Goal: Task Accomplishment & Management: Manage account settings

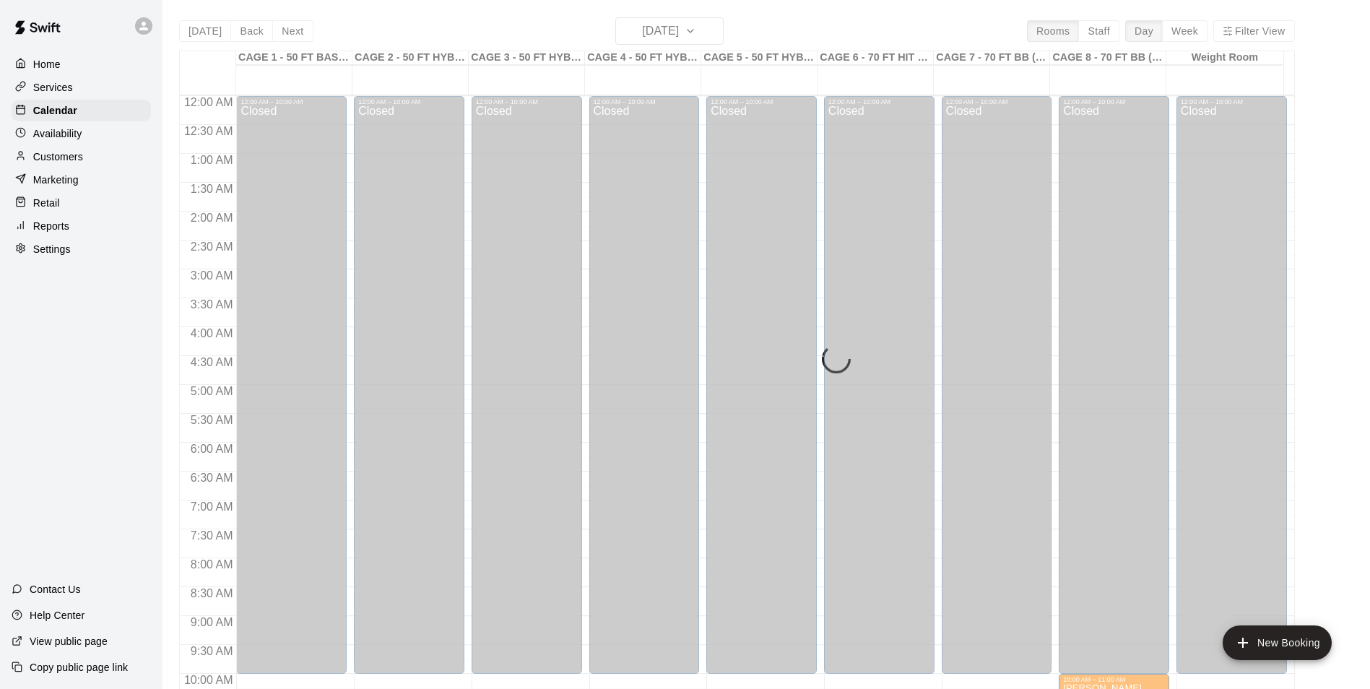
scroll to position [734, 0]
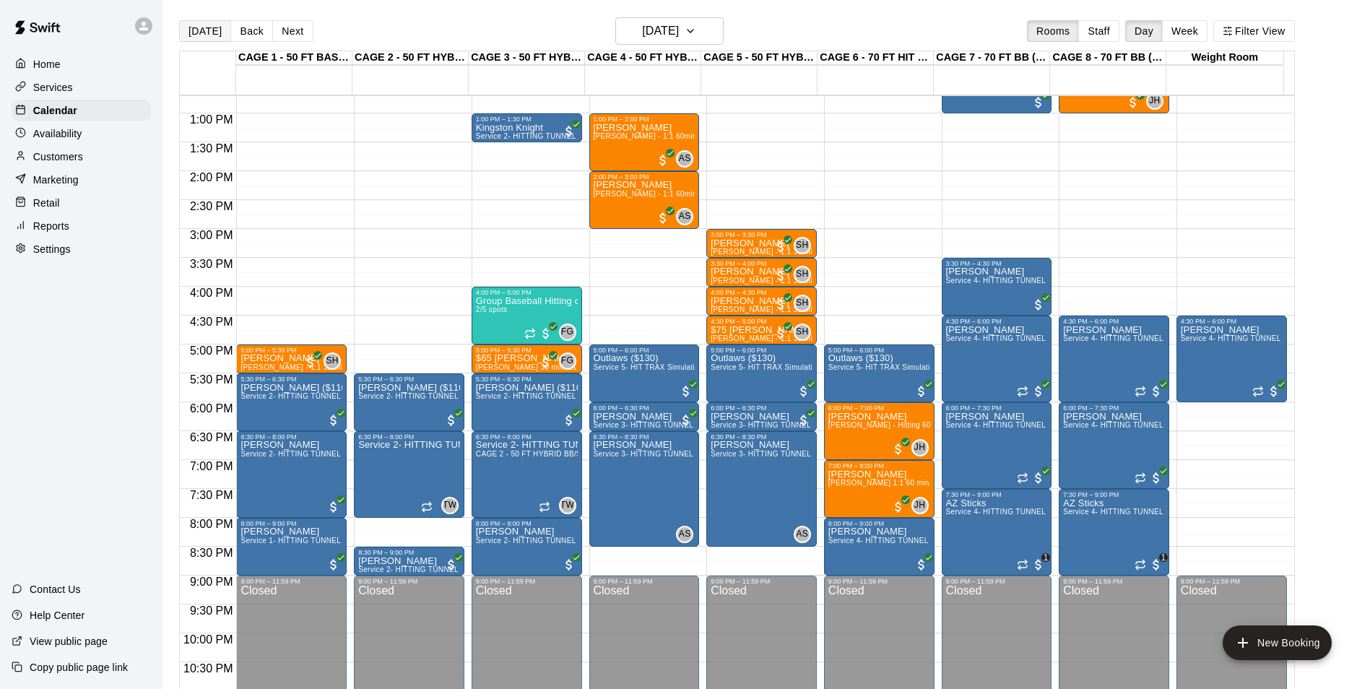
click at [204, 30] on button "[DATE]" at bounding box center [205, 31] width 52 height 22
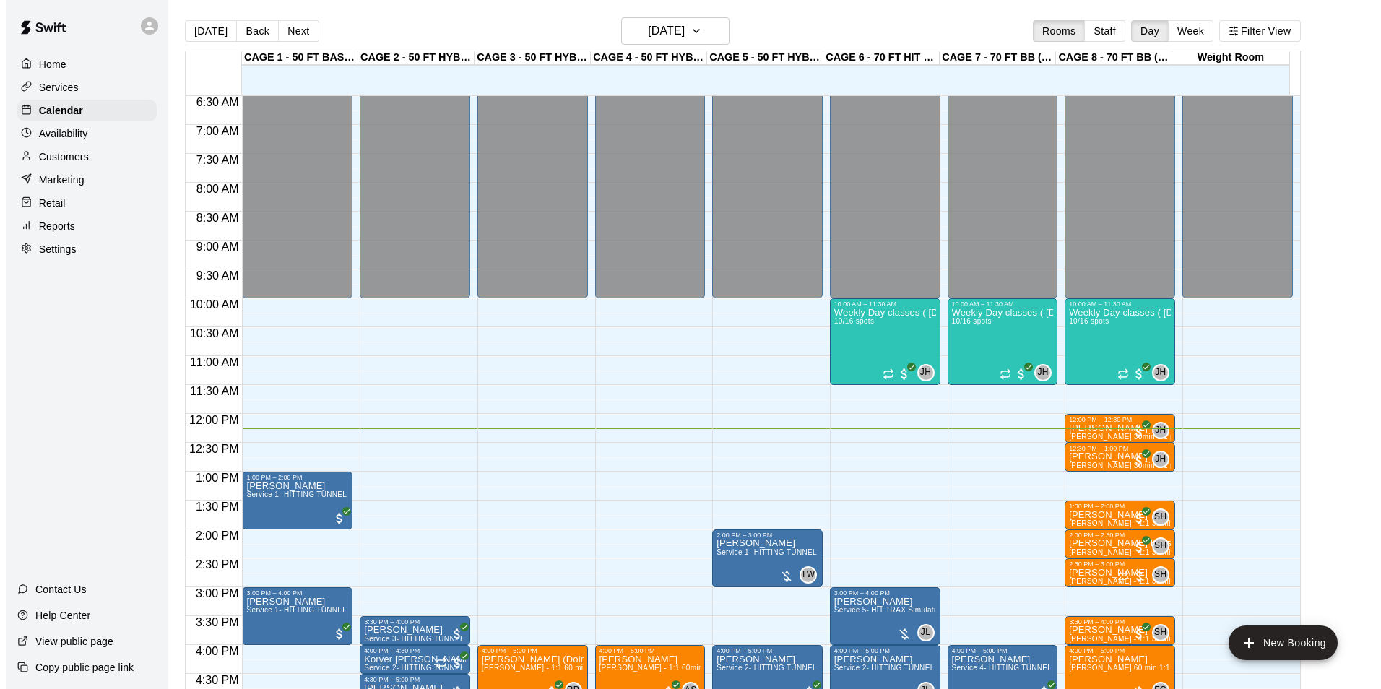
scroll to position [373, 0]
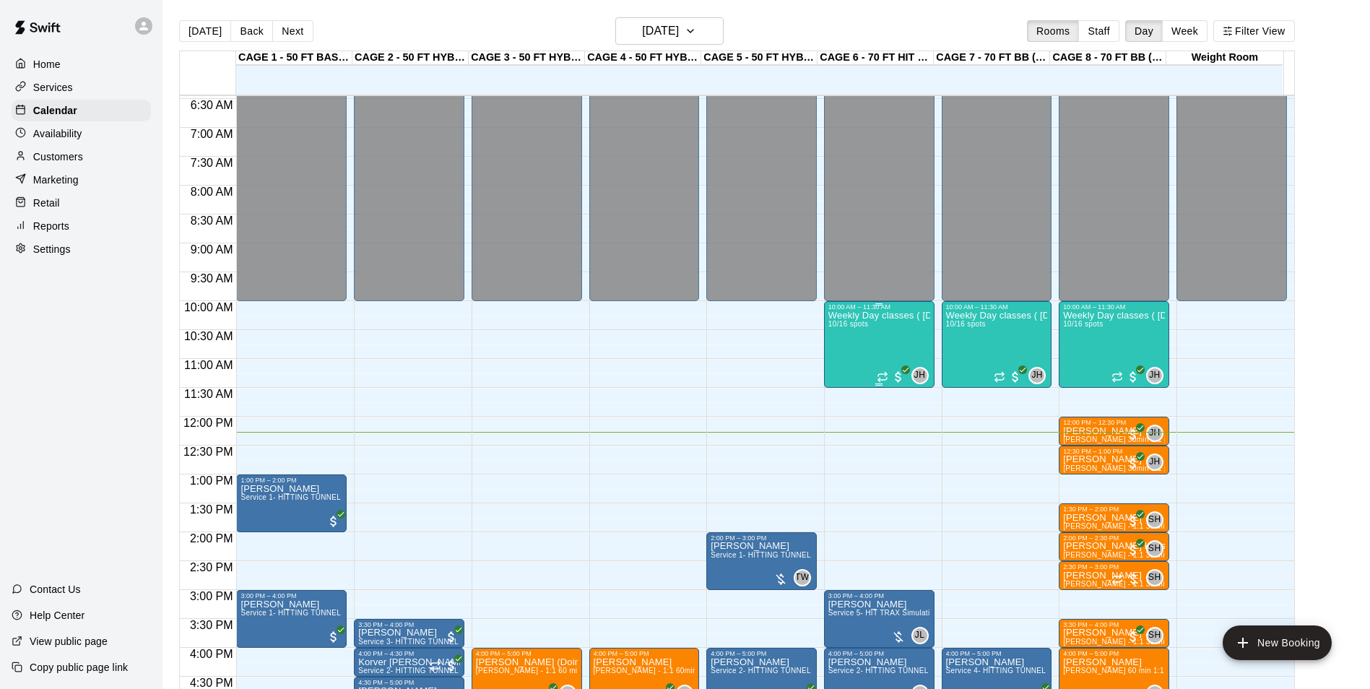
click at [859, 342] on div "Weekly Day classes ( [DATE],[DATE],[DATE] ) 10:00-11:30 ( monthly packages avai…" at bounding box center [879, 655] width 102 height 689
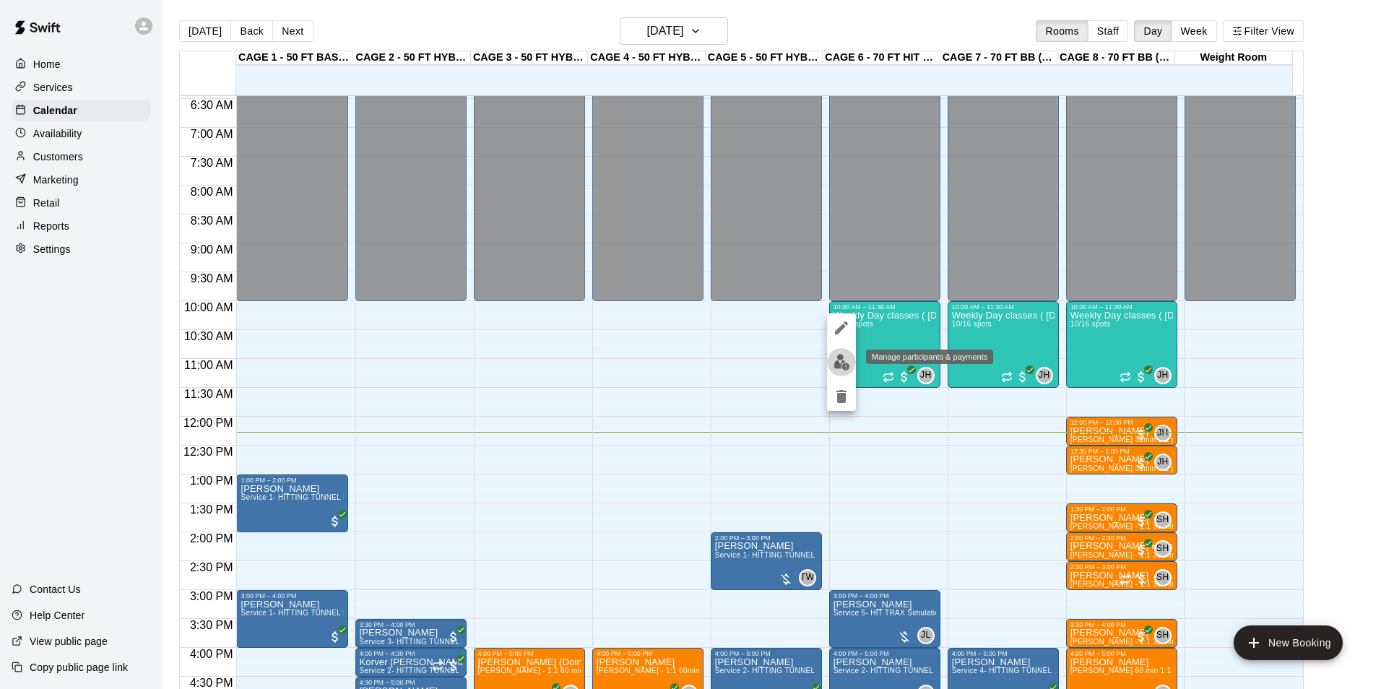
click at [840, 355] on img "edit" at bounding box center [841, 362] width 17 height 17
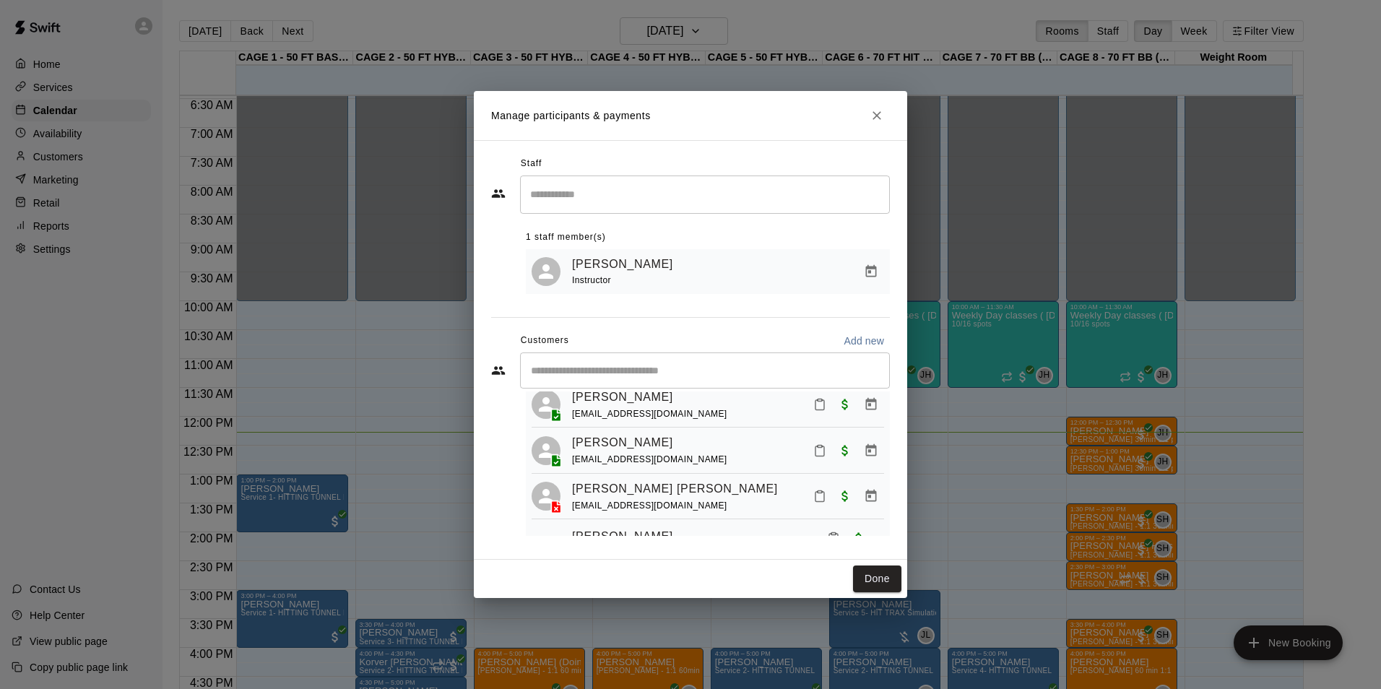
scroll to position [144, 0]
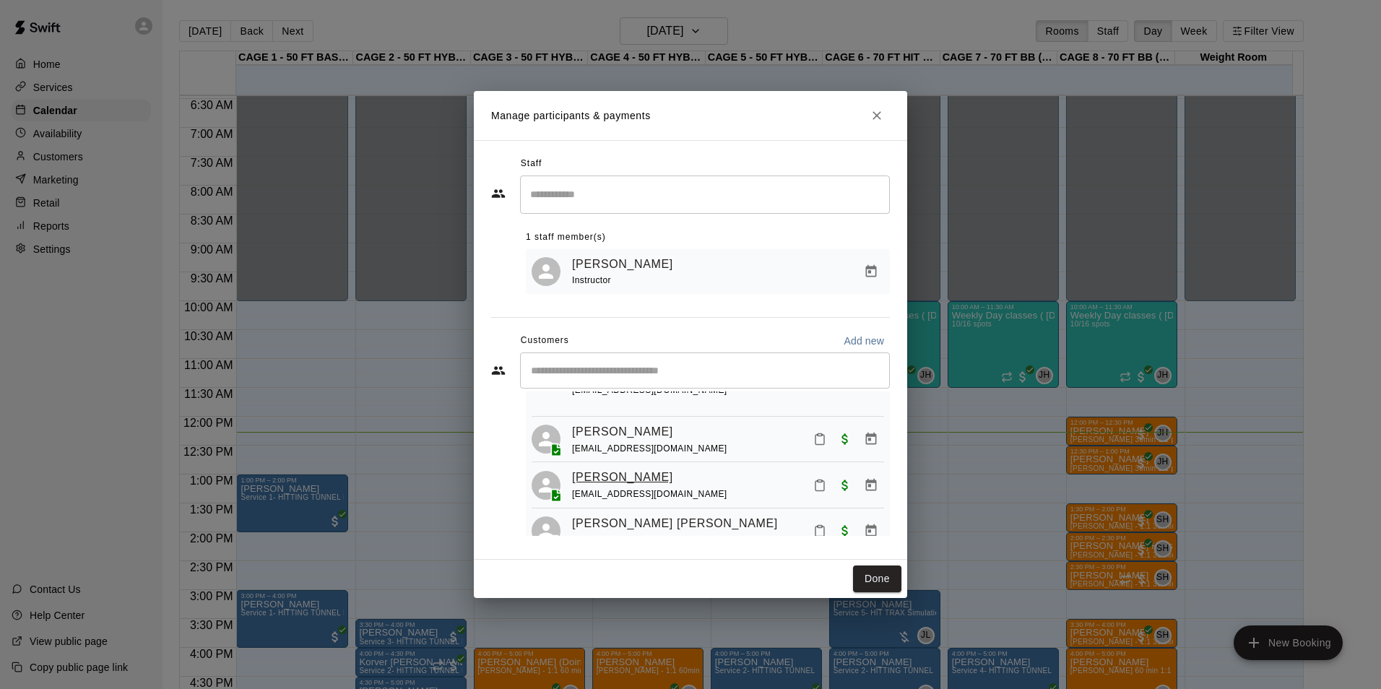
click at [612, 487] on link "EJ Becker" at bounding box center [622, 477] width 101 height 19
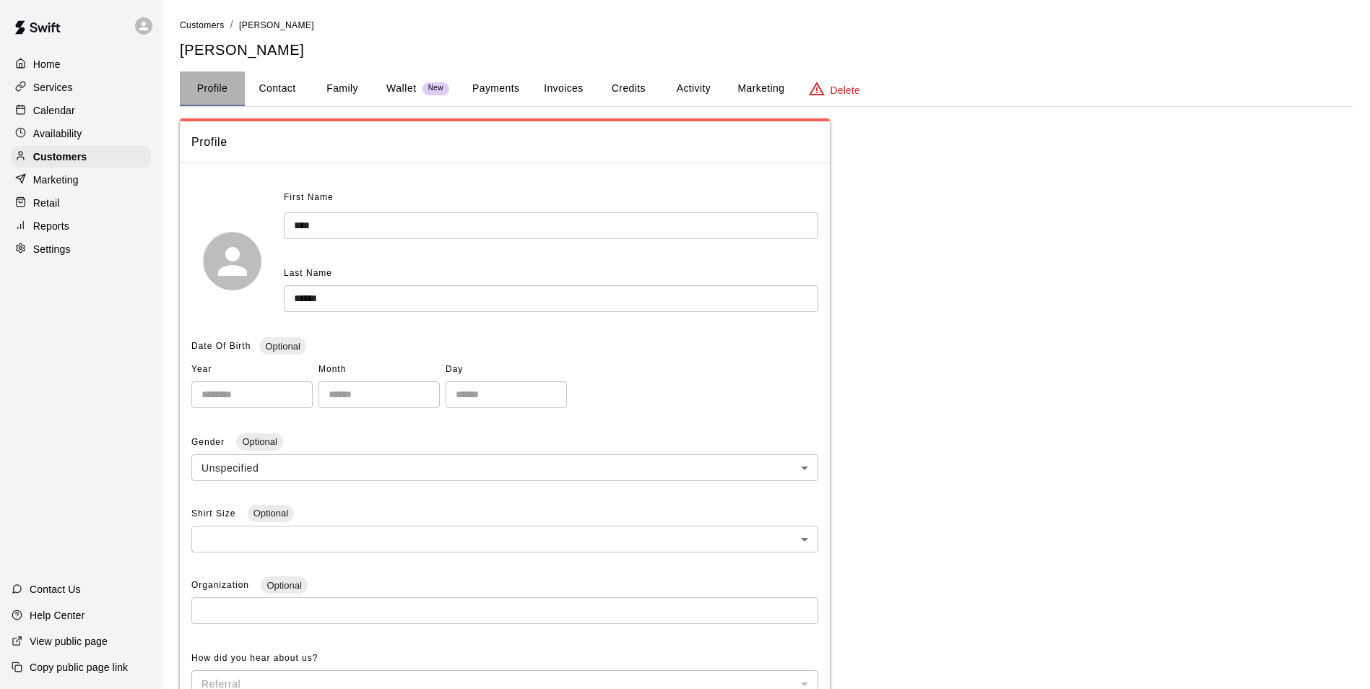
click at [214, 90] on button "Profile" at bounding box center [212, 89] width 65 height 35
click at [568, 87] on button "Invoices" at bounding box center [563, 89] width 65 height 35
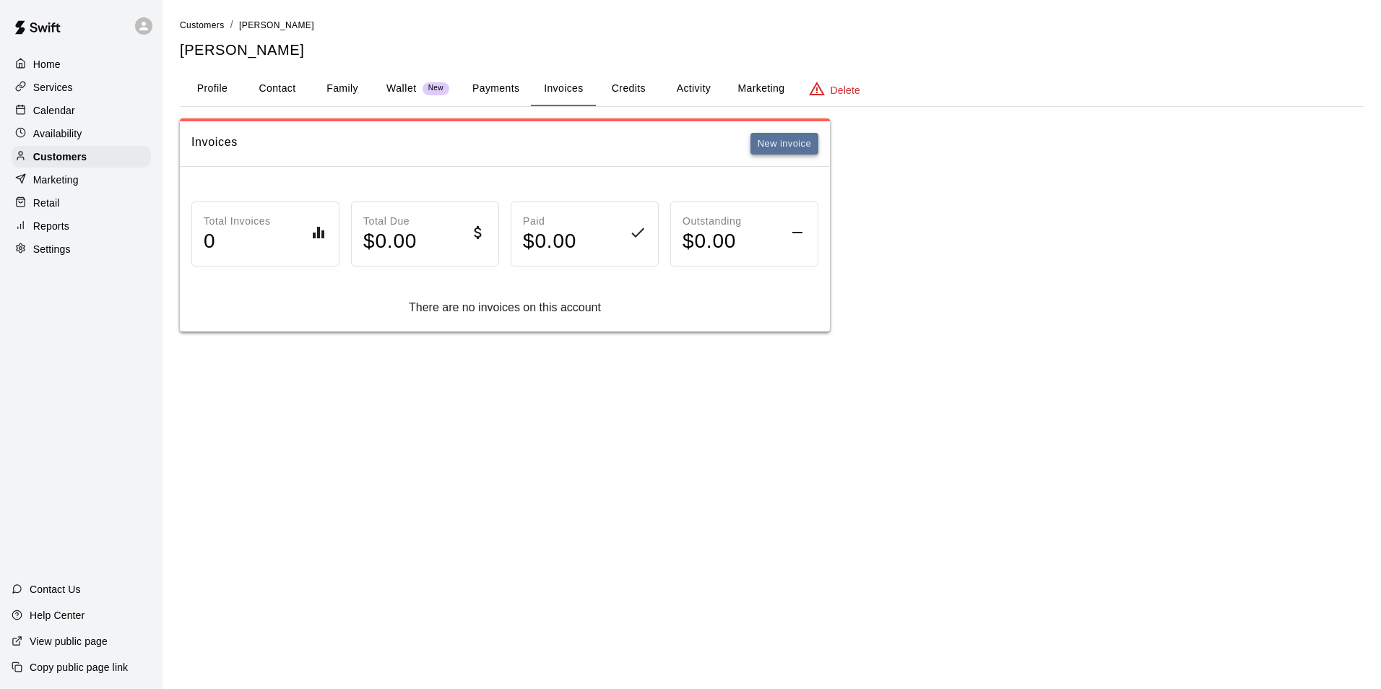
click at [773, 144] on button "New invoice" at bounding box center [784, 144] width 68 height 22
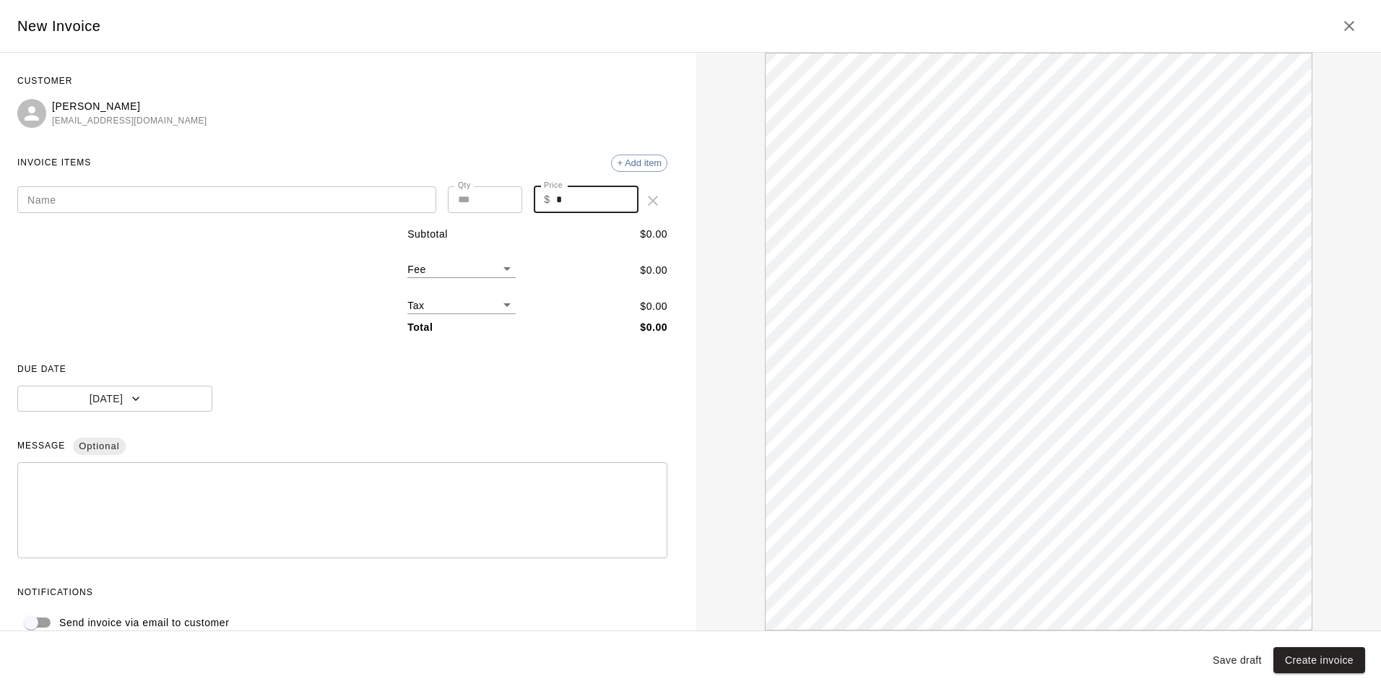
click at [559, 202] on input "*" at bounding box center [597, 199] width 83 height 27
type input "***"
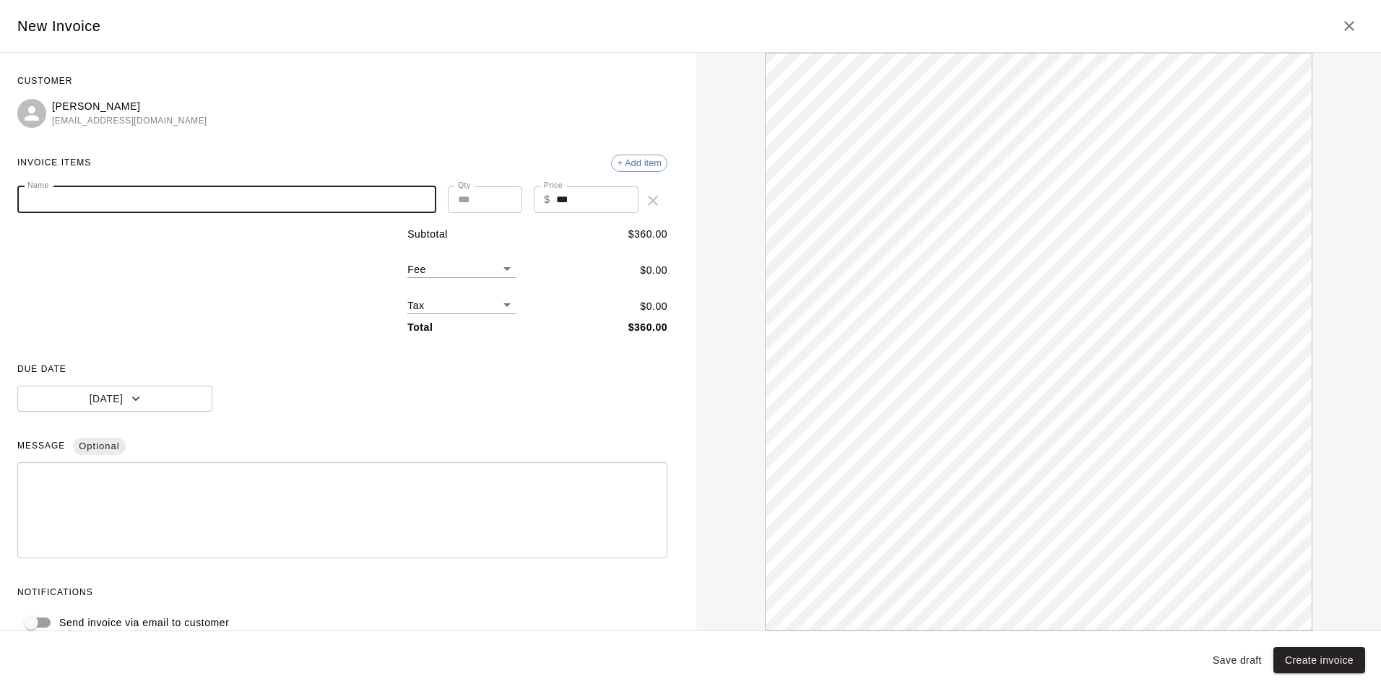
click at [116, 200] on input "Name" at bounding box center [226, 199] width 419 height 27
type input "*"
click at [124, 200] on input "**********" at bounding box center [226, 199] width 419 height 27
click at [126, 199] on input "**********" at bounding box center [226, 199] width 419 height 27
click at [187, 194] on input "**********" at bounding box center [226, 199] width 419 height 27
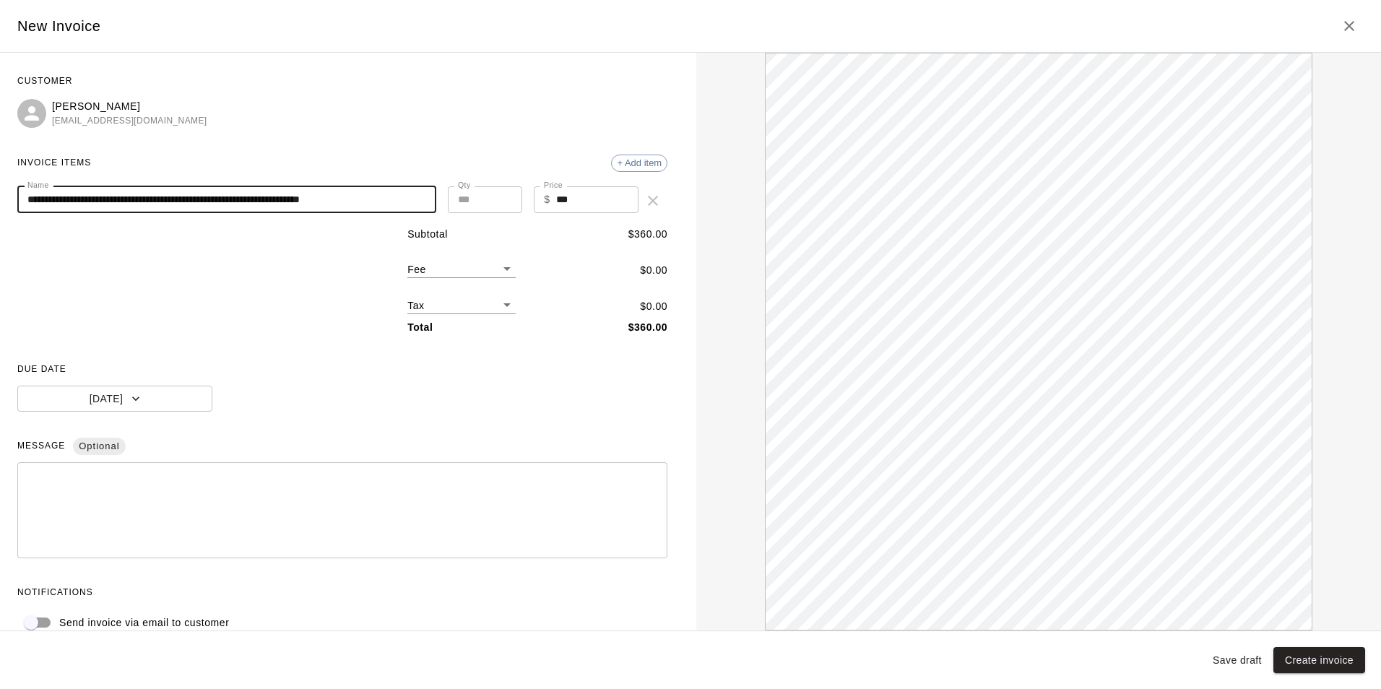
click at [53, 197] on input "**********" at bounding box center [226, 199] width 419 height 27
click at [50, 197] on input "**********" at bounding box center [226, 199] width 419 height 27
click at [125, 199] on input "**********" at bounding box center [226, 199] width 419 height 27
drag, startPoint x: 25, startPoint y: 199, endPoint x: 430, endPoint y: 188, distance: 405.3
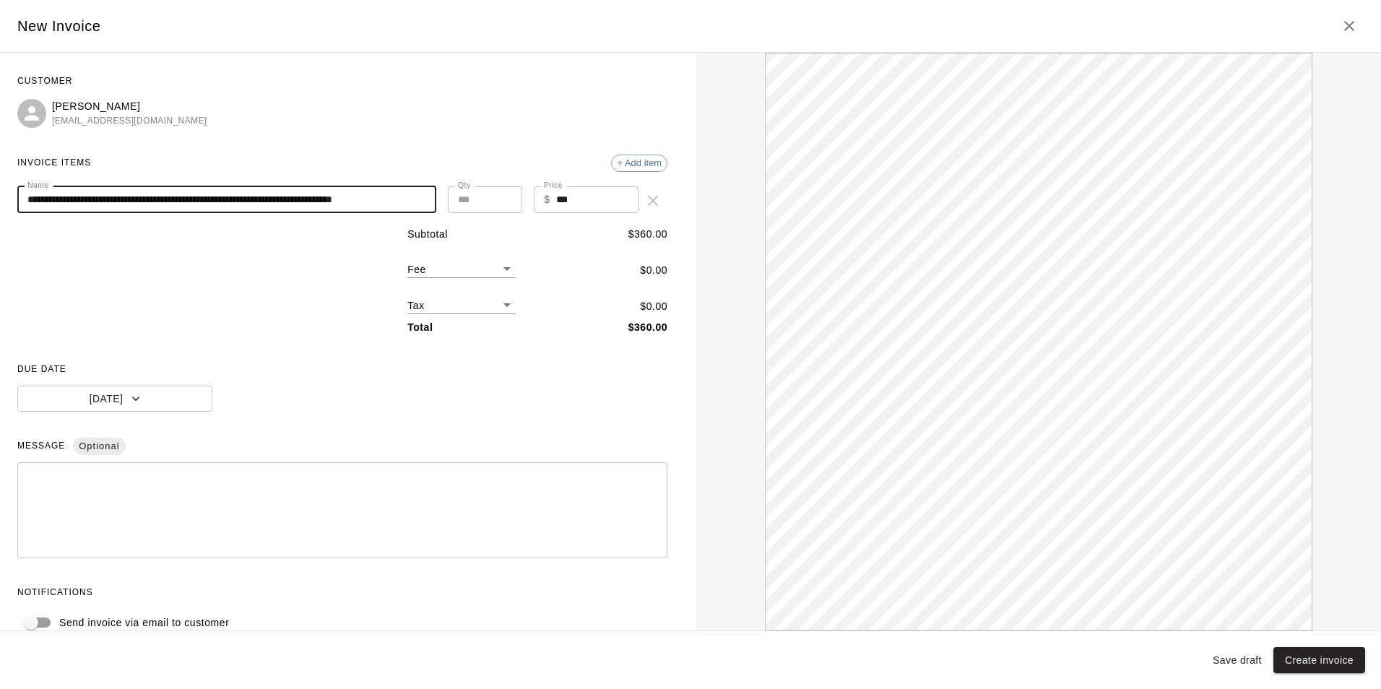
click at [568, 191] on div "**********" at bounding box center [342, 200] width 650 height 29
type input "**********"
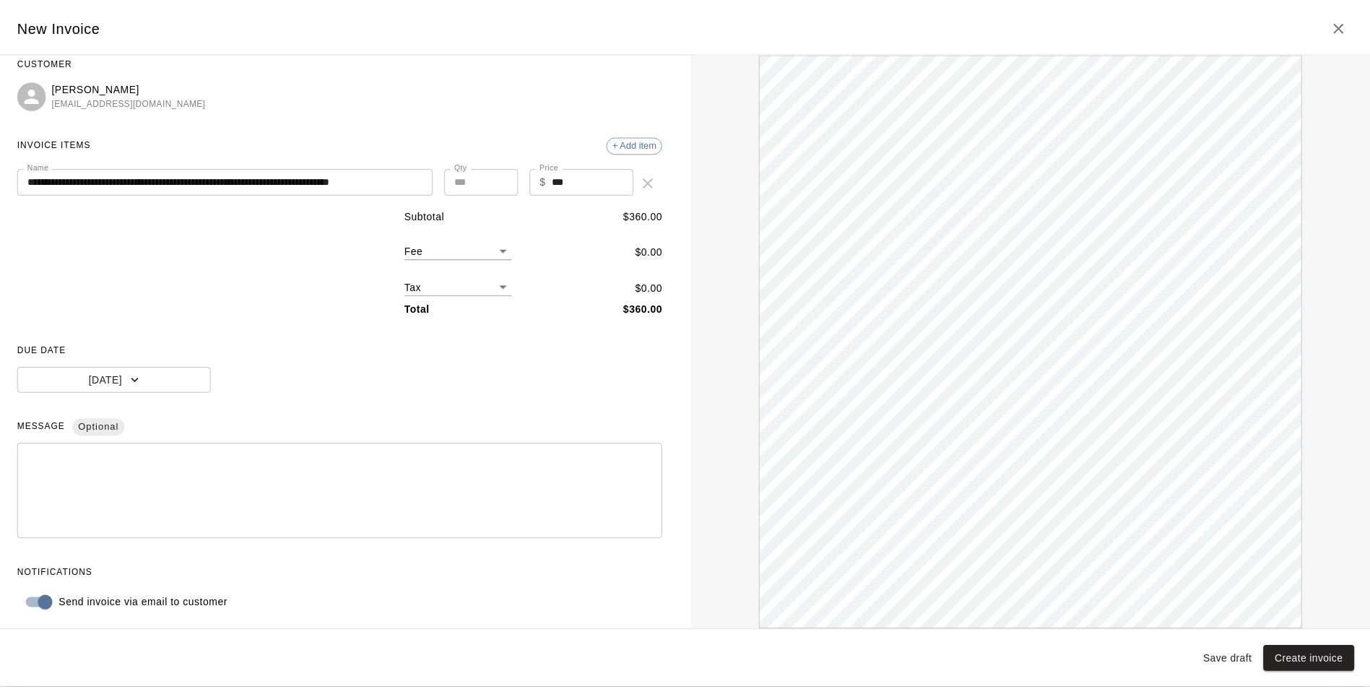
scroll to position [23, 0]
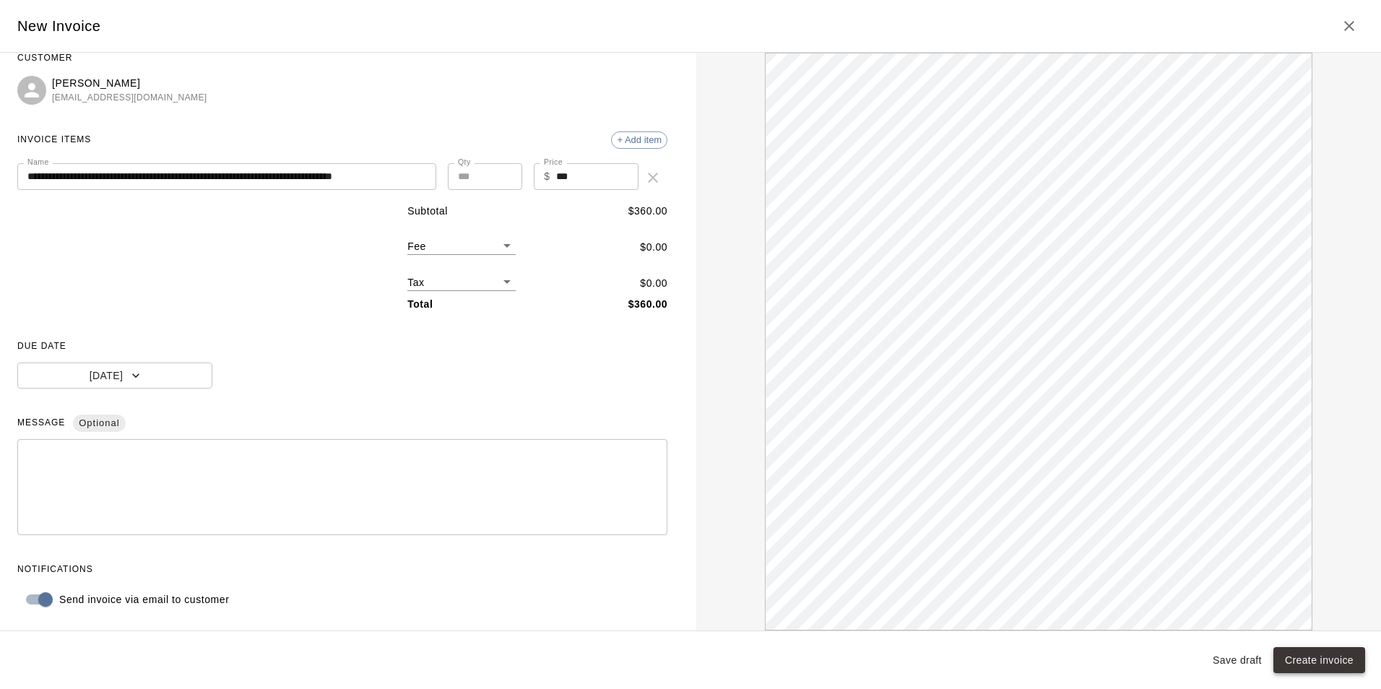
click at [1305, 657] on button "Create invoice" at bounding box center [1319, 660] width 92 height 27
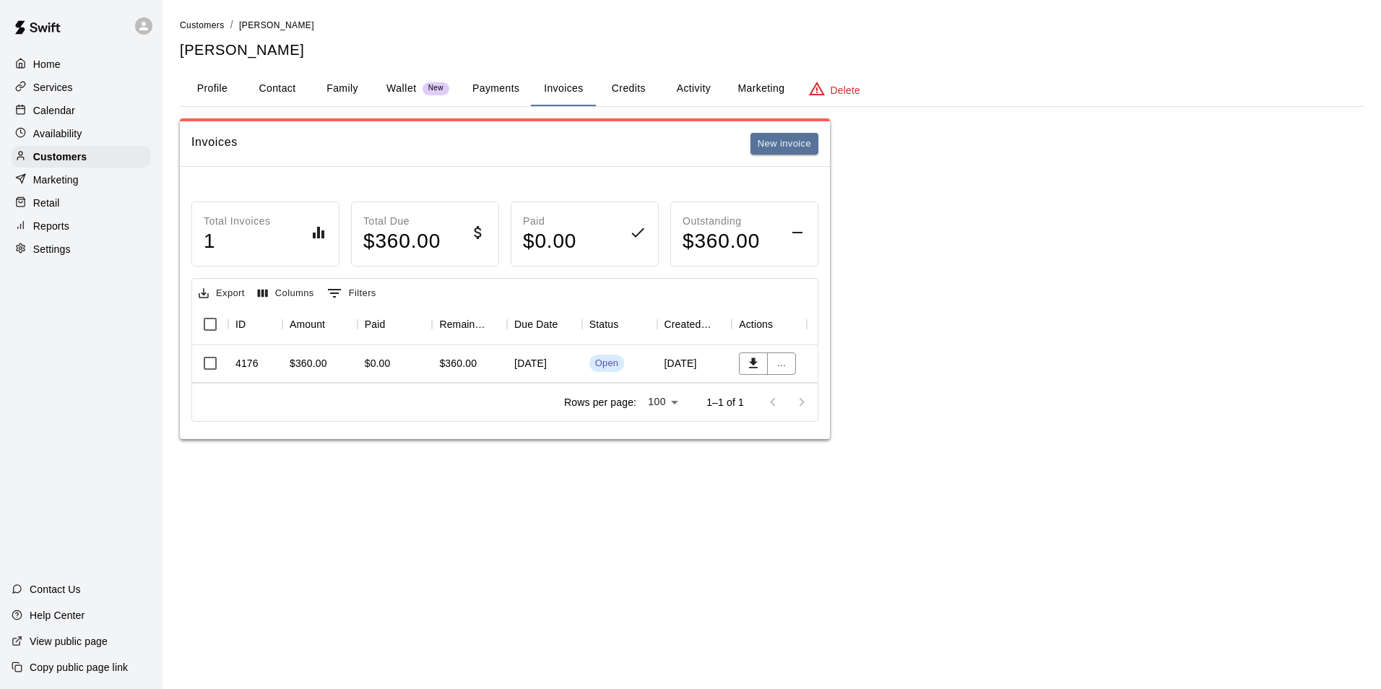
click at [213, 89] on button "Profile" at bounding box center [212, 89] width 65 height 35
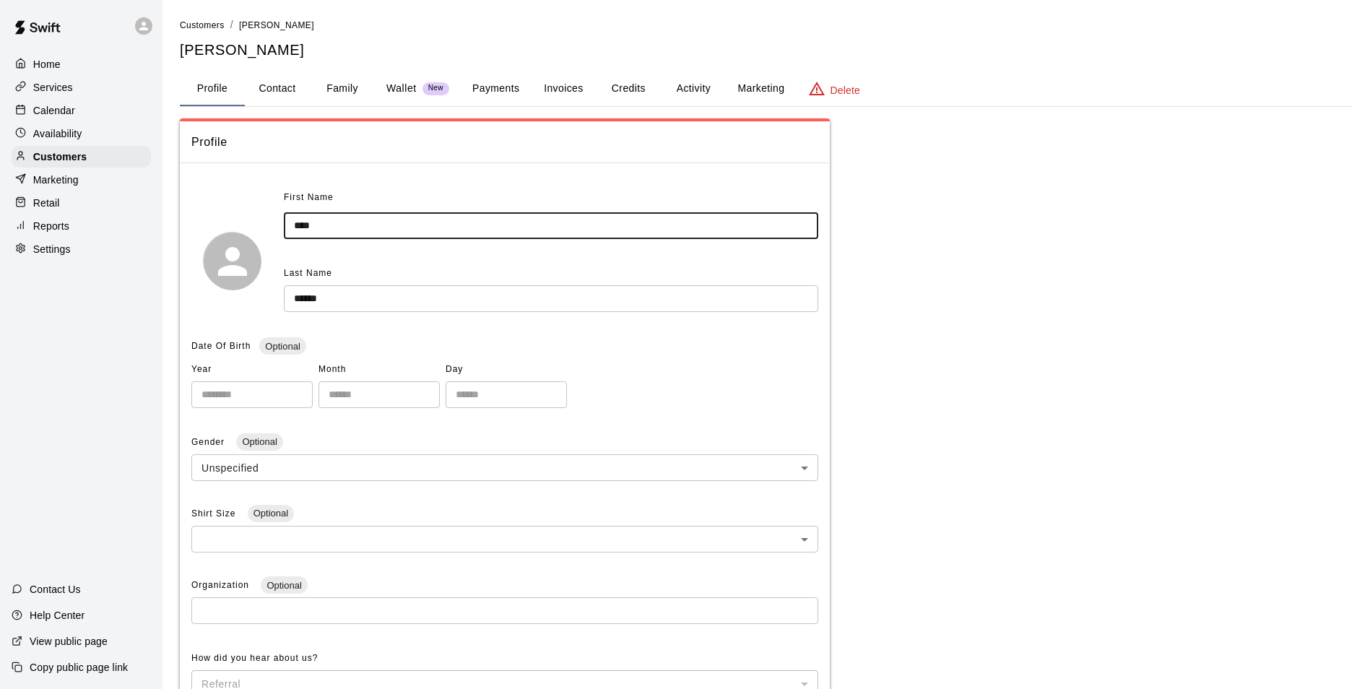
drag, startPoint x: 329, startPoint y: 218, endPoint x: 233, endPoint y: 216, distance: 95.4
click at [233, 216] on div "First Name **** ​ Last Name ****** ​" at bounding box center [504, 260] width 627 height 149
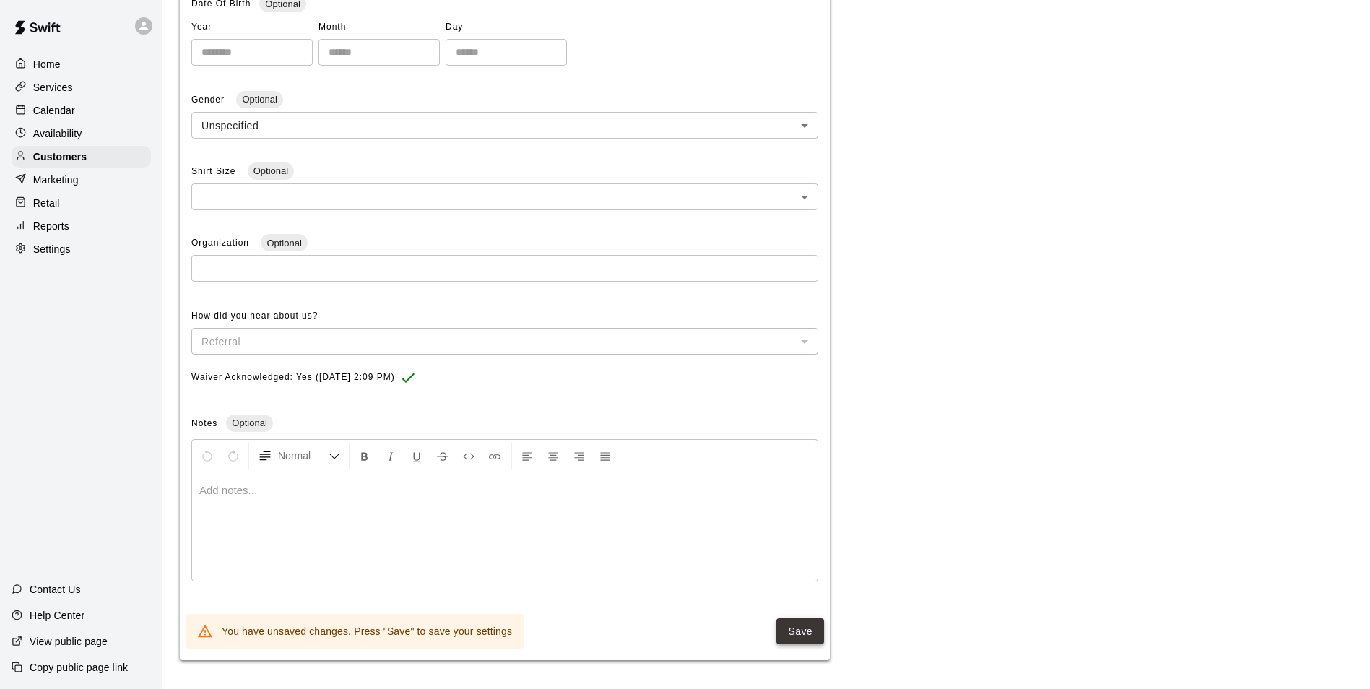
type input "*******"
click at [804, 631] on button "Save" at bounding box center [800, 631] width 48 height 27
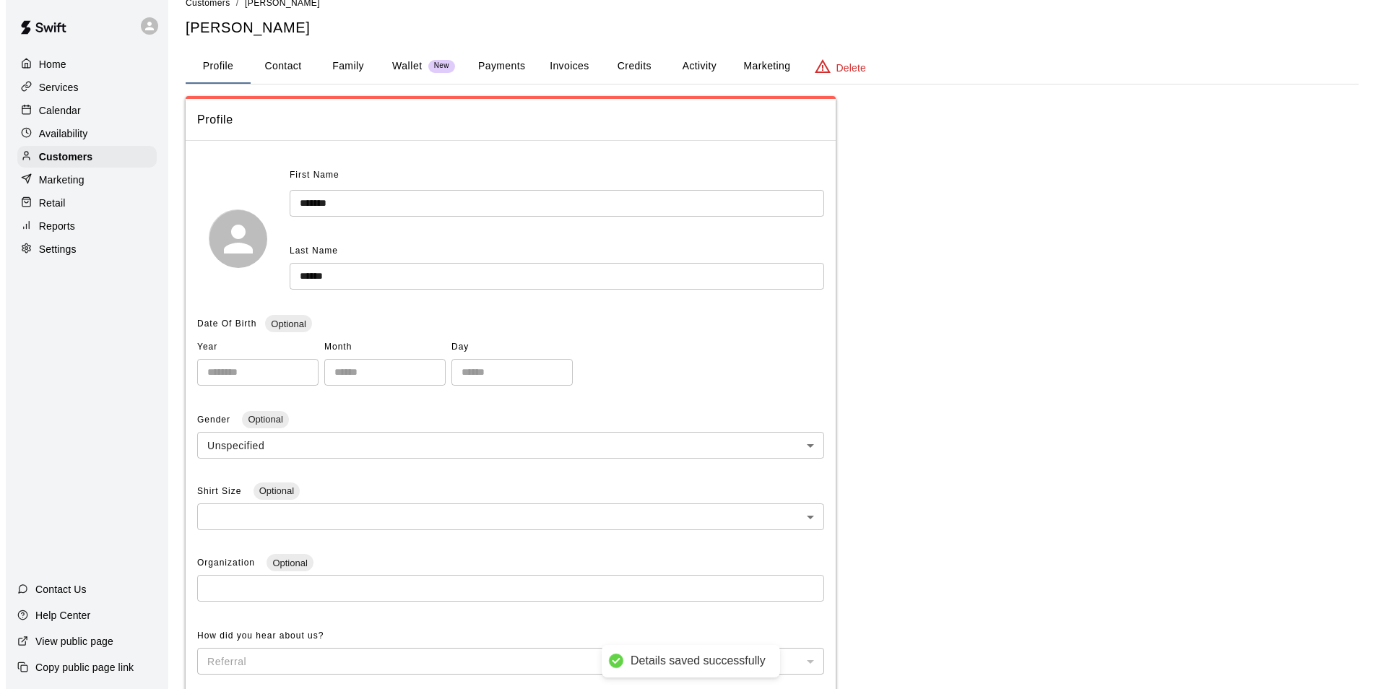
scroll to position [0, 0]
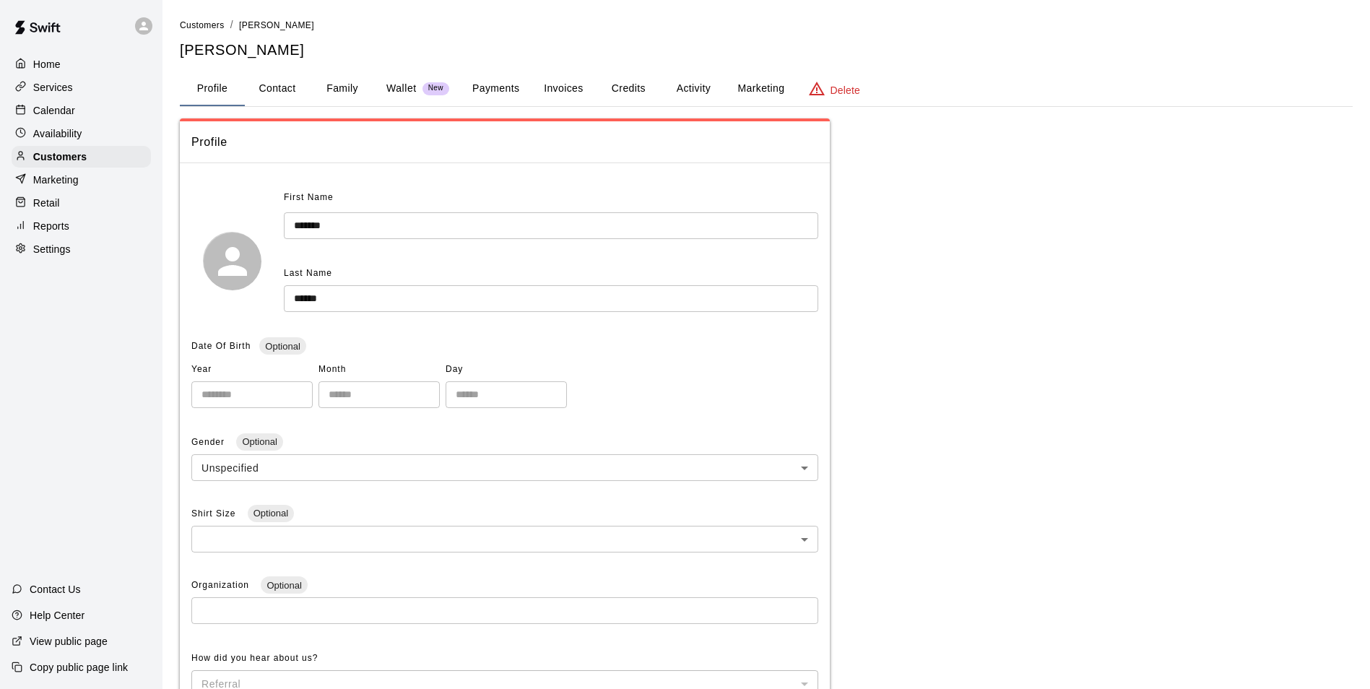
click at [561, 87] on button "Invoices" at bounding box center [563, 89] width 65 height 35
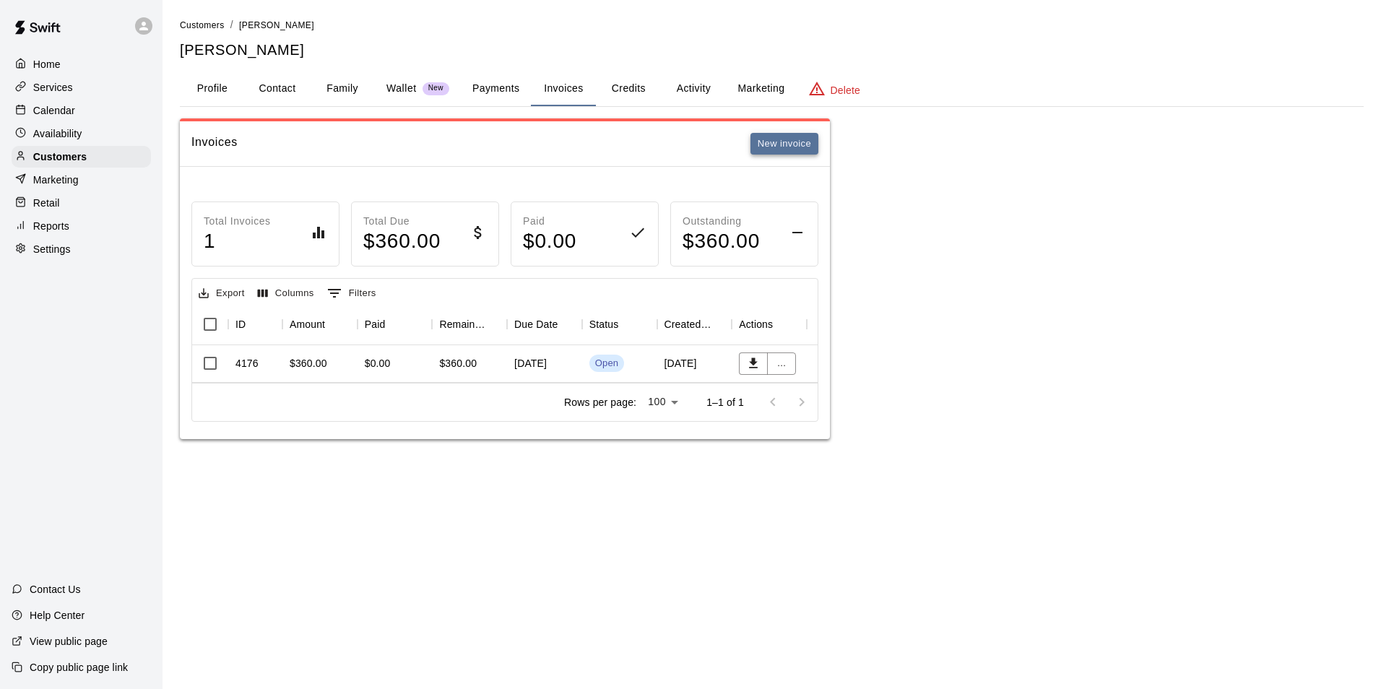
click at [781, 142] on button "New invoice" at bounding box center [784, 144] width 68 height 22
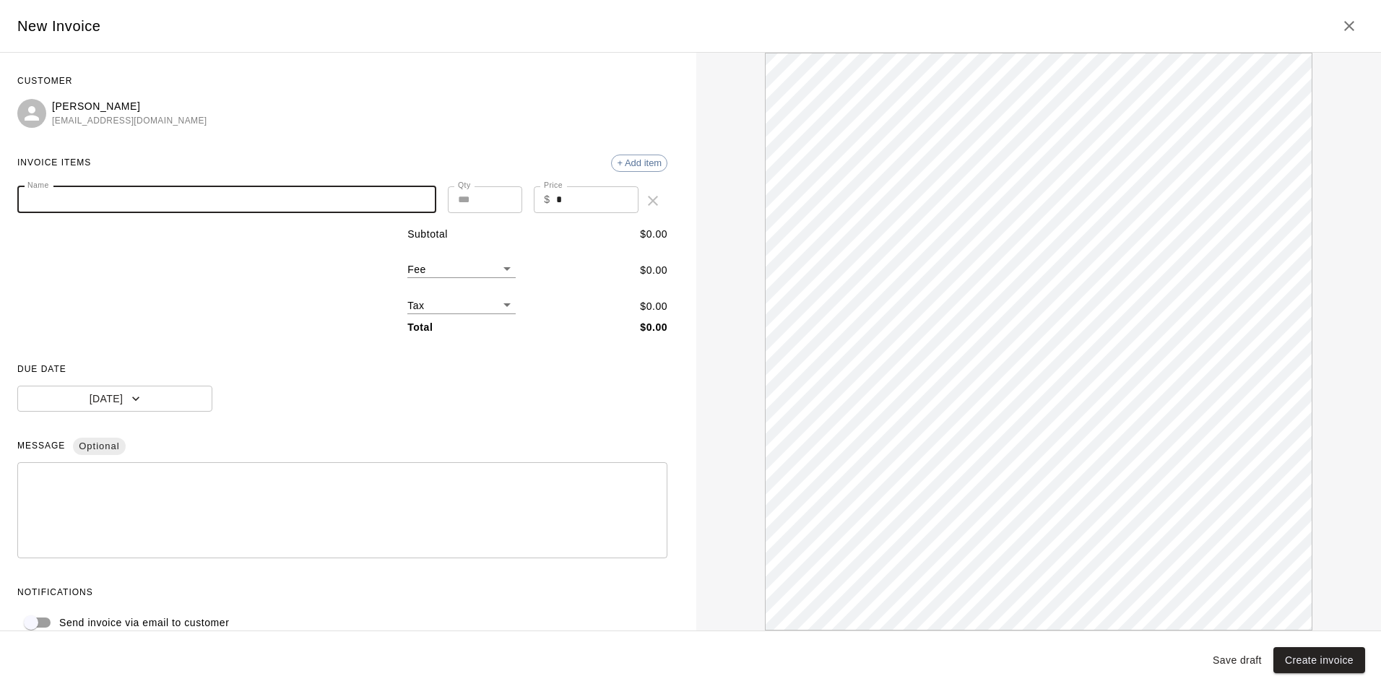
paste input "**********"
type input "**********"
click at [578, 205] on input "*" at bounding box center [597, 199] width 83 height 27
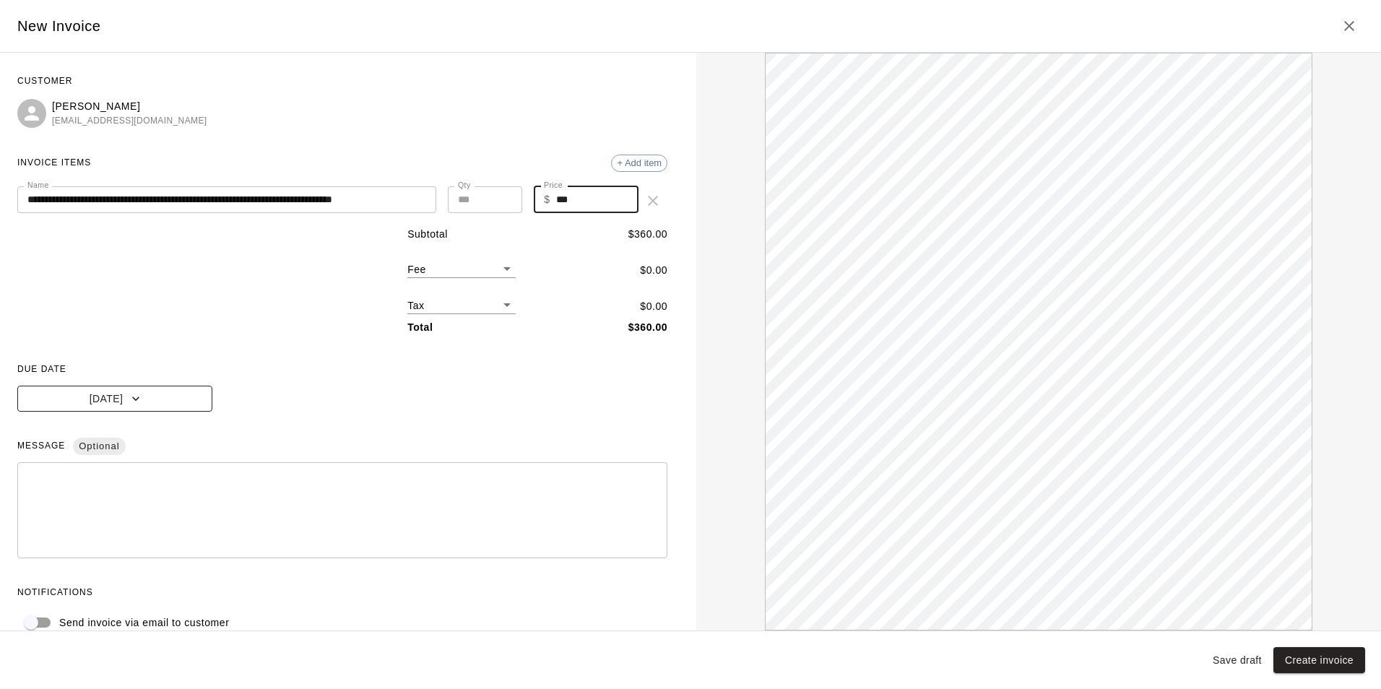
type input "***"
click at [116, 397] on button "[DATE]" at bounding box center [114, 399] width 195 height 27
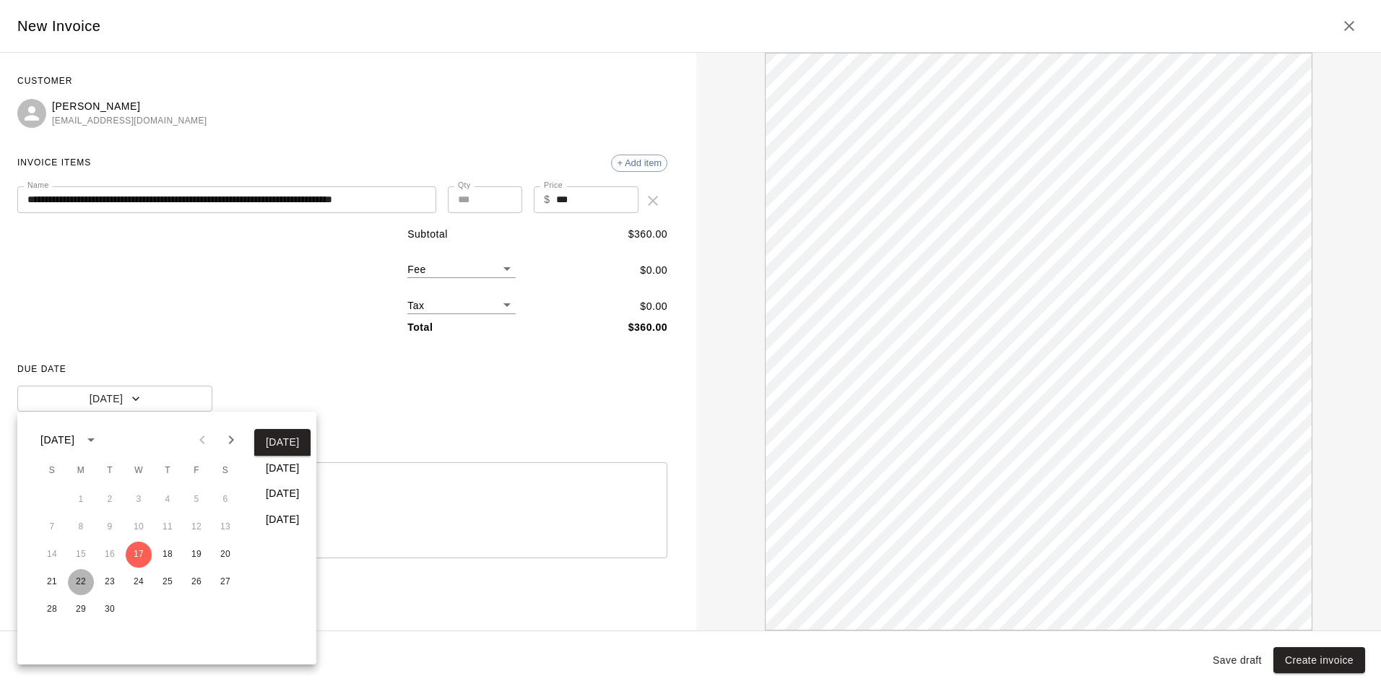
click at [85, 578] on button "22" at bounding box center [81, 582] width 26 height 26
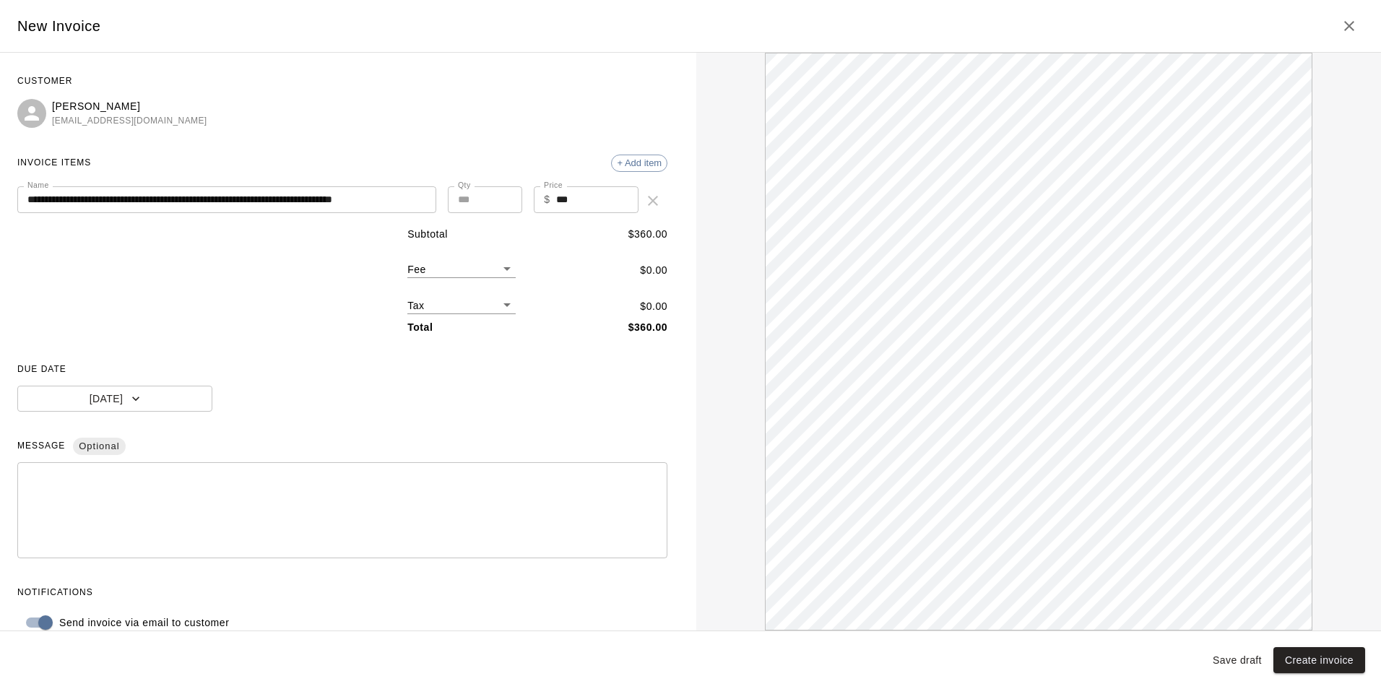
click at [197, 197] on input "**********" at bounding box center [222, 199] width 411 height 27
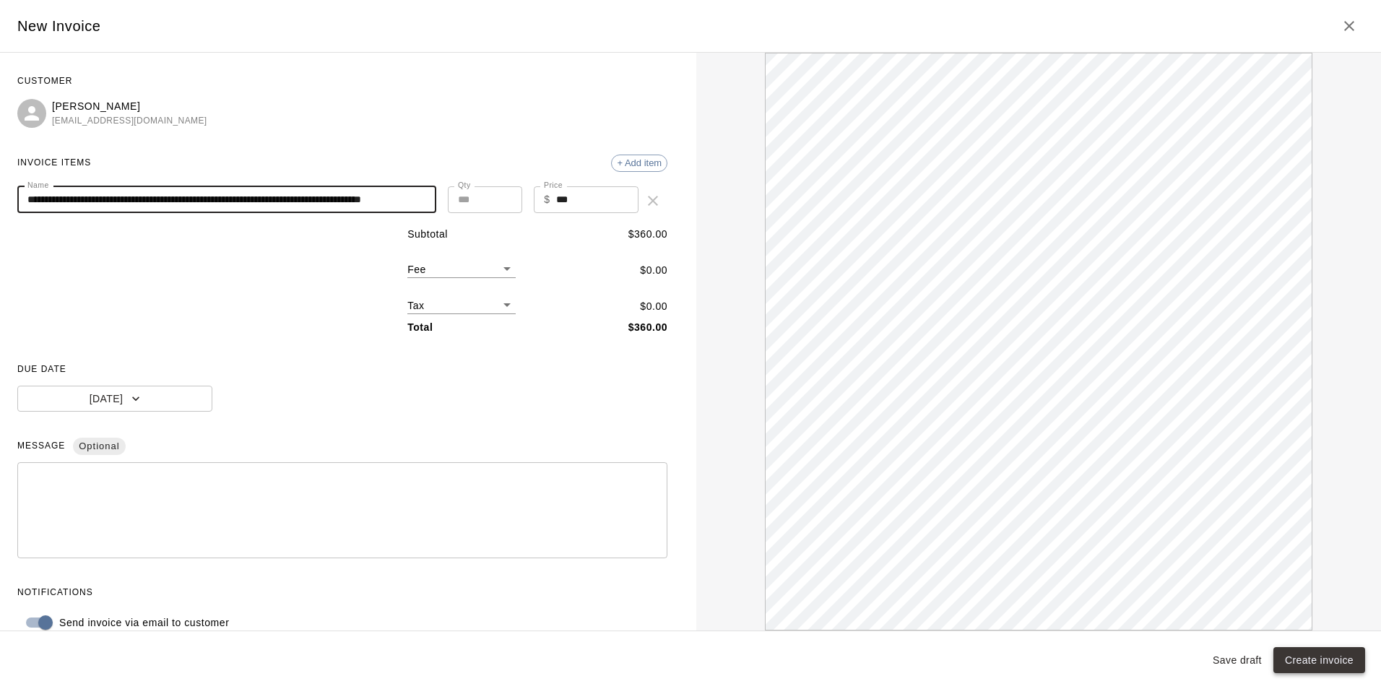
type input "**********"
click at [1330, 662] on button "Create invoice" at bounding box center [1319, 660] width 92 height 27
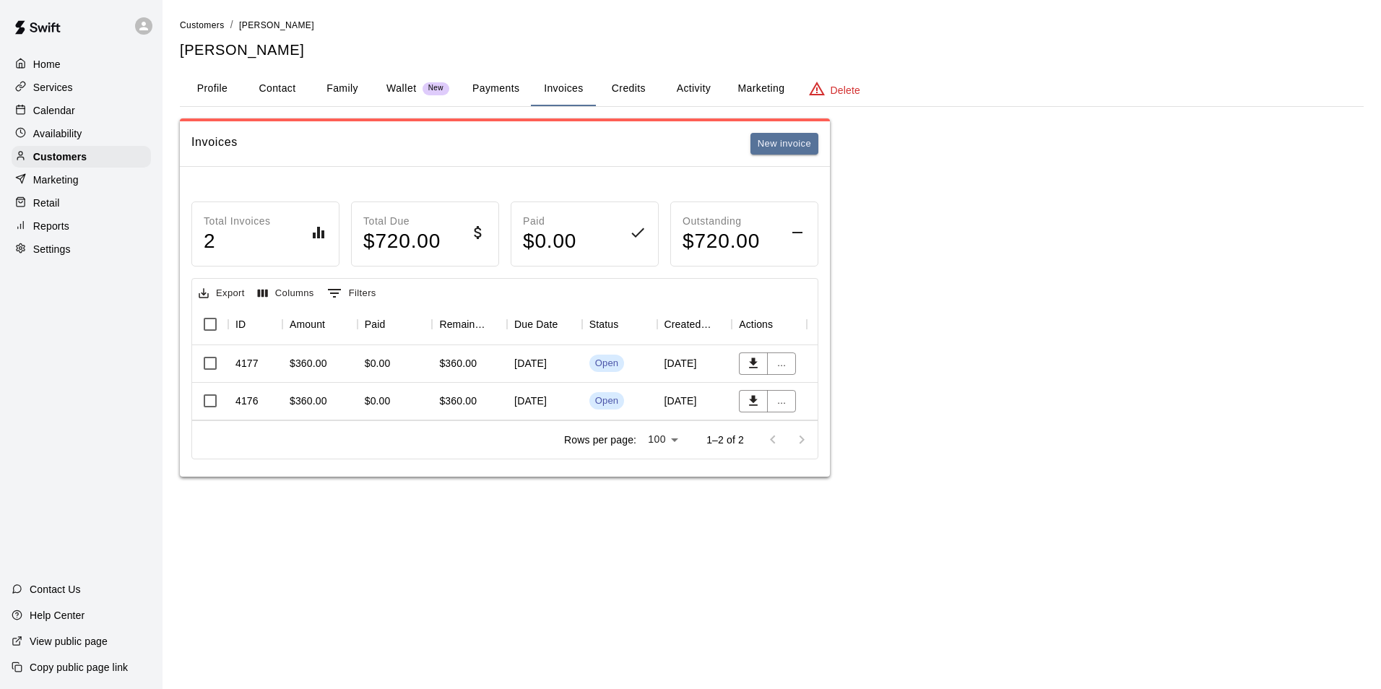
click at [54, 108] on p "Calendar" at bounding box center [54, 110] width 42 height 14
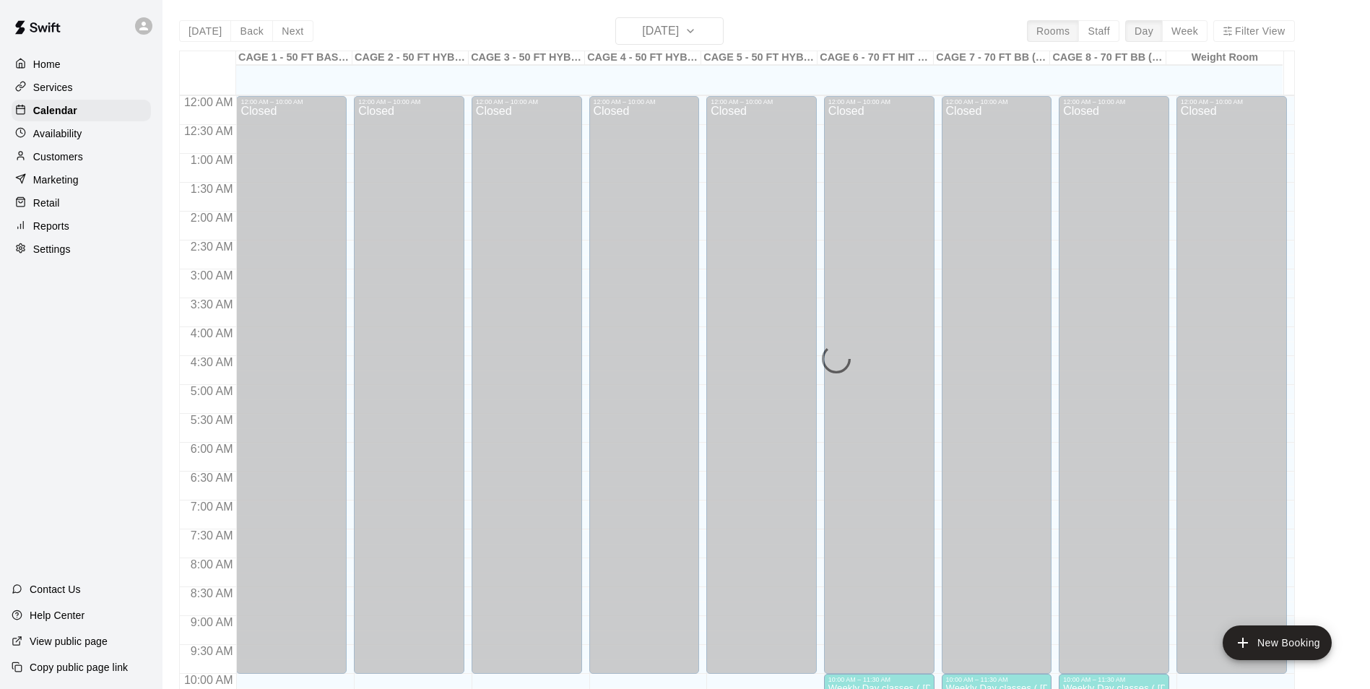
scroll to position [713, 0]
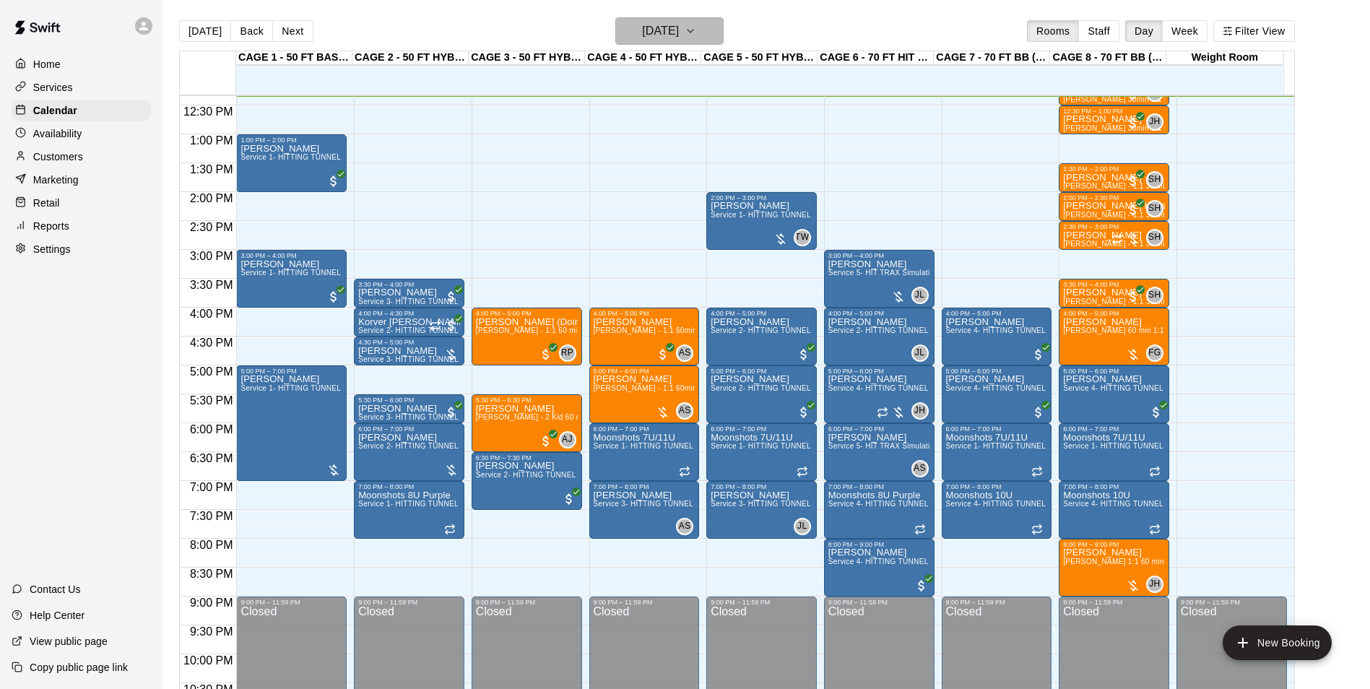
click at [673, 33] on h6 "[DATE]" at bounding box center [660, 31] width 37 height 20
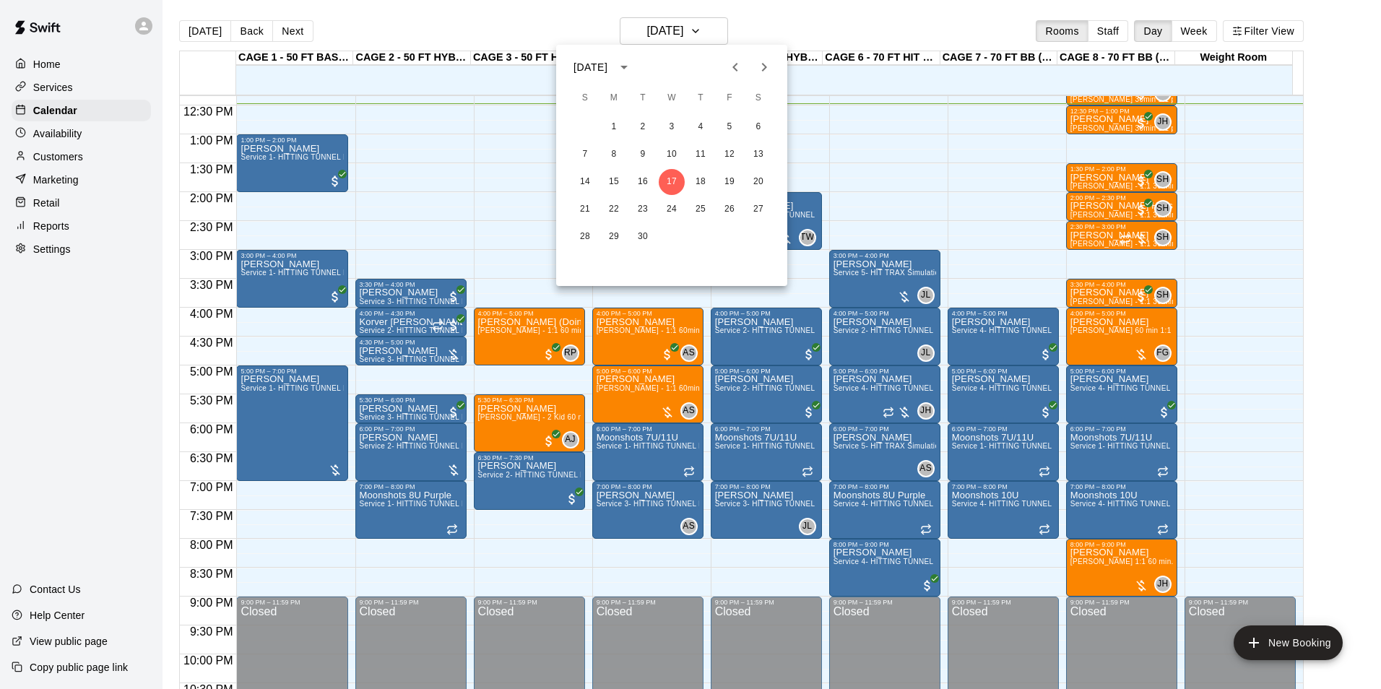
click at [800, 20] on div at bounding box center [690, 344] width 1381 height 689
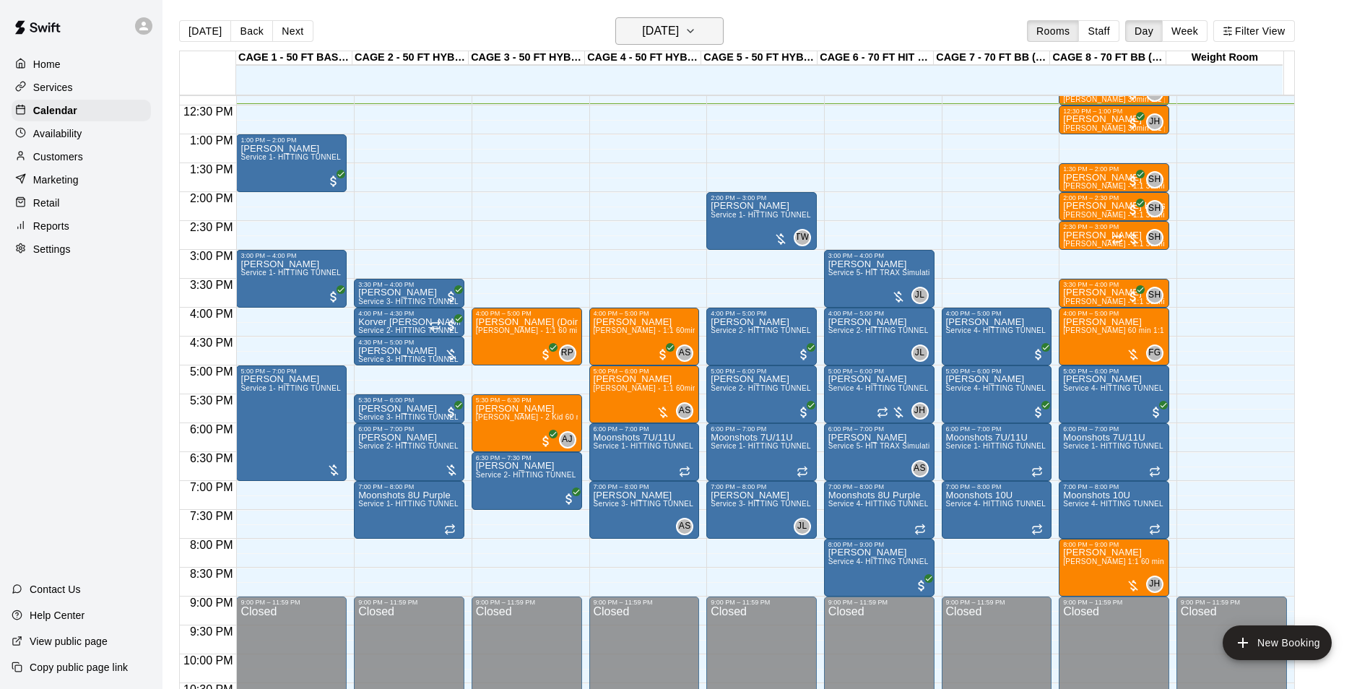
click at [674, 33] on h6 "[DATE]" at bounding box center [660, 31] width 37 height 20
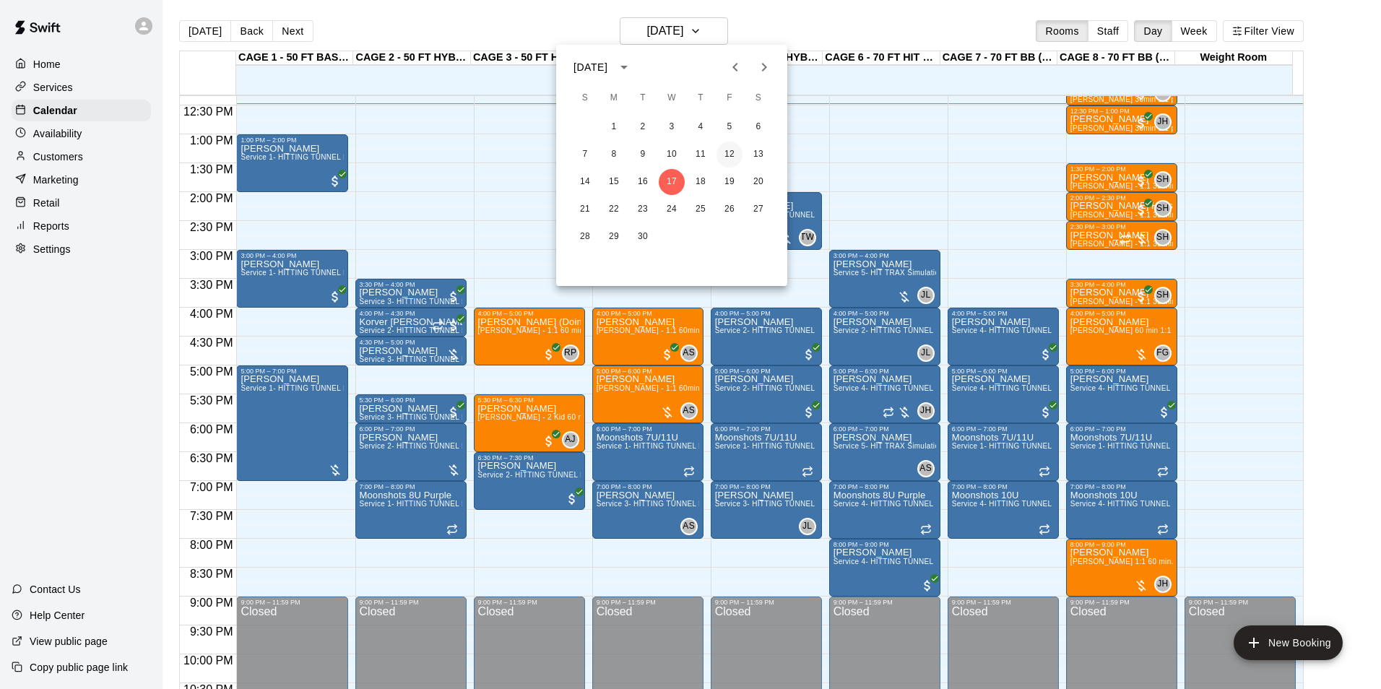
click at [732, 155] on button "12" at bounding box center [729, 155] width 26 height 26
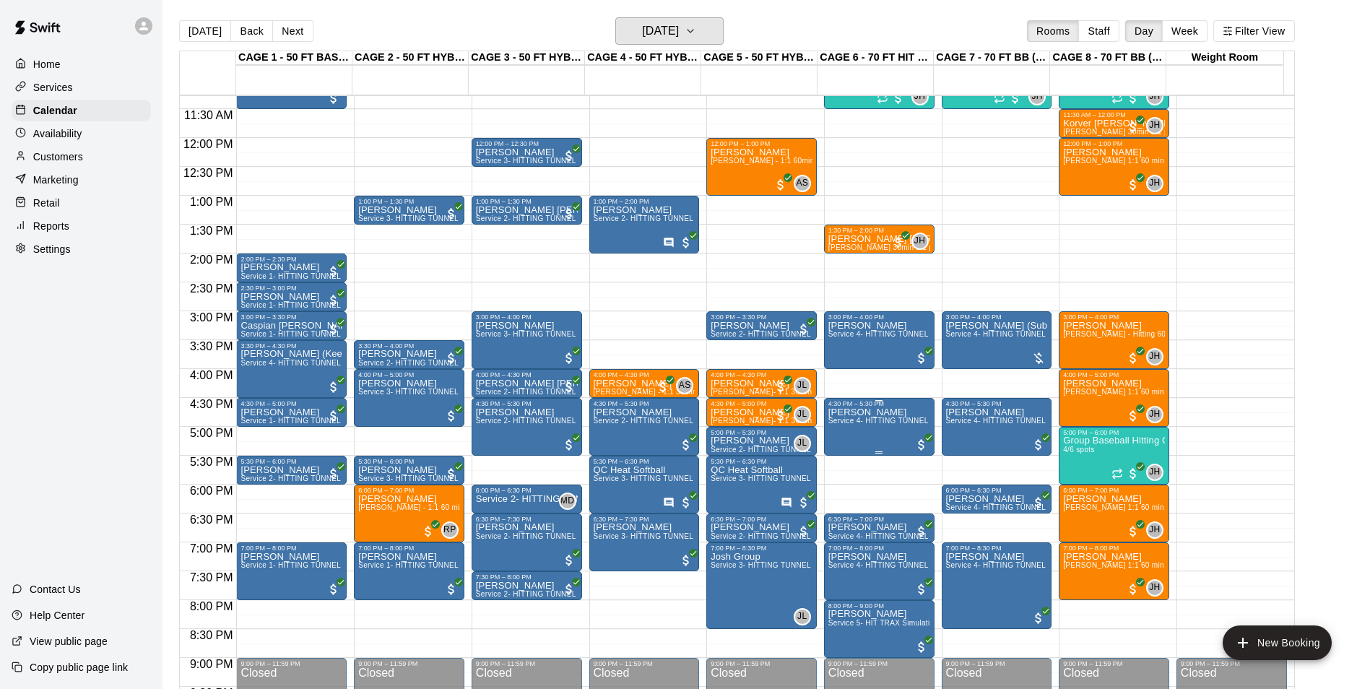
scroll to position [568, 0]
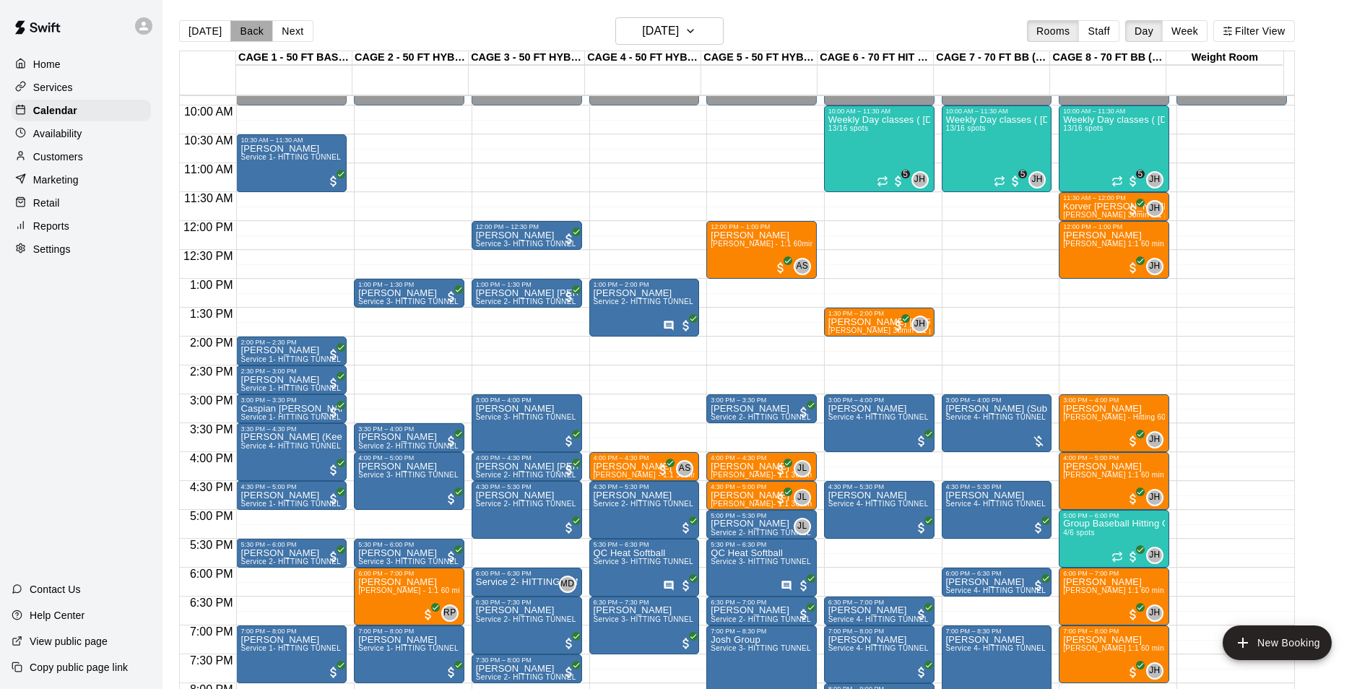
click at [230, 28] on button "Back" at bounding box center [251, 31] width 43 height 22
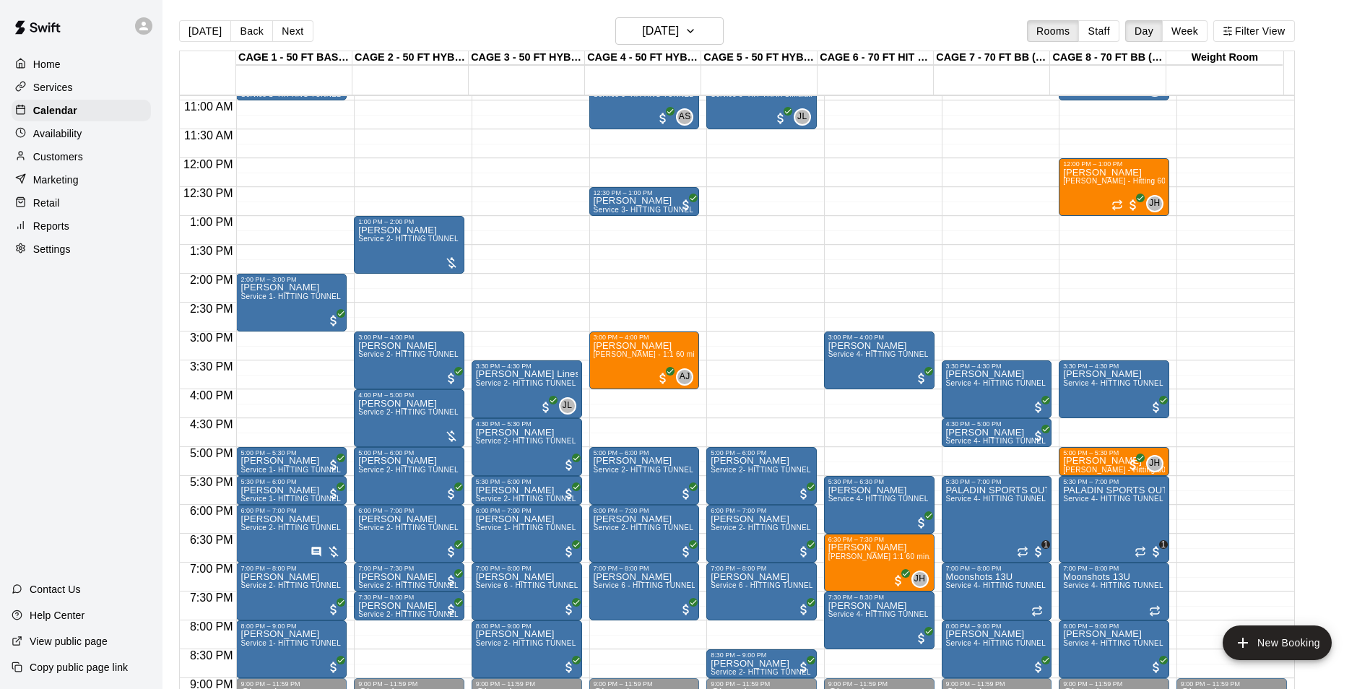
scroll to position [641, 0]
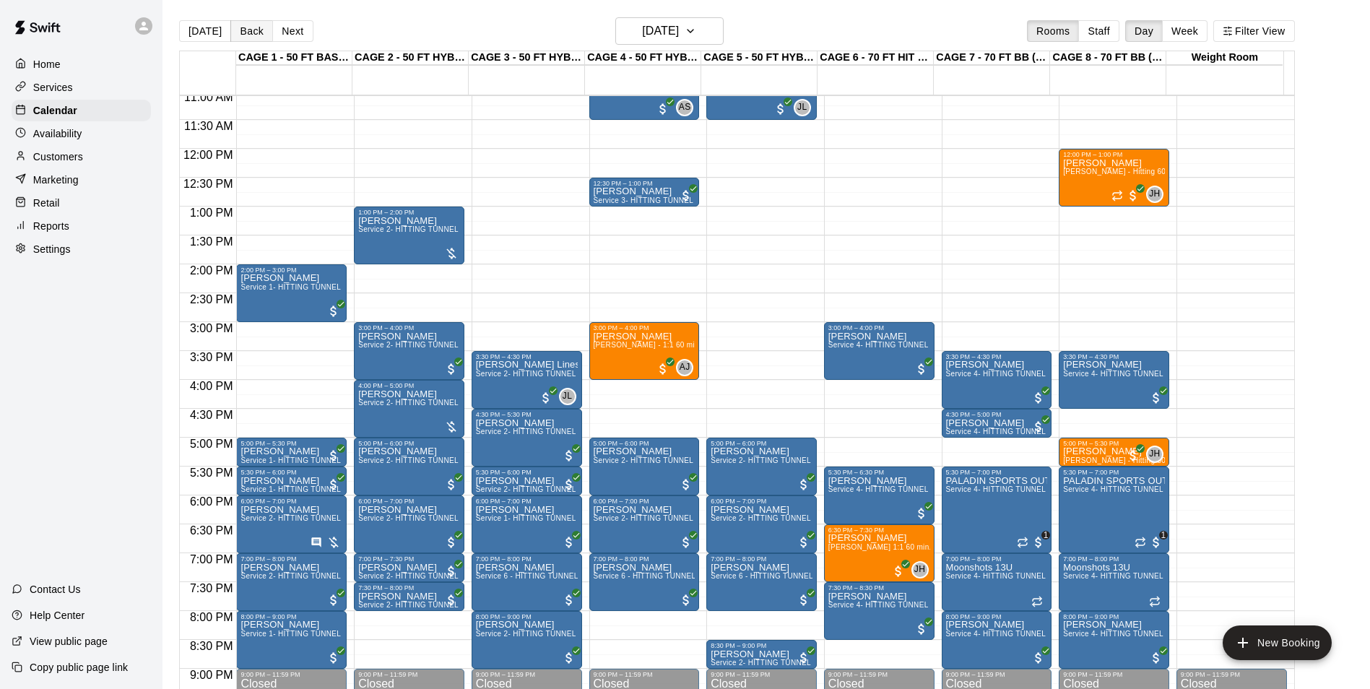
click at [241, 34] on button "Back" at bounding box center [251, 31] width 43 height 22
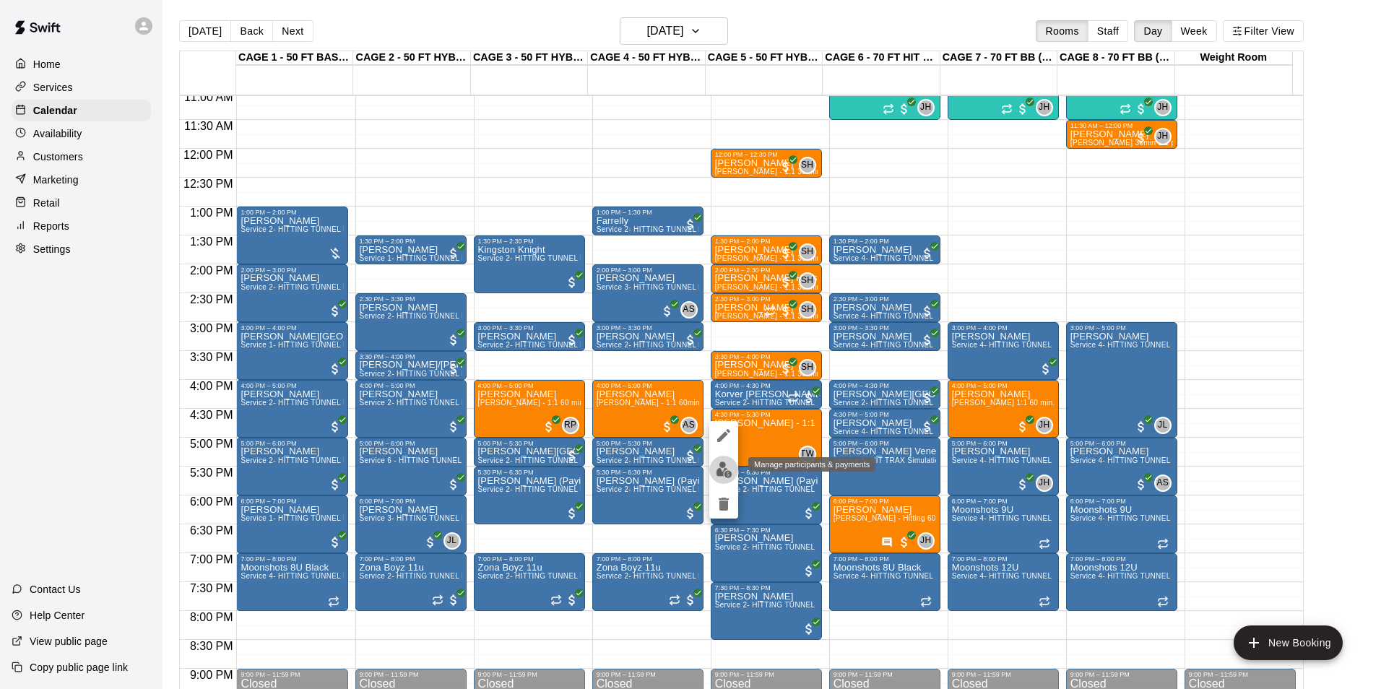
click at [716, 466] on img "edit" at bounding box center [724, 470] width 17 height 17
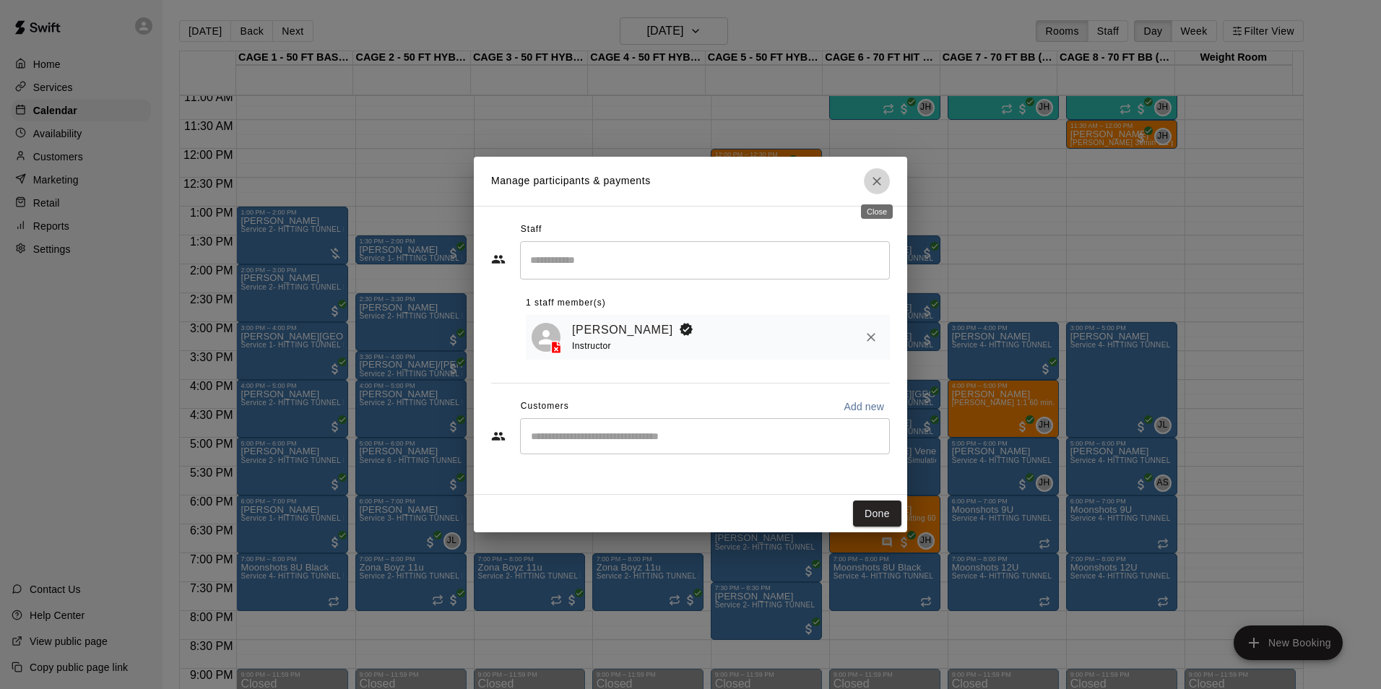
click at [875, 183] on icon "Close" at bounding box center [876, 181] width 9 height 9
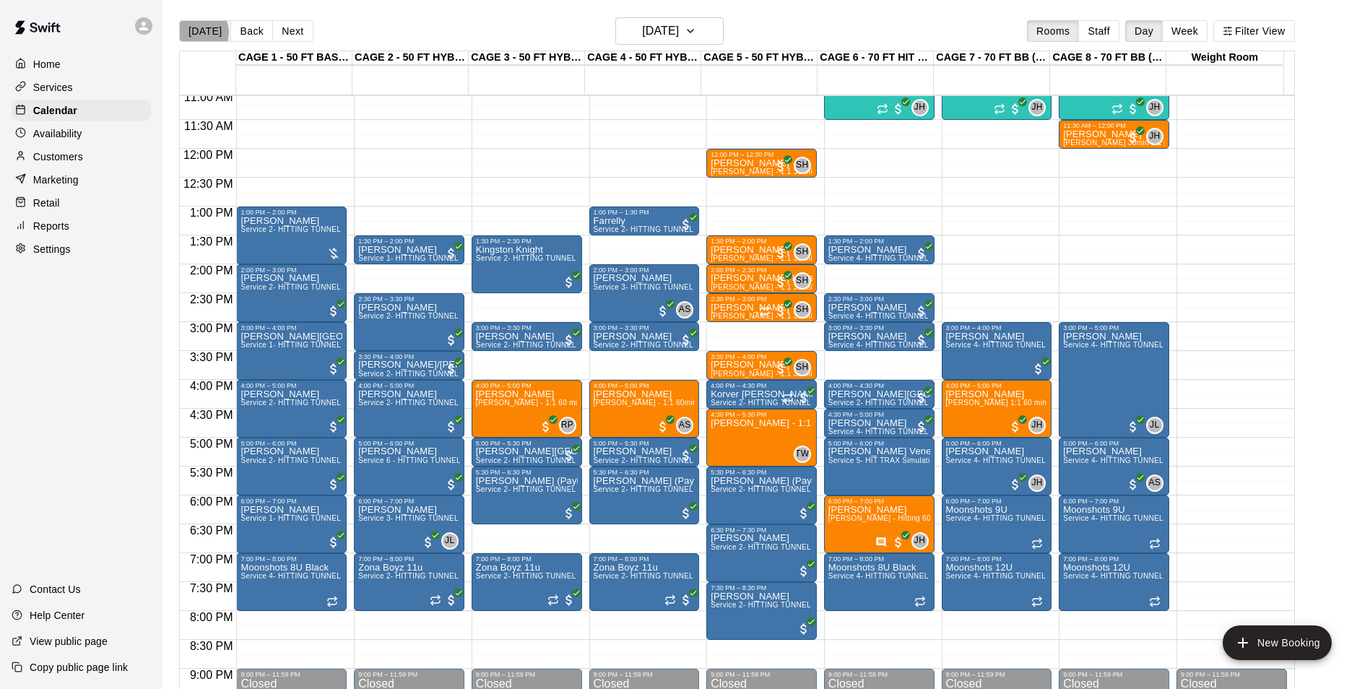
click at [196, 32] on button "[DATE]" at bounding box center [205, 31] width 52 height 22
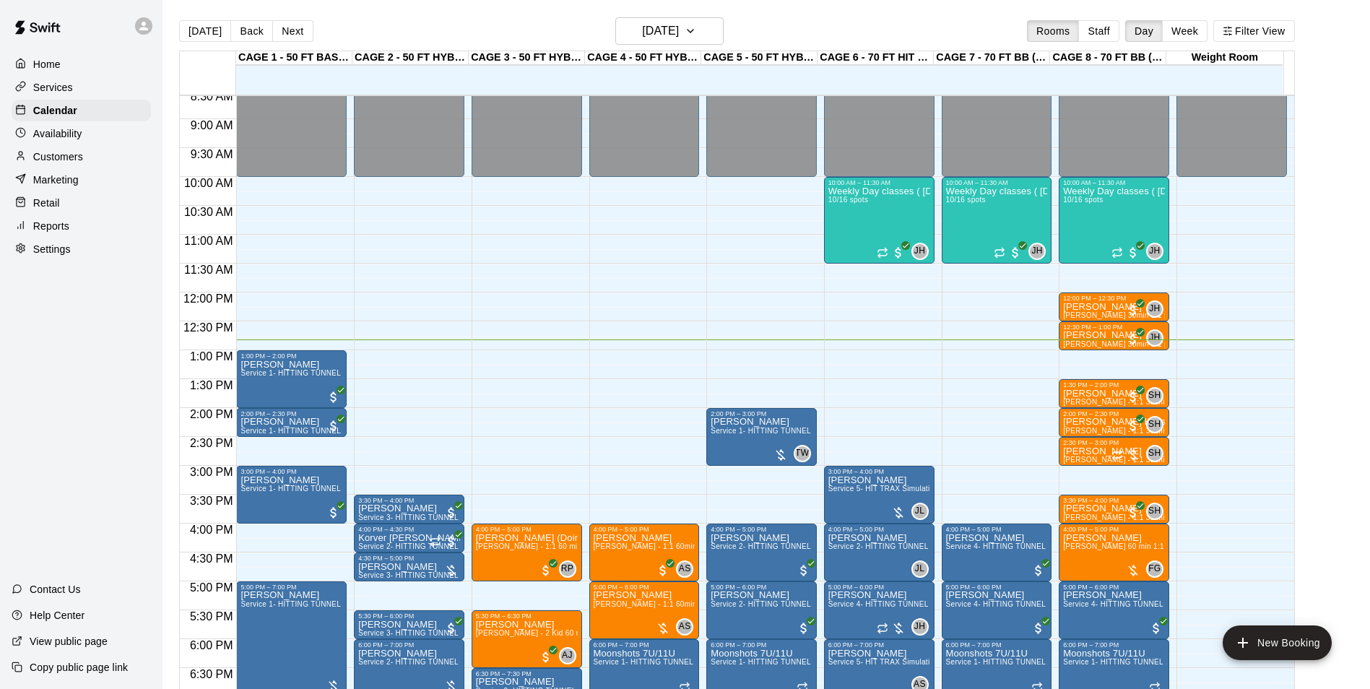
scroll to position [496, 0]
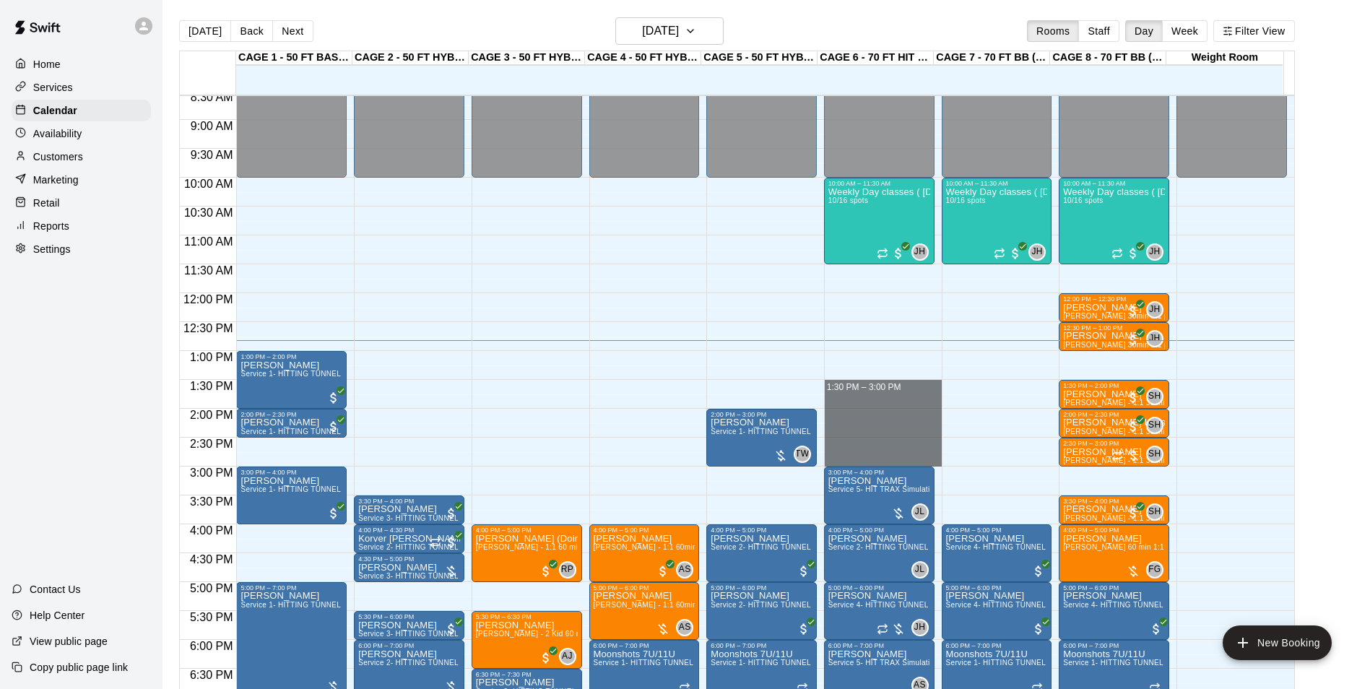
drag, startPoint x: 872, startPoint y: 382, endPoint x: 872, endPoint y: 460, distance: 78.0
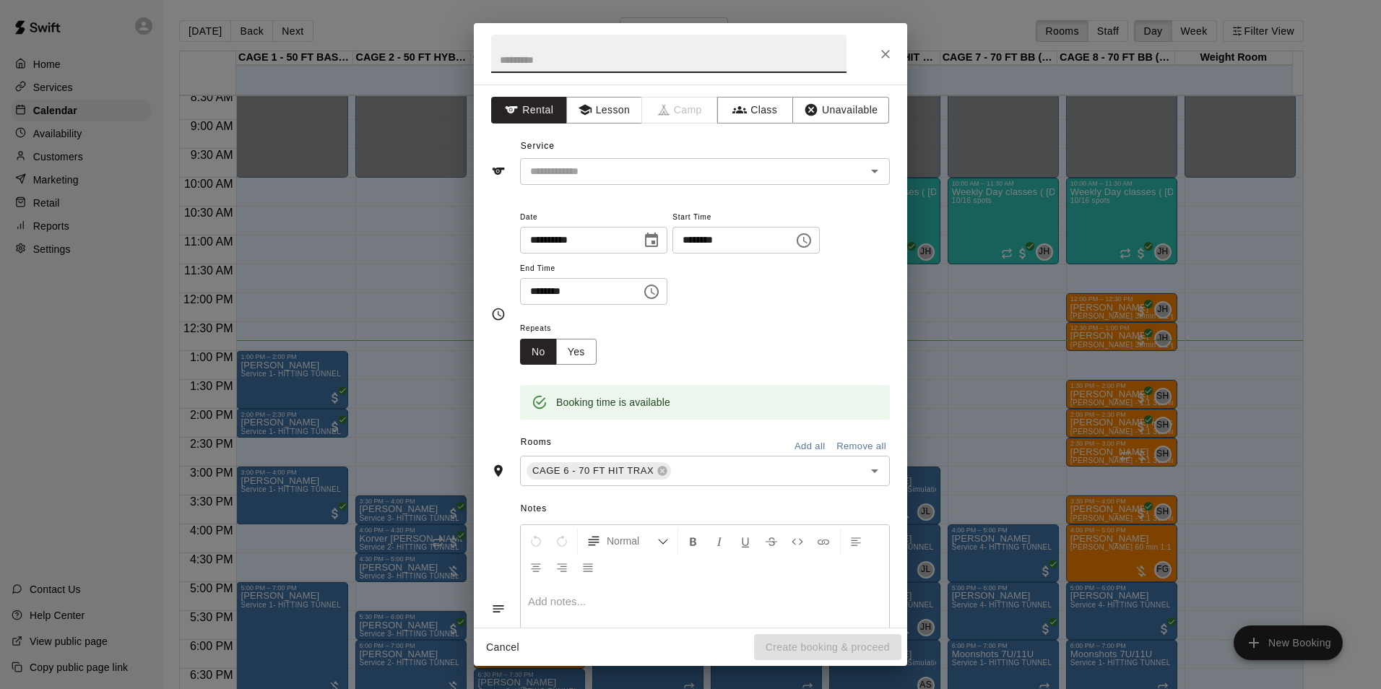
click at [741, 293] on div "**********" at bounding box center [705, 257] width 370 height 98
drag, startPoint x: 534, startPoint y: 53, endPoint x: 534, endPoint y: 42, distance: 10.8
click at [534, 53] on input "text" at bounding box center [668, 54] width 355 height 38
type input "*****"
click at [762, 325] on div "Repeats No Yes" at bounding box center [705, 342] width 370 height 46
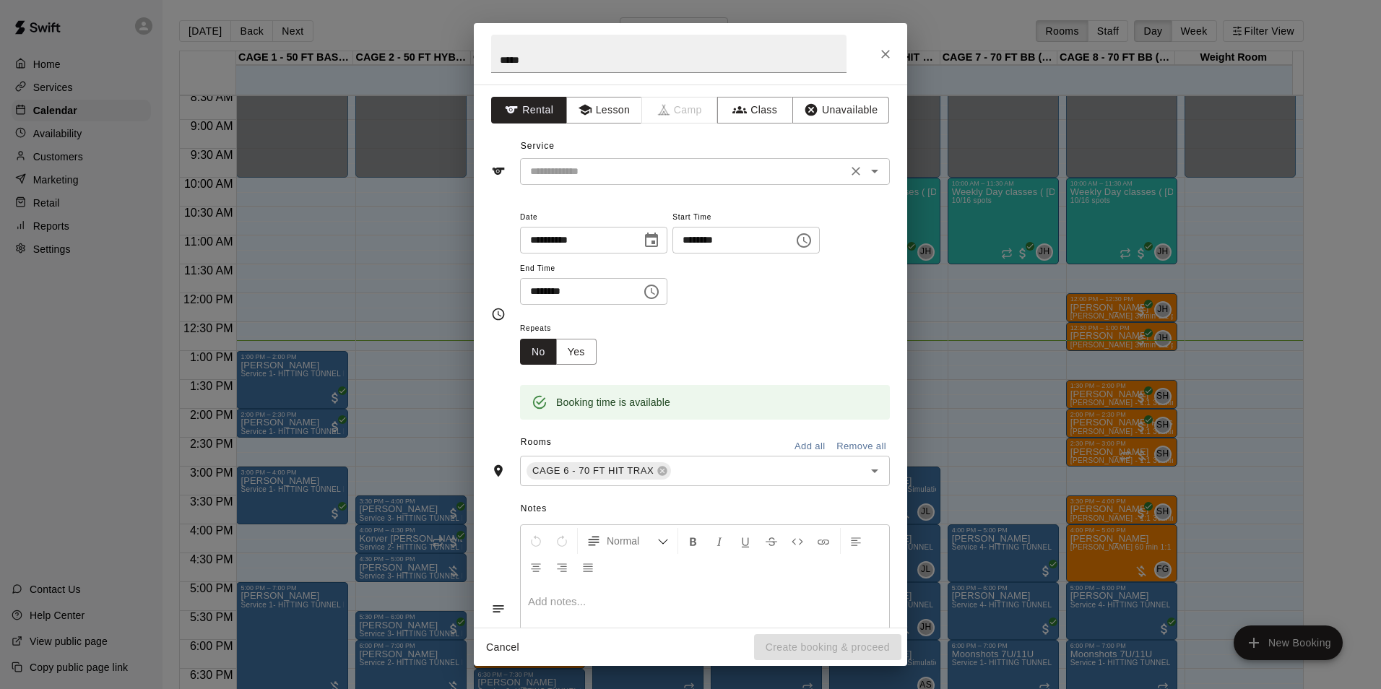
click at [661, 174] on input "text" at bounding box center [683, 172] width 319 height 18
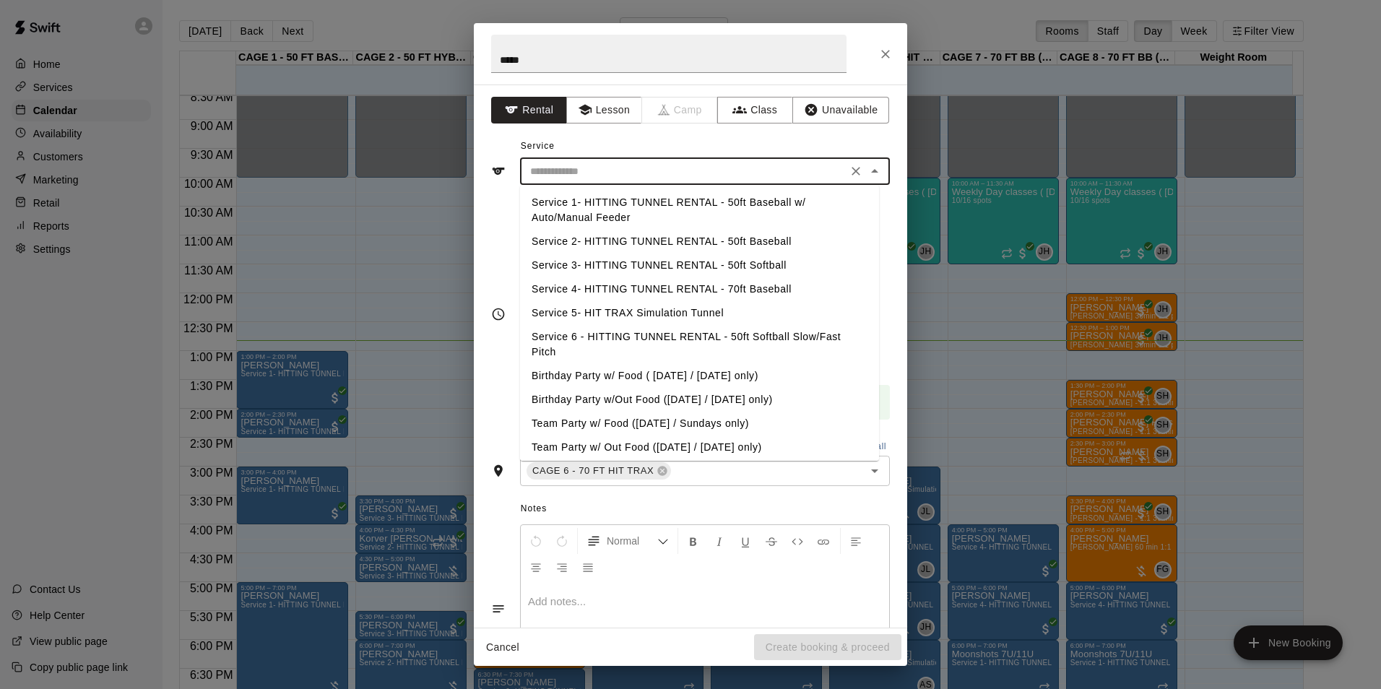
click at [689, 292] on li "Service 4- HITTING TUNNEL RENTAL - 70ft Baseball" at bounding box center [699, 289] width 359 height 24
type input "**********"
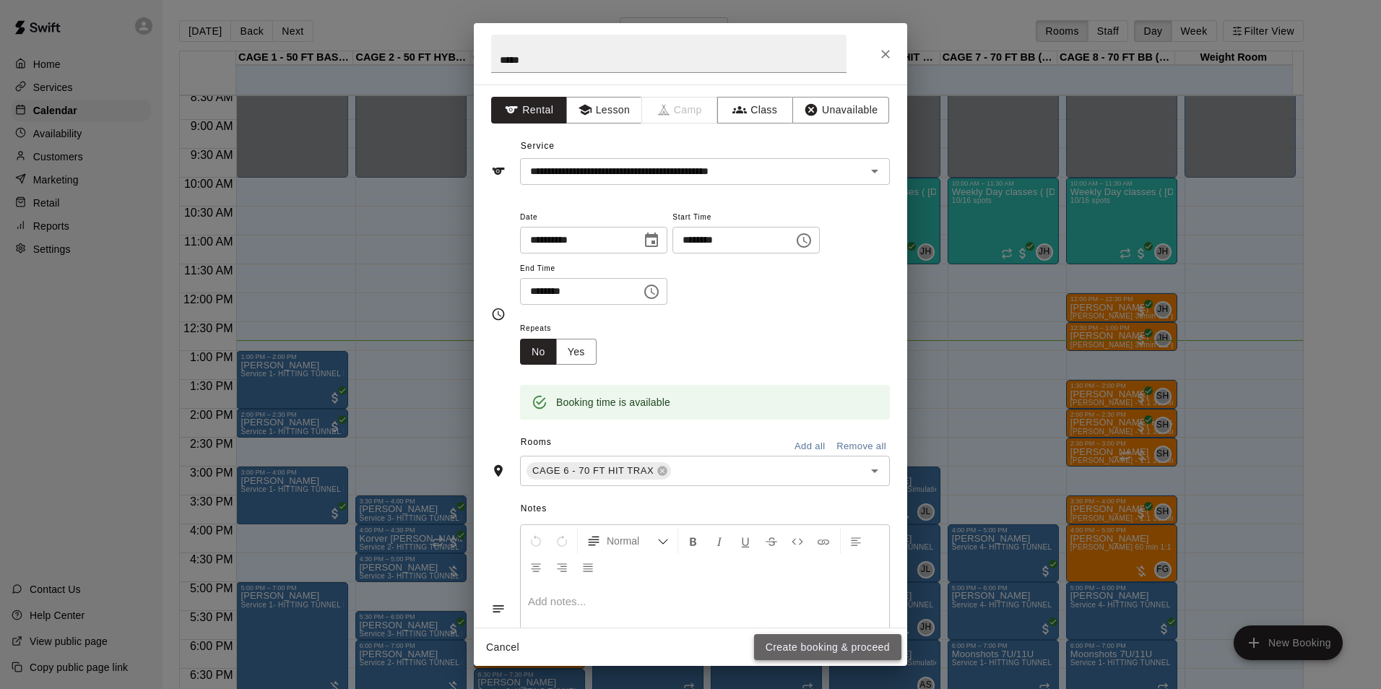
click at [841, 641] on button "Create booking & proceed" at bounding box center [827, 647] width 147 height 27
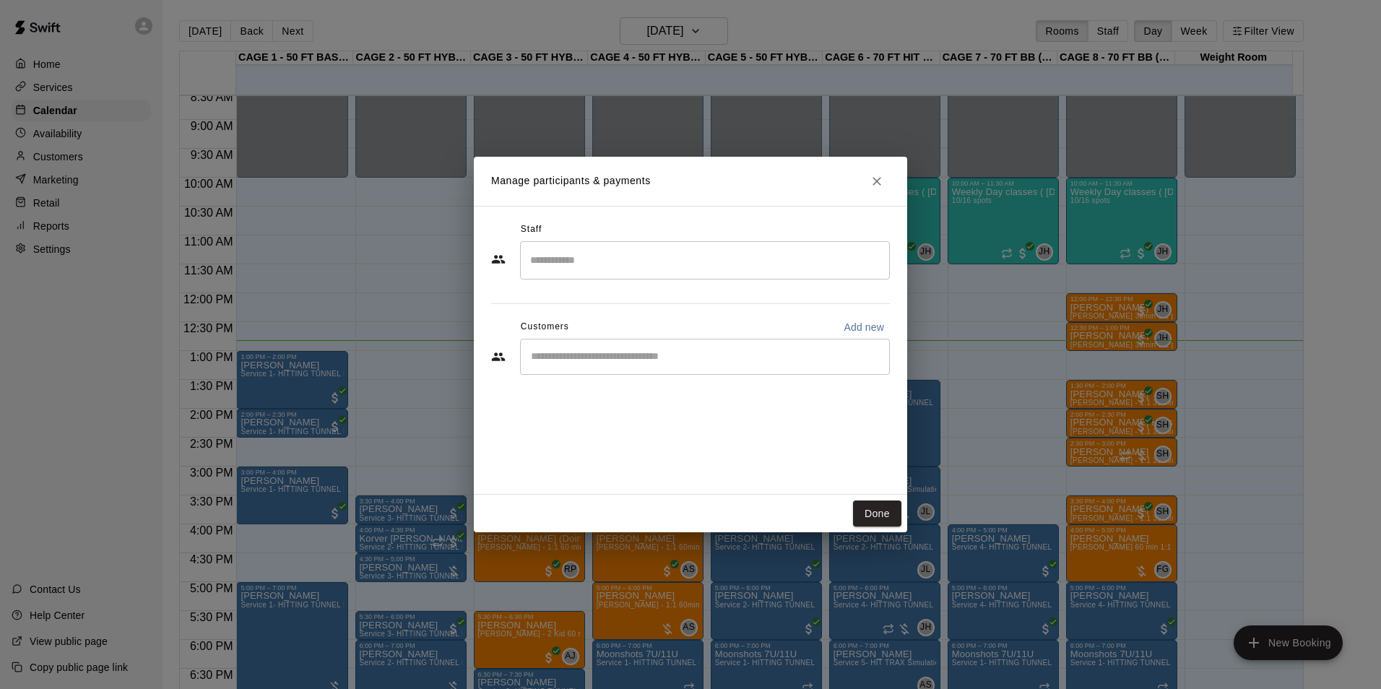
click at [662, 361] on input "Start typing to search customers..." at bounding box center [705, 357] width 357 height 14
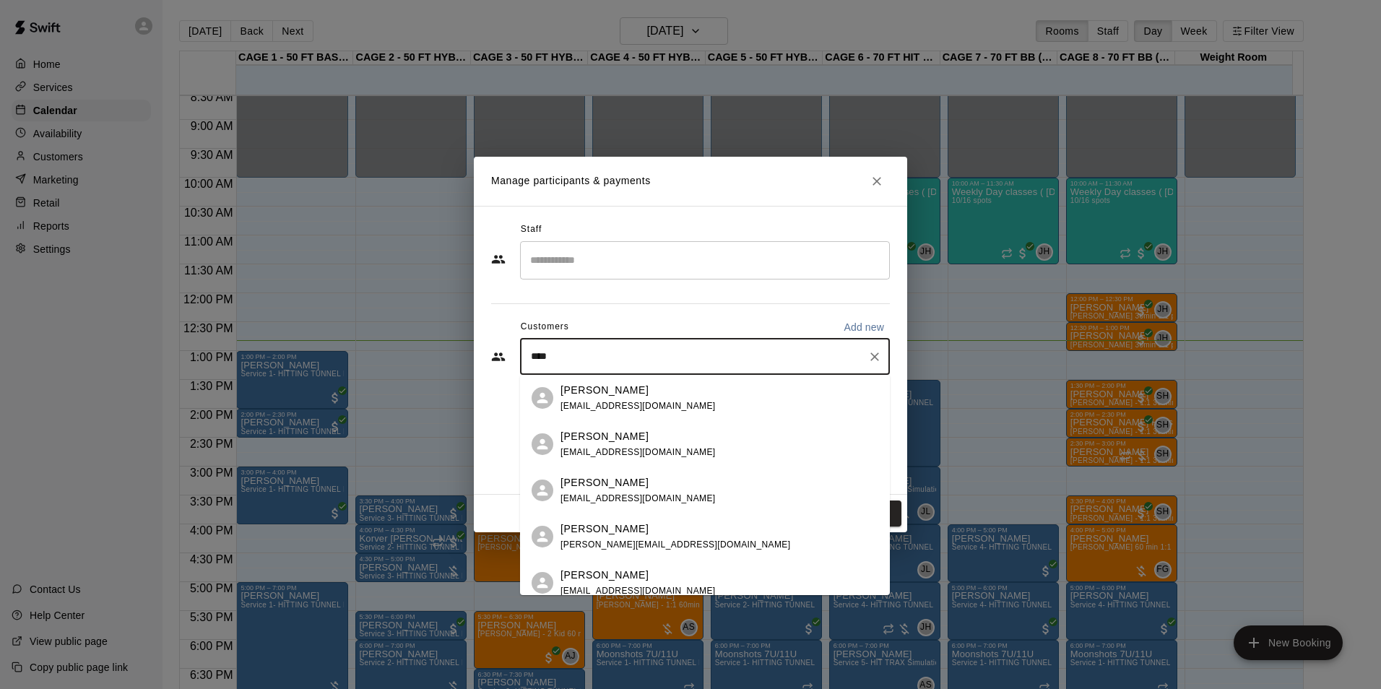
type input "*****"
drag, startPoint x: 614, startPoint y: 389, endPoint x: 614, endPoint y: 399, distance: 10.8
click at [614, 399] on div "Ryan Rivas rydin2005@hotmail.com" at bounding box center [637, 398] width 155 height 31
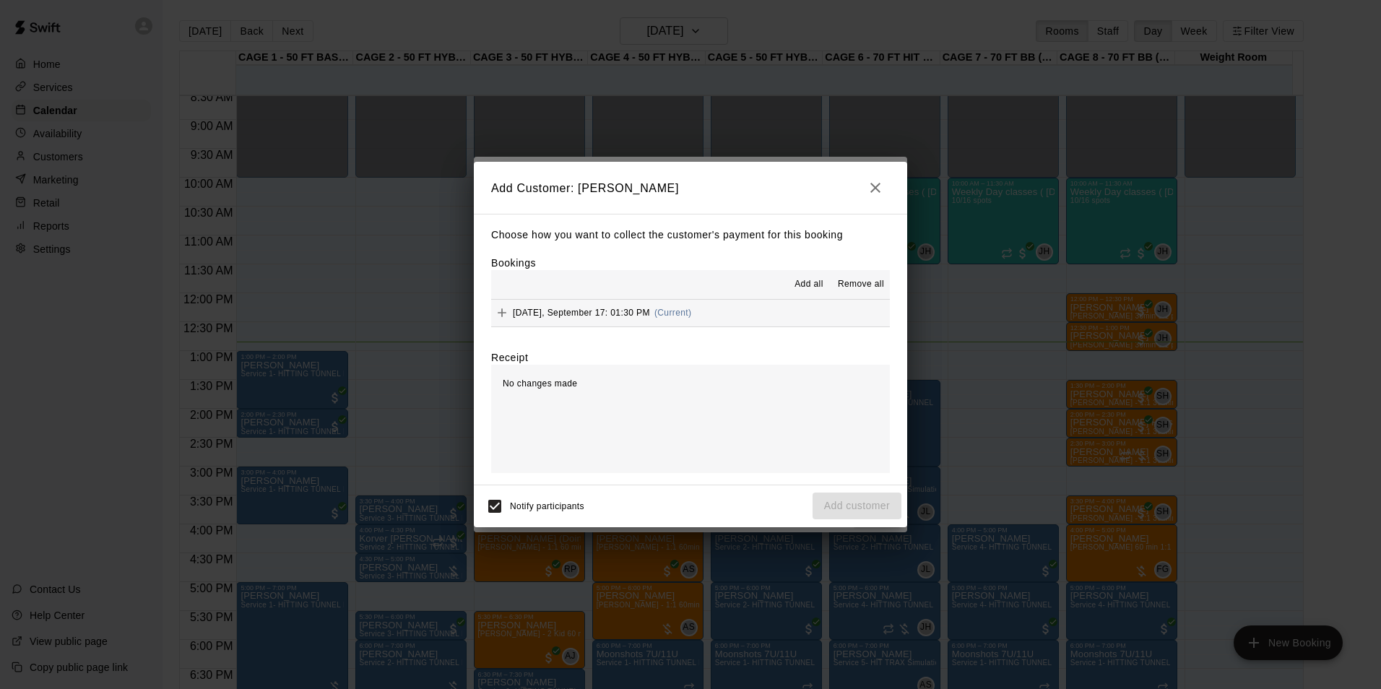
click at [571, 304] on div "Wednesday, September 17: 01:30 PM (Current)" at bounding box center [591, 313] width 200 height 22
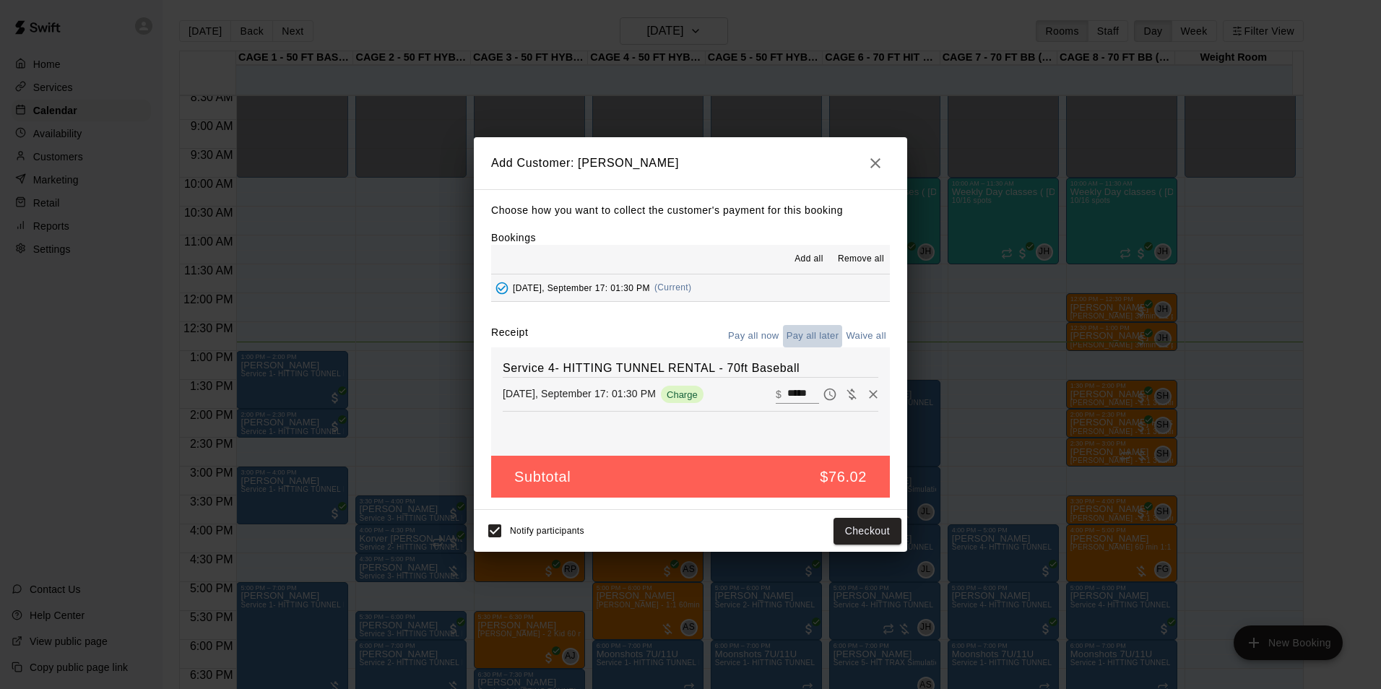
click at [833, 339] on button "Pay all later" at bounding box center [813, 336] width 60 height 22
click at [846, 535] on button "Add customer" at bounding box center [857, 531] width 89 height 27
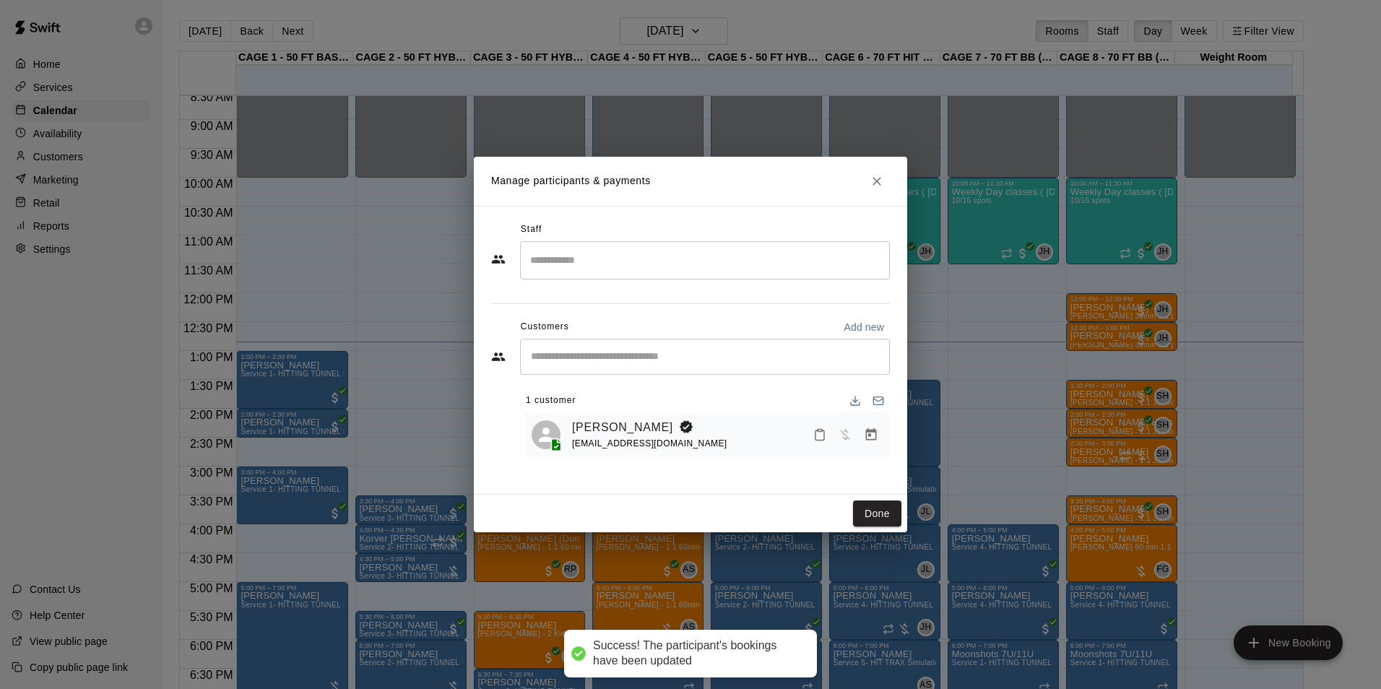
click at [875, 523] on button "Done" at bounding box center [877, 514] width 48 height 27
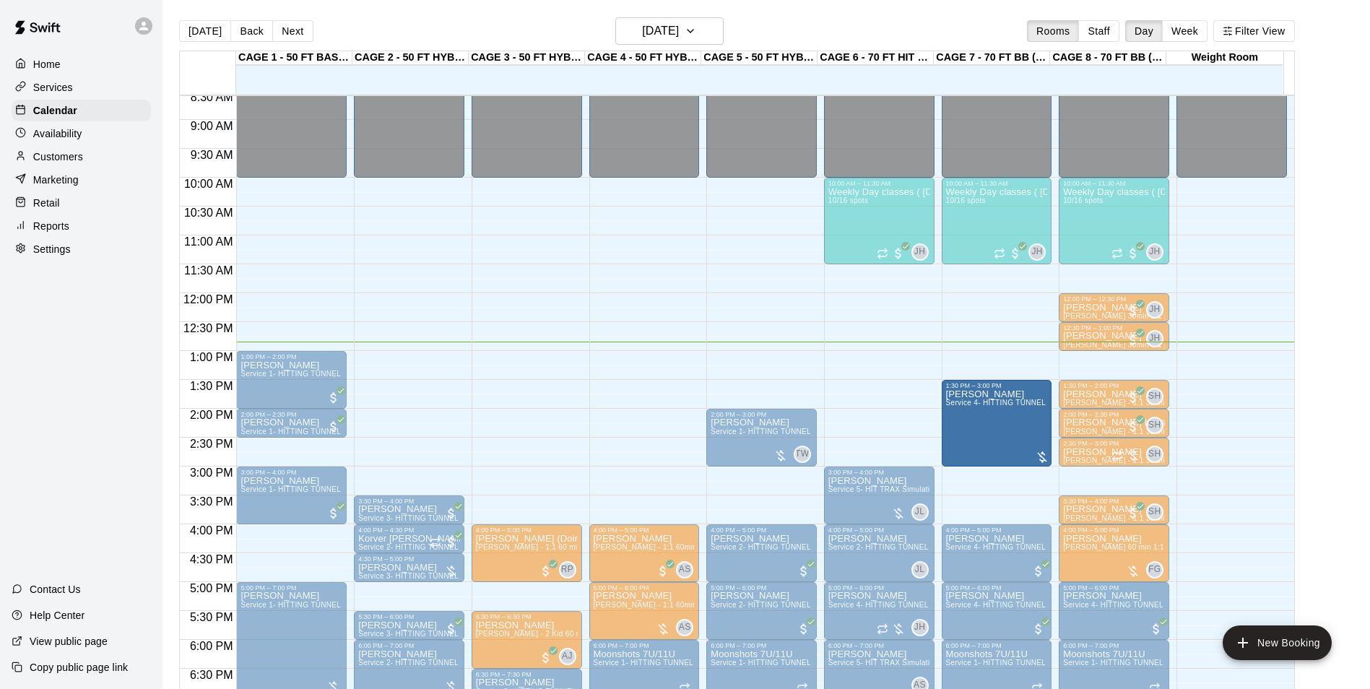
drag, startPoint x: 901, startPoint y: 431, endPoint x: 960, endPoint y: 438, distance: 58.9
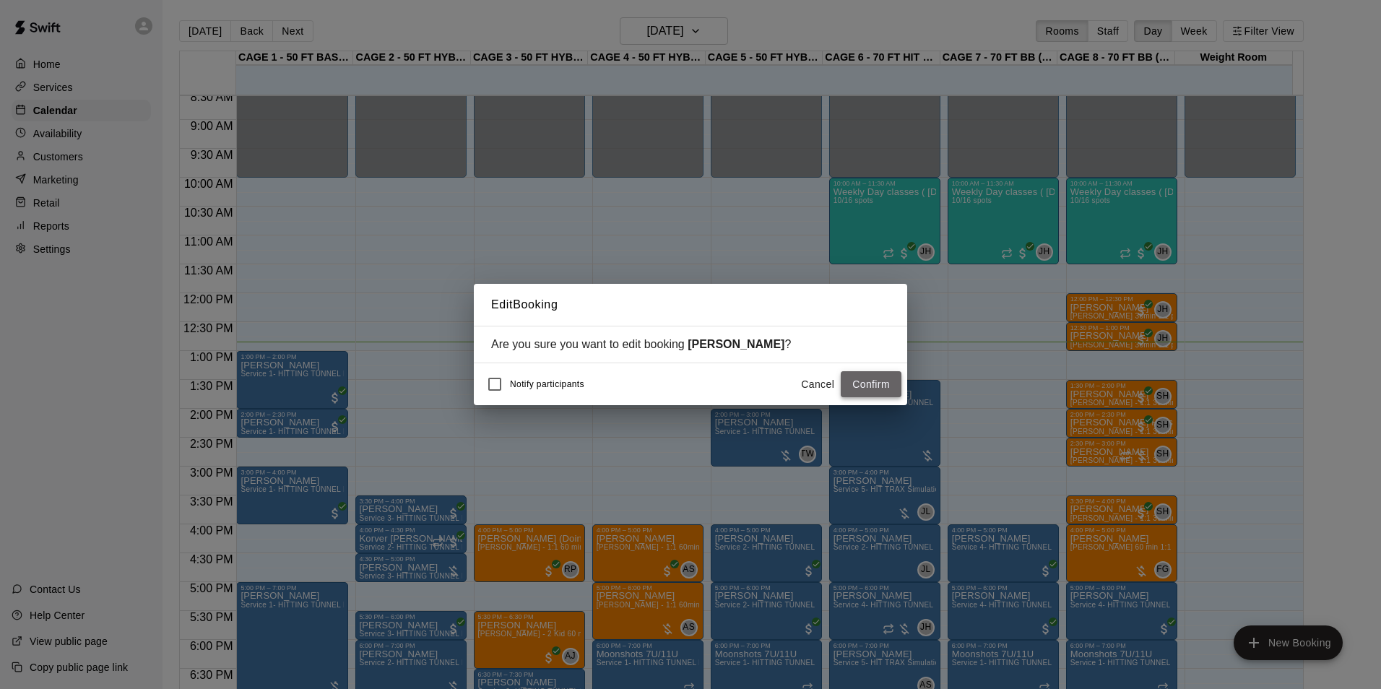
click at [882, 391] on button "Confirm" at bounding box center [871, 384] width 61 height 27
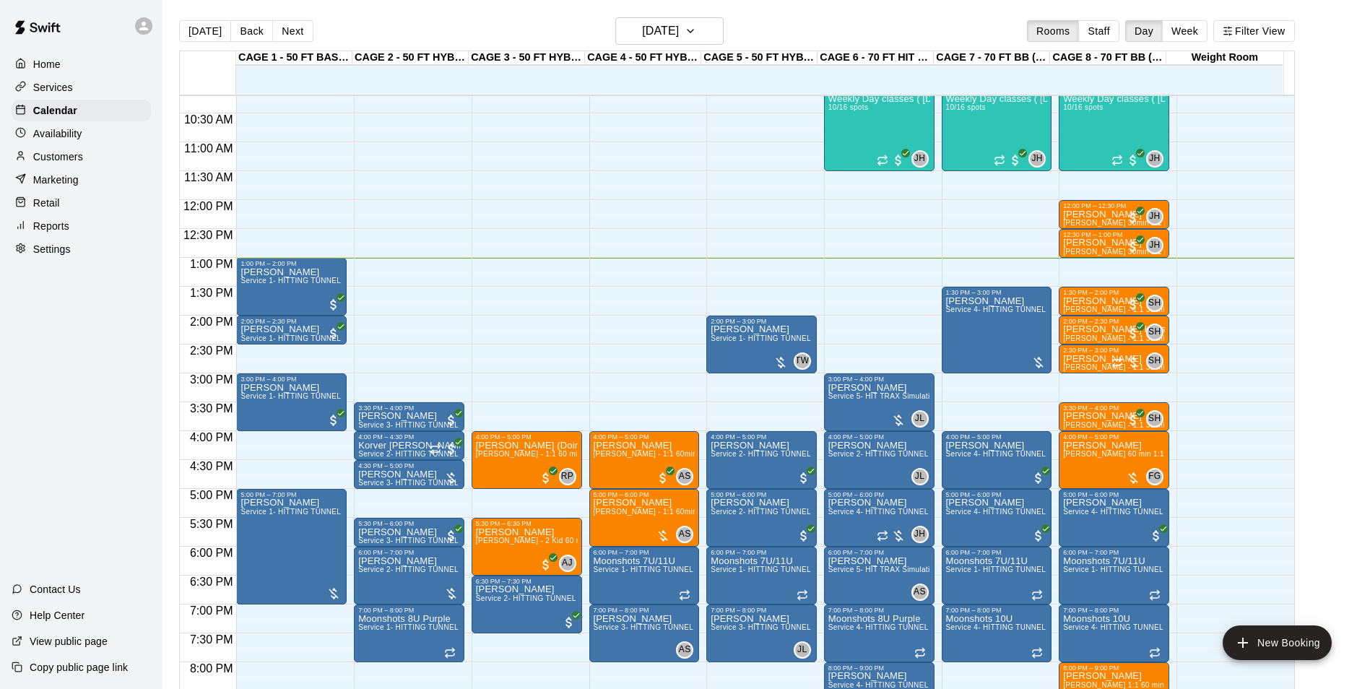
scroll to position [517, 0]
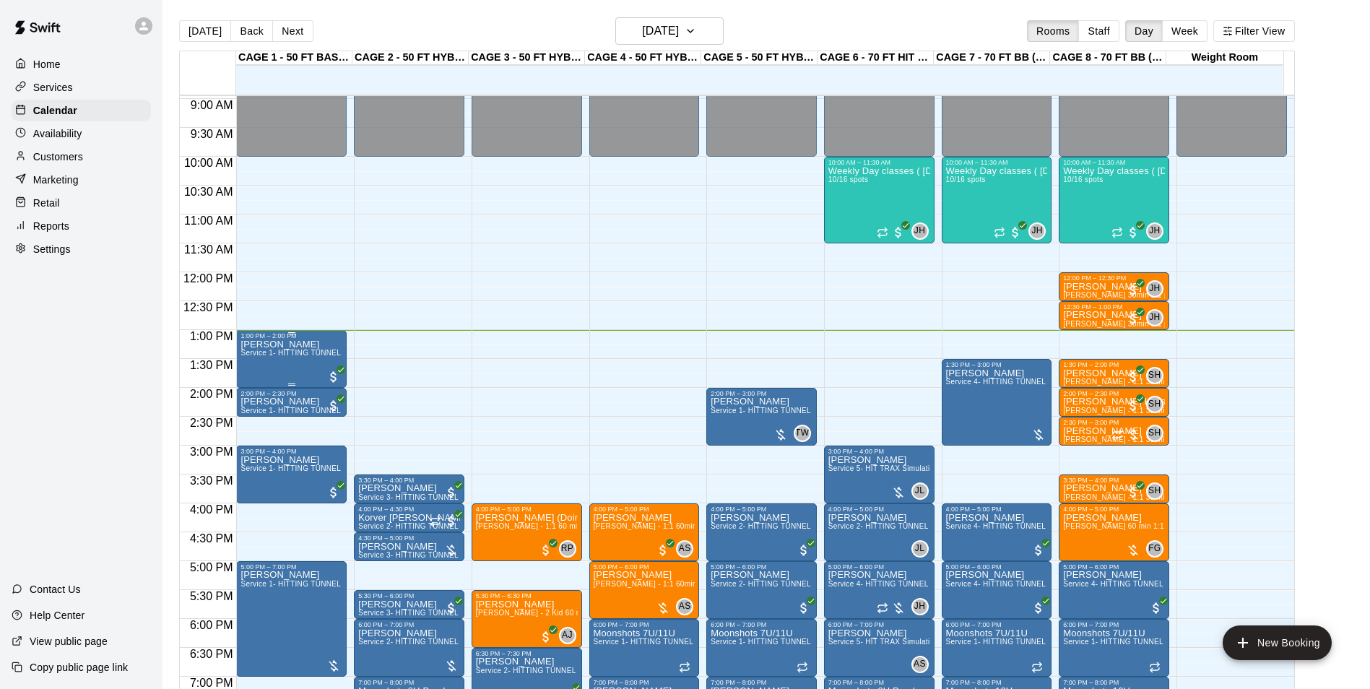
click at [303, 355] on span "Service 1- HITTING TUNNEL RENTAL - 50ft Baseball w/ Auto/Manual Feeder" at bounding box center [373, 353] width 265 height 8
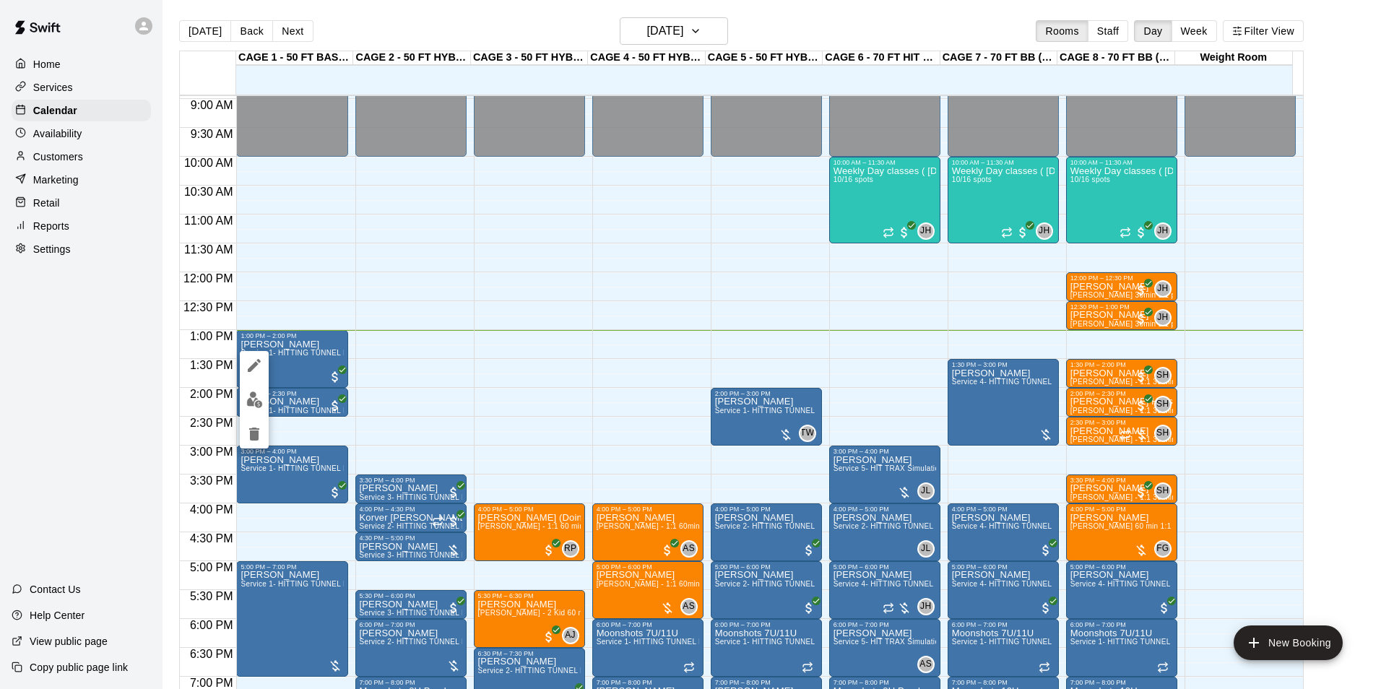
click at [403, 330] on div at bounding box center [690, 344] width 1381 height 689
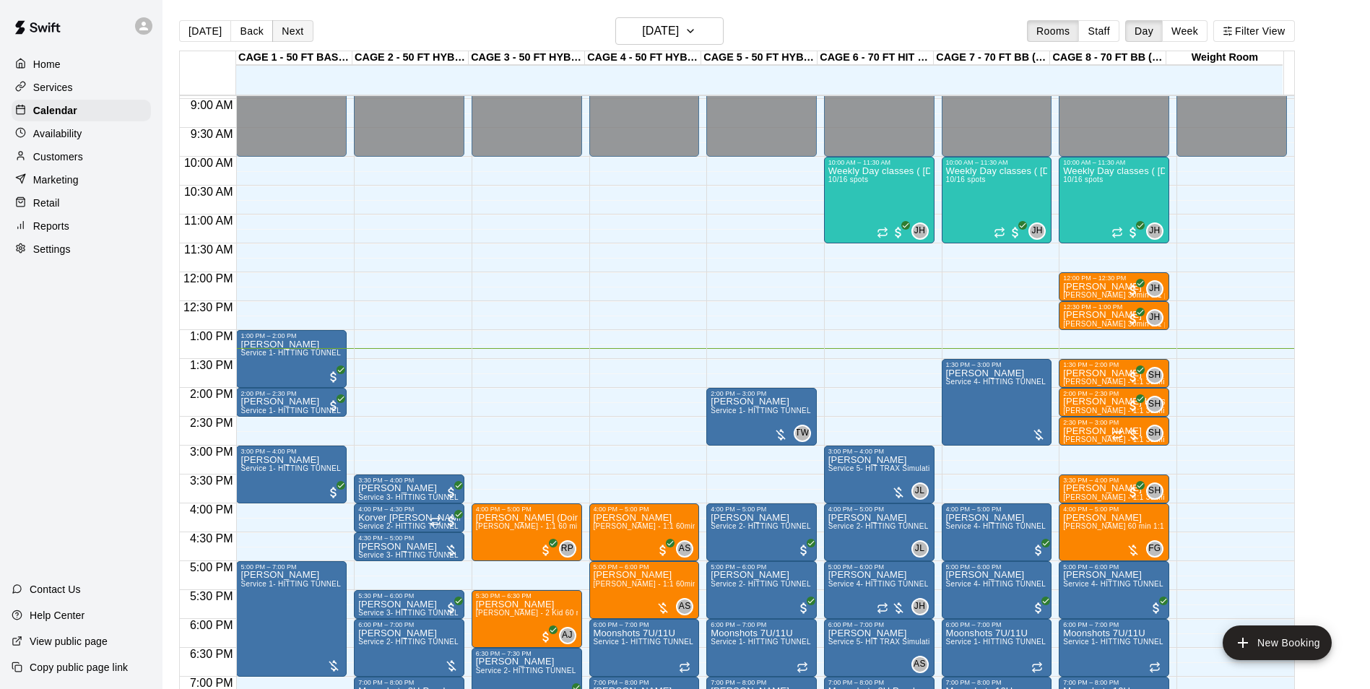
click at [298, 27] on button "Next" at bounding box center [292, 31] width 40 height 22
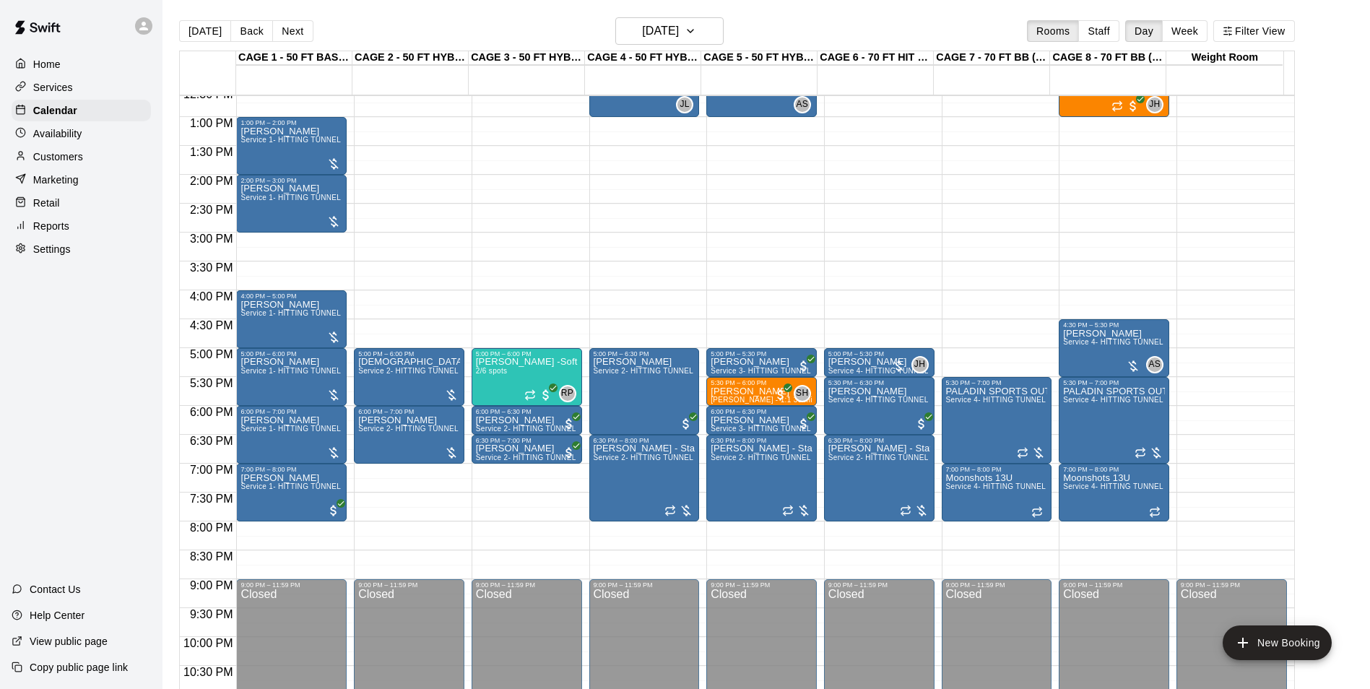
scroll to position [734, 0]
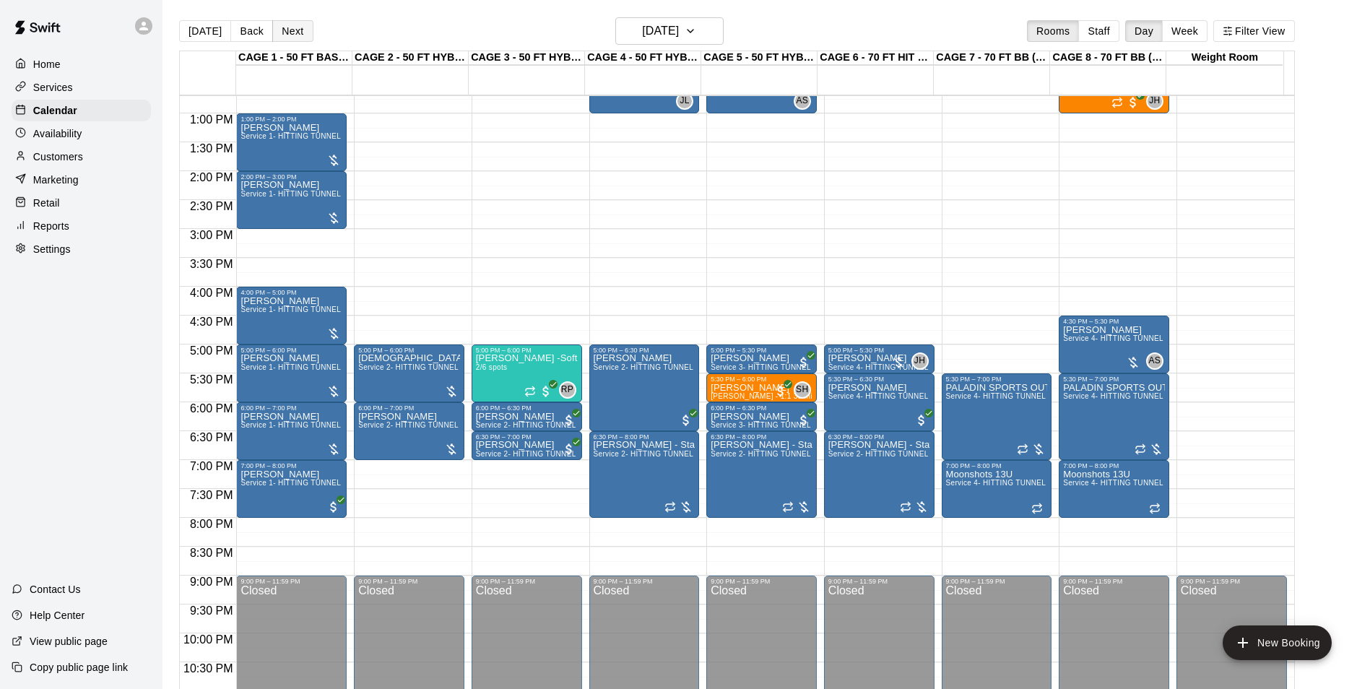
click at [287, 35] on button "Next" at bounding box center [292, 31] width 40 height 22
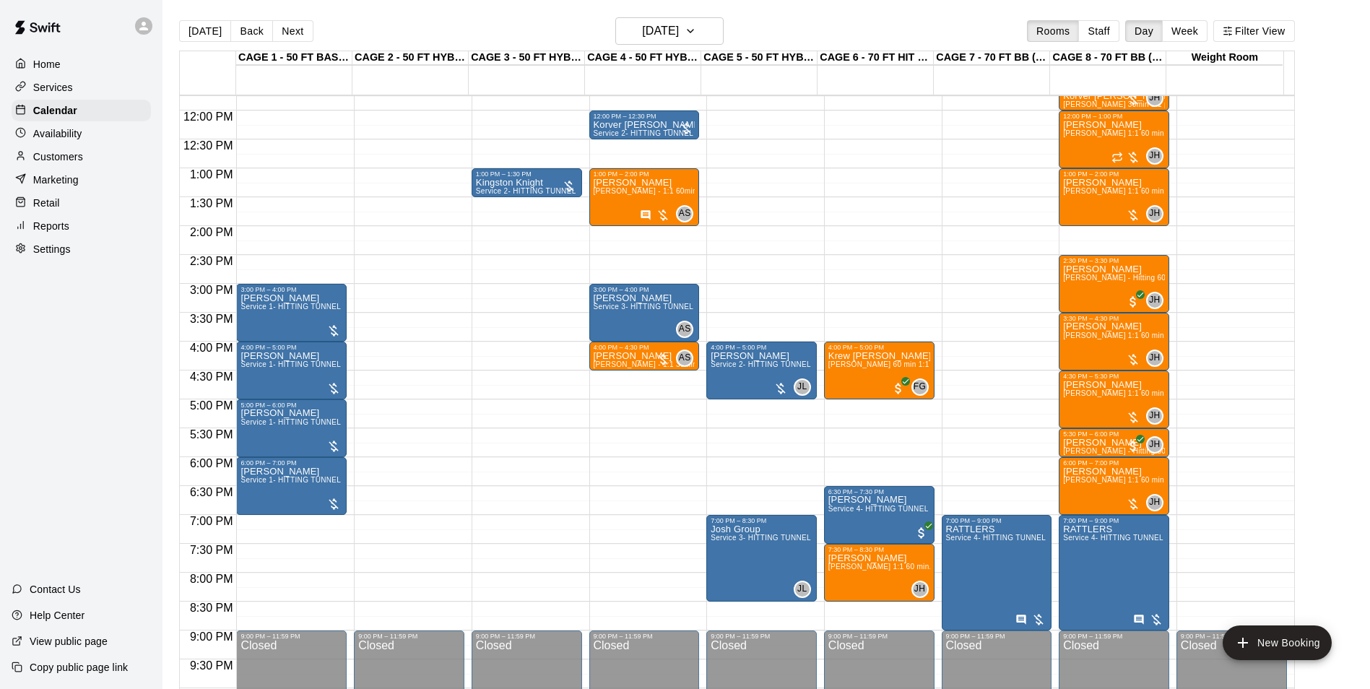
scroll to position [445, 0]
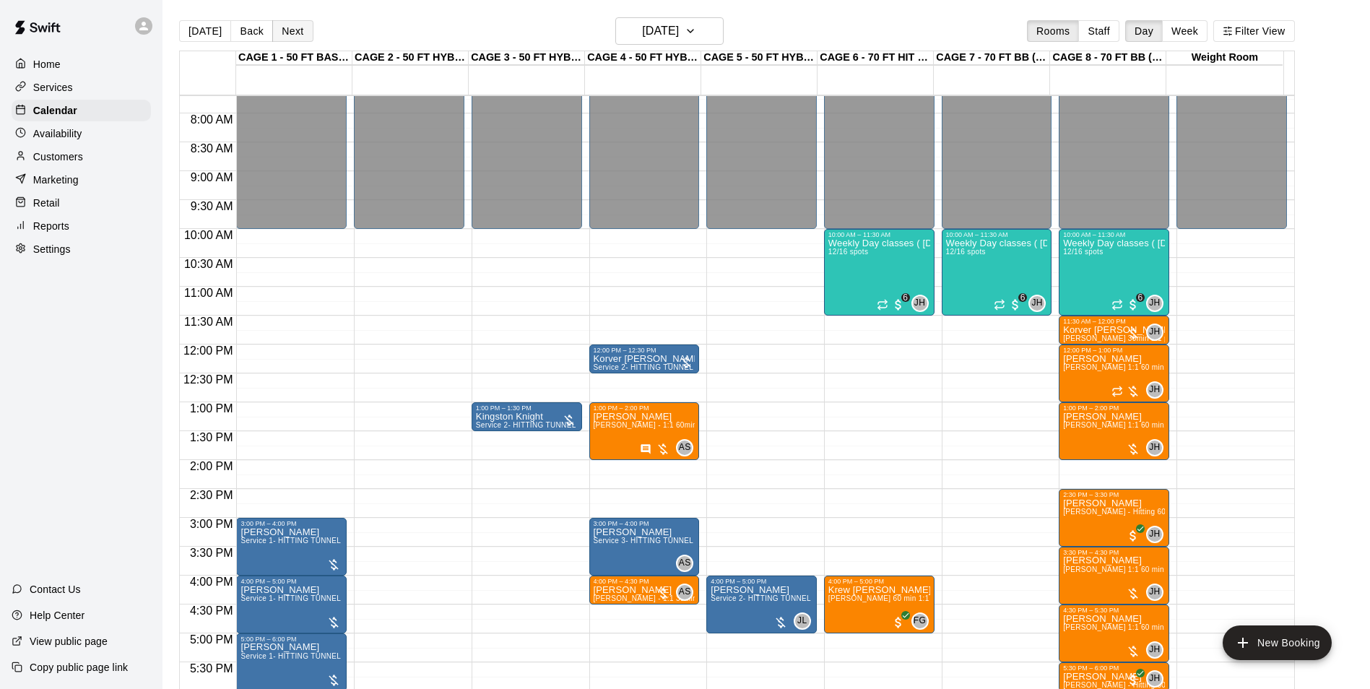
click at [274, 27] on button "Next" at bounding box center [292, 31] width 40 height 22
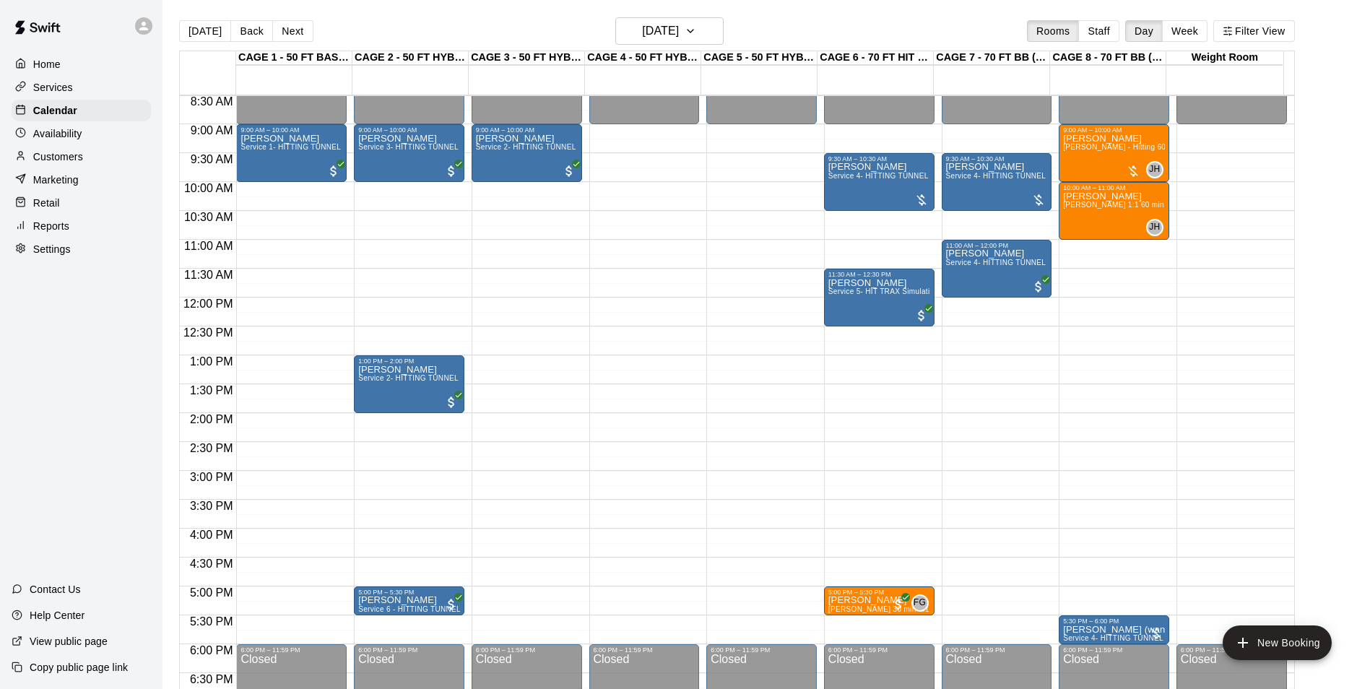
scroll to position [517, 0]
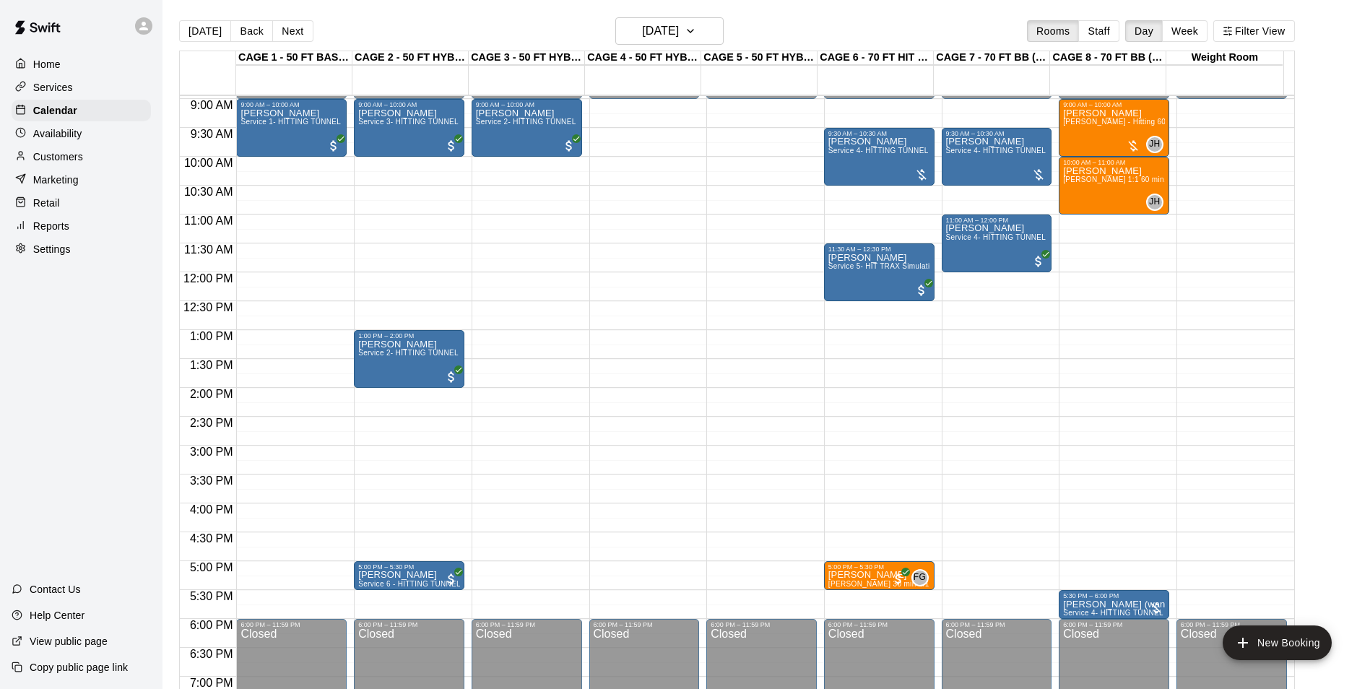
click at [299, 30] on button "Next" at bounding box center [292, 31] width 40 height 22
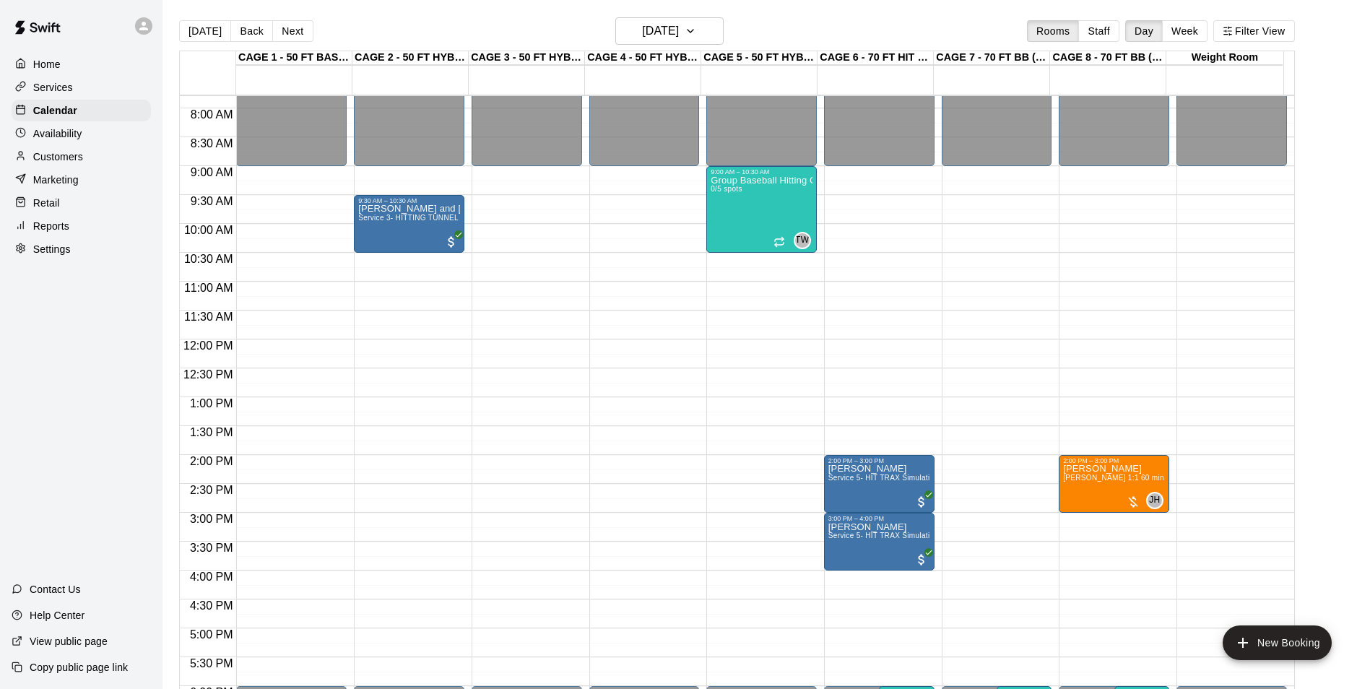
scroll to position [445, 0]
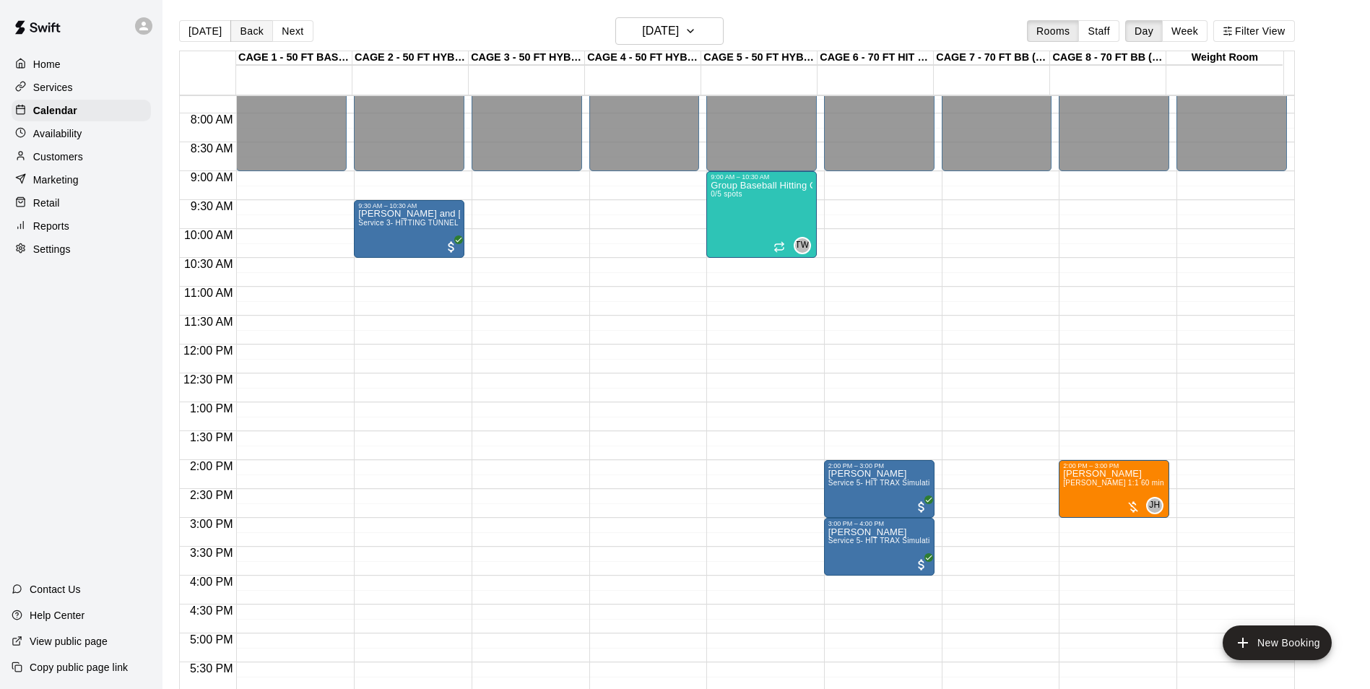
click at [251, 33] on button "Back" at bounding box center [251, 31] width 43 height 22
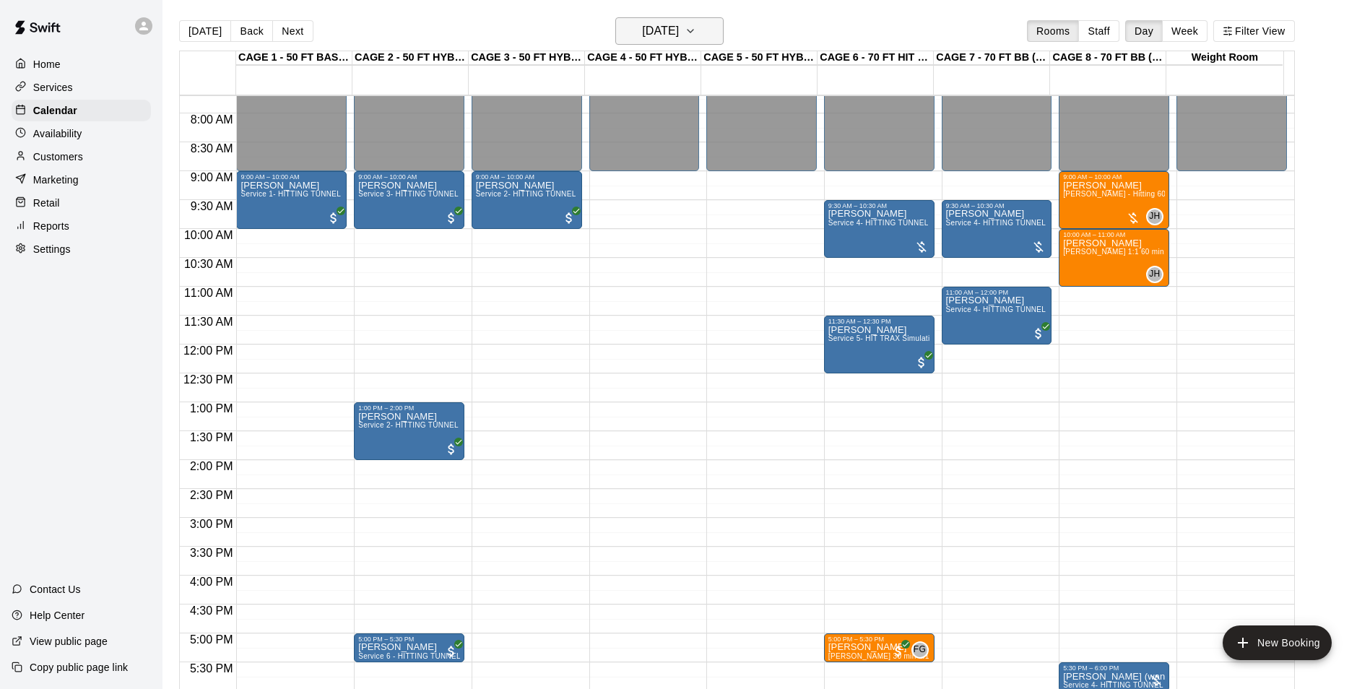
click at [664, 25] on h6 "[DATE]" at bounding box center [660, 31] width 37 height 20
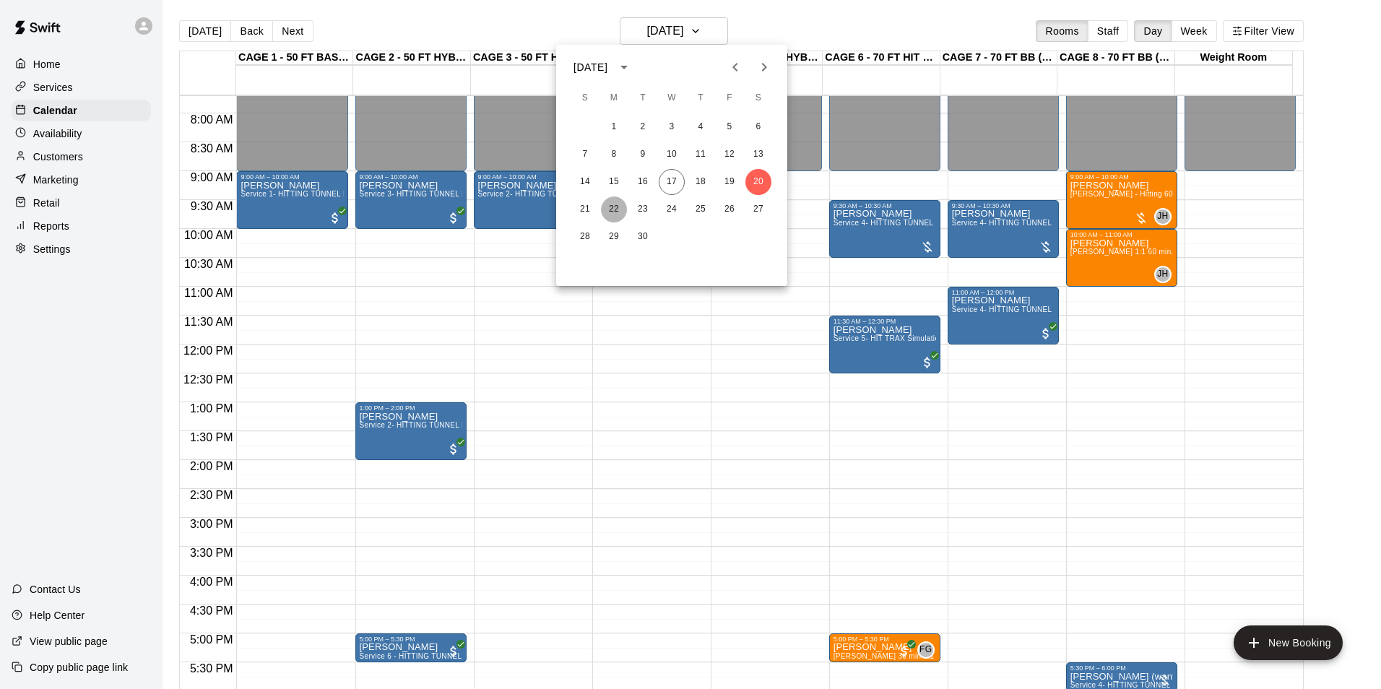
click at [618, 207] on button "22" at bounding box center [614, 209] width 26 height 26
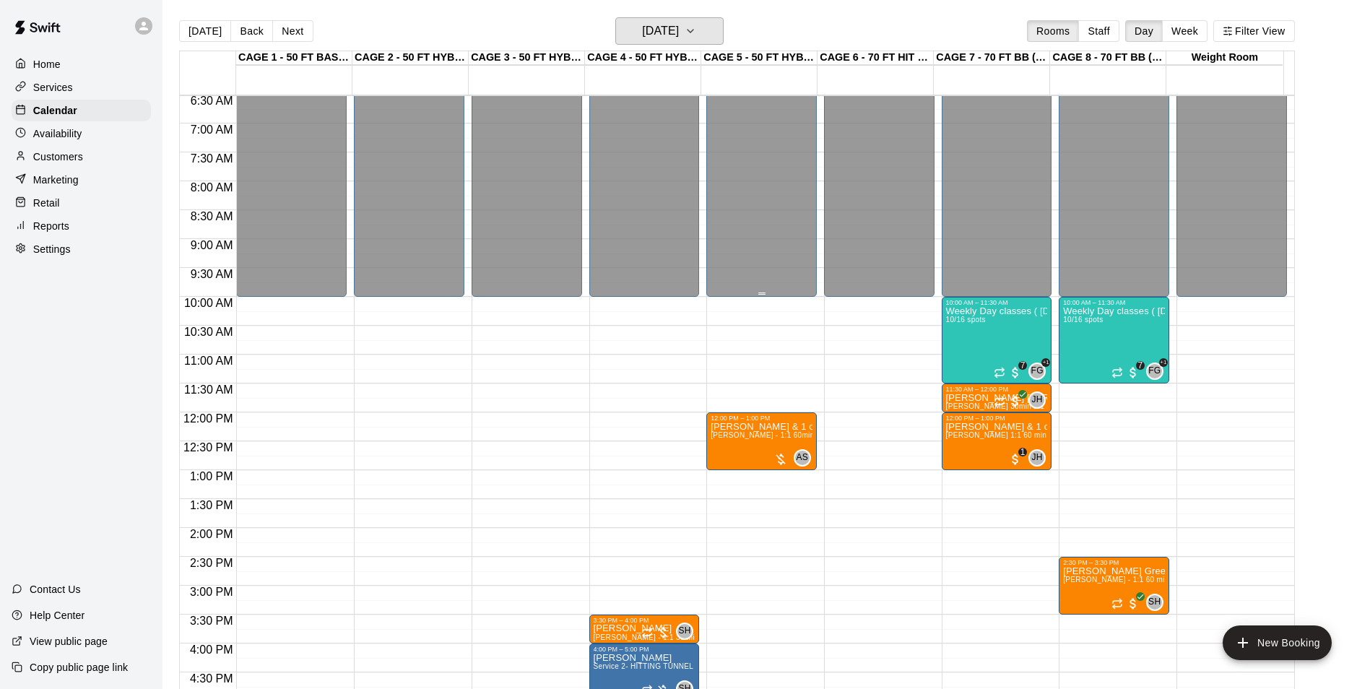
scroll to position [373, 0]
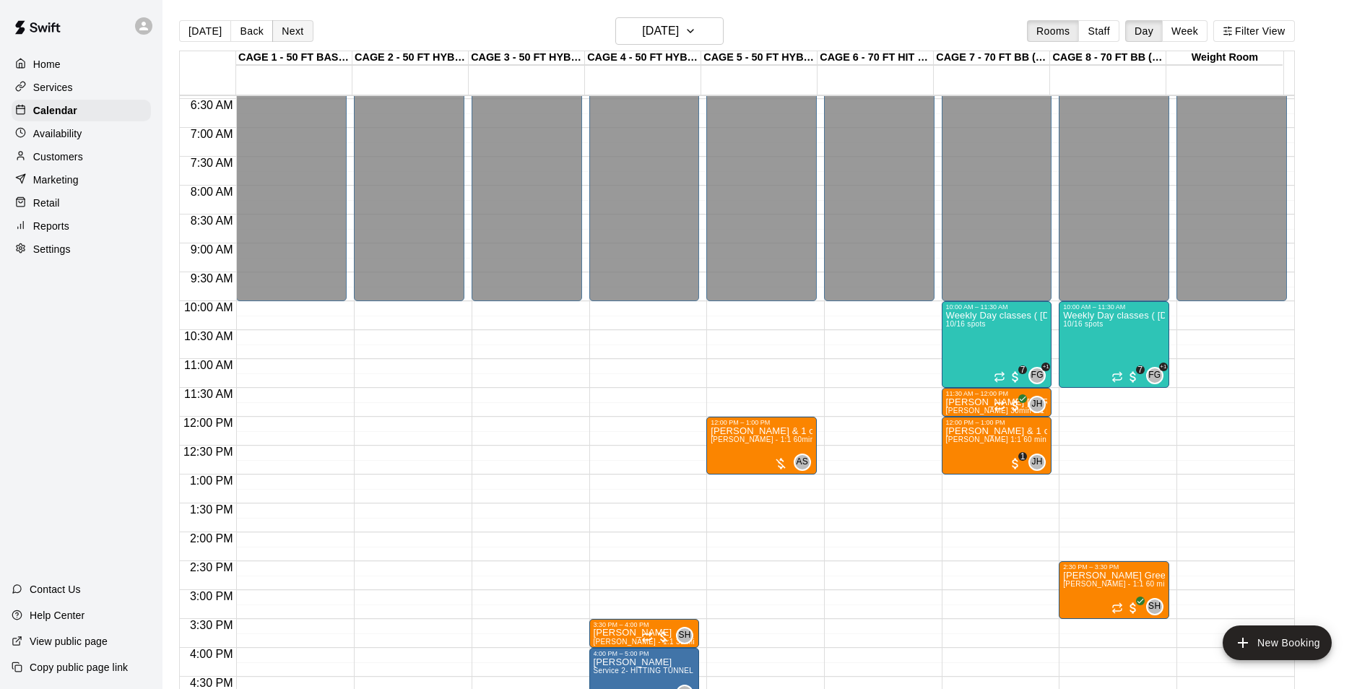
click at [283, 33] on button "Next" at bounding box center [292, 31] width 40 height 22
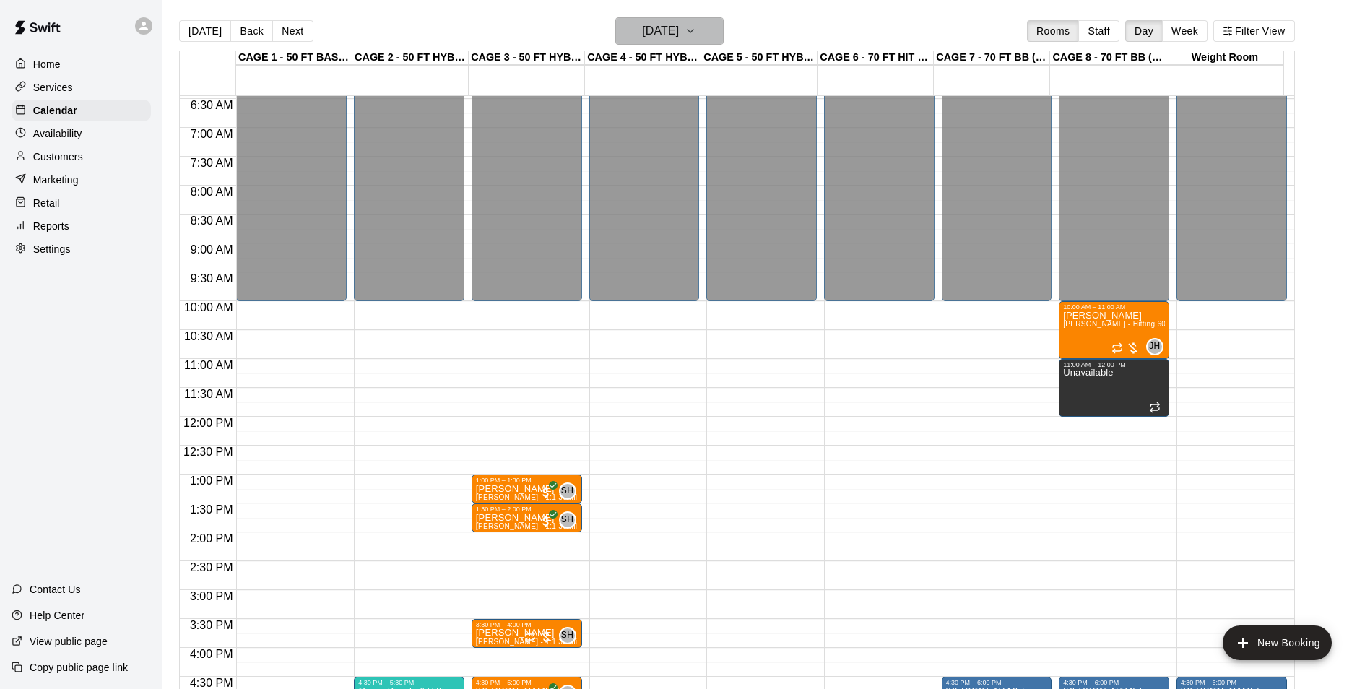
click at [677, 24] on h6 "Tuesday Sep 23" at bounding box center [660, 31] width 37 height 20
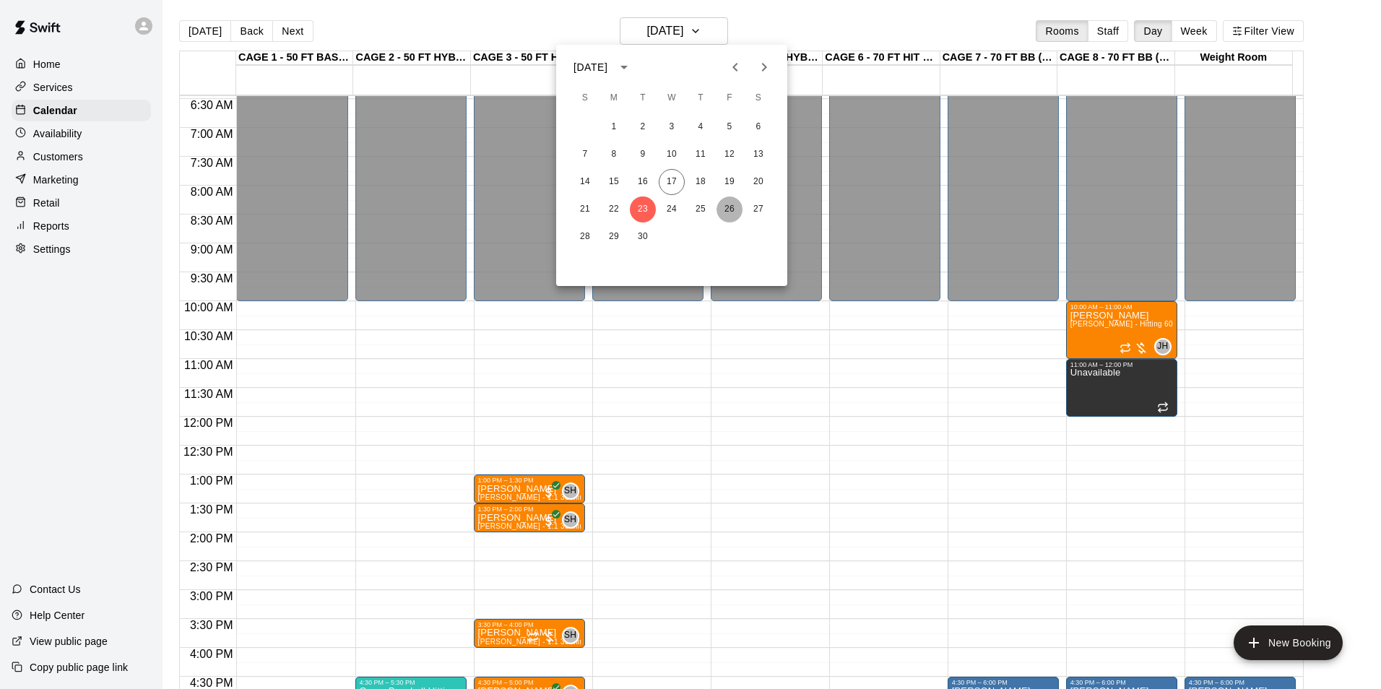
click at [732, 209] on button "26" at bounding box center [729, 209] width 26 height 26
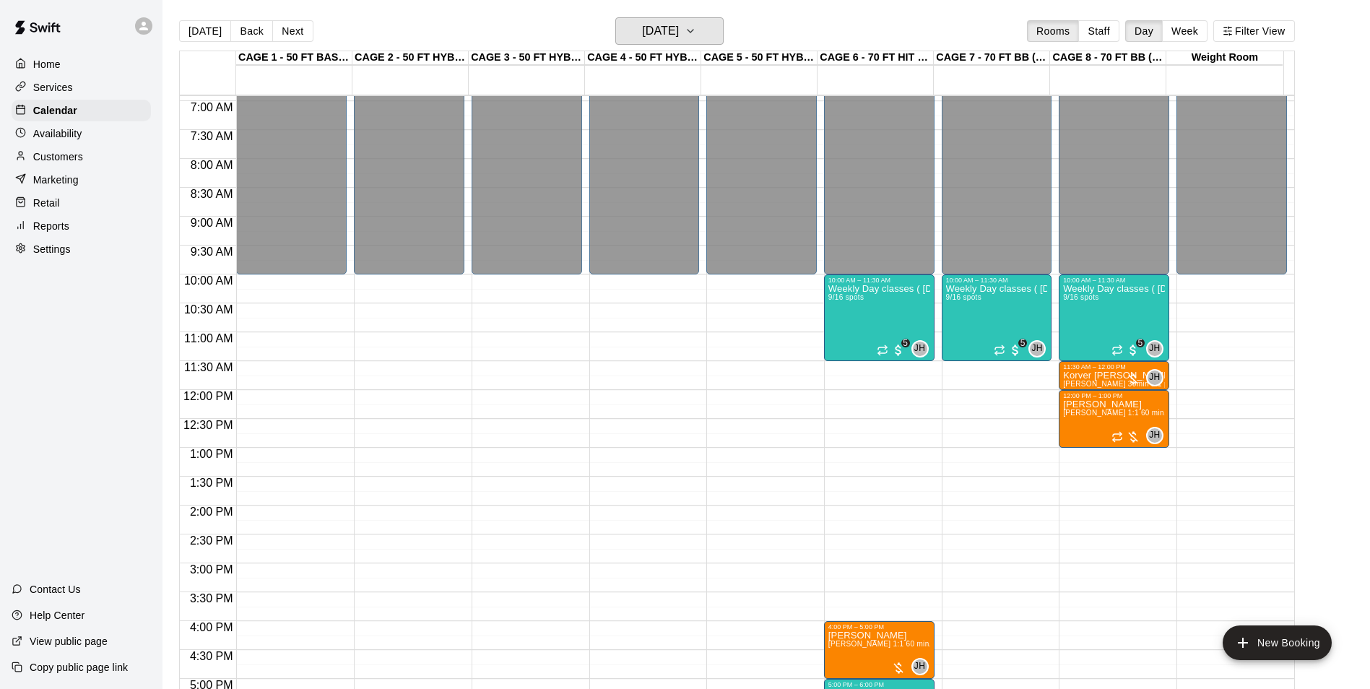
scroll to position [734, 0]
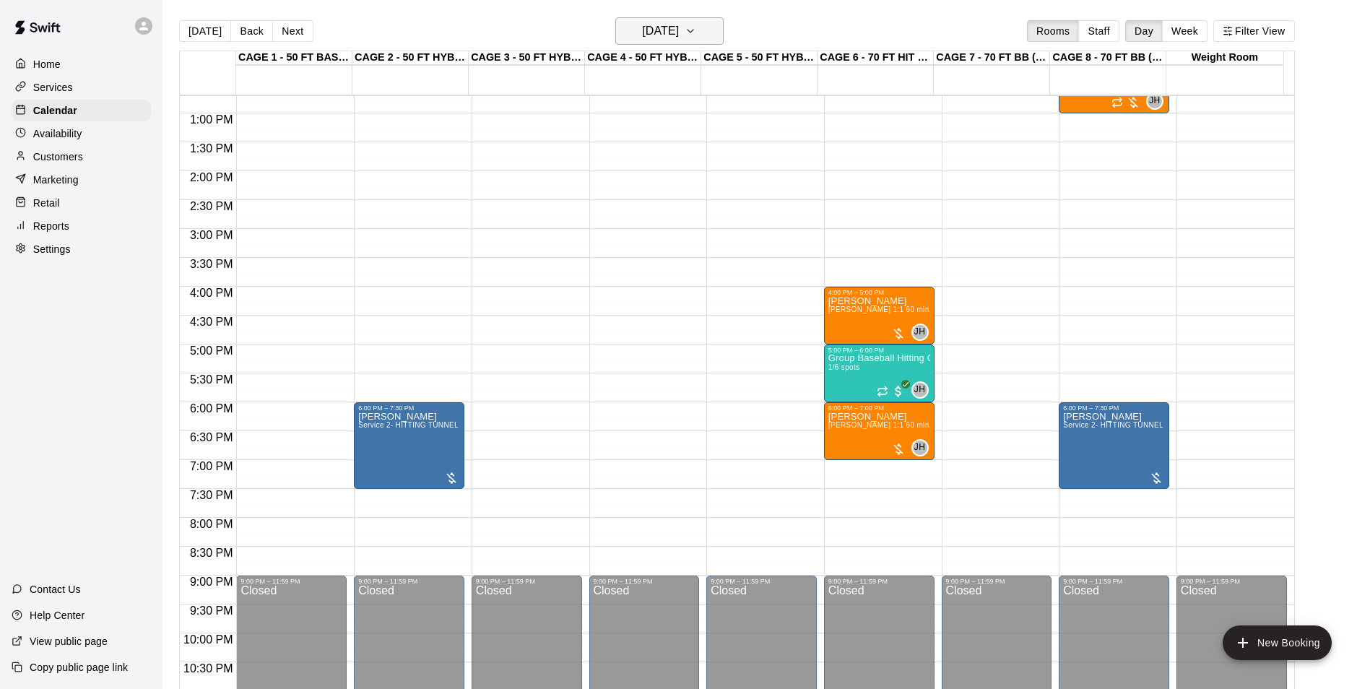
click at [679, 40] on h6 "Friday Sep 26" at bounding box center [660, 31] width 37 height 20
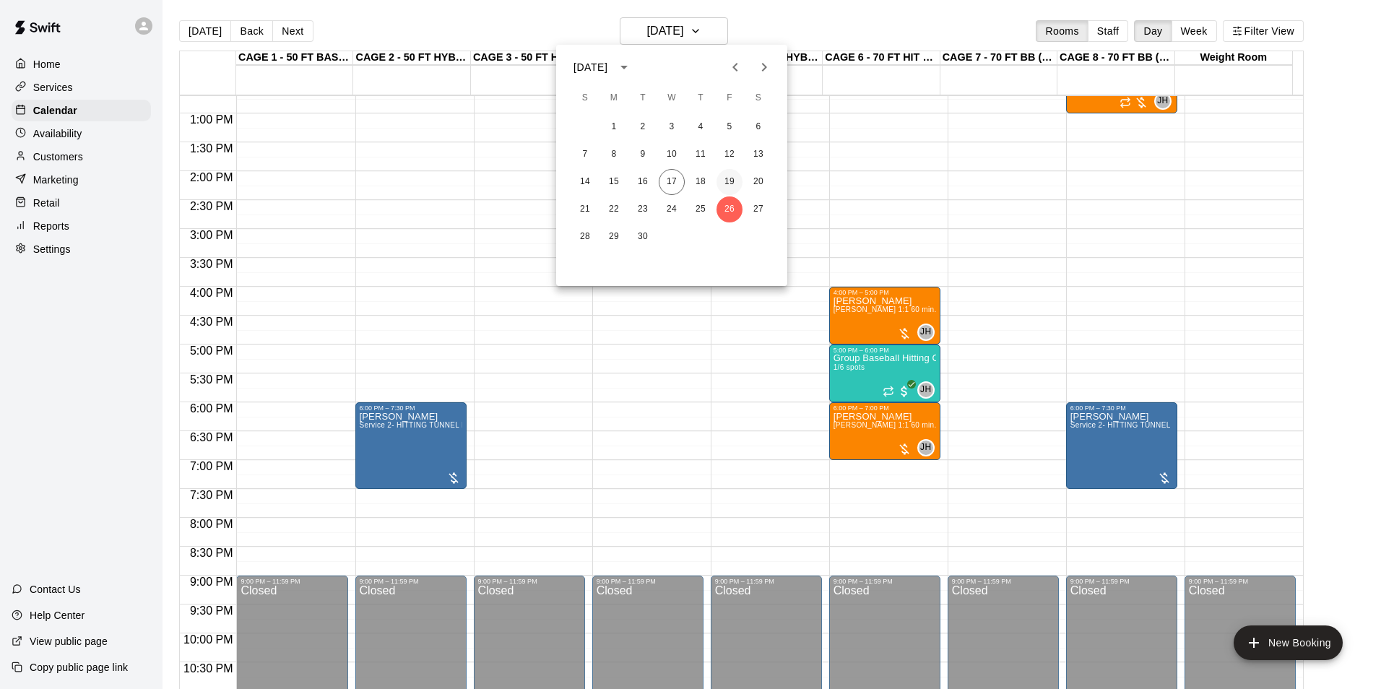
click at [726, 176] on button "19" at bounding box center [729, 182] width 26 height 26
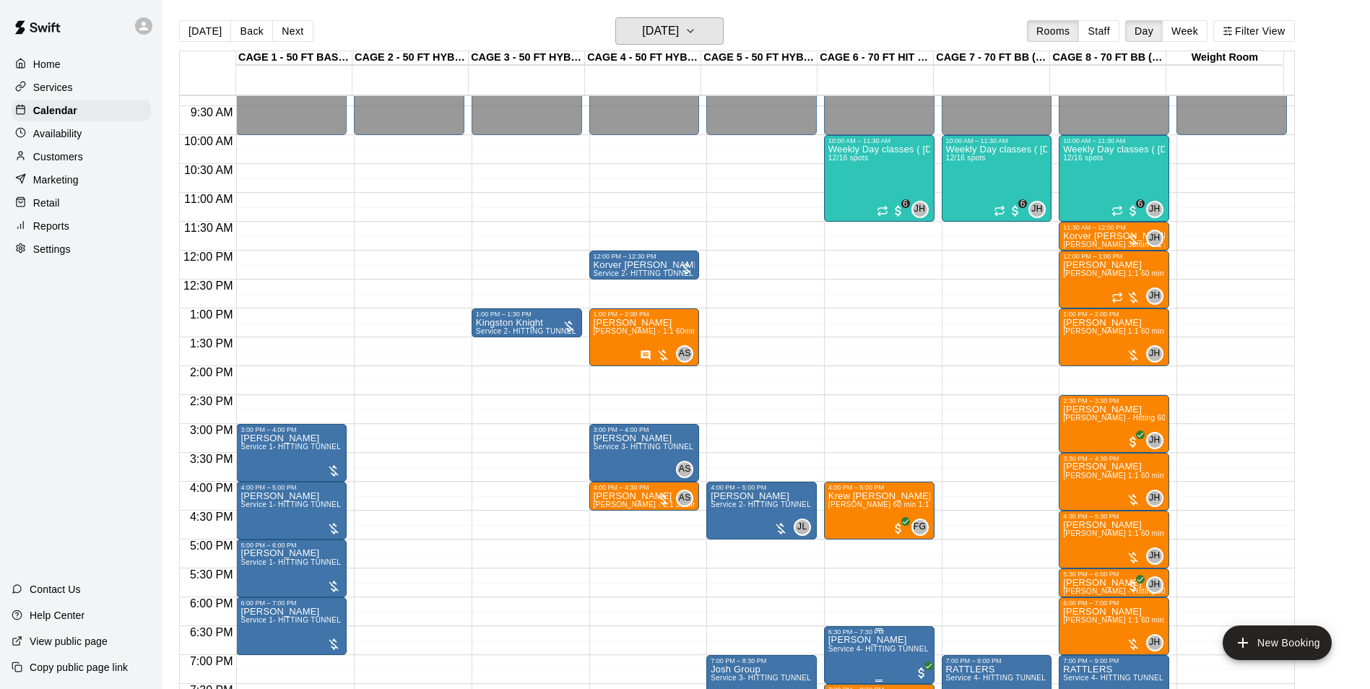
scroll to position [517, 0]
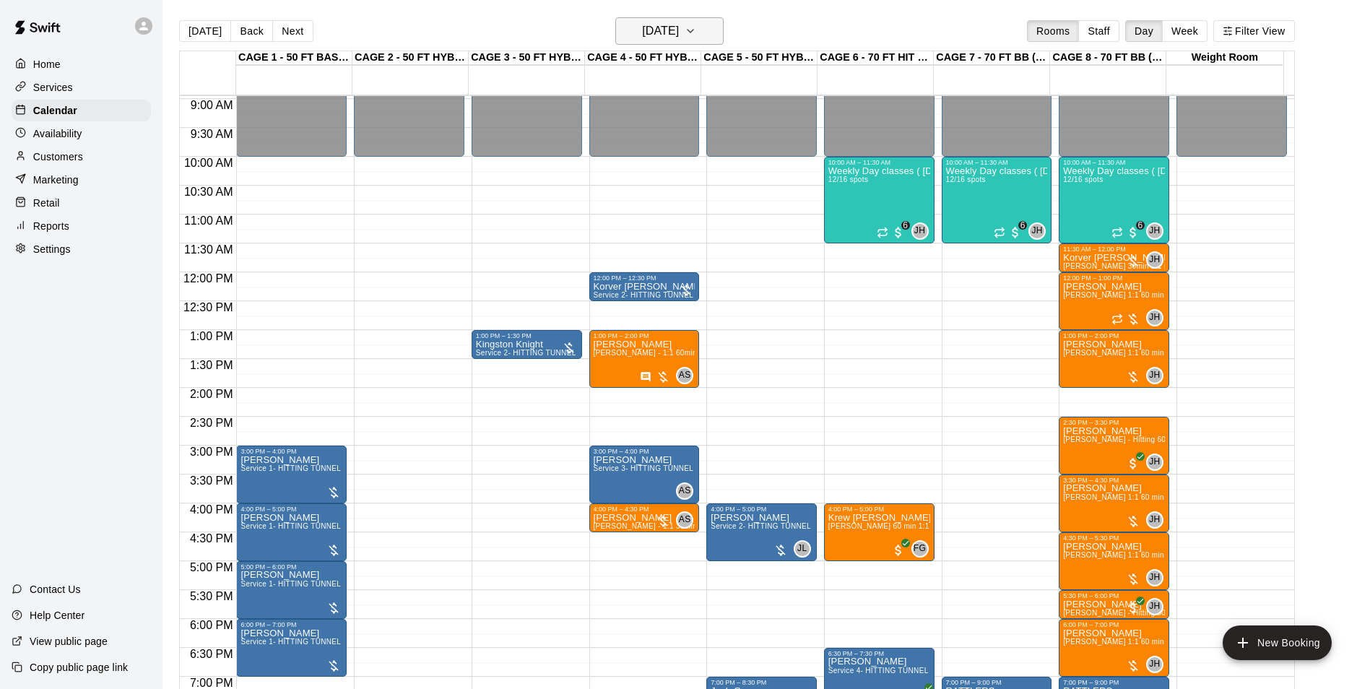
click at [660, 30] on h6 "[DATE]" at bounding box center [660, 31] width 37 height 20
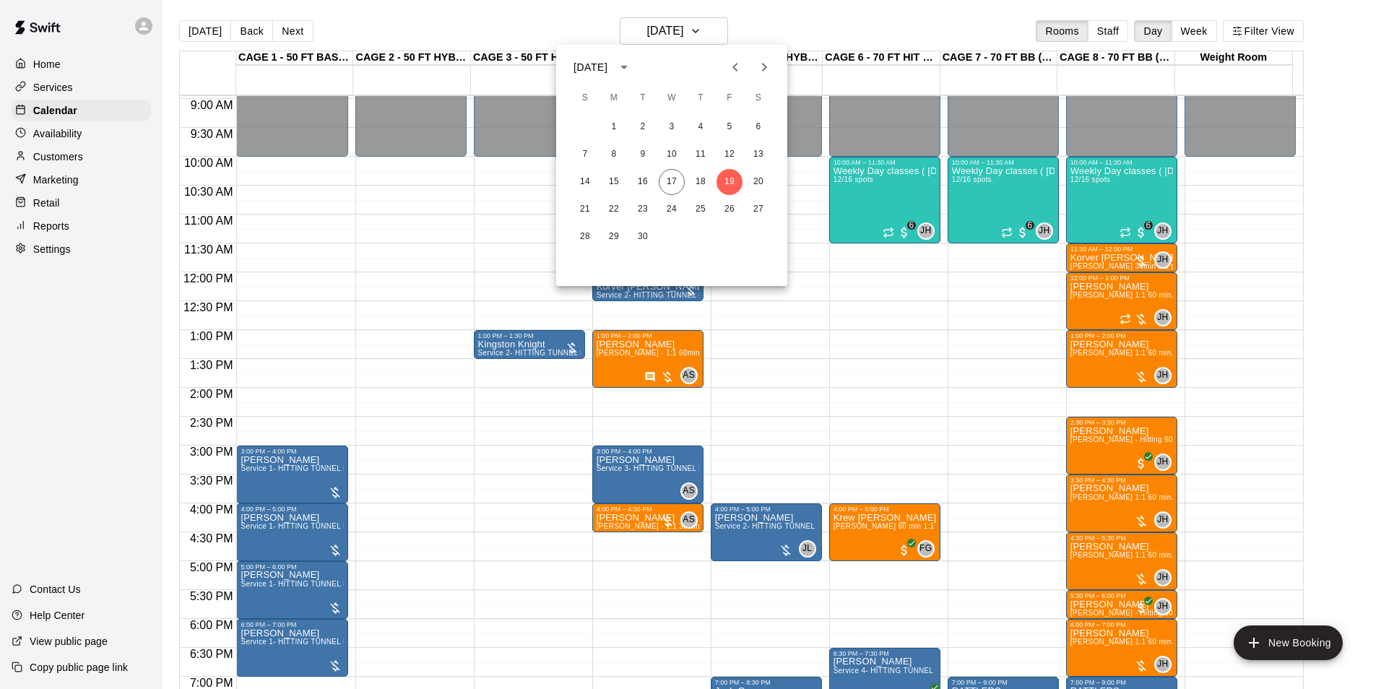
click at [764, 73] on icon "Next month" at bounding box center [763, 67] width 17 height 17
click at [735, 157] on button "10" at bounding box center [729, 155] width 26 height 26
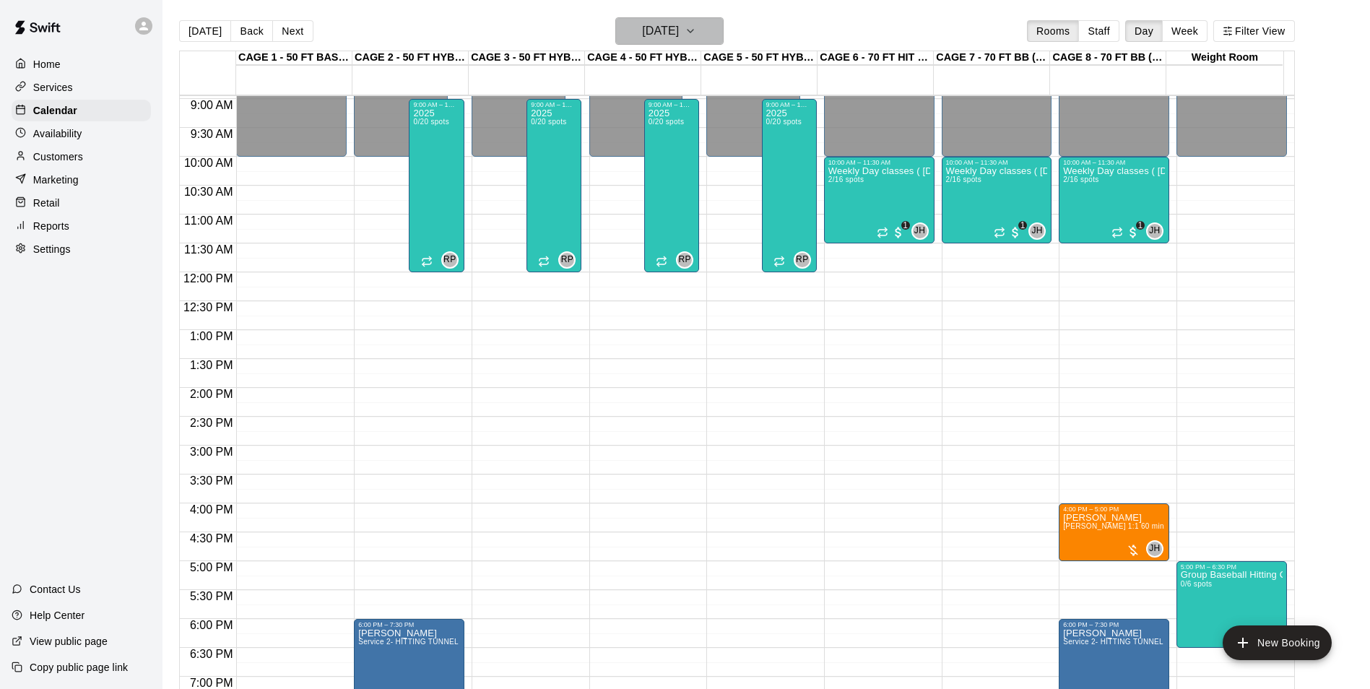
click at [679, 37] on h6 "Friday Oct 10" at bounding box center [660, 31] width 37 height 20
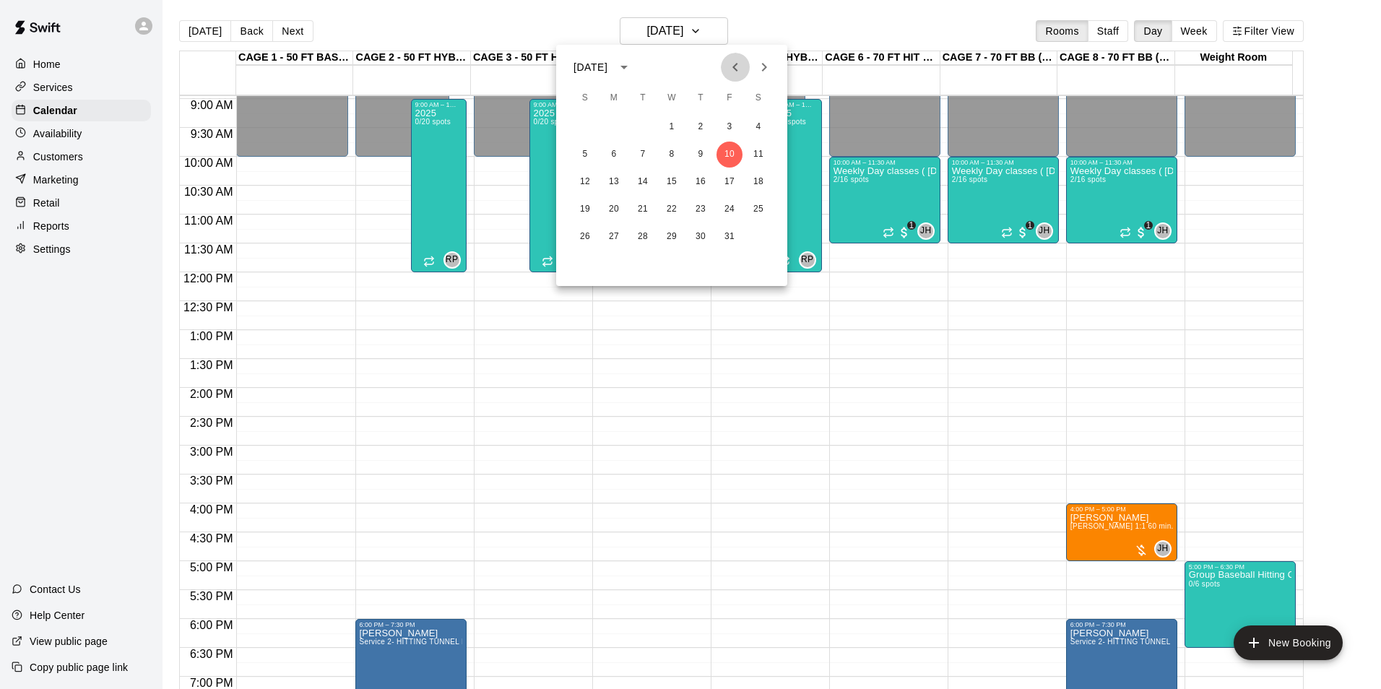
click at [736, 69] on icon "Previous month" at bounding box center [734, 67] width 5 height 9
click at [727, 183] on button "19" at bounding box center [729, 182] width 26 height 26
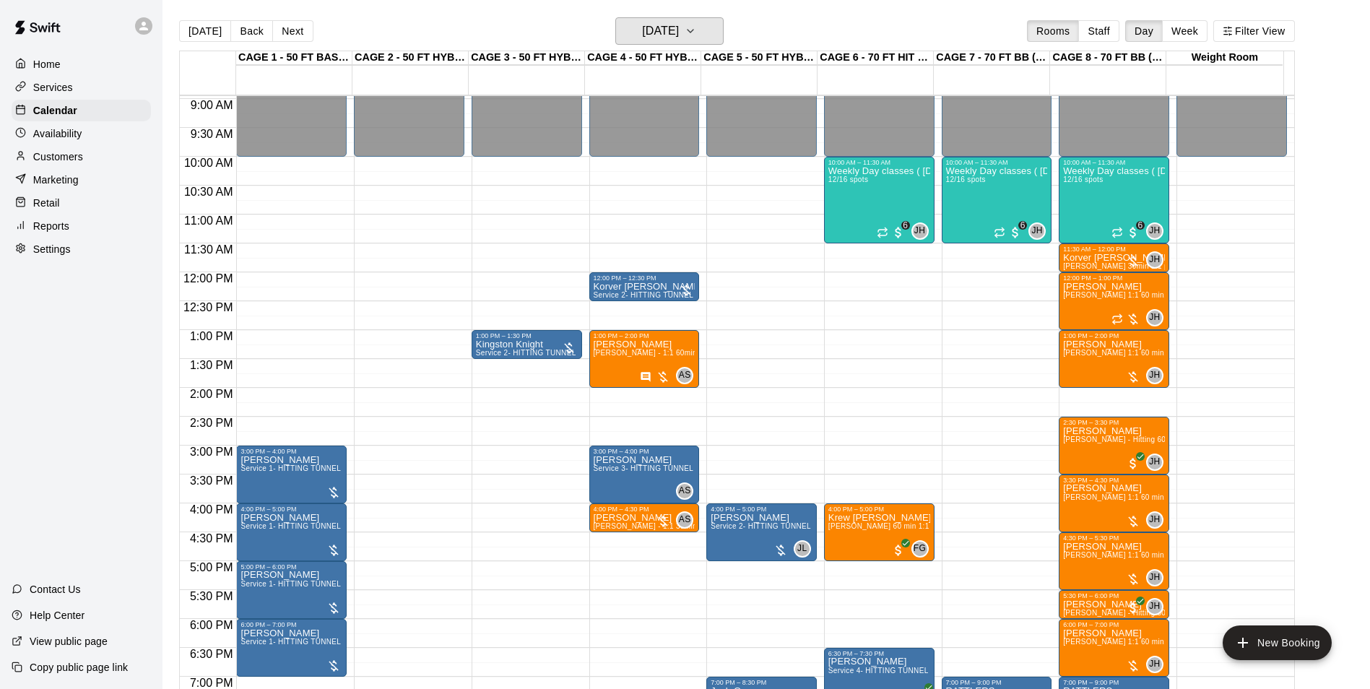
scroll to position [734, 0]
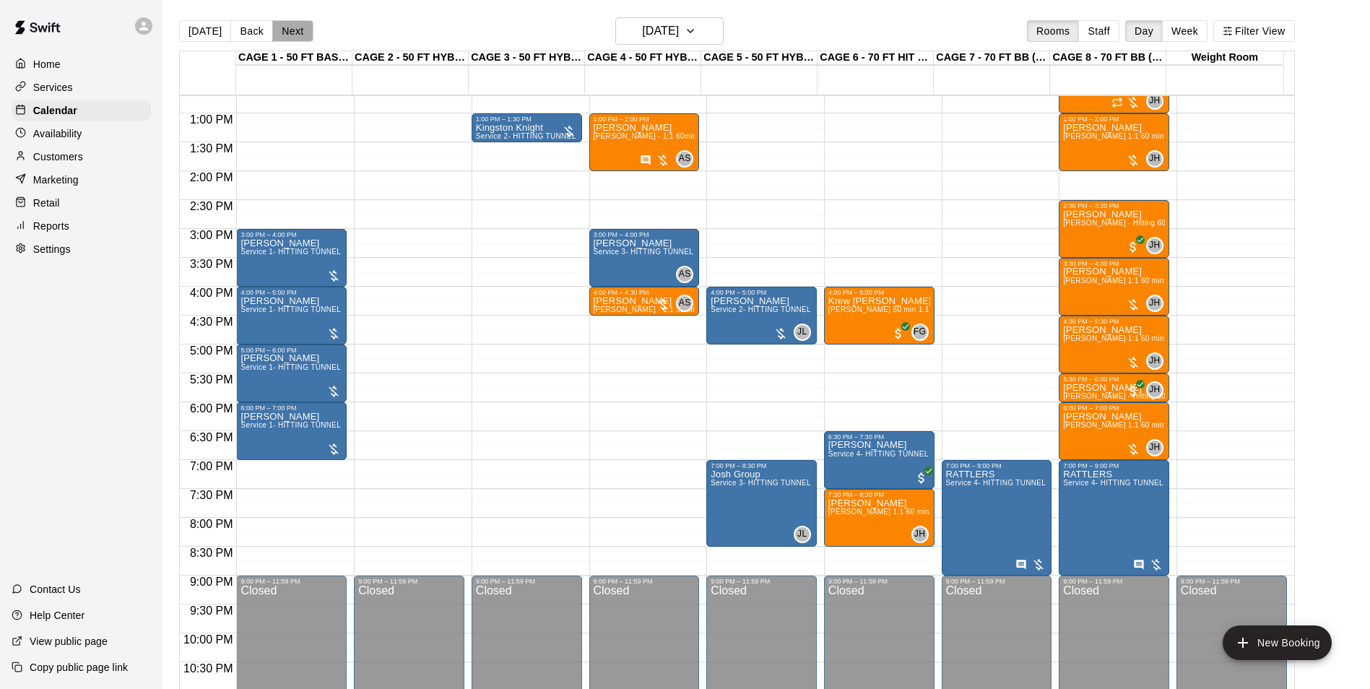
click at [301, 35] on button "Next" at bounding box center [292, 31] width 40 height 22
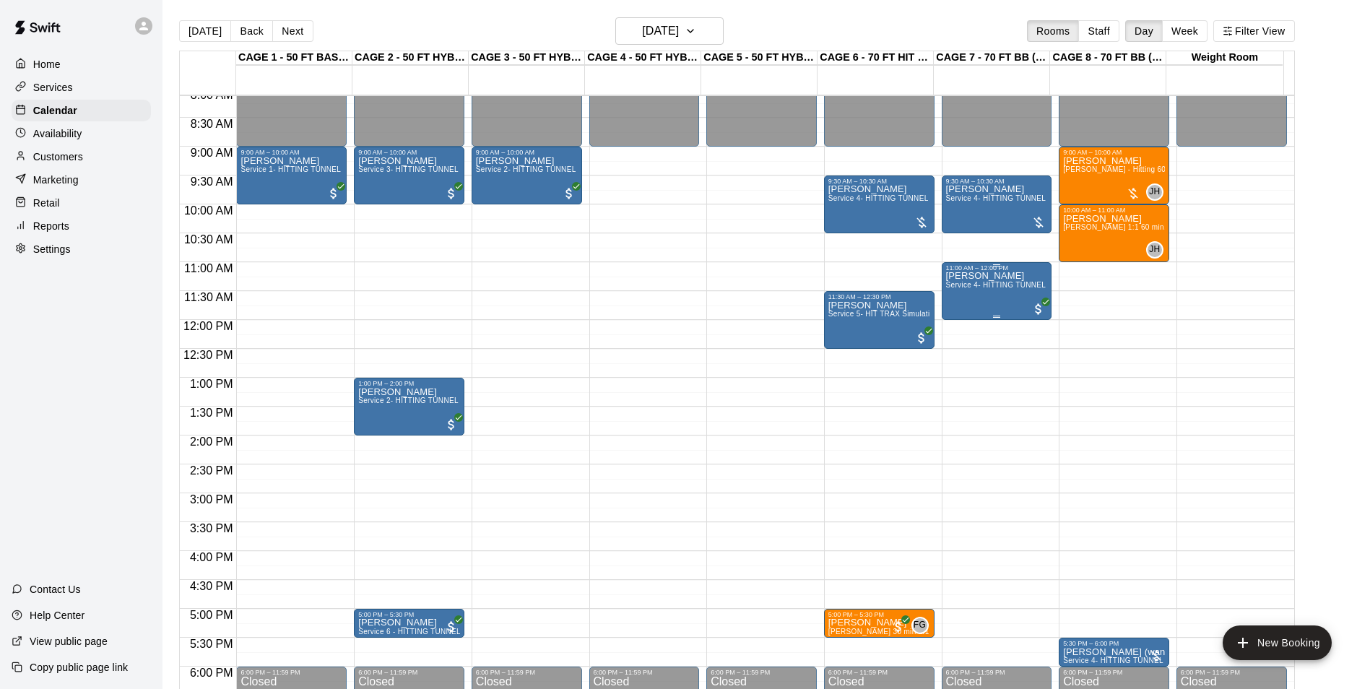
scroll to position [445, 0]
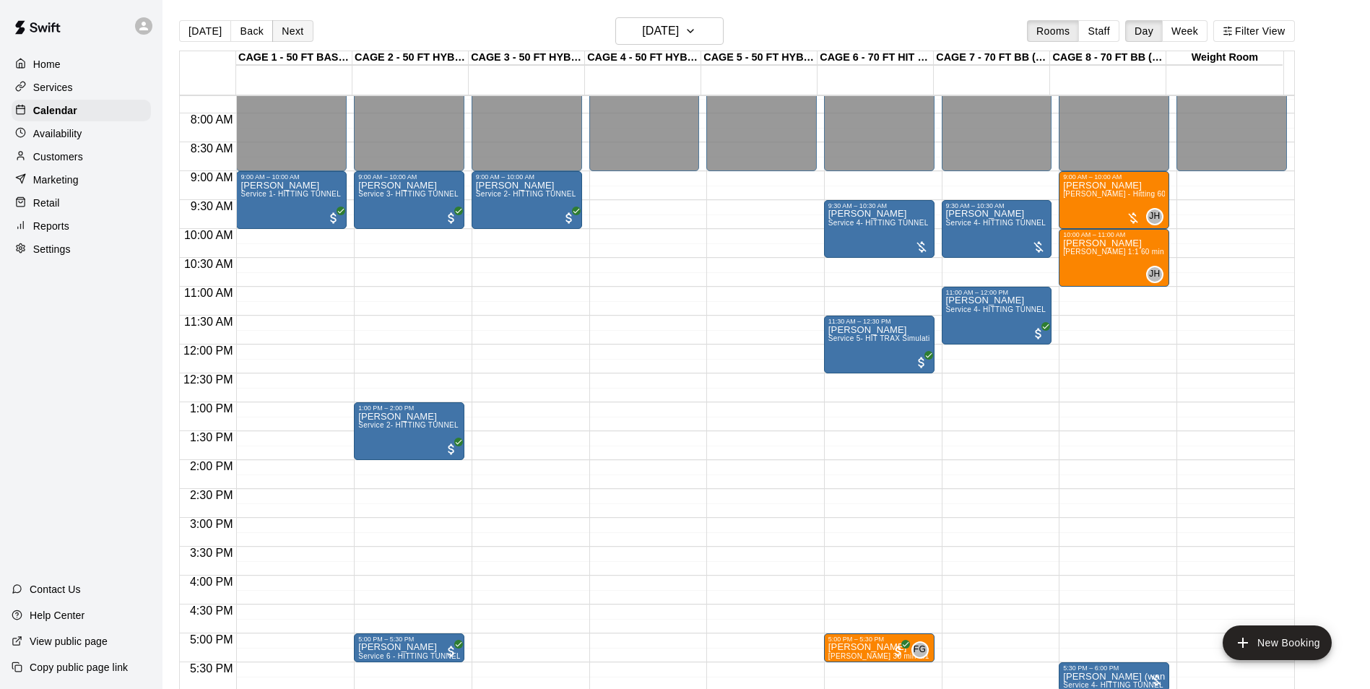
click at [292, 30] on button "Next" at bounding box center [292, 31] width 40 height 22
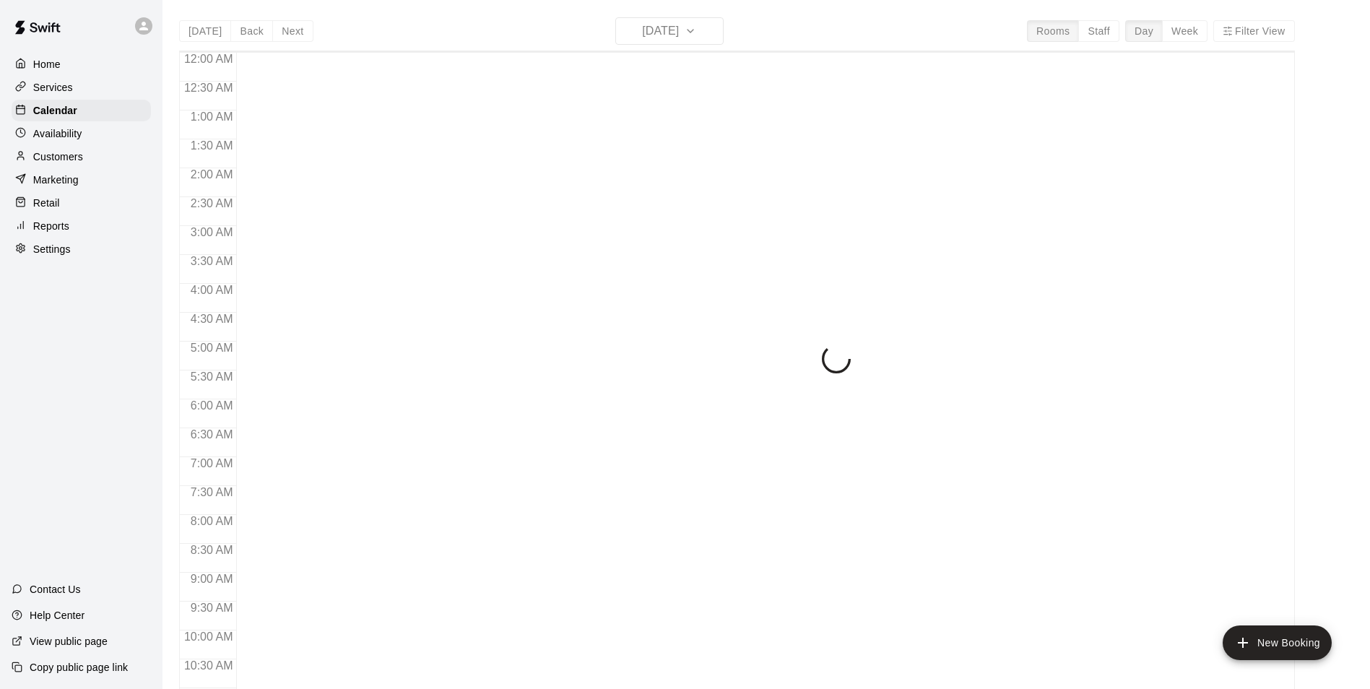
scroll to position [734, 0]
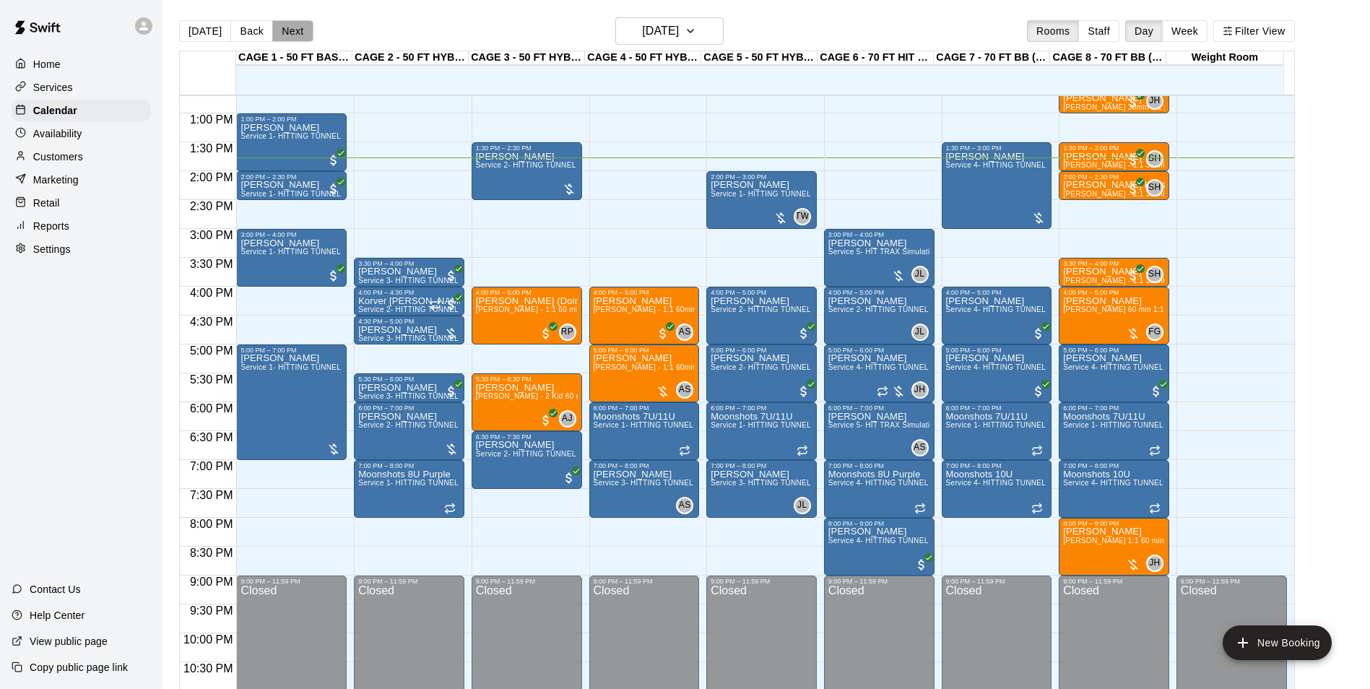
click at [288, 26] on button "Next" at bounding box center [292, 31] width 40 height 22
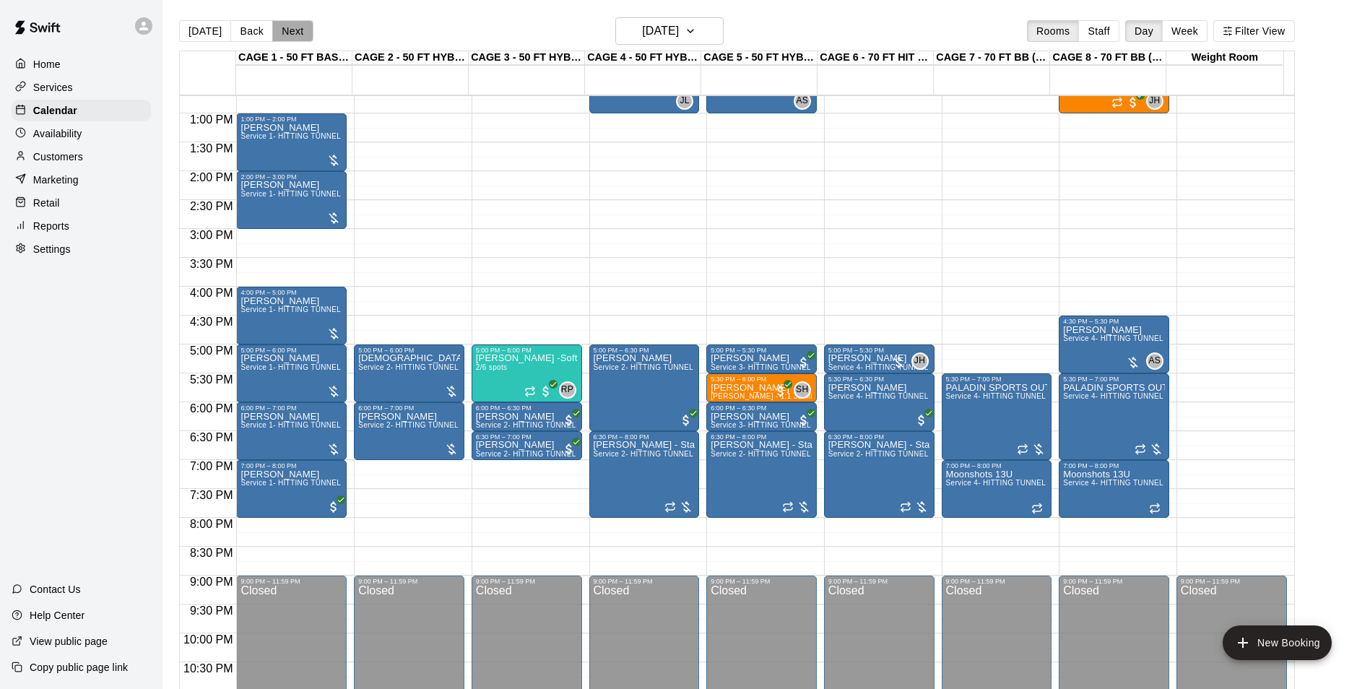
click at [288, 26] on button "Next" at bounding box center [292, 31] width 40 height 22
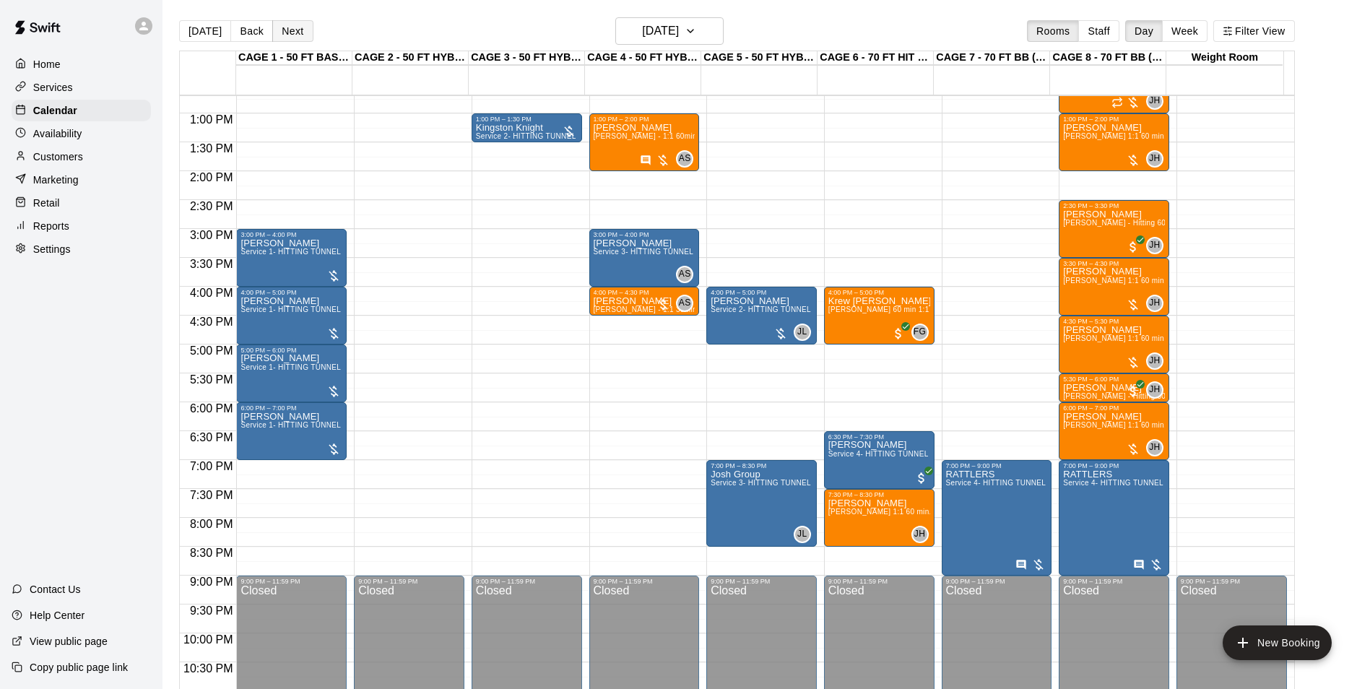
click at [287, 28] on button "Next" at bounding box center [292, 31] width 40 height 22
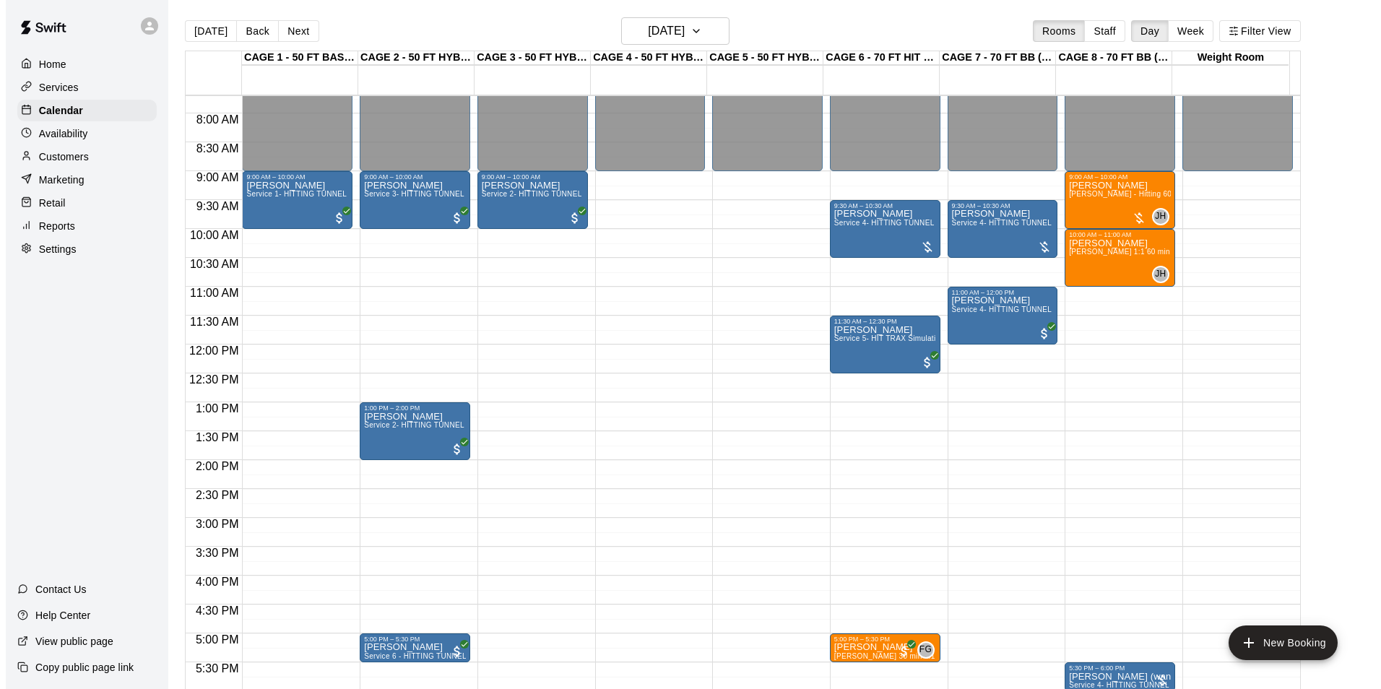
scroll to position [517, 0]
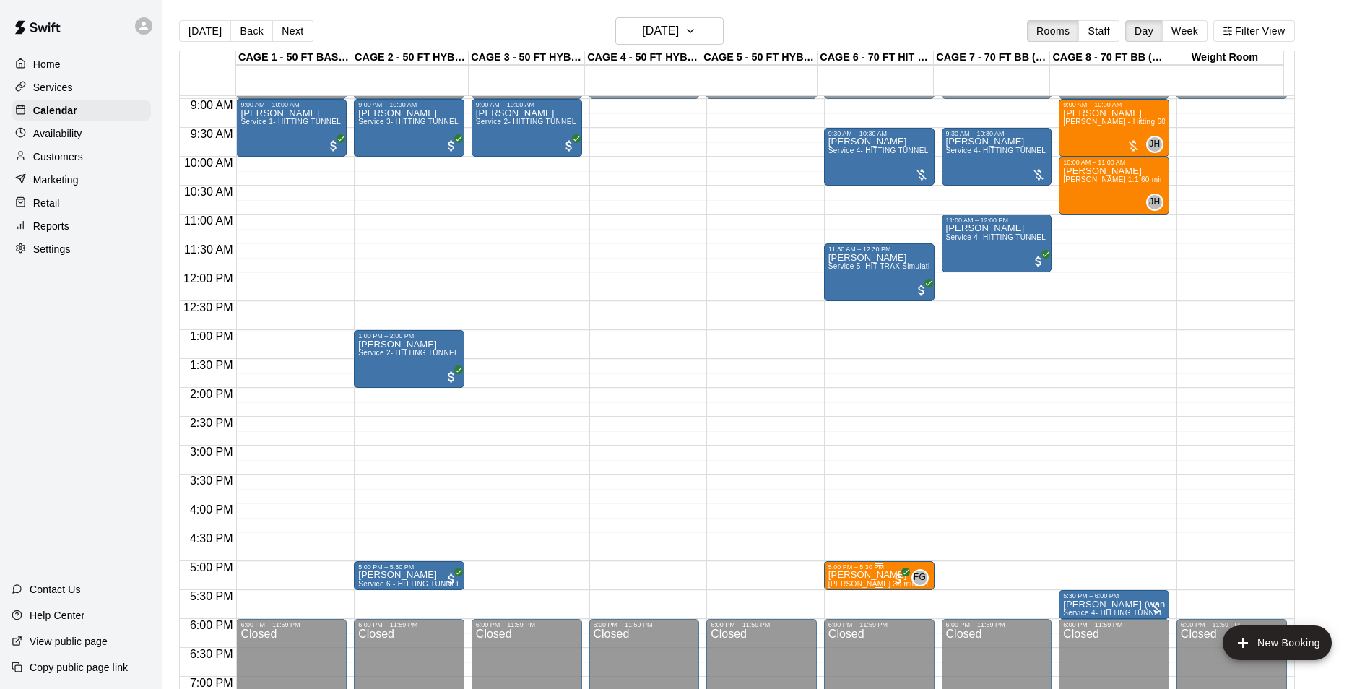
click at [873, 588] on div at bounding box center [879, 587] width 102 height 2
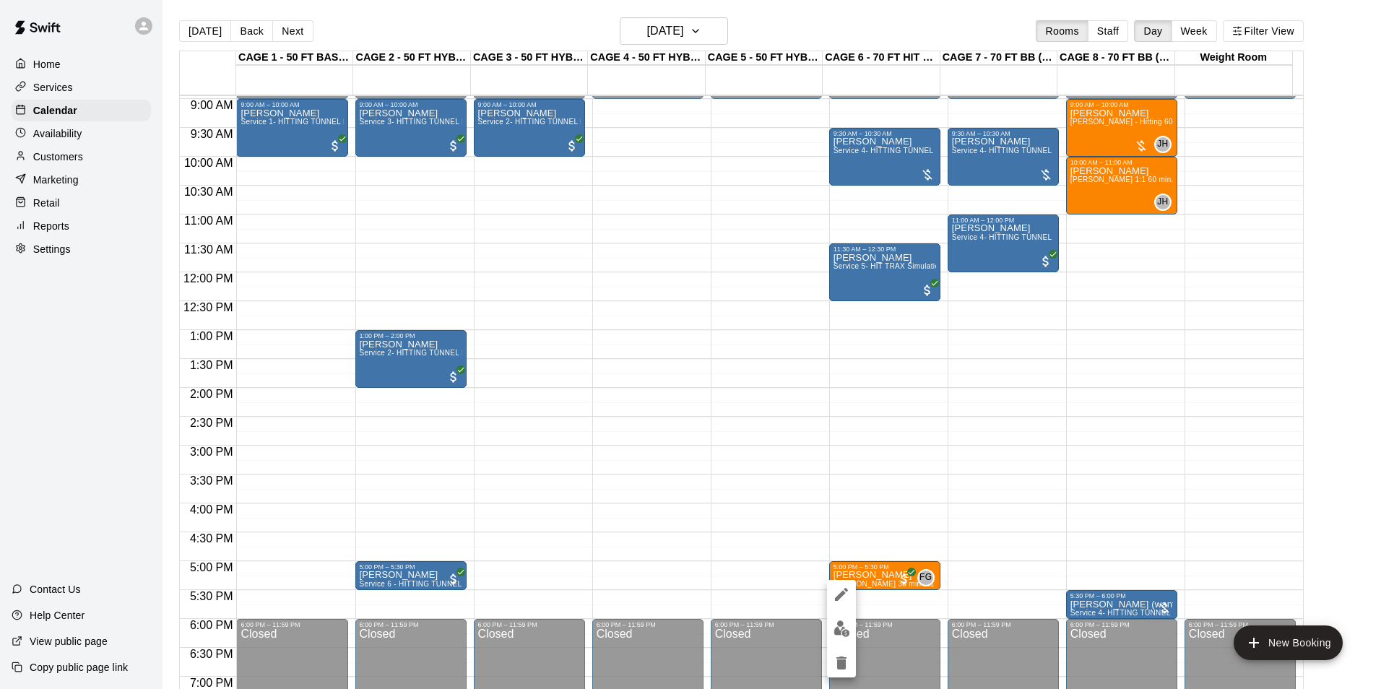
click at [951, 443] on div at bounding box center [690, 344] width 1381 height 689
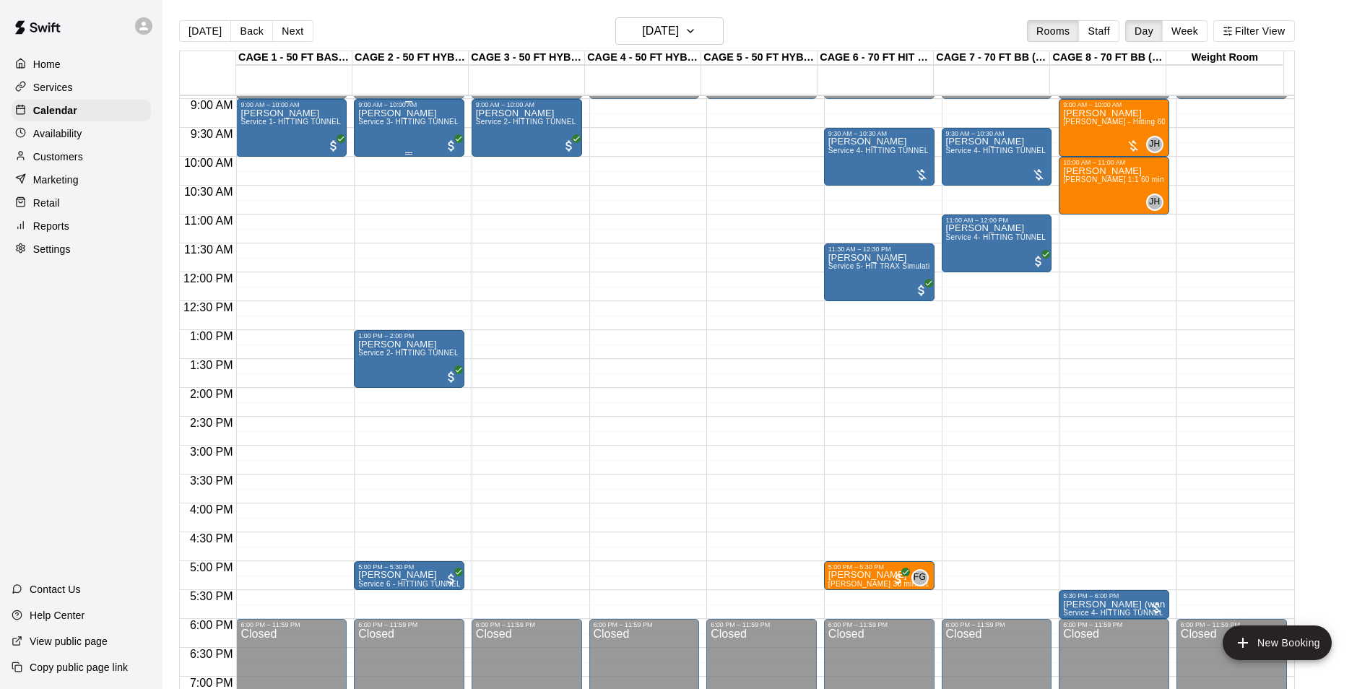
click at [432, 116] on div "[PERSON_NAME] Service 3- HITTING TUNNEL RENTAL - 50ft Softball" at bounding box center [409, 452] width 102 height 689
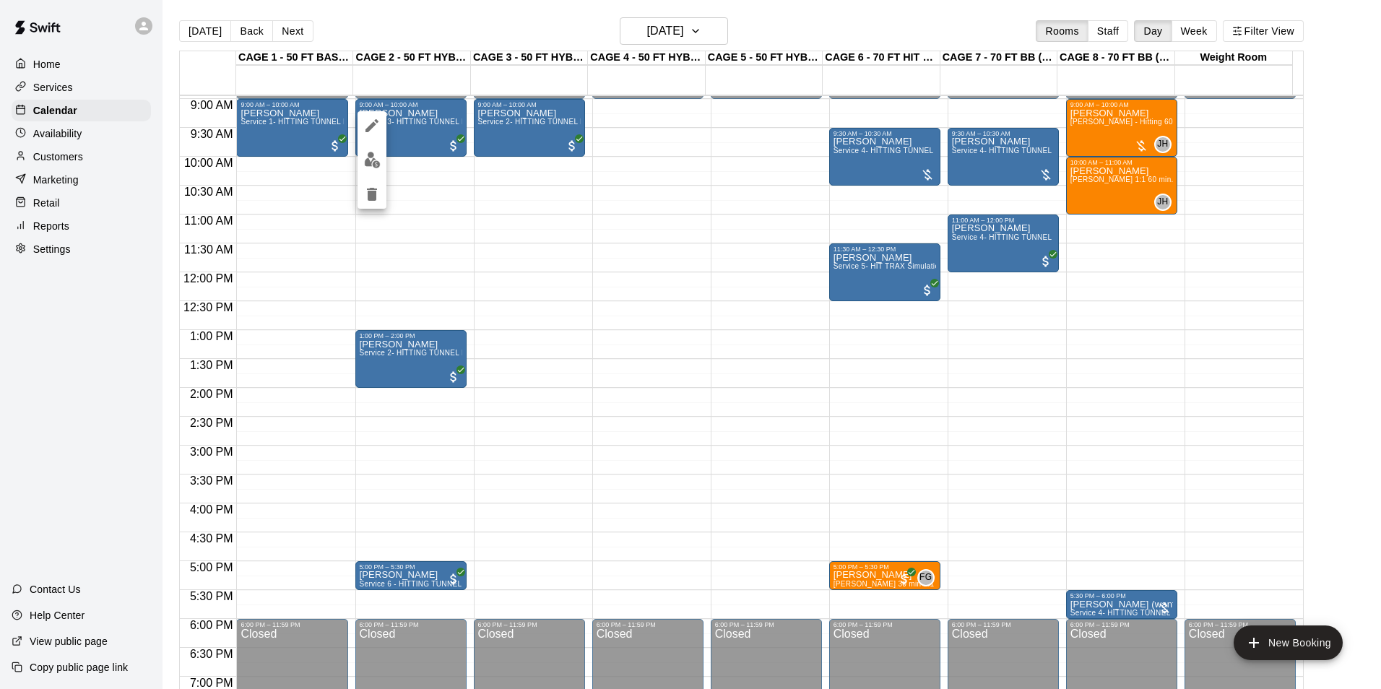
click at [371, 118] on icon "edit" at bounding box center [371, 125] width 17 height 17
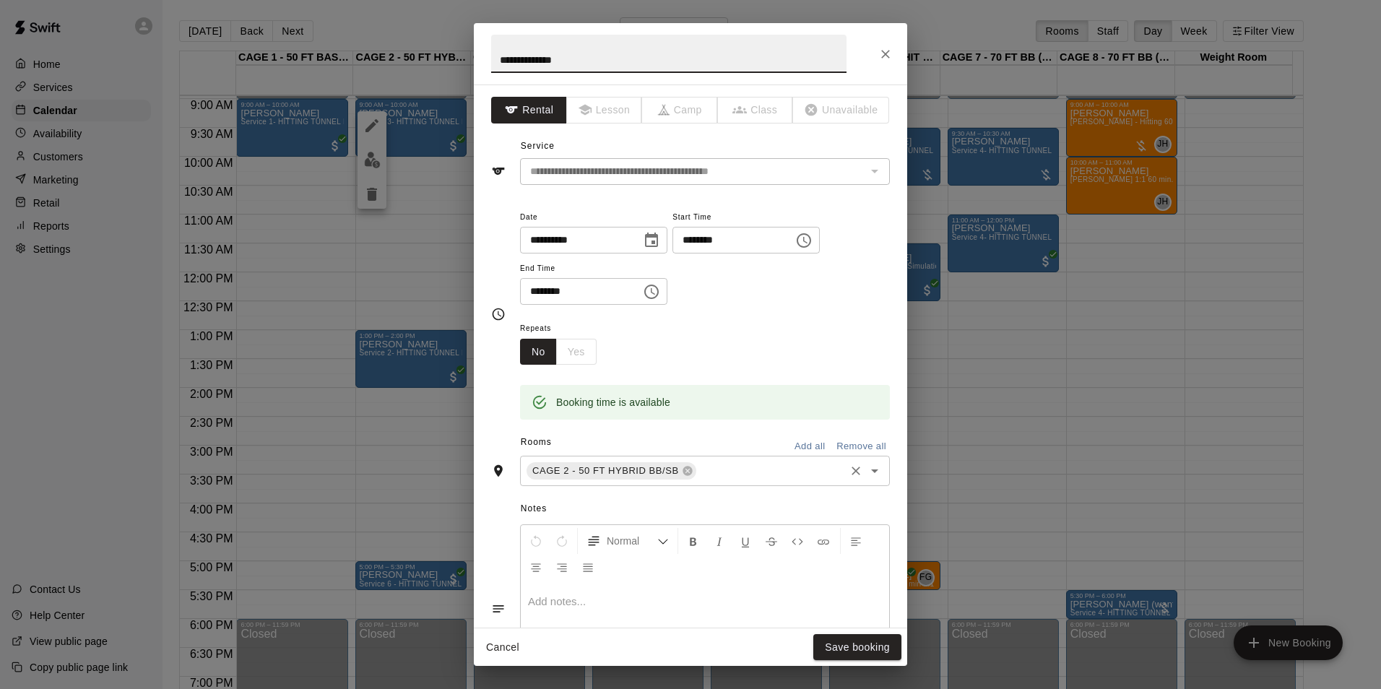
click at [731, 472] on input "text" at bounding box center [770, 471] width 144 height 18
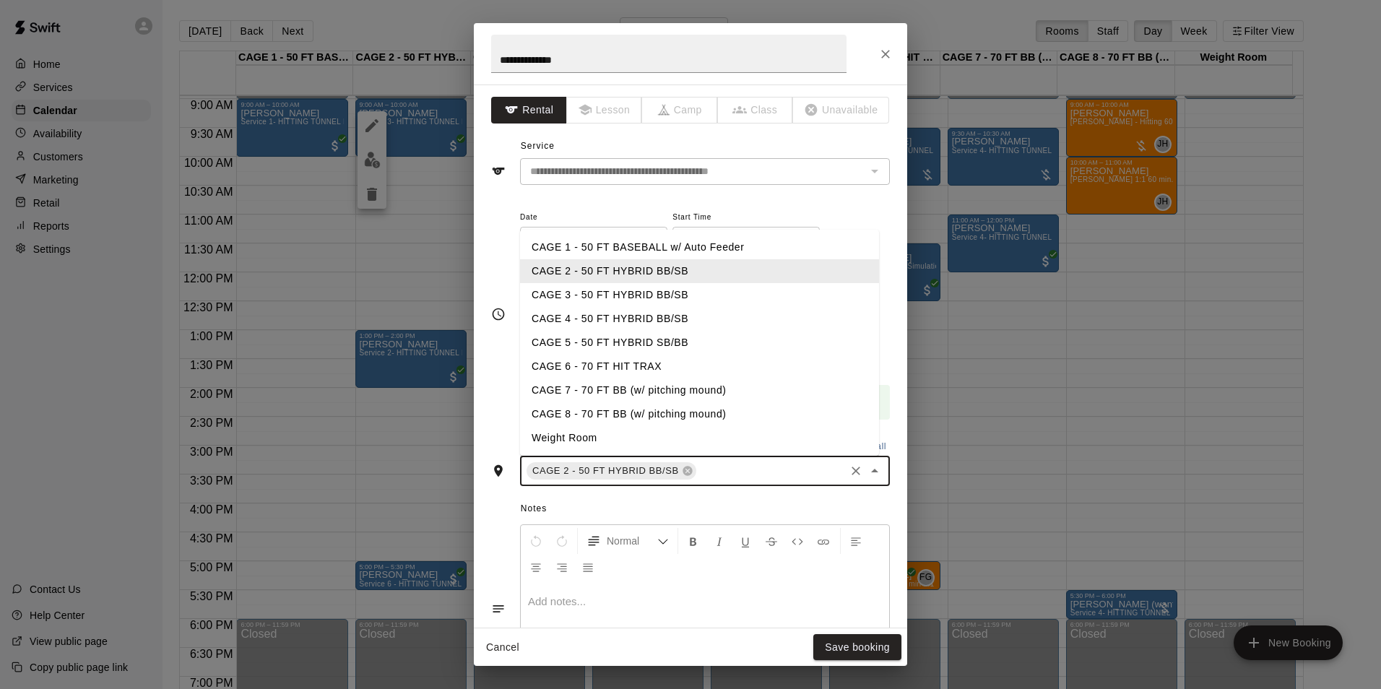
type input "*"
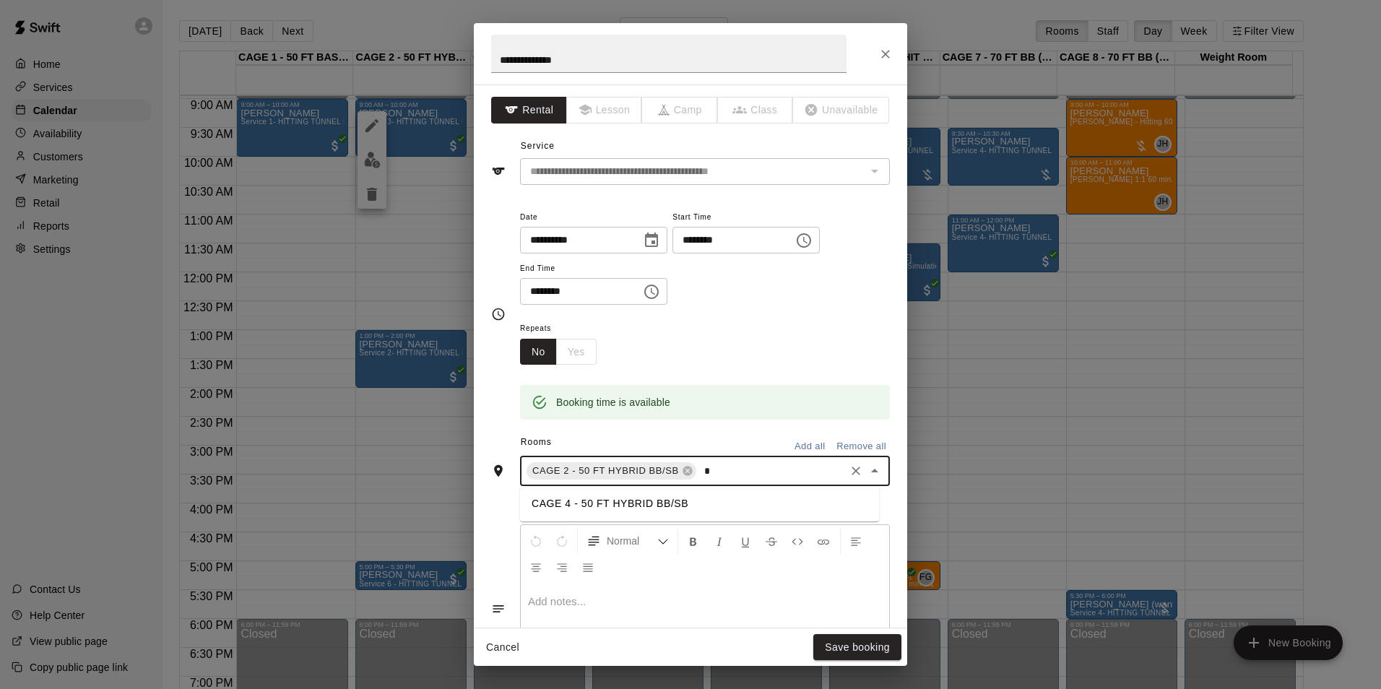
click at [595, 507] on li "CAGE 4 - 50 FT HYBRID BB/SB" at bounding box center [699, 504] width 359 height 24
type input "*"
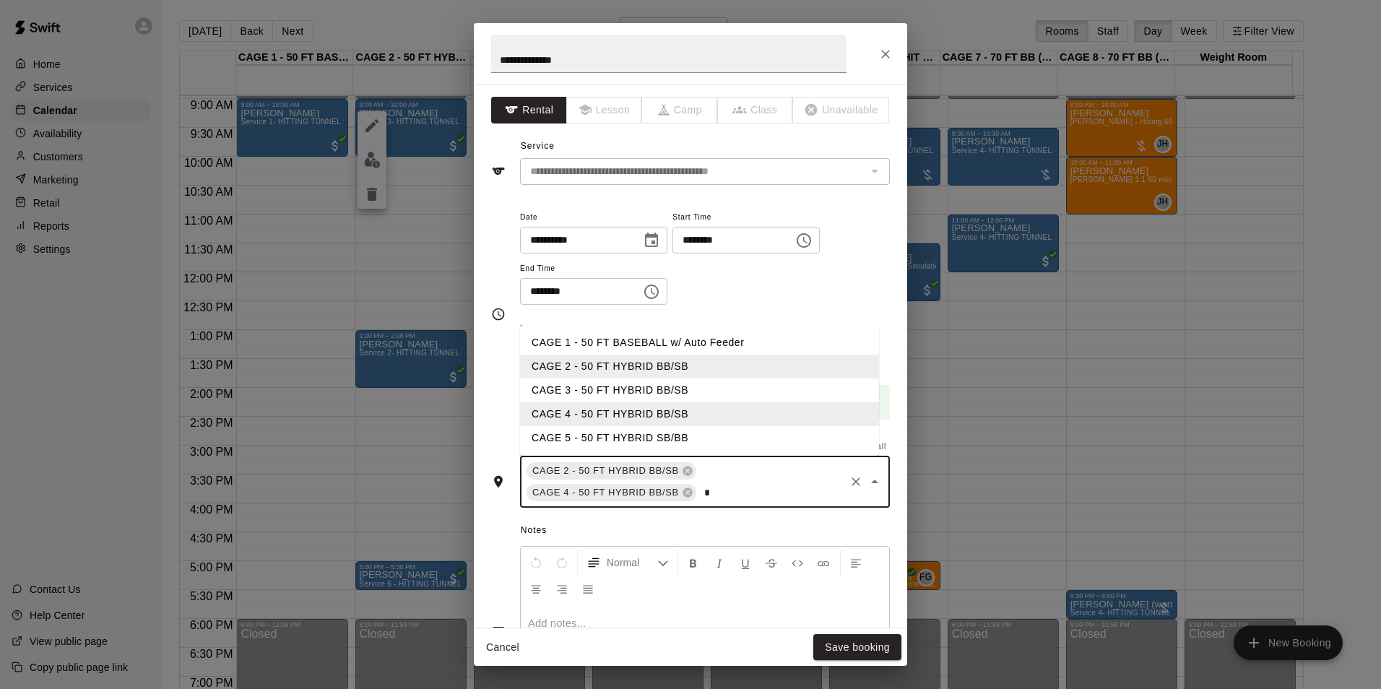
click at [607, 434] on li "CAGE 5 - 50 FT HYBRID SB/BB" at bounding box center [699, 438] width 359 height 24
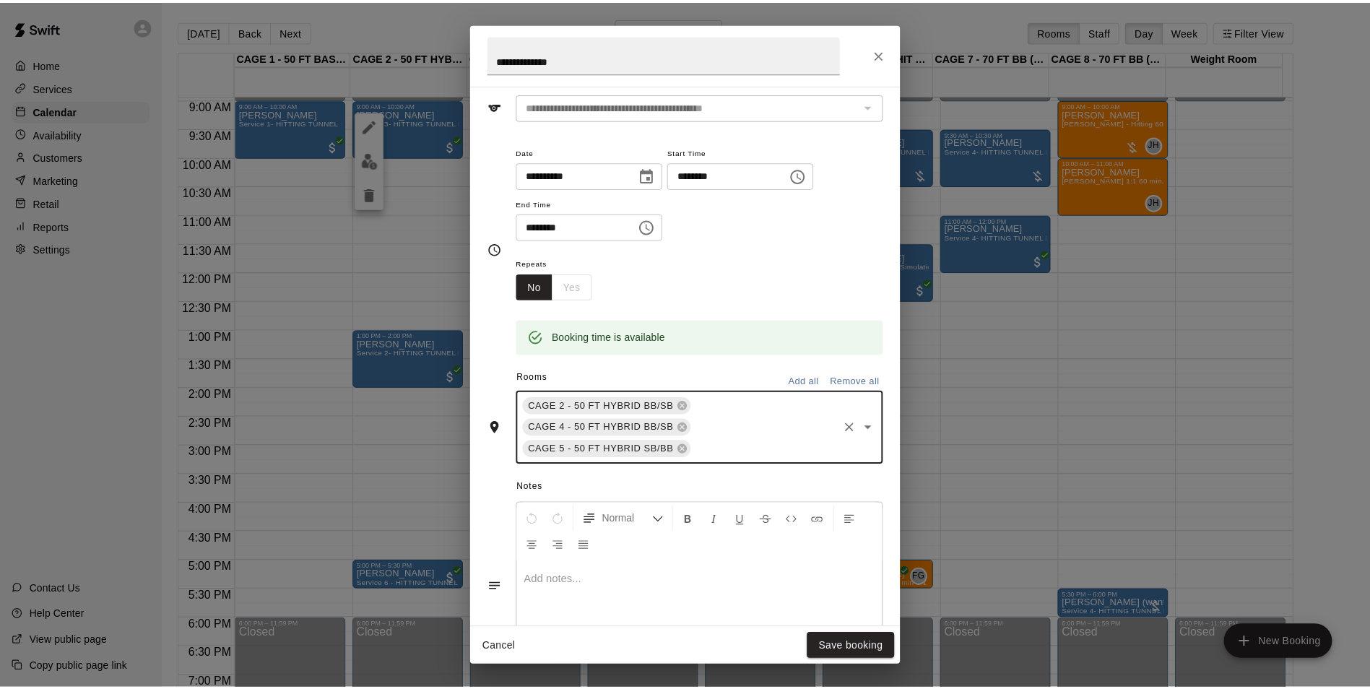
scroll to position [0, 0]
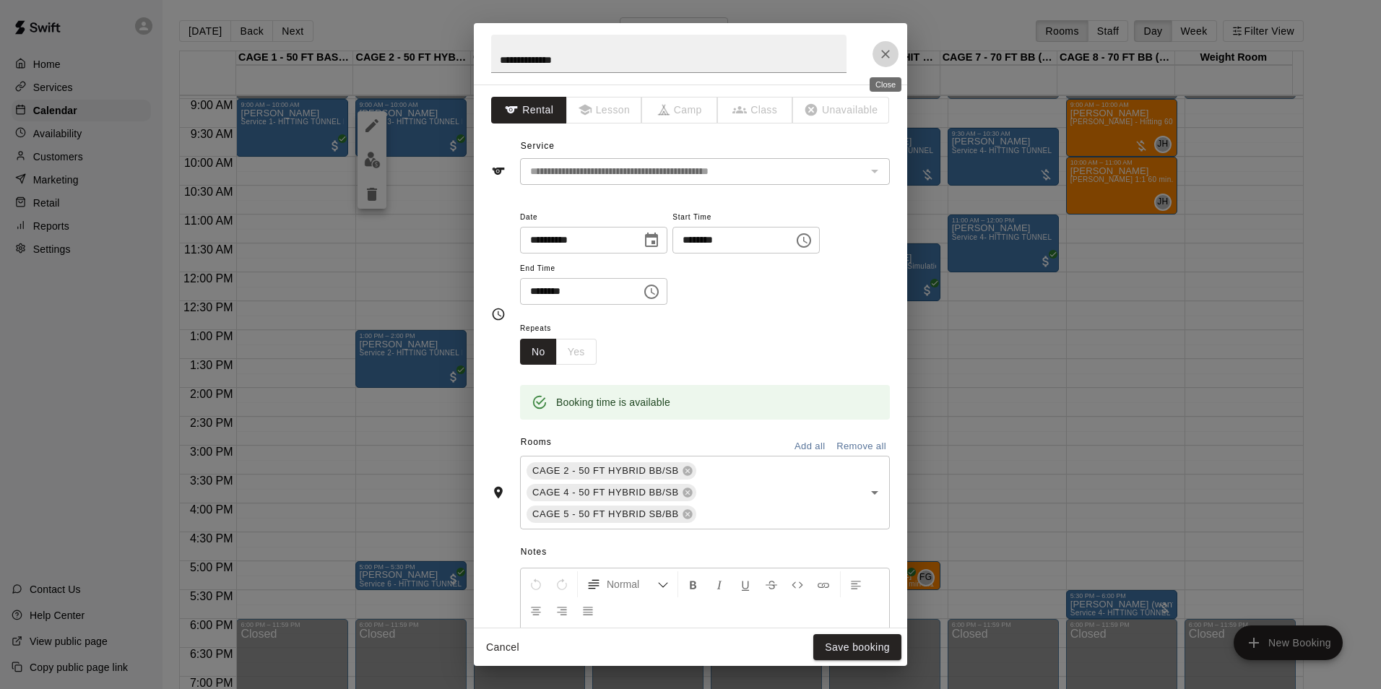
click at [880, 57] on icon "Close" at bounding box center [885, 54] width 14 height 14
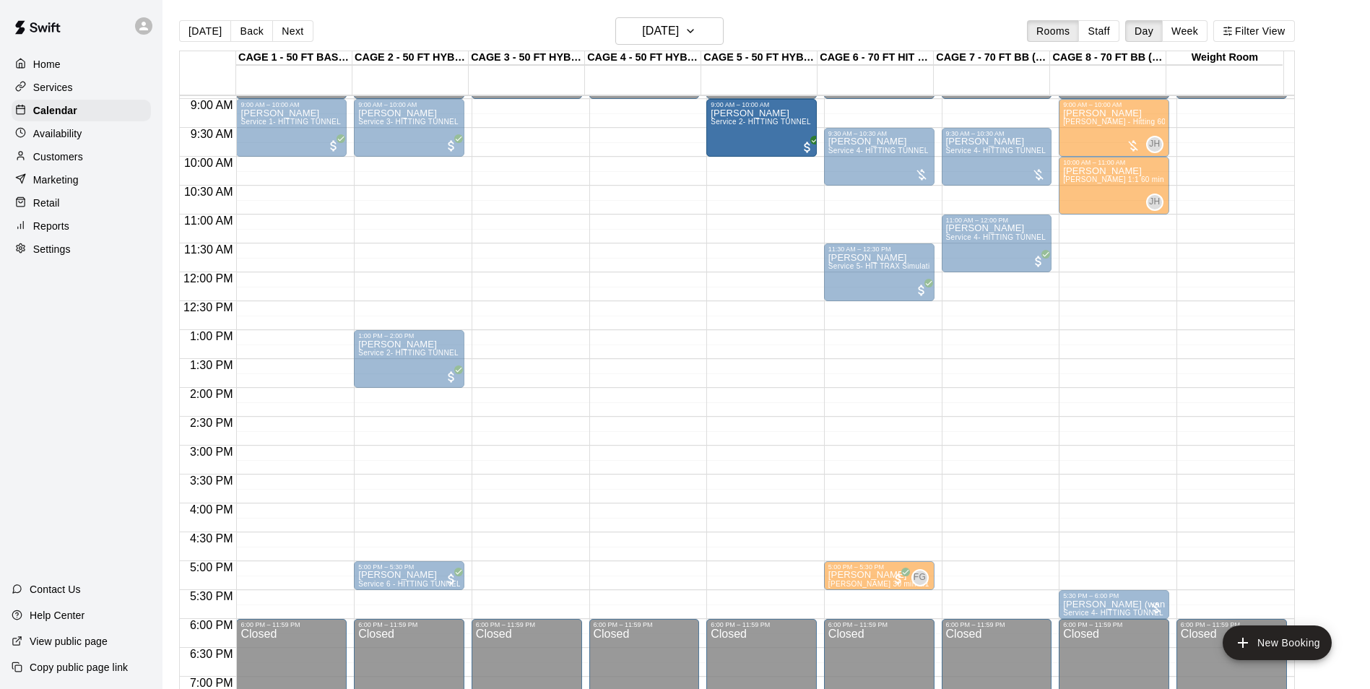
drag, startPoint x: 543, startPoint y: 137, endPoint x: 722, endPoint y: 149, distance: 179.5
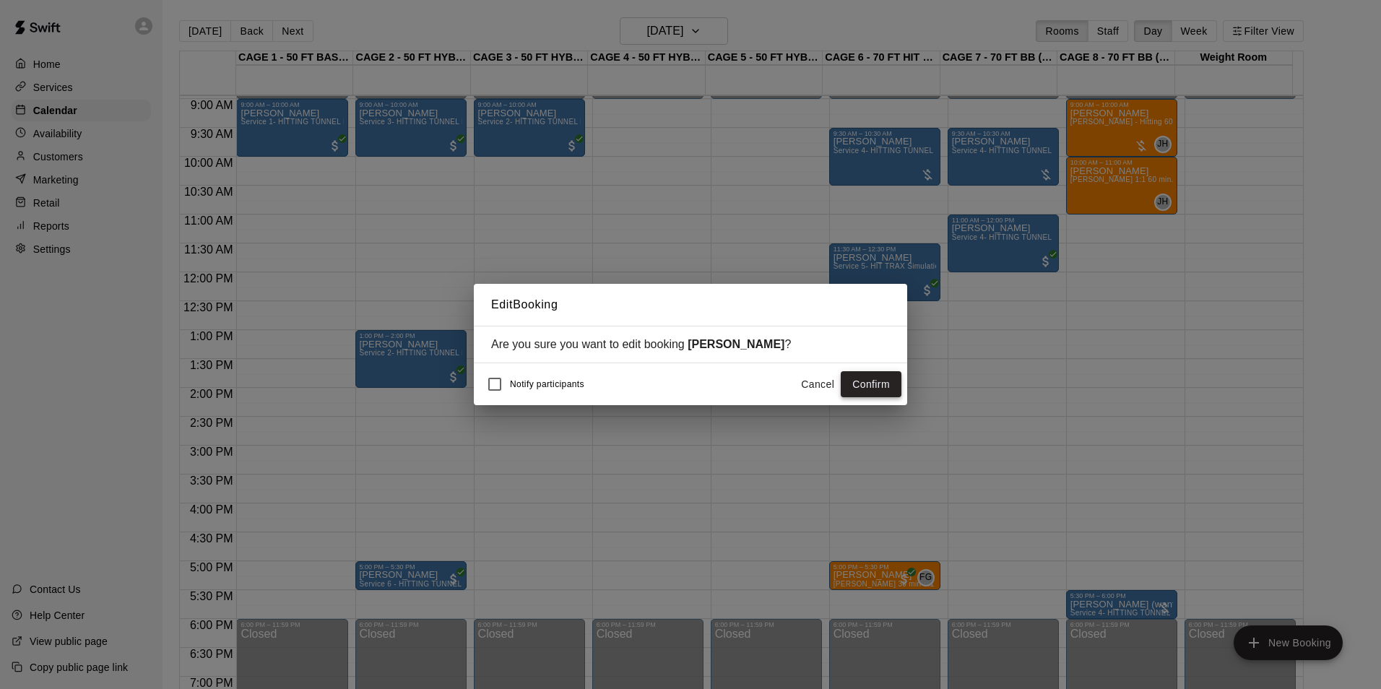
click at [878, 378] on button "Confirm" at bounding box center [871, 384] width 61 height 27
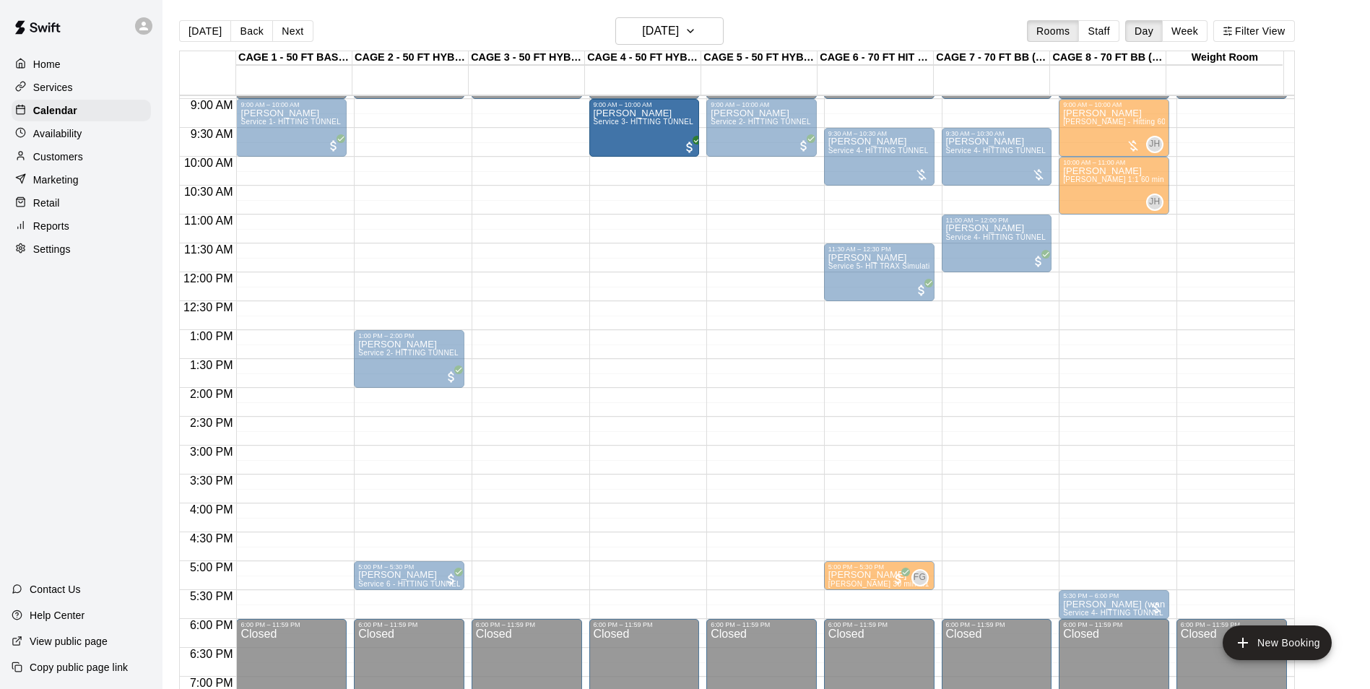
drag, startPoint x: 446, startPoint y: 131, endPoint x: 609, endPoint y: 135, distance: 163.3
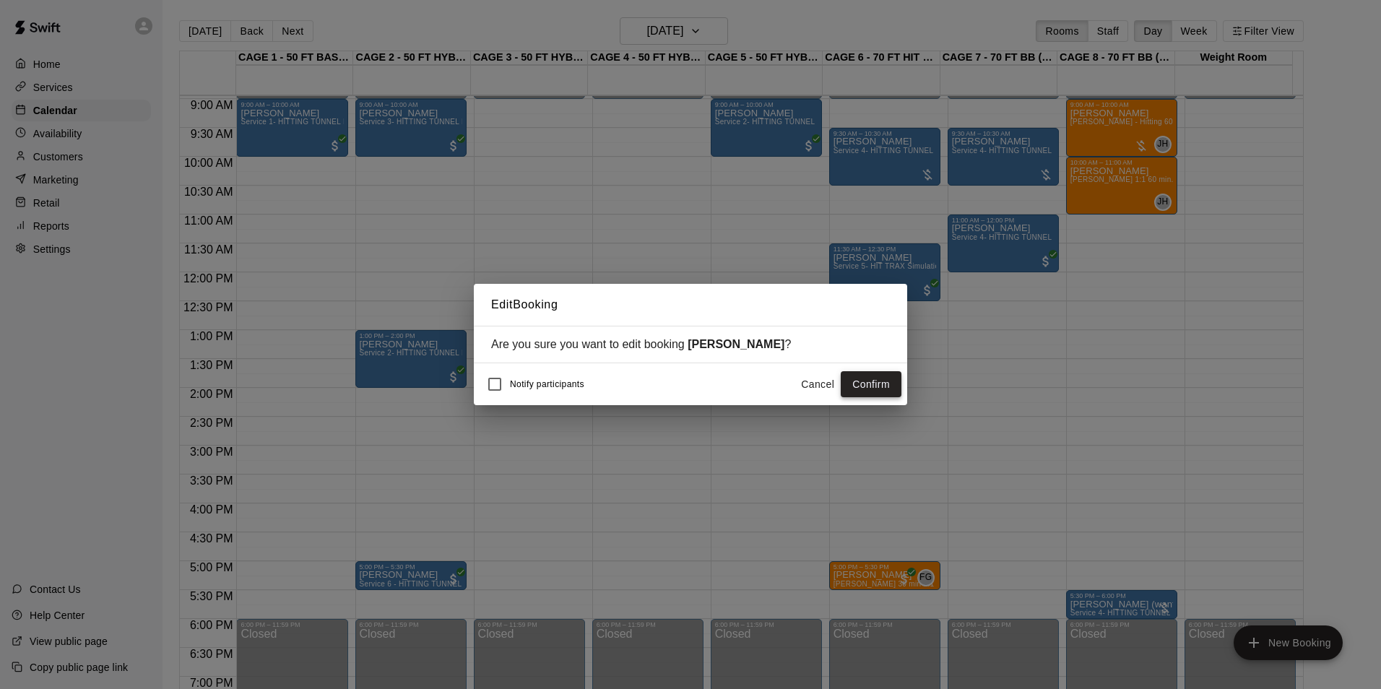
click at [870, 375] on button "Confirm" at bounding box center [871, 384] width 61 height 27
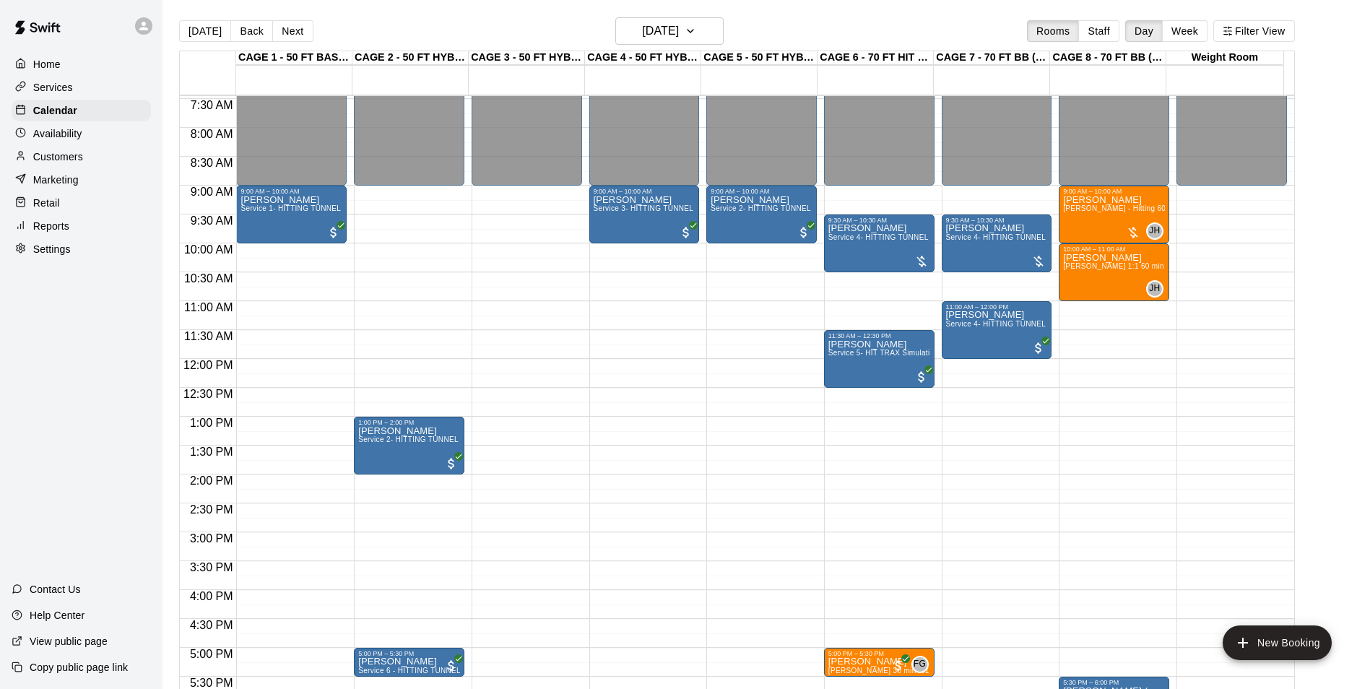
scroll to position [445, 0]
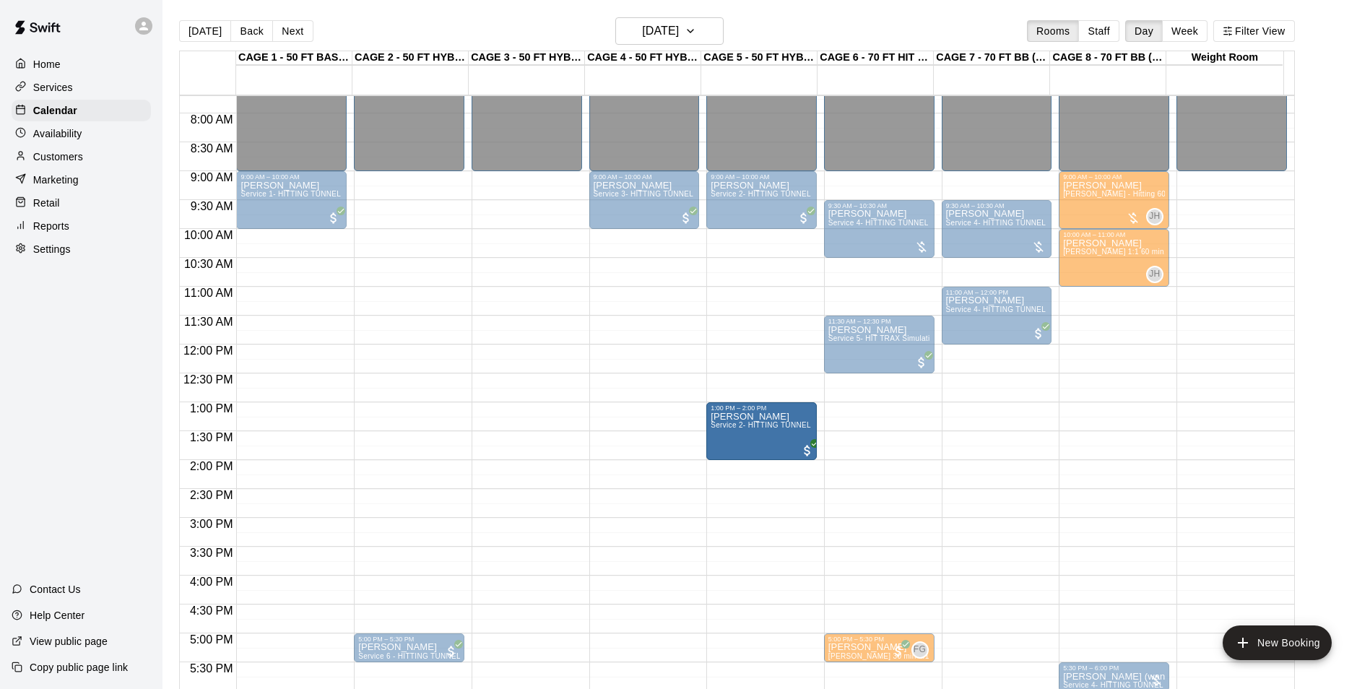
drag, startPoint x: 436, startPoint y: 415, endPoint x: 752, endPoint y: 417, distance: 316.3
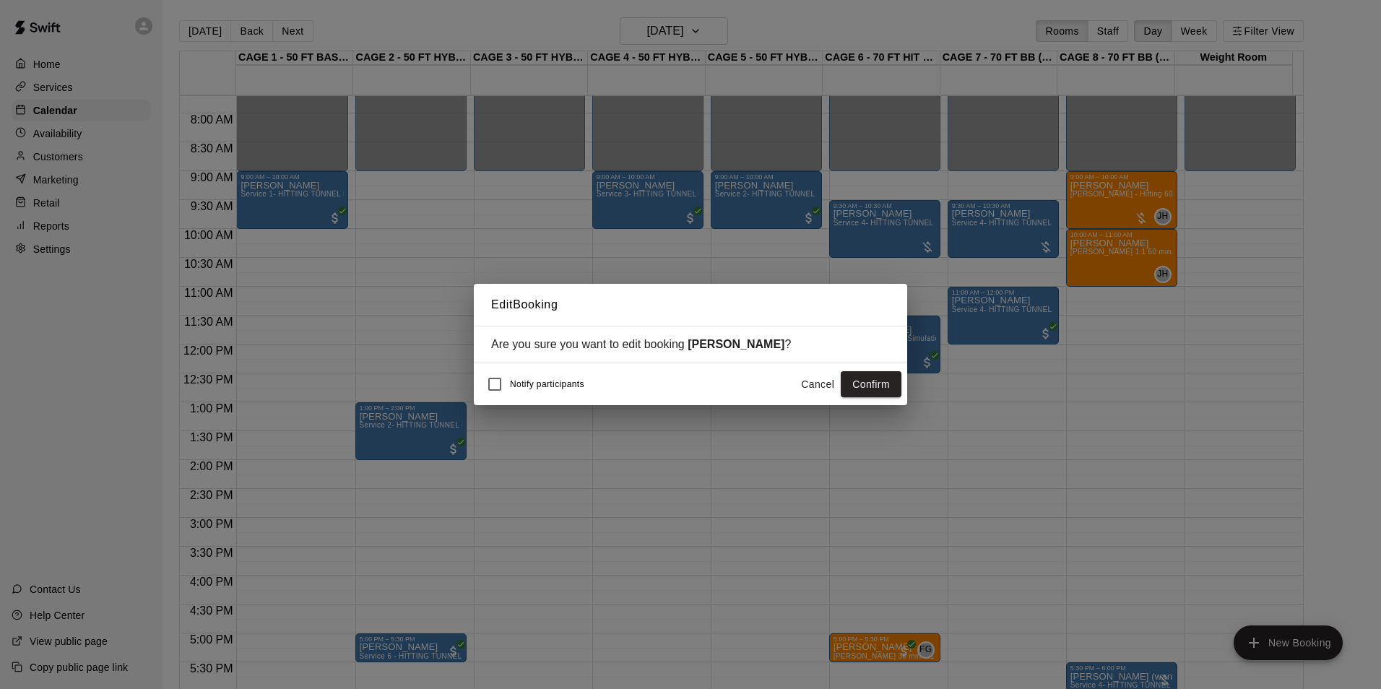
click at [889, 383] on button "Confirm" at bounding box center [871, 384] width 61 height 27
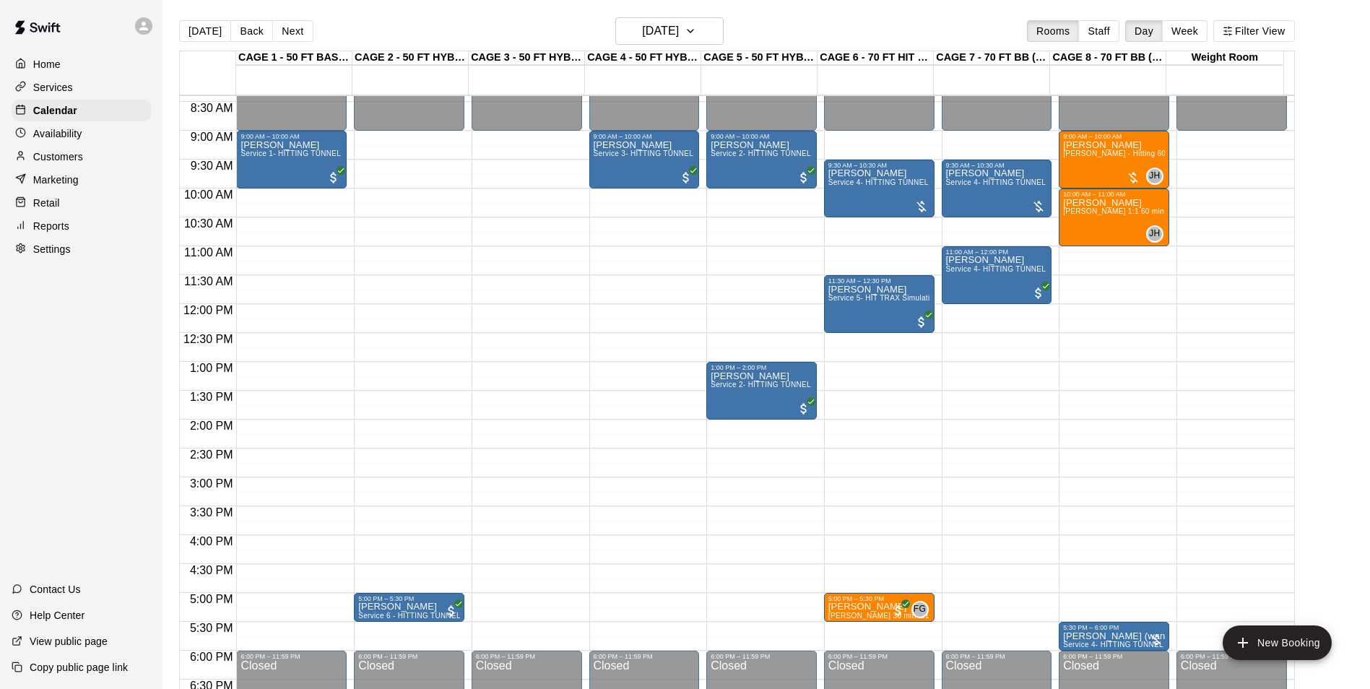
scroll to position [517, 0]
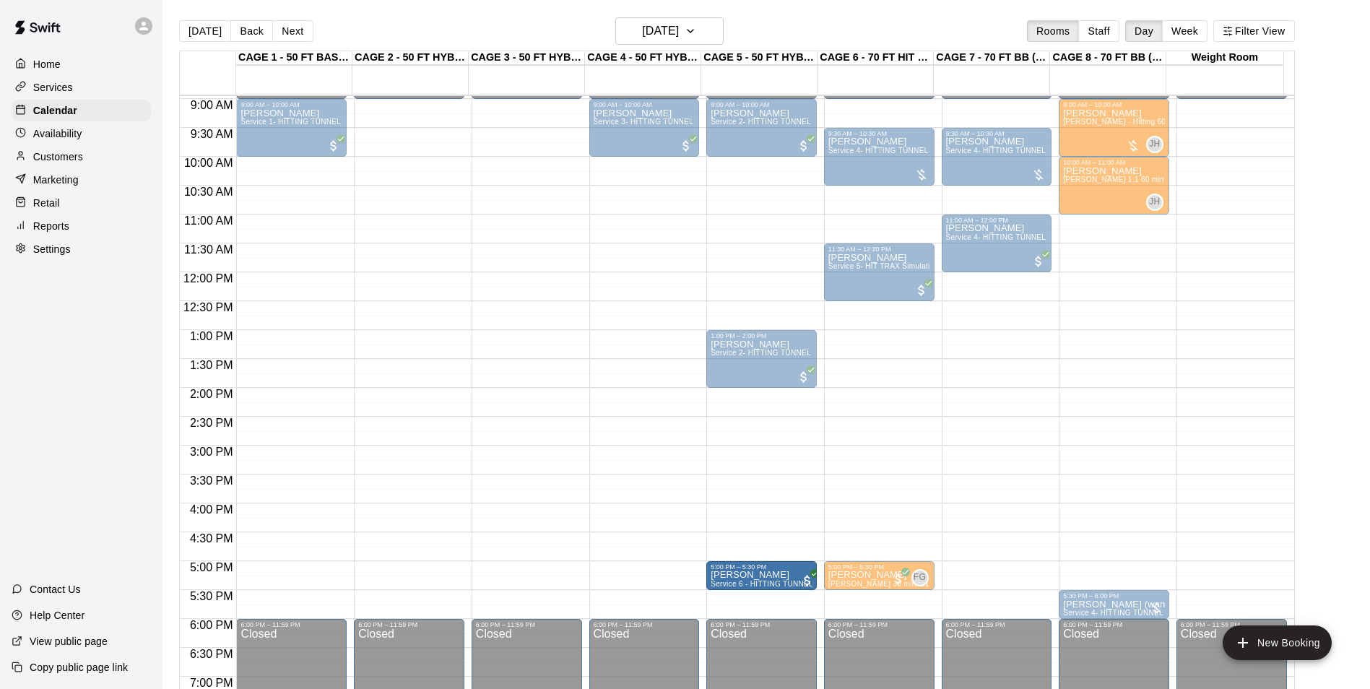
drag, startPoint x: 439, startPoint y: 572, endPoint x: 732, endPoint y: 582, distance: 293.4
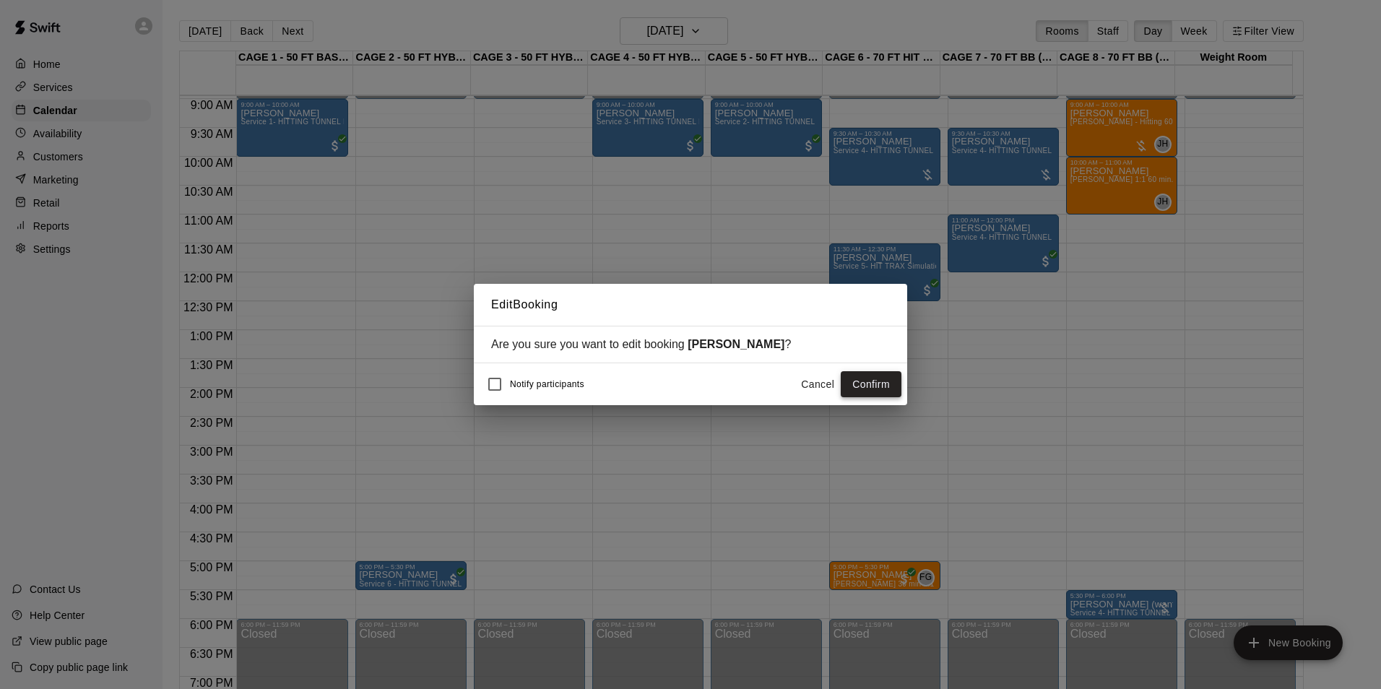
click at [879, 388] on button "Confirm" at bounding box center [871, 384] width 61 height 27
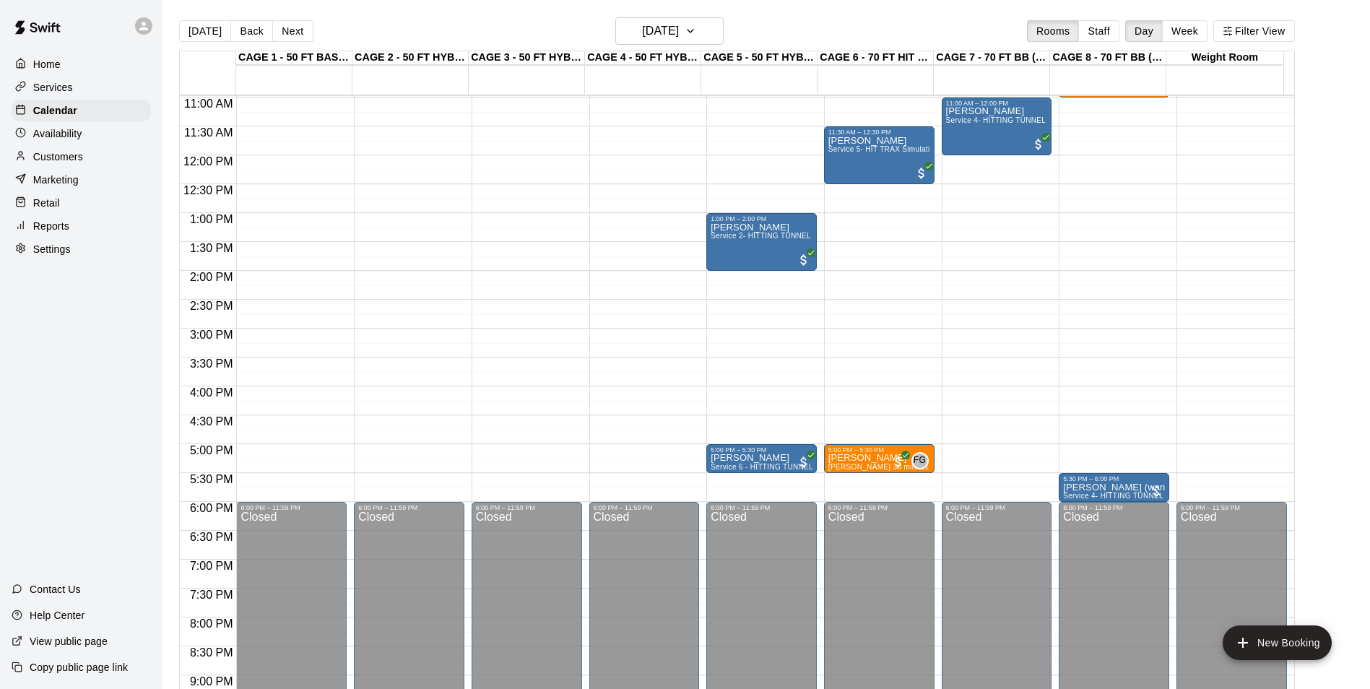
scroll to position [662, 0]
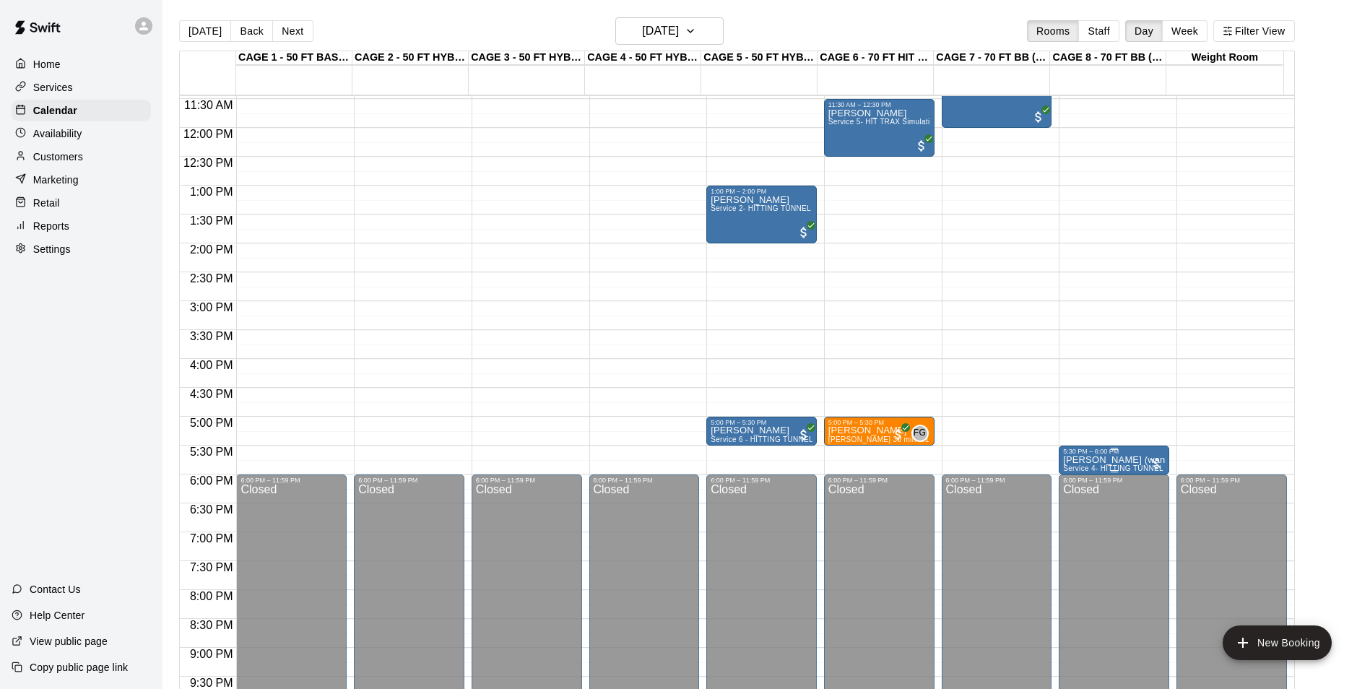
click at [1082, 460] on p "[PERSON_NAME] (wants cage 8)" at bounding box center [1114, 460] width 102 height 0
click at [1086, 481] on button "edit" at bounding box center [1076, 477] width 29 height 29
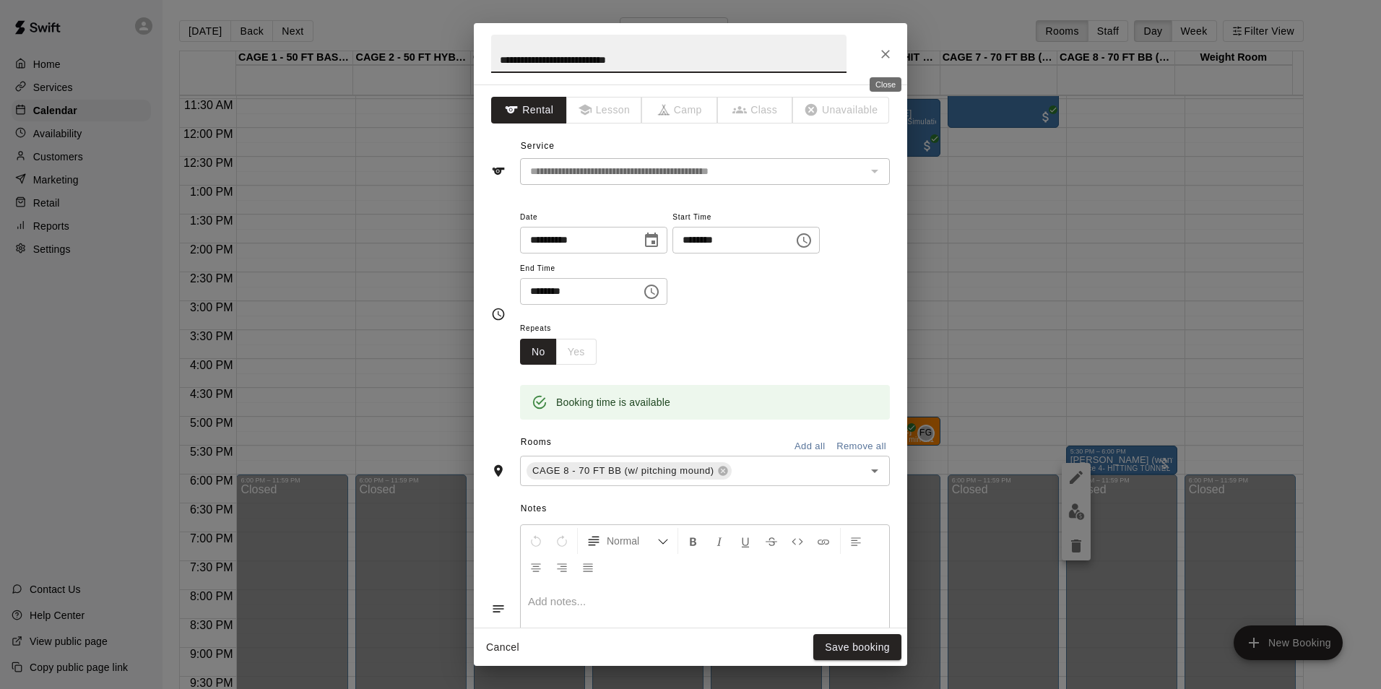
click at [883, 47] on icon "Close" at bounding box center [885, 54] width 14 height 14
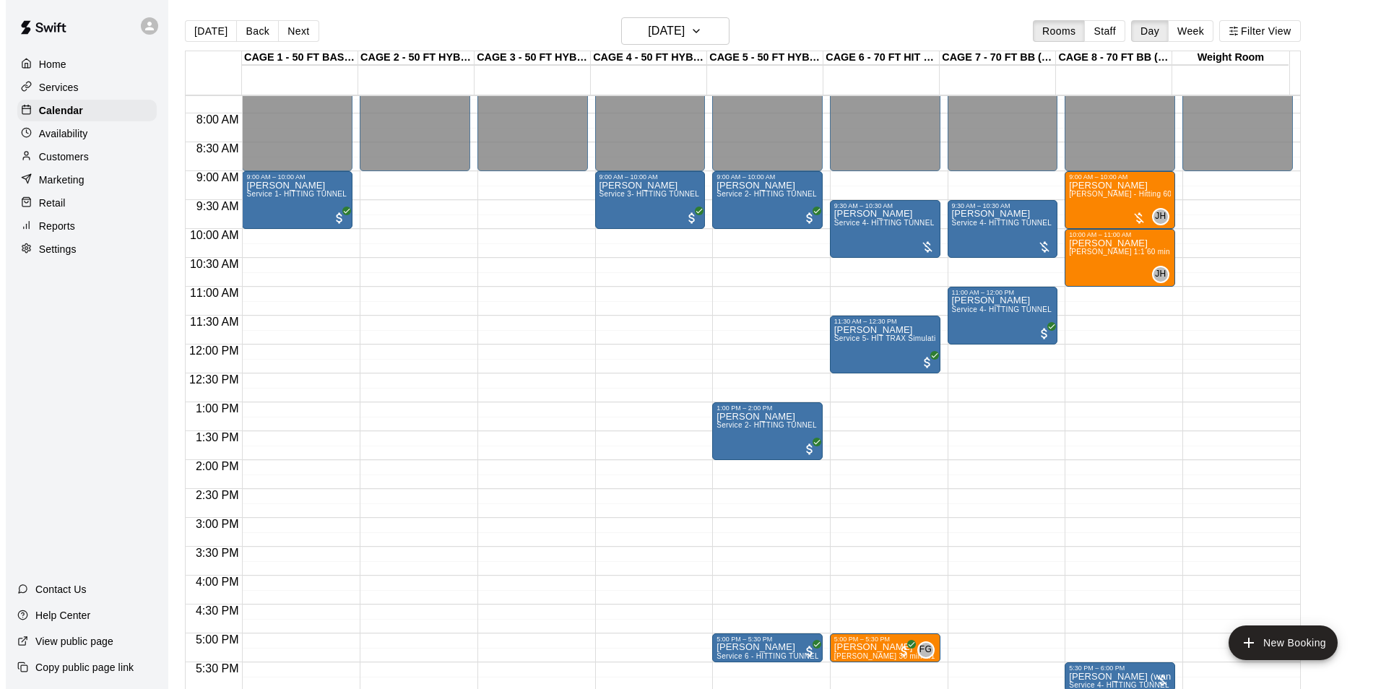
scroll to position [517, 0]
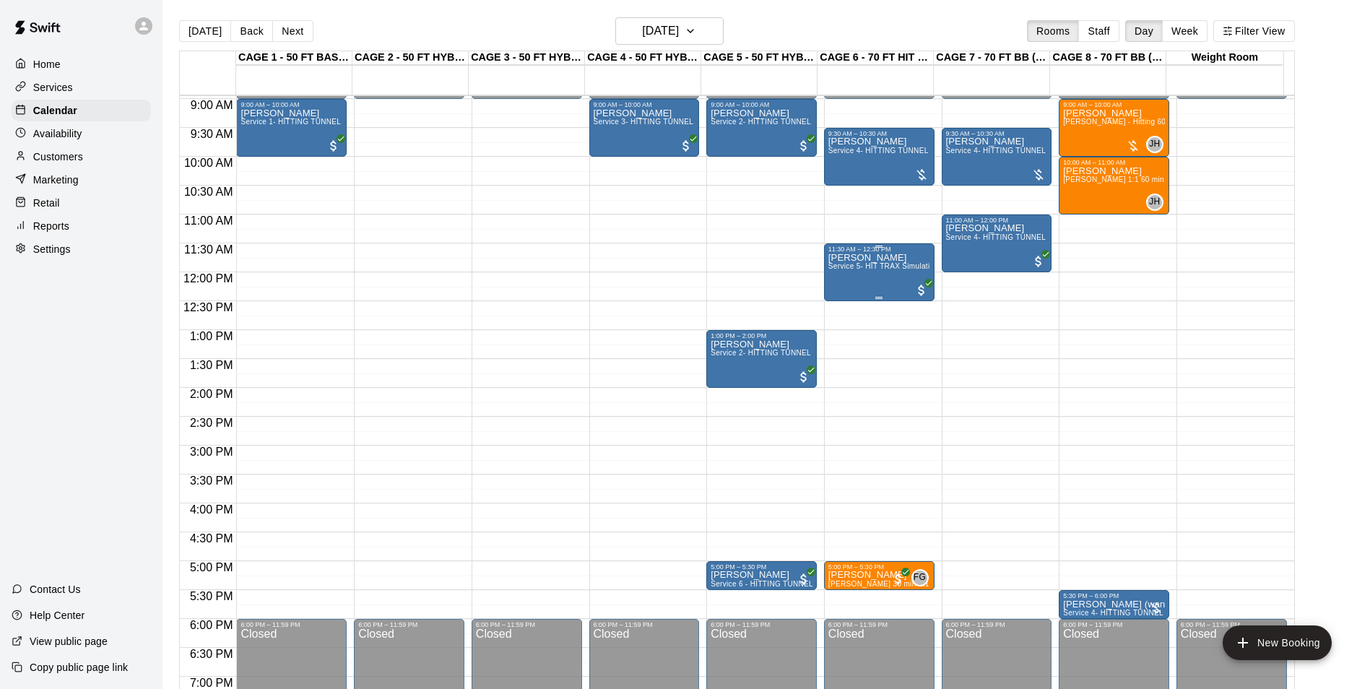
click at [865, 287] on div "[PERSON_NAME] Service 5- HIT TRAX Simulation Tunnel" at bounding box center [879, 597] width 102 height 689
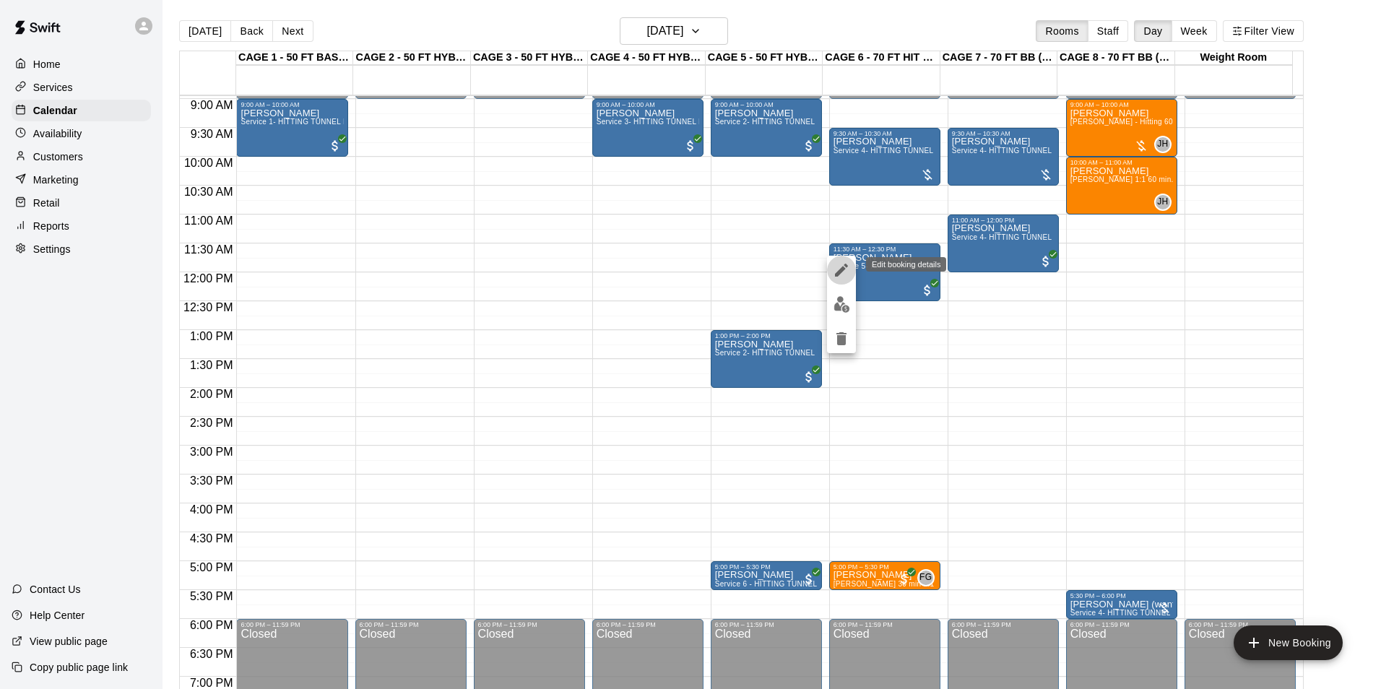
click at [840, 264] on icon "edit" at bounding box center [841, 269] width 17 height 17
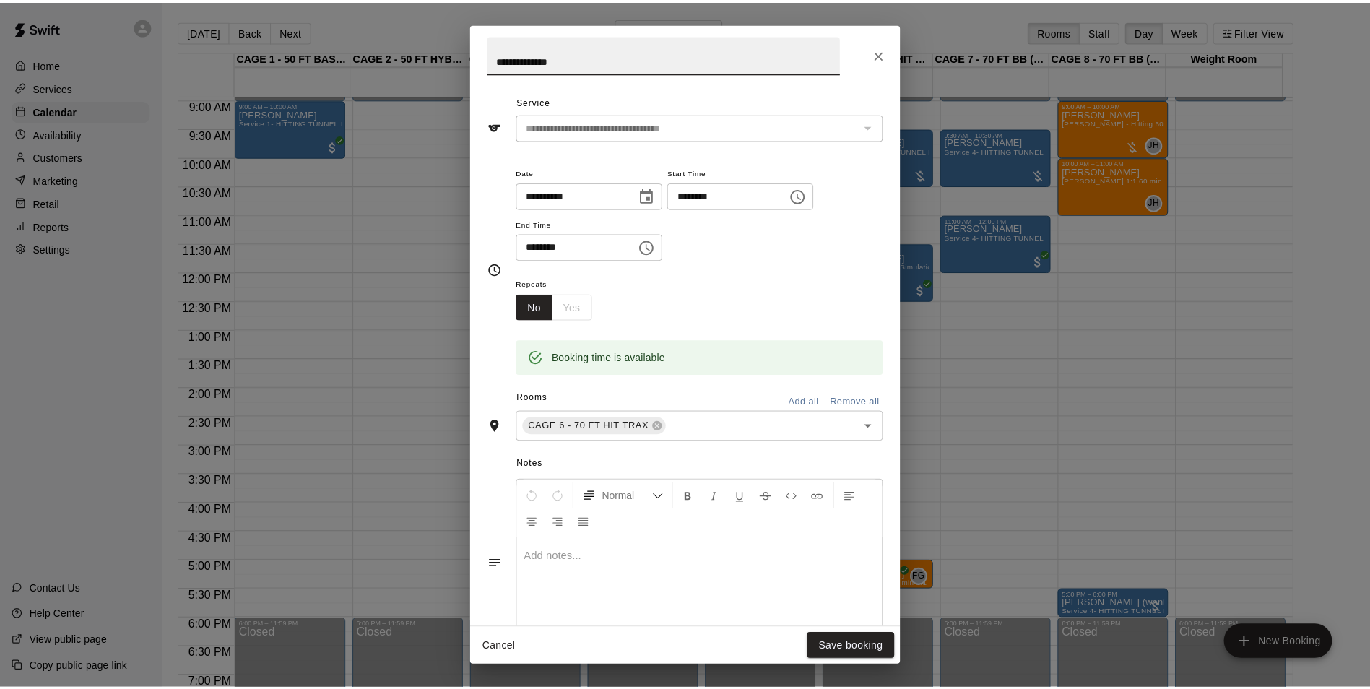
scroll to position [0, 0]
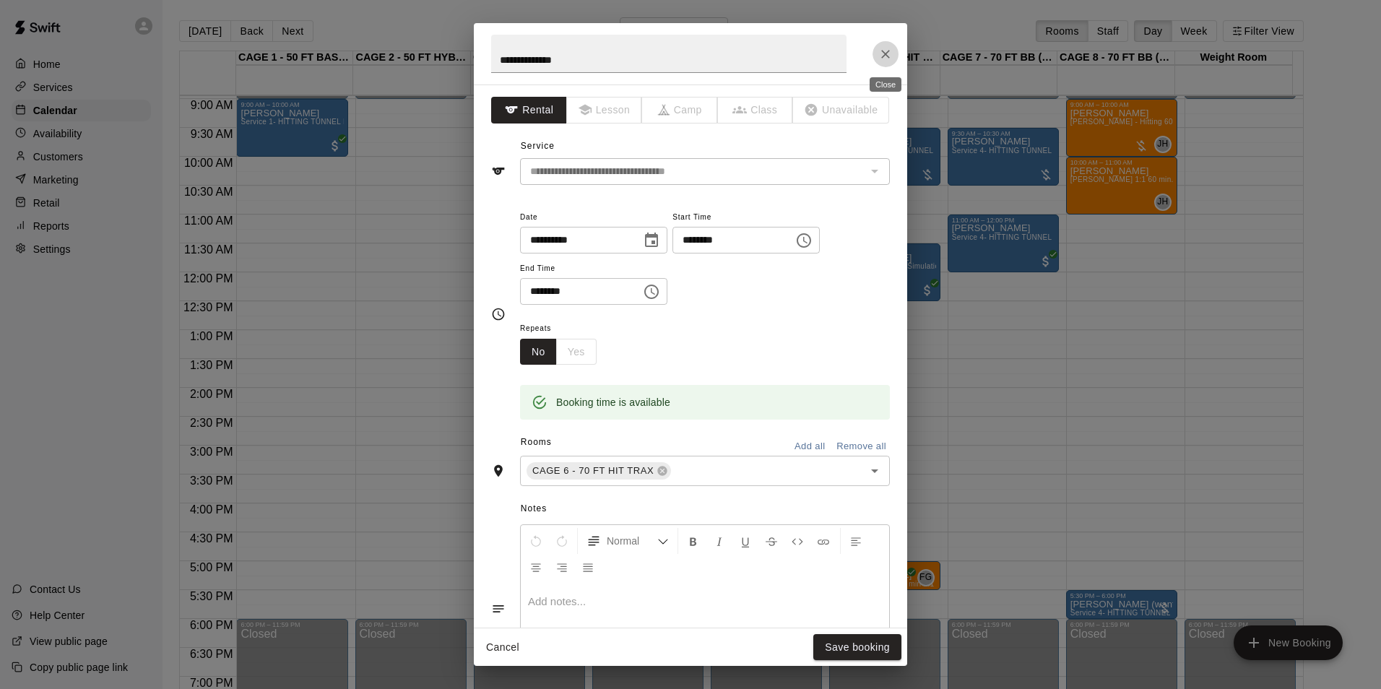
click at [885, 54] on icon "Close" at bounding box center [885, 54] width 9 height 9
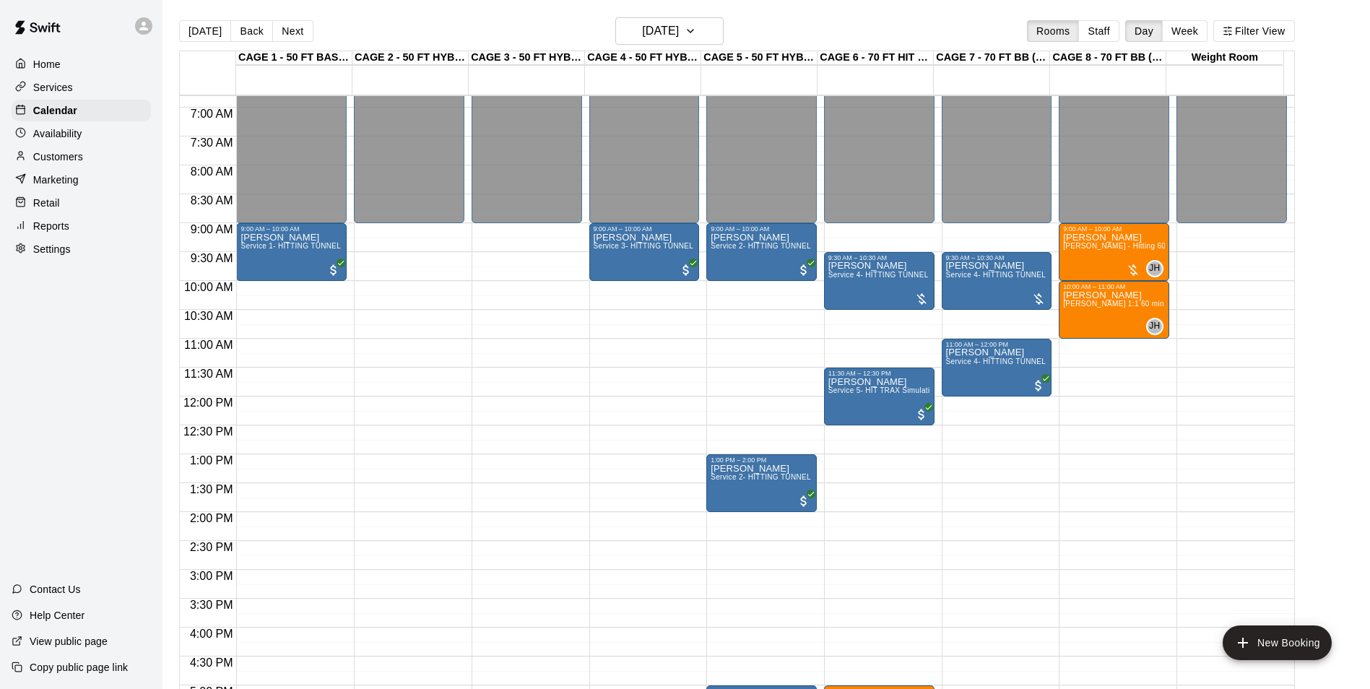
scroll to position [373, 0]
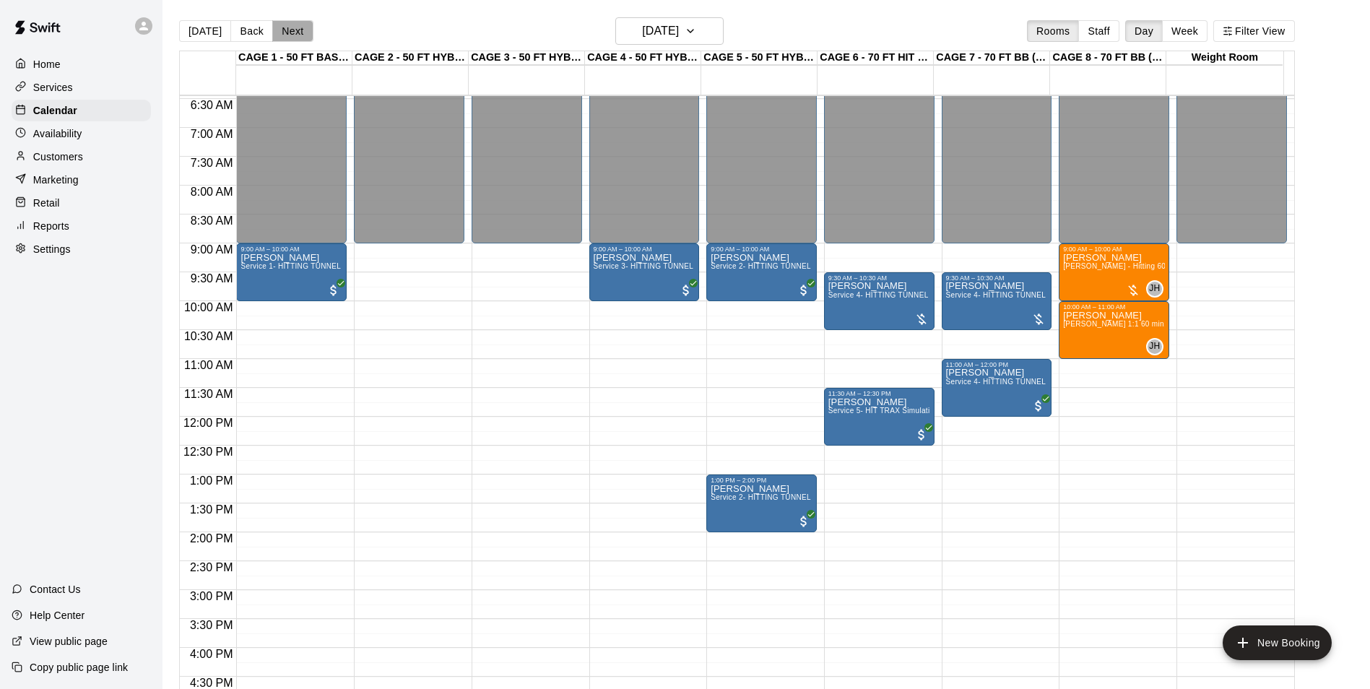
click at [297, 26] on button "Next" at bounding box center [292, 31] width 40 height 22
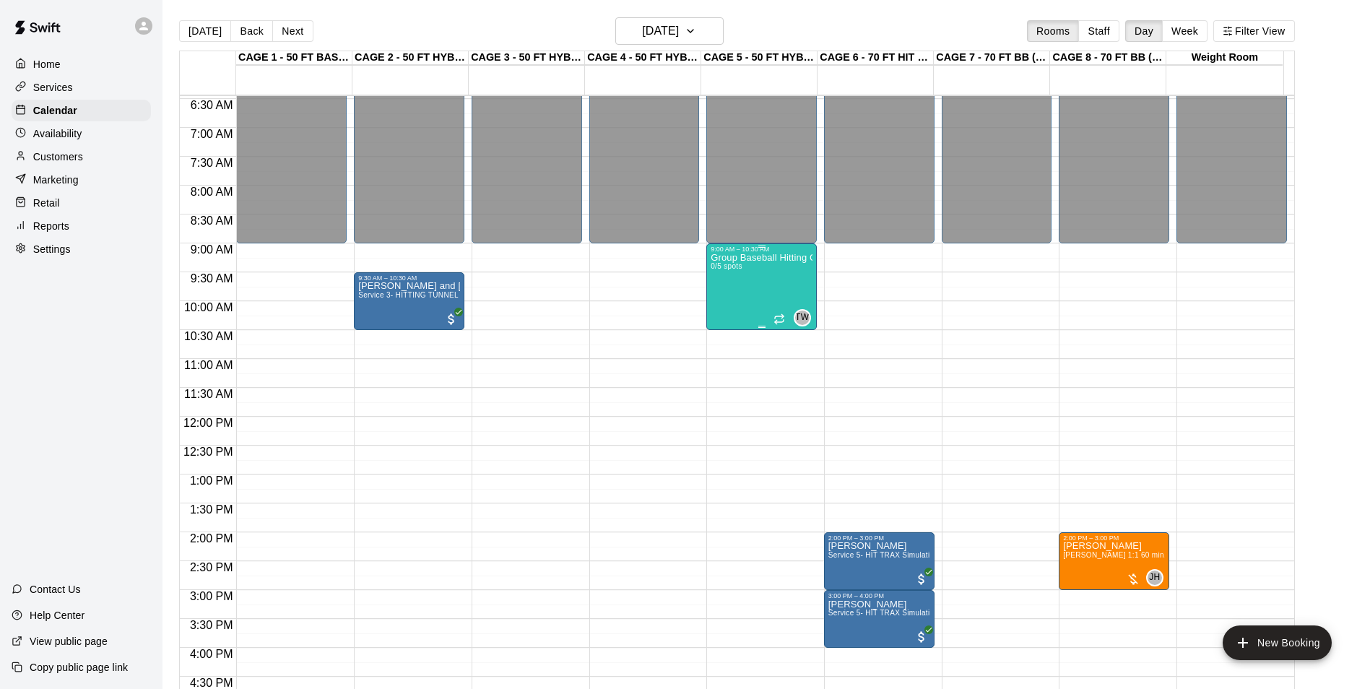
click at [745, 287] on div "Group Baseball Hitting Class - [DATE] (Ages [DEMOGRAPHIC_DATA]) 0/5 spots" at bounding box center [762, 597] width 102 height 689
click at [921, 319] on div at bounding box center [690, 344] width 1381 height 689
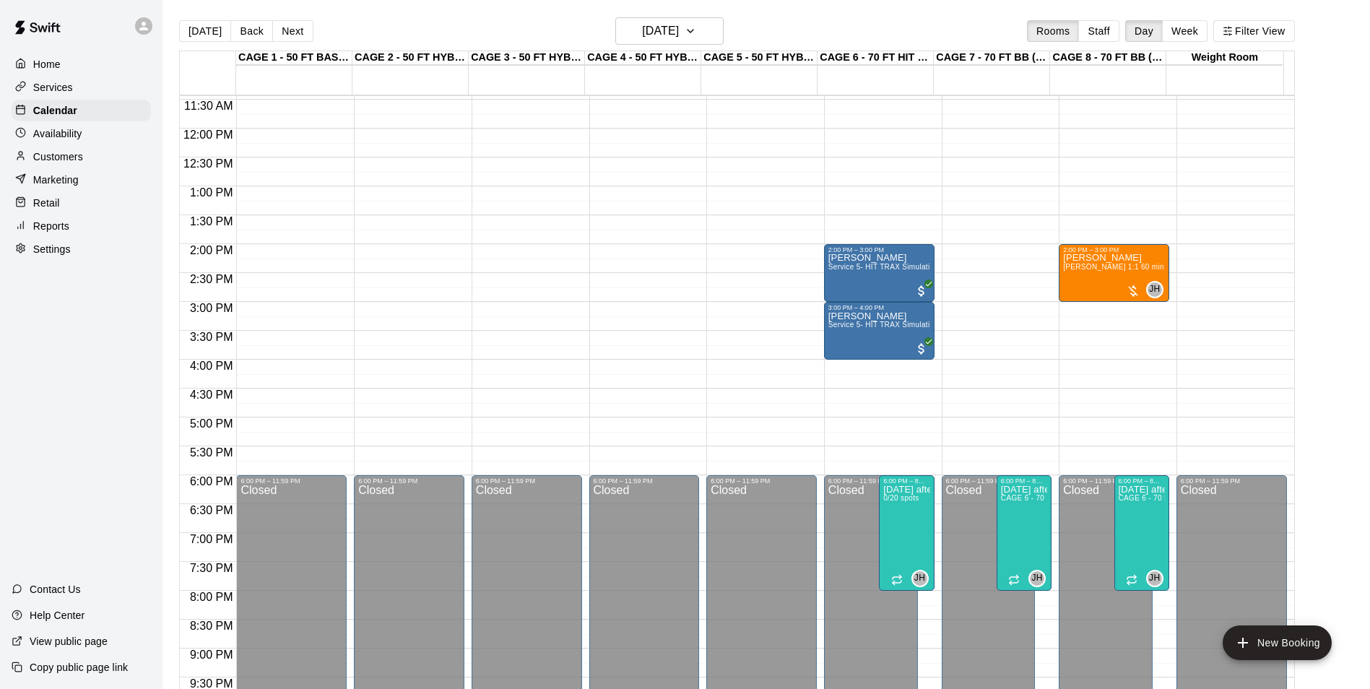
scroll to position [662, 0]
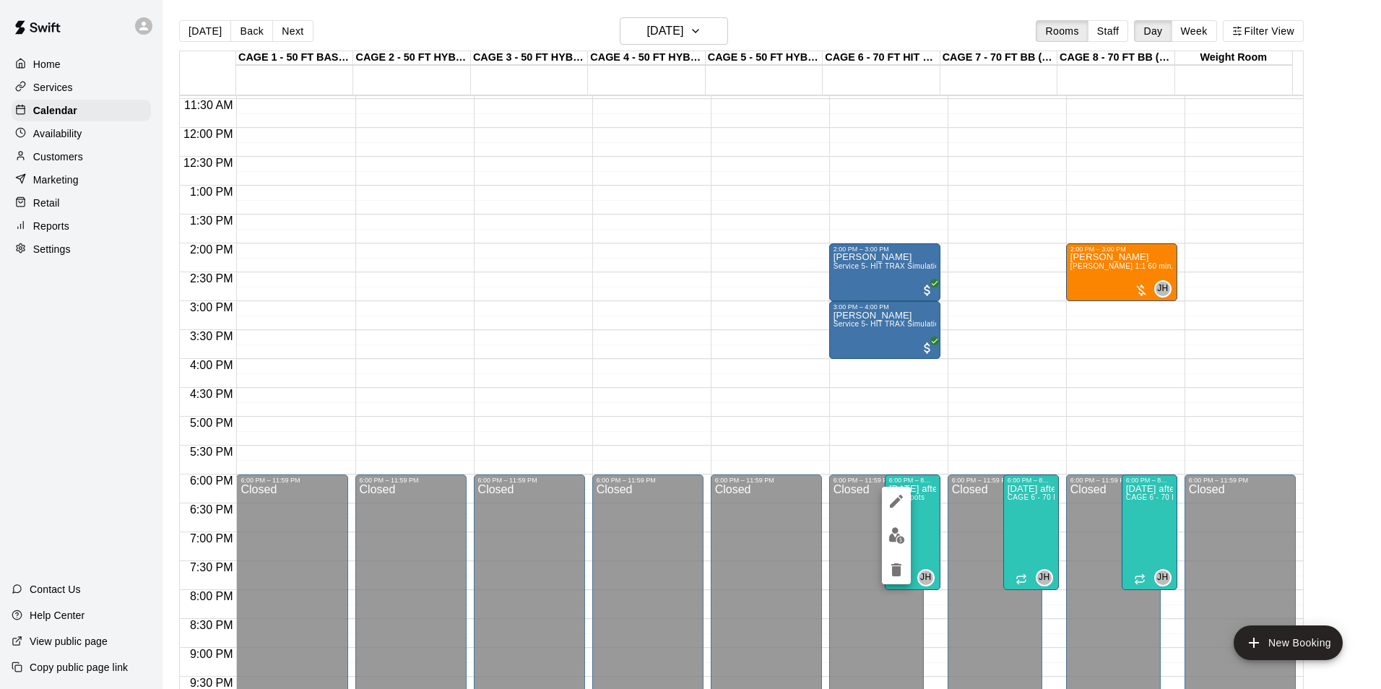
click at [897, 559] on button "delete" at bounding box center [896, 569] width 29 height 29
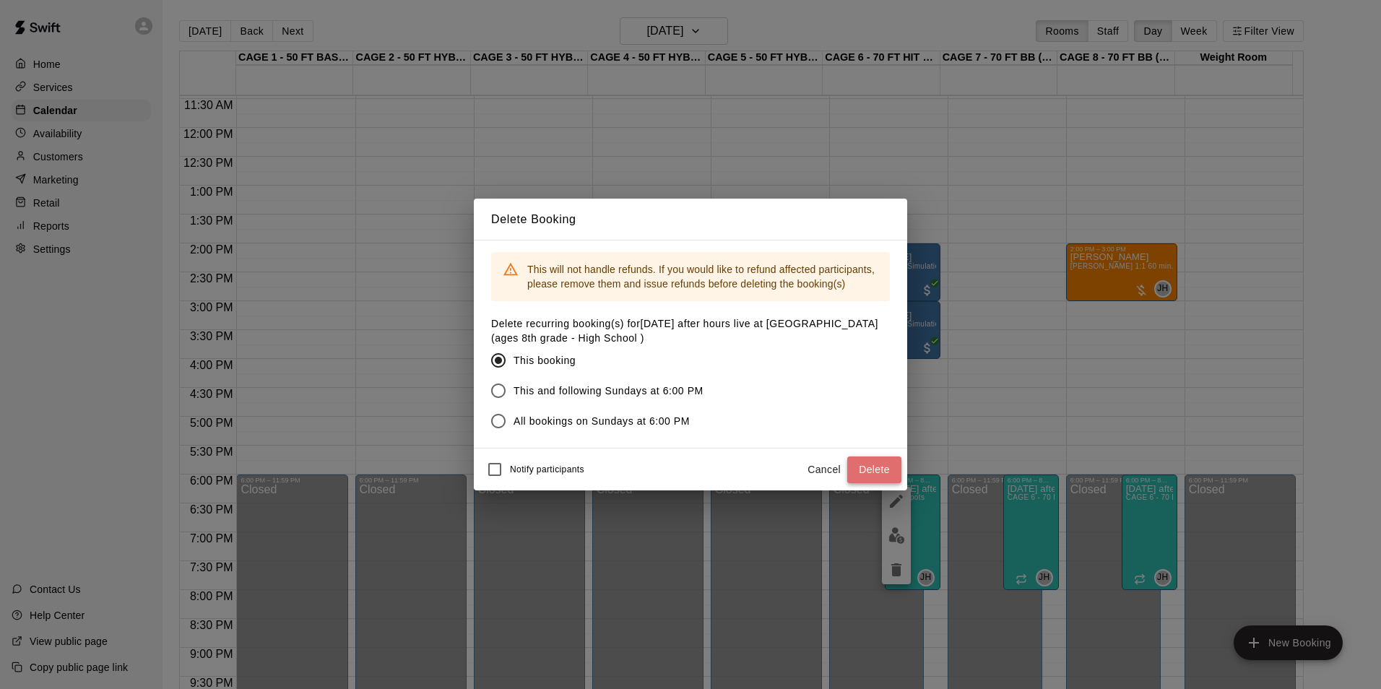
click at [879, 464] on button "Delete" at bounding box center [874, 469] width 54 height 27
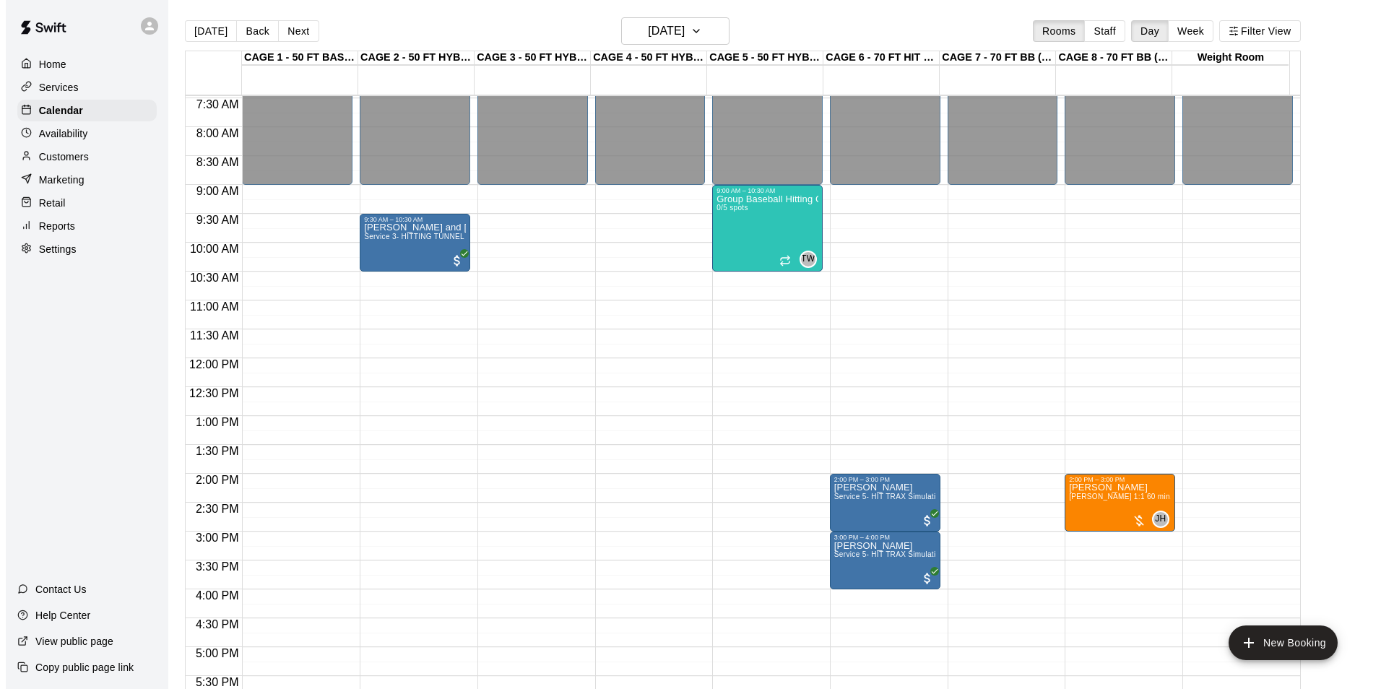
scroll to position [445, 0]
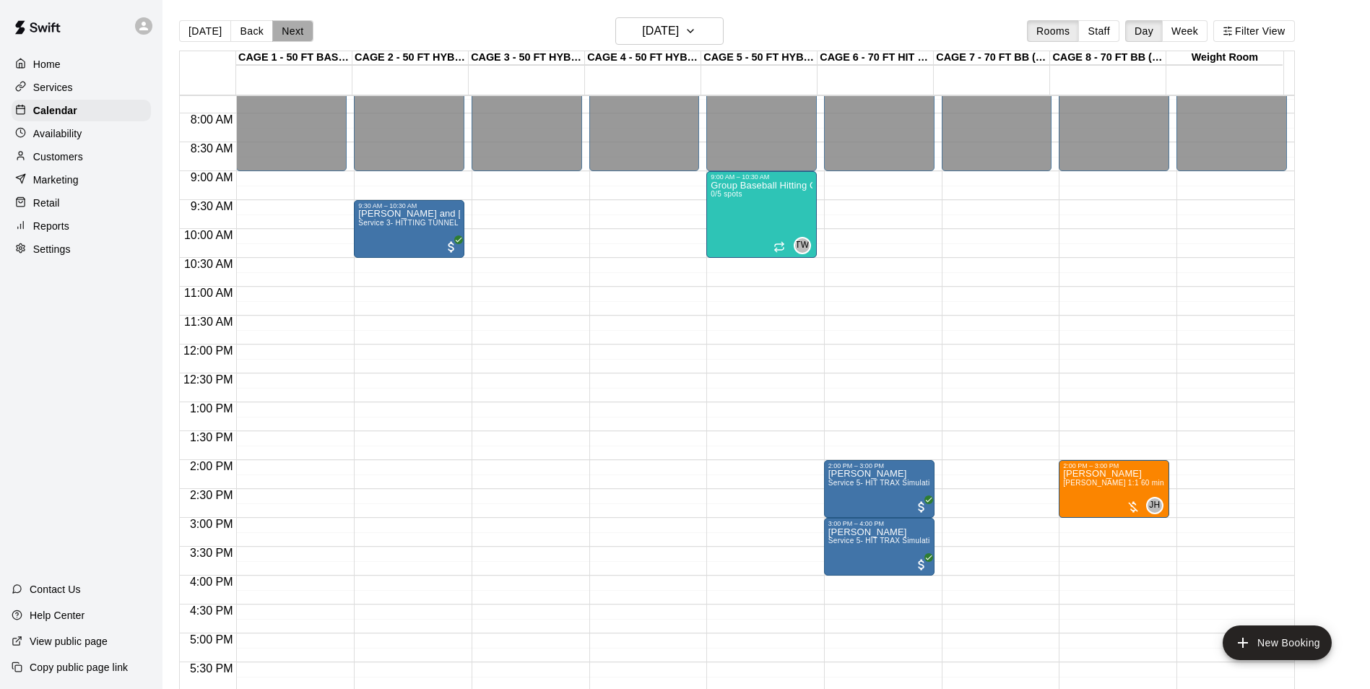
click at [297, 27] on button "Next" at bounding box center [292, 31] width 40 height 22
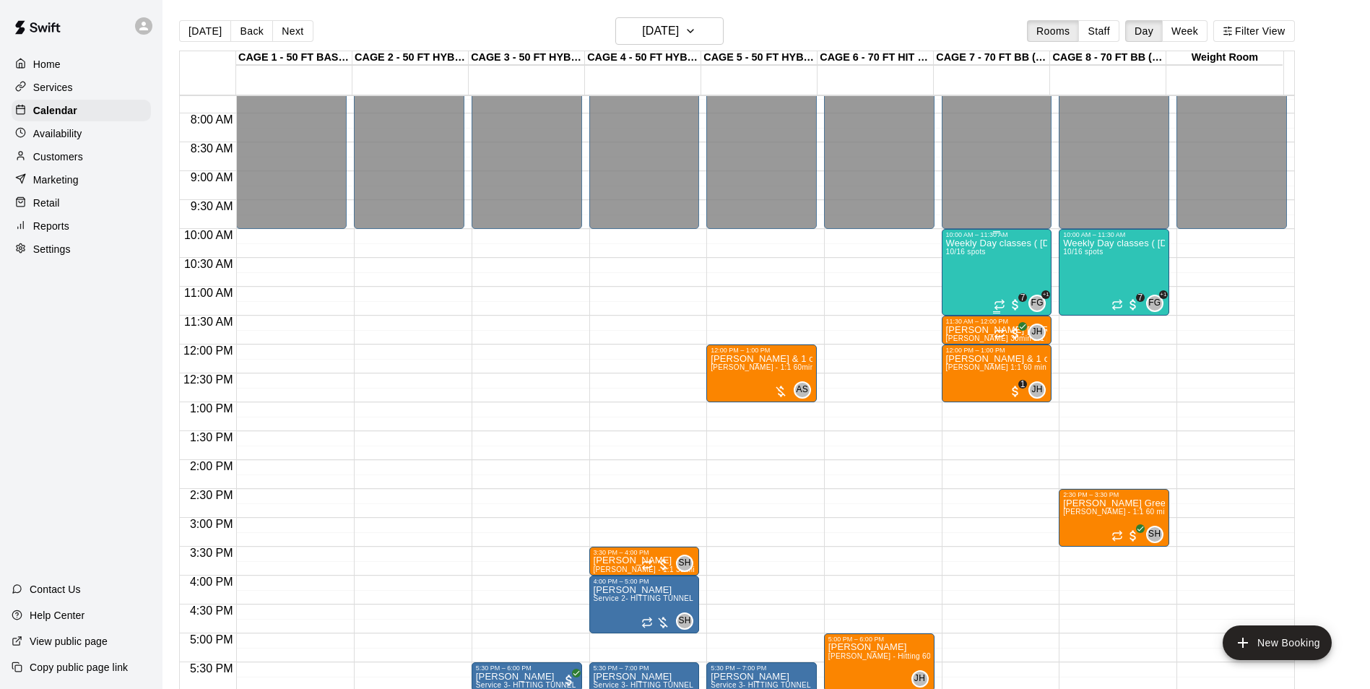
click at [966, 265] on div "Weekly Day classes ( [DATE],[DATE],[DATE] ) 10:00-11:30 ( monthly packages avai…" at bounding box center [997, 582] width 102 height 689
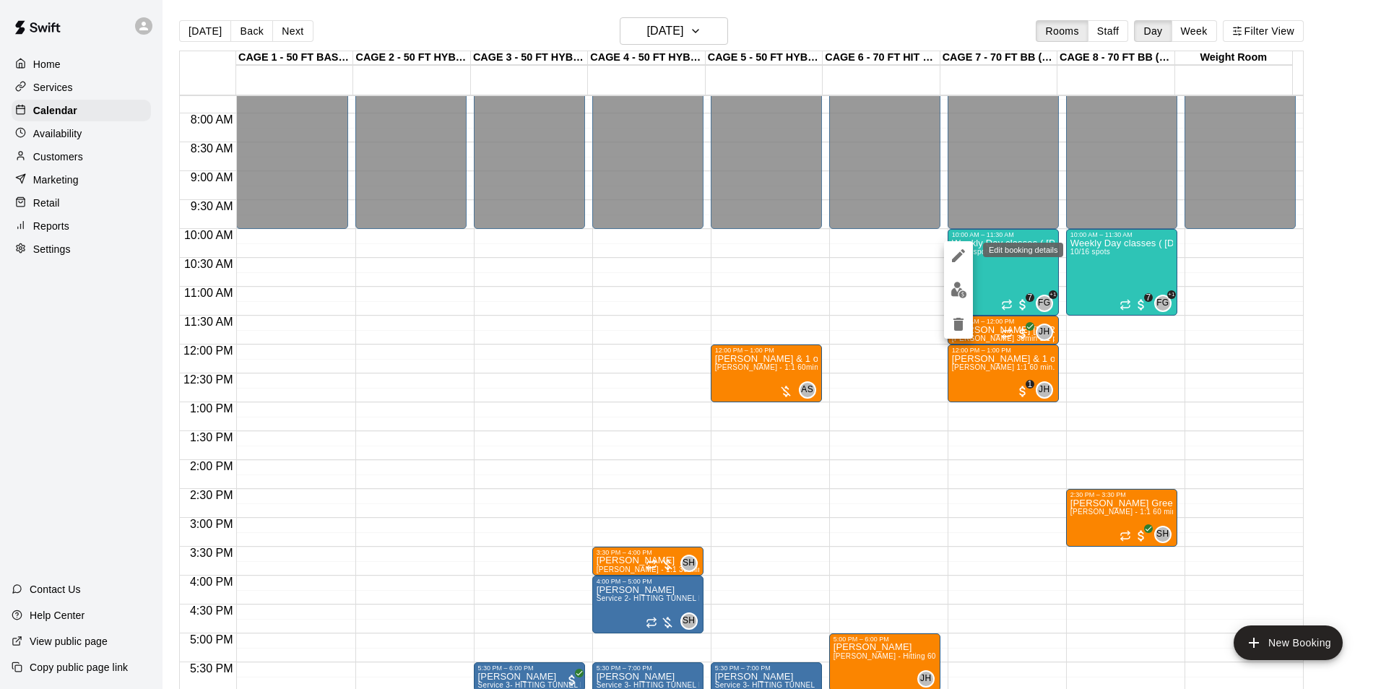
click at [962, 247] on icon "edit" at bounding box center [958, 255] width 17 height 17
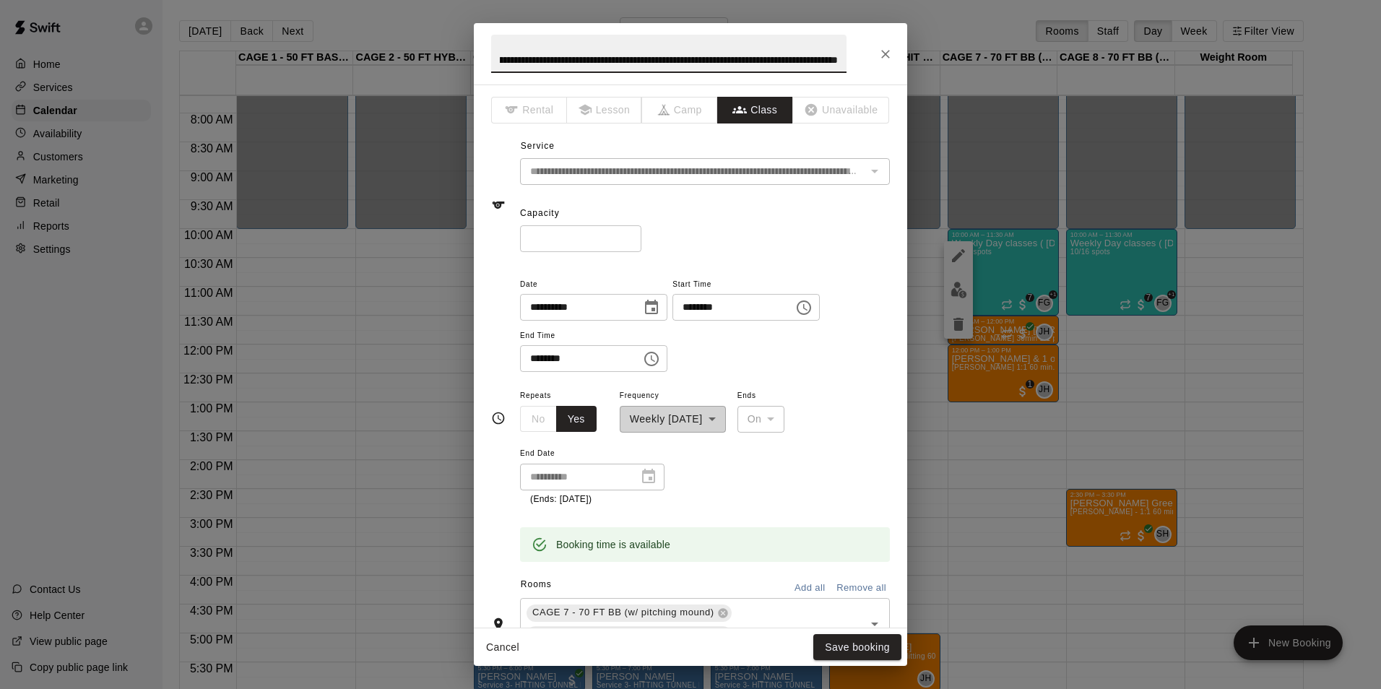
scroll to position [361, 0]
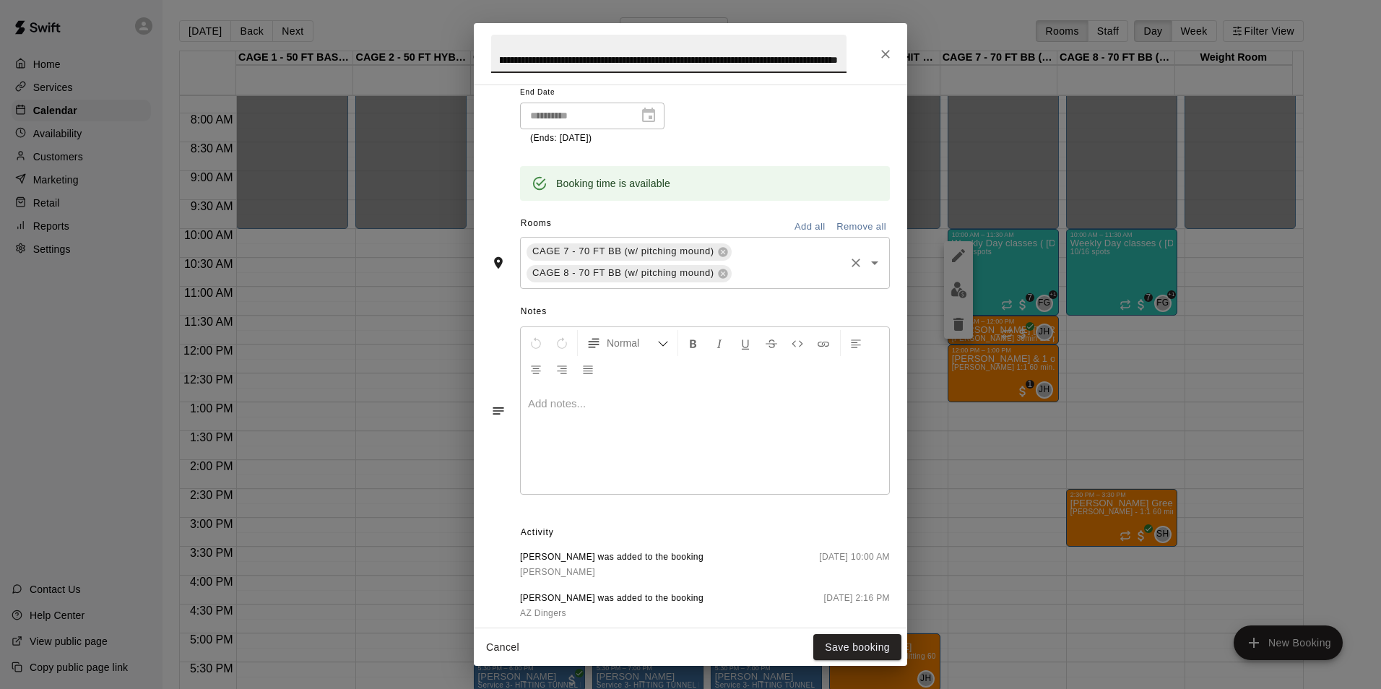
click at [764, 243] on div "CAGE 7 - 70 FT BB (w/ pitching mound) CAGE 8 - 70 FT BB (w/ pitching mound) ​" at bounding box center [705, 263] width 370 height 52
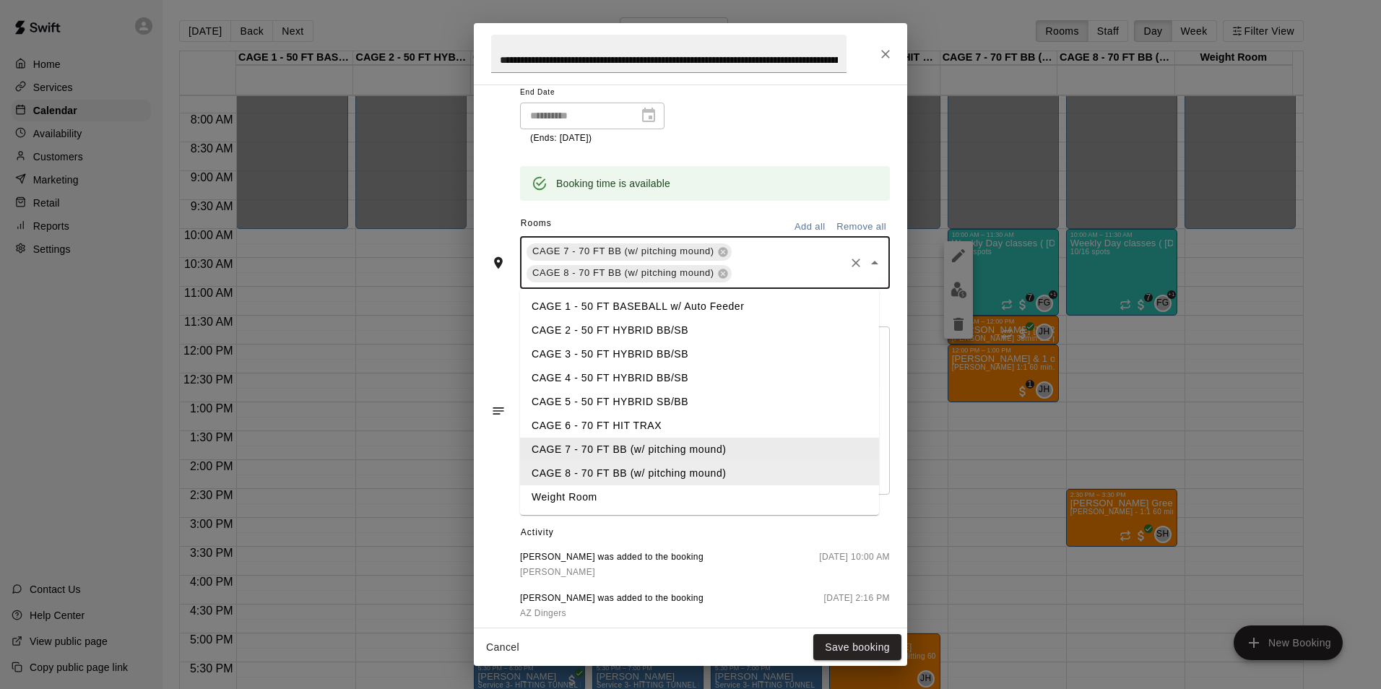
type input "*"
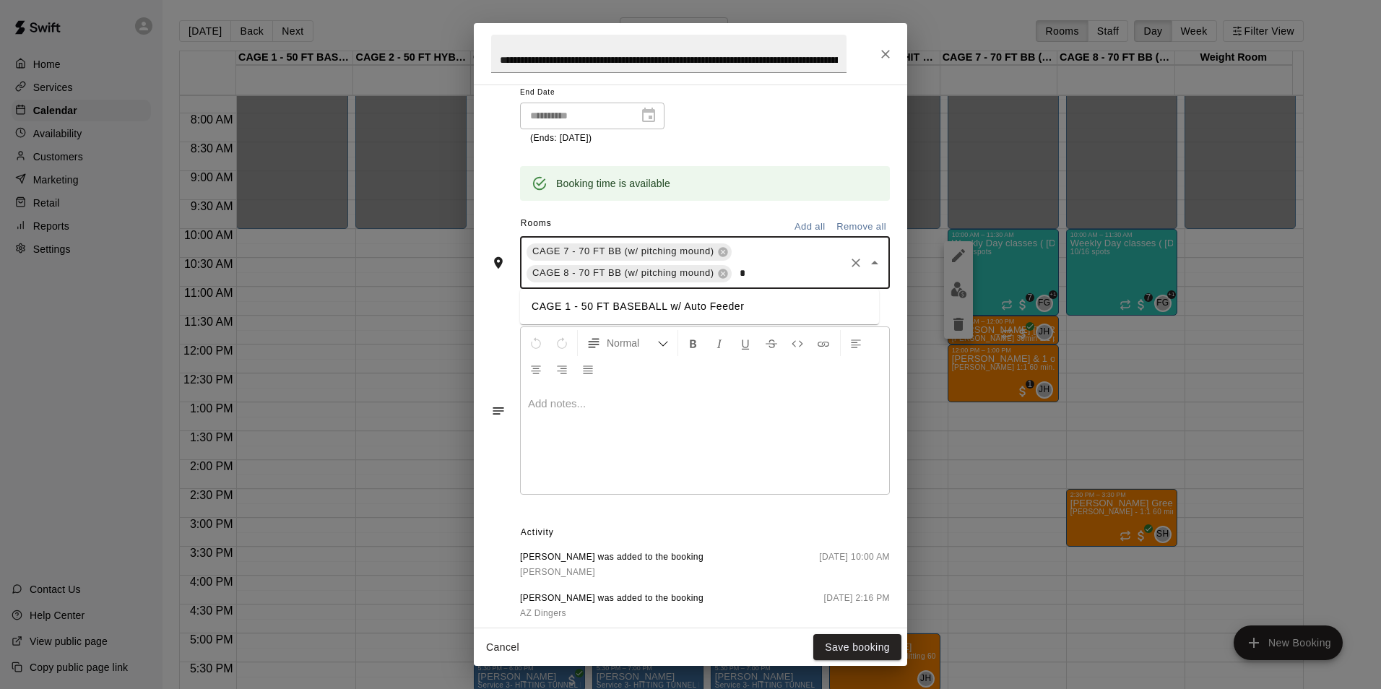
click at [621, 302] on li "CAGE 1 - 50 FT BASEBALL w/ Auto Feeder" at bounding box center [699, 307] width 359 height 24
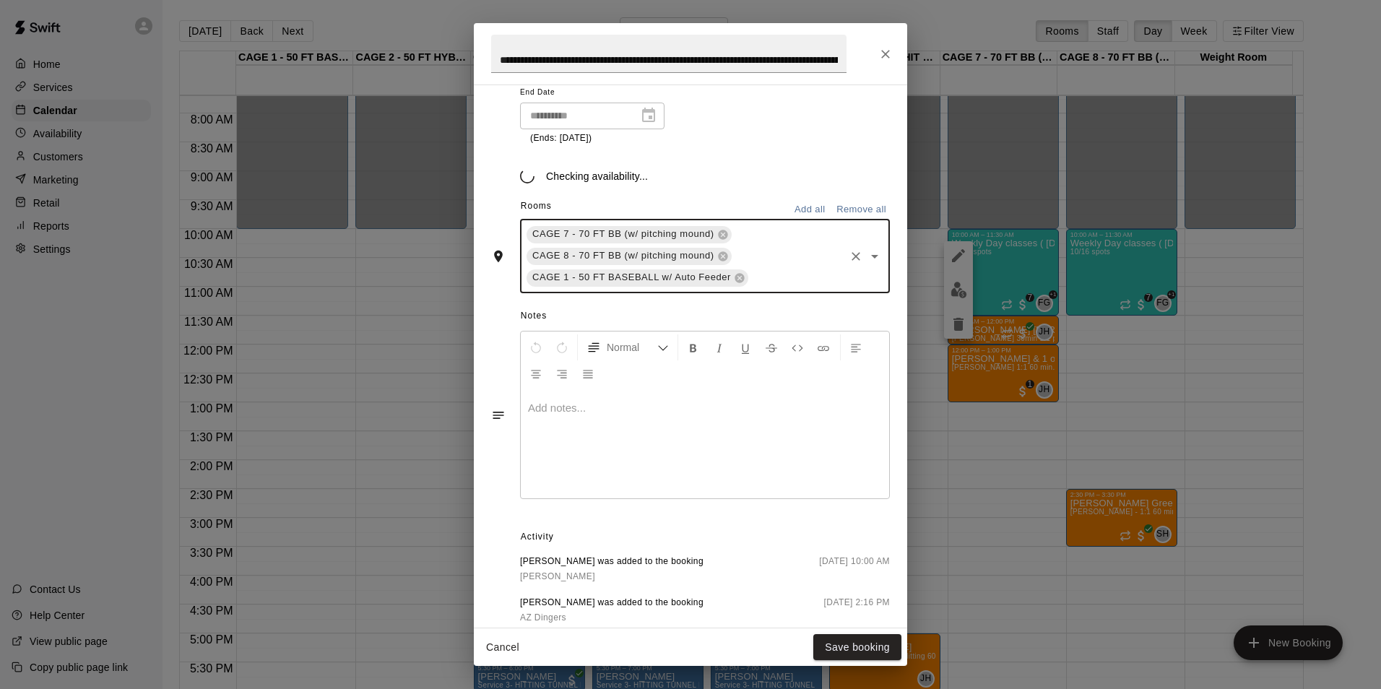
type input "*"
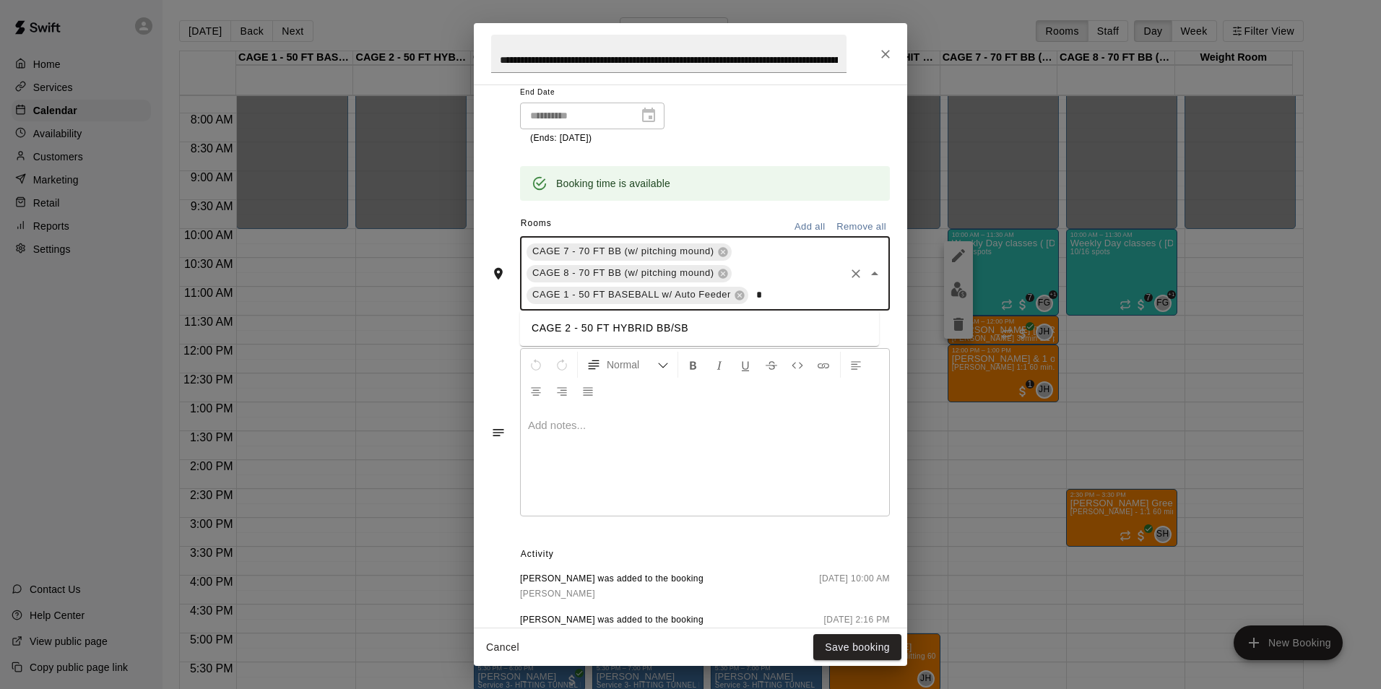
click at [620, 328] on li "CAGE 2 - 50 FT HYBRID BB/SB" at bounding box center [699, 328] width 359 height 24
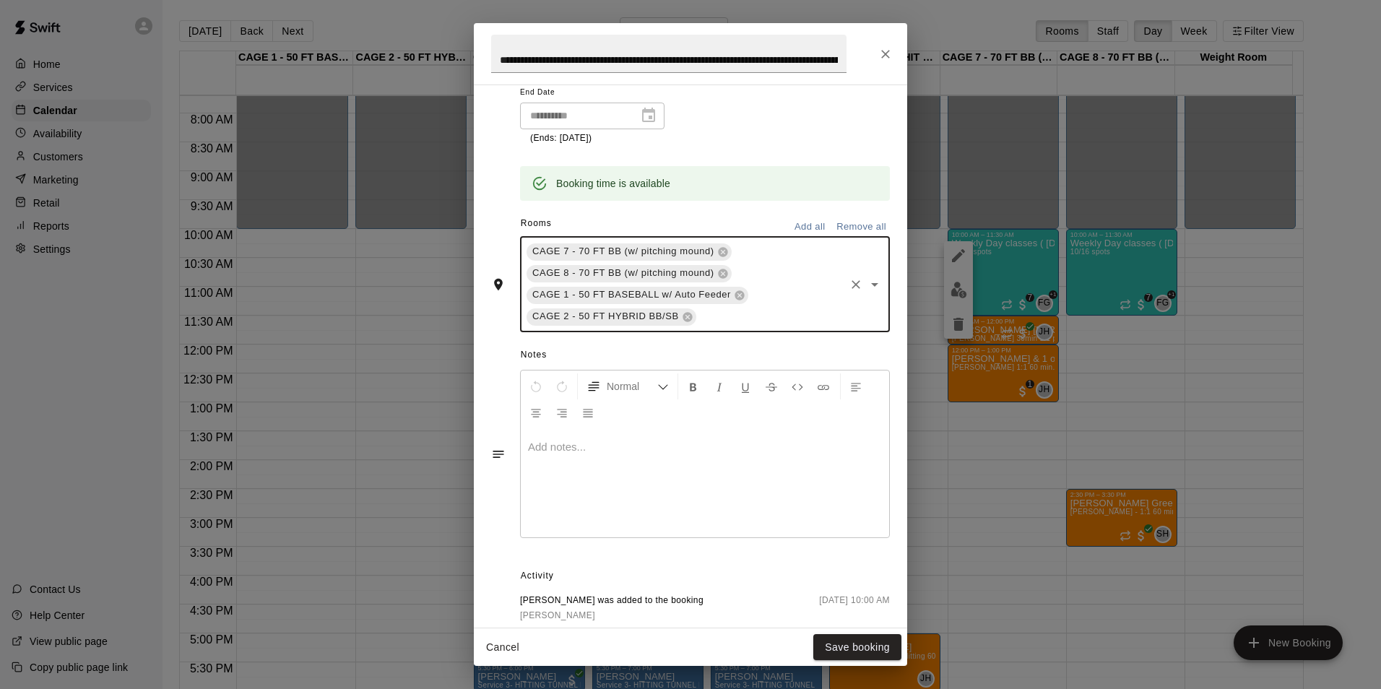
type input "*"
click at [603, 351] on li "CAGE 3 - 50 FT HYBRID BB/SB" at bounding box center [699, 350] width 359 height 24
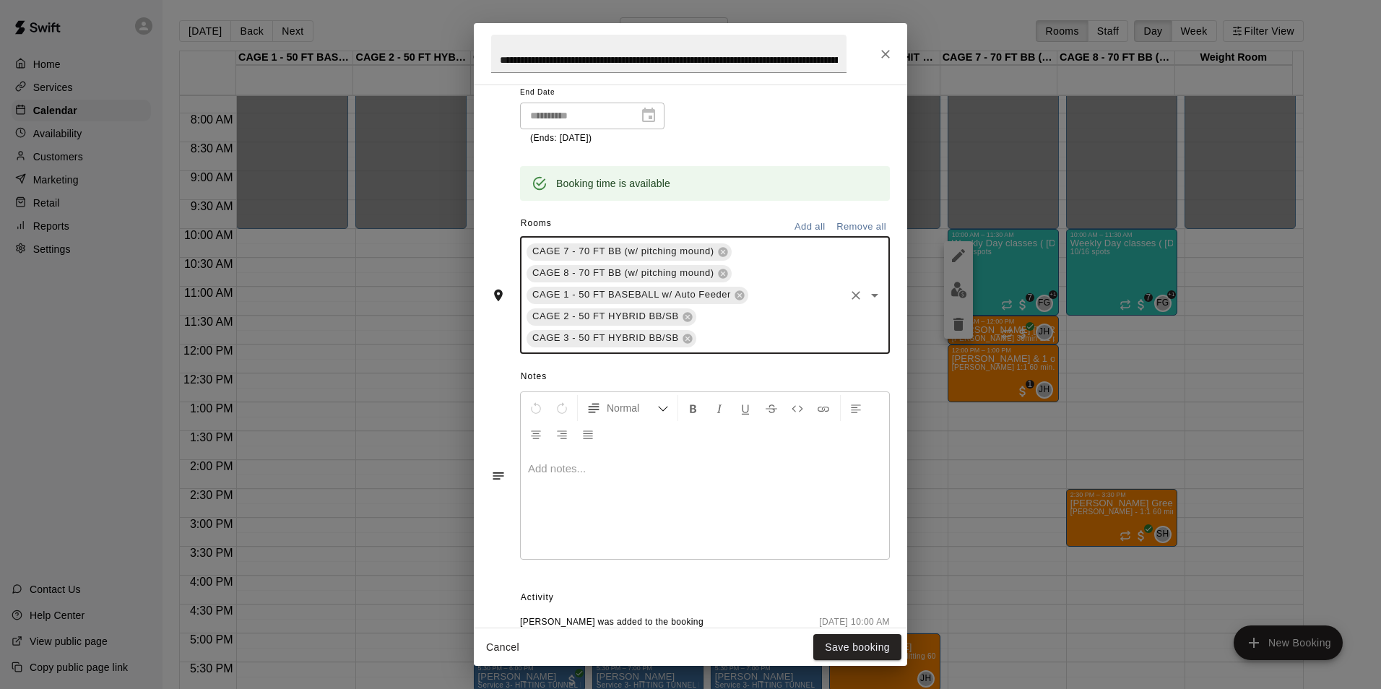
type input "*"
click at [647, 371] on li "CAGE 4 - 50 FT HYBRID BB/SB" at bounding box center [699, 372] width 359 height 24
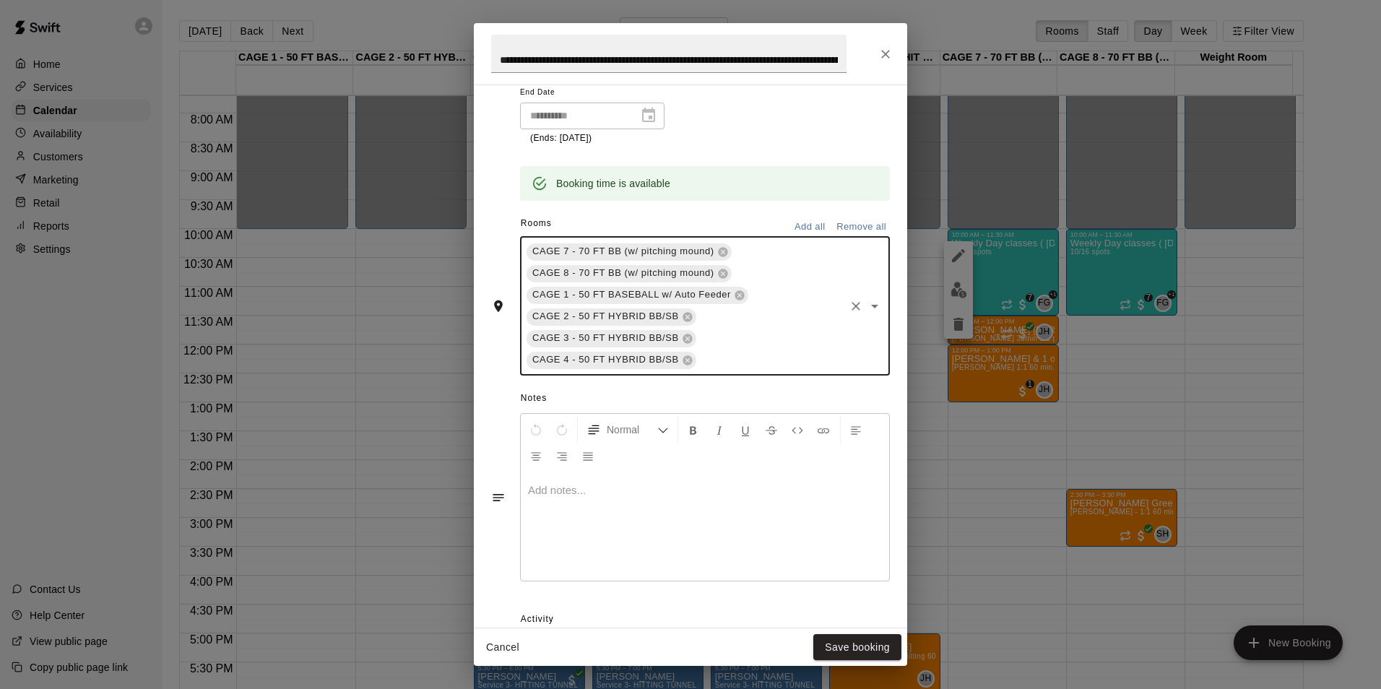
type input "*"
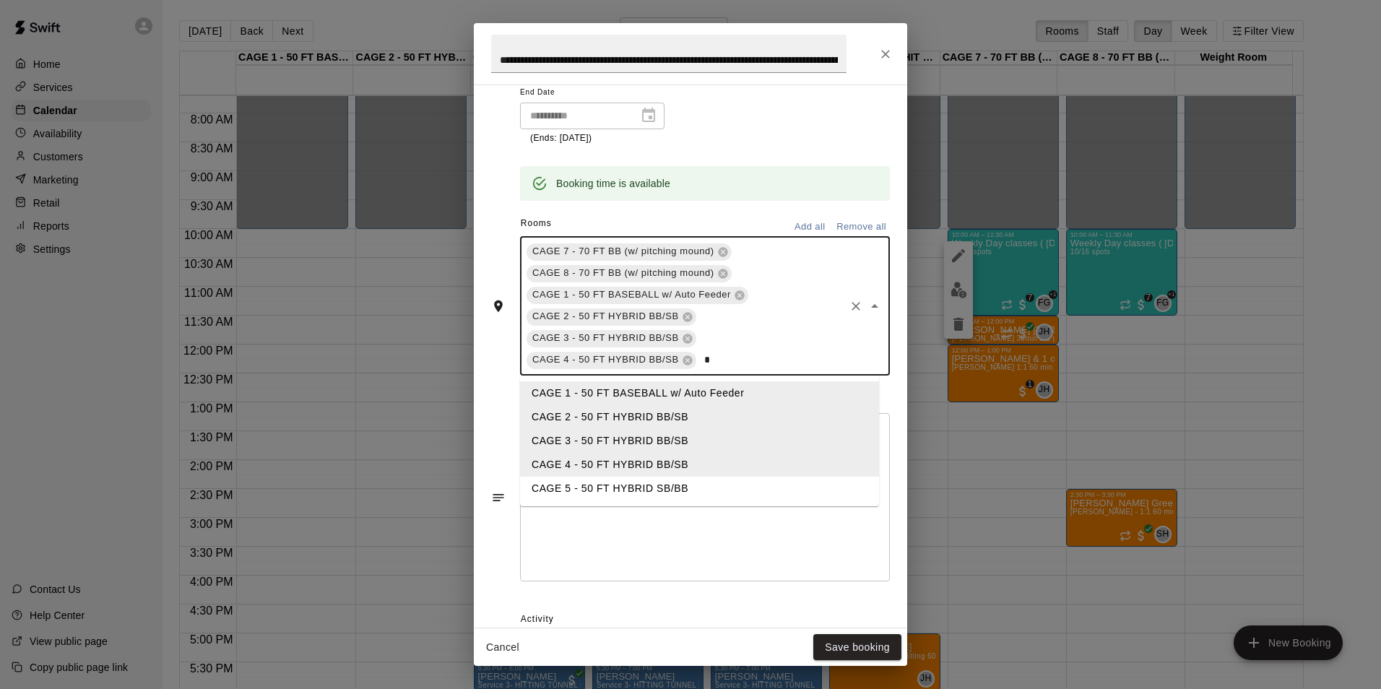
click at [590, 492] on li "CAGE 5 - 50 FT HYBRID SB/BB" at bounding box center [699, 489] width 359 height 24
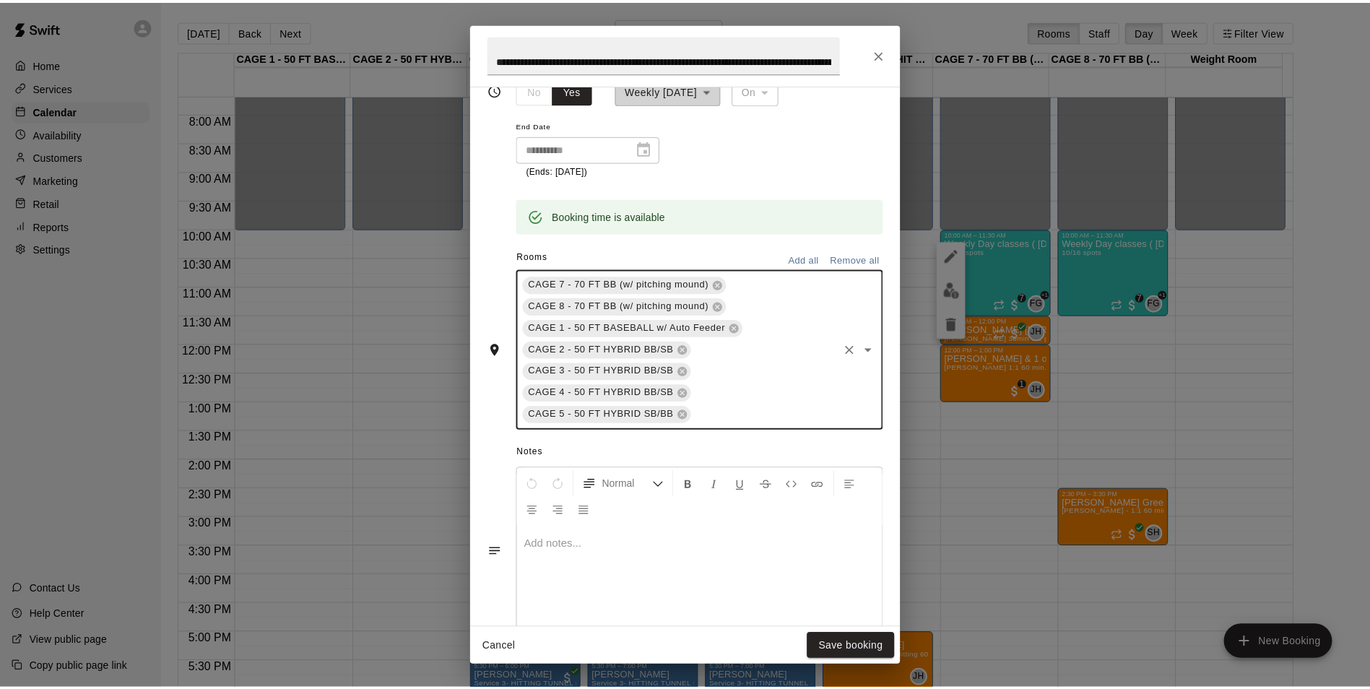
scroll to position [361, 0]
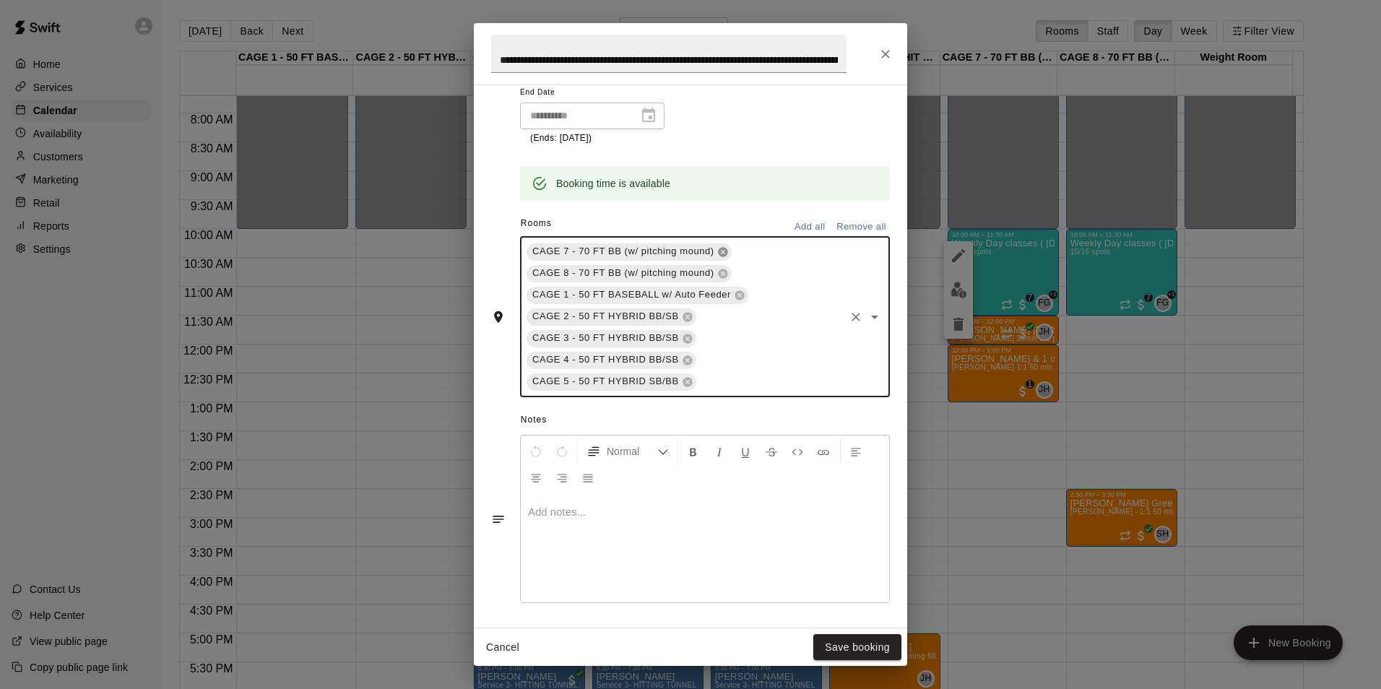
click at [717, 248] on icon at bounding box center [723, 252] width 12 height 12
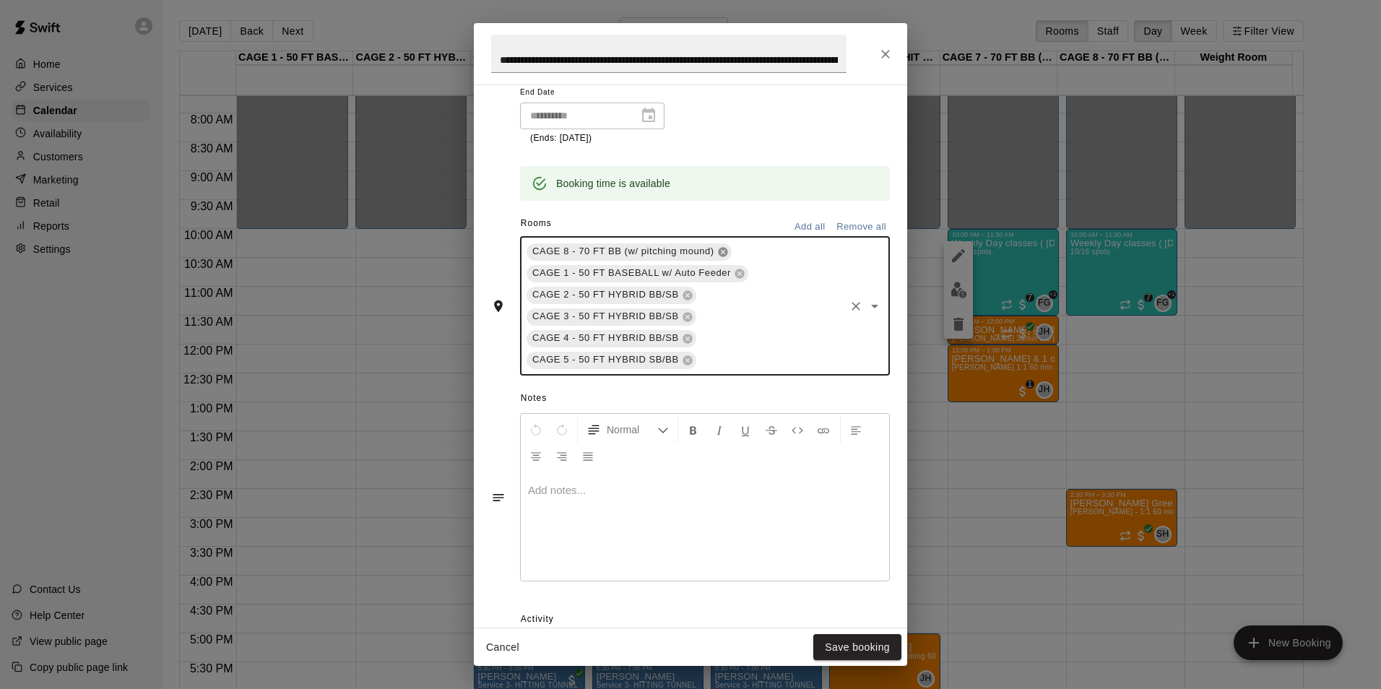
click at [717, 248] on icon at bounding box center [723, 252] width 12 height 12
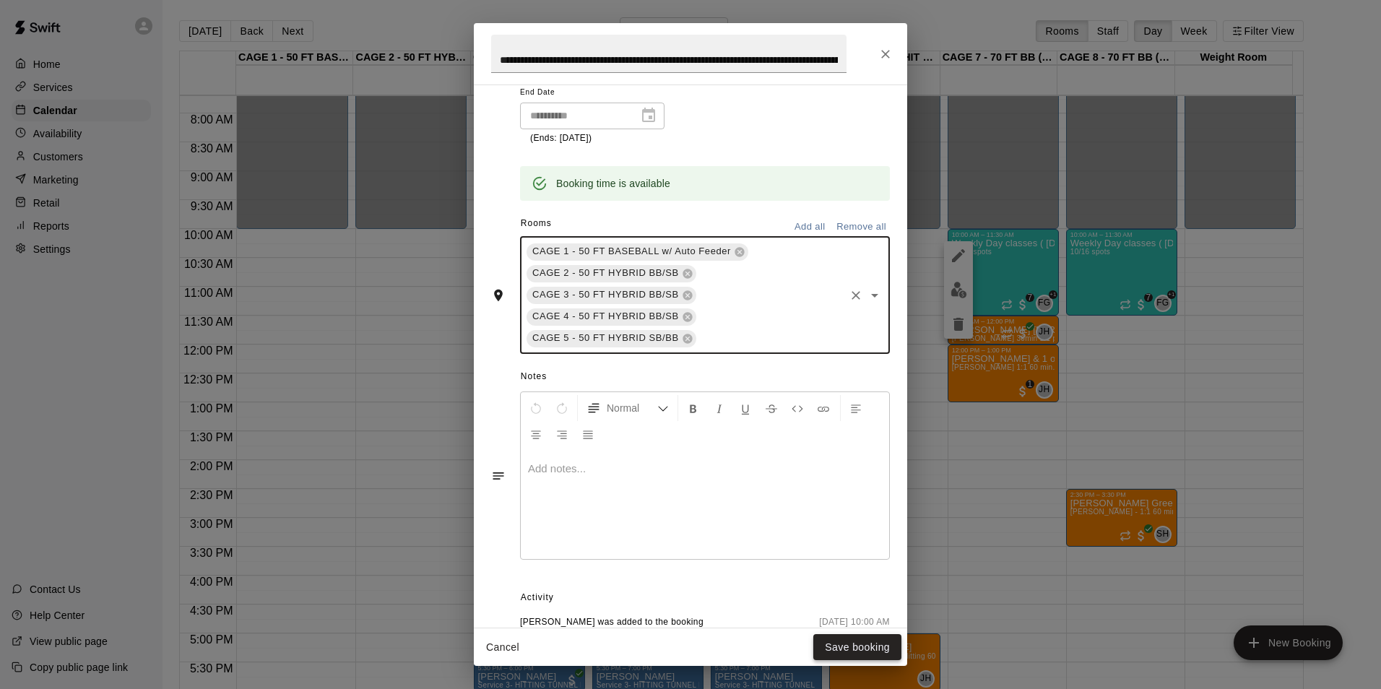
click at [870, 648] on button "Save booking" at bounding box center [857, 647] width 88 height 27
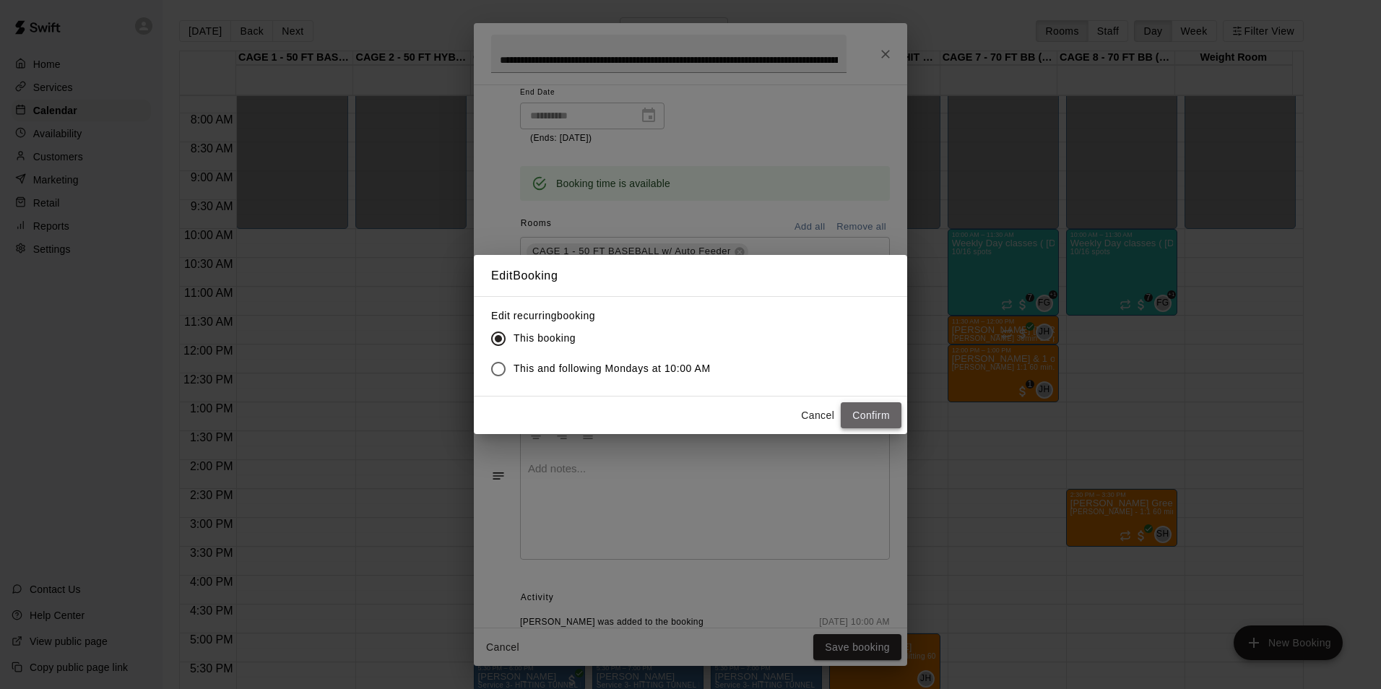
click at [871, 415] on button "Confirm" at bounding box center [871, 415] width 61 height 27
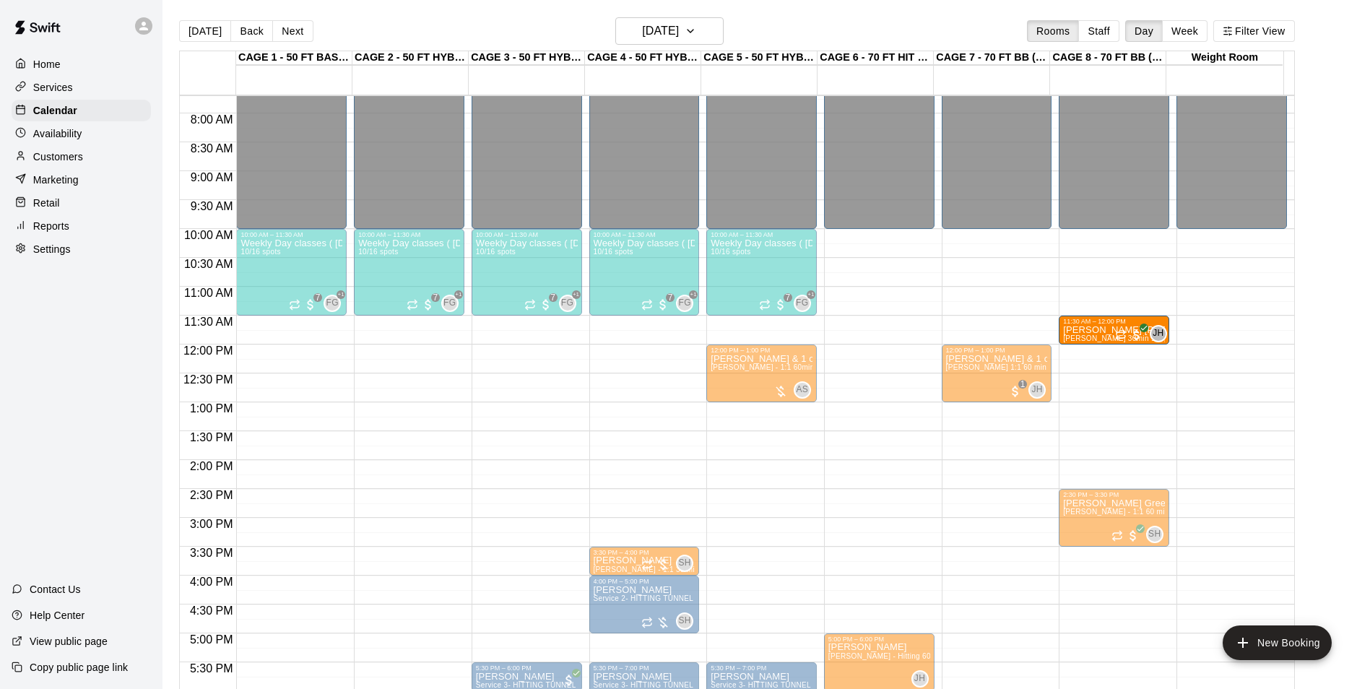
drag, startPoint x: 992, startPoint y: 332, endPoint x: 1060, endPoint y: 334, distance: 67.2
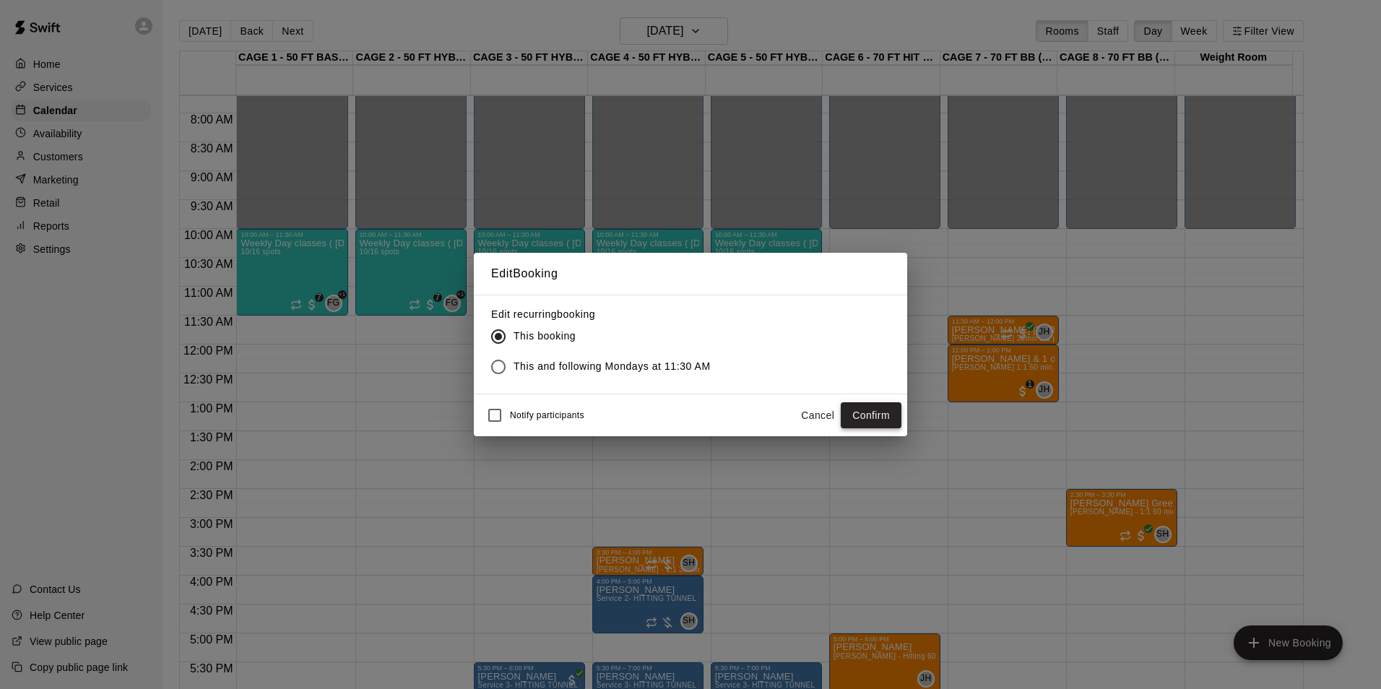
click at [859, 416] on button "Confirm" at bounding box center [871, 415] width 61 height 27
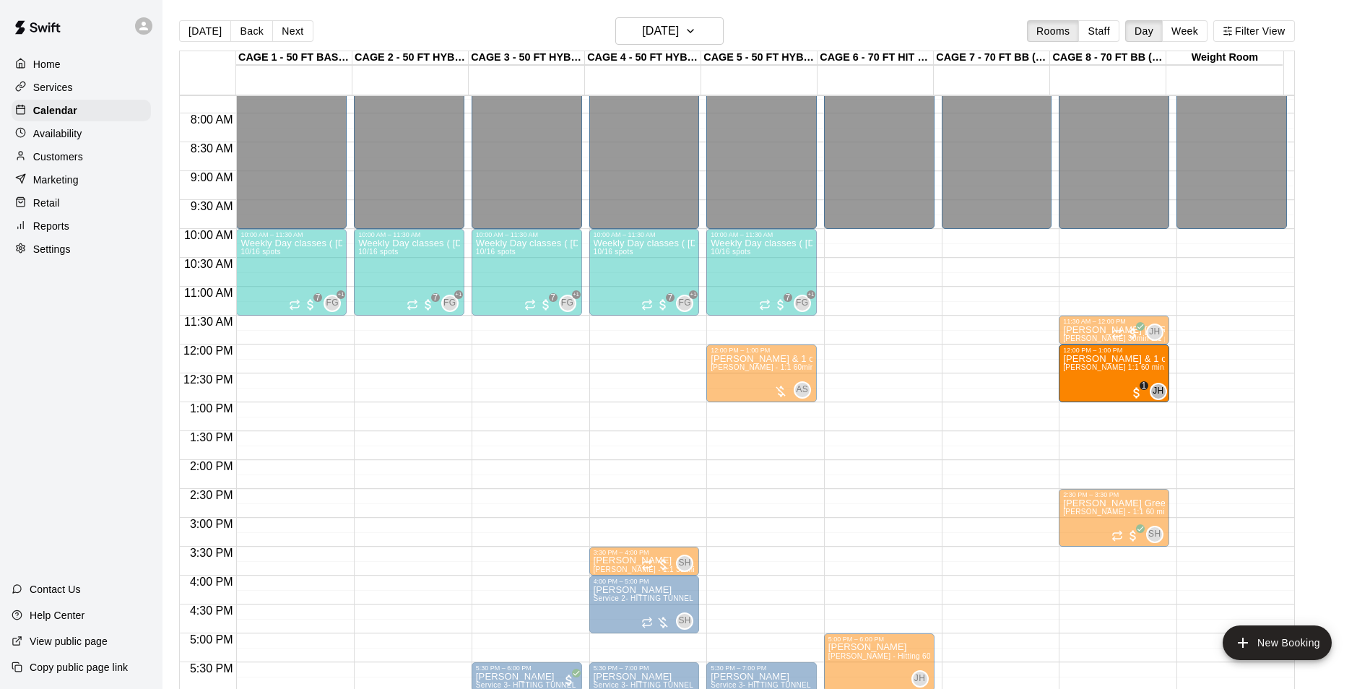
drag, startPoint x: 992, startPoint y: 384, endPoint x: 1063, endPoint y: 384, distance: 70.8
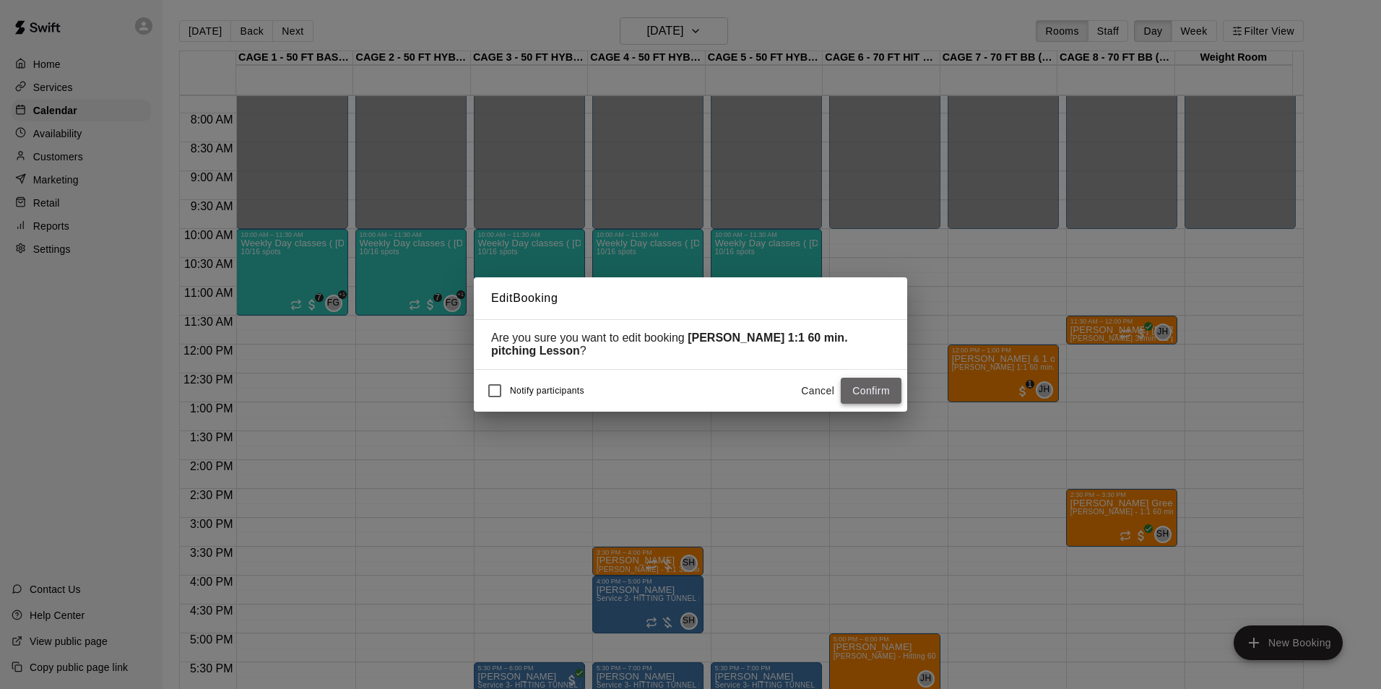
click at [872, 395] on button "Confirm" at bounding box center [871, 391] width 61 height 27
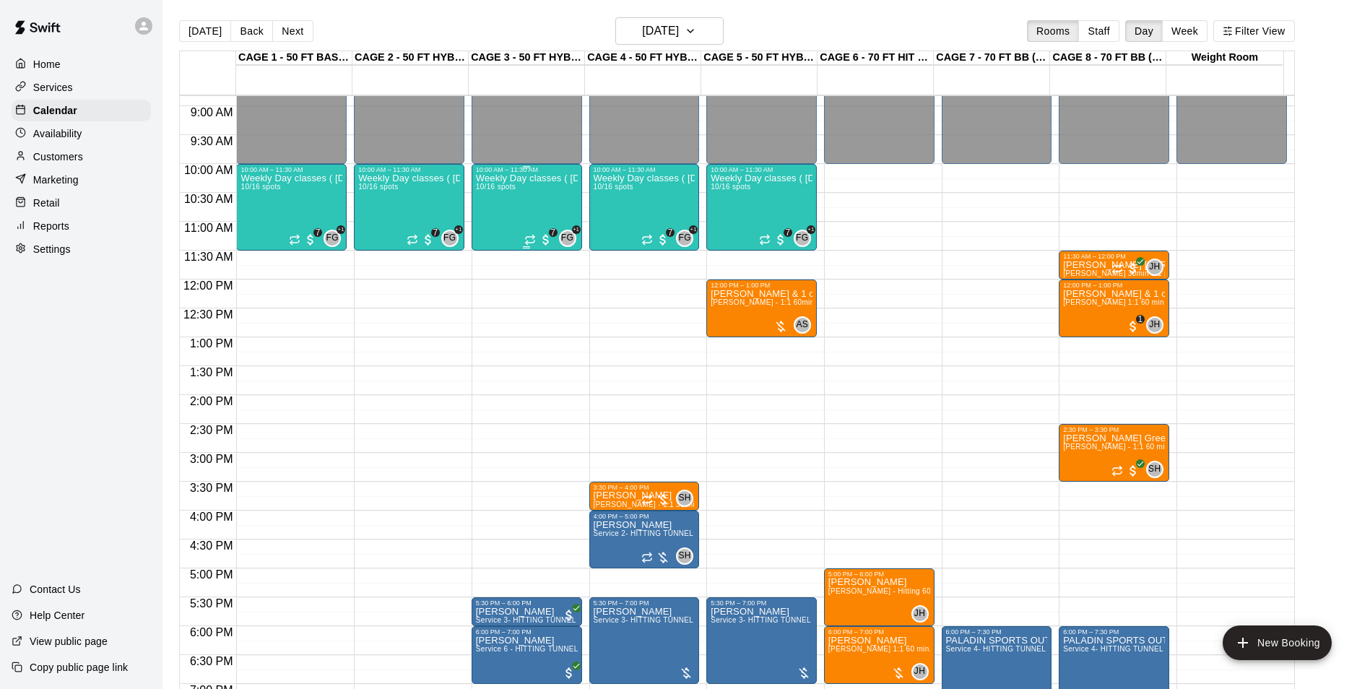
scroll to position [517, 0]
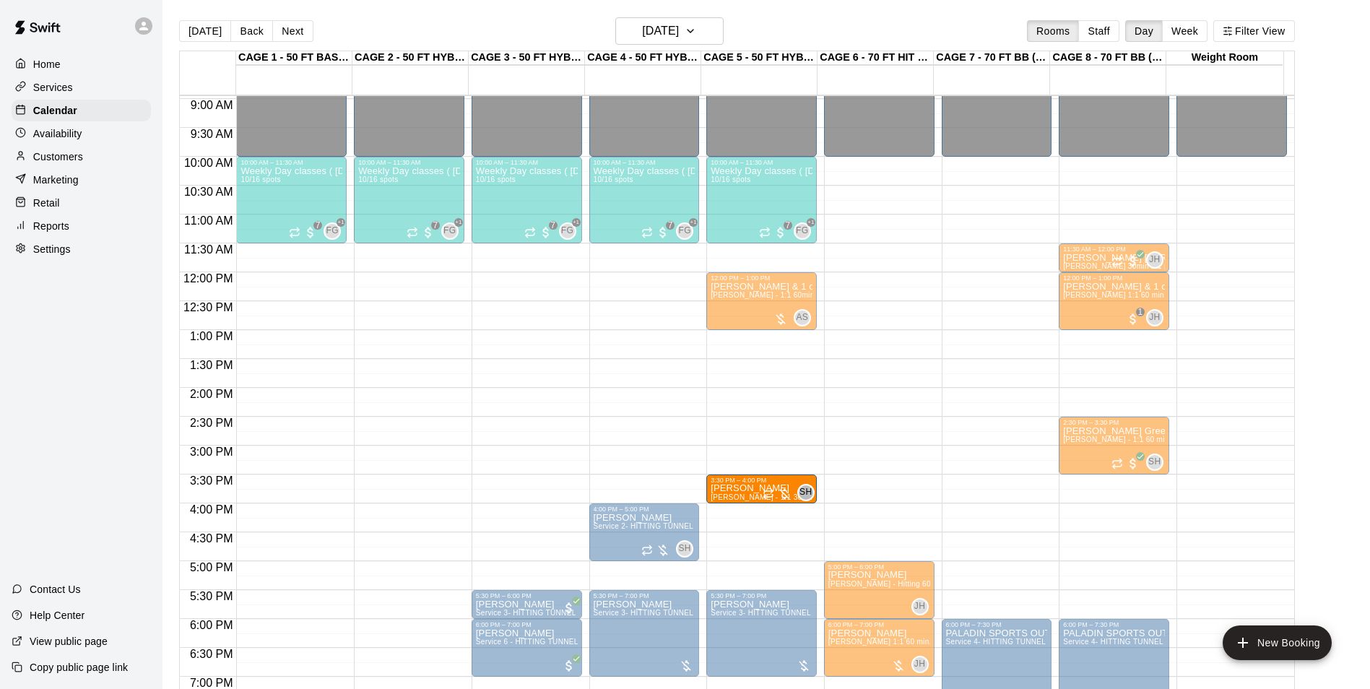
drag, startPoint x: 650, startPoint y: 484, endPoint x: 706, endPoint y: 489, distance: 56.6
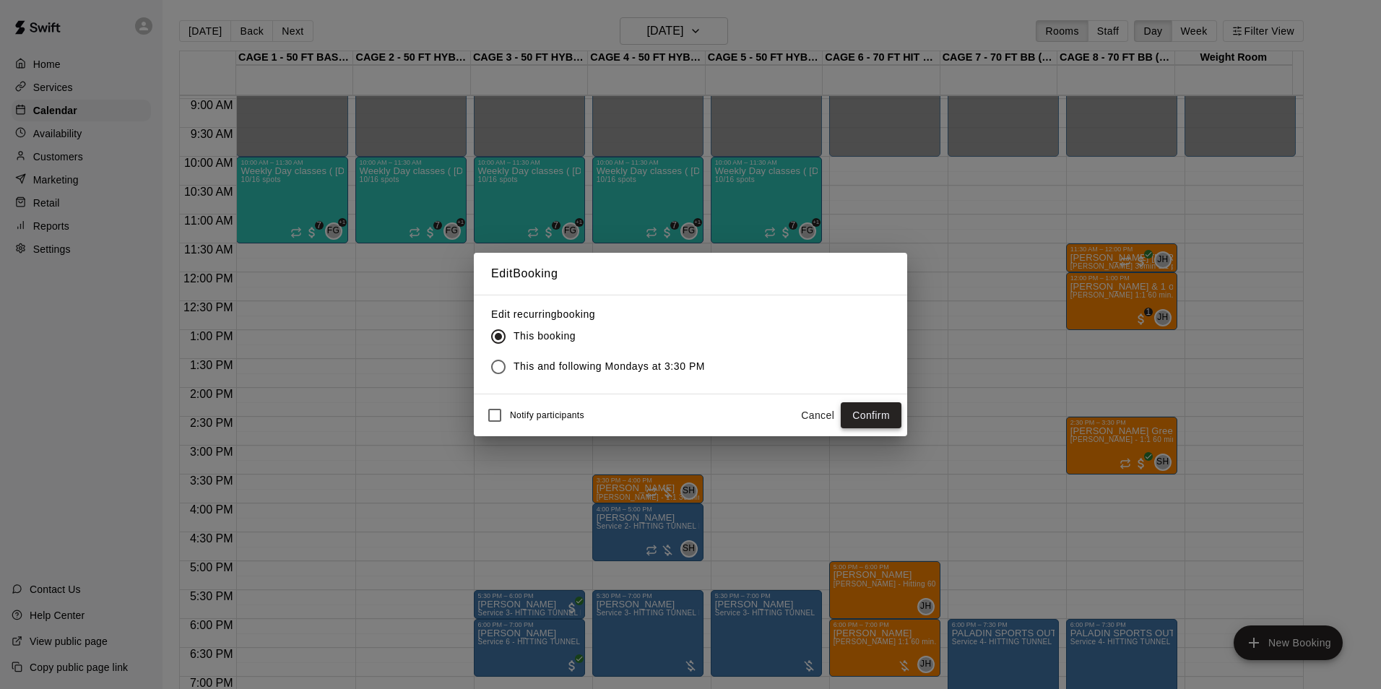
click at [861, 412] on button "Confirm" at bounding box center [871, 415] width 61 height 27
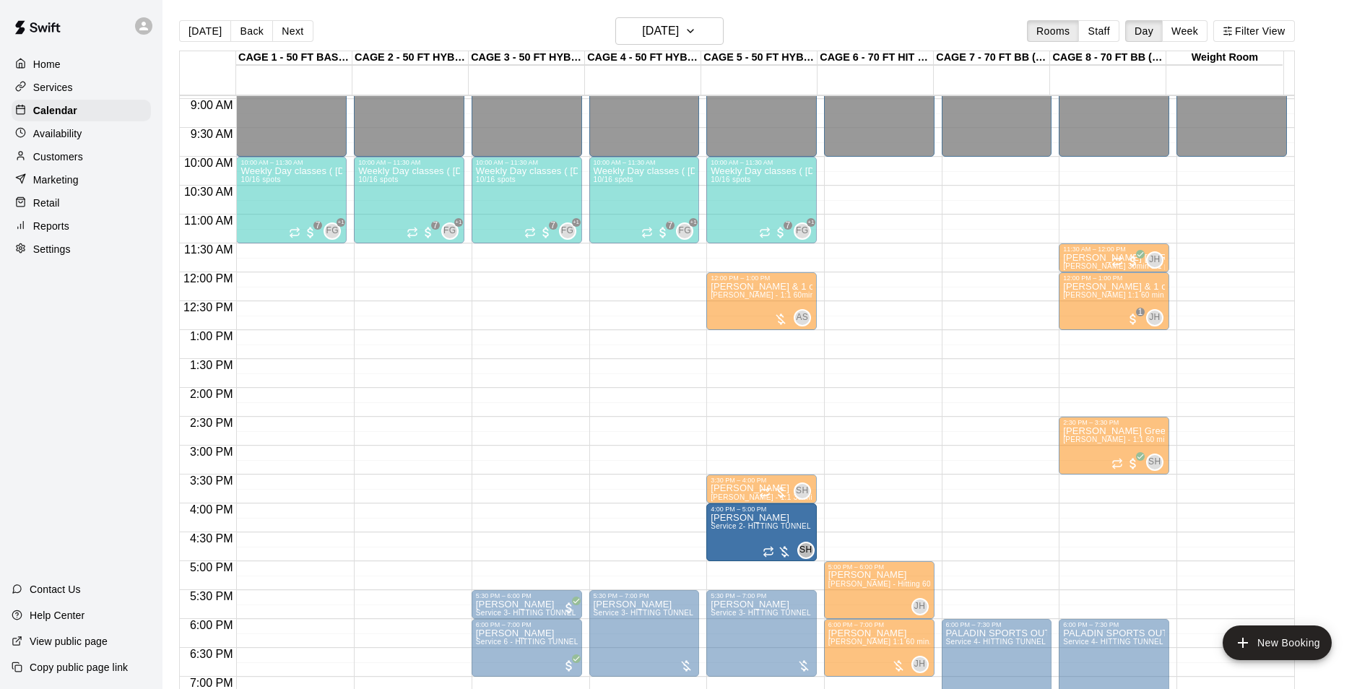
drag, startPoint x: 690, startPoint y: 514, endPoint x: 730, endPoint y: 515, distance: 39.7
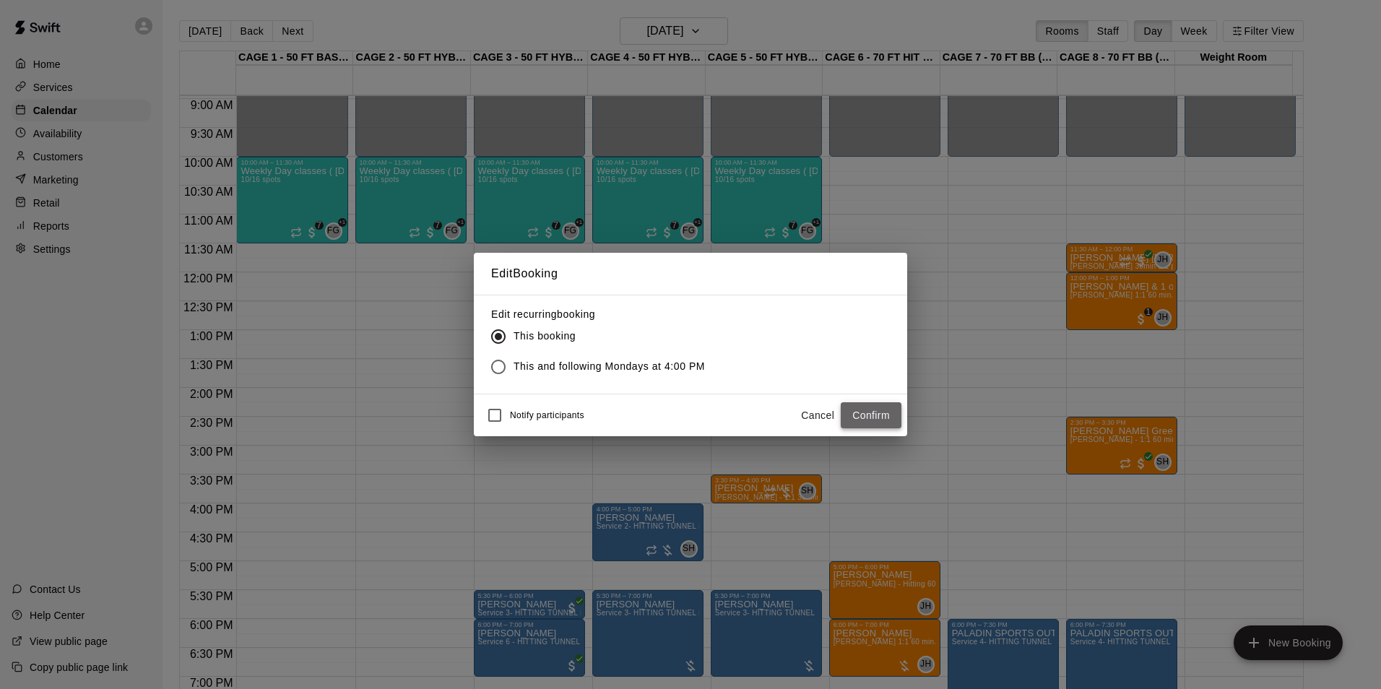
click at [880, 415] on button "Confirm" at bounding box center [871, 415] width 61 height 27
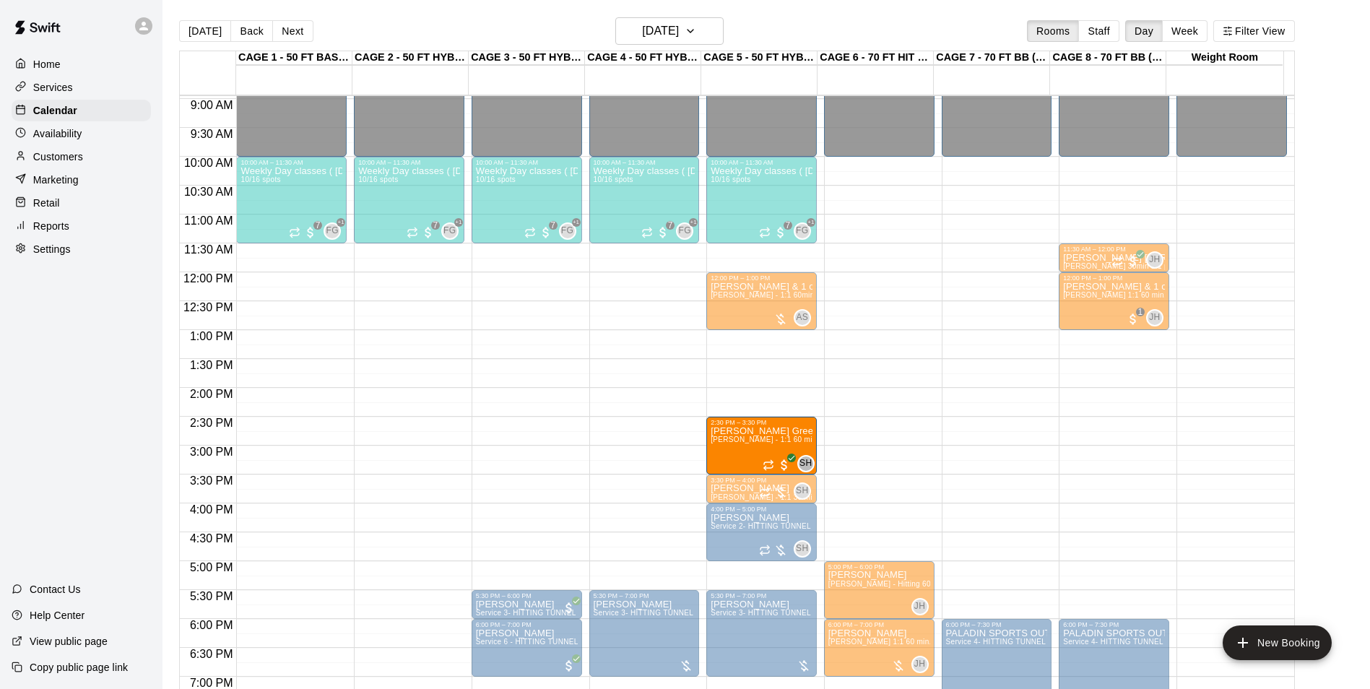
drag, startPoint x: 1065, startPoint y: 449, endPoint x: 779, endPoint y: 450, distance: 285.3
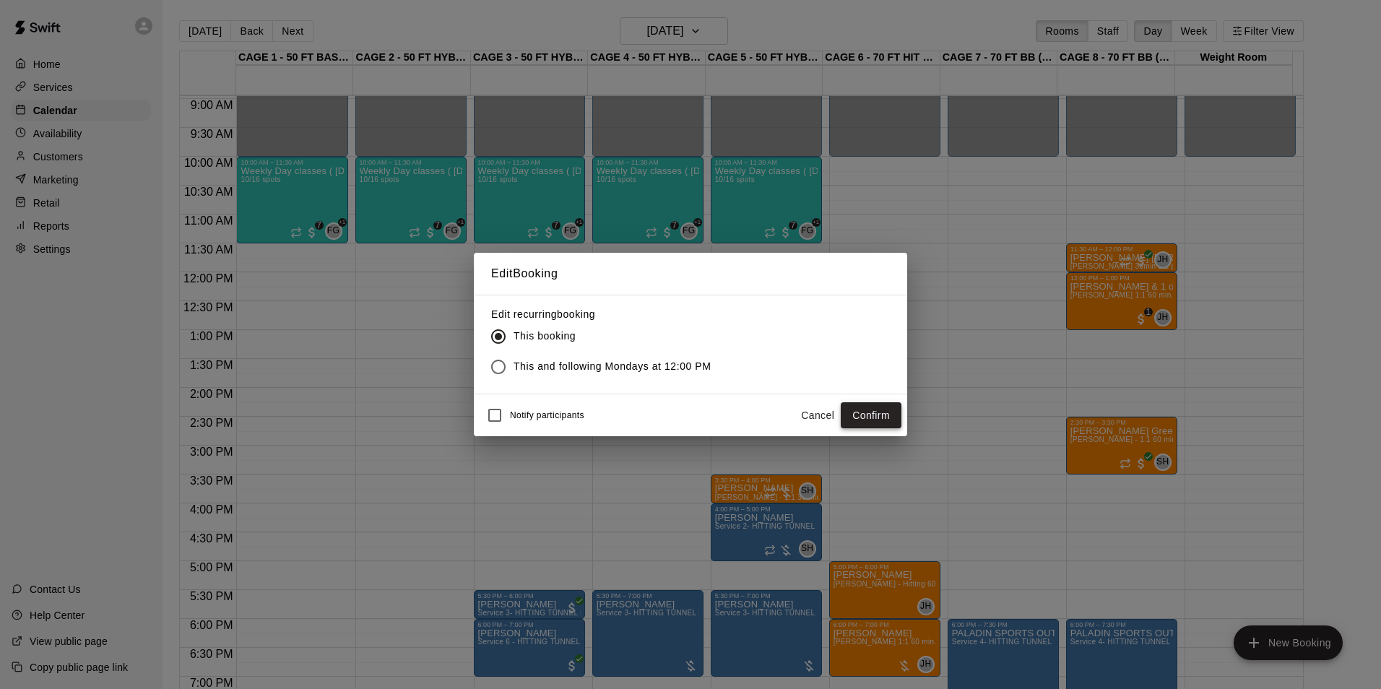
click at [862, 412] on button "Confirm" at bounding box center [871, 415] width 61 height 27
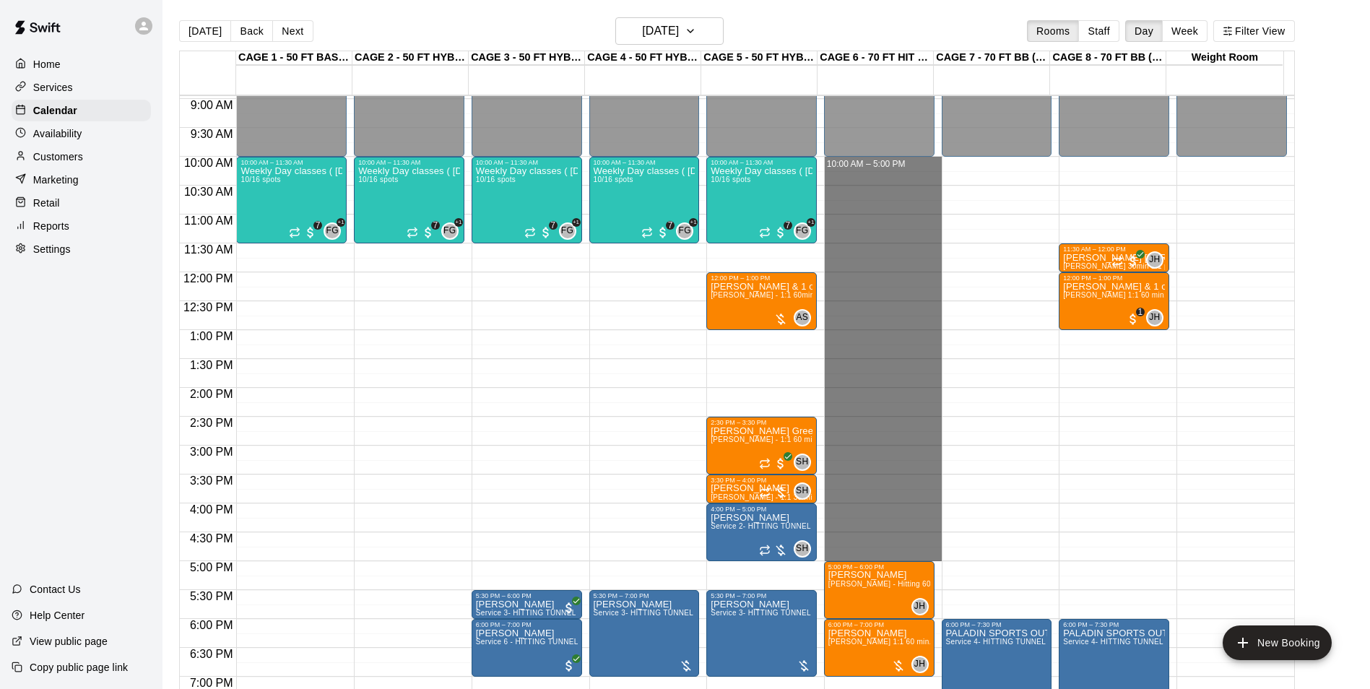
drag, startPoint x: 883, startPoint y: 166, endPoint x: 888, endPoint y: 554, distance: 387.9
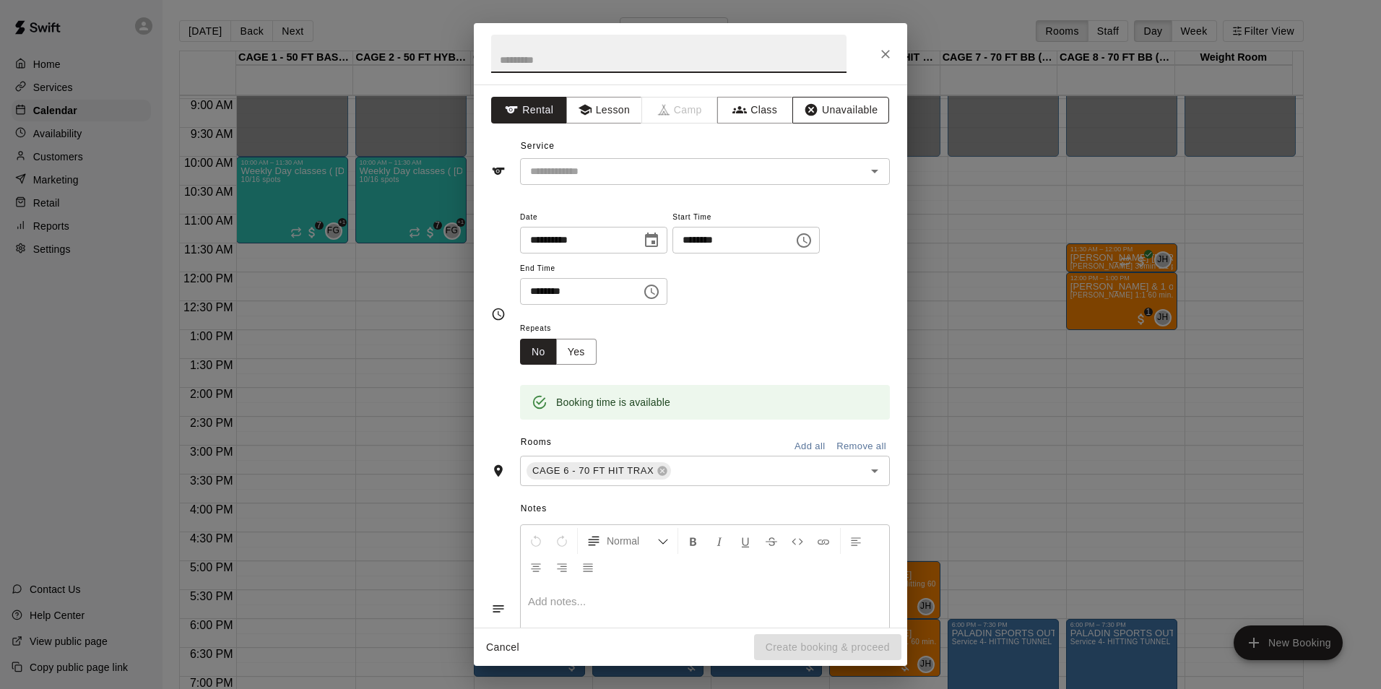
click at [836, 110] on button "Unavailable" at bounding box center [840, 110] width 97 height 27
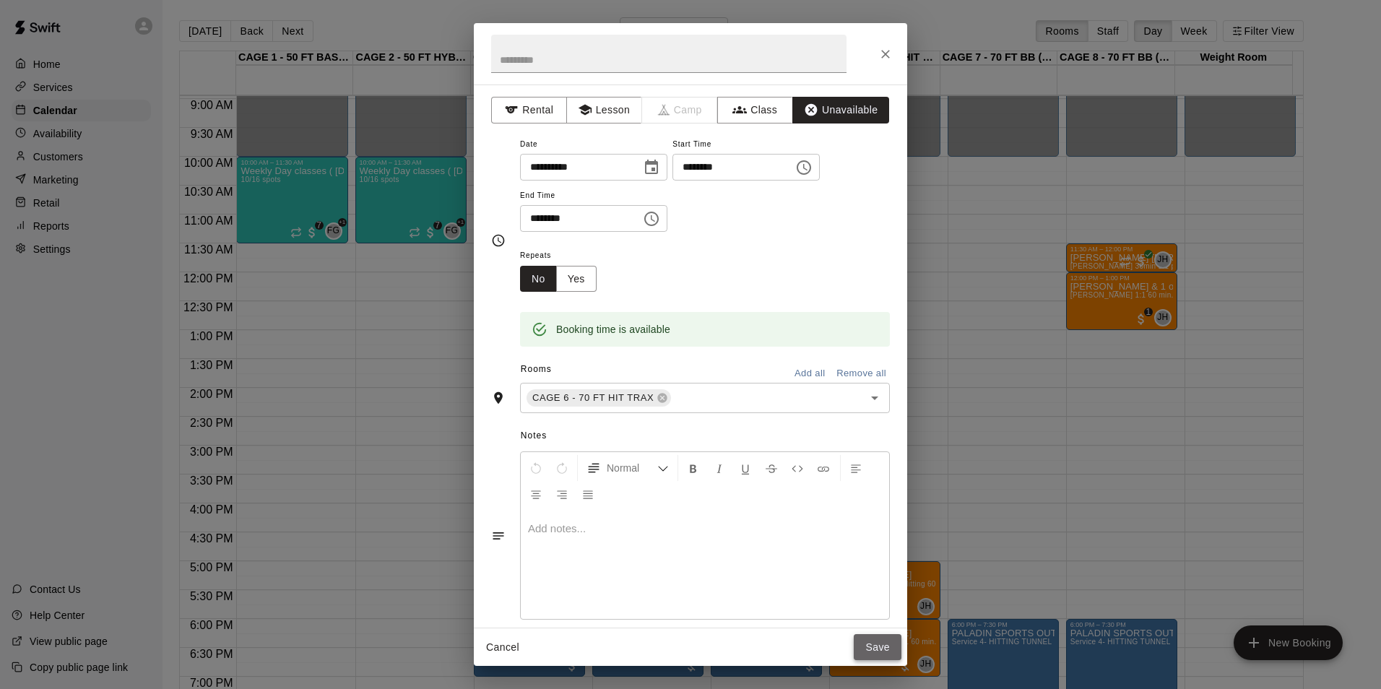
click at [878, 646] on button "Save" at bounding box center [878, 647] width 48 height 27
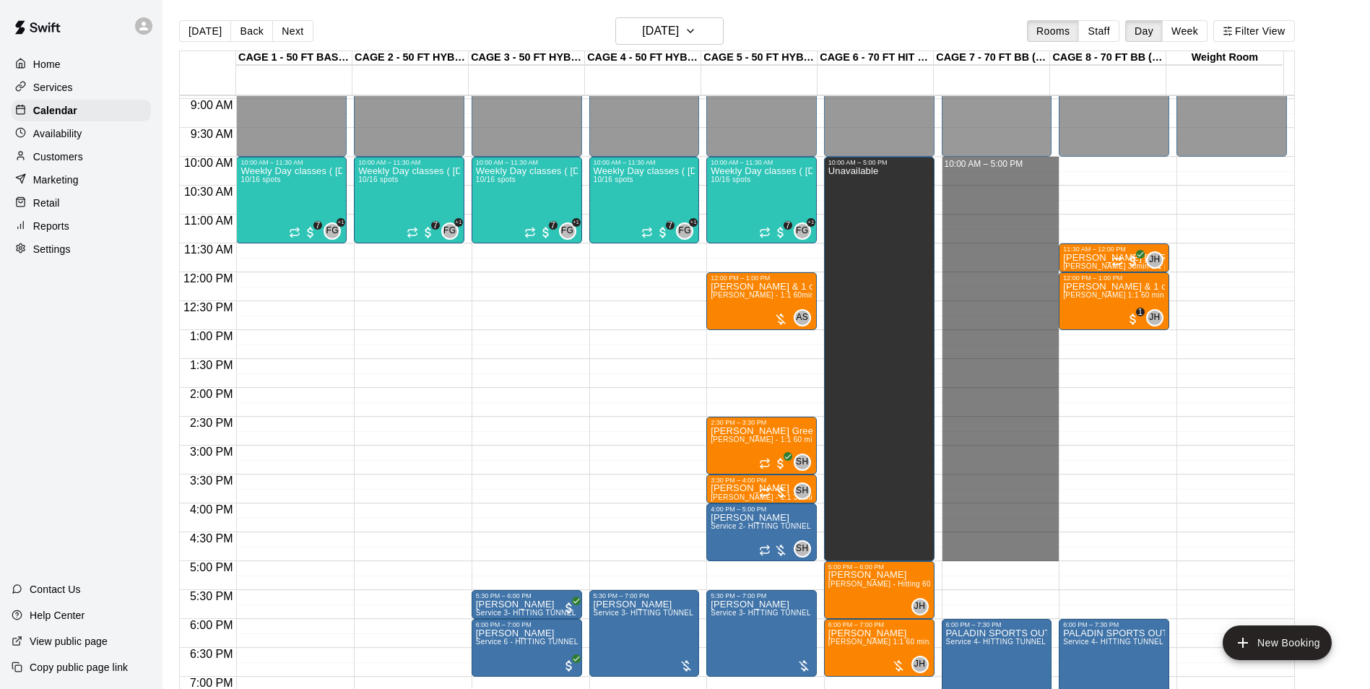
drag, startPoint x: 964, startPoint y: 163, endPoint x: 954, endPoint y: 552, distance: 388.7
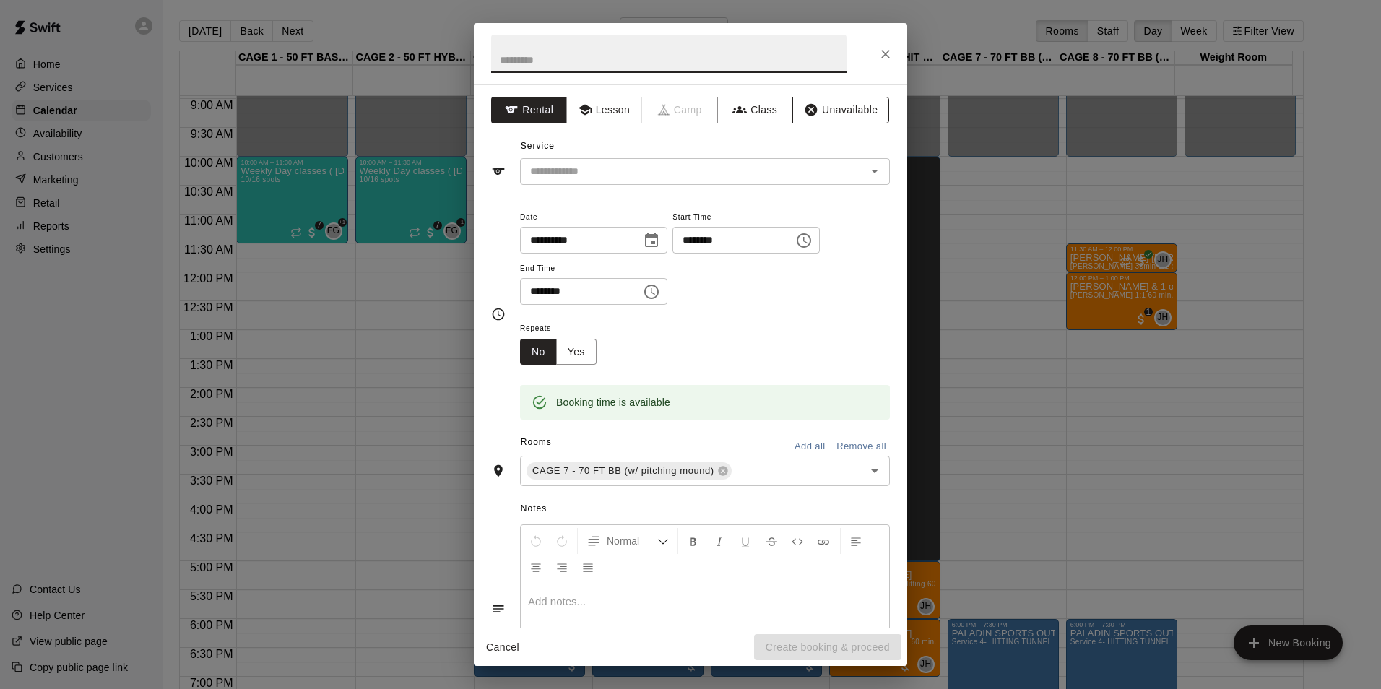
click at [826, 107] on button "Unavailable" at bounding box center [840, 110] width 97 height 27
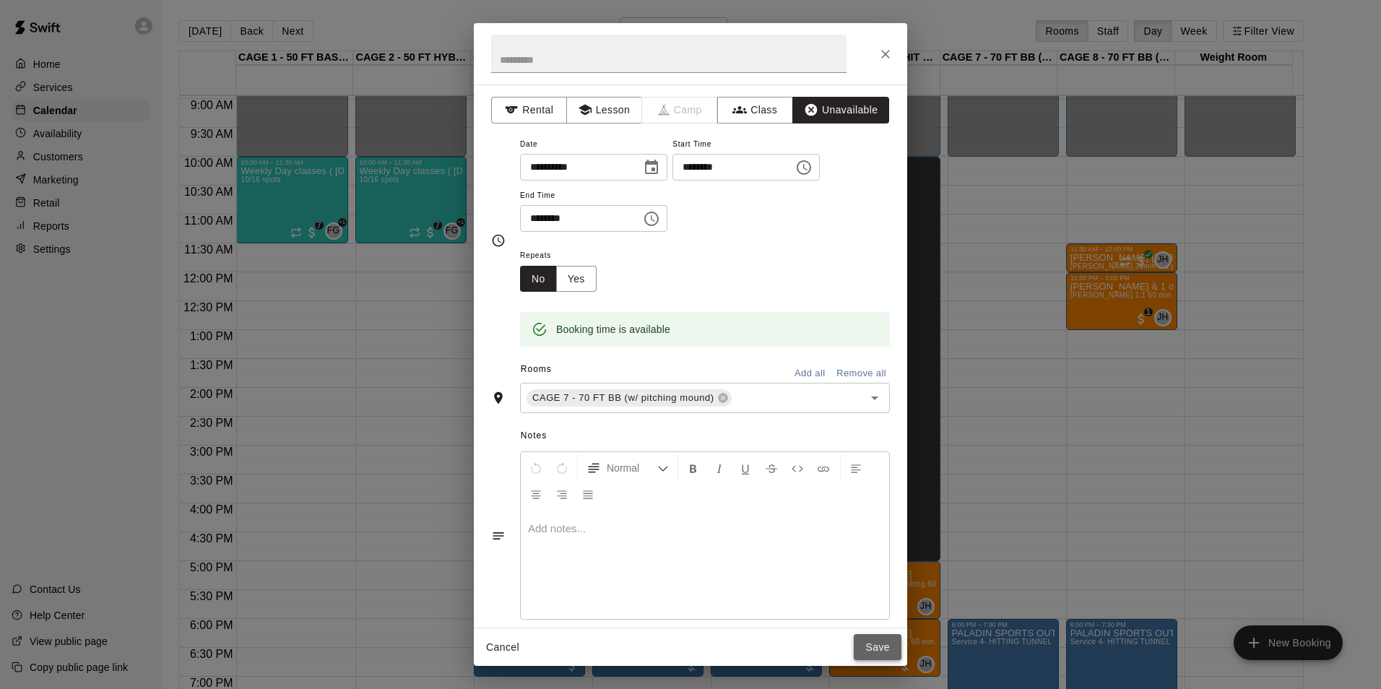
click at [877, 648] on button "Save" at bounding box center [878, 647] width 48 height 27
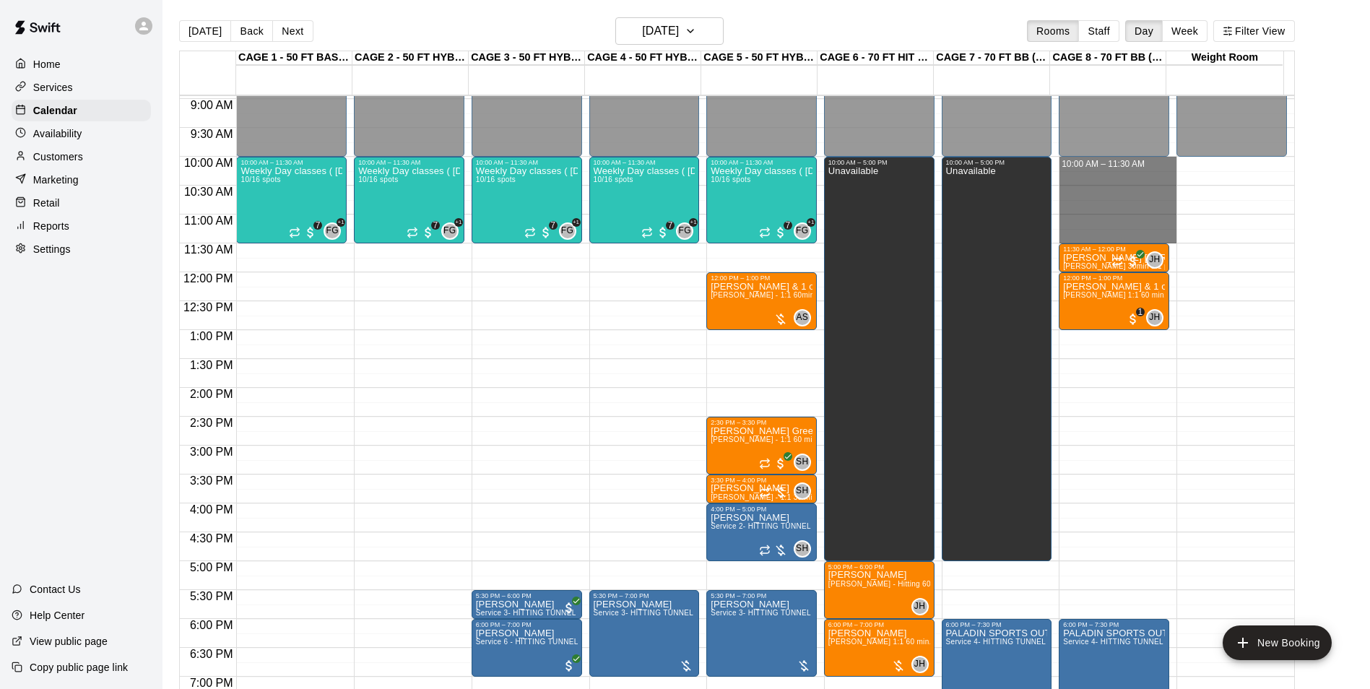
drag, startPoint x: 1103, startPoint y: 163, endPoint x: 1099, endPoint y: 236, distance: 73.8
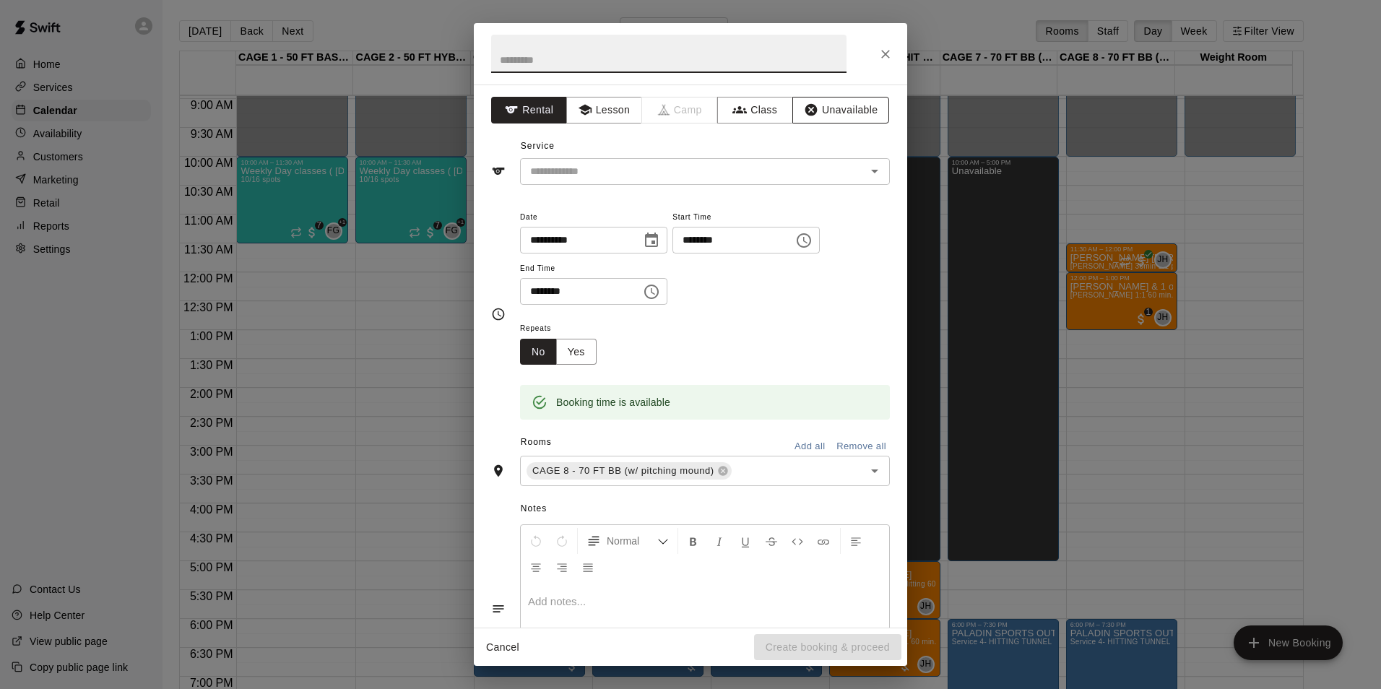
click at [854, 117] on button "Unavailable" at bounding box center [840, 110] width 97 height 27
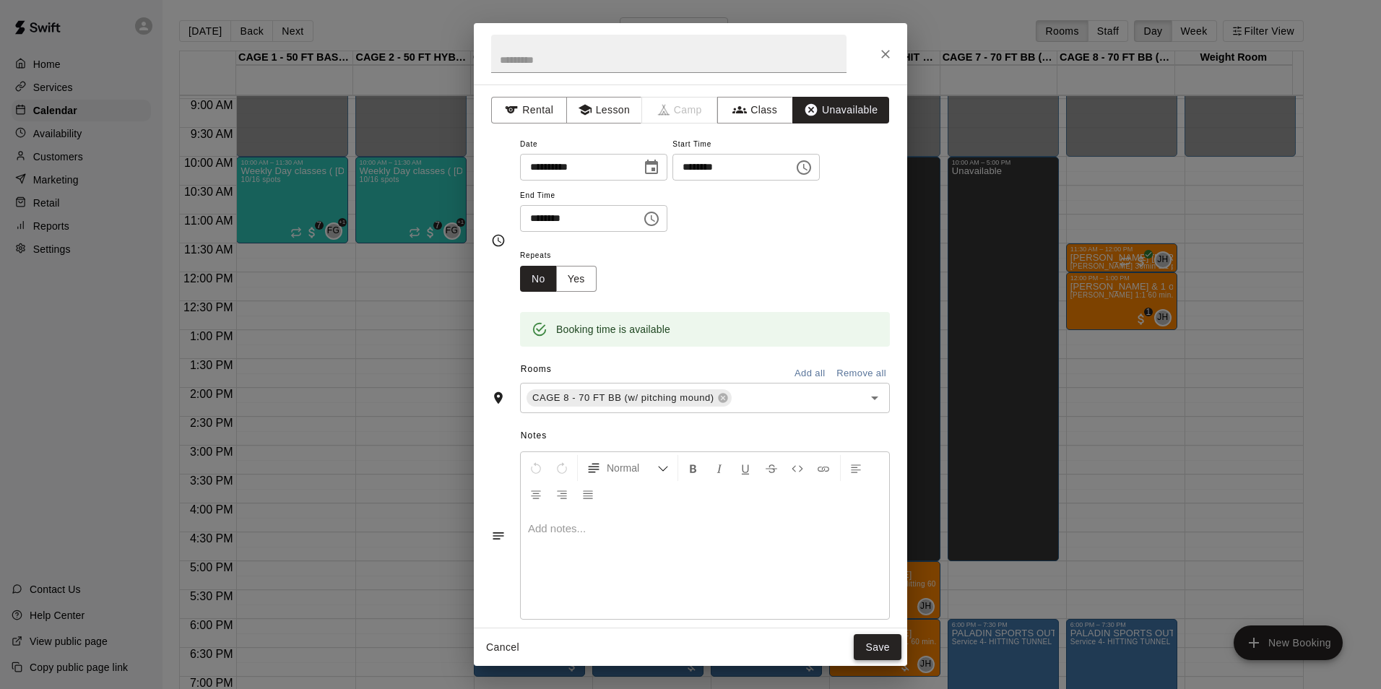
click at [880, 643] on button "Save" at bounding box center [878, 647] width 48 height 27
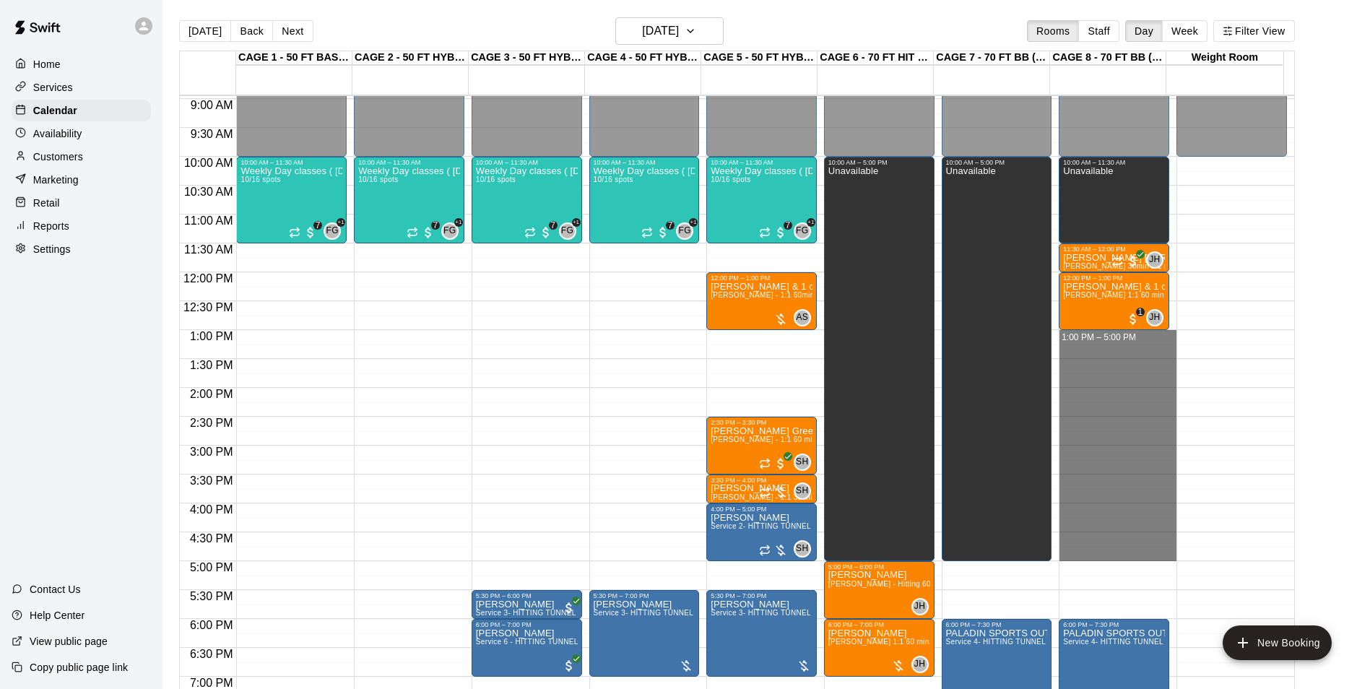
drag, startPoint x: 1095, startPoint y: 338, endPoint x: 1101, endPoint y: 560, distance: 222.5
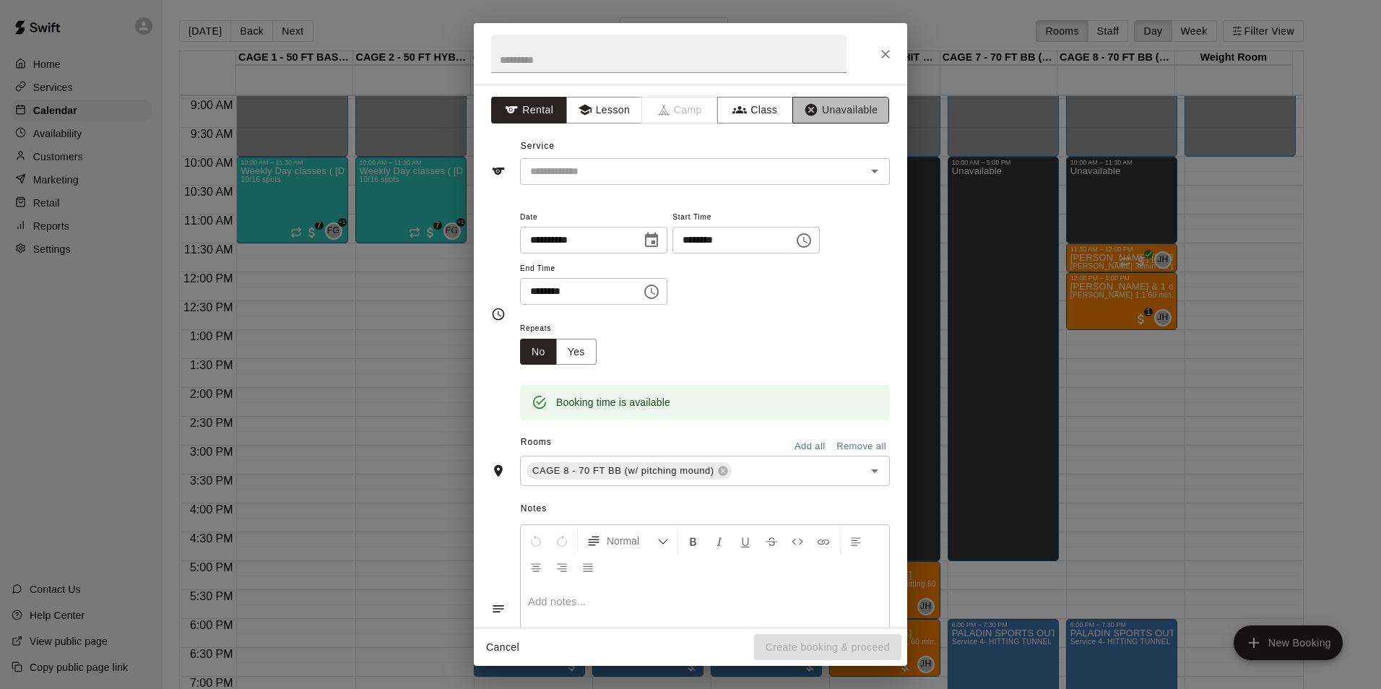
click at [840, 105] on button "Unavailable" at bounding box center [840, 110] width 97 height 27
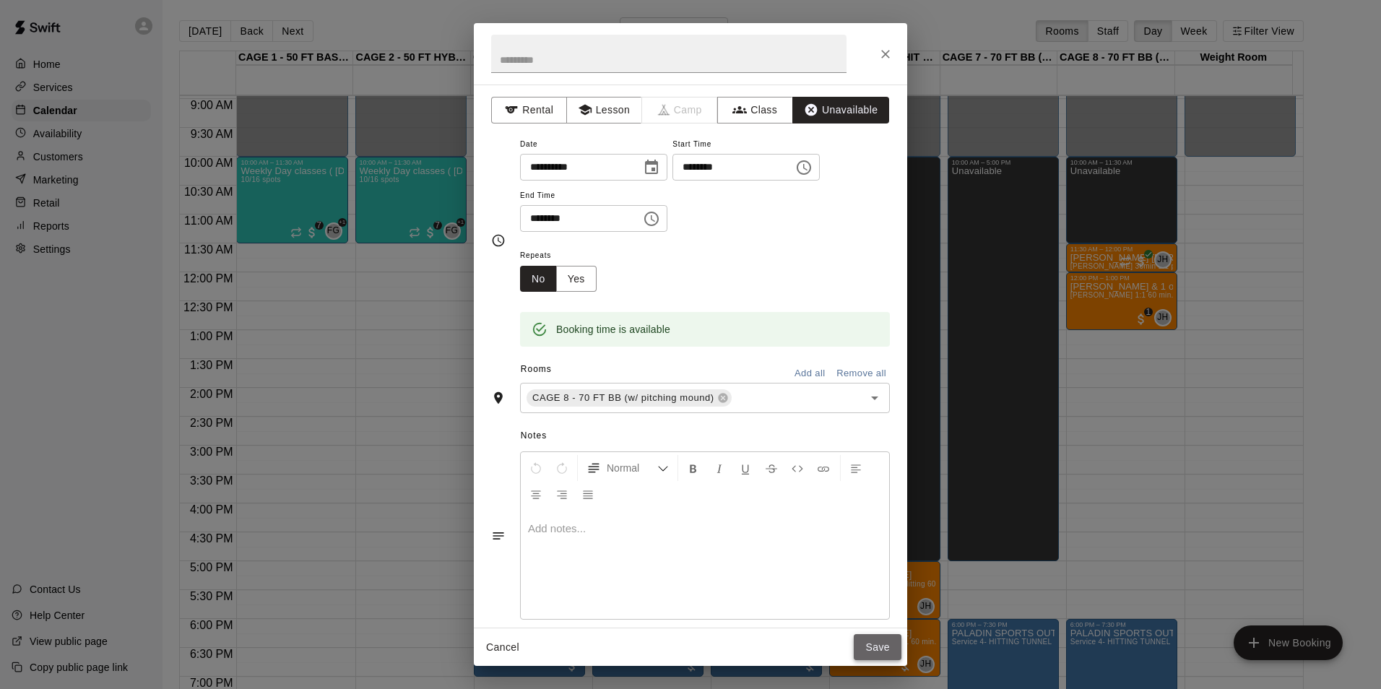
click at [880, 641] on button "Save" at bounding box center [878, 647] width 48 height 27
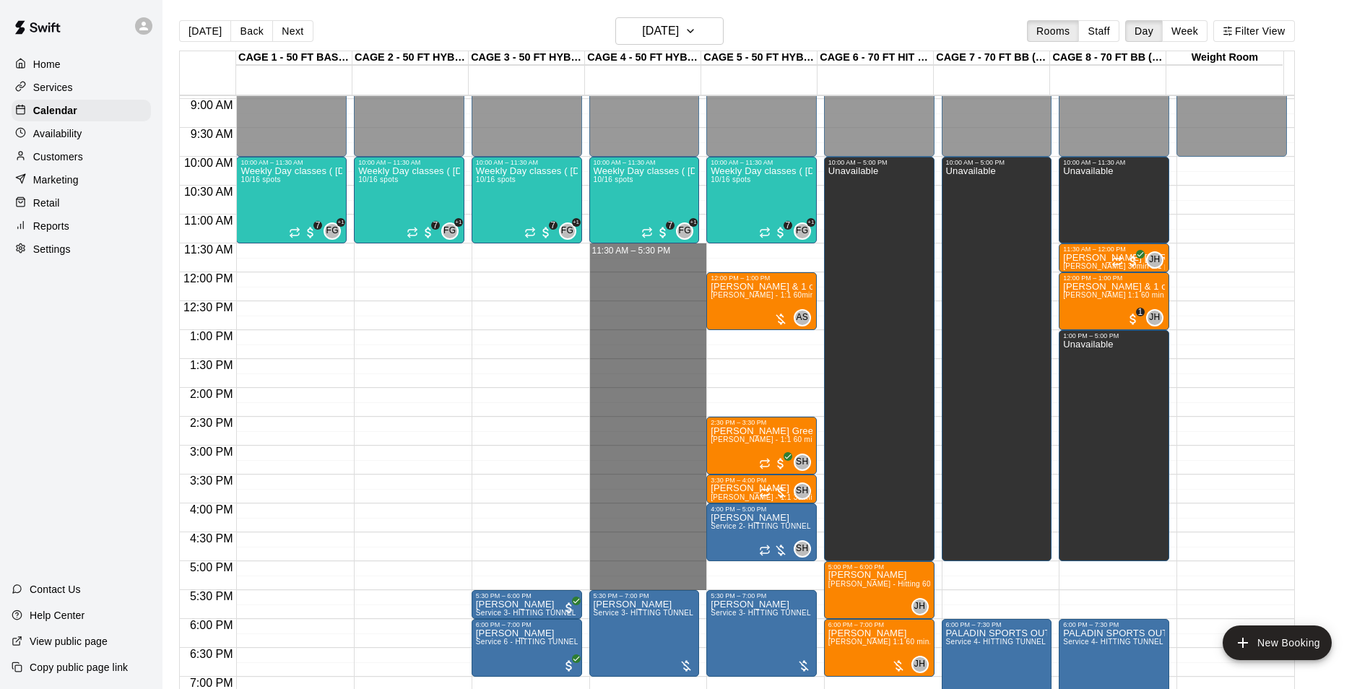
drag, startPoint x: 657, startPoint y: 251, endPoint x: 635, endPoint y: 580, distance: 330.0
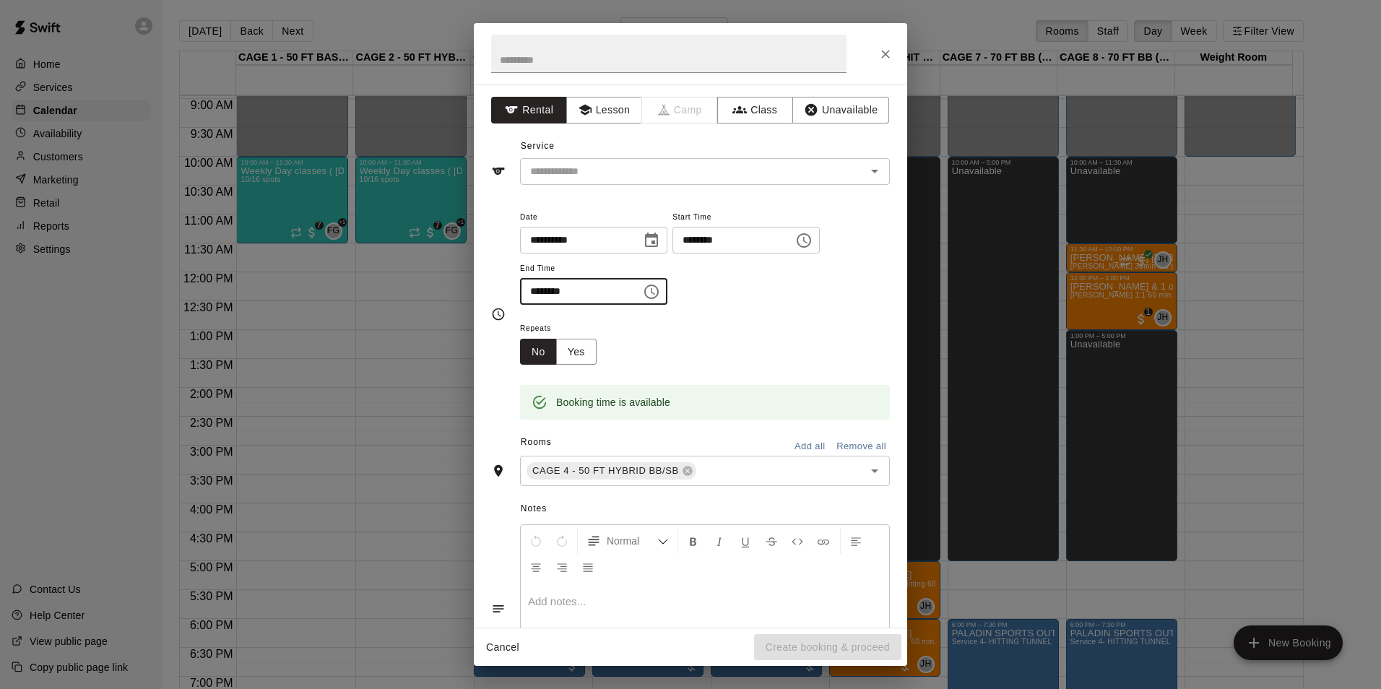
click at [544, 293] on input "********" at bounding box center [575, 291] width 111 height 27
type input "********"
click at [734, 321] on div "Repeats No Yes" at bounding box center [705, 342] width 370 height 46
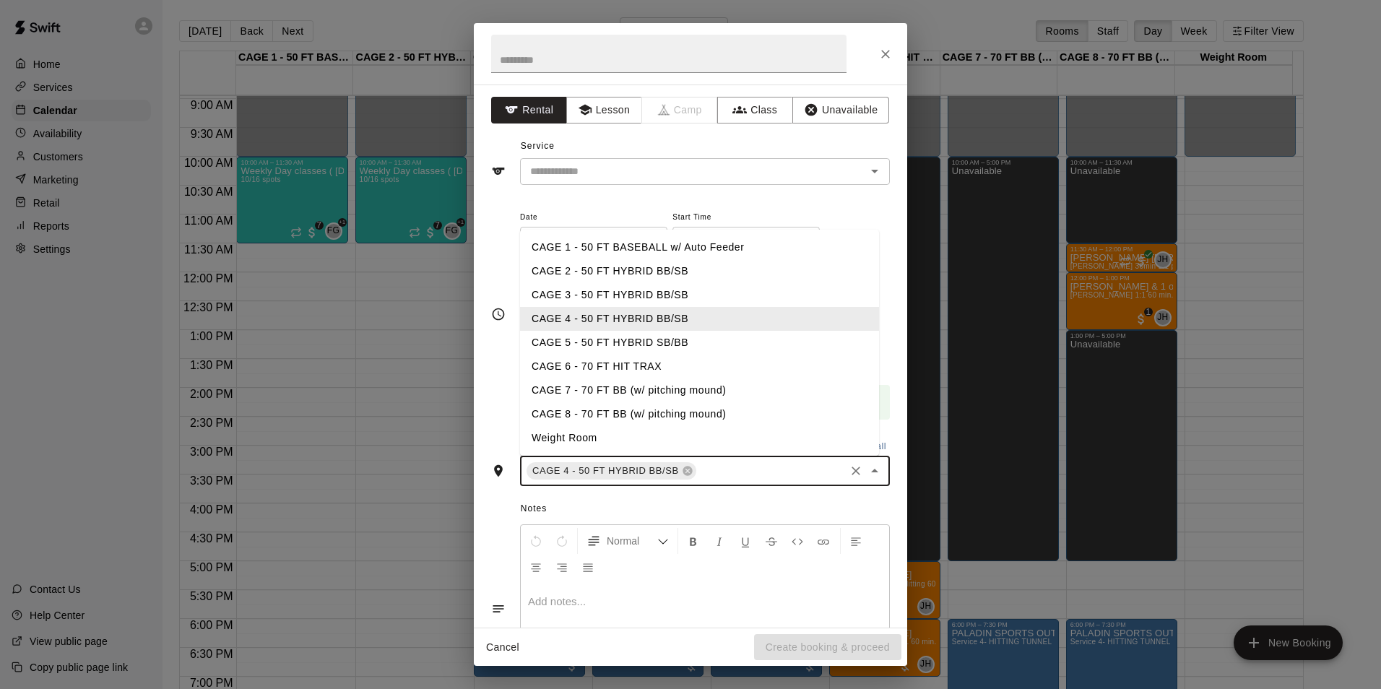
click at [701, 469] on input "text" at bounding box center [770, 471] width 144 height 18
type input "*"
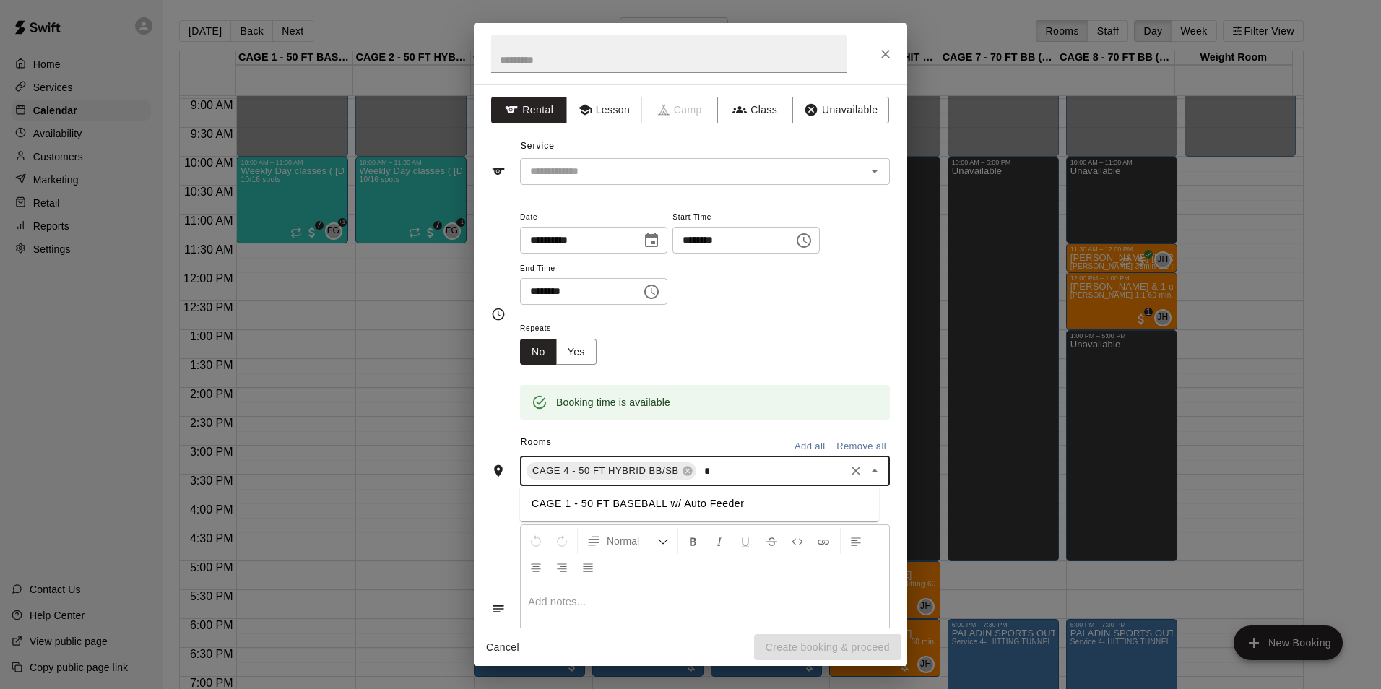
click at [690, 504] on li "CAGE 1 - 50 FT BASEBALL w/ Auto Feeder" at bounding box center [699, 504] width 359 height 24
type input "*"
click at [649, 517] on li "CAGE 2 - 50 FT HYBRID BB/SB" at bounding box center [699, 526] width 359 height 24
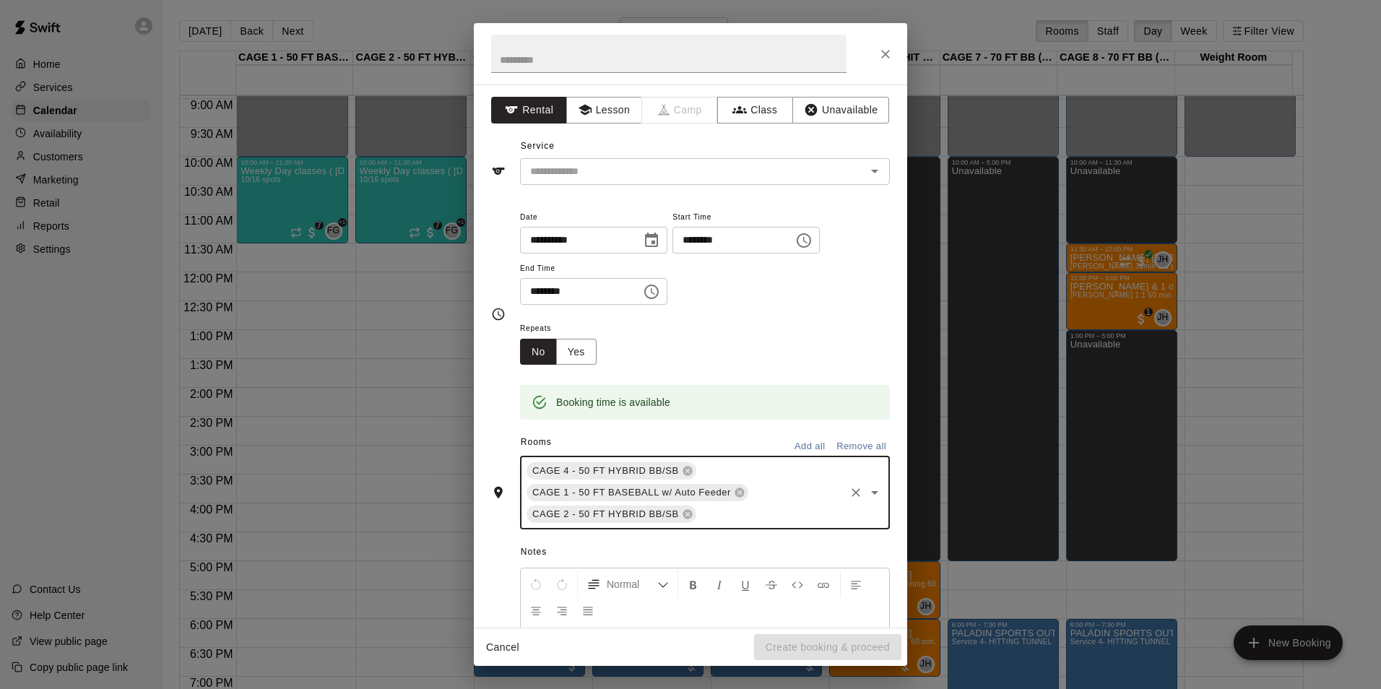
type input "*"
click at [638, 547] on li "CAGE 3 - 50 FT HYBRID BB/SB" at bounding box center [699, 547] width 359 height 24
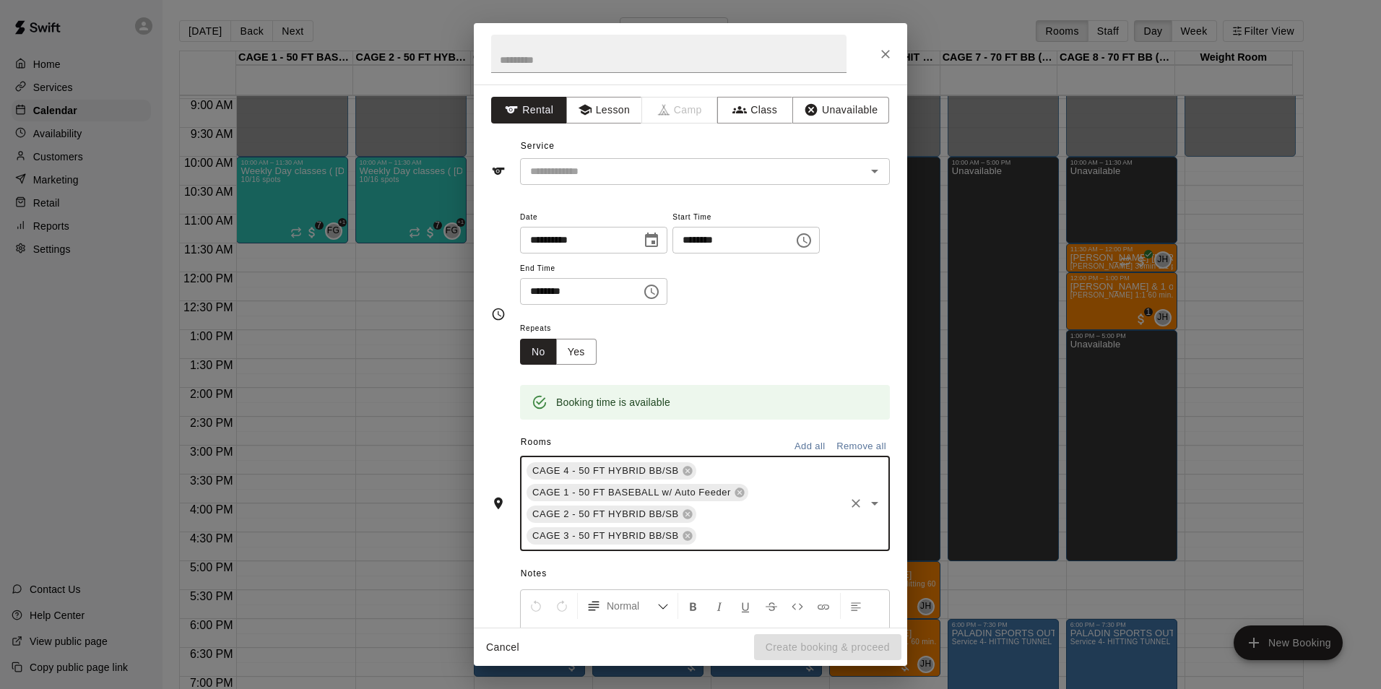
type input "*"
click at [693, 560] on li "CAGE 4 - 50 FT HYBRID BB/SB" at bounding box center [699, 569] width 359 height 24
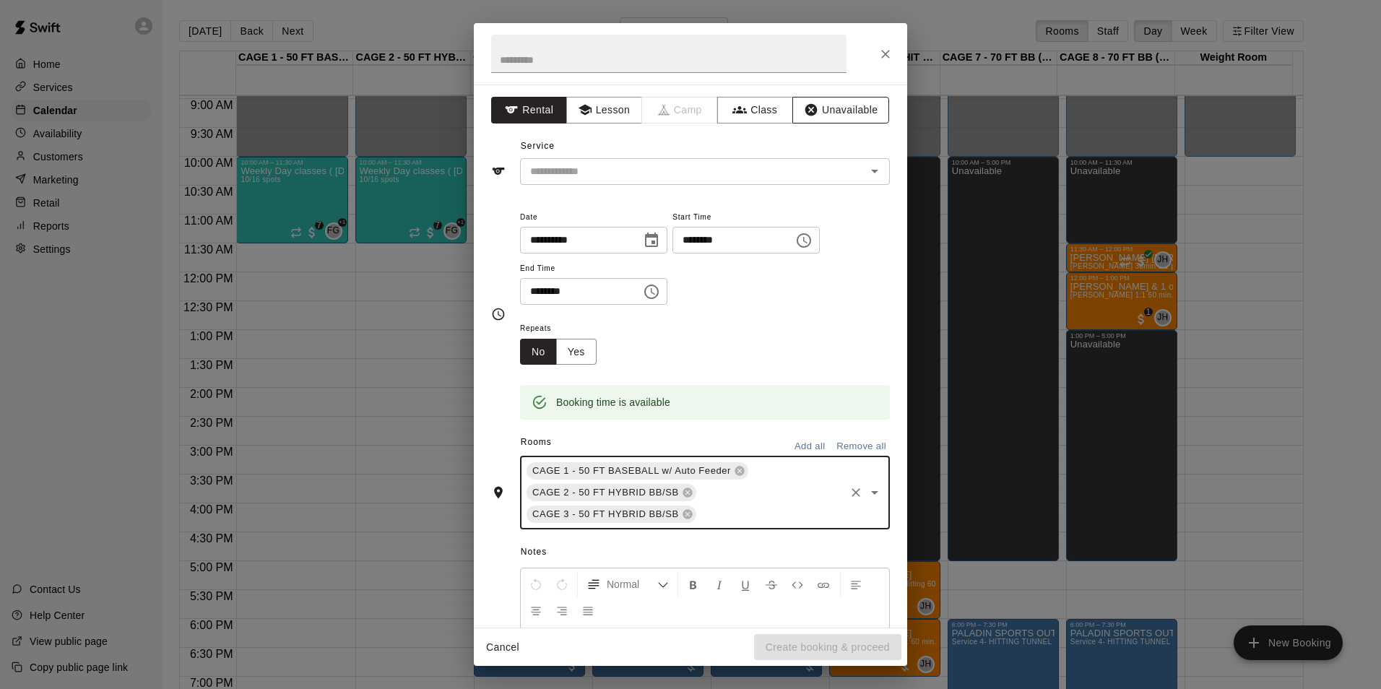
click at [849, 103] on button "Unavailable" at bounding box center [840, 110] width 97 height 27
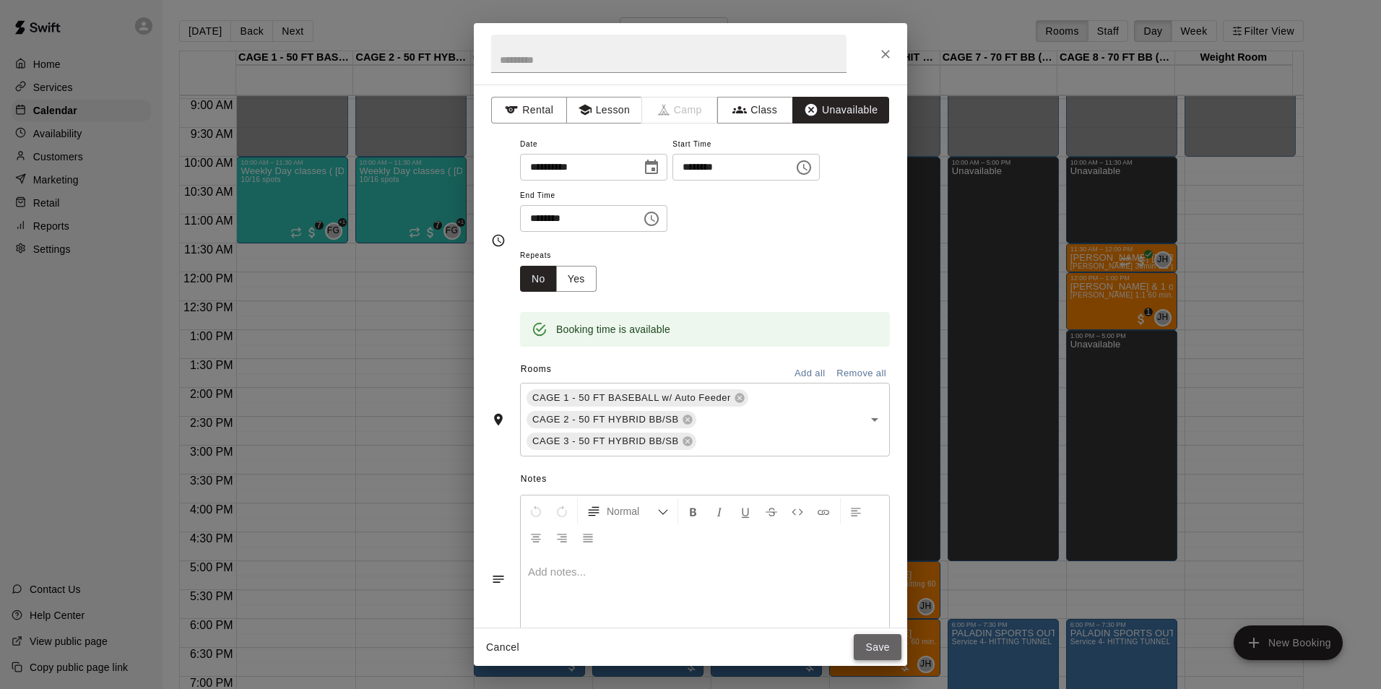
click at [878, 649] on button "Save" at bounding box center [878, 647] width 48 height 27
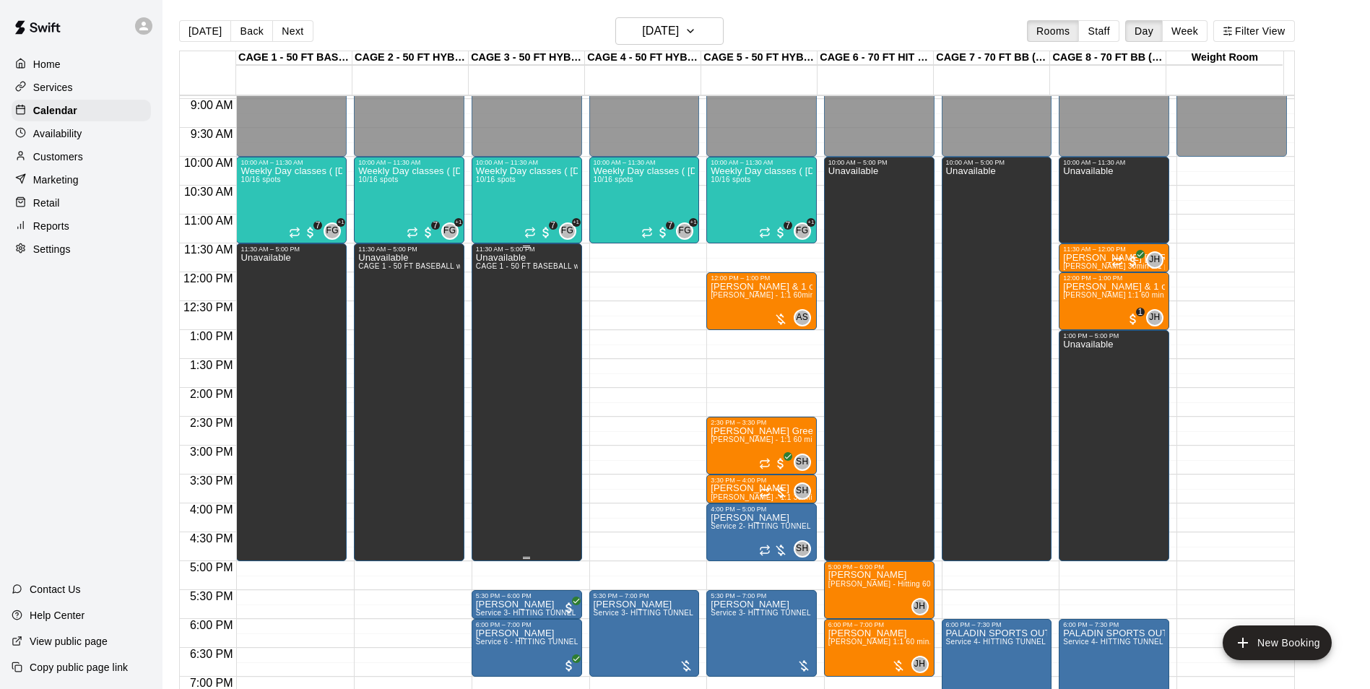
click at [527, 315] on div "Unavailable CAGE 1 - 50 FT BASEBALL w/ Auto Feeder, CAGE 2 - 50 FT HYBRID BB/SB…" at bounding box center [527, 597] width 102 height 689
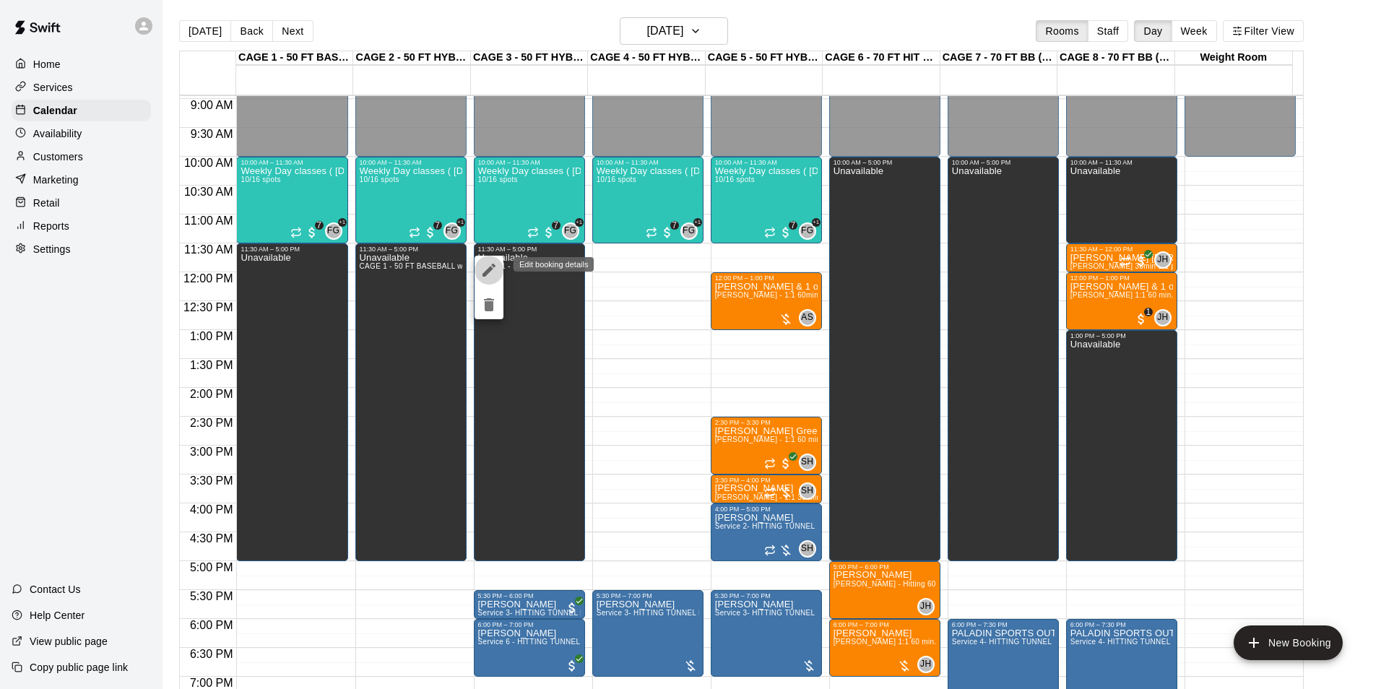
click at [484, 264] on icon "edit" at bounding box center [488, 269] width 17 height 17
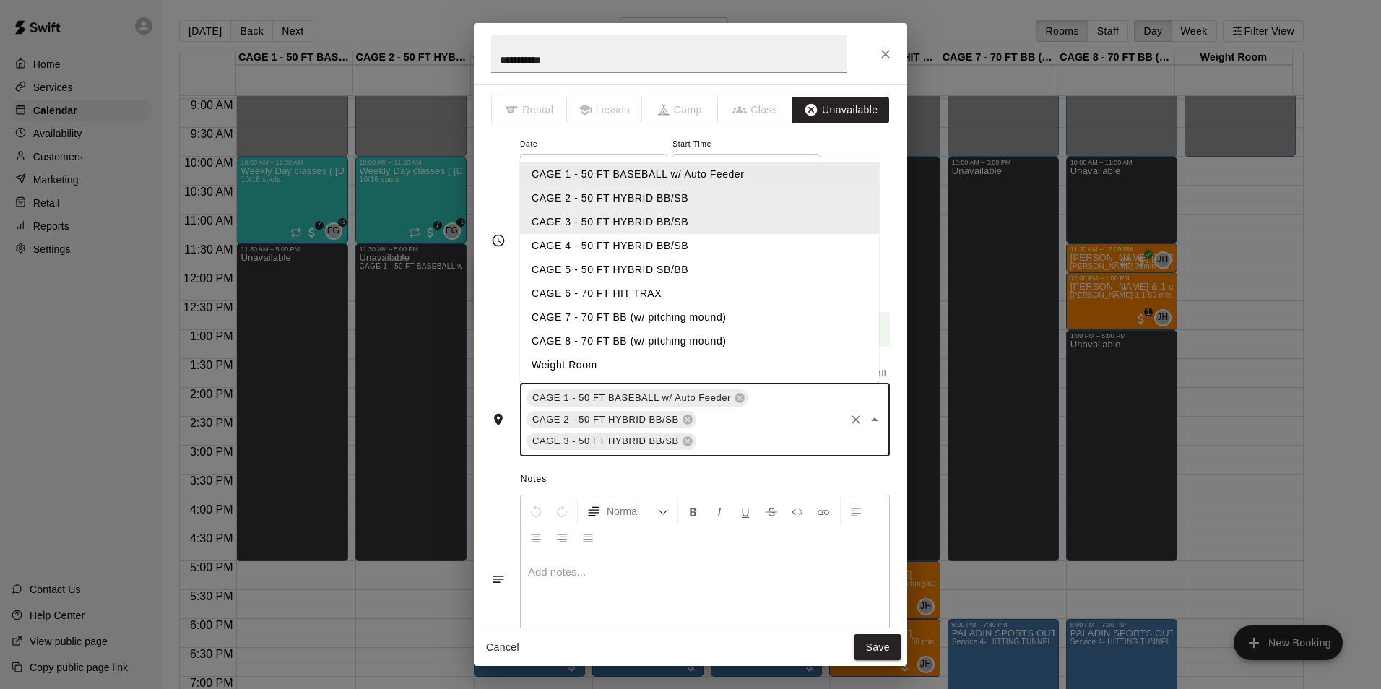
click at [744, 448] on input "text" at bounding box center [770, 442] width 144 height 18
type input "*"
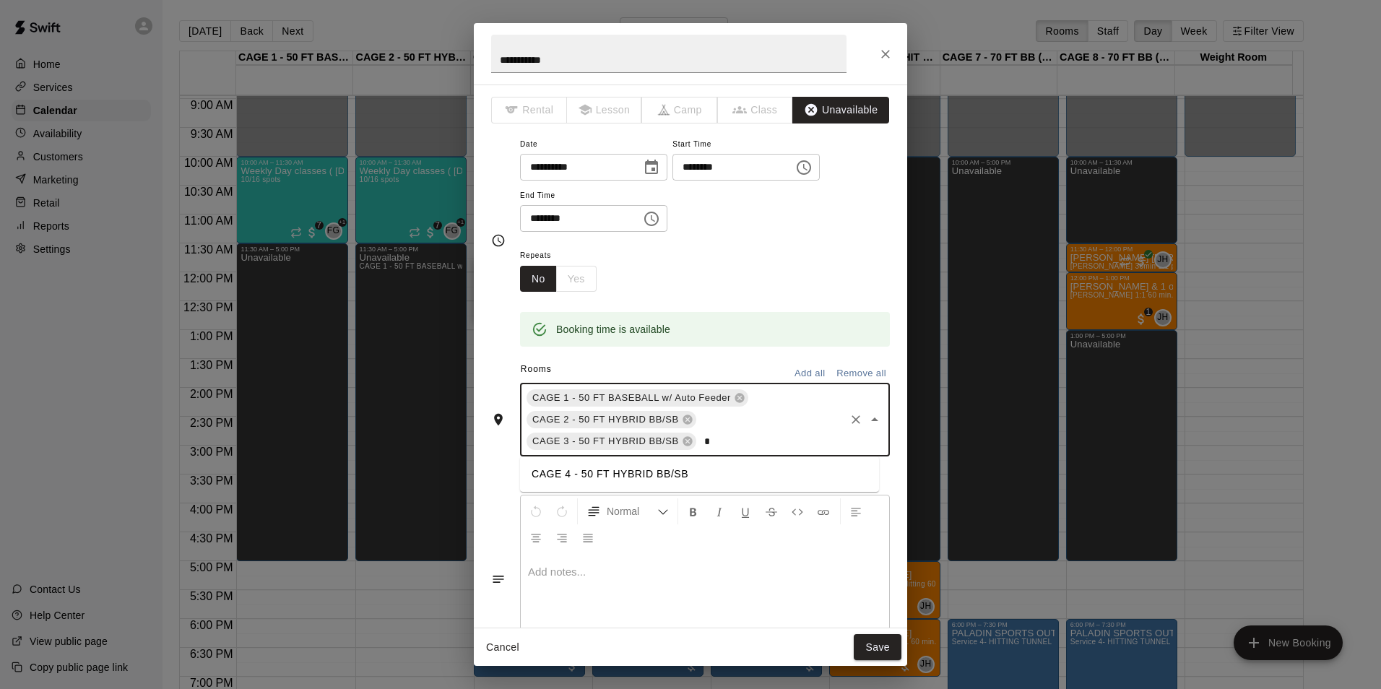
click at [619, 466] on li "CAGE 4 - 50 FT HYBRID BB/SB" at bounding box center [699, 474] width 359 height 24
click at [880, 643] on button "Save" at bounding box center [878, 647] width 48 height 27
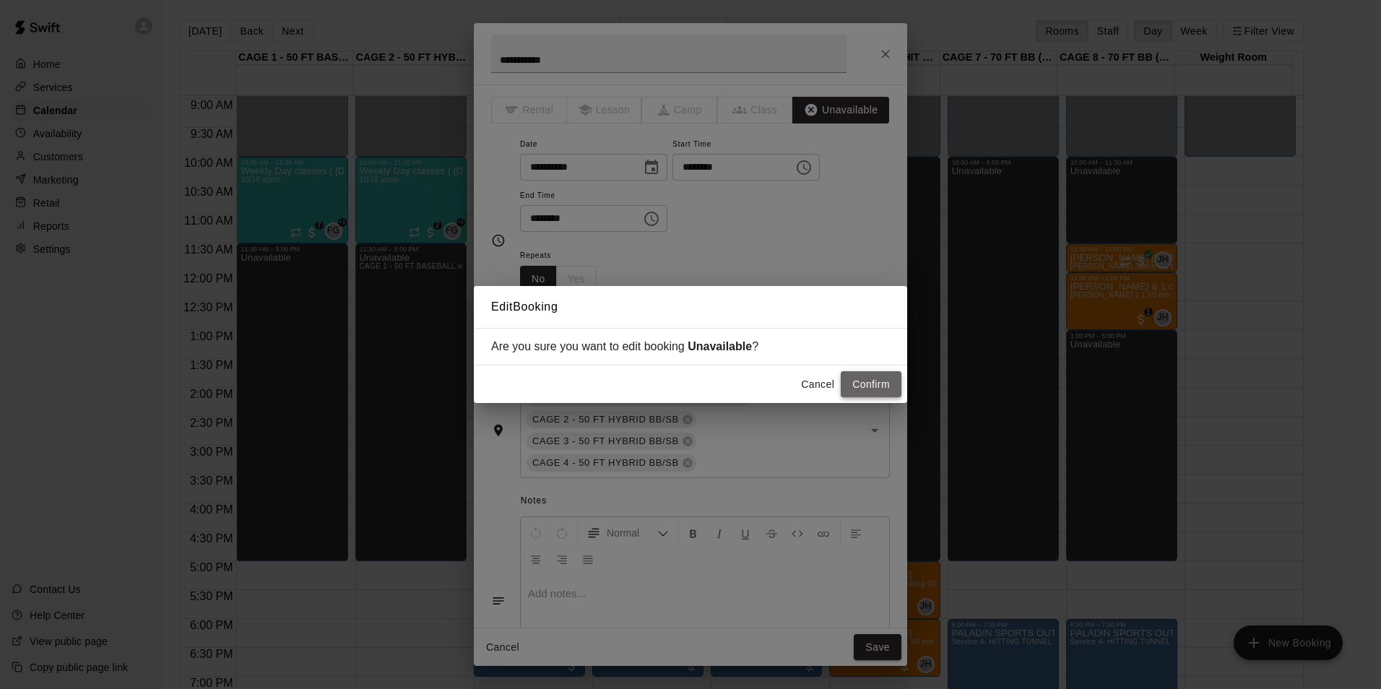
click at [870, 392] on button "Confirm" at bounding box center [871, 384] width 61 height 27
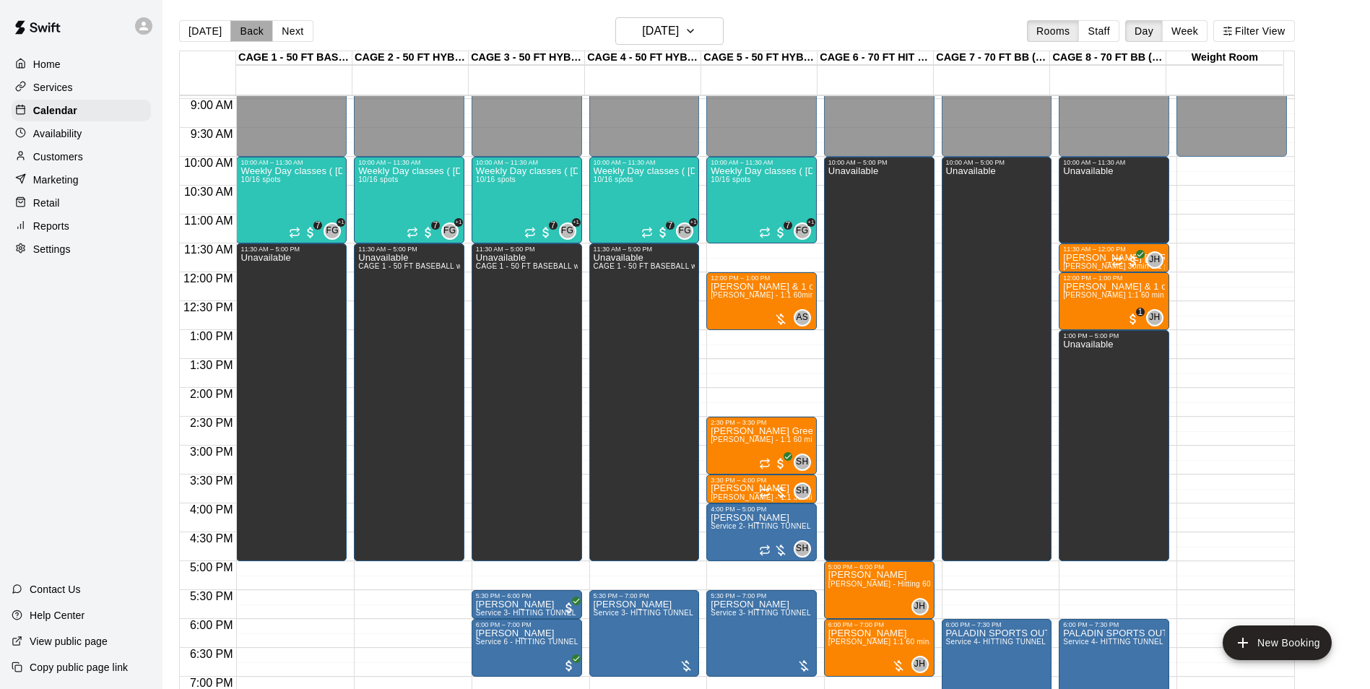
click at [241, 28] on button "Back" at bounding box center [251, 31] width 43 height 22
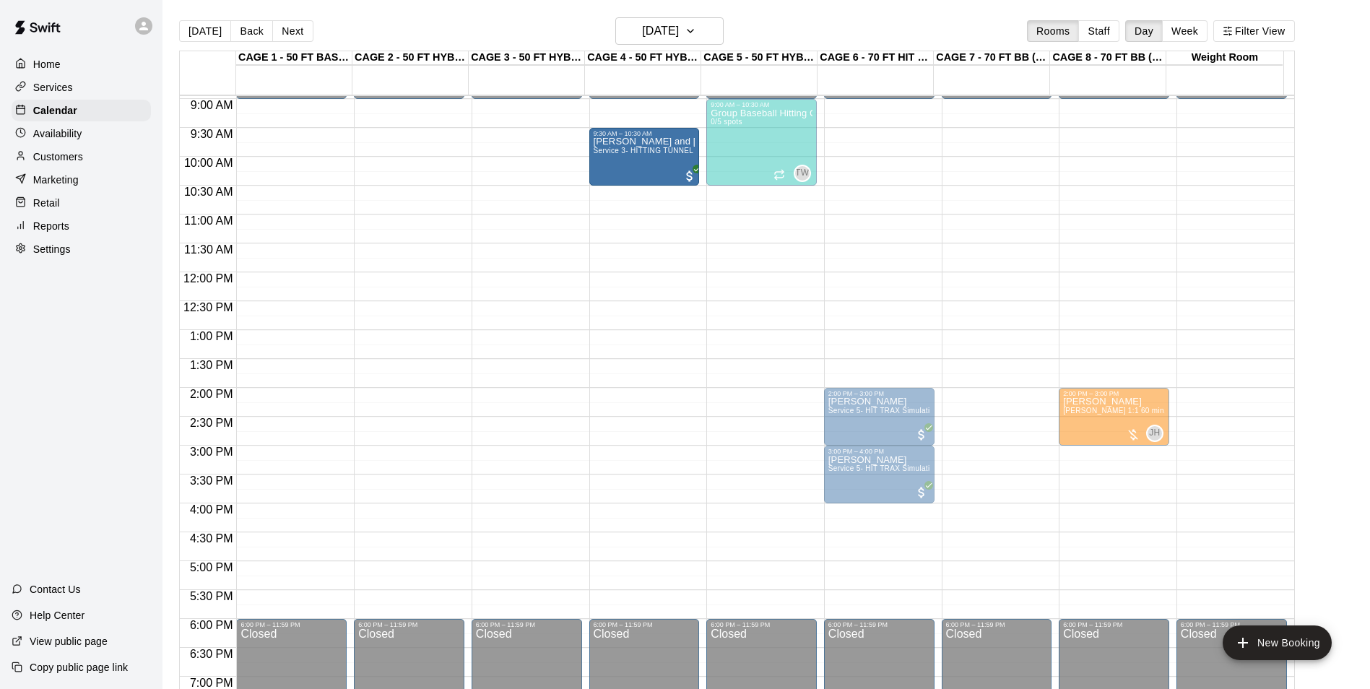
drag, startPoint x: 424, startPoint y: 167, endPoint x: 589, endPoint y: 177, distance: 165.0
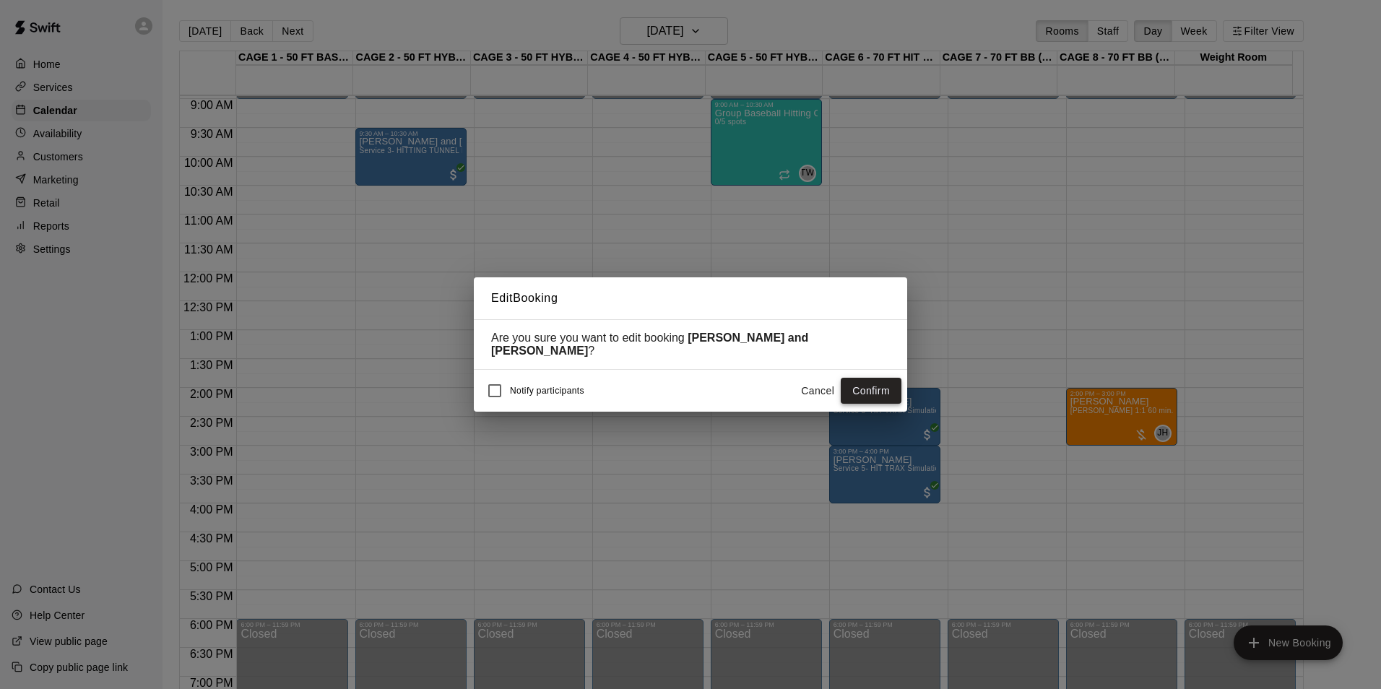
click at [879, 385] on button "Confirm" at bounding box center [871, 391] width 61 height 27
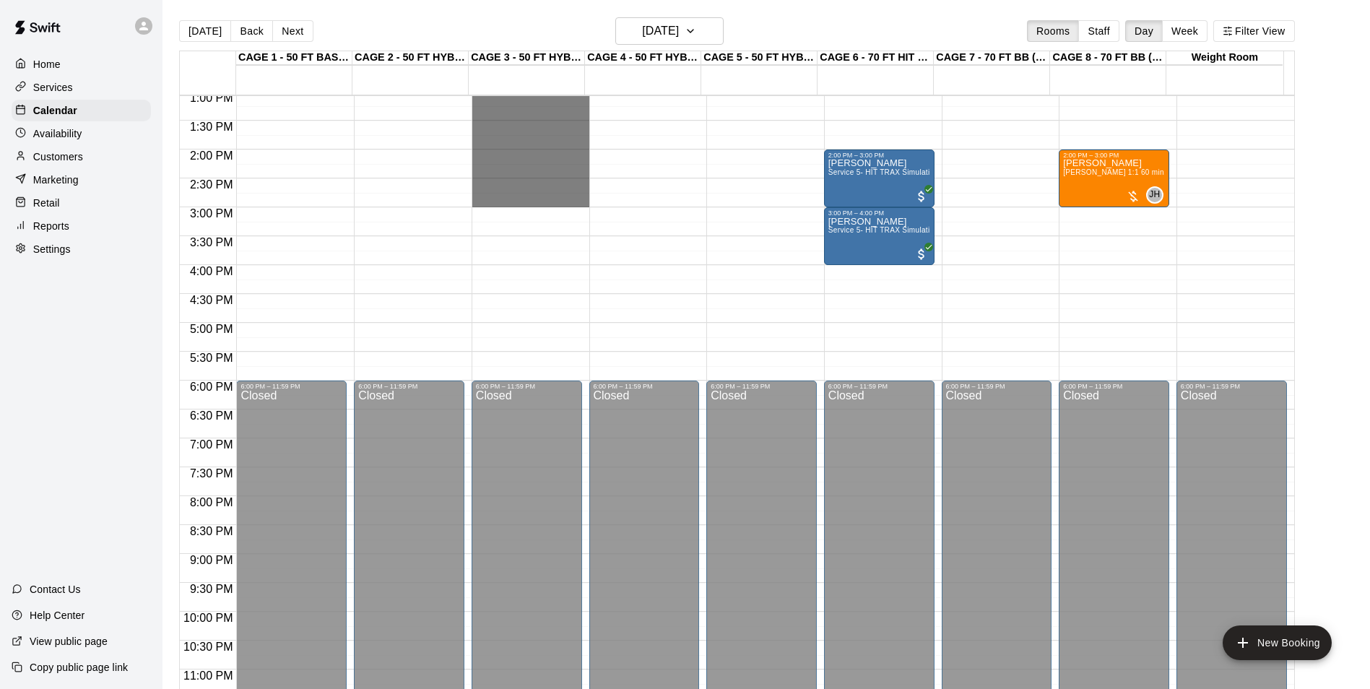
scroll to position [779, 0]
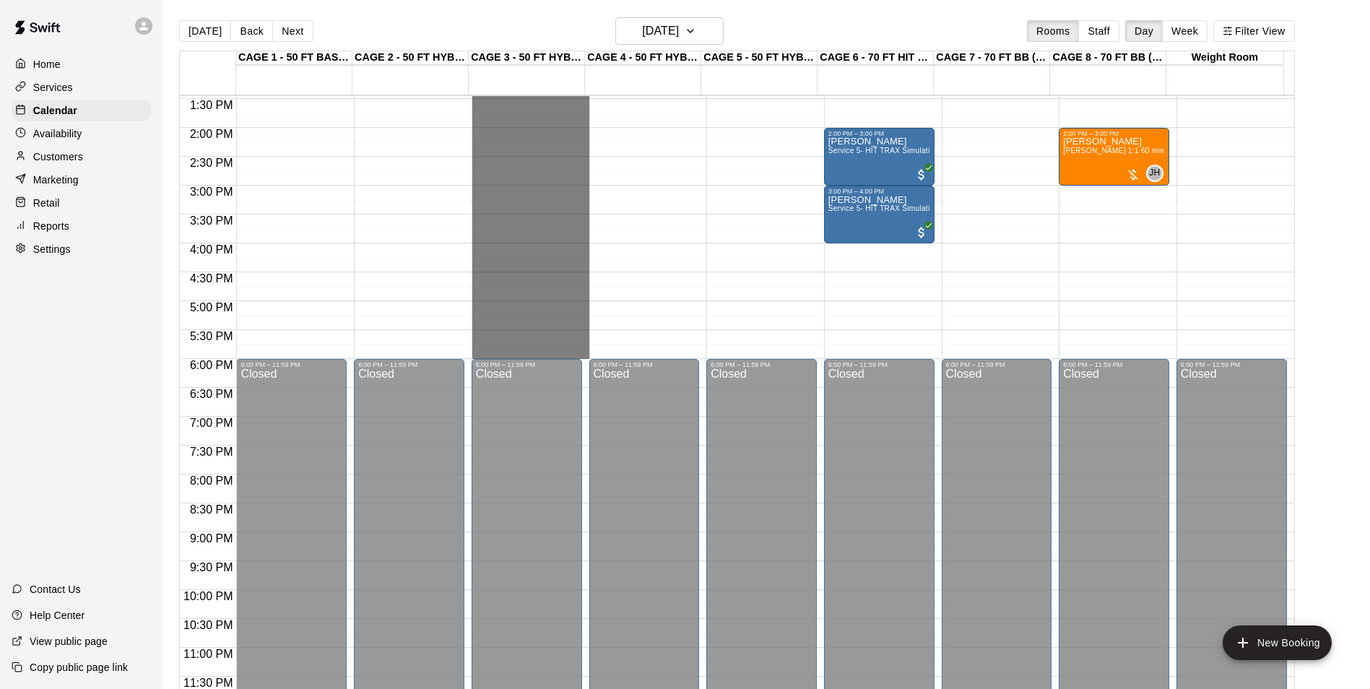
drag, startPoint x: 533, startPoint y: 179, endPoint x: 529, endPoint y: 346, distance: 166.9
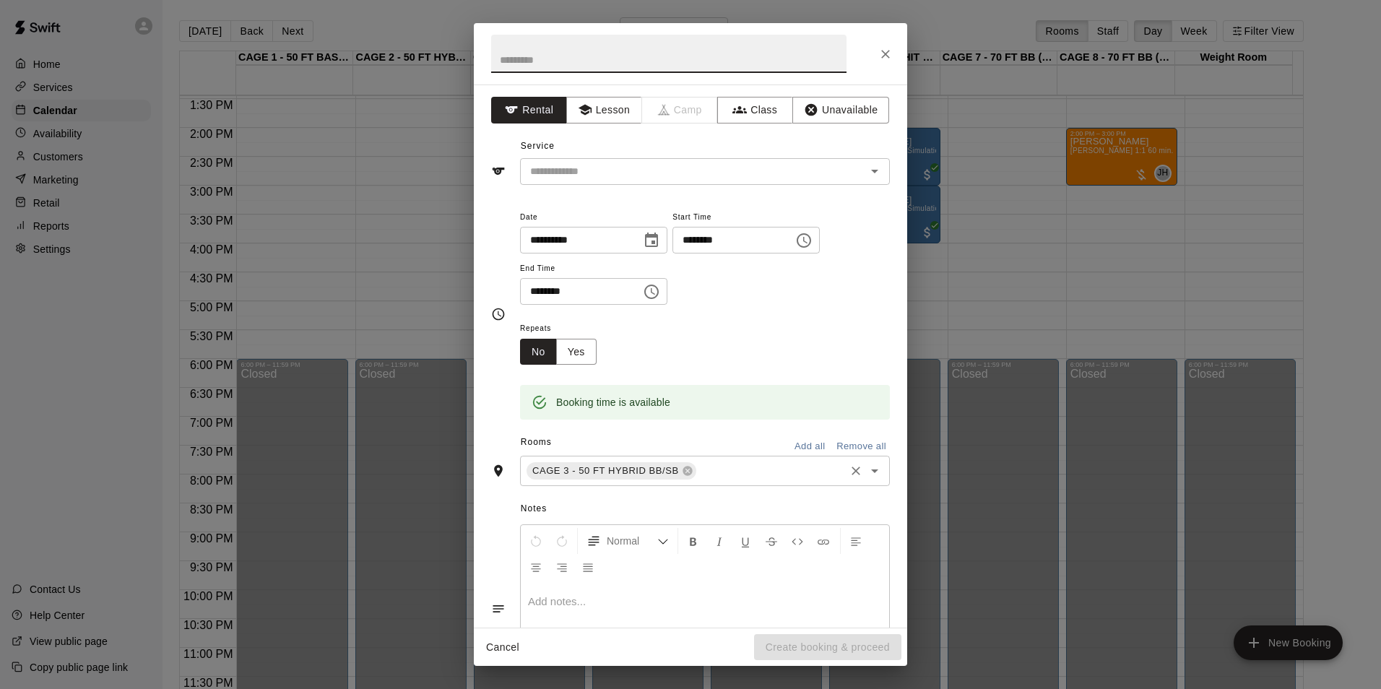
click at [732, 475] on input "text" at bounding box center [770, 471] width 144 height 18
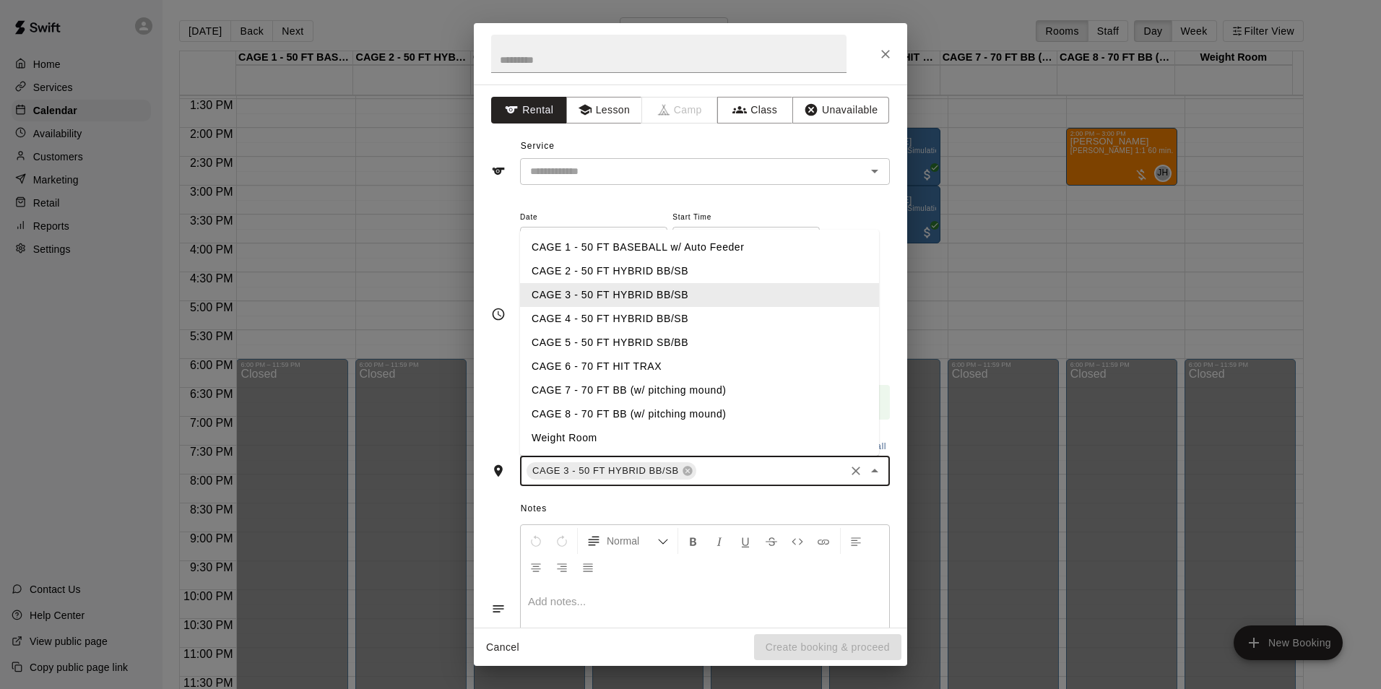
type input "*"
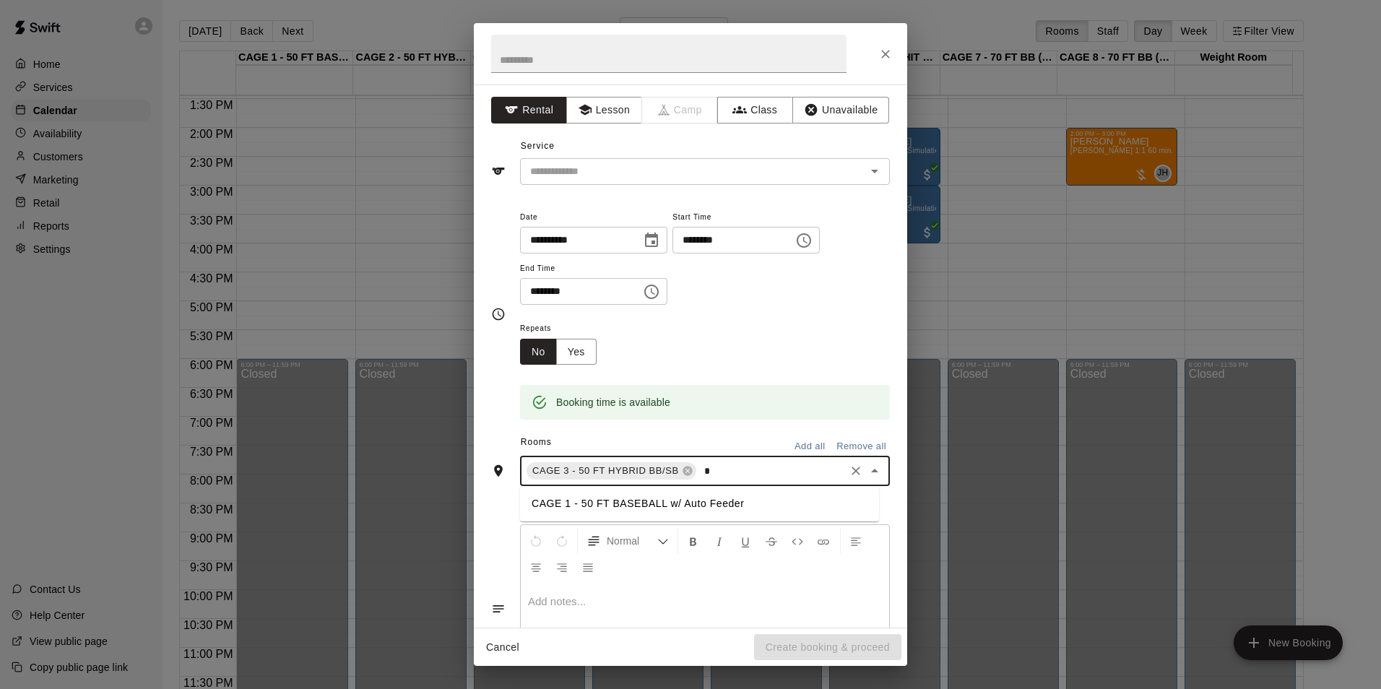
click at [605, 499] on li "CAGE 1 - 50 FT BASEBALL w/ Auto Feeder" at bounding box center [699, 504] width 359 height 24
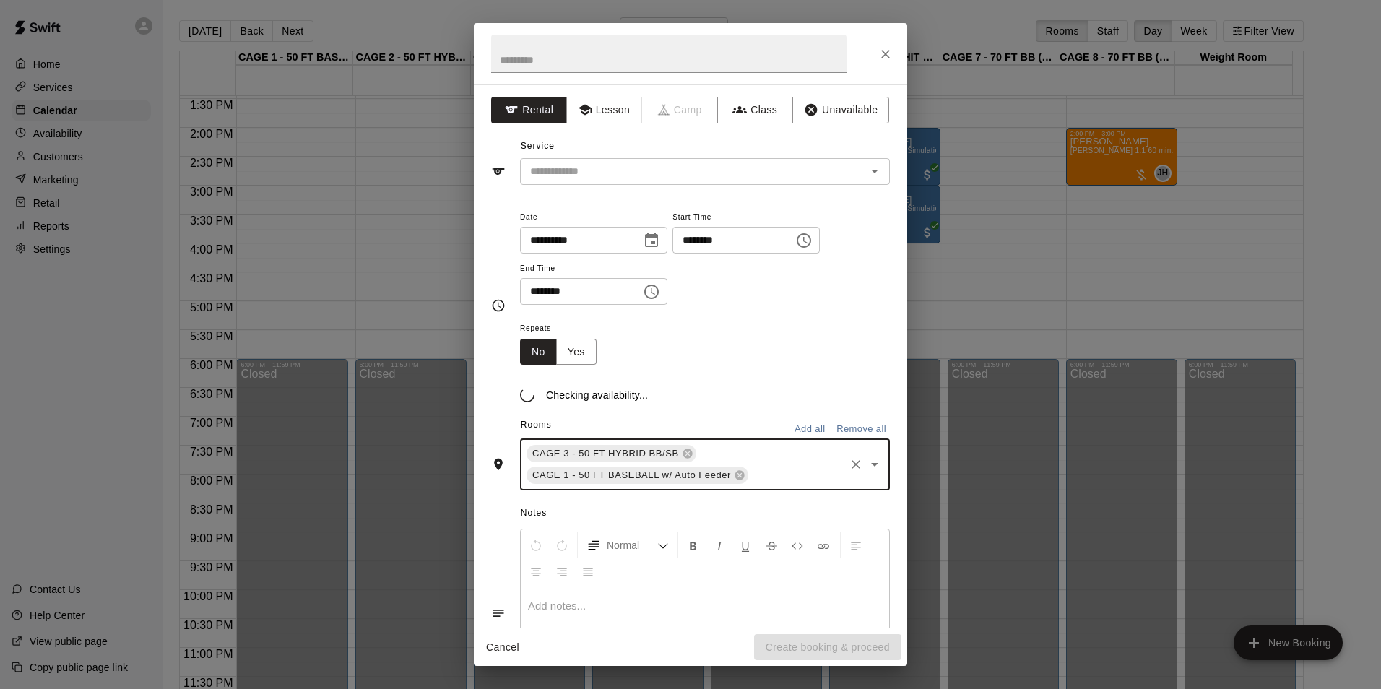
type input "*"
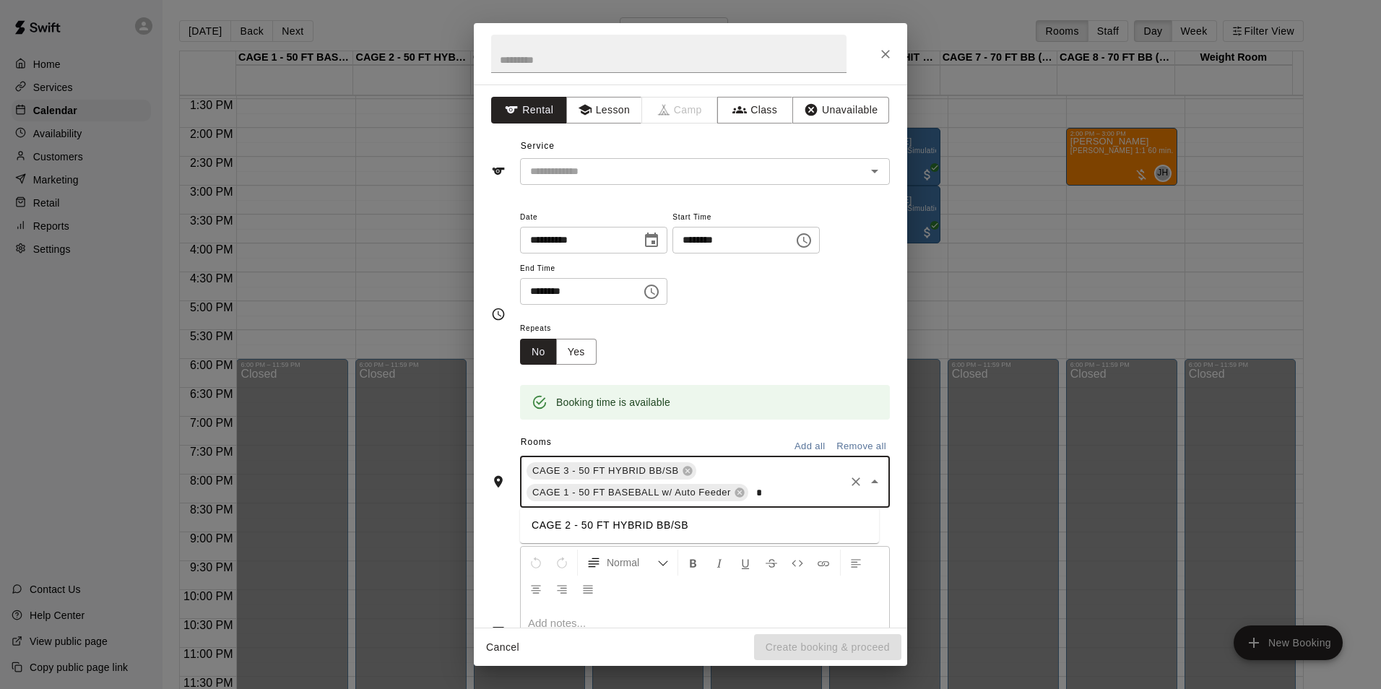
click at [600, 524] on li "CAGE 2 - 50 FT HYBRID BB/SB" at bounding box center [699, 526] width 359 height 24
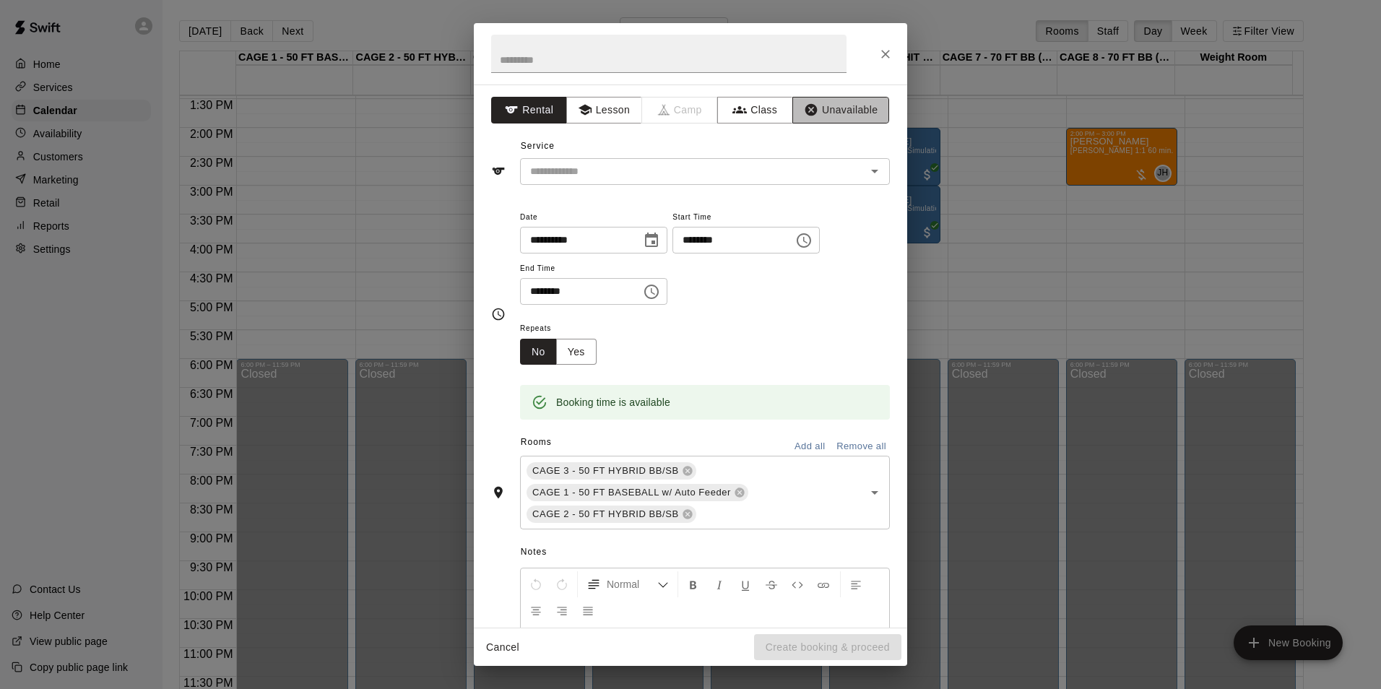
click at [837, 103] on button "Unavailable" at bounding box center [840, 110] width 97 height 27
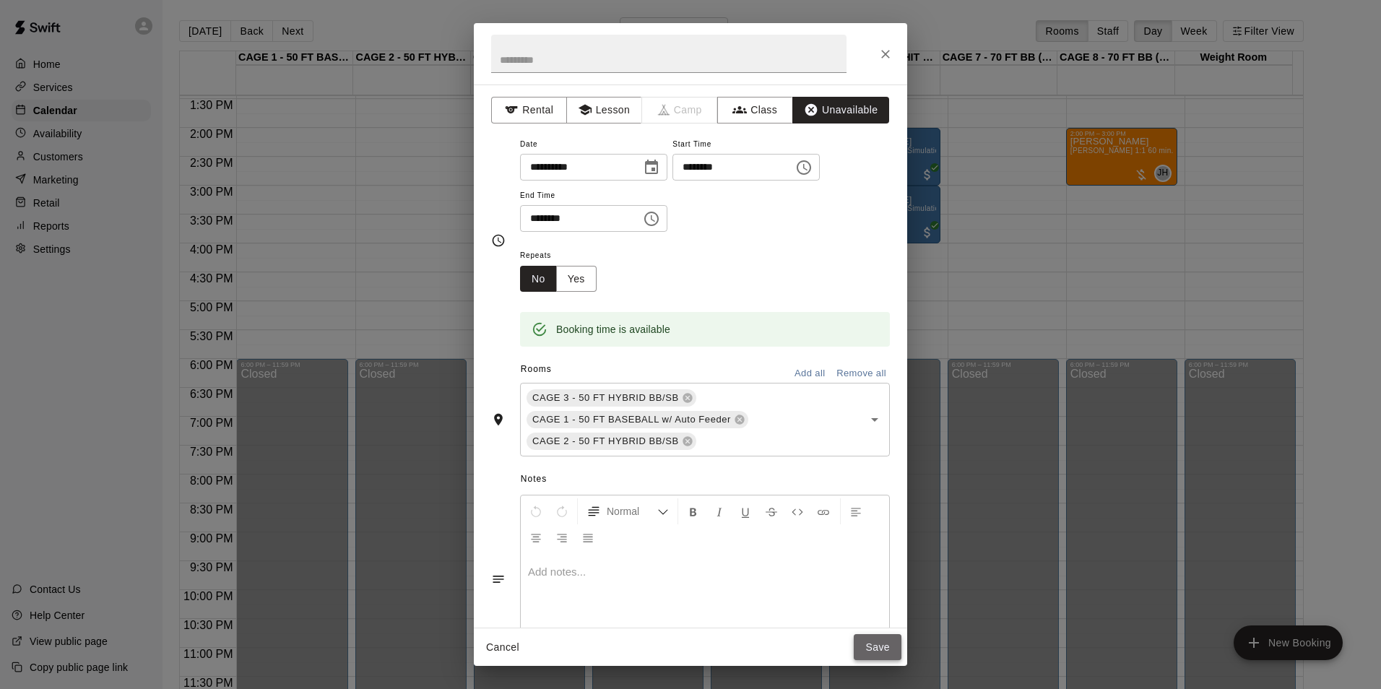
click at [880, 644] on button "Save" at bounding box center [878, 647] width 48 height 27
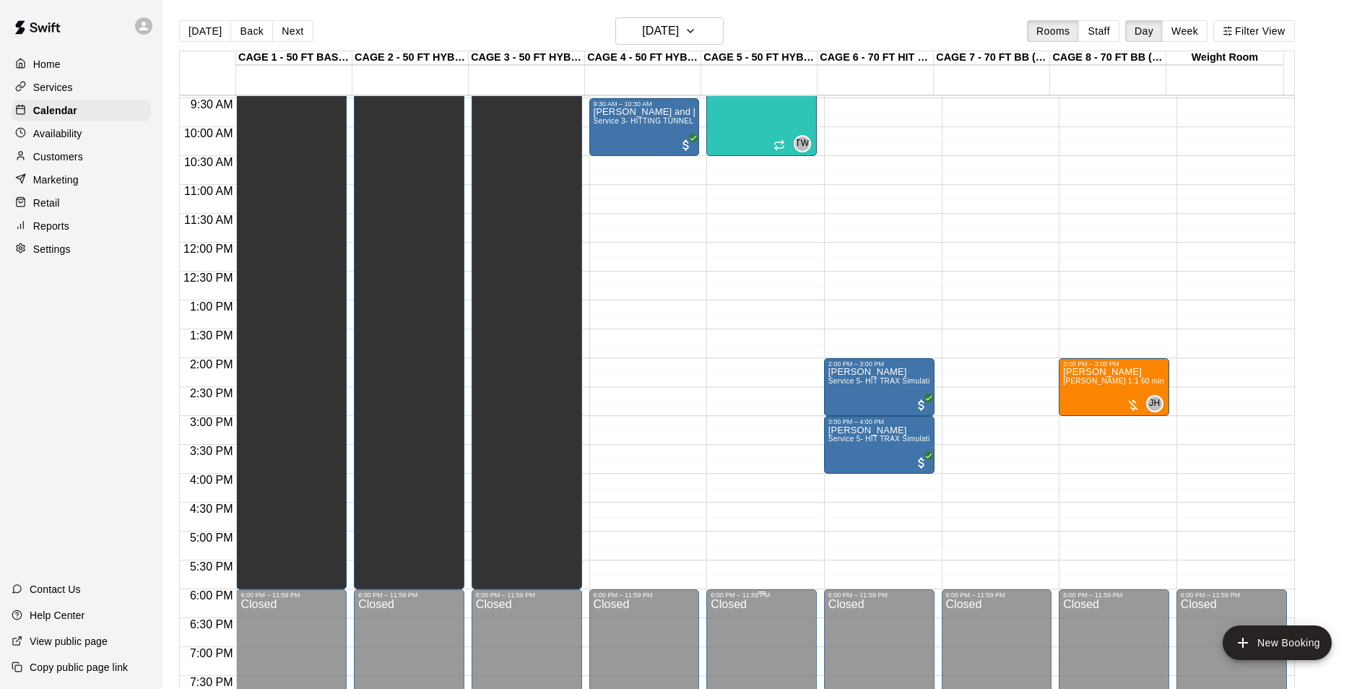
scroll to position [490, 0]
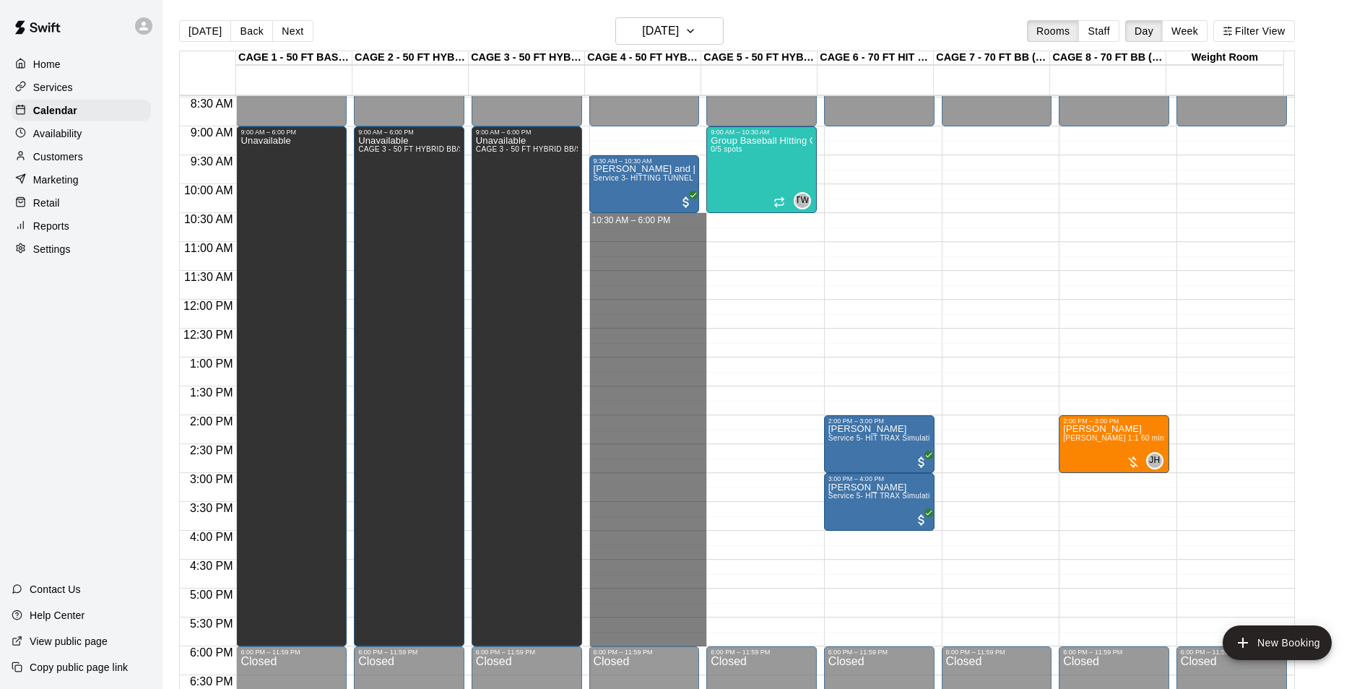
drag, startPoint x: 632, startPoint y: 221, endPoint x: 672, endPoint y: 644, distance: 425.2
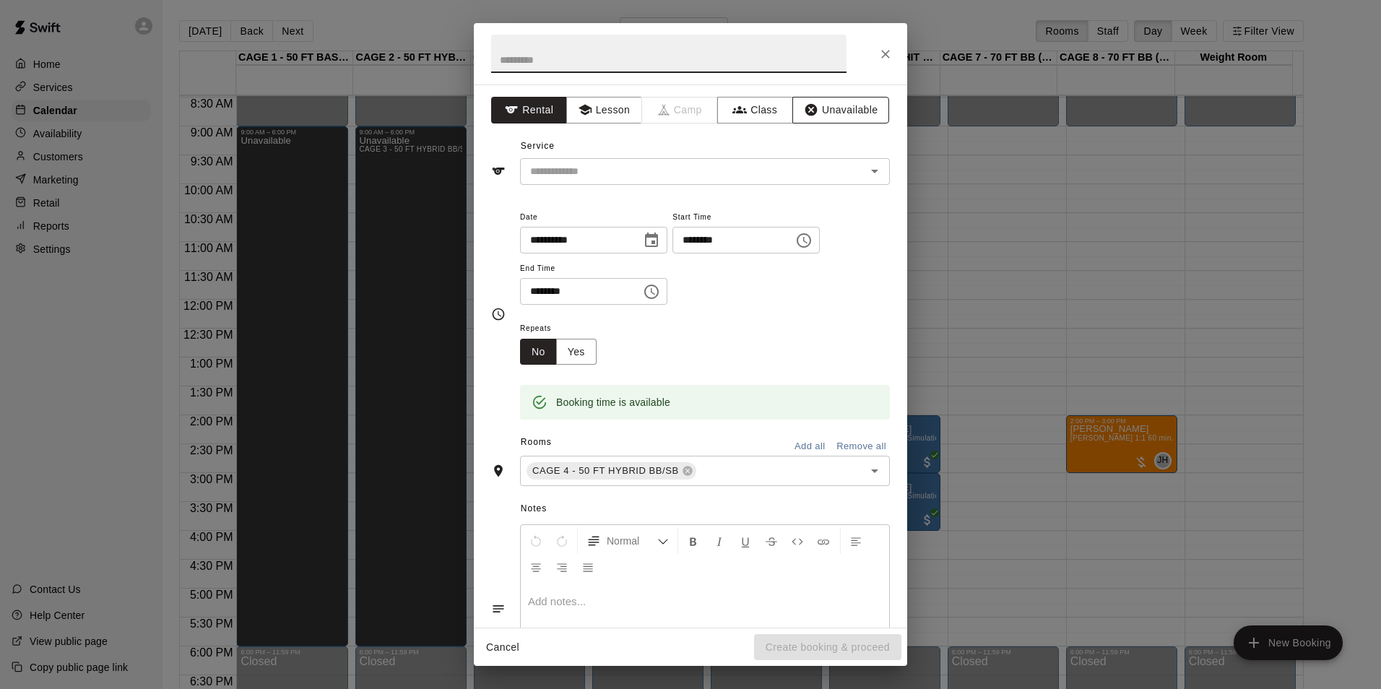
click at [839, 105] on button "Unavailable" at bounding box center [840, 110] width 97 height 27
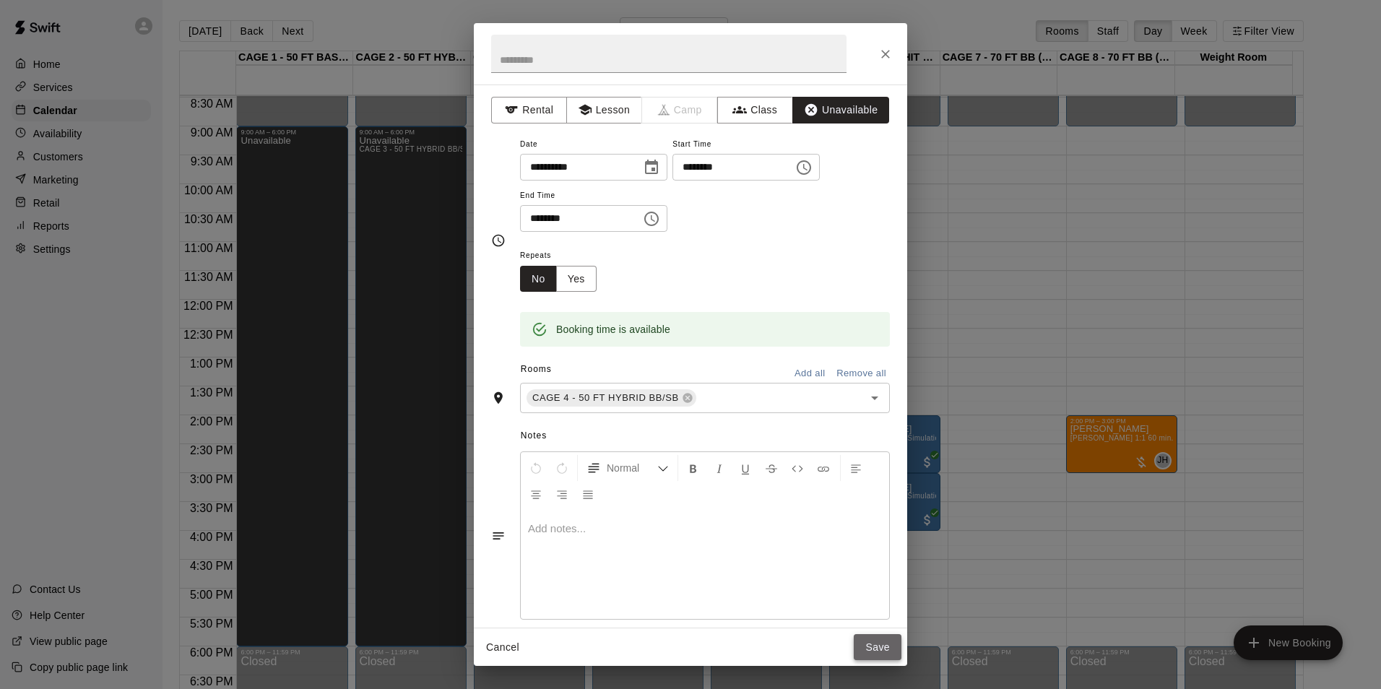
click at [888, 651] on button "Save" at bounding box center [878, 647] width 48 height 27
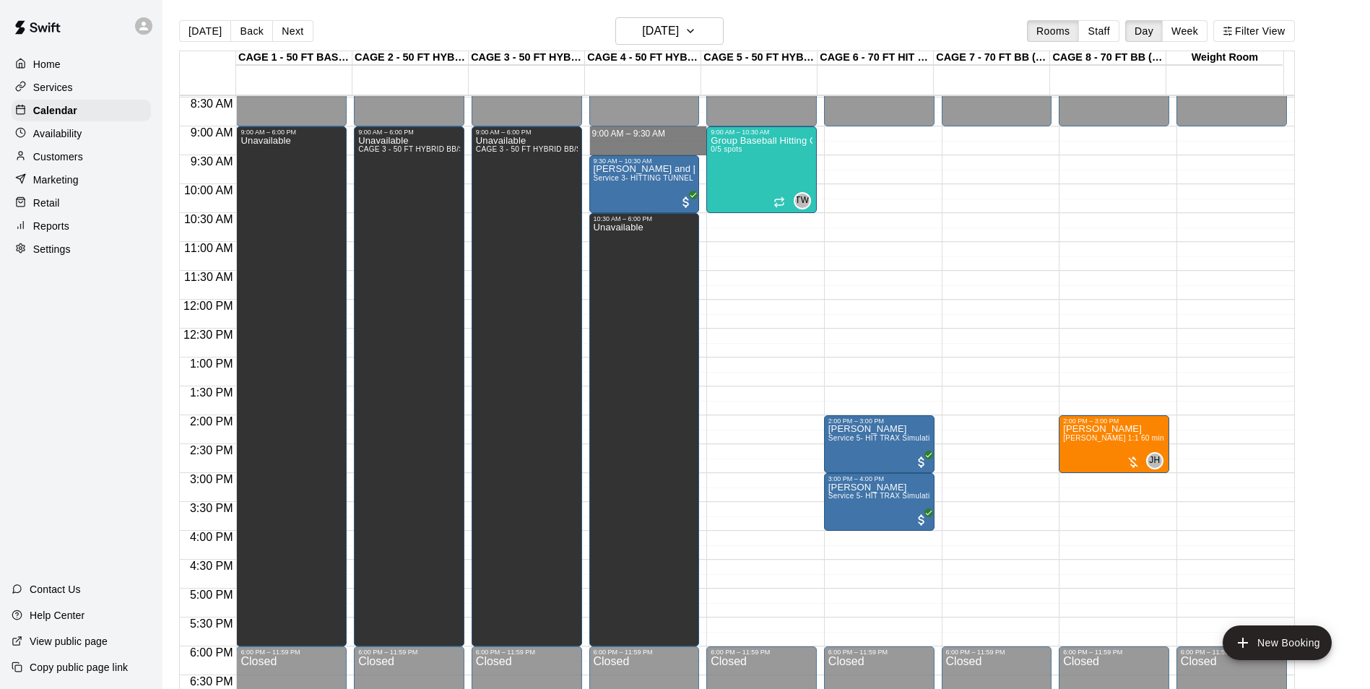
drag, startPoint x: 644, startPoint y: 134, endPoint x: 641, endPoint y: 150, distance: 16.1
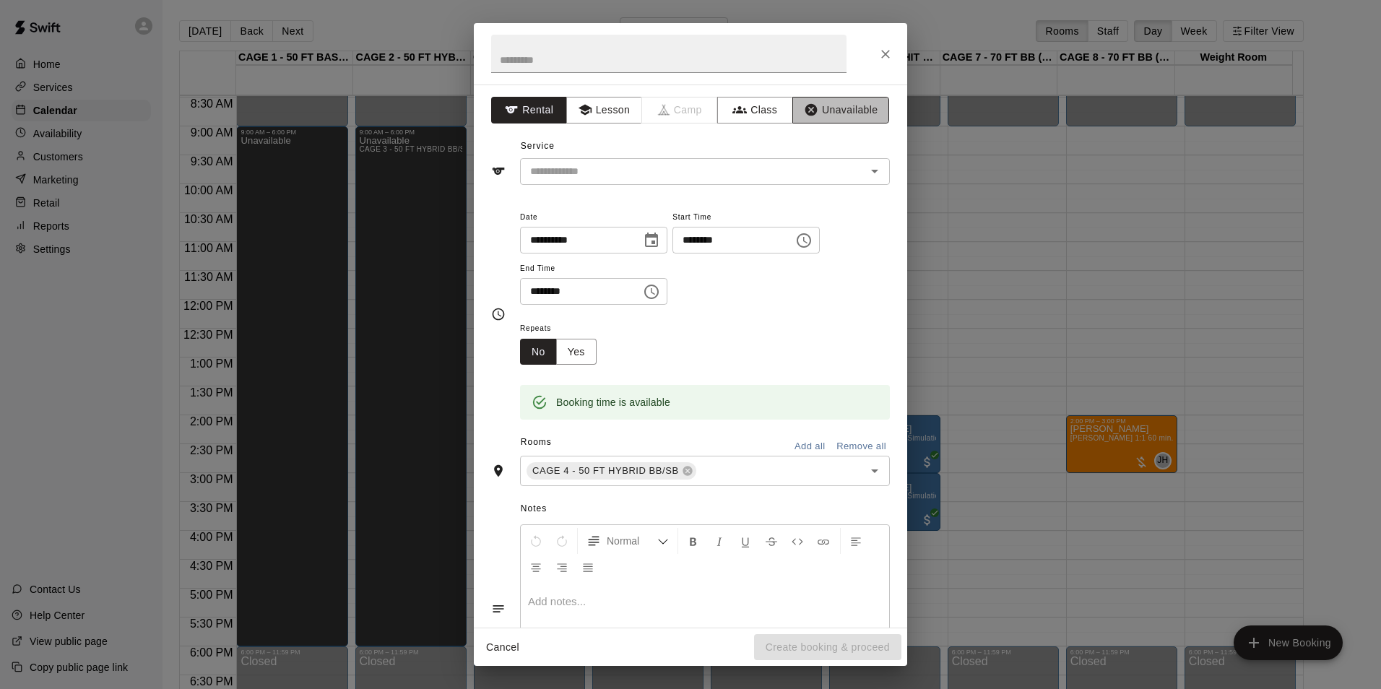
click at [837, 108] on button "Unavailable" at bounding box center [840, 110] width 97 height 27
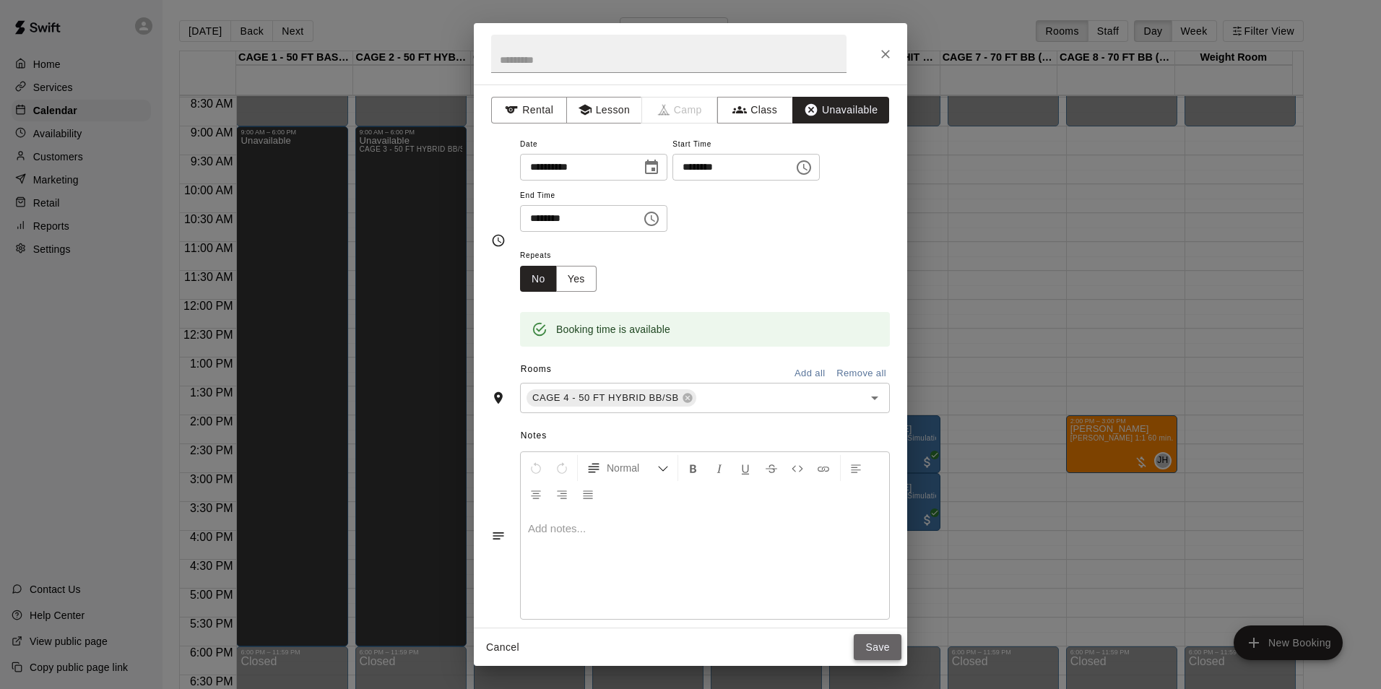
click at [895, 651] on button "Save" at bounding box center [878, 647] width 48 height 27
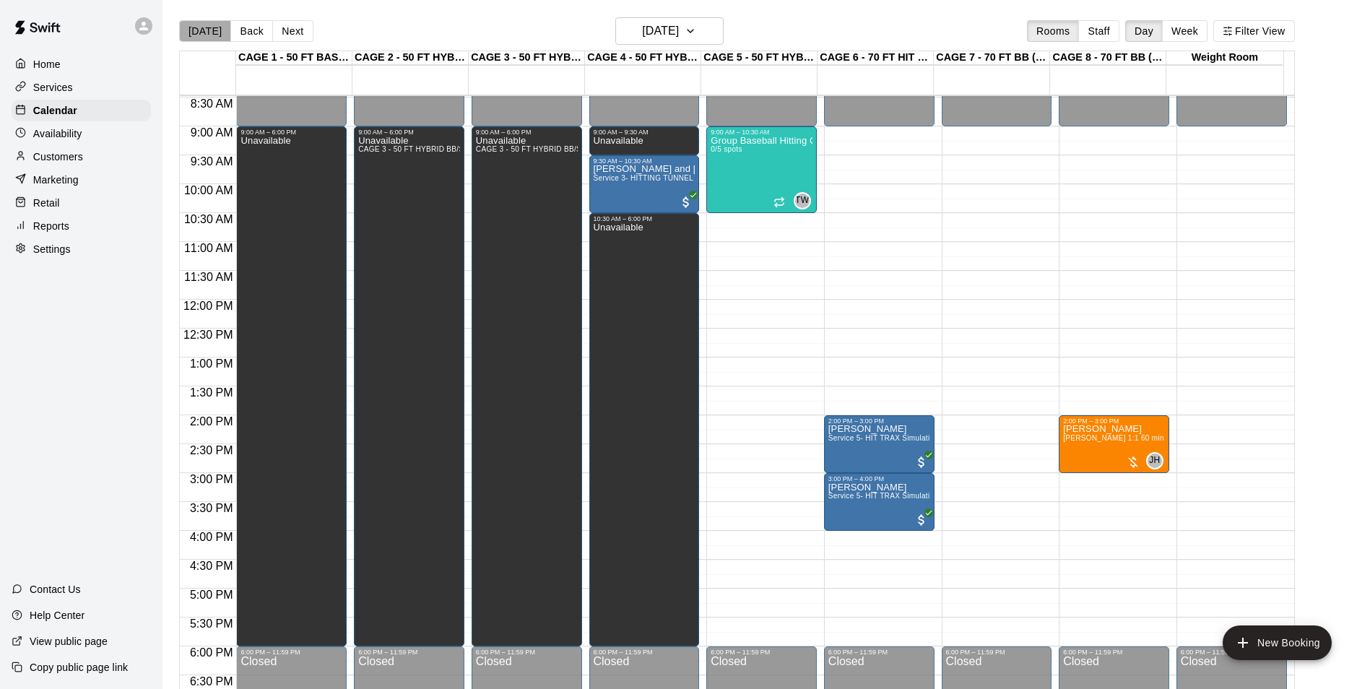
click at [220, 37] on button "[DATE]" at bounding box center [205, 31] width 52 height 22
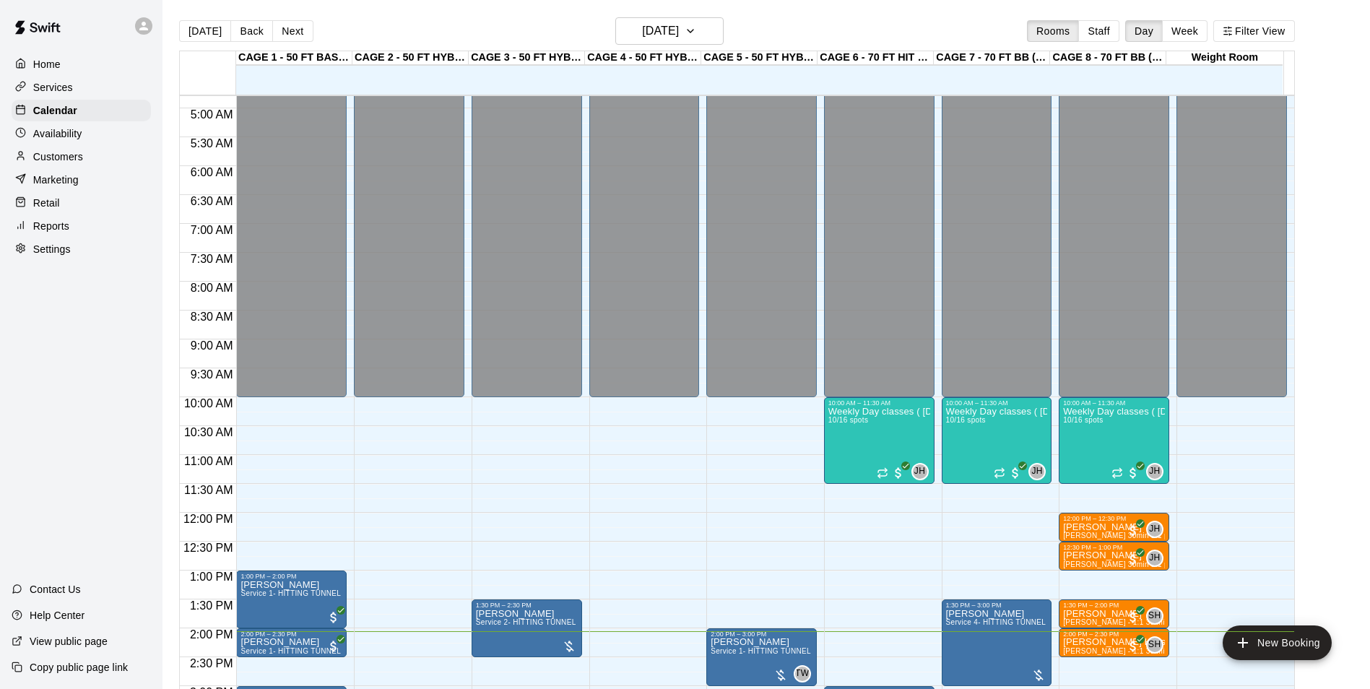
scroll to position [706, 0]
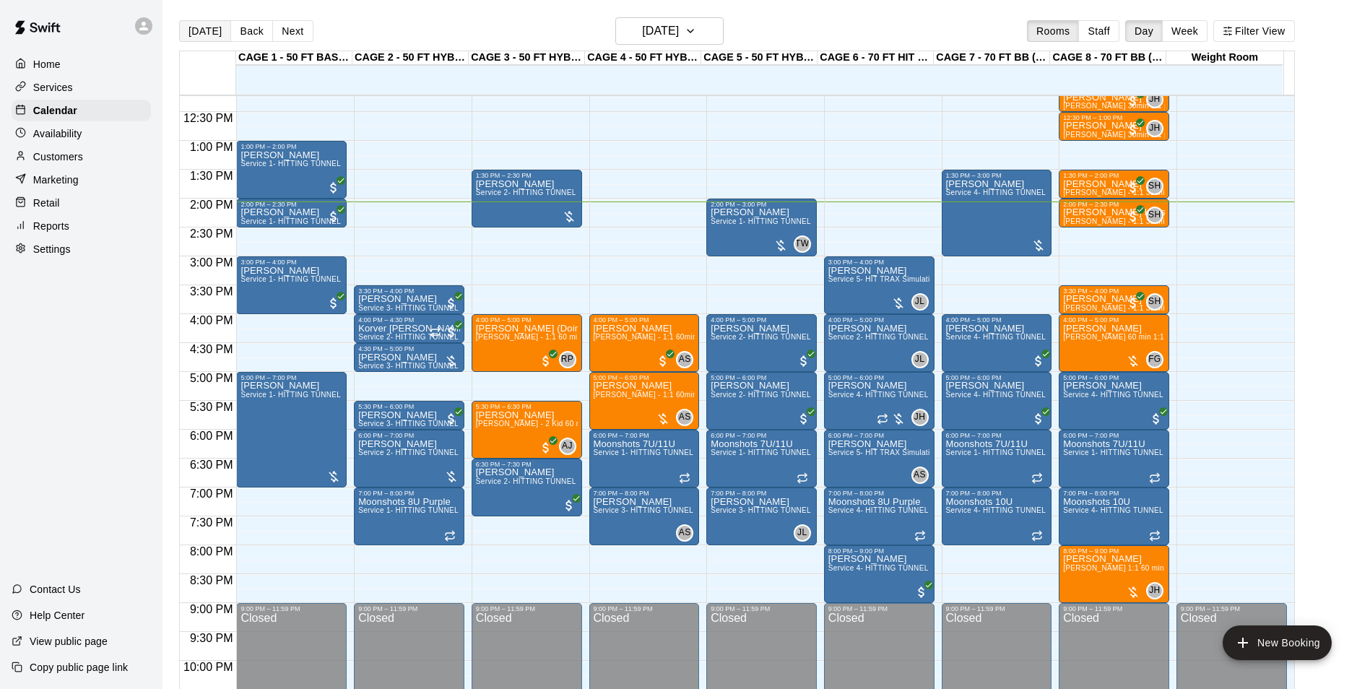
click at [212, 33] on button "[DATE]" at bounding box center [205, 31] width 52 height 22
click at [679, 30] on h6 "[DATE]" at bounding box center [660, 31] width 37 height 20
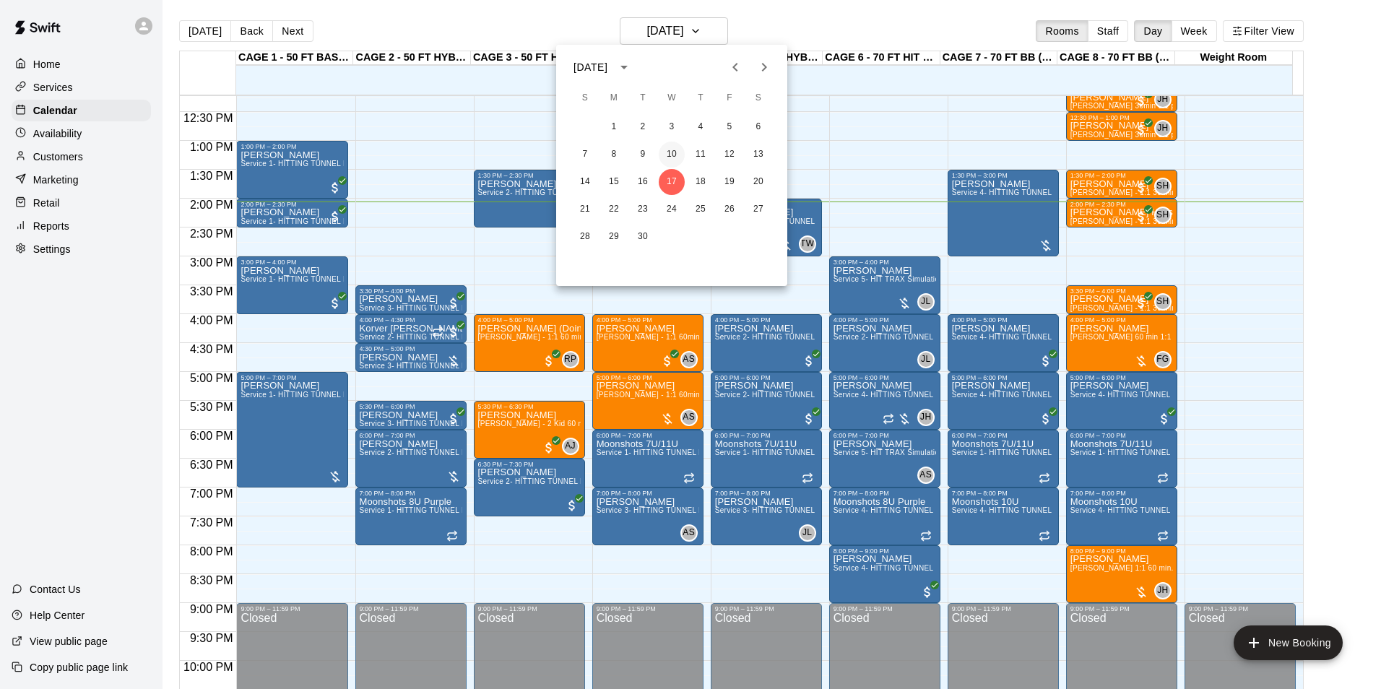
click at [678, 152] on button "10" at bounding box center [672, 155] width 26 height 26
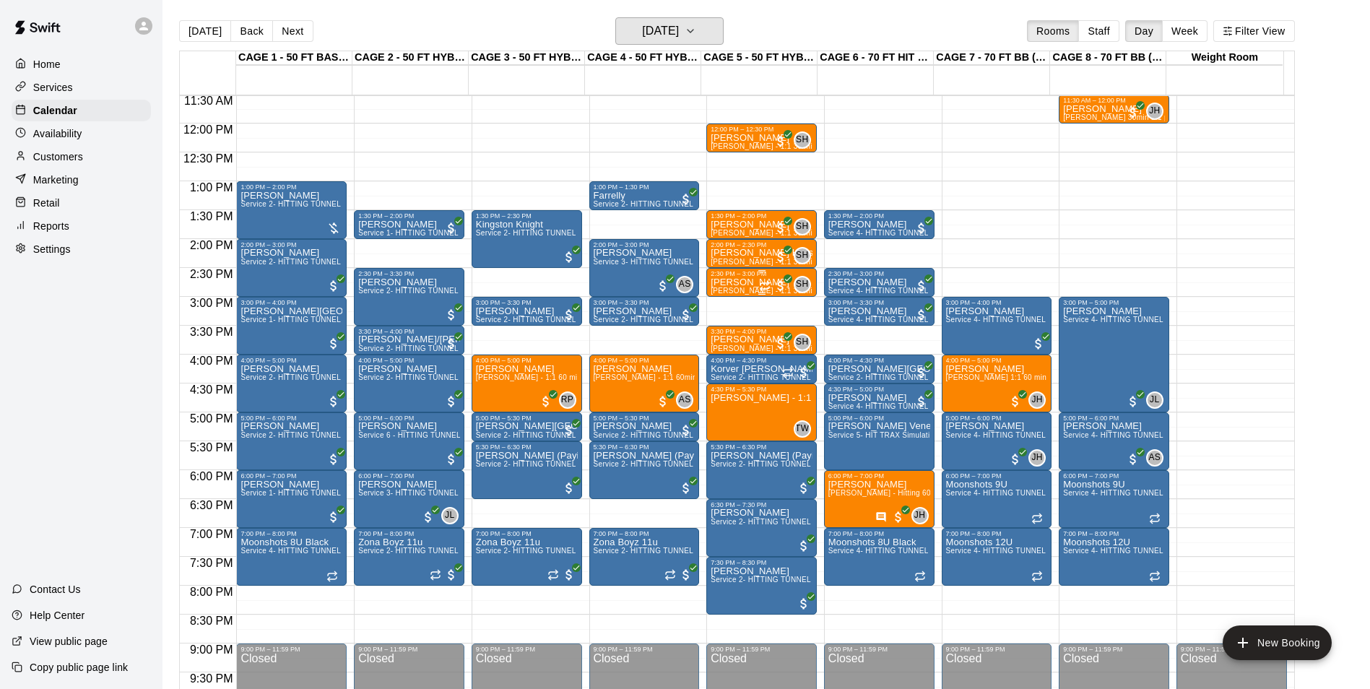
scroll to position [634, 0]
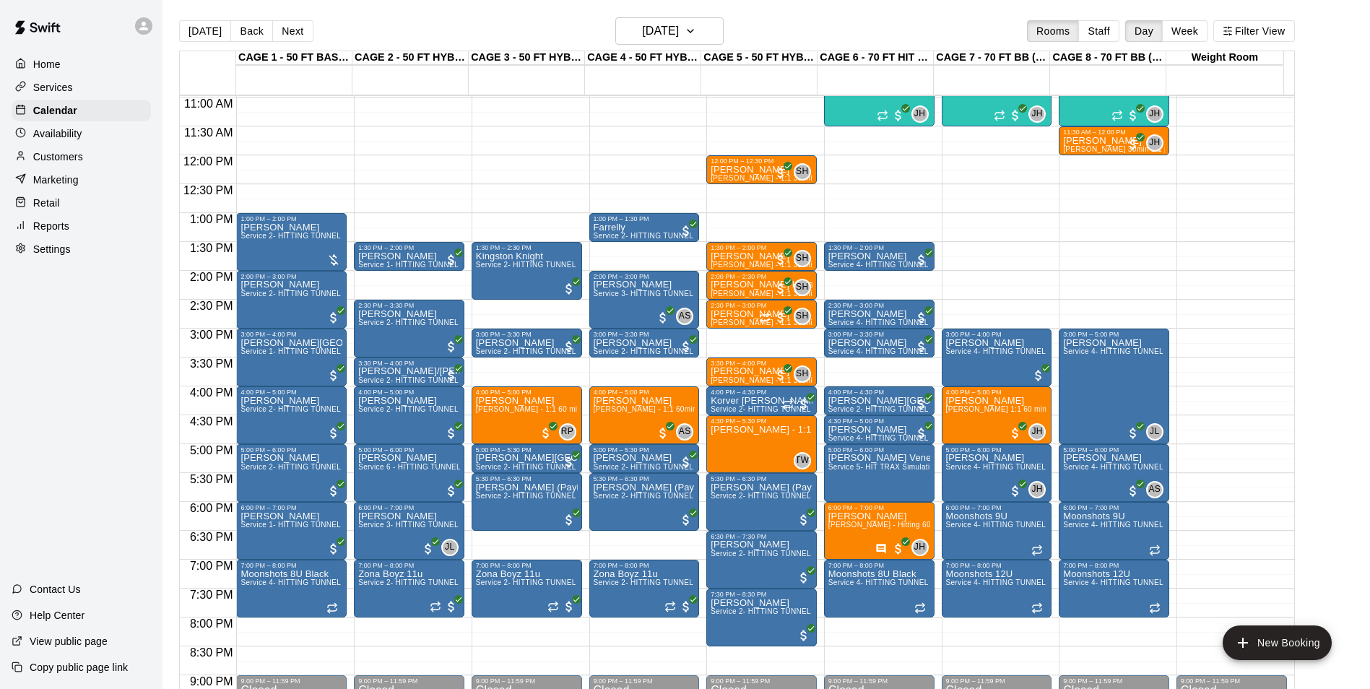
click at [689, 46] on div "[DATE] Back [DATE][DATE] Rooms Staff Day Week Filter View" at bounding box center [737, 33] width 1116 height 33
click at [681, 5] on main "[DATE] Back [DATE][DATE] Rooms Staff Day Week Filter View CAGE 1 - 50 FT BASEBA…" at bounding box center [767, 356] width 1208 height 712
click at [679, 22] on h6 "[DATE]" at bounding box center [660, 31] width 37 height 20
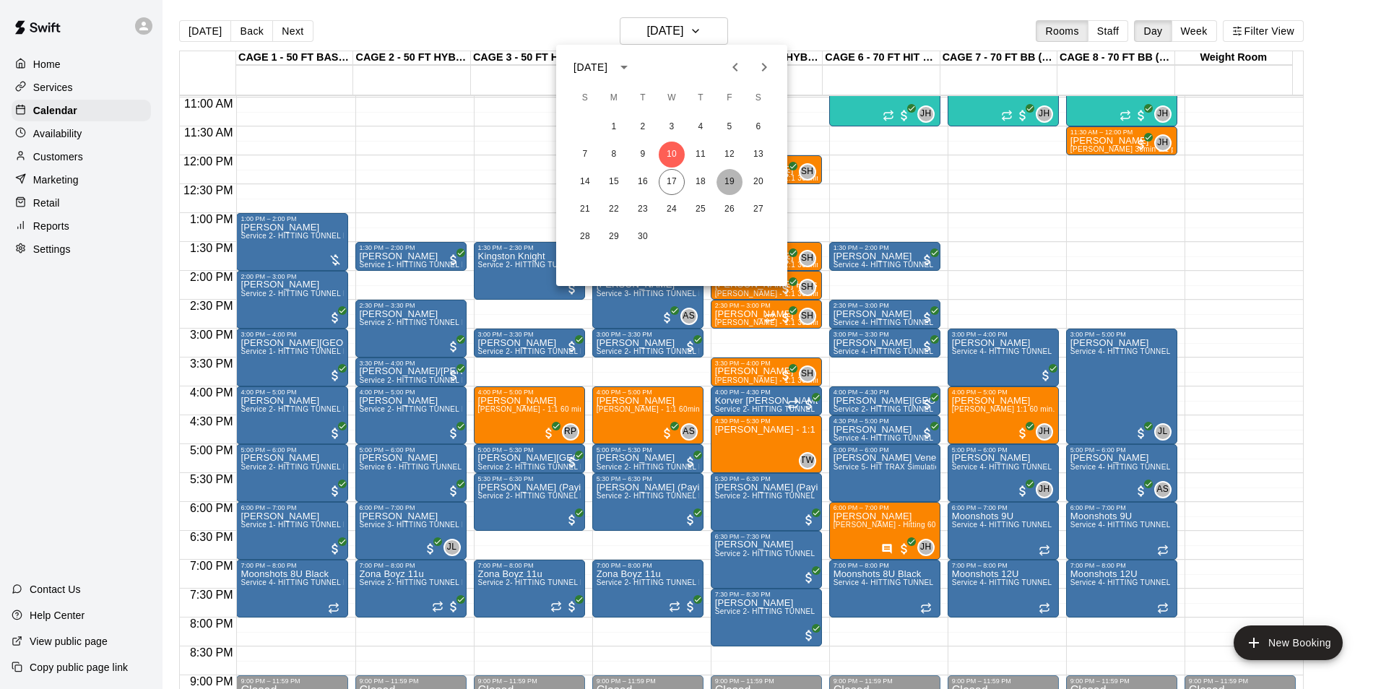
click at [731, 181] on button "19" at bounding box center [729, 182] width 26 height 26
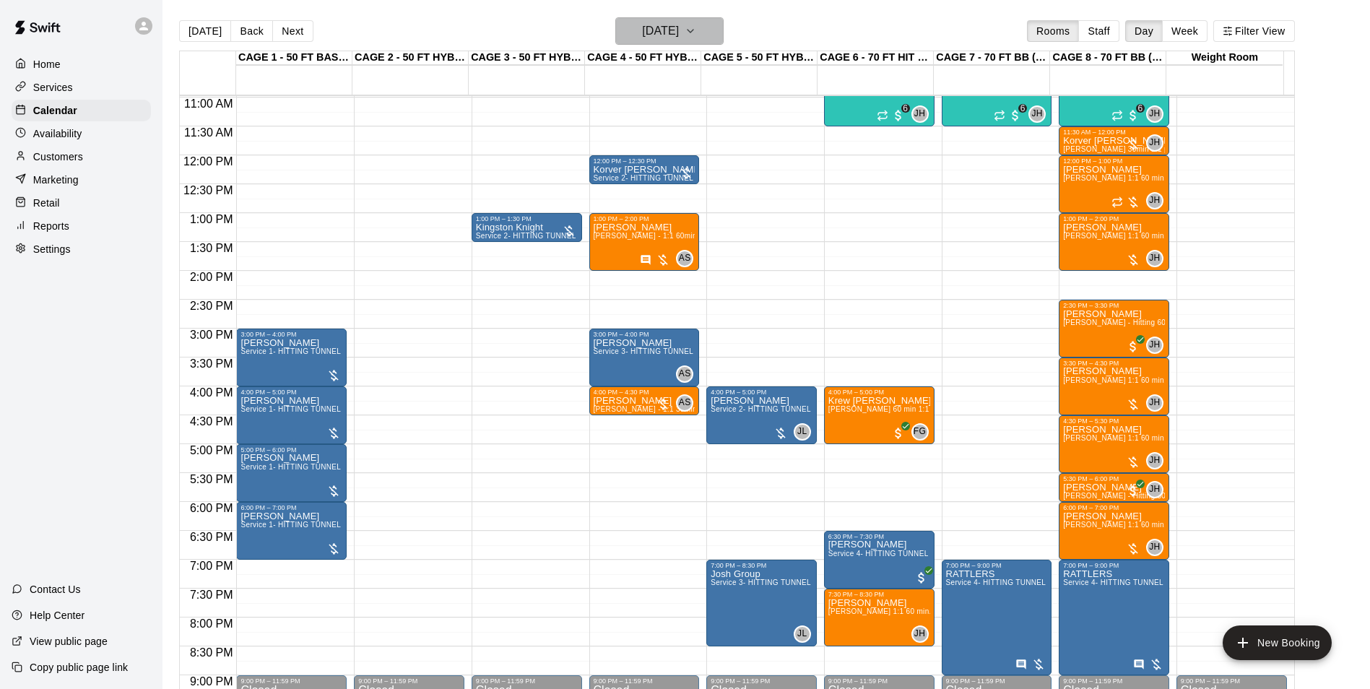
click at [673, 27] on h6 "[DATE]" at bounding box center [660, 31] width 37 height 20
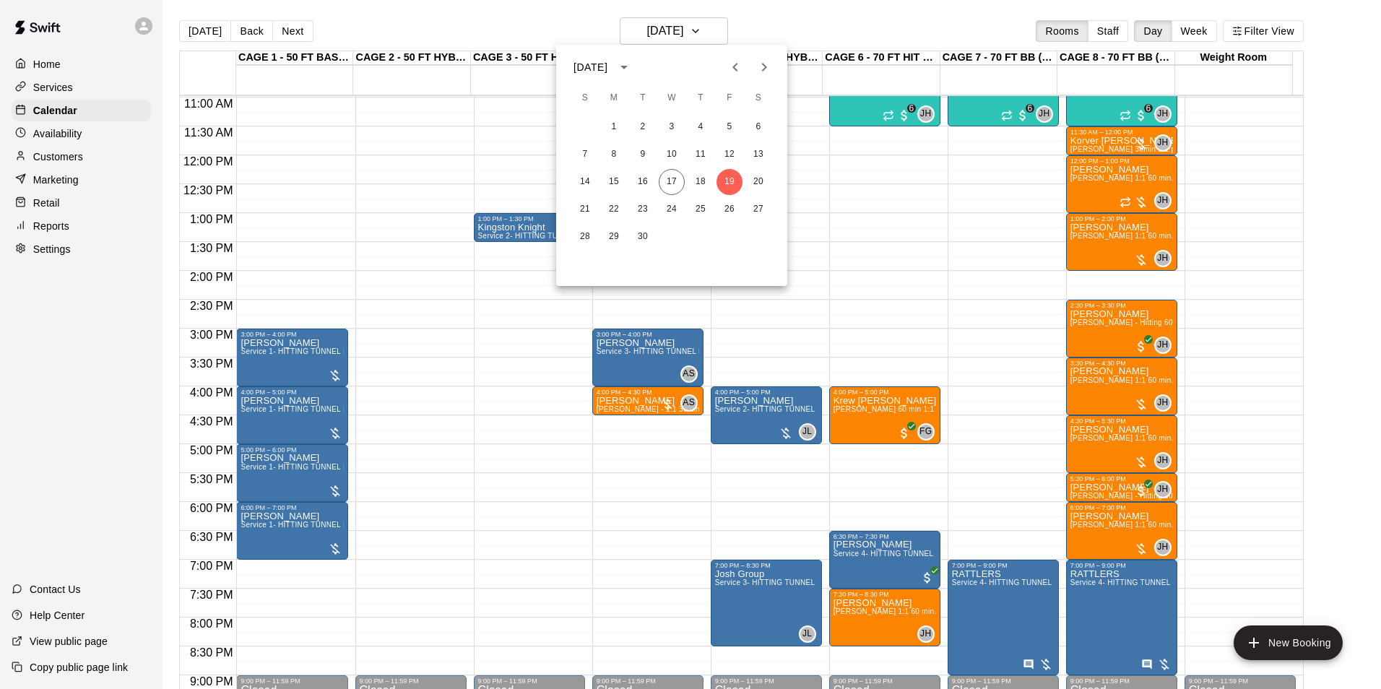
click at [880, 242] on div at bounding box center [690, 344] width 1381 height 689
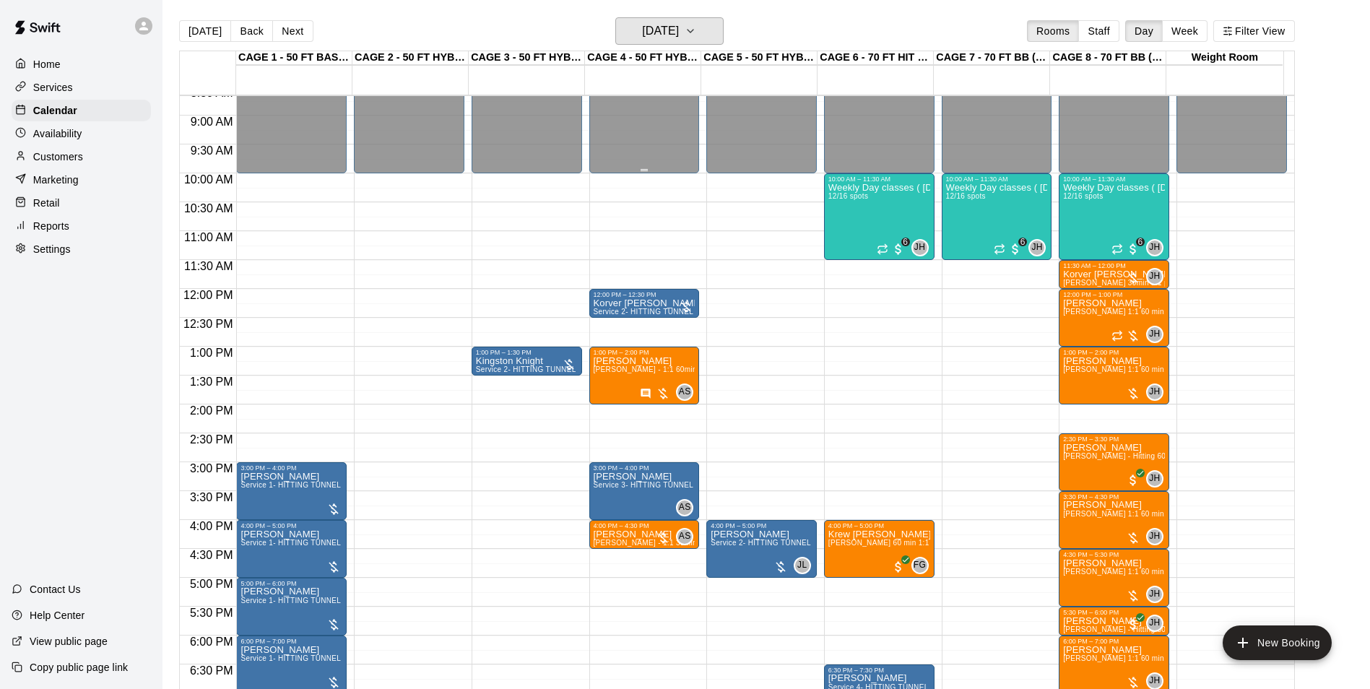
scroll to position [706, 0]
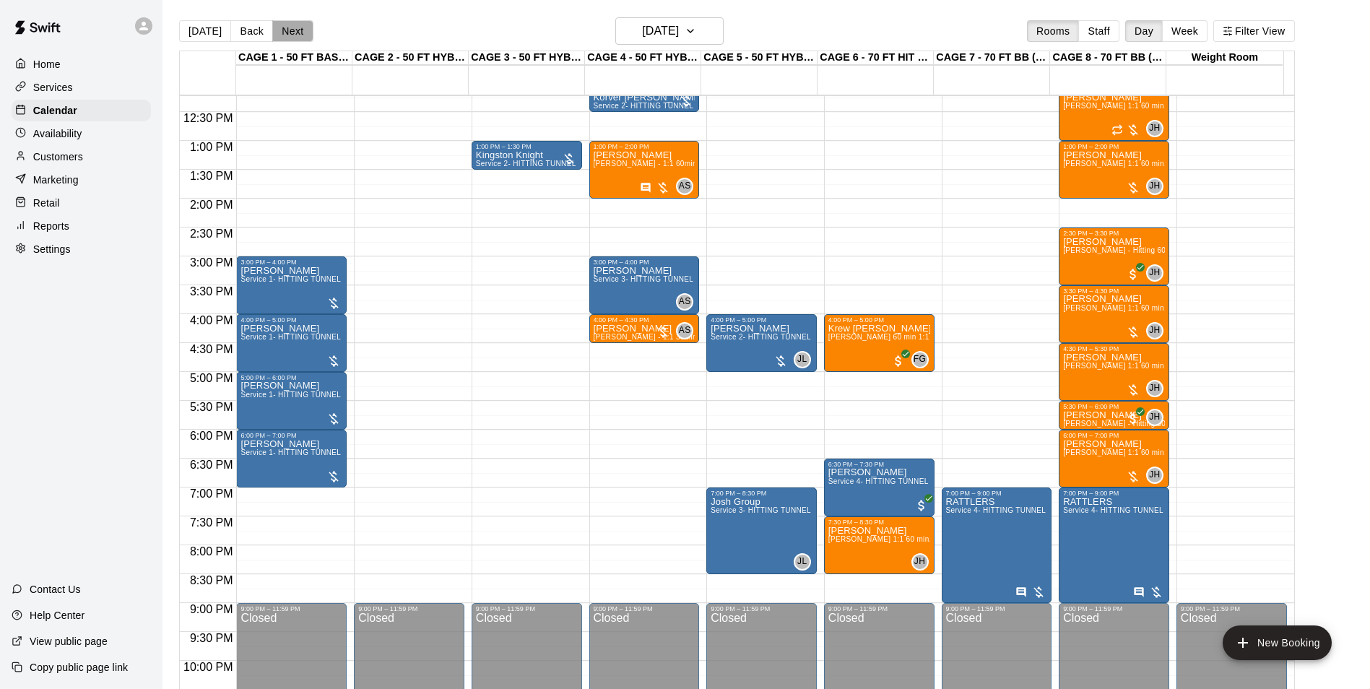
click at [277, 32] on button "Next" at bounding box center [292, 31] width 40 height 22
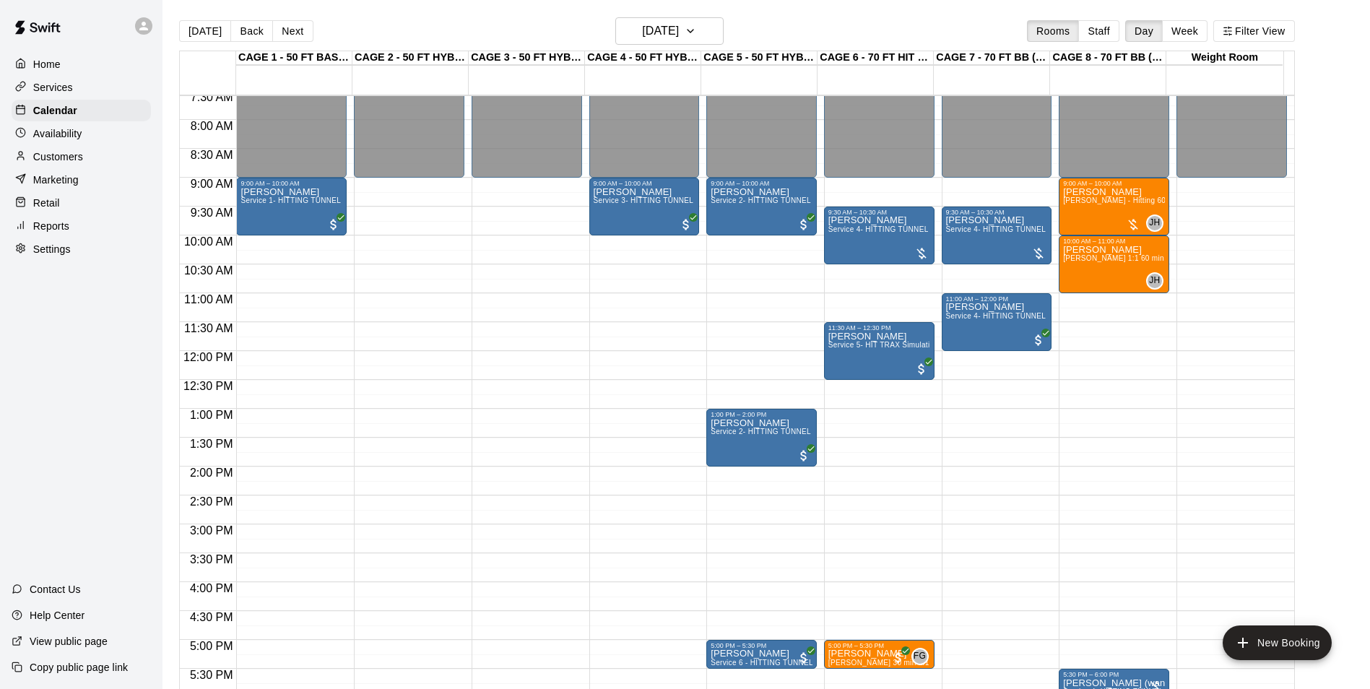
scroll to position [417, 0]
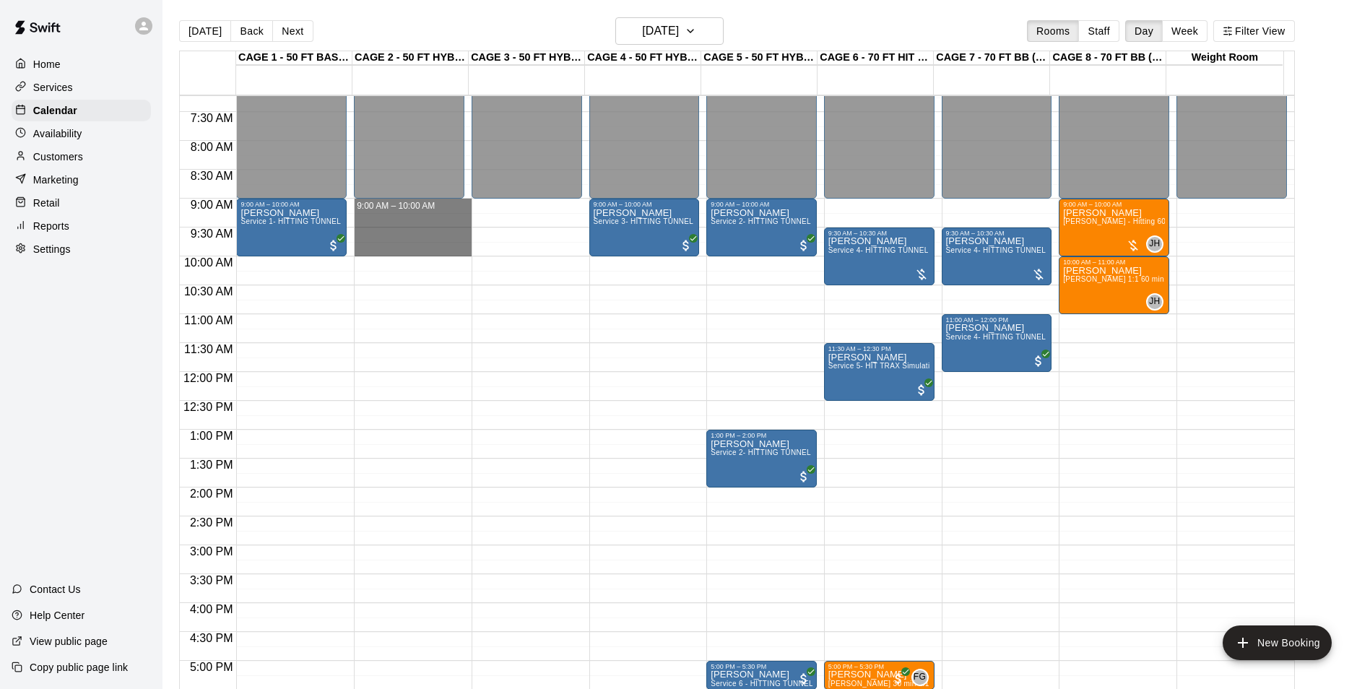
drag, startPoint x: 383, startPoint y: 205, endPoint x: 376, endPoint y: 251, distance: 46.7
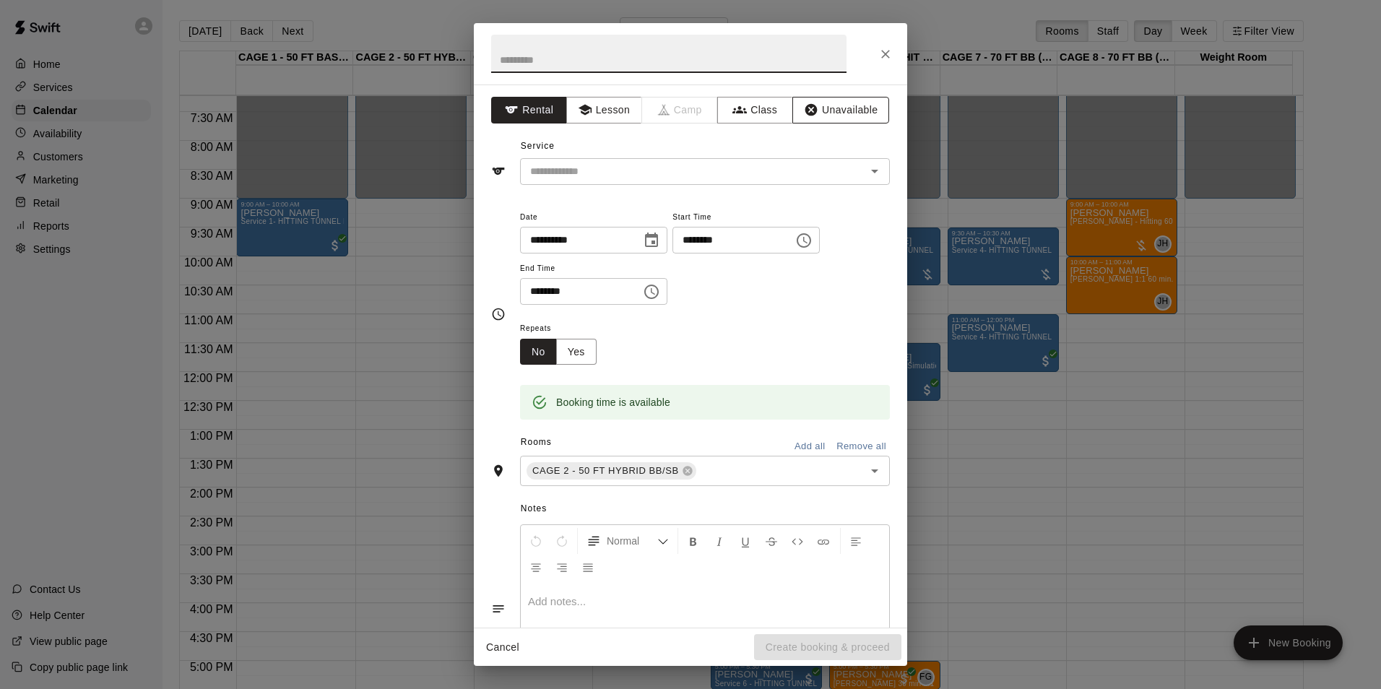
click at [858, 100] on button "Unavailable" at bounding box center [840, 110] width 97 height 27
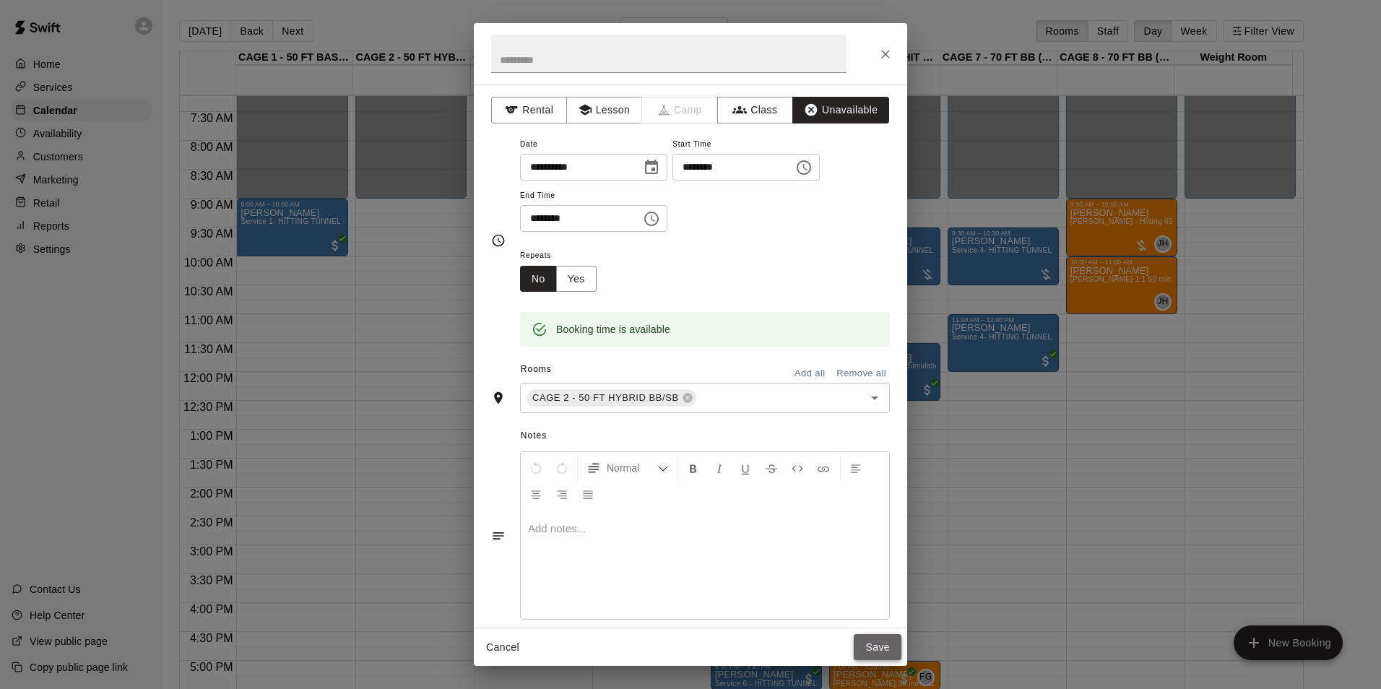
click at [876, 636] on button "Save" at bounding box center [878, 647] width 48 height 27
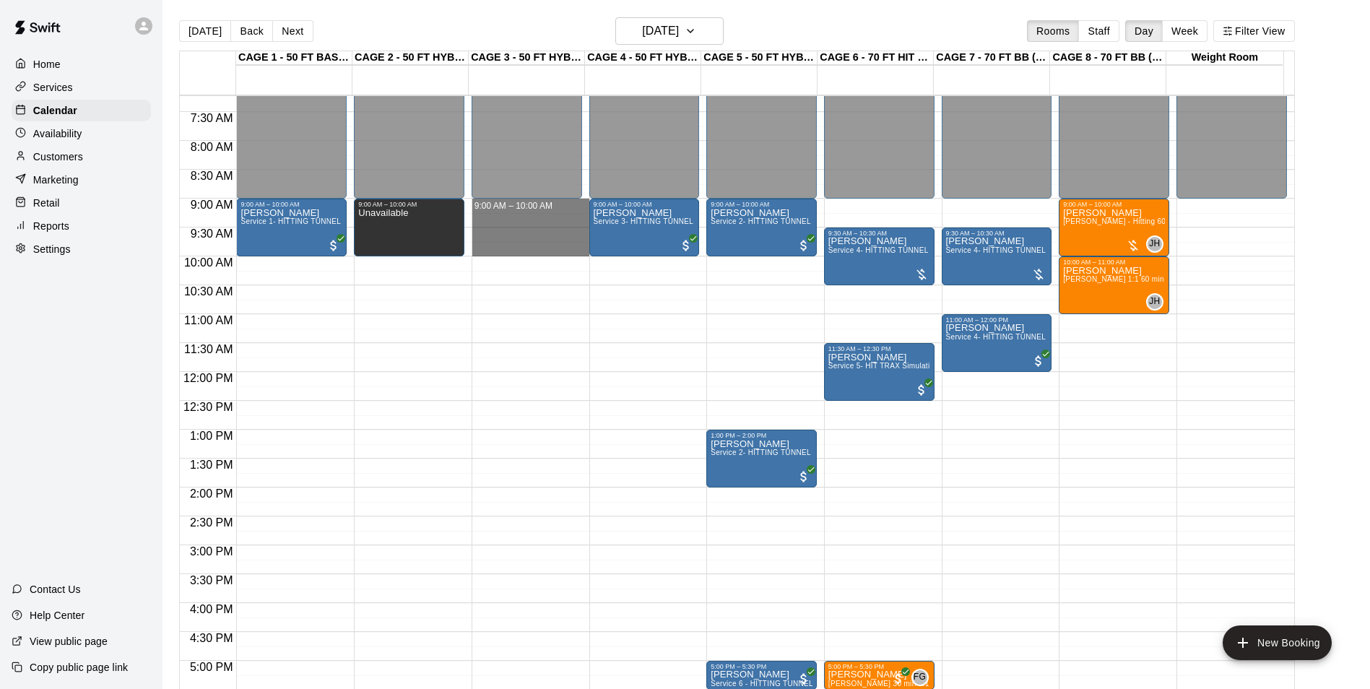
drag, startPoint x: 513, startPoint y: 212, endPoint x: 508, endPoint y: 254, distance: 42.1
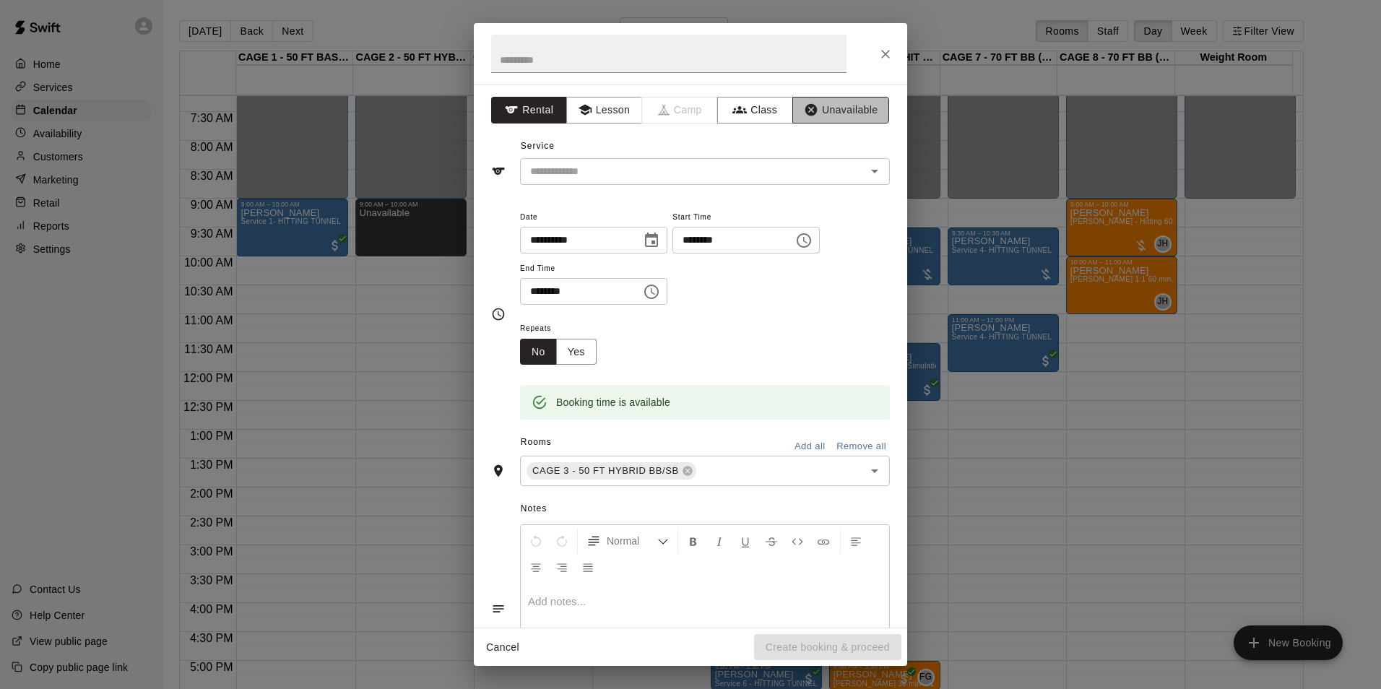
click at [851, 106] on button "Unavailable" at bounding box center [840, 110] width 97 height 27
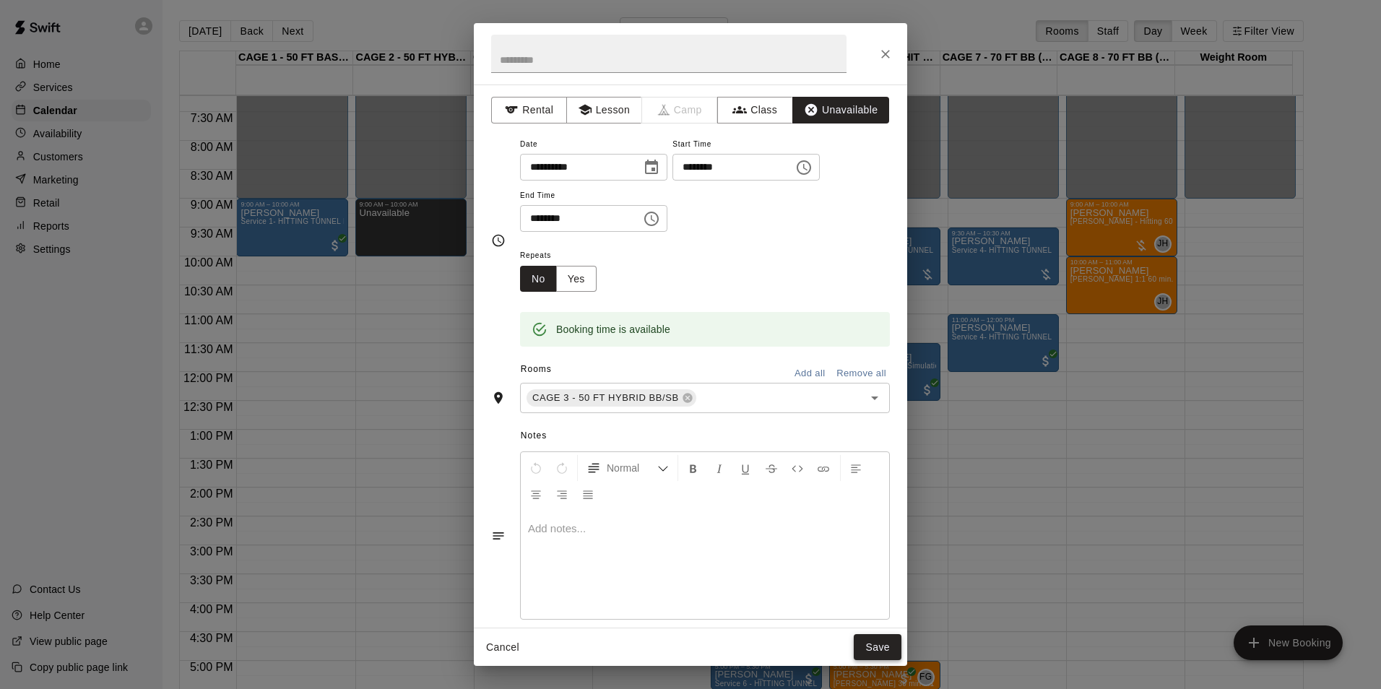
click at [880, 641] on button "Save" at bounding box center [878, 647] width 48 height 27
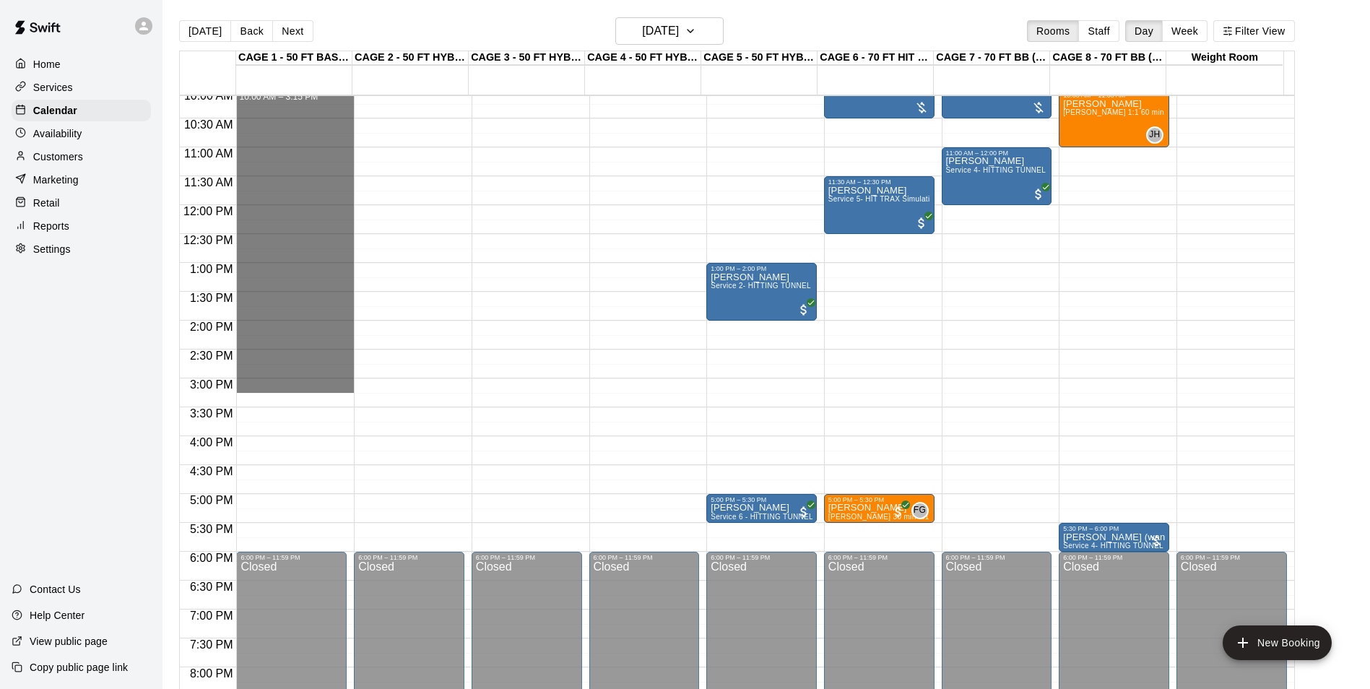
scroll to position [634, 0]
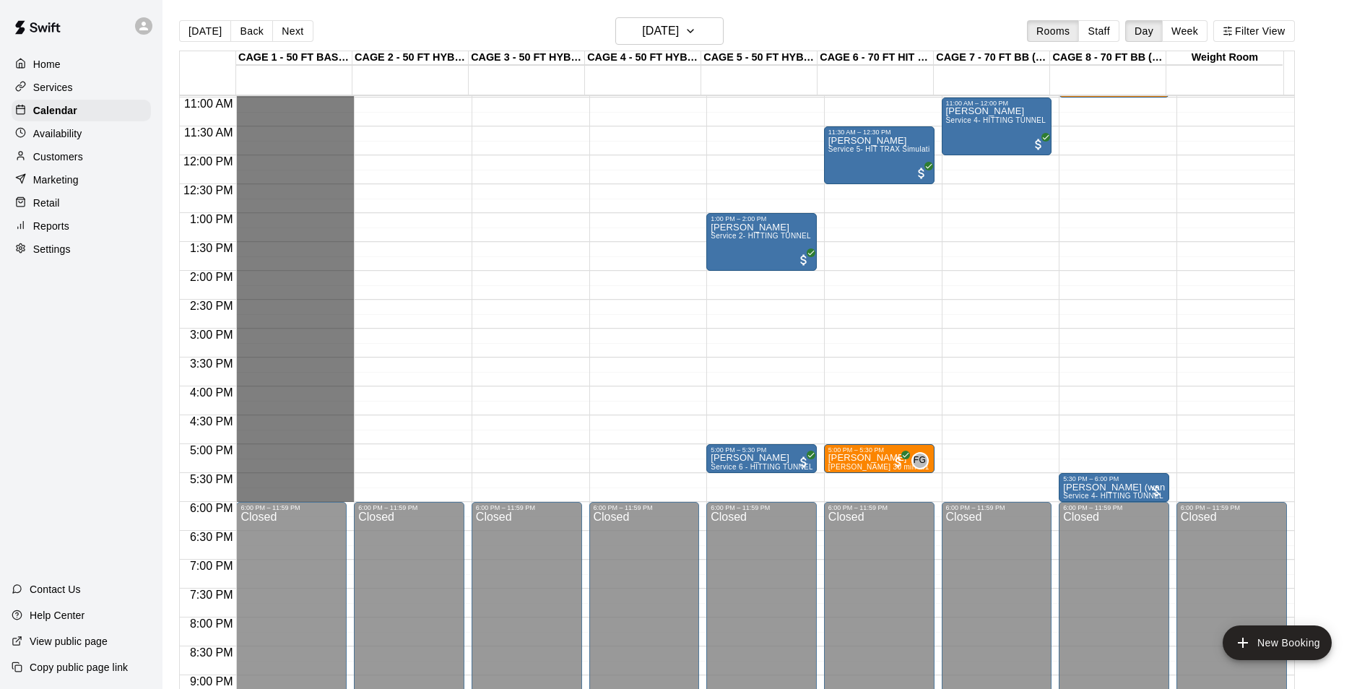
drag, startPoint x: 303, startPoint y: 267, endPoint x: 291, endPoint y: 493, distance: 226.4
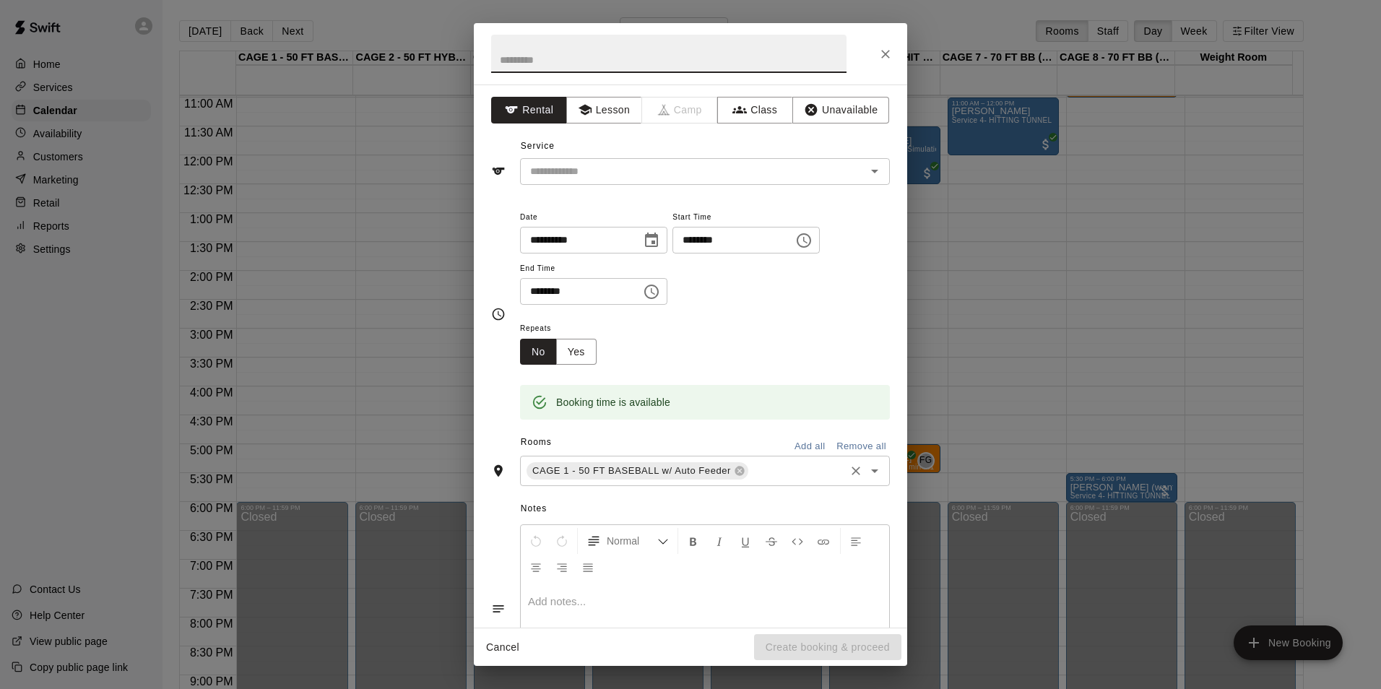
click at [784, 475] on input "text" at bounding box center [796, 471] width 92 height 18
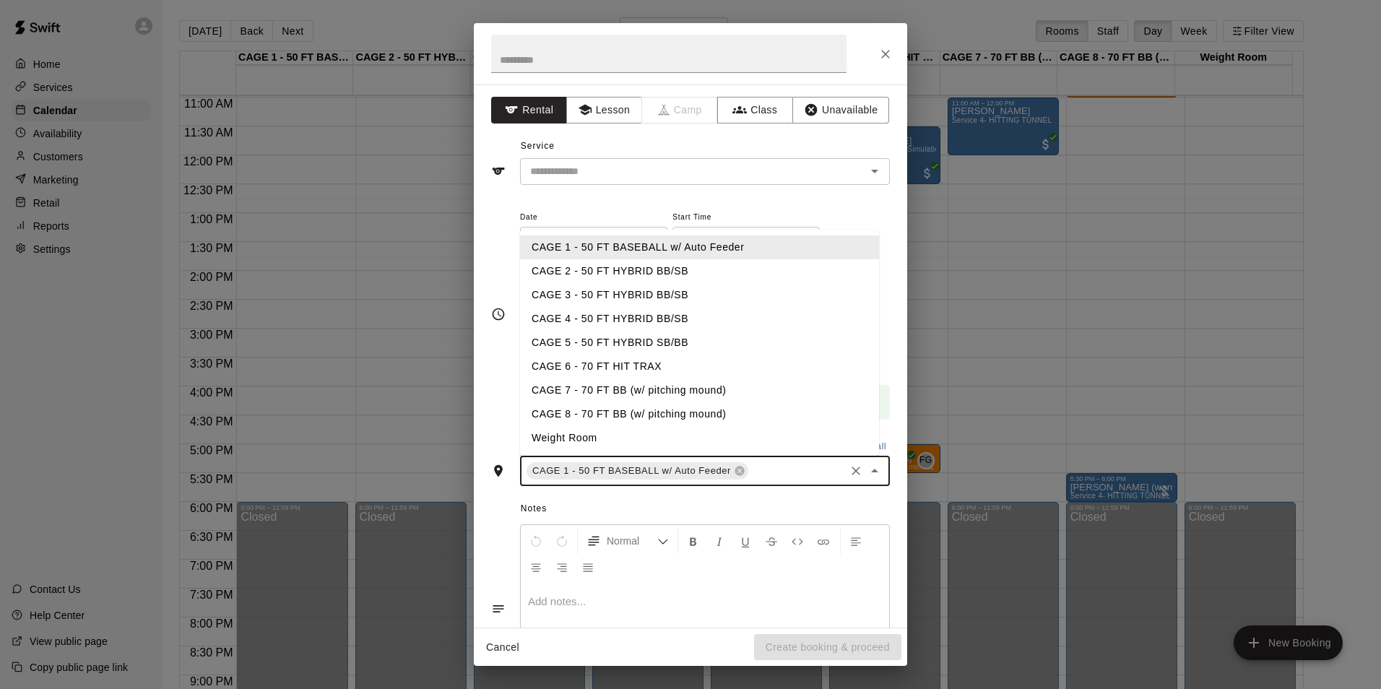
type input "*"
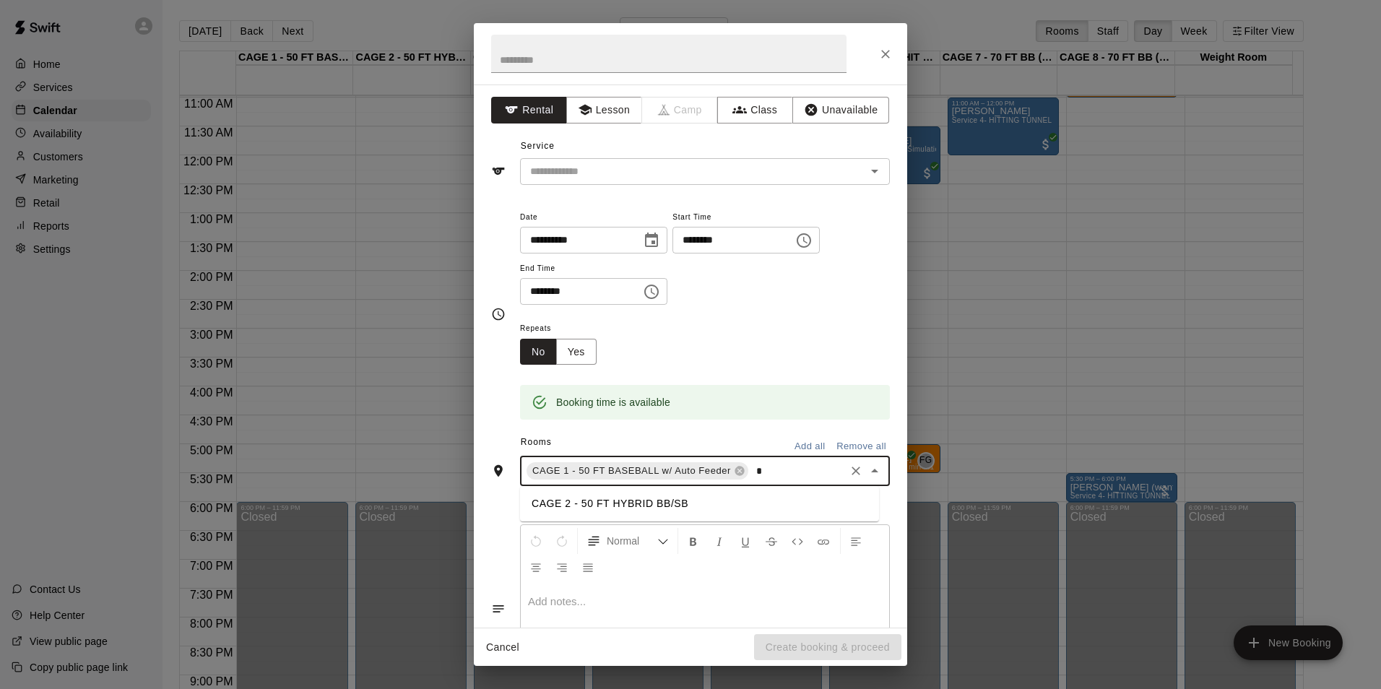
click at [581, 498] on li "CAGE 2 - 50 FT HYBRID BB/SB" at bounding box center [699, 504] width 359 height 24
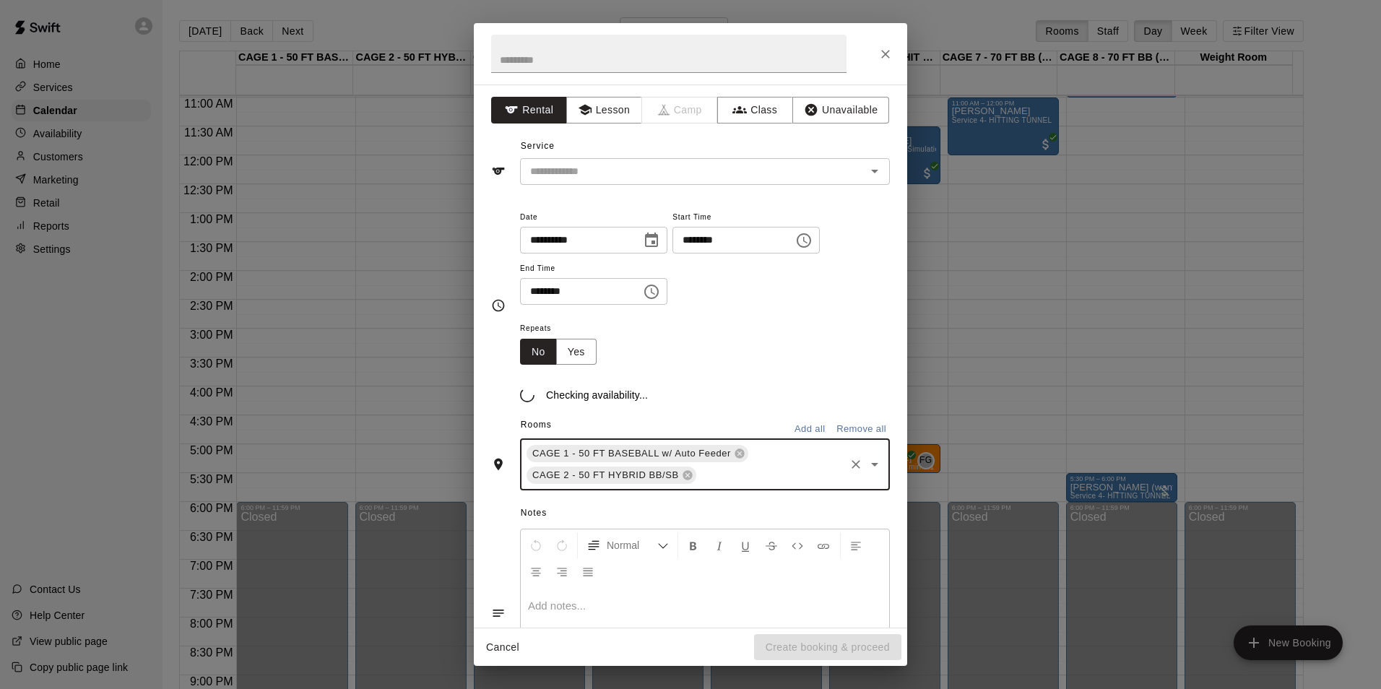
type input "*"
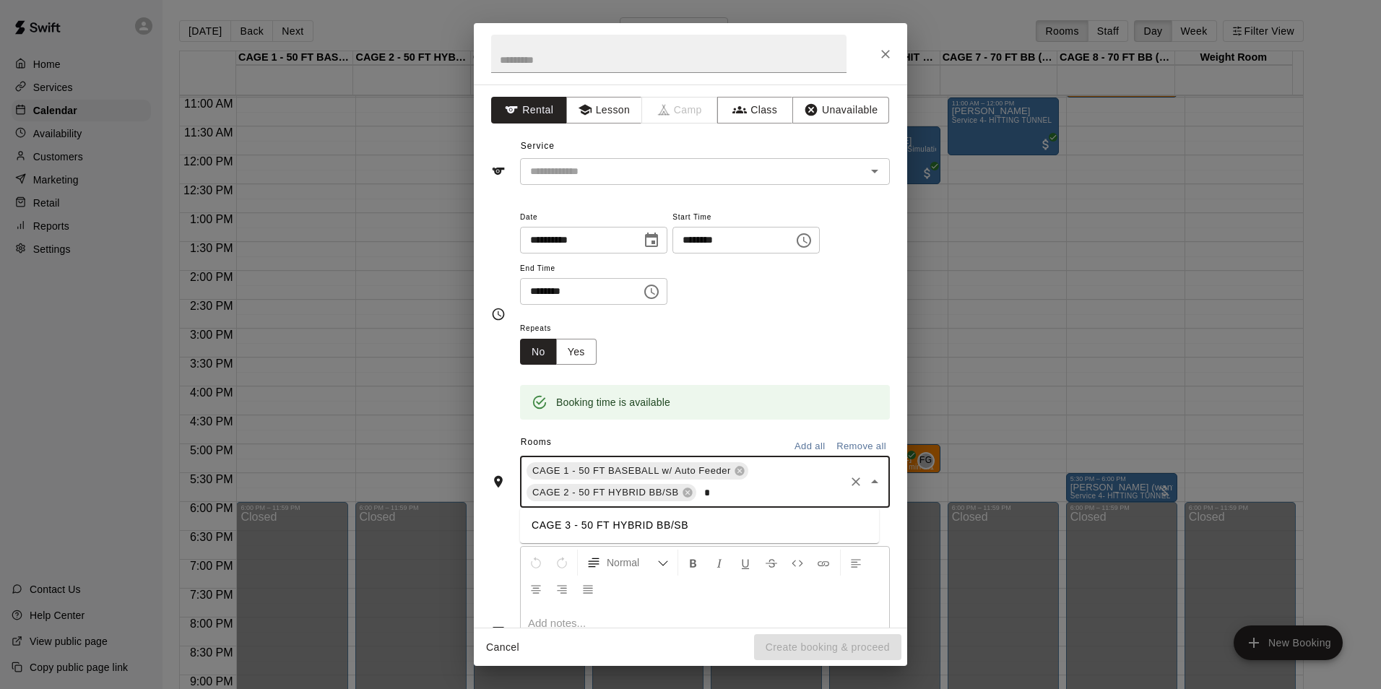
click at [565, 514] on li "CAGE 3 - 50 FT HYBRID BB/SB" at bounding box center [699, 526] width 359 height 24
type input "*"
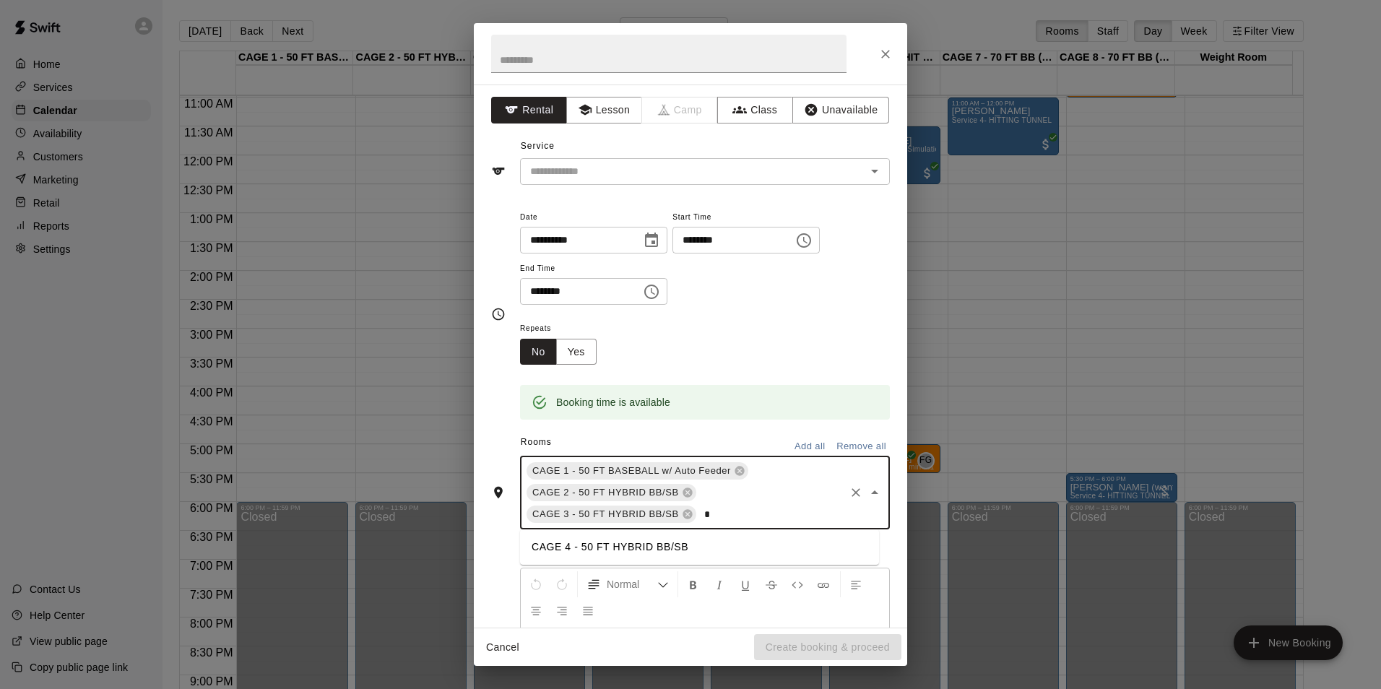
click at [548, 545] on li "CAGE 4 - 50 FT HYBRID BB/SB" at bounding box center [699, 547] width 359 height 24
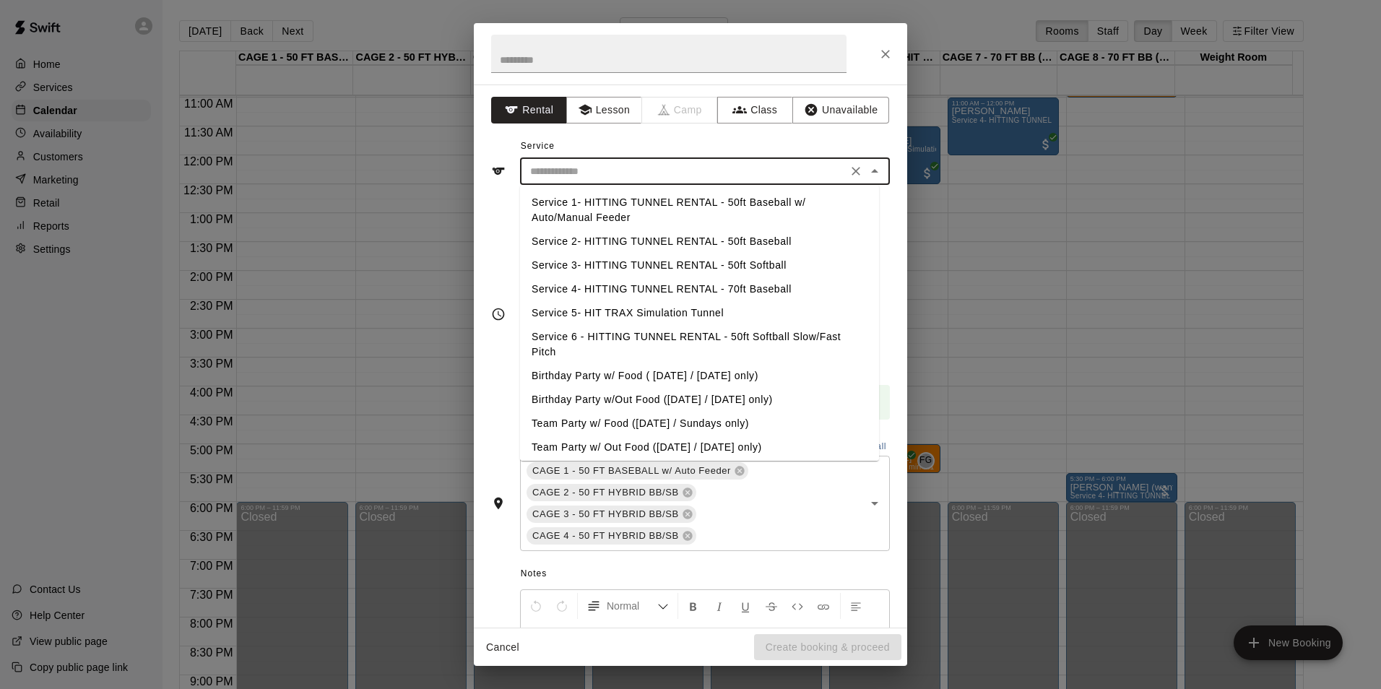
click at [725, 164] on input "text" at bounding box center [683, 172] width 319 height 18
click at [741, 242] on li "Service 2- HITTING TUNNEL RENTAL - 50ft Baseball" at bounding box center [699, 242] width 359 height 24
type input "**********"
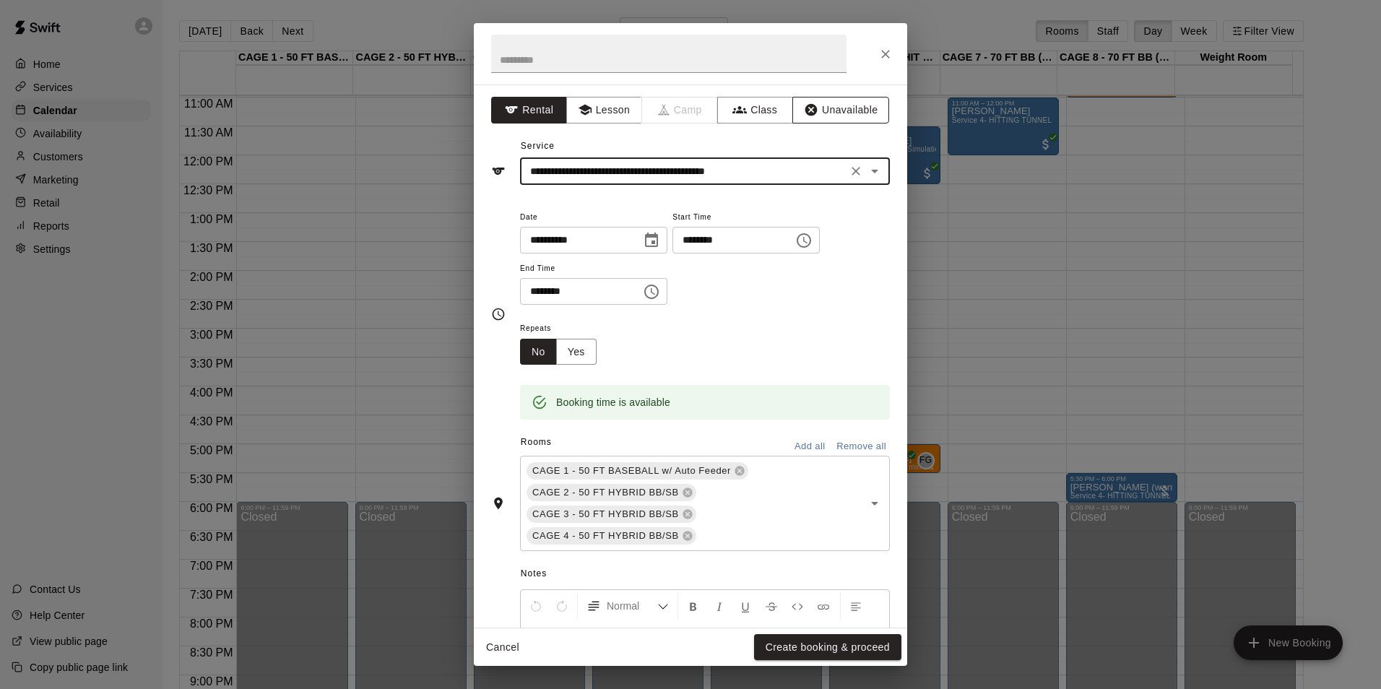
click at [836, 101] on button "Unavailable" at bounding box center [840, 110] width 97 height 27
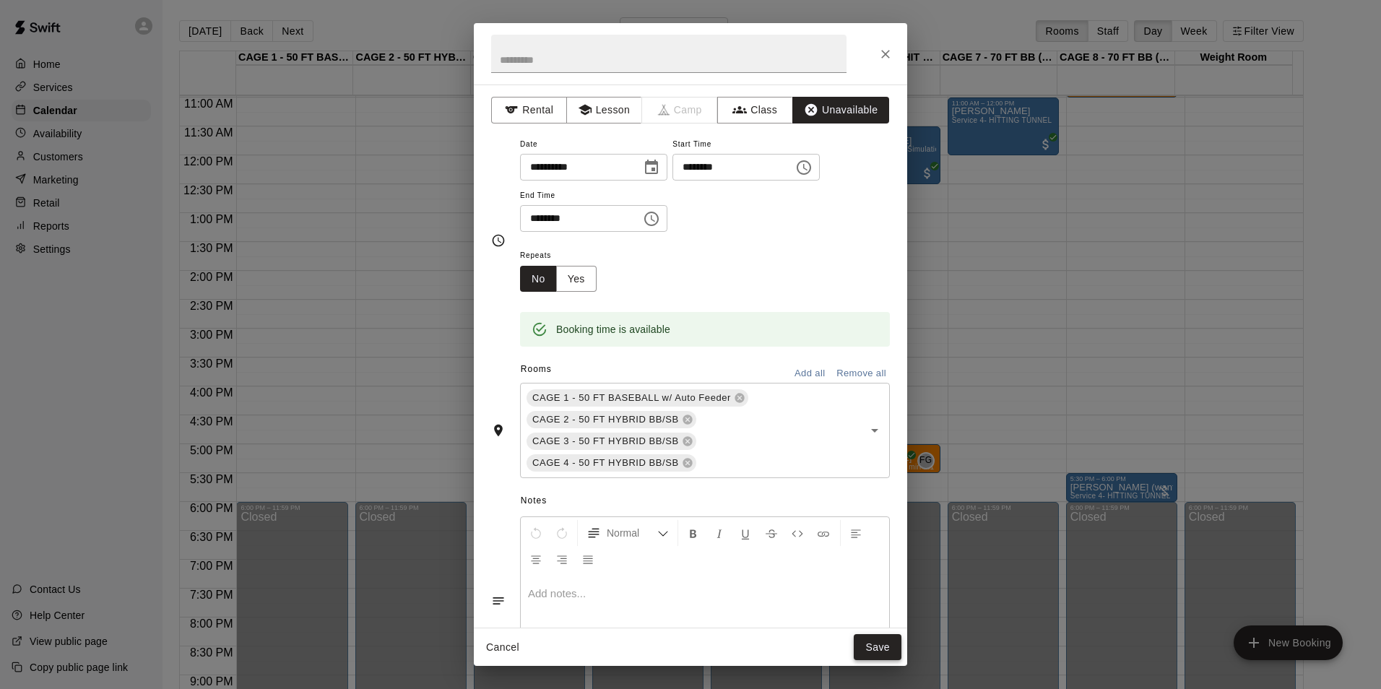
click at [885, 643] on button "Save" at bounding box center [878, 647] width 48 height 27
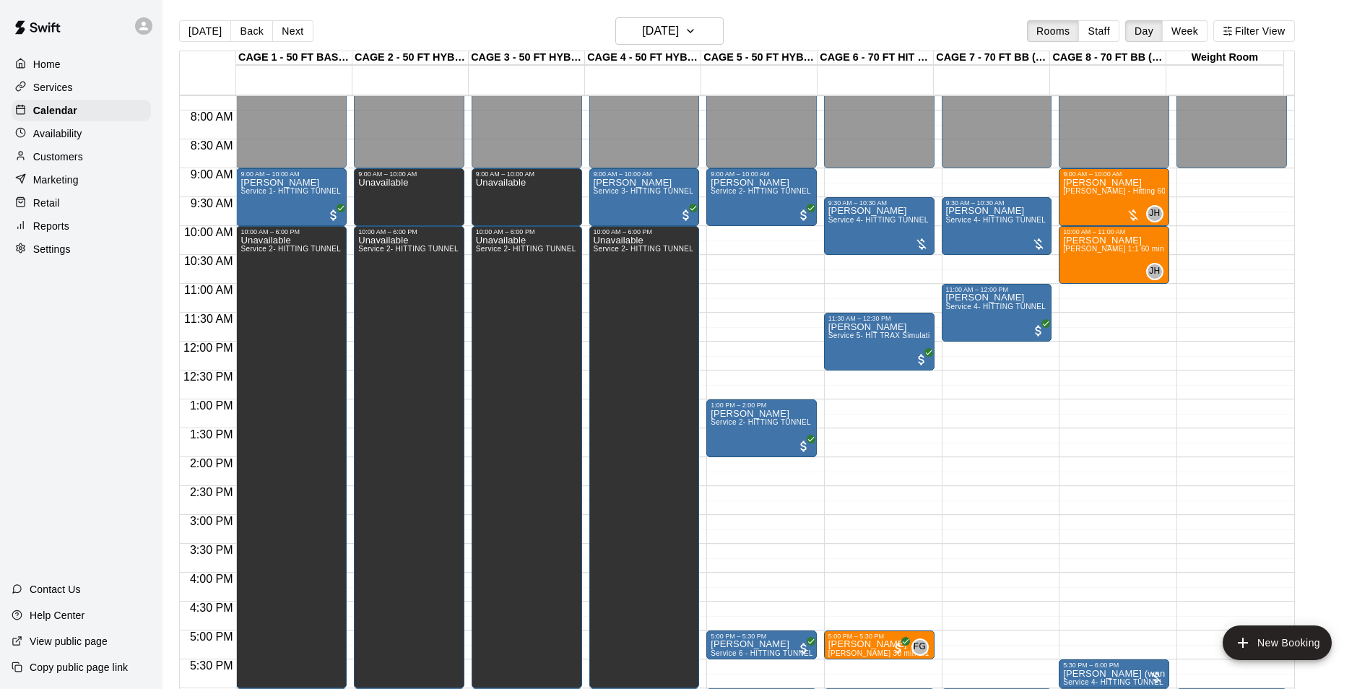
scroll to position [417, 0]
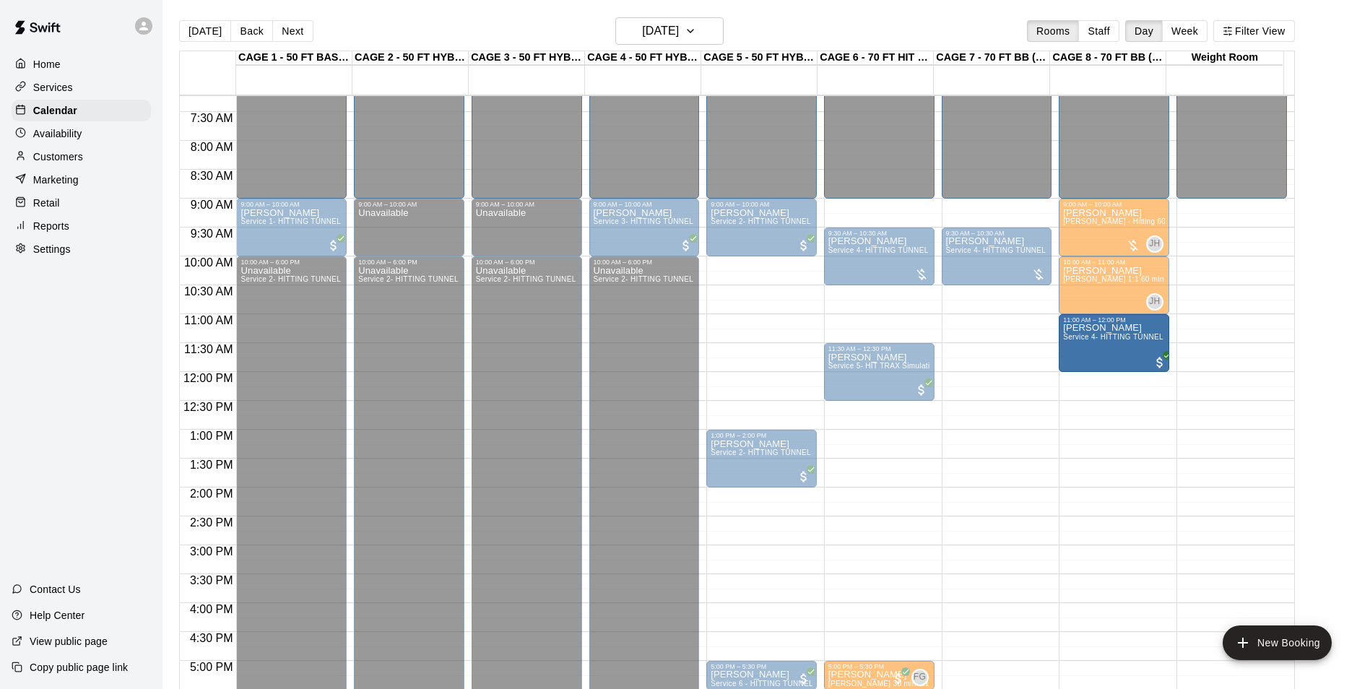
drag, startPoint x: 1029, startPoint y: 347, endPoint x: 1067, endPoint y: 347, distance: 37.6
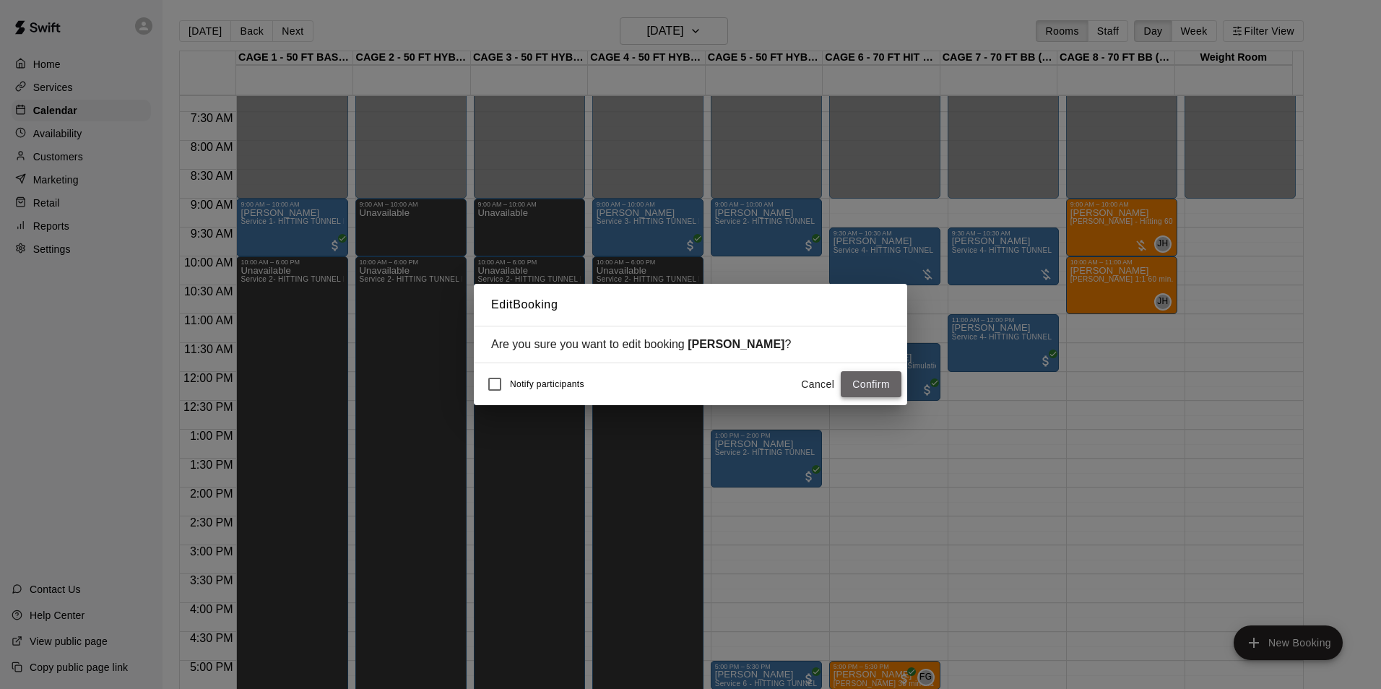
click at [856, 382] on button "Confirm" at bounding box center [871, 384] width 61 height 27
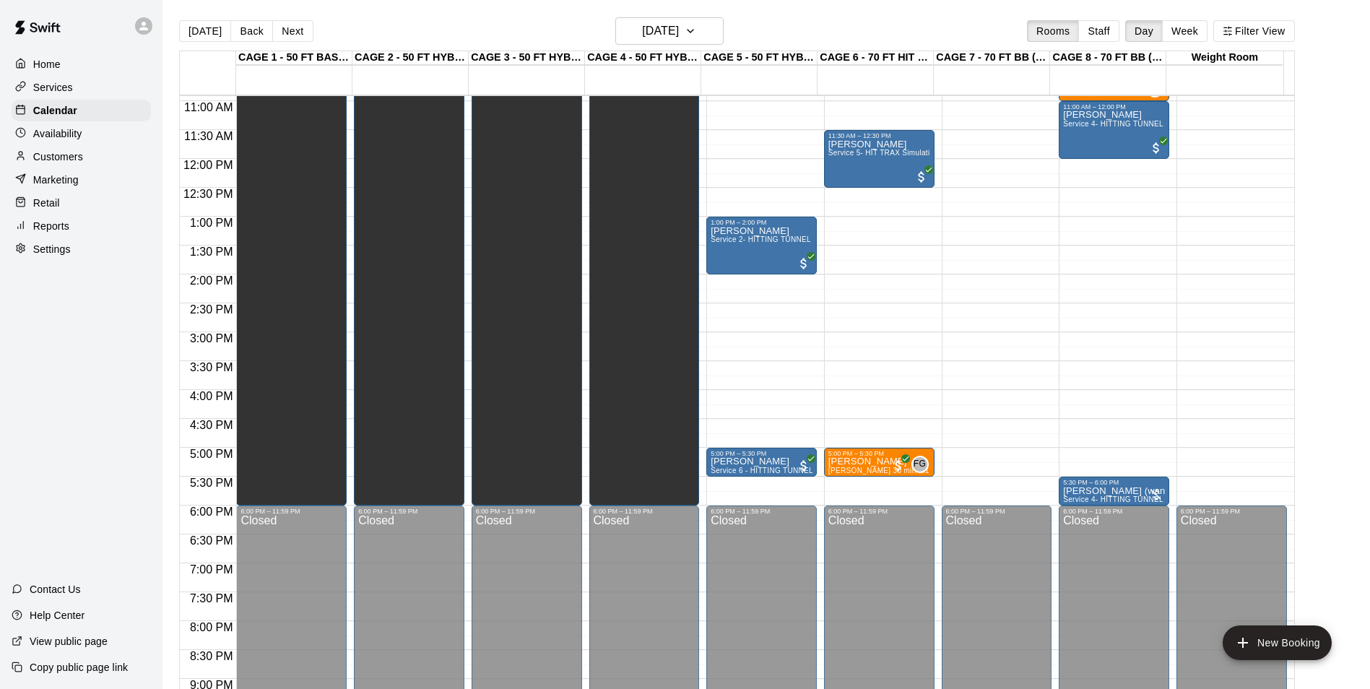
scroll to position [634, 0]
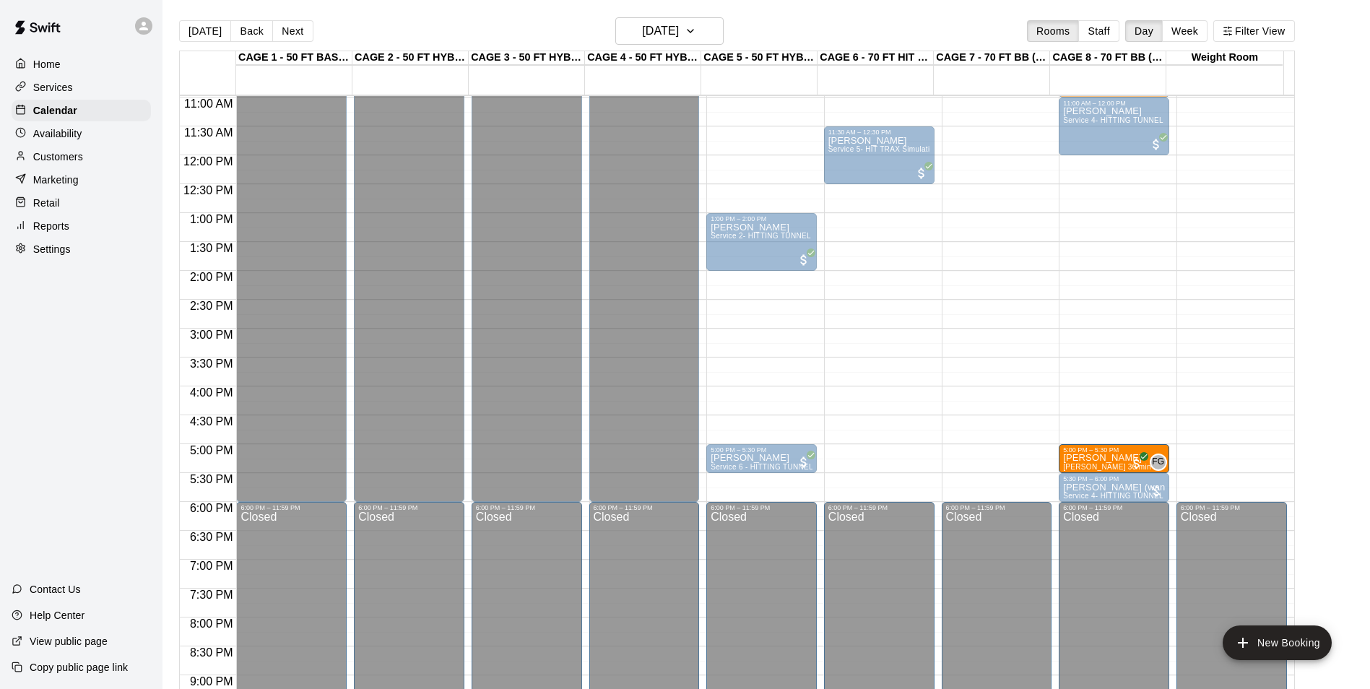
drag, startPoint x: 885, startPoint y: 462, endPoint x: 1094, endPoint y: 467, distance: 209.5
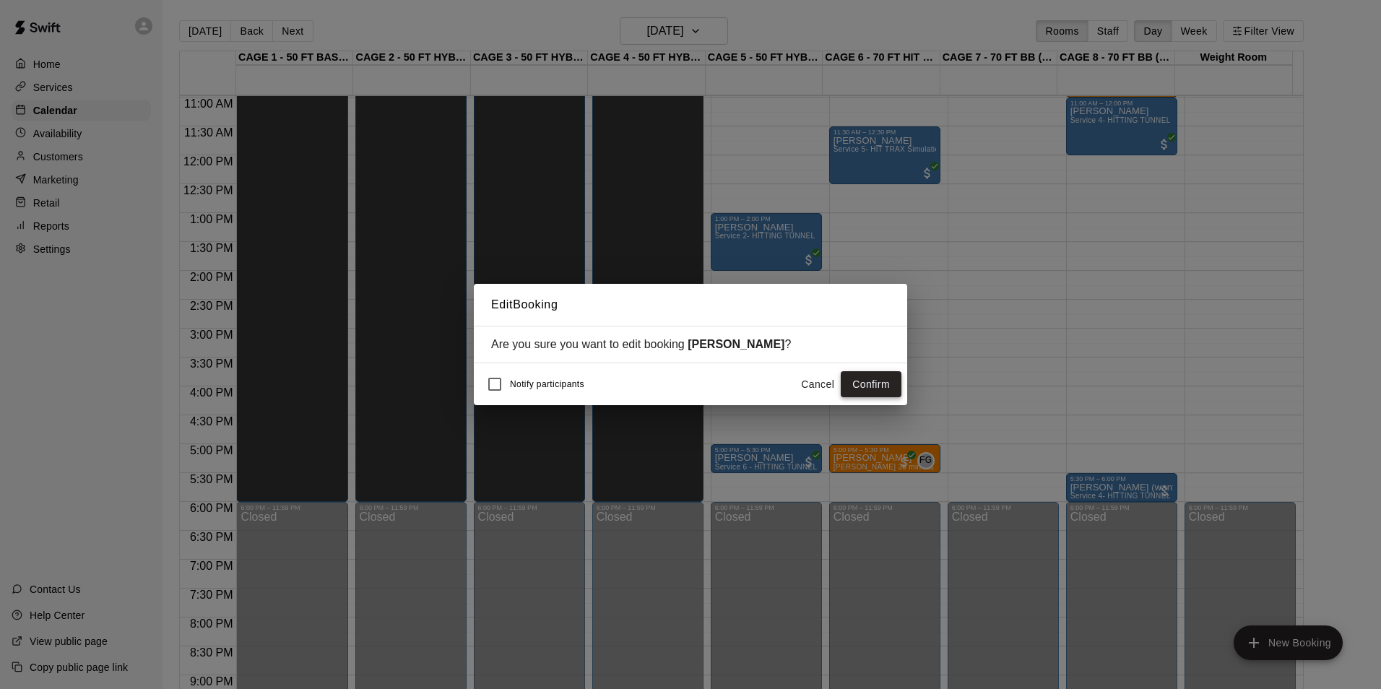
click at [857, 383] on button "Confirm" at bounding box center [871, 384] width 61 height 27
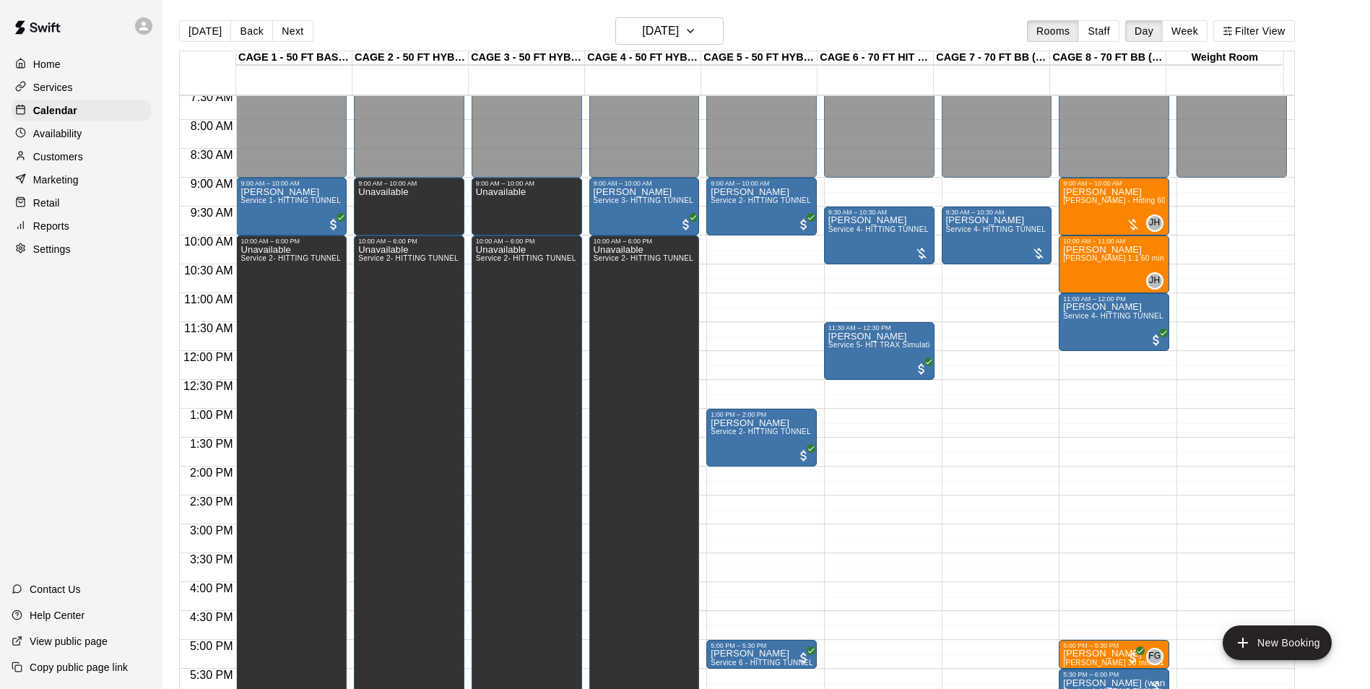
scroll to position [417, 0]
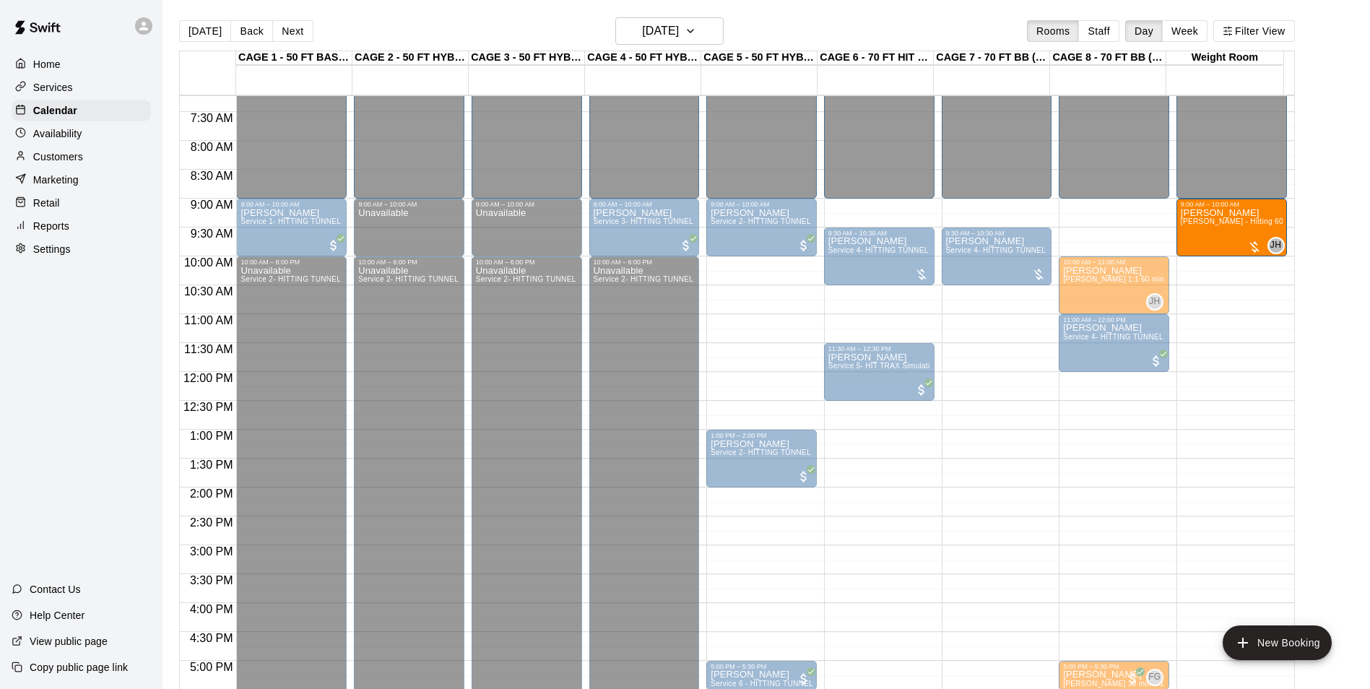
drag, startPoint x: 1141, startPoint y: 220, endPoint x: 1186, endPoint y: 227, distance: 45.2
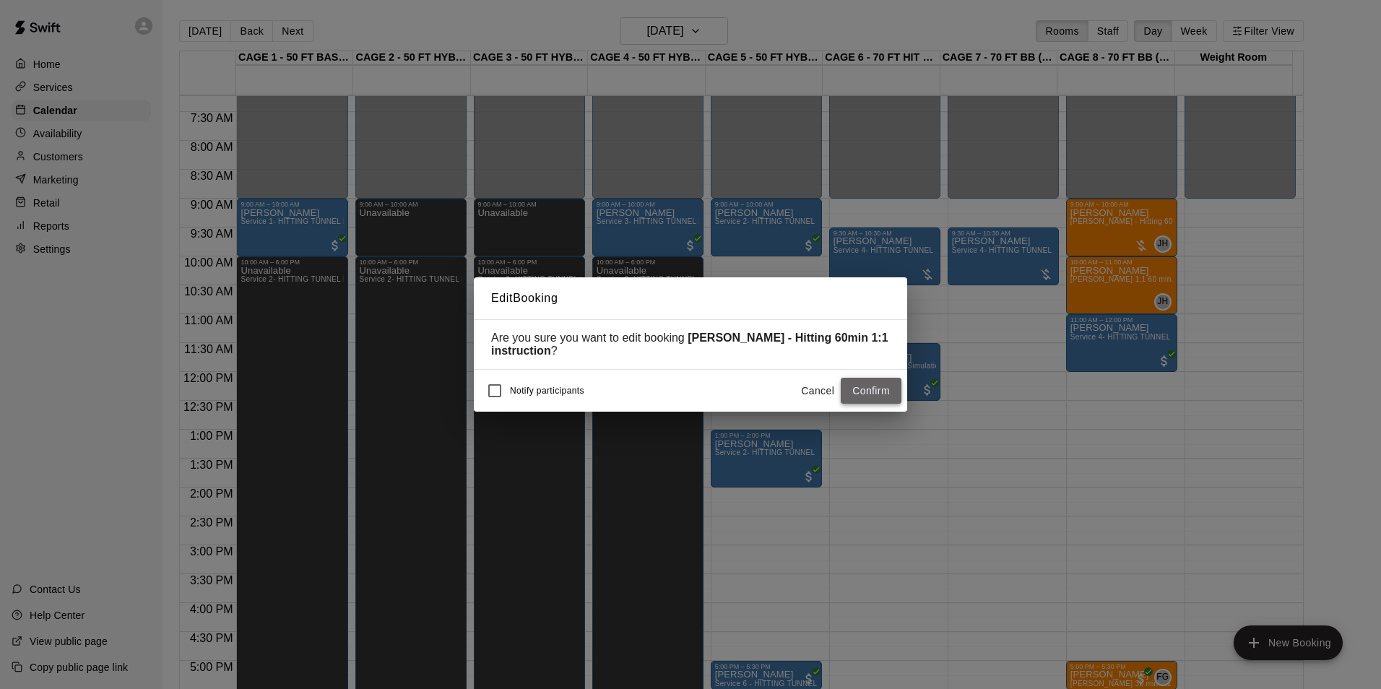
click at [890, 397] on button "Confirm" at bounding box center [871, 391] width 61 height 27
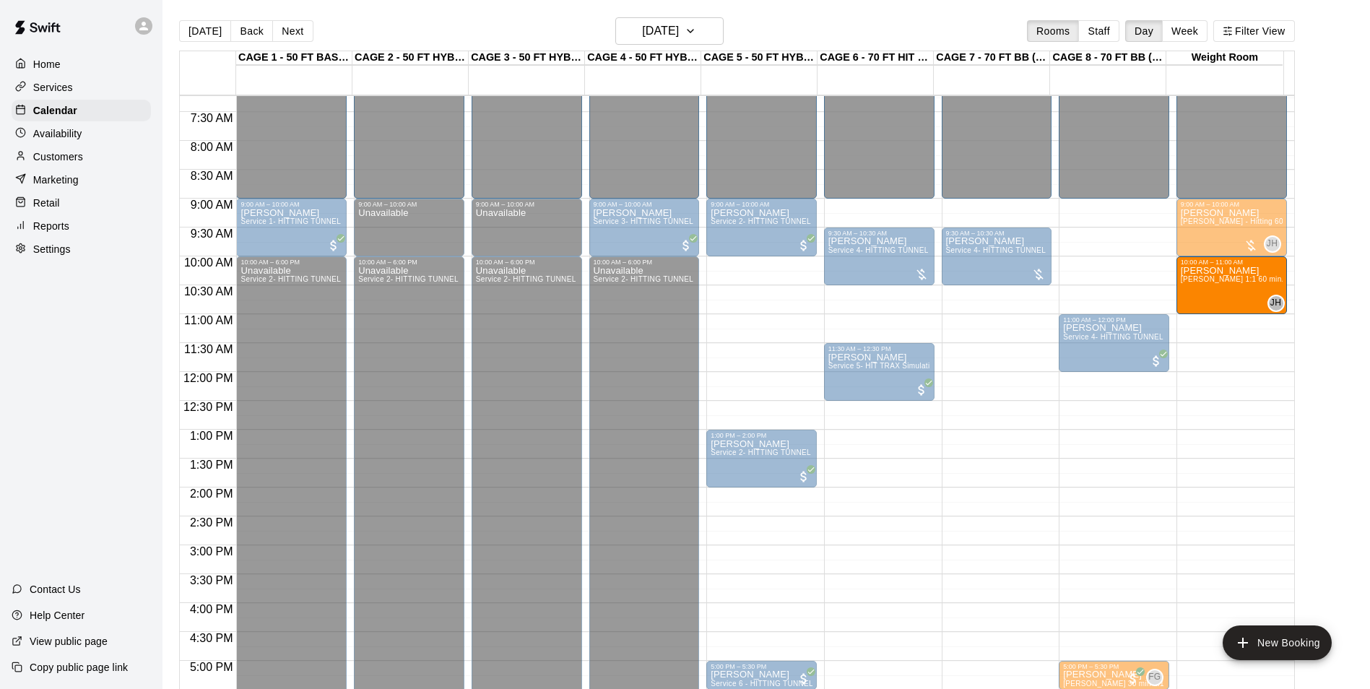
drag, startPoint x: 1156, startPoint y: 273, endPoint x: 1180, endPoint y: 274, distance: 24.6
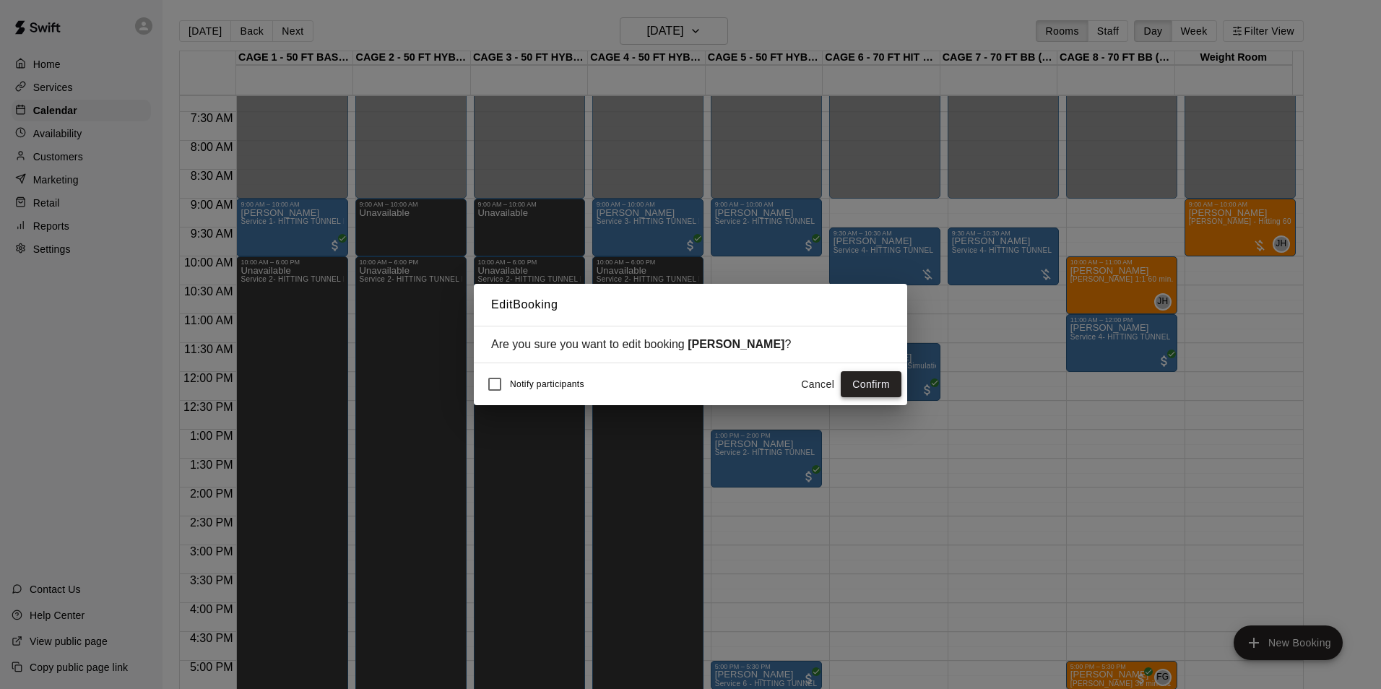
click at [870, 392] on button "Confirm" at bounding box center [871, 384] width 61 height 27
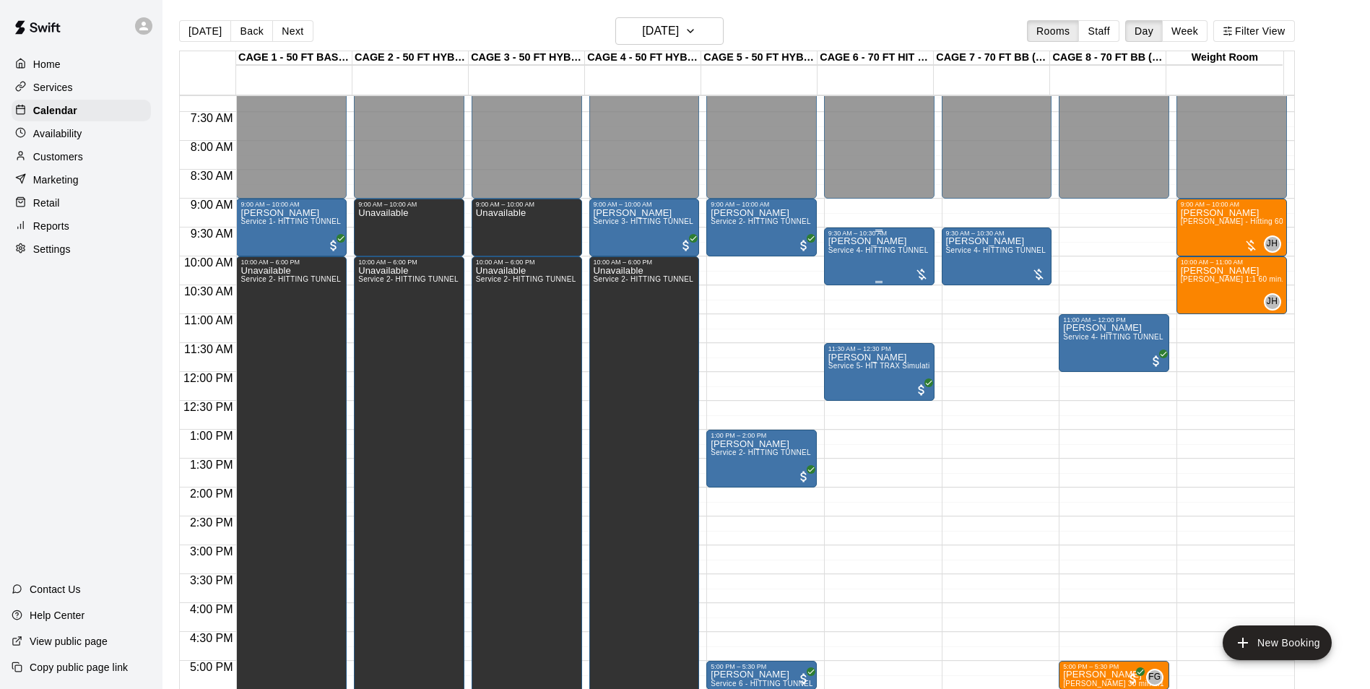
click at [869, 263] on div "[PERSON_NAME] Service 4- HITTING TUNNEL RENTAL - 70ft Baseball" at bounding box center [879, 581] width 102 height 689
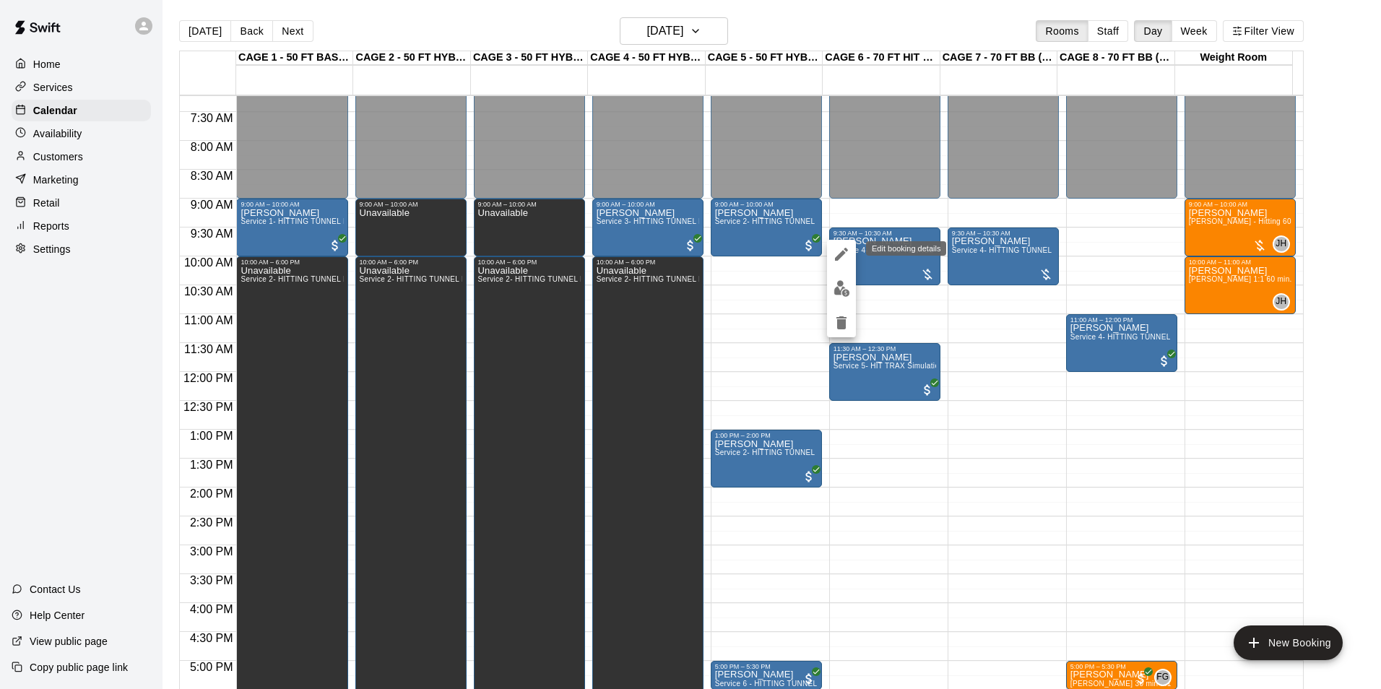
click at [838, 252] on icon "edit" at bounding box center [841, 254] width 17 height 17
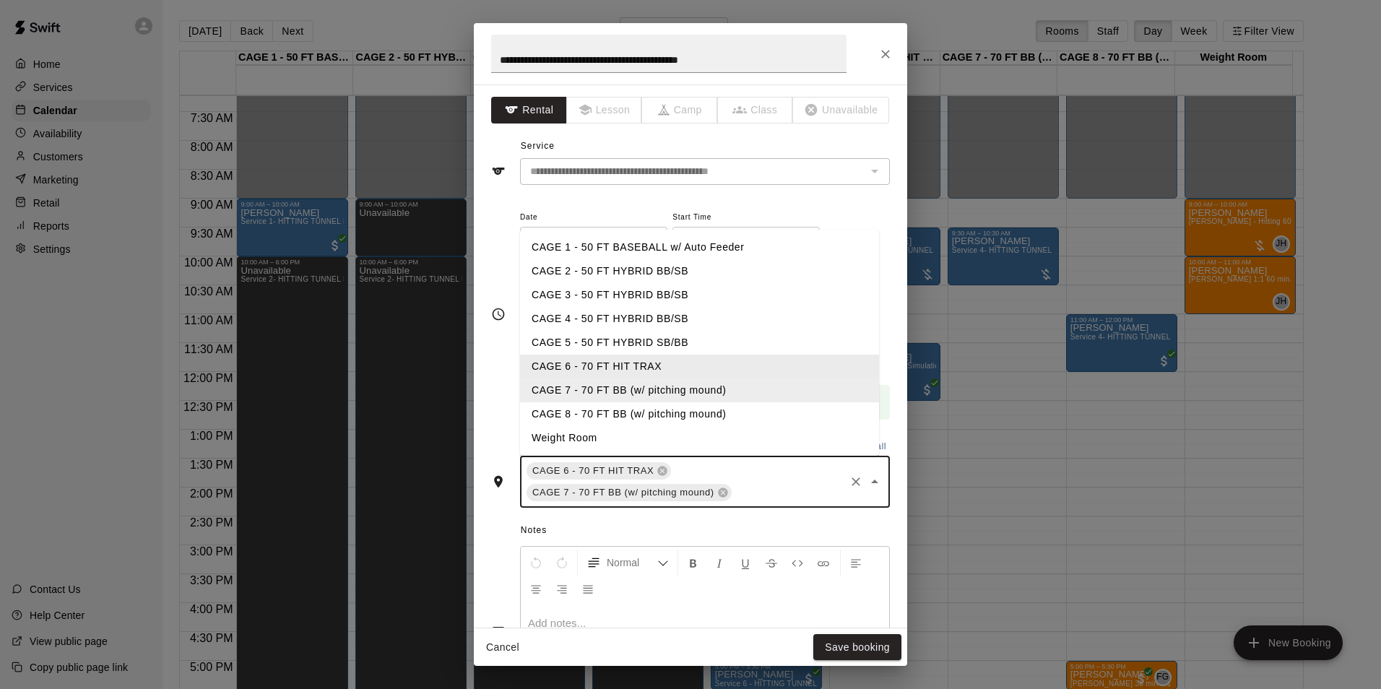
click at [776, 484] on input "text" at bounding box center [788, 493] width 109 height 18
type input "*"
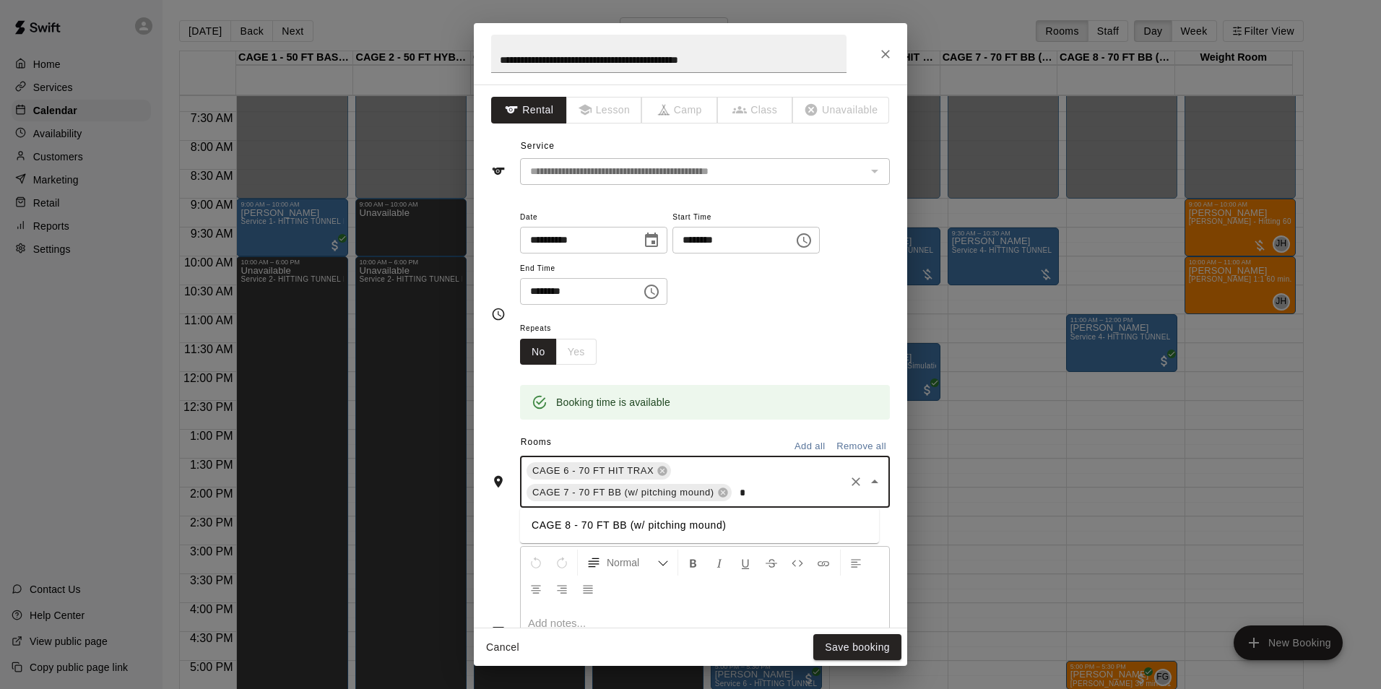
click at [586, 528] on li "CAGE 8 - 70 FT BB (w/ pitching mound)" at bounding box center [699, 526] width 359 height 24
click at [658, 471] on icon at bounding box center [662, 471] width 9 height 9
click at [842, 638] on button "Save booking" at bounding box center [857, 647] width 88 height 27
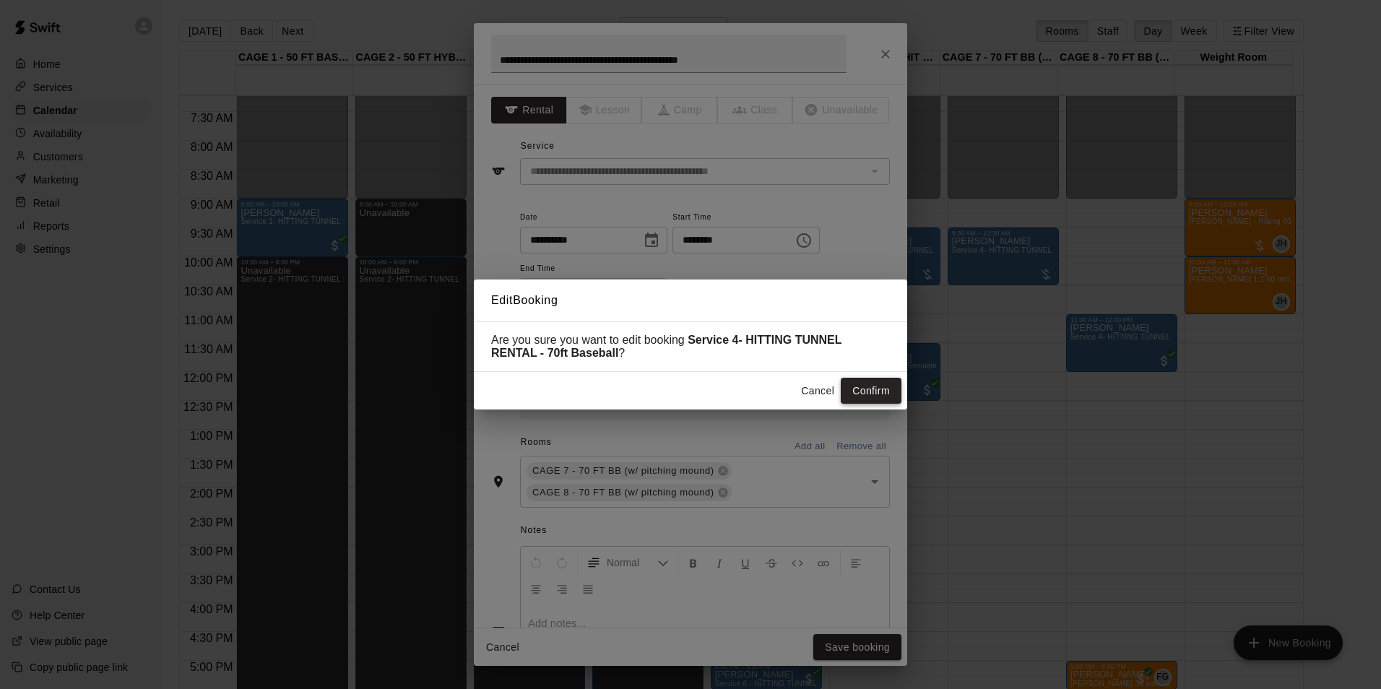
click at [870, 389] on button "Confirm" at bounding box center [871, 391] width 61 height 27
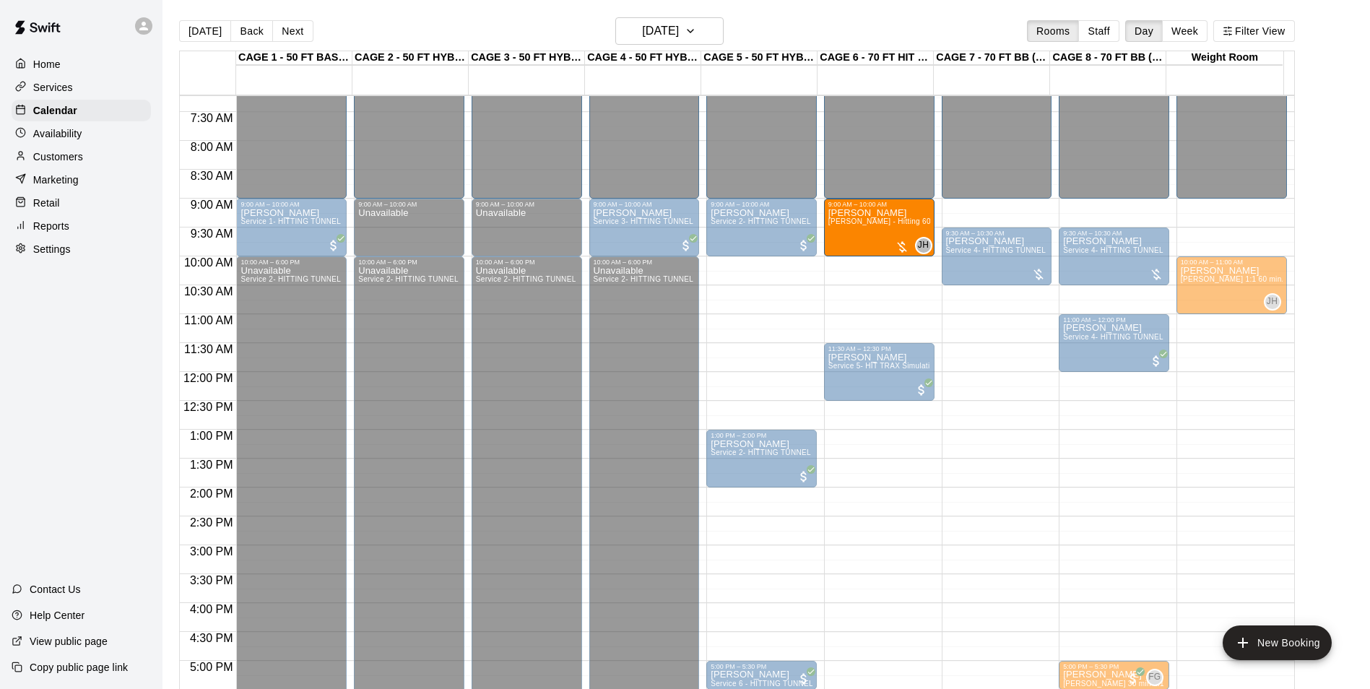
drag, startPoint x: 1197, startPoint y: 227, endPoint x: 933, endPoint y: 243, distance: 264.9
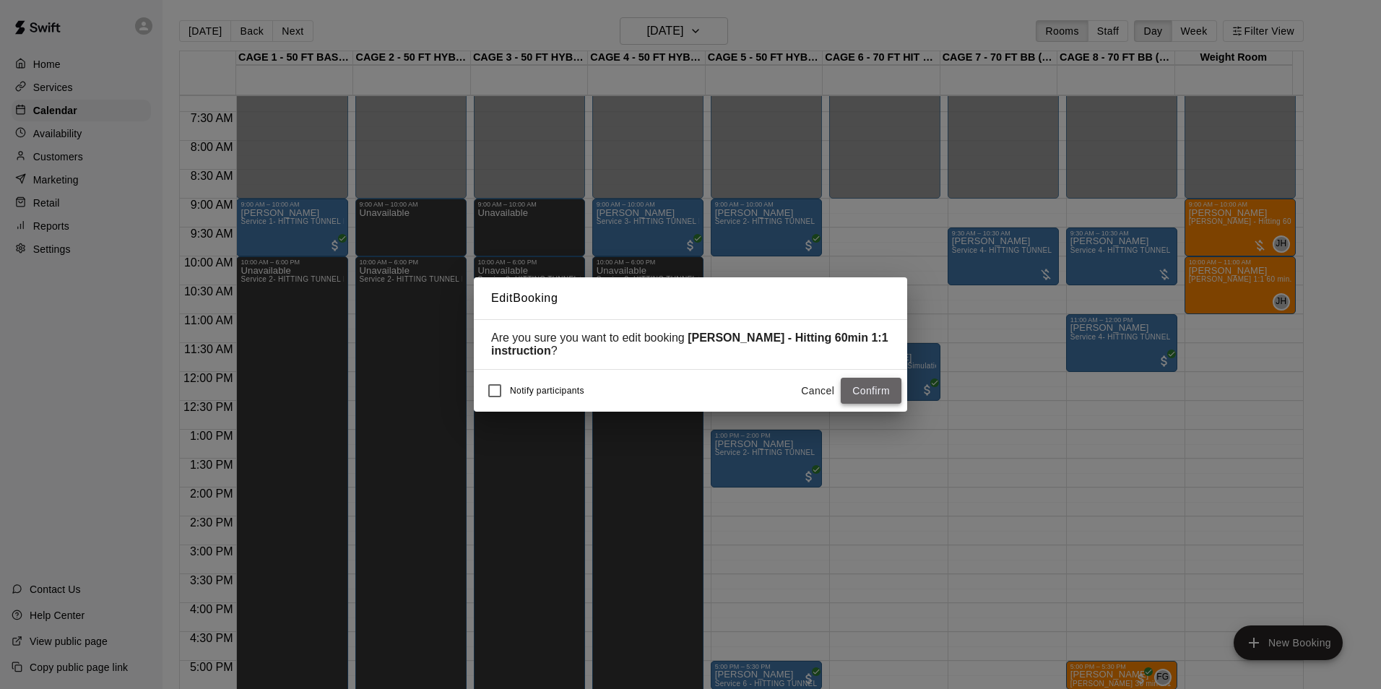
click at [864, 391] on button "Confirm" at bounding box center [871, 391] width 61 height 27
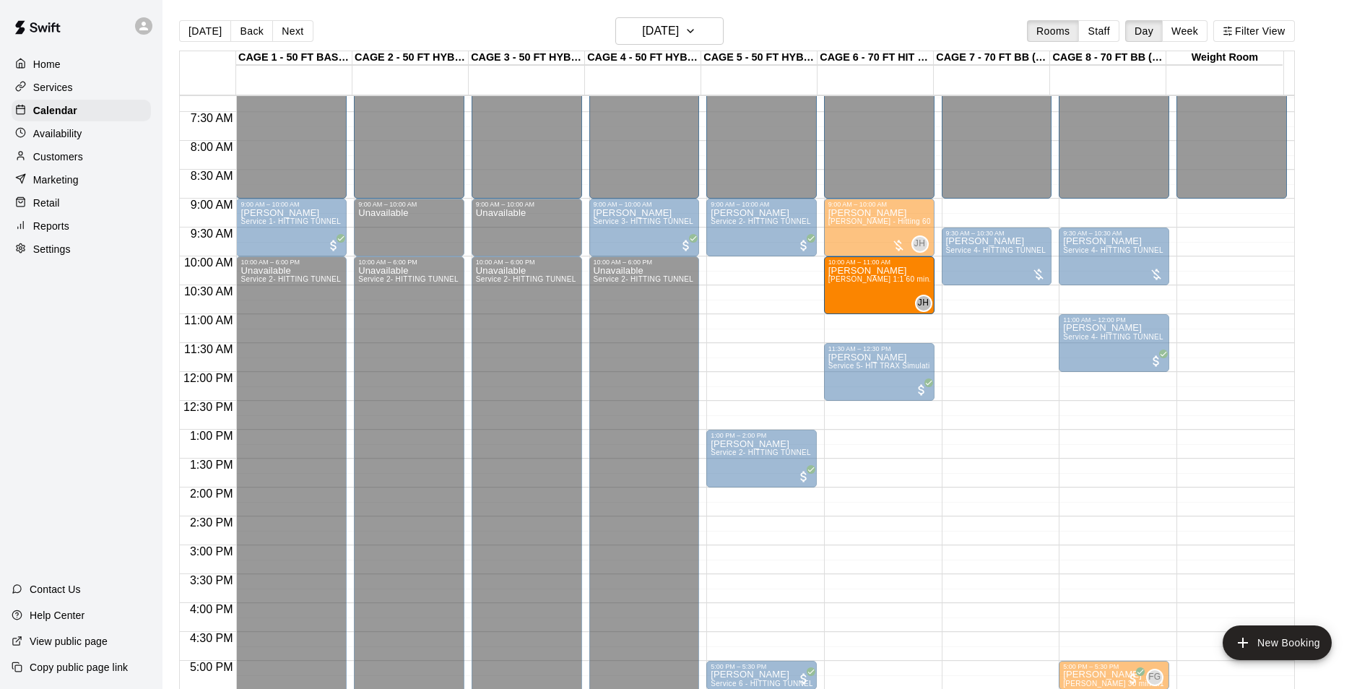
drag, startPoint x: 1195, startPoint y: 298, endPoint x: 893, endPoint y: 306, distance: 302.7
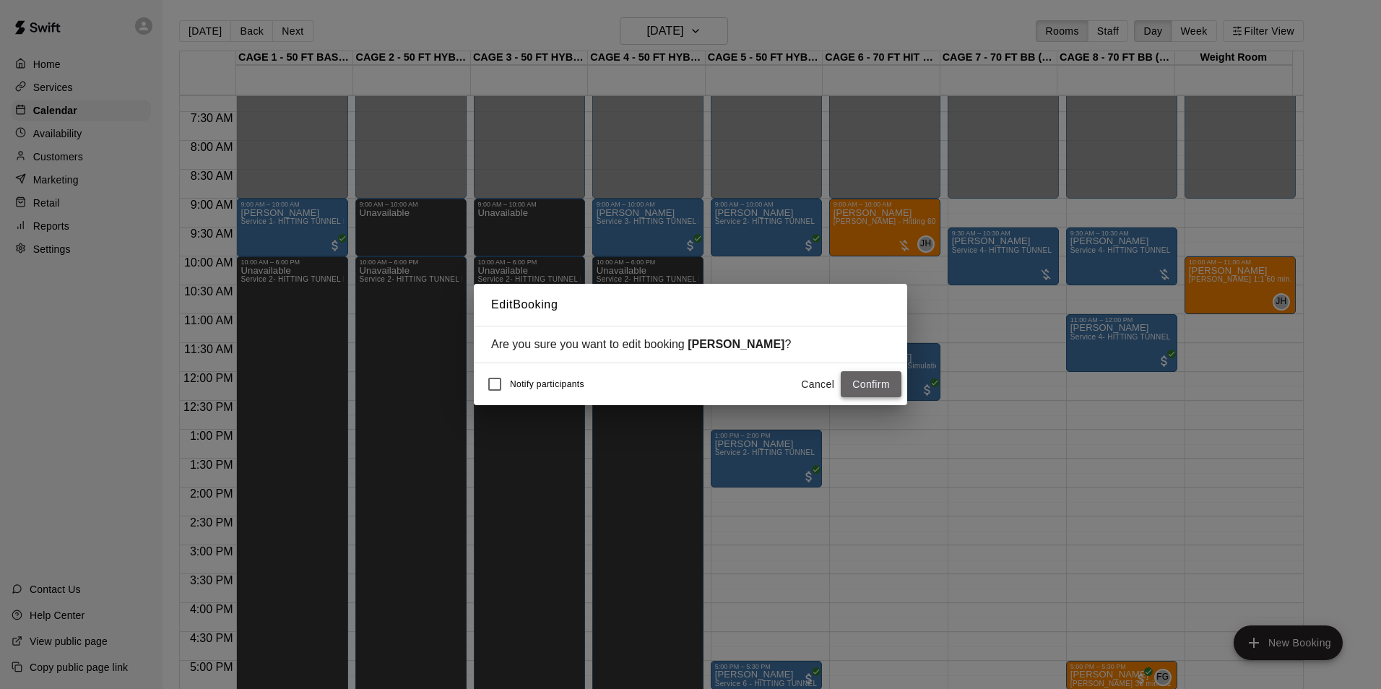
click at [858, 384] on button "Confirm" at bounding box center [871, 384] width 61 height 27
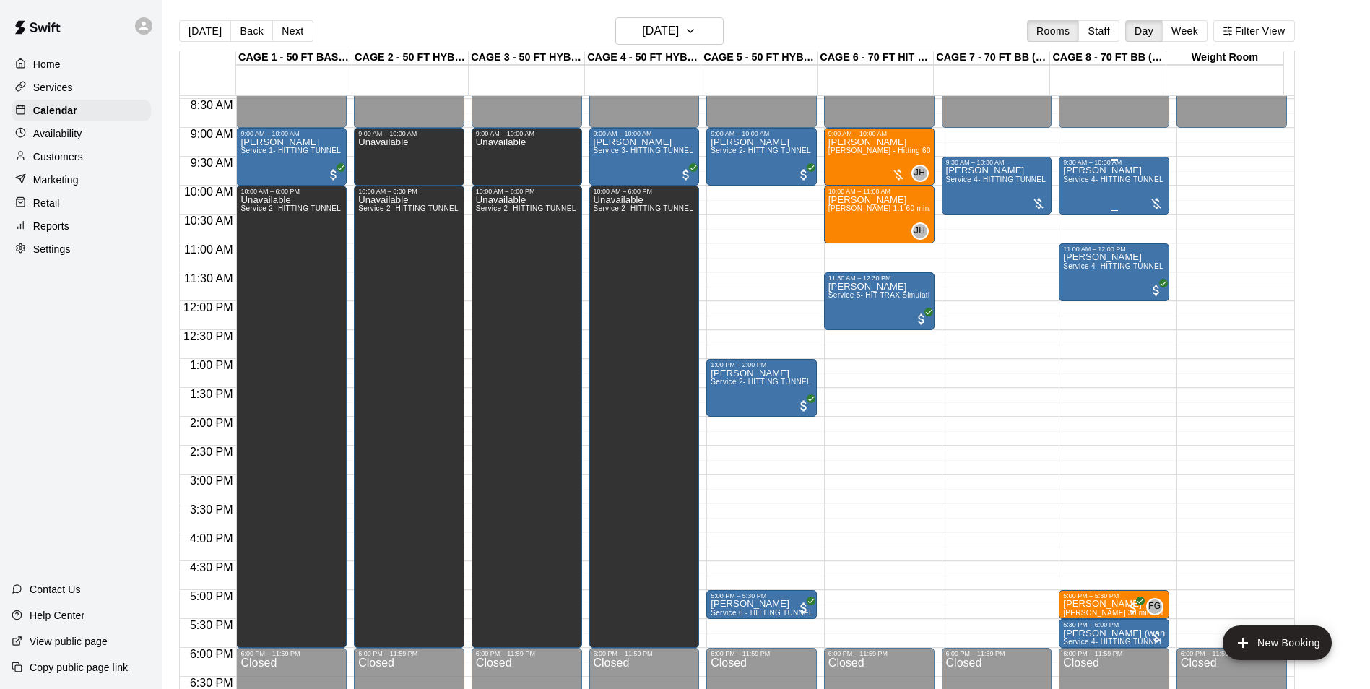
scroll to position [490, 0]
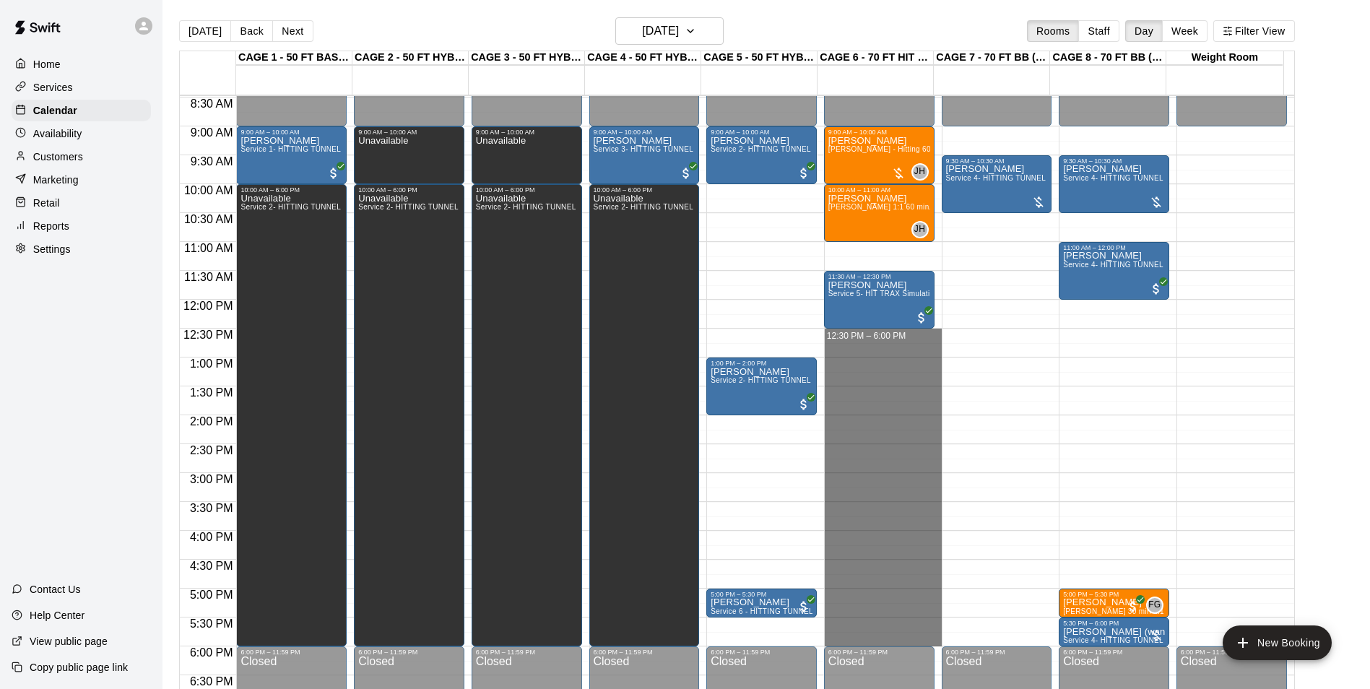
drag, startPoint x: 858, startPoint y: 336, endPoint x: 899, endPoint y: 639, distance: 306.1
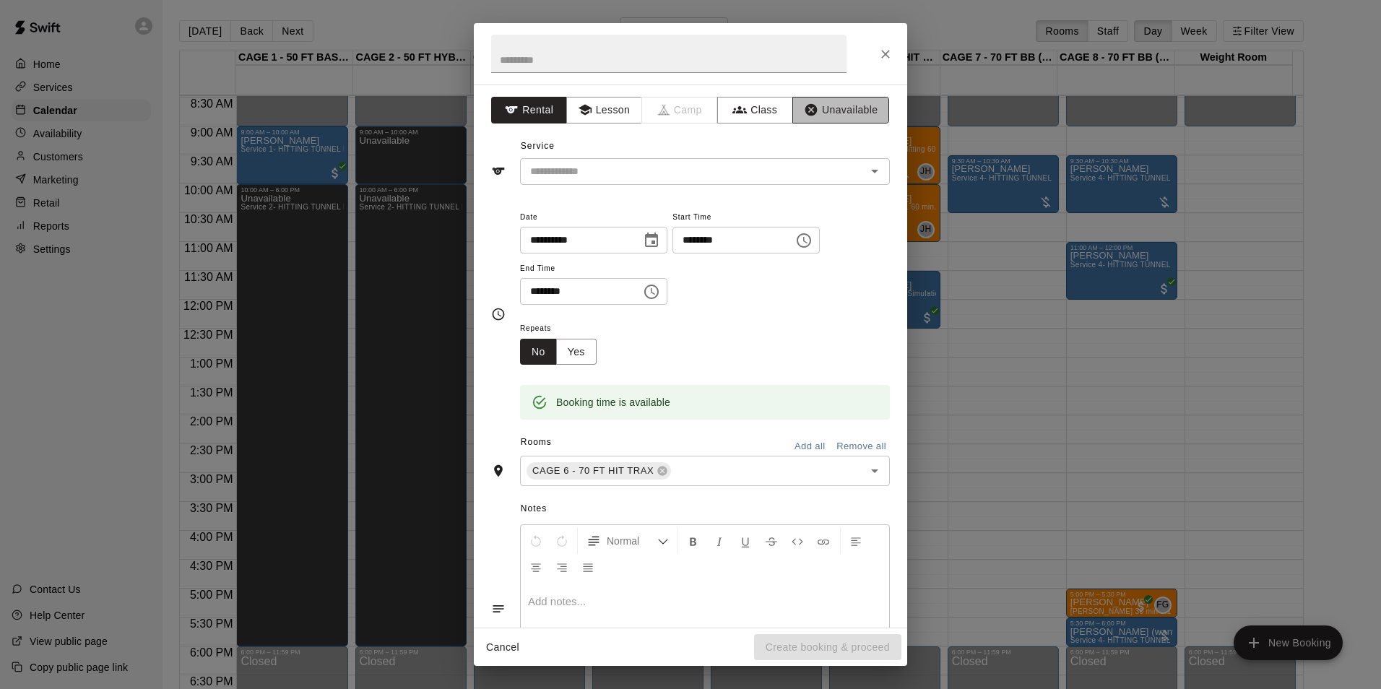
click at [849, 105] on button "Unavailable" at bounding box center [840, 110] width 97 height 27
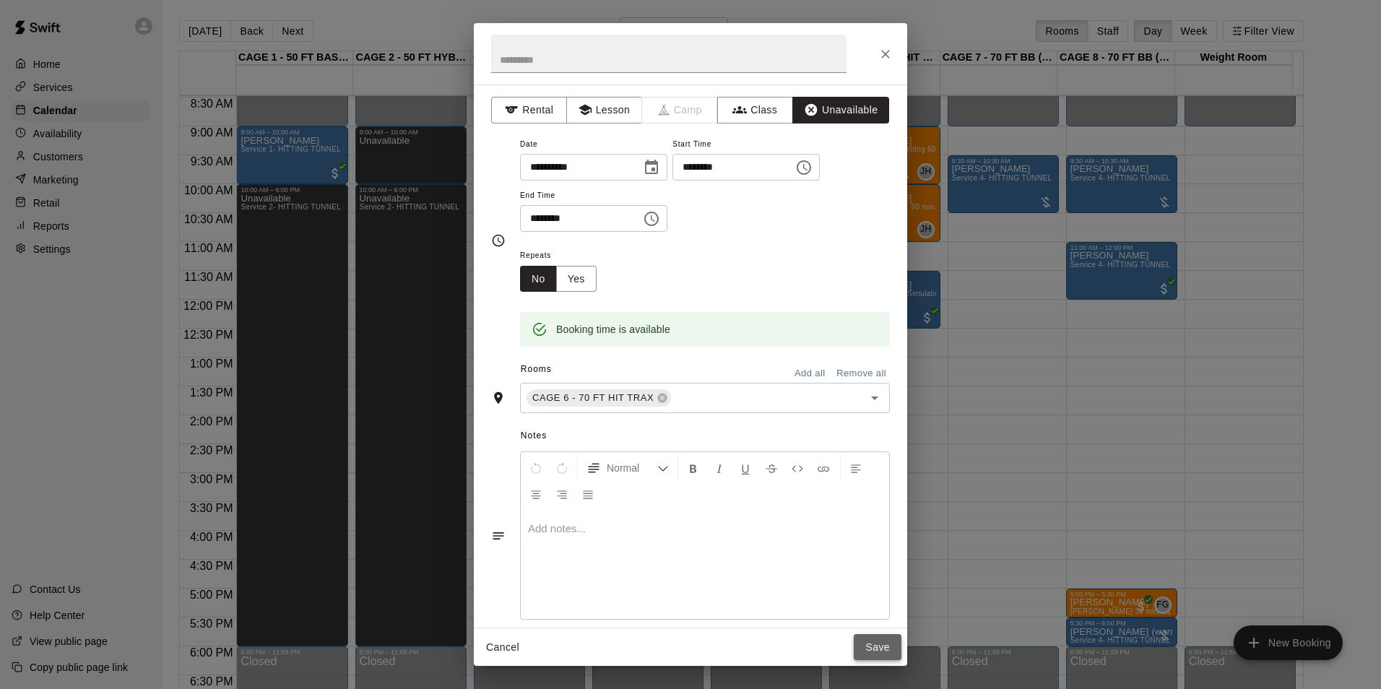
click at [876, 645] on button "Save" at bounding box center [878, 647] width 48 height 27
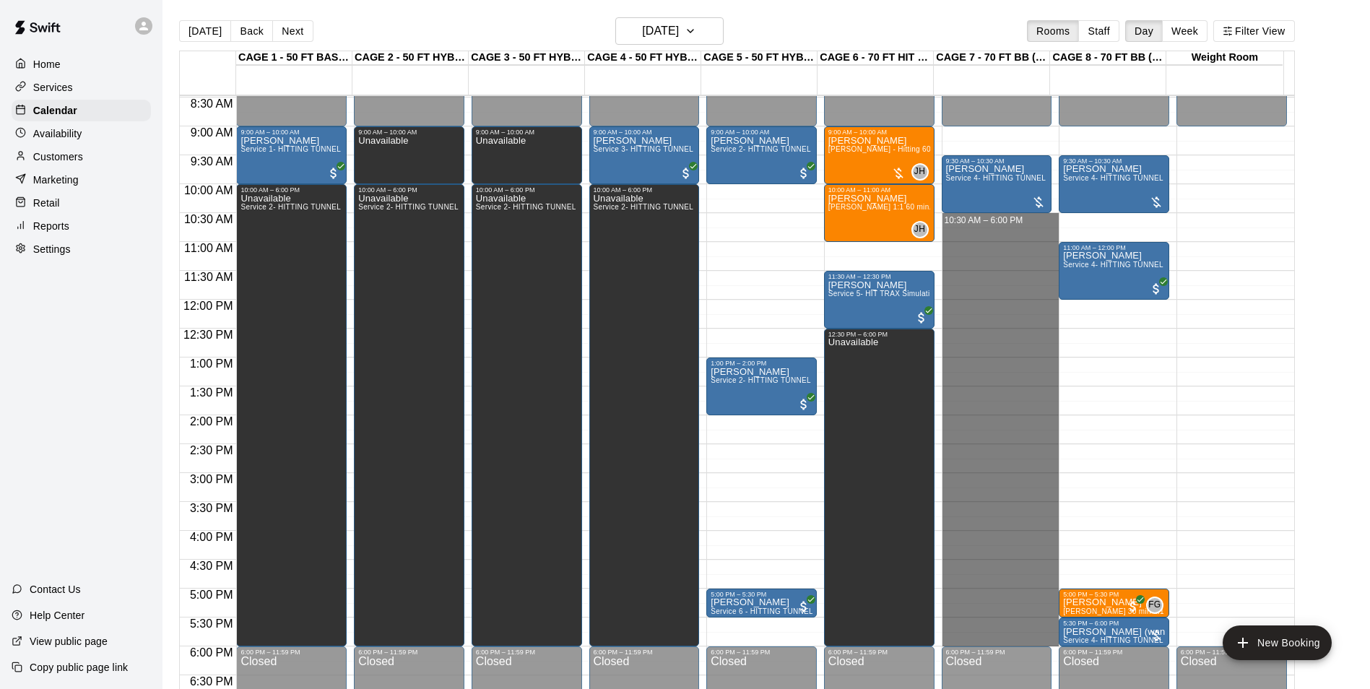
drag, startPoint x: 1002, startPoint y: 217, endPoint x: 992, endPoint y: 636, distance: 419.7
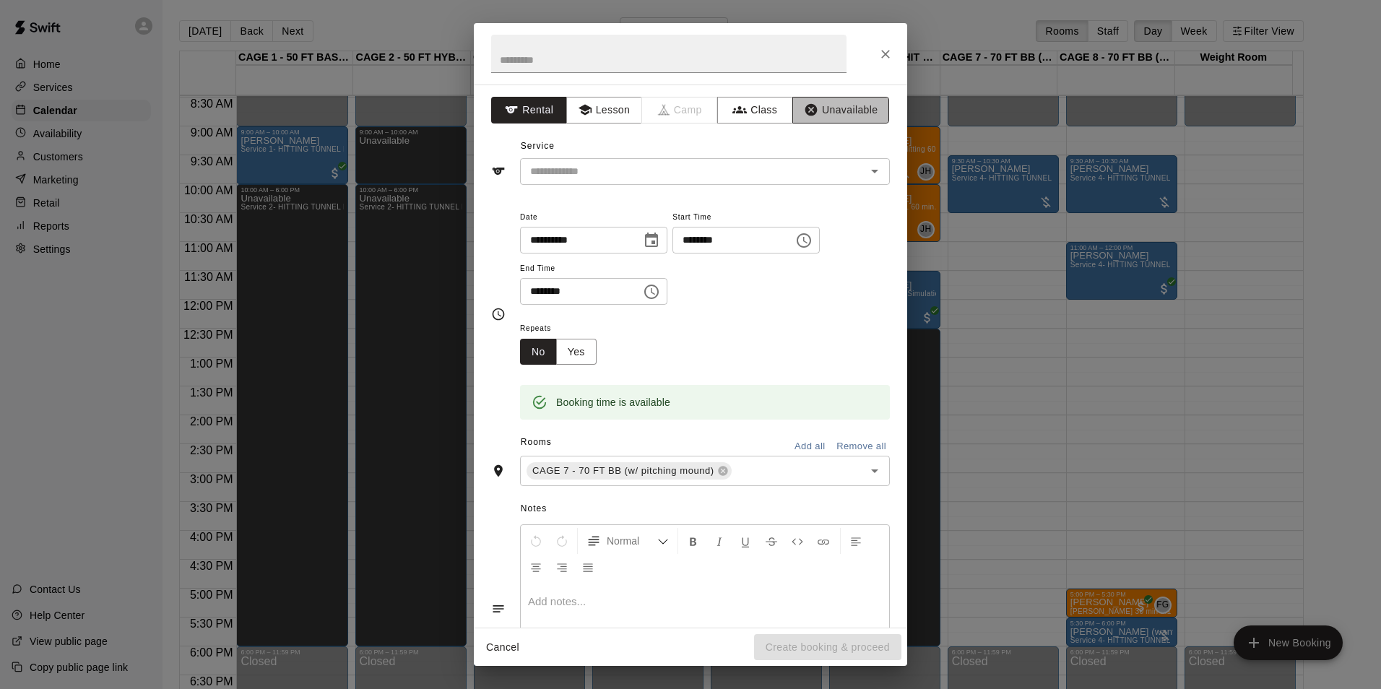
click at [860, 110] on button "Unavailable" at bounding box center [840, 110] width 97 height 27
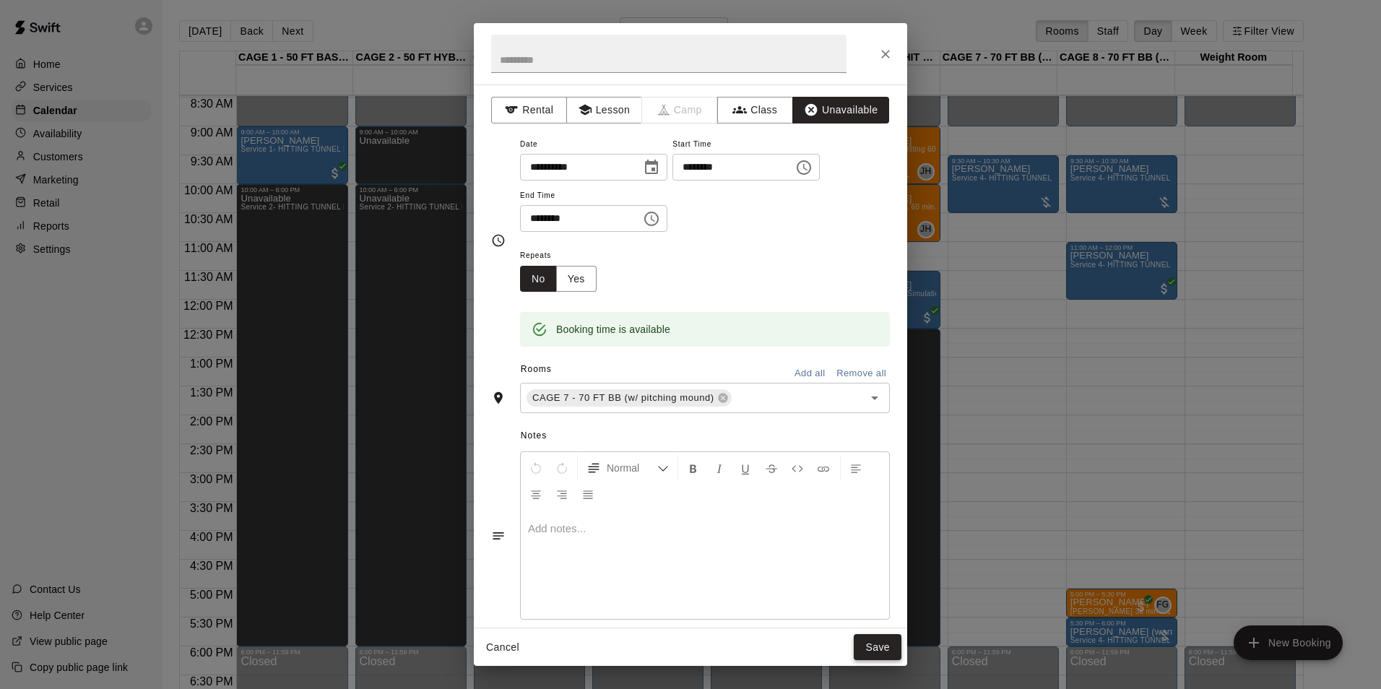
click at [885, 646] on button "Save" at bounding box center [878, 647] width 48 height 27
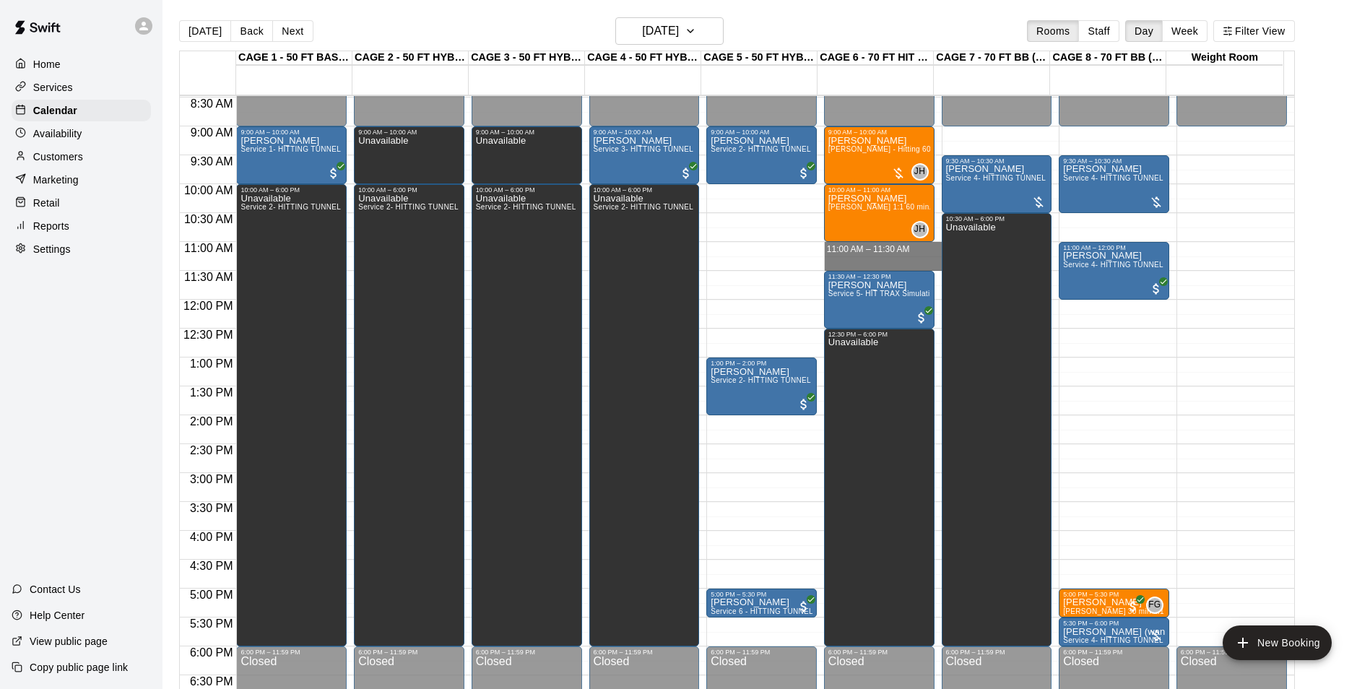
drag, startPoint x: 893, startPoint y: 246, endPoint x: 893, endPoint y: 263, distance: 17.3
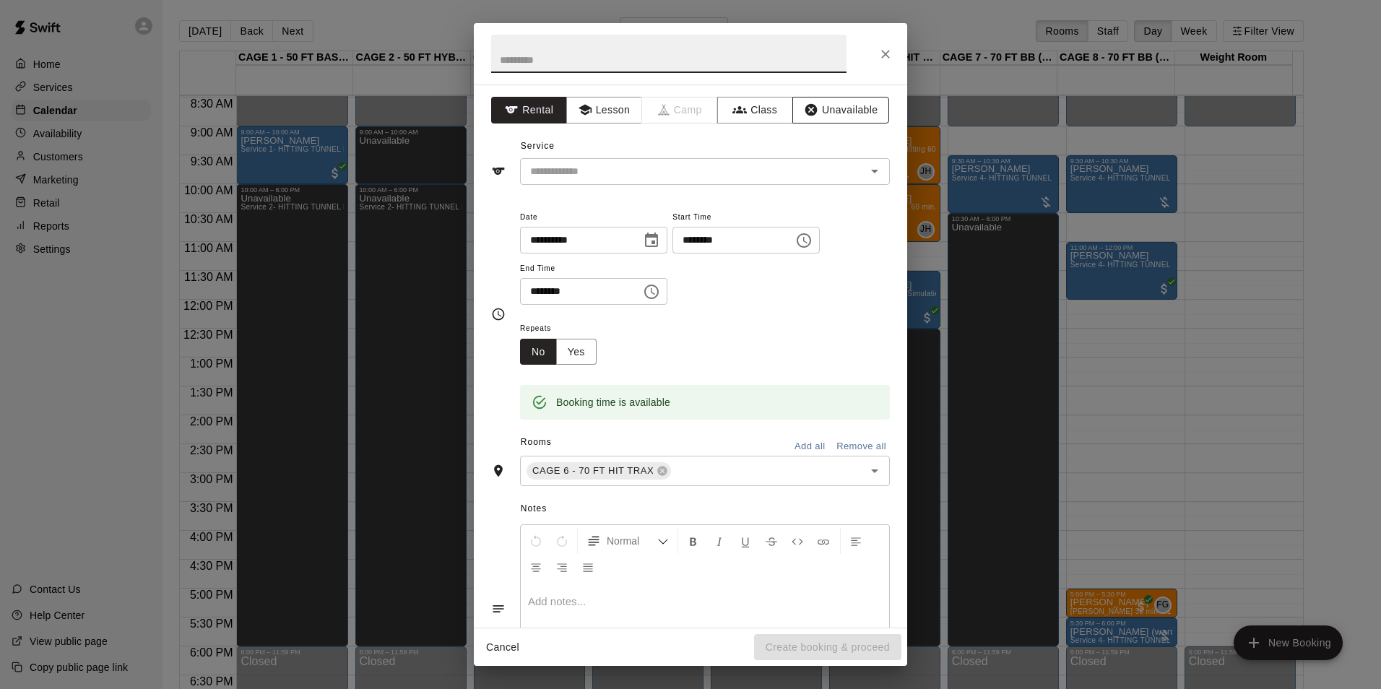
click at [841, 109] on button "Unavailable" at bounding box center [840, 110] width 97 height 27
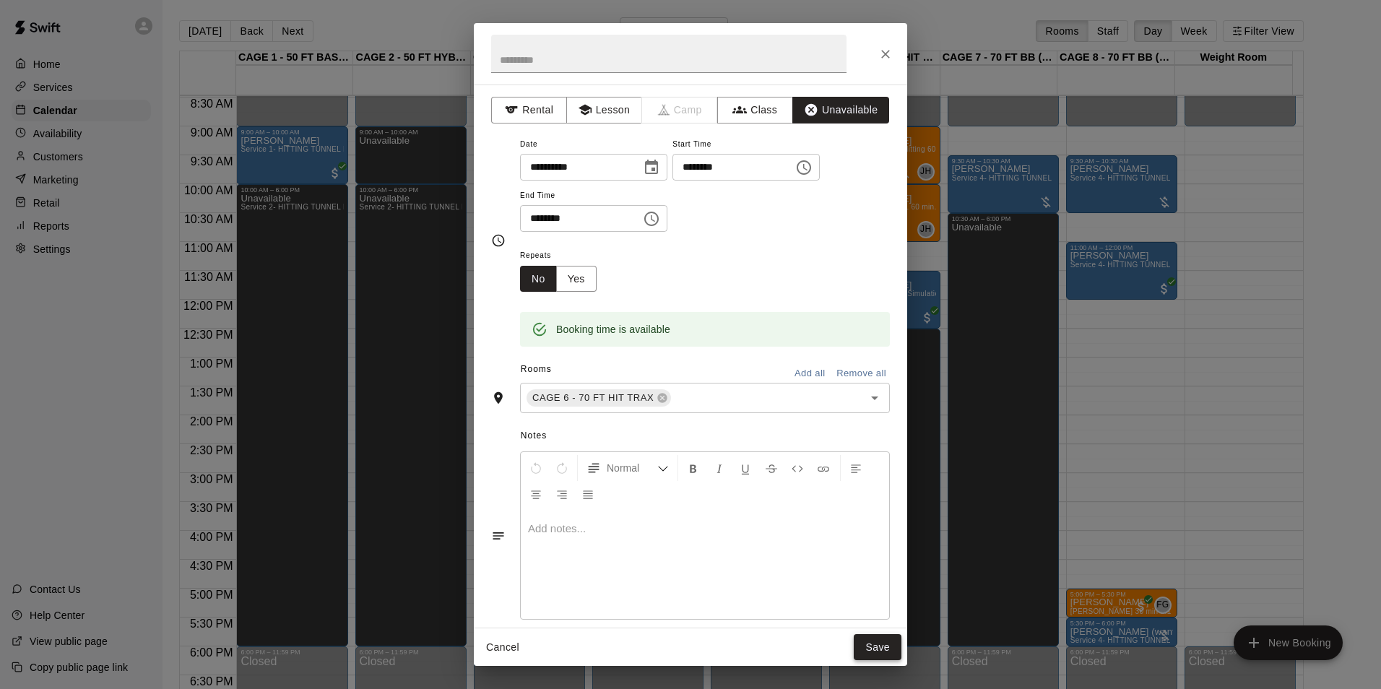
click at [879, 641] on button "Save" at bounding box center [878, 647] width 48 height 27
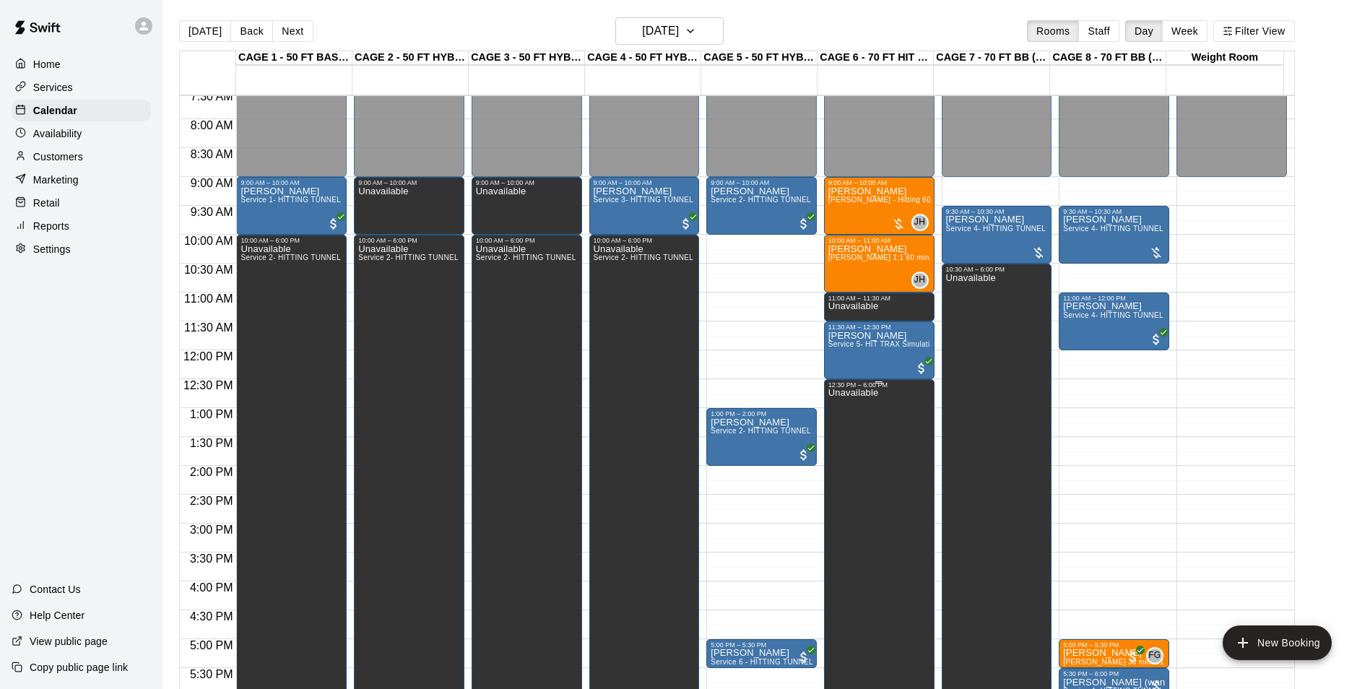
scroll to position [417, 0]
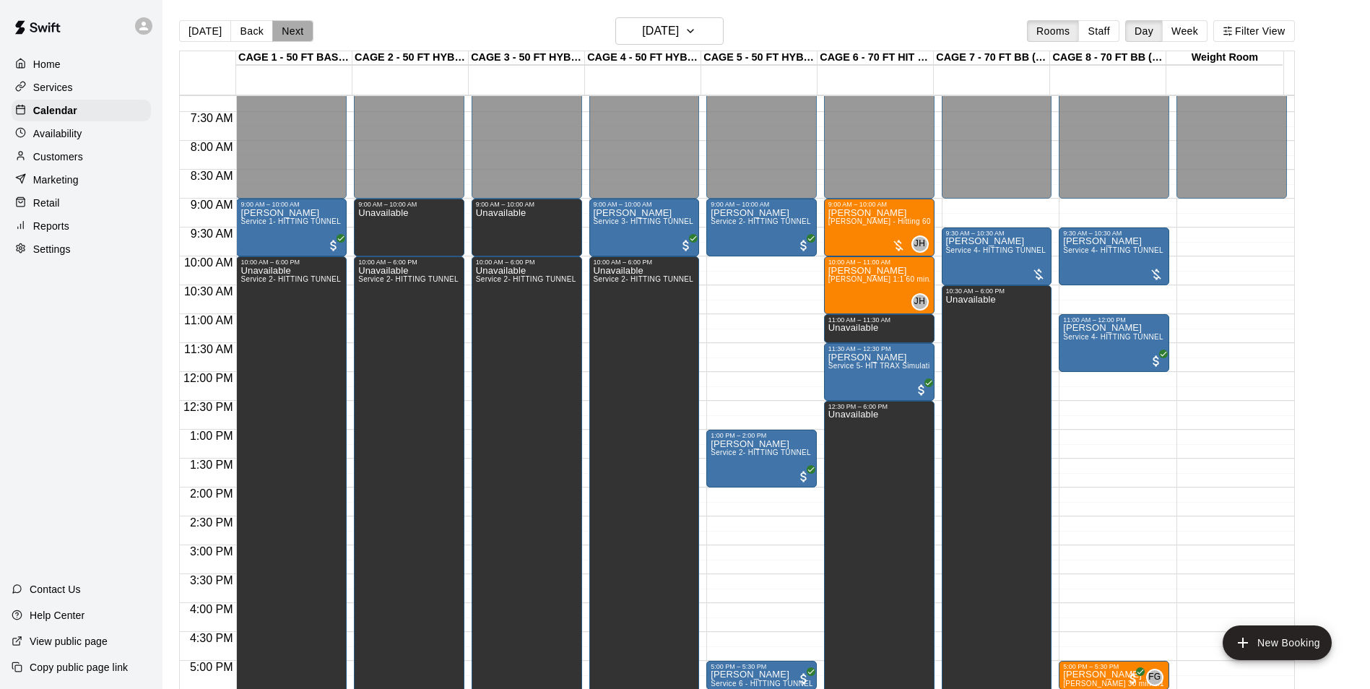
click at [287, 32] on button "Next" at bounding box center [292, 31] width 40 height 22
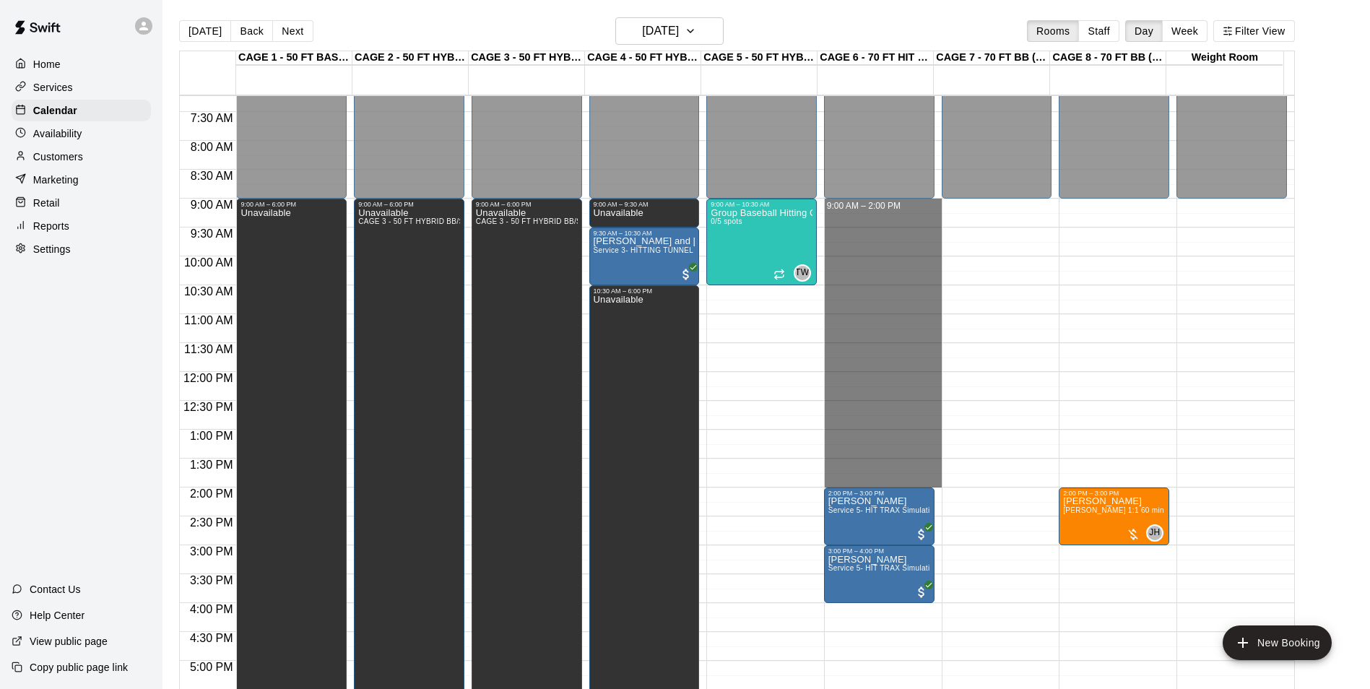
drag, startPoint x: 870, startPoint y: 204, endPoint x: 904, endPoint y: 481, distance: 278.7
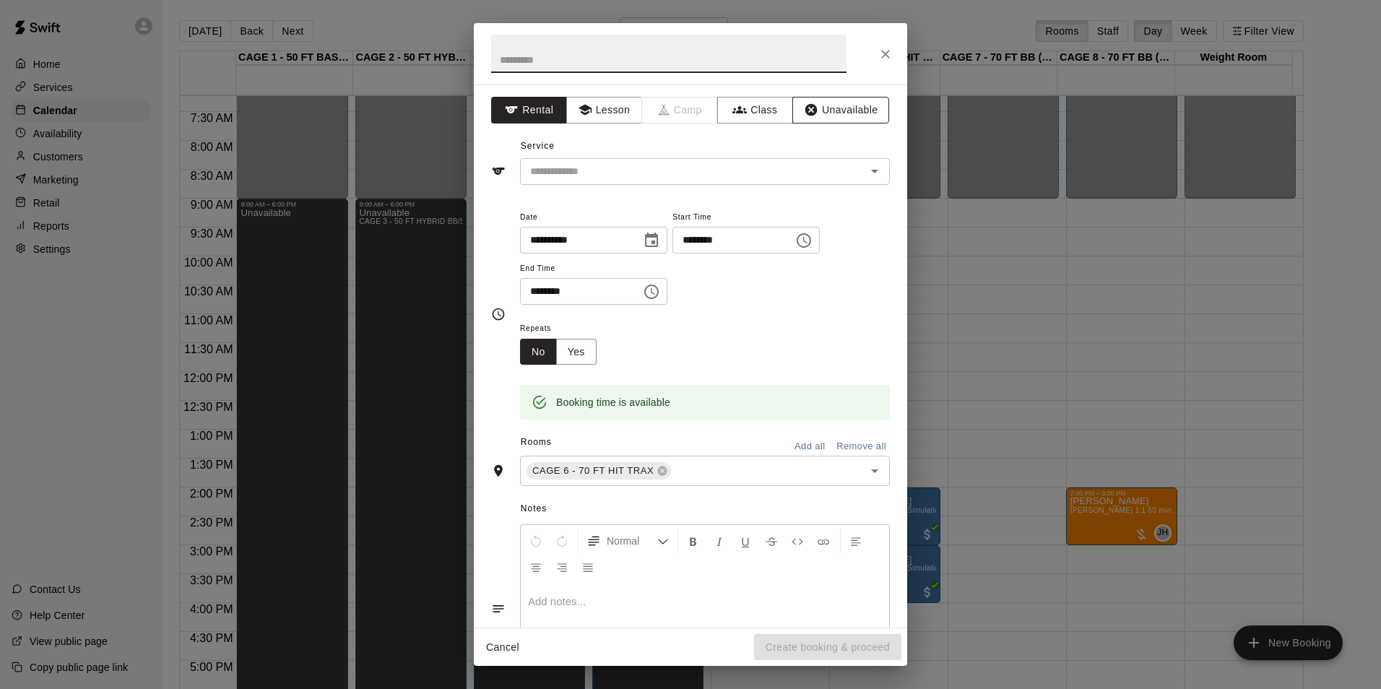
click at [837, 116] on button "Unavailable" at bounding box center [840, 110] width 97 height 27
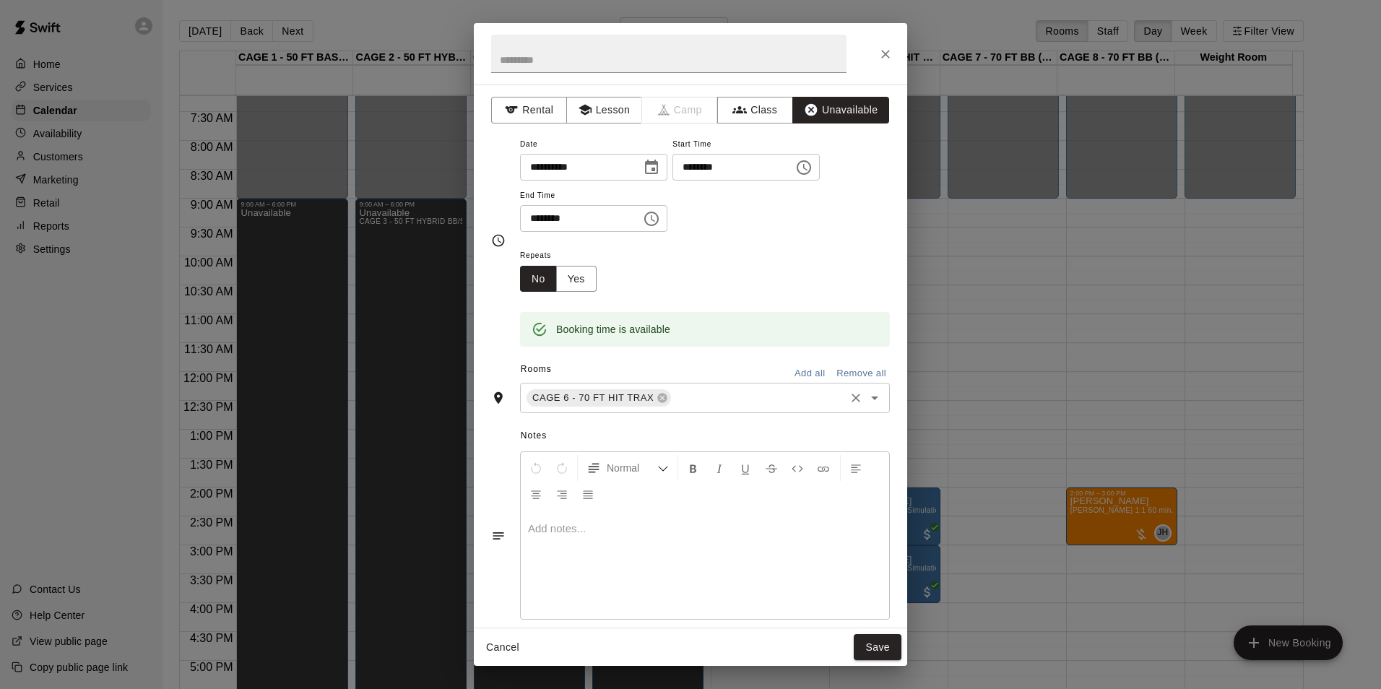
click at [770, 397] on input "text" at bounding box center [758, 398] width 170 height 18
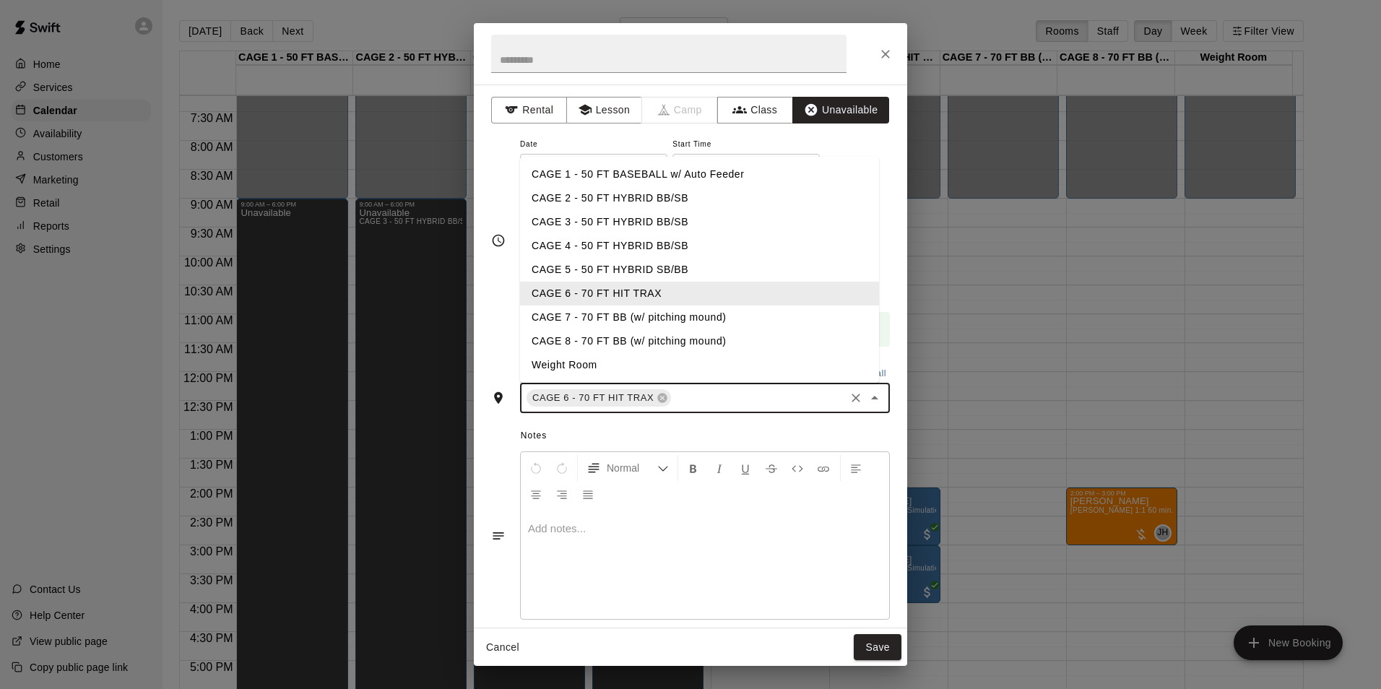
type input "*"
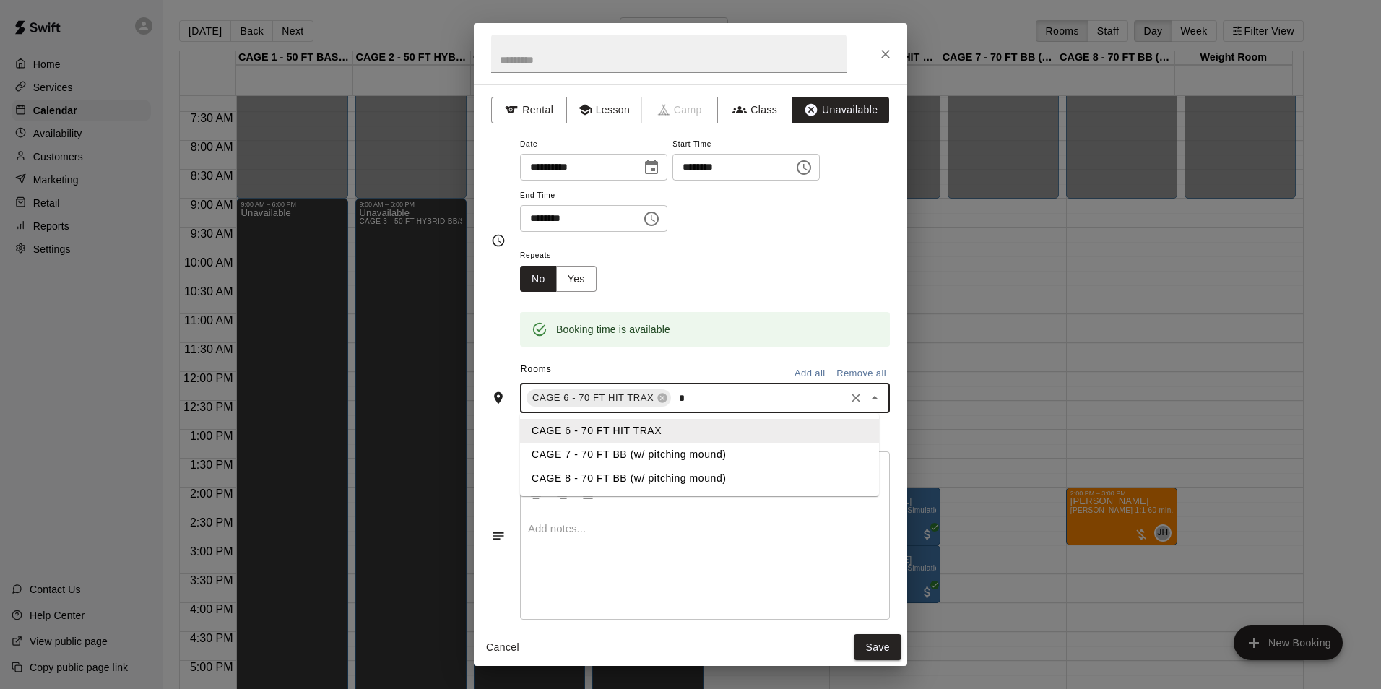
click at [584, 449] on li "CAGE 7 - 70 FT BB (w/ pitching mound)" at bounding box center [699, 455] width 359 height 24
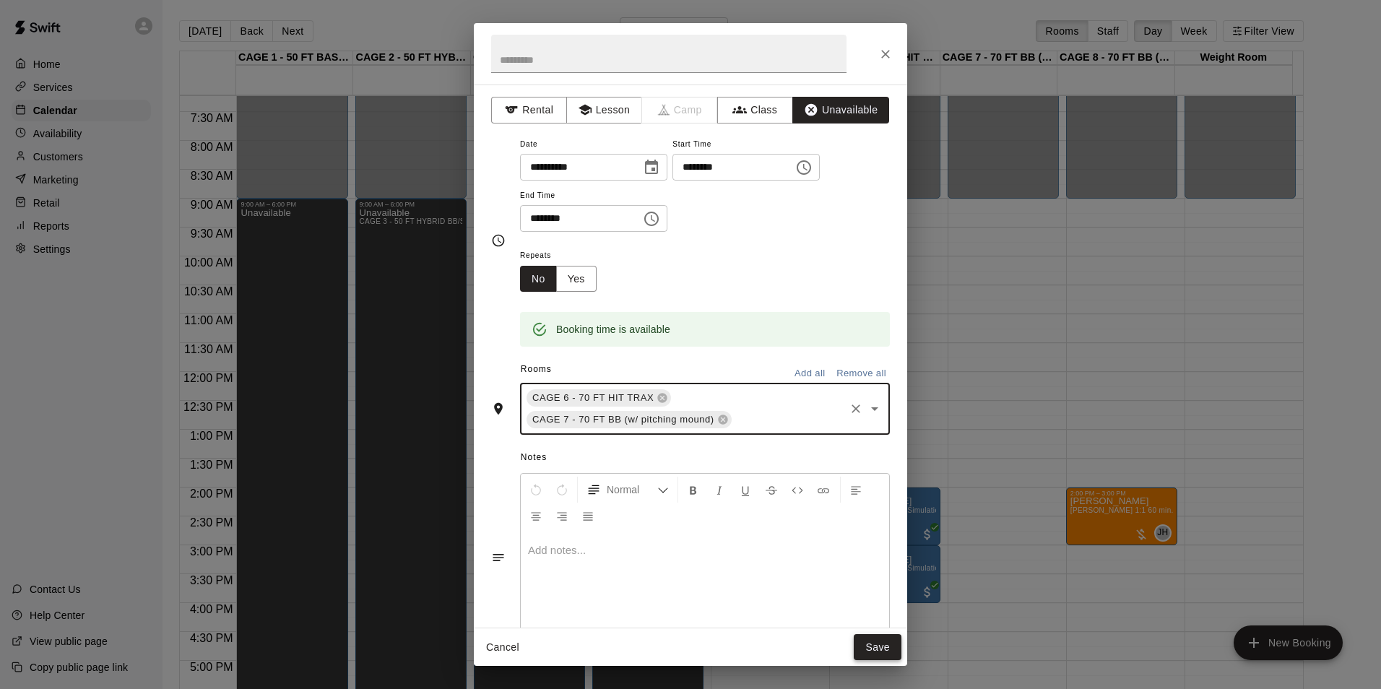
click at [871, 644] on button "Save" at bounding box center [878, 647] width 48 height 27
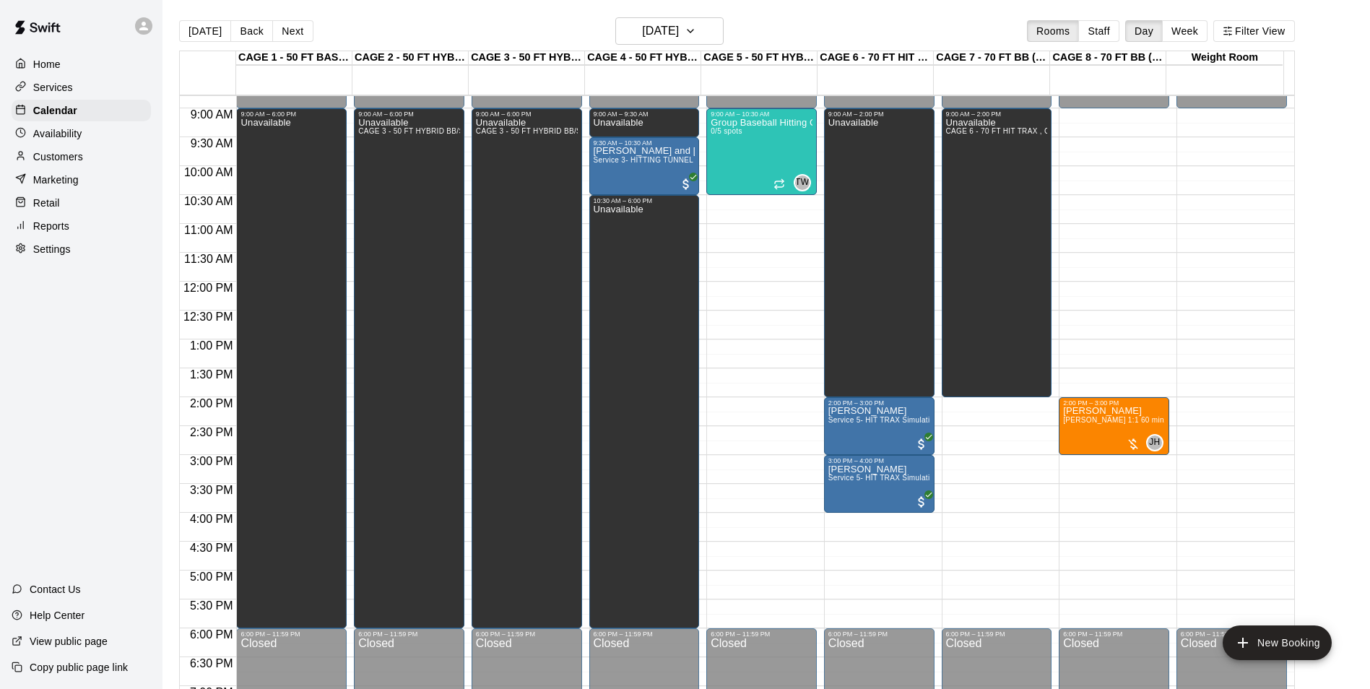
scroll to position [562, 0]
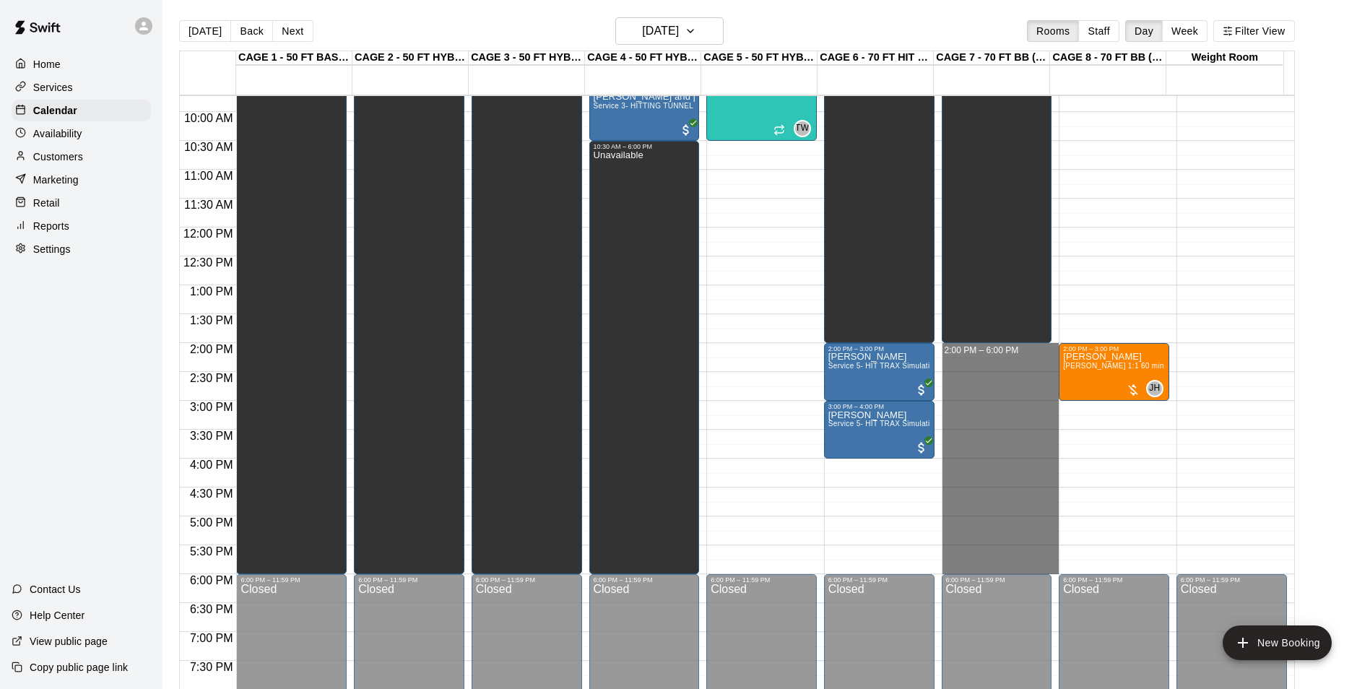
drag, startPoint x: 981, startPoint y: 350, endPoint x: 983, endPoint y: 565, distance: 214.5
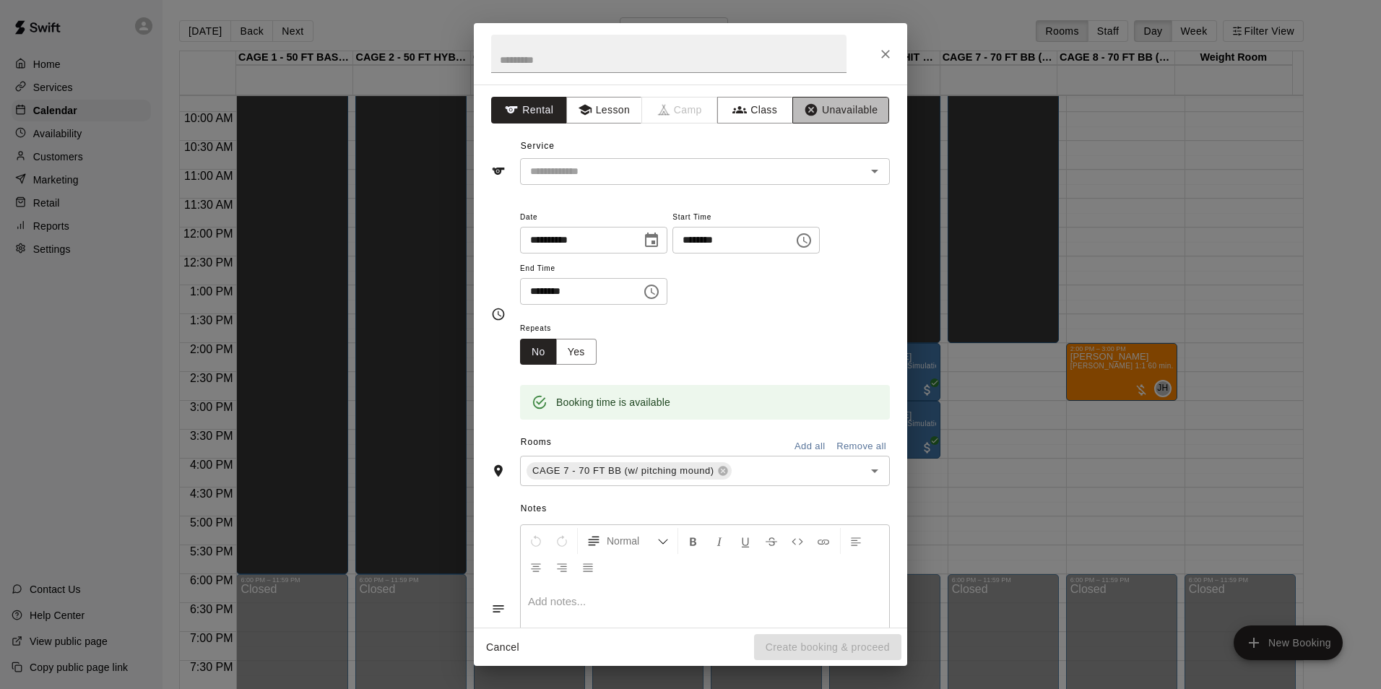
click at [848, 111] on button "Unavailable" at bounding box center [840, 110] width 97 height 27
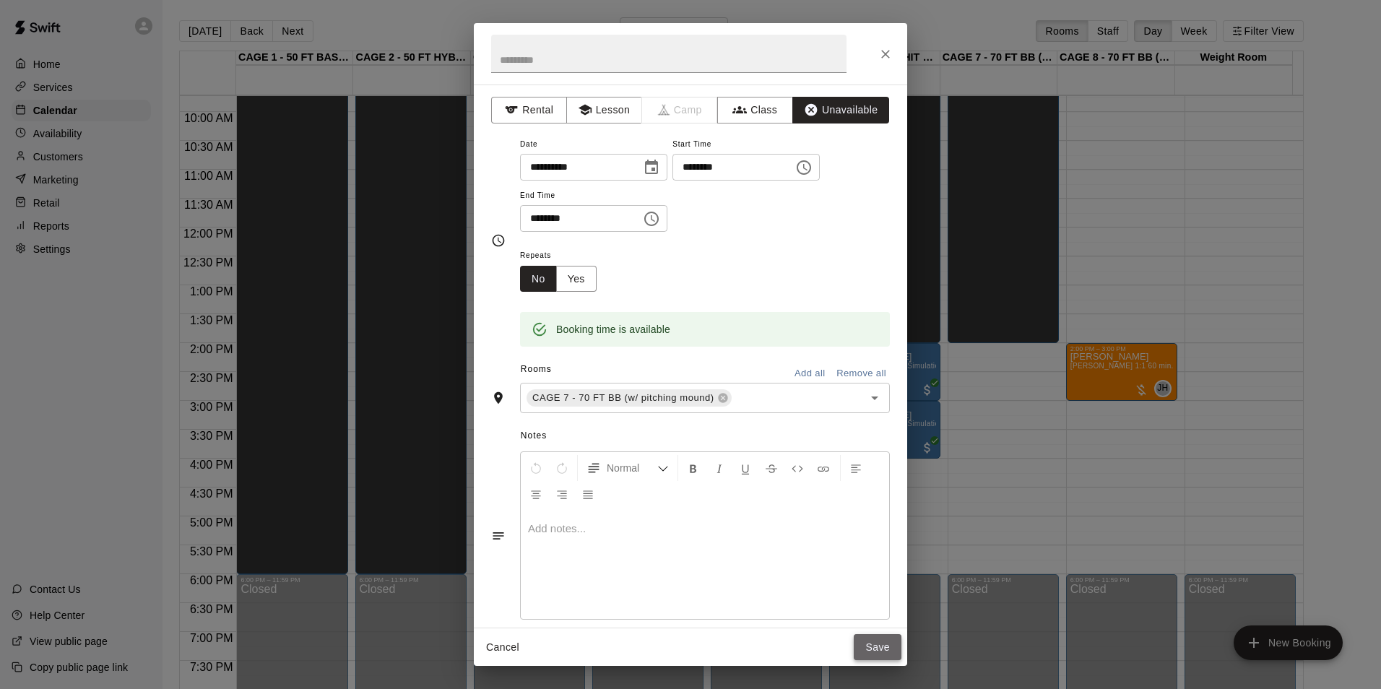
click at [885, 644] on button "Save" at bounding box center [878, 647] width 48 height 27
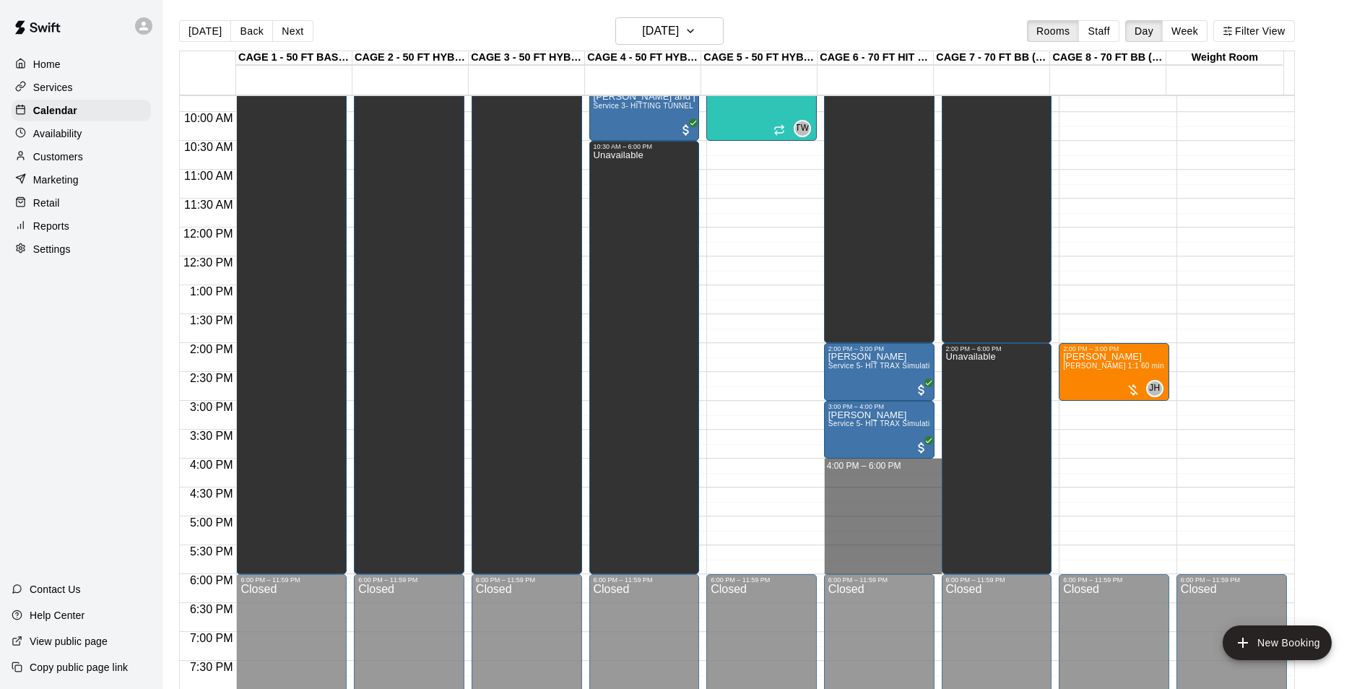
drag, startPoint x: 908, startPoint y: 465, endPoint x: 895, endPoint y: 571, distance: 107.0
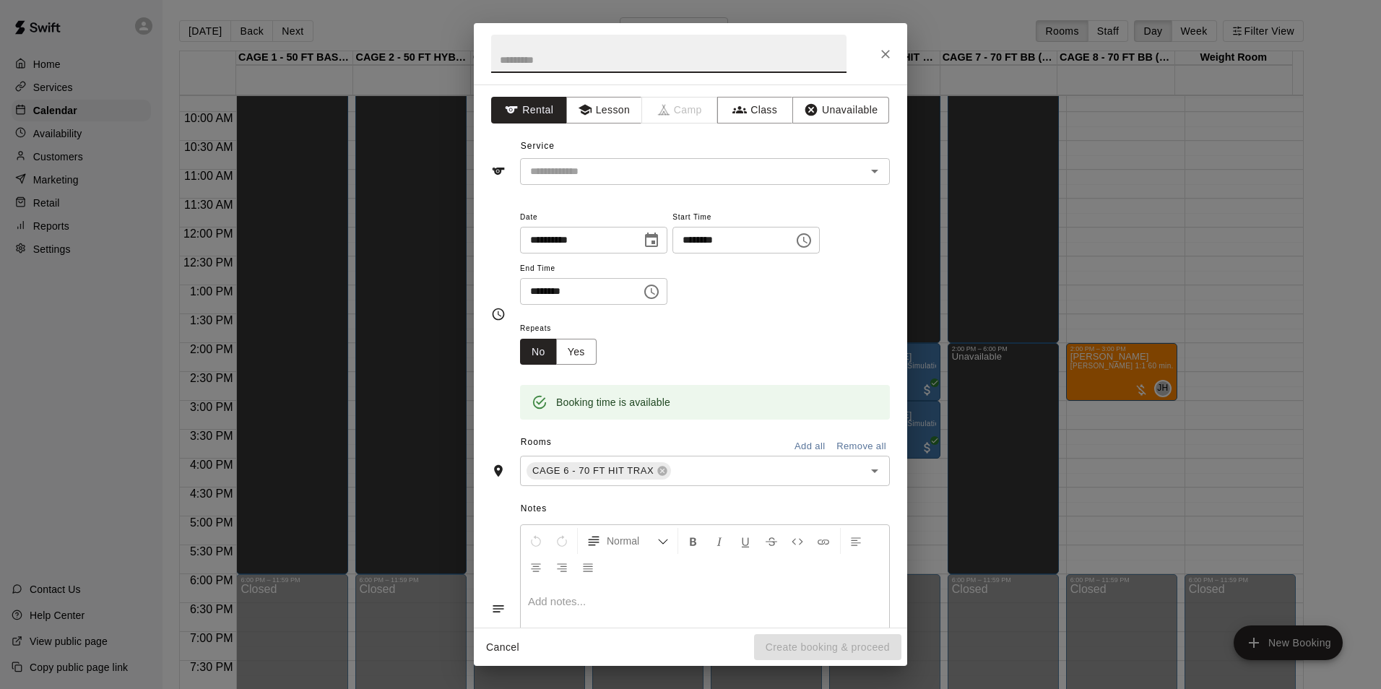
click at [1153, 490] on div "**********" at bounding box center [690, 344] width 1381 height 689
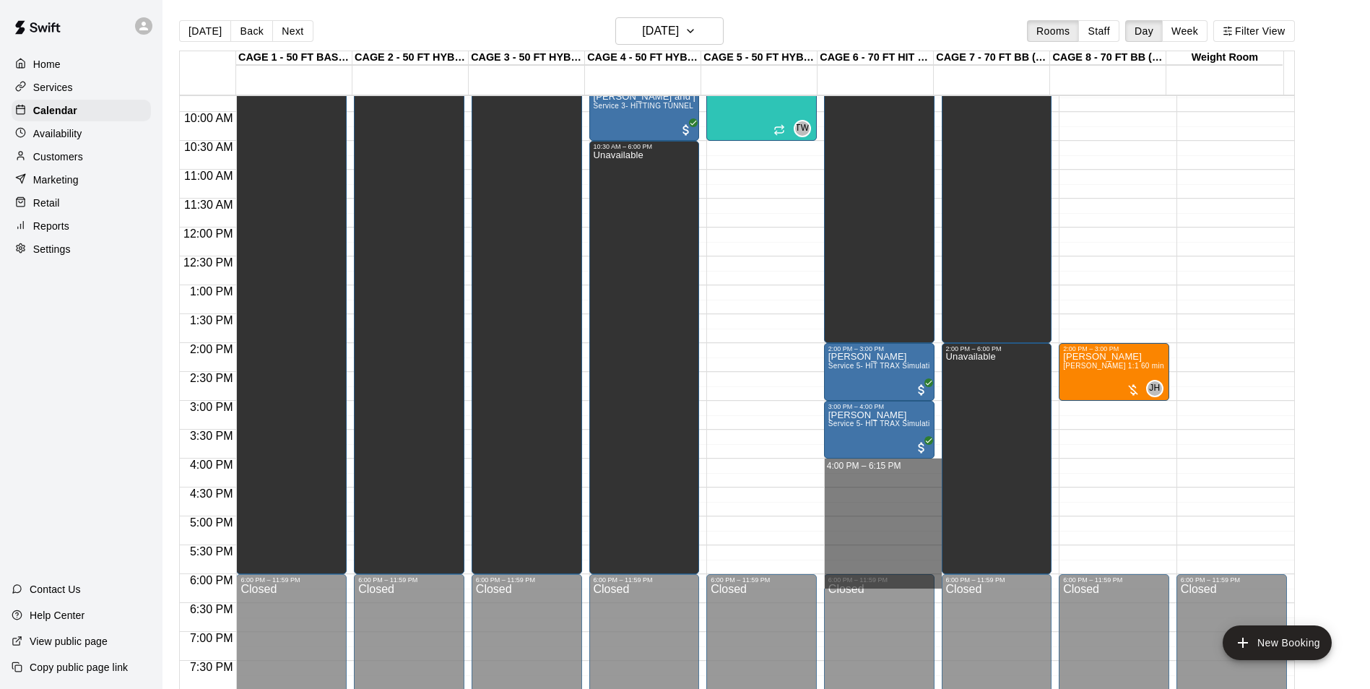
drag, startPoint x: 878, startPoint y: 465, endPoint x: 871, endPoint y: 576, distance: 111.5
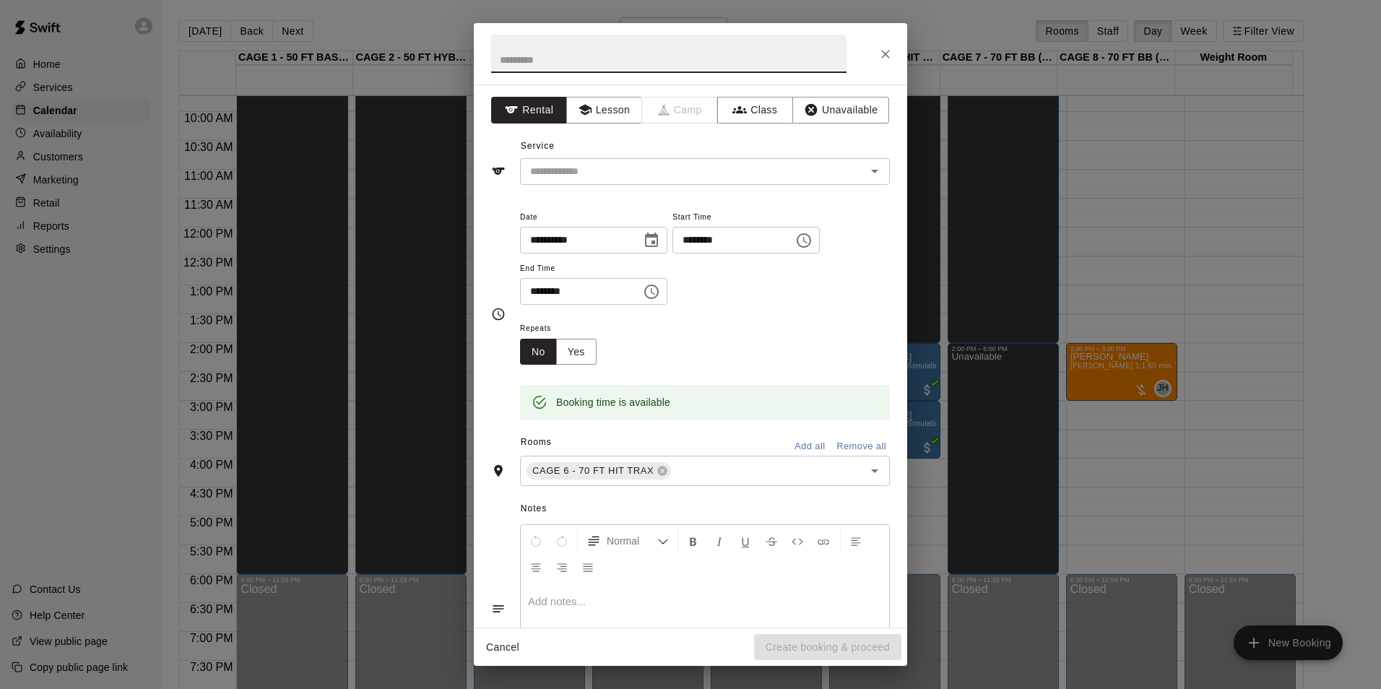
click at [1188, 402] on div "**********" at bounding box center [690, 344] width 1381 height 689
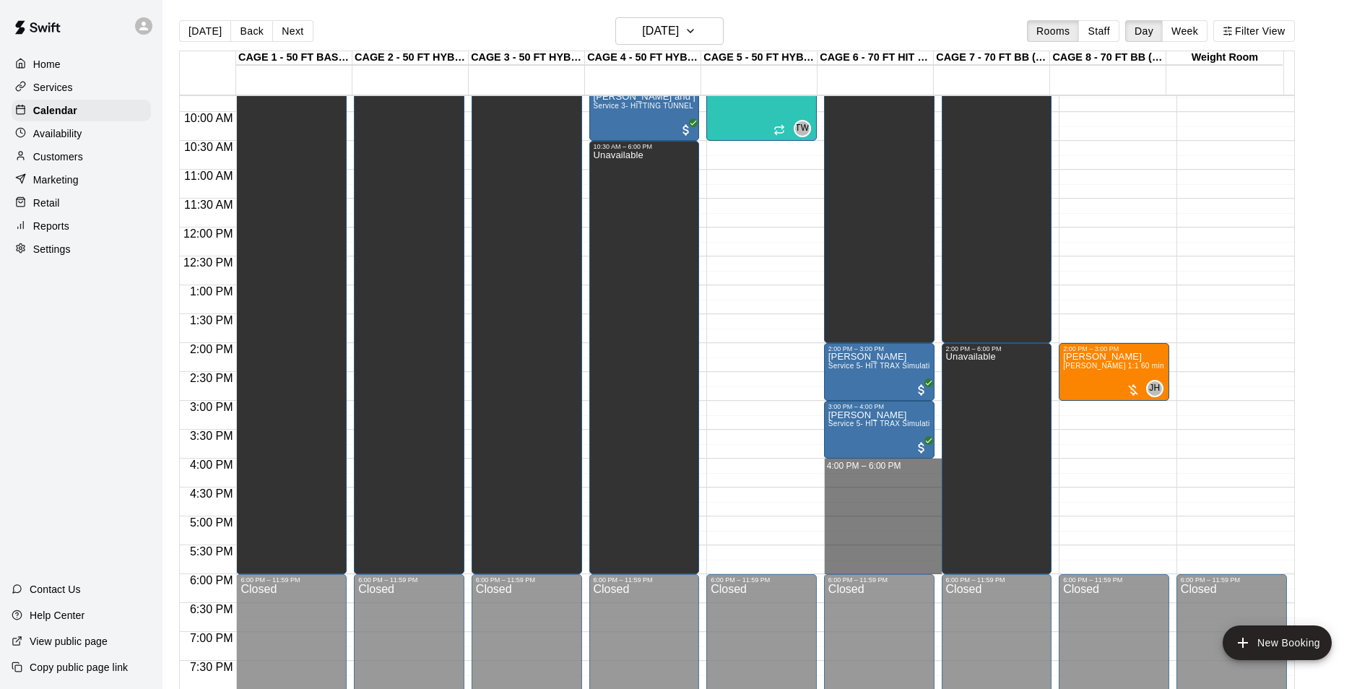
drag, startPoint x: 877, startPoint y: 464, endPoint x: 867, endPoint y: 569, distance: 105.2
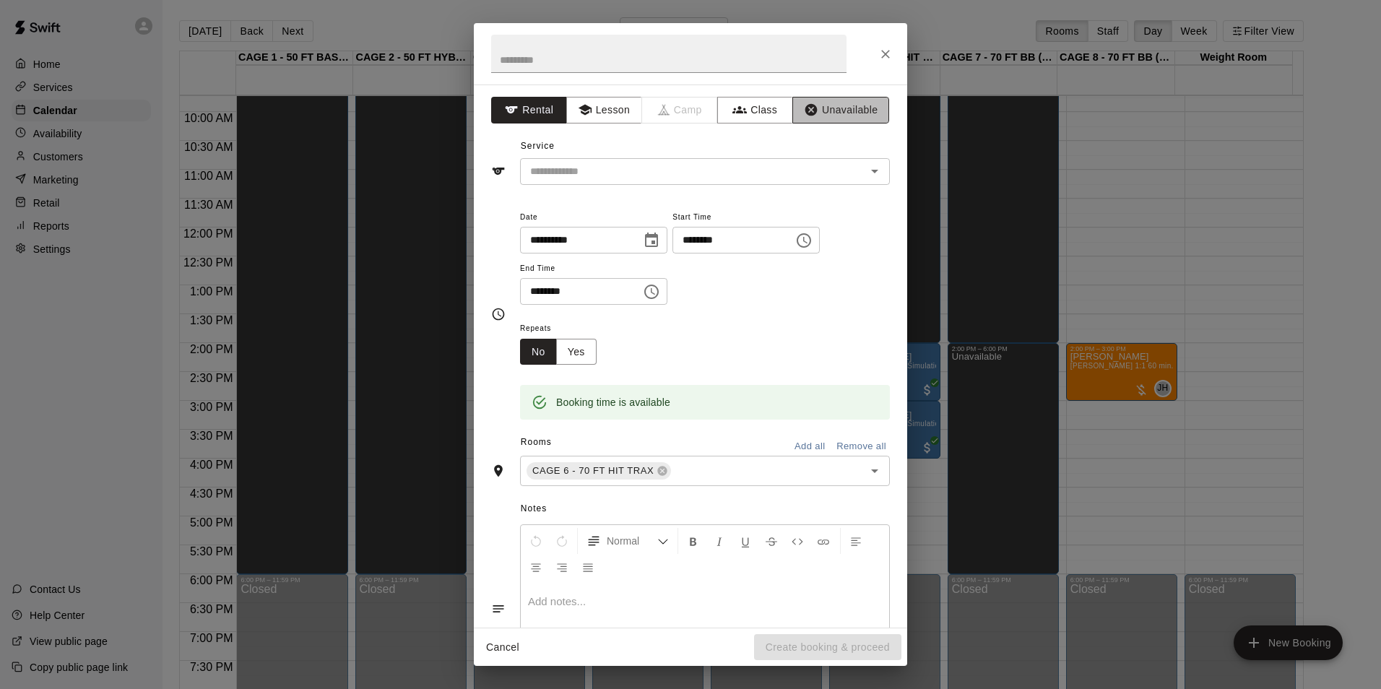
click at [849, 111] on button "Unavailable" at bounding box center [840, 110] width 97 height 27
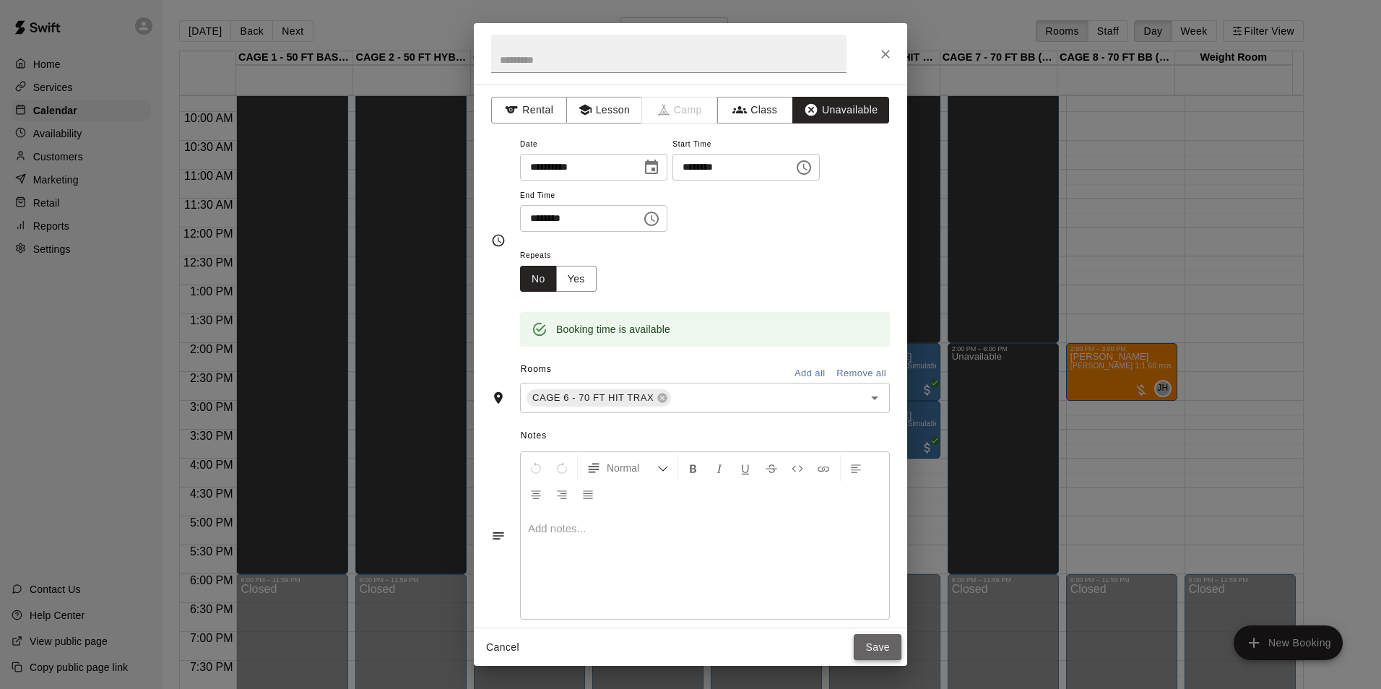
click at [880, 646] on button "Save" at bounding box center [878, 647] width 48 height 27
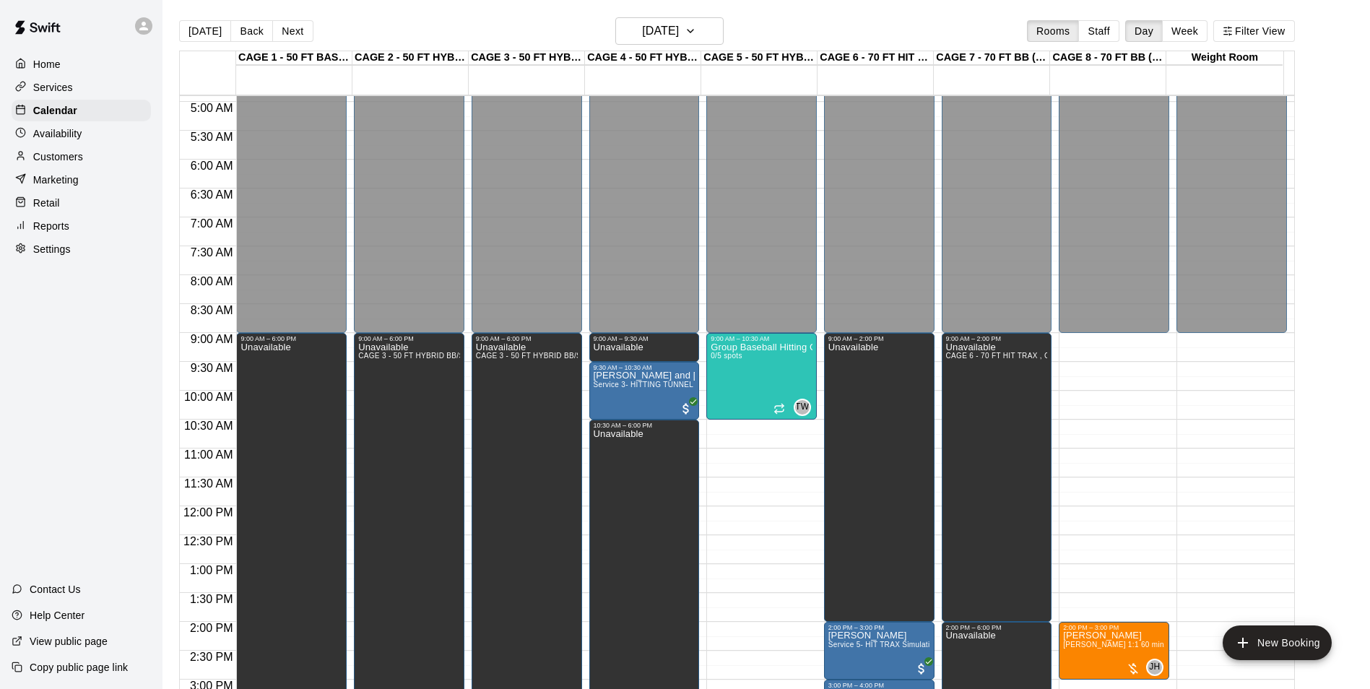
scroll to position [201, 0]
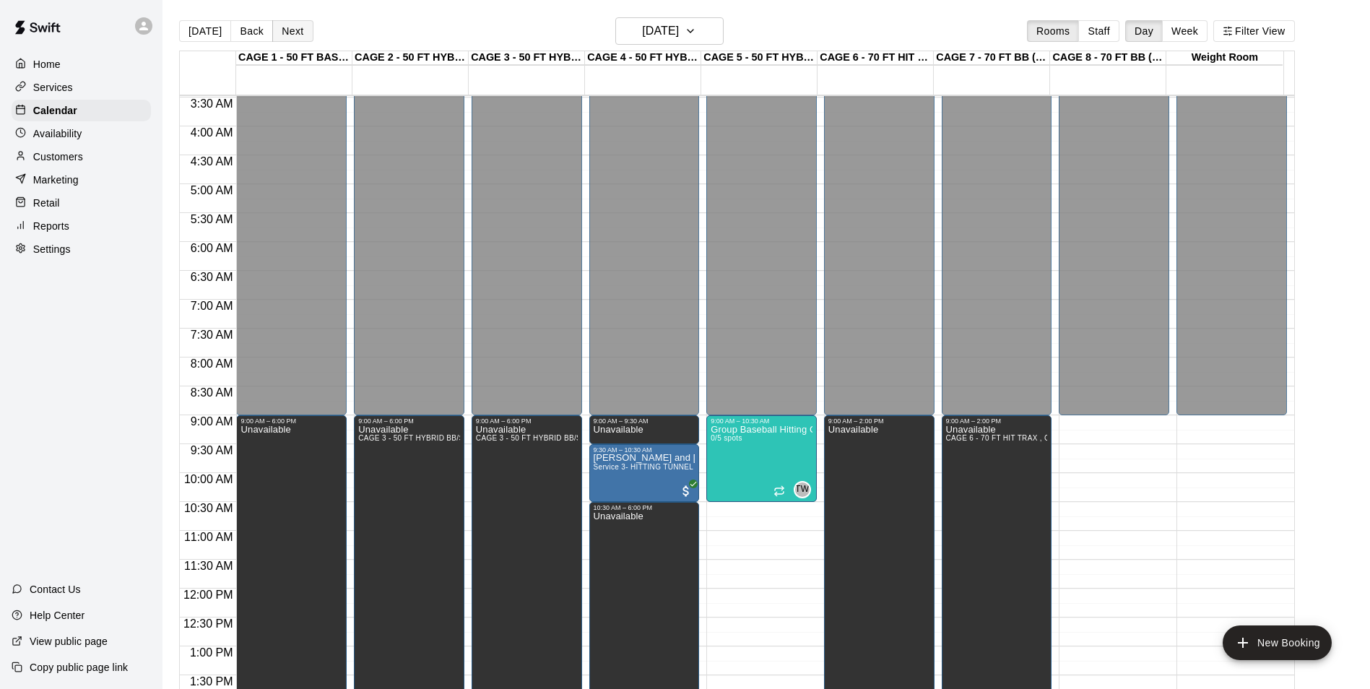
click at [290, 31] on button "Next" at bounding box center [292, 31] width 40 height 22
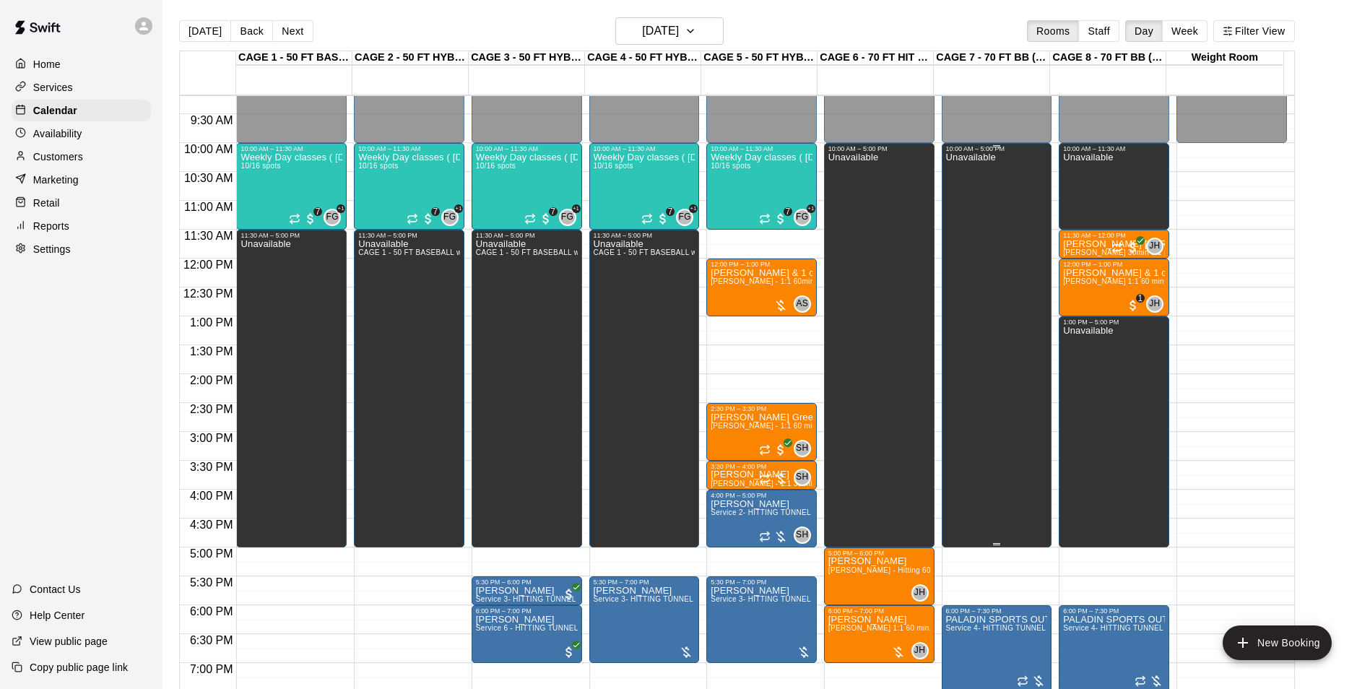
scroll to position [506, 0]
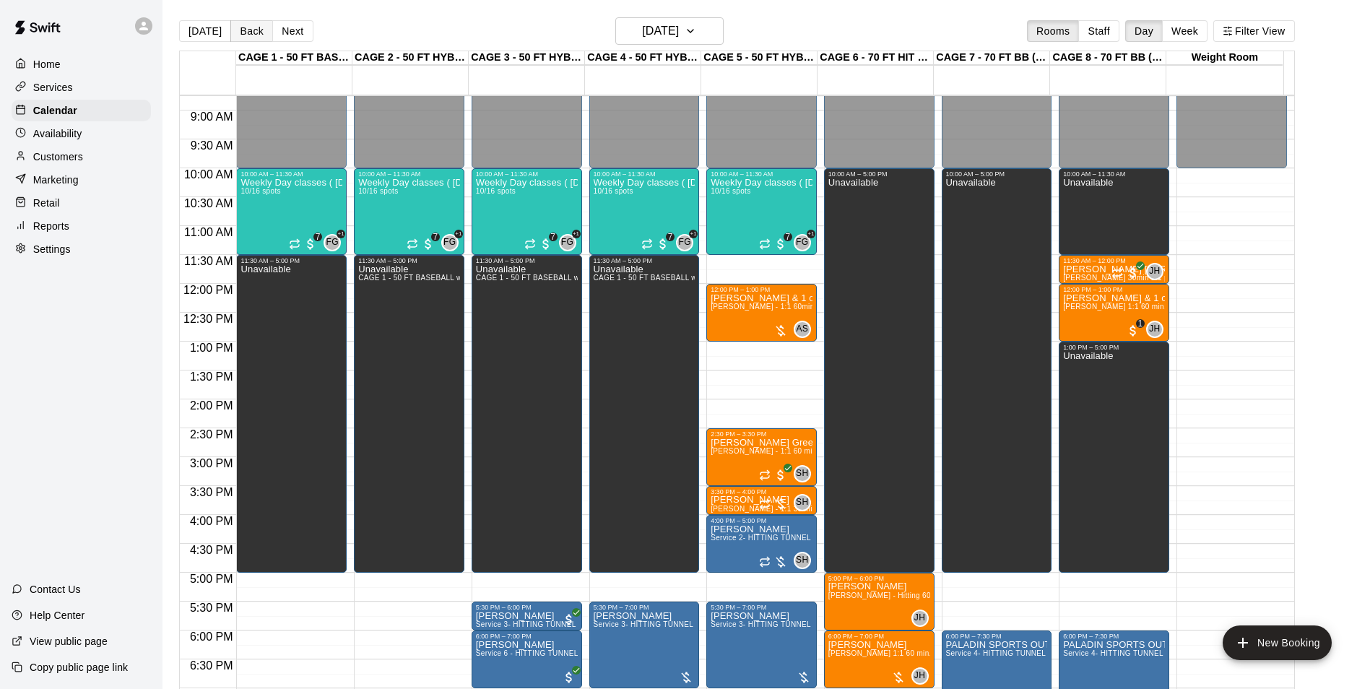
click at [243, 24] on button "Back" at bounding box center [251, 31] width 43 height 22
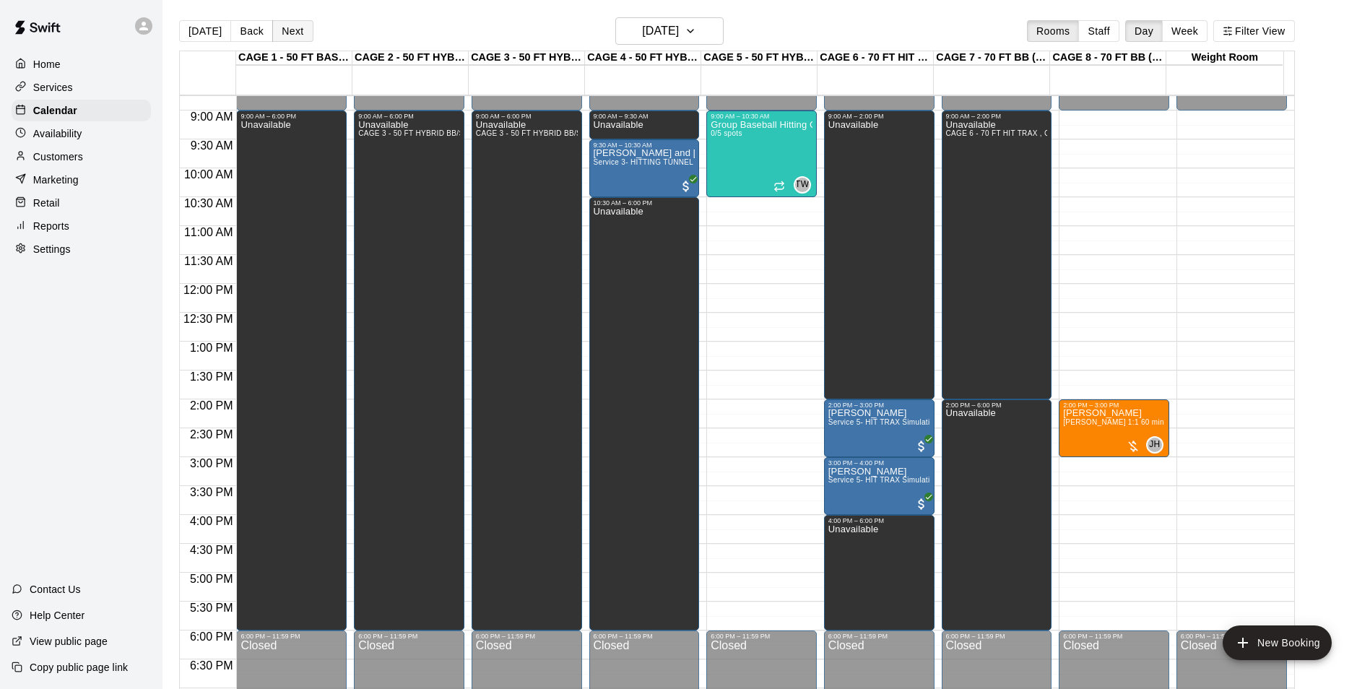
click at [294, 25] on button "Next" at bounding box center [292, 31] width 40 height 22
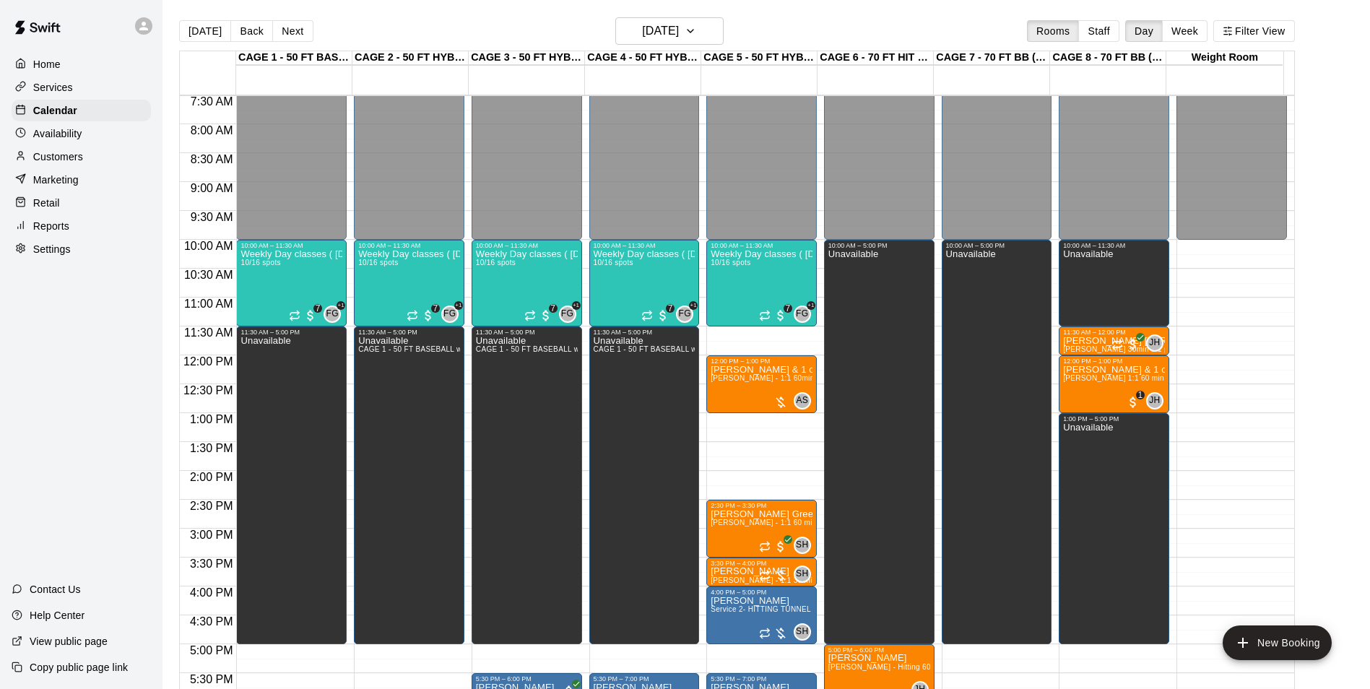
scroll to position [433, 0]
click at [259, 42] on button "Back" at bounding box center [251, 31] width 43 height 22
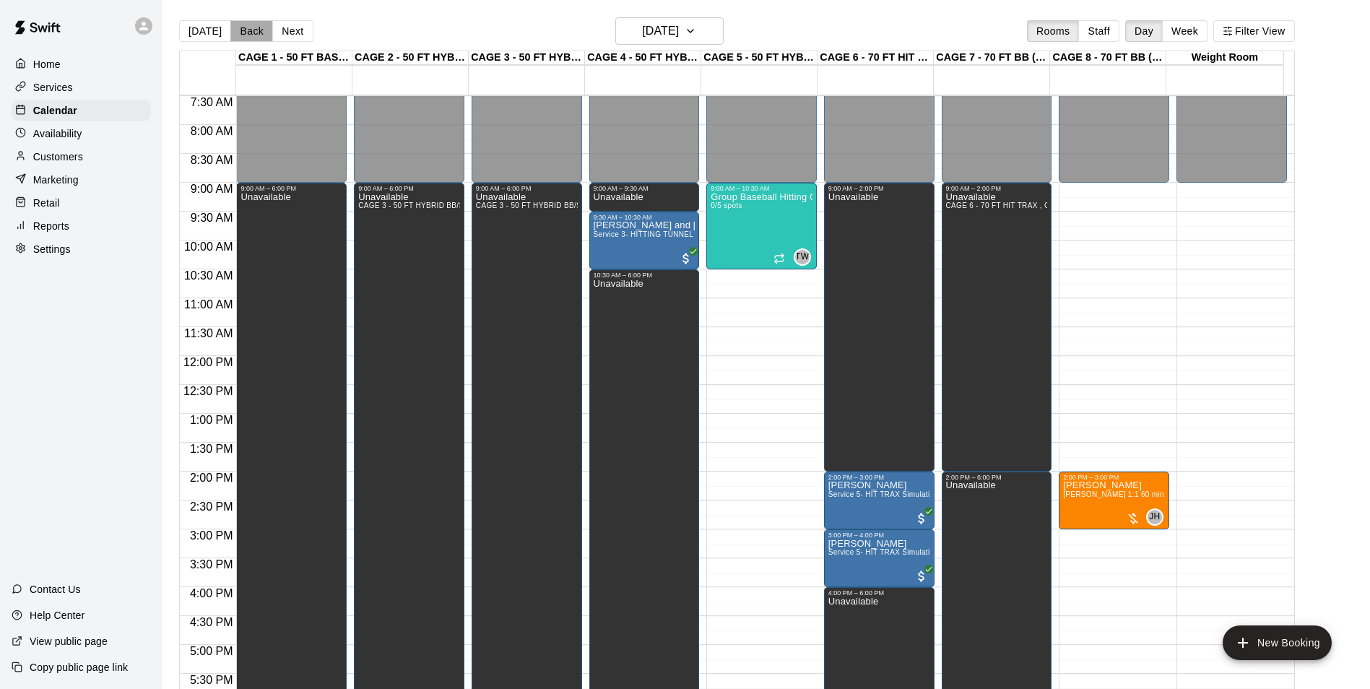
click at [253, 32] on button "Back" at bounding box center [251, 31] width 43 height 22
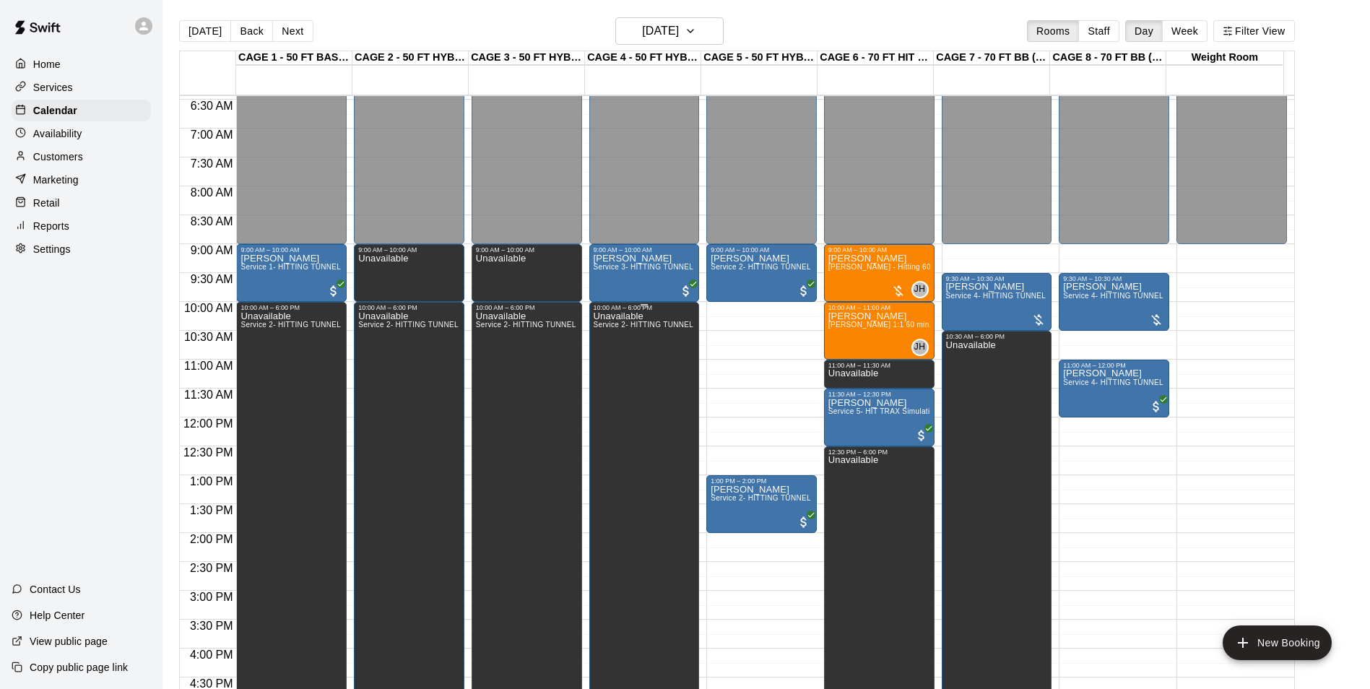
scroll to position [361, 0]
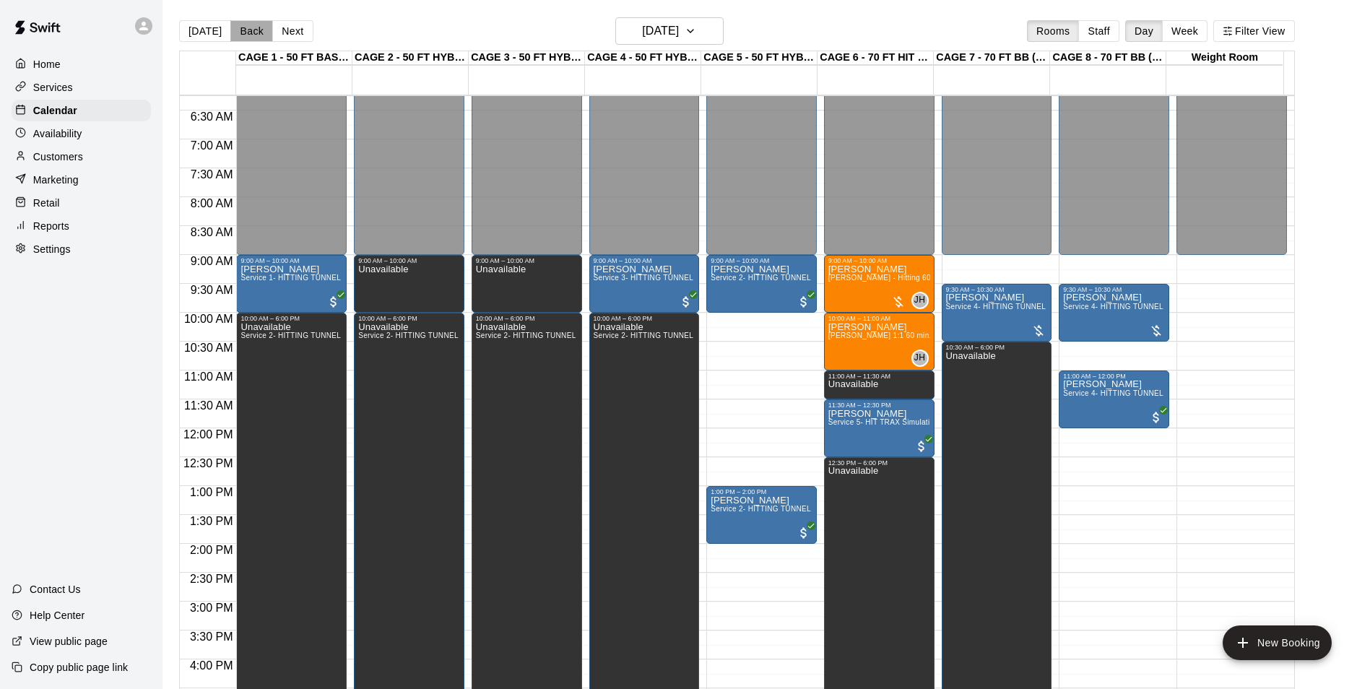
click at [258, 35] on button "Back" at bounding box center [251, 31] width 43 height 22
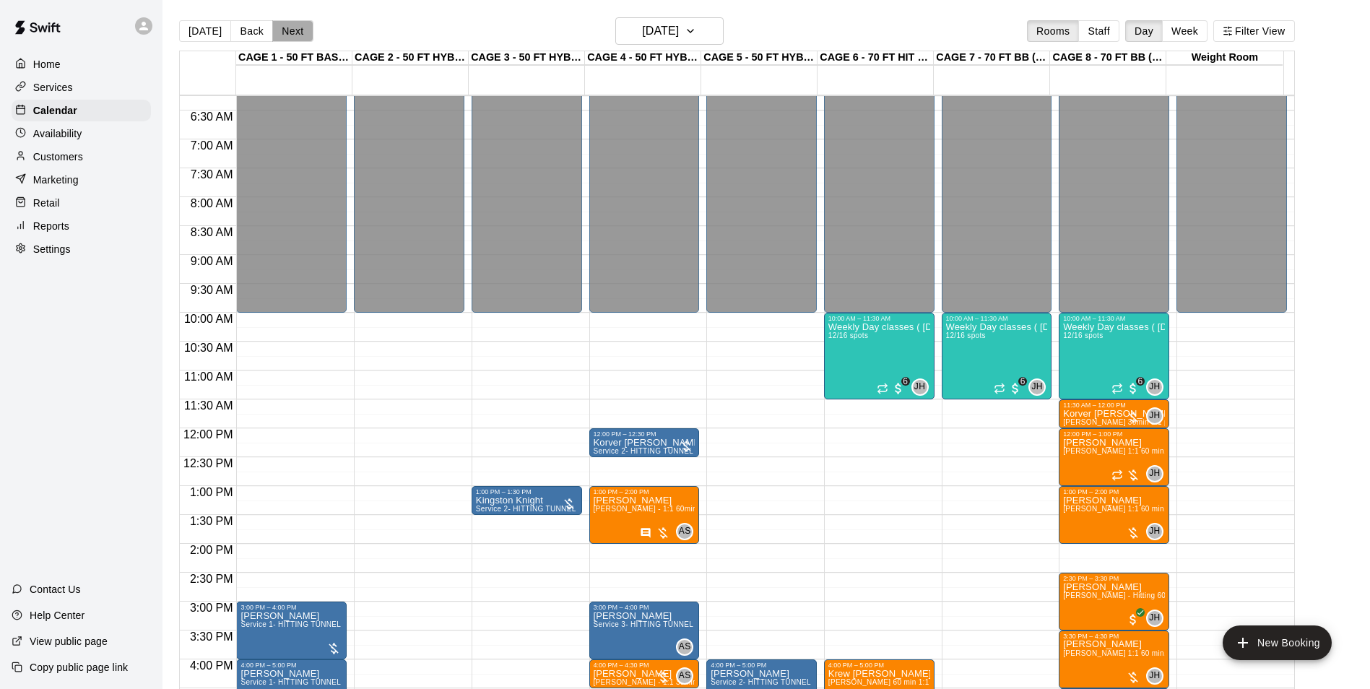
click at [286, 33] on button "Next" at bounding box center [292, 31] width 40 height 22
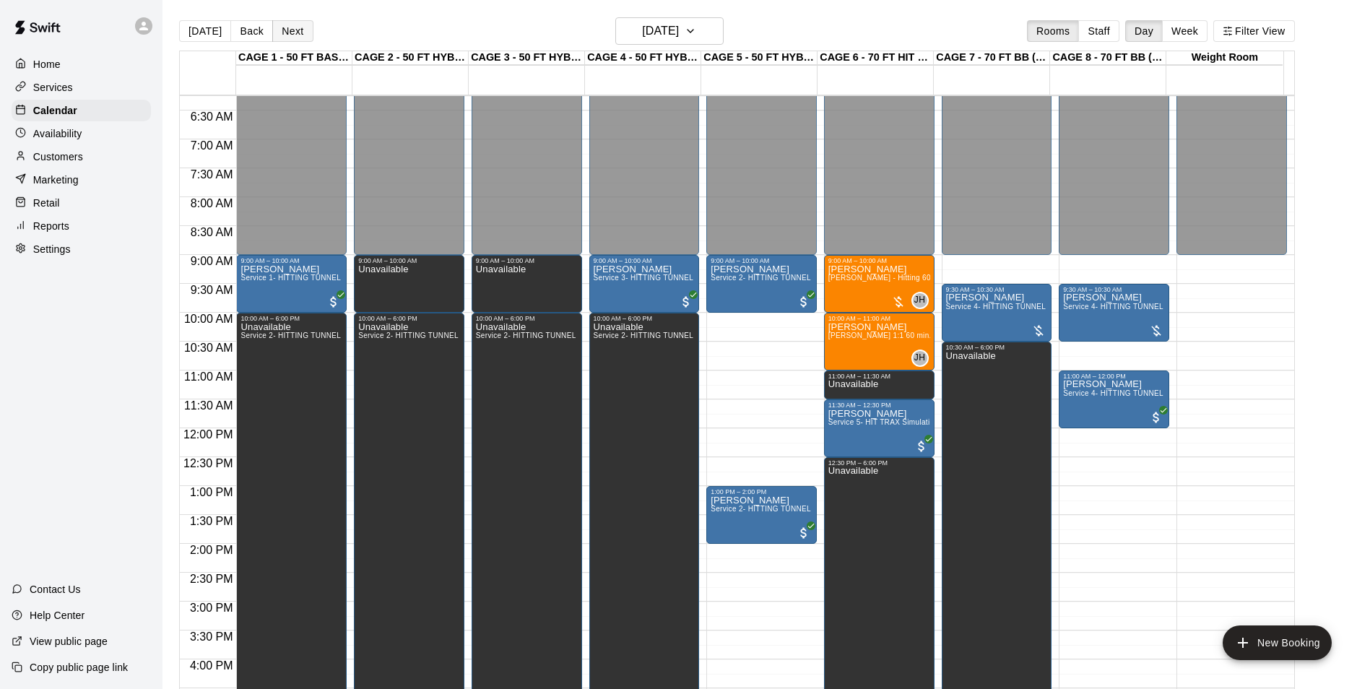
click at [286, 33] on button "Next" at bounding box center [292, 31] width 40 height 22
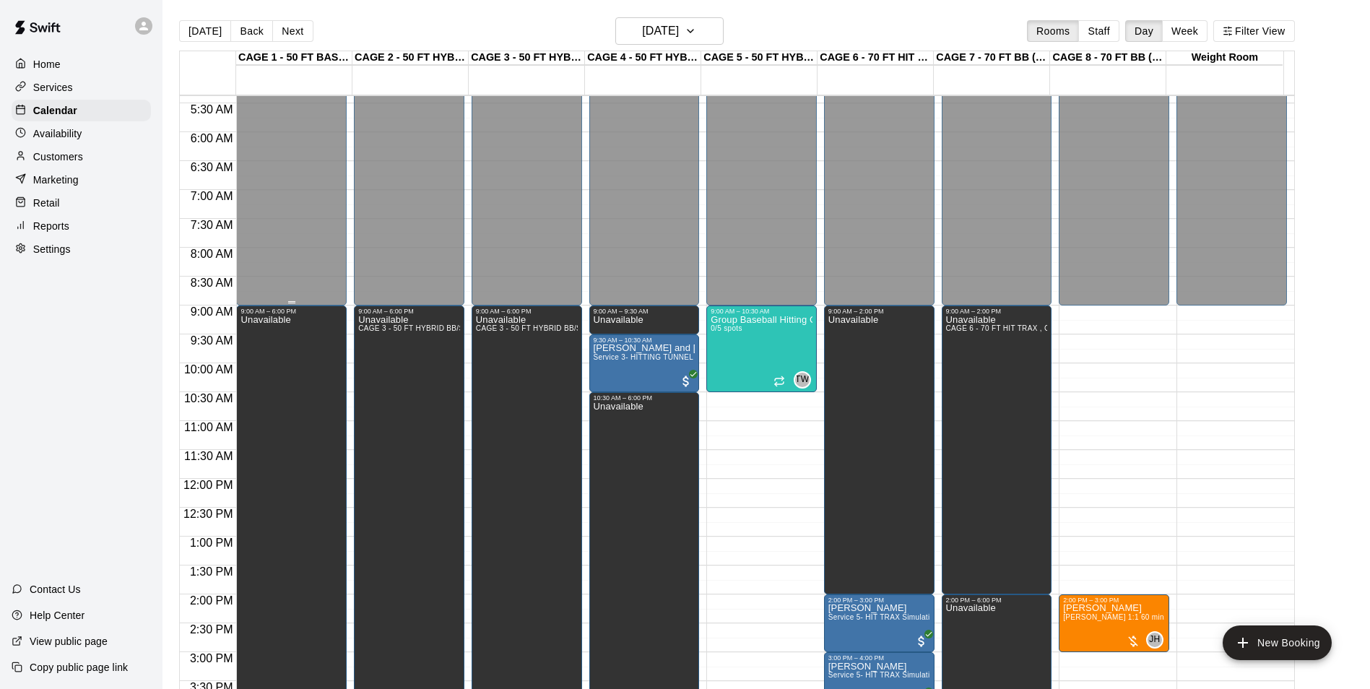
scroll to position [289, 0]
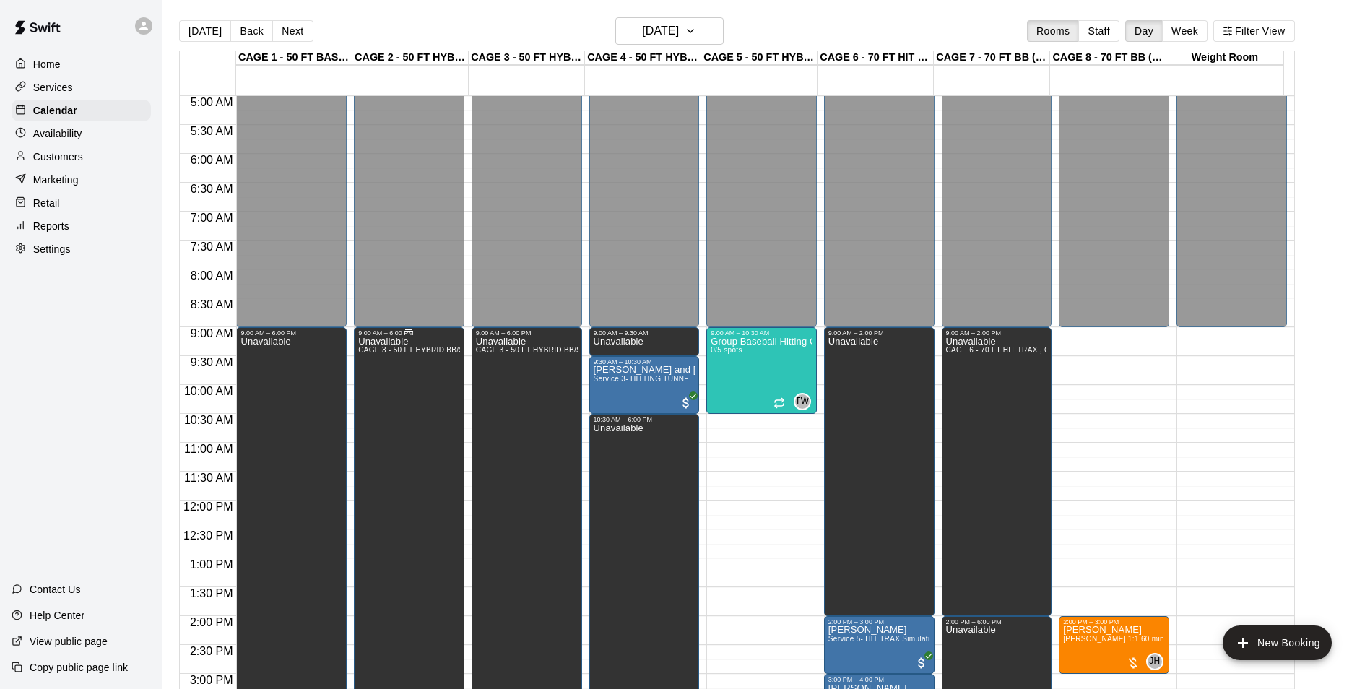
click at [430, 398] on div "Unavailable CAGE 3 - 50 FT HYBRID BB/SB, CAGE 1 - 50 FT BASEBALL w/ Auto Feeder…" at bounding box center [409, 681] width 102 height 689
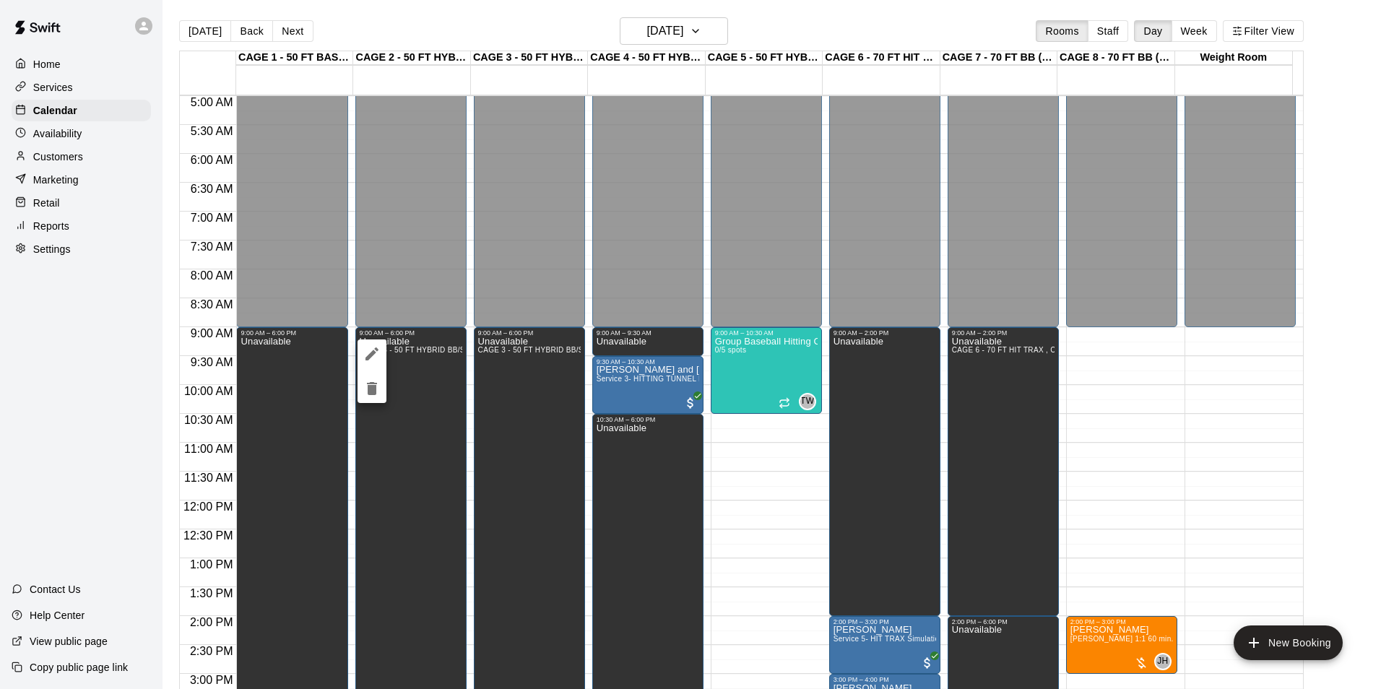
click at [378, 351] on icon "edit" at bounding box center [371, 353] width 17 height 17
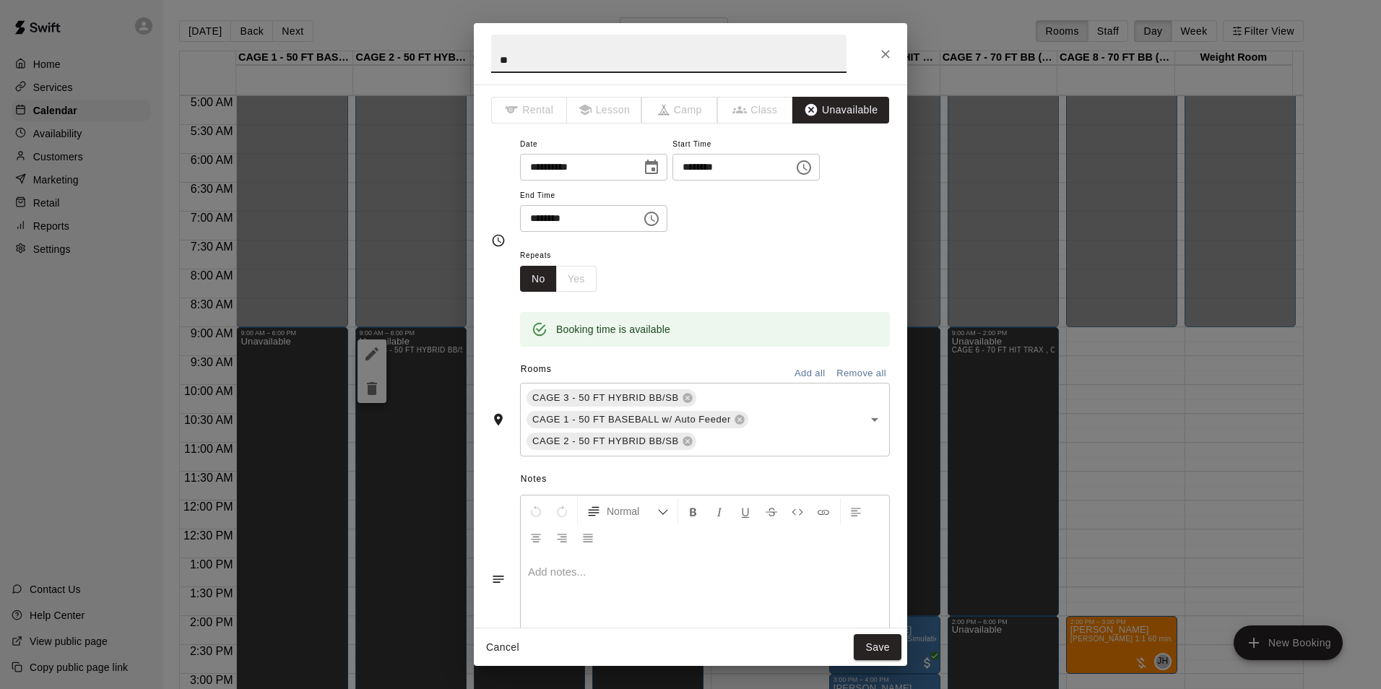
type input "*"
type input "**********"
click at [872, 645] on button "Save" at bounding box center [878, 647] width 48 height 27
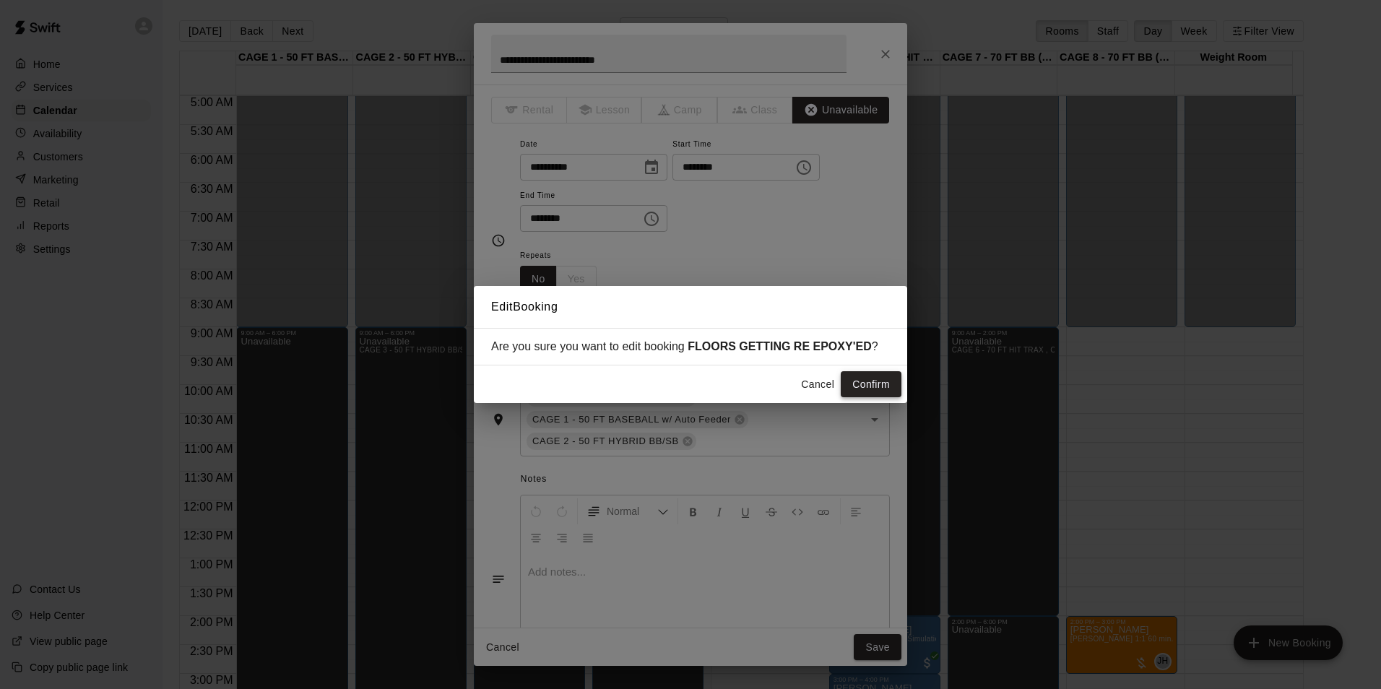
click at [883, 388] on button "Confirm" at bounding box center [871, 384] width 61 height 27
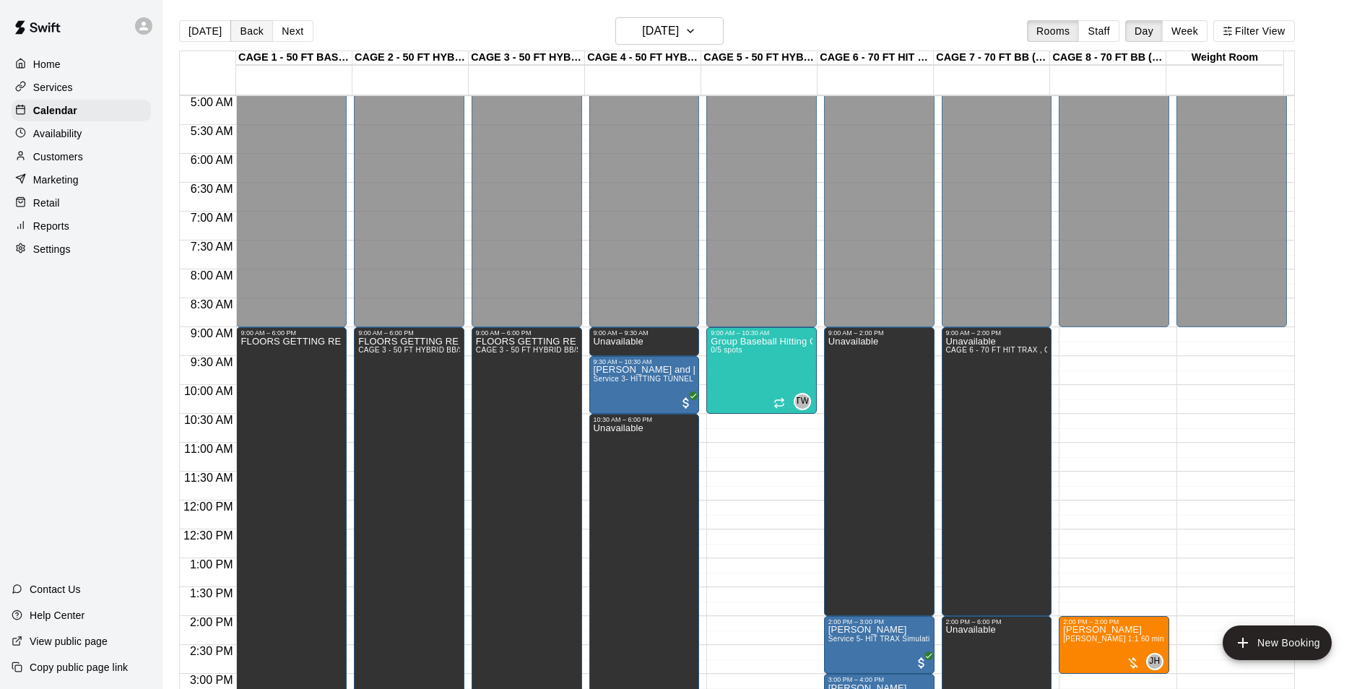
click at [255, 33] on button "Back" at bounding box center [251, 31] width 43 height 22
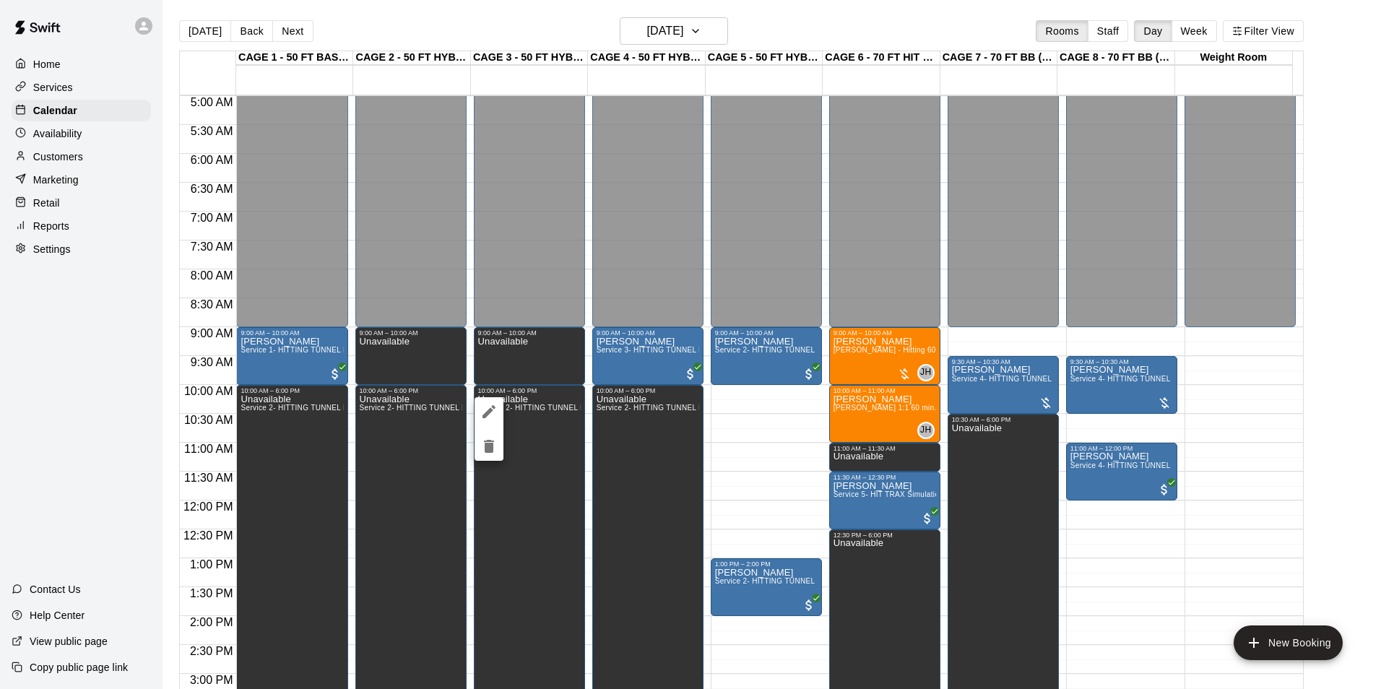
click at [485, 404] on icon "edit" at bounding box center [488, 411] width 17 height 17
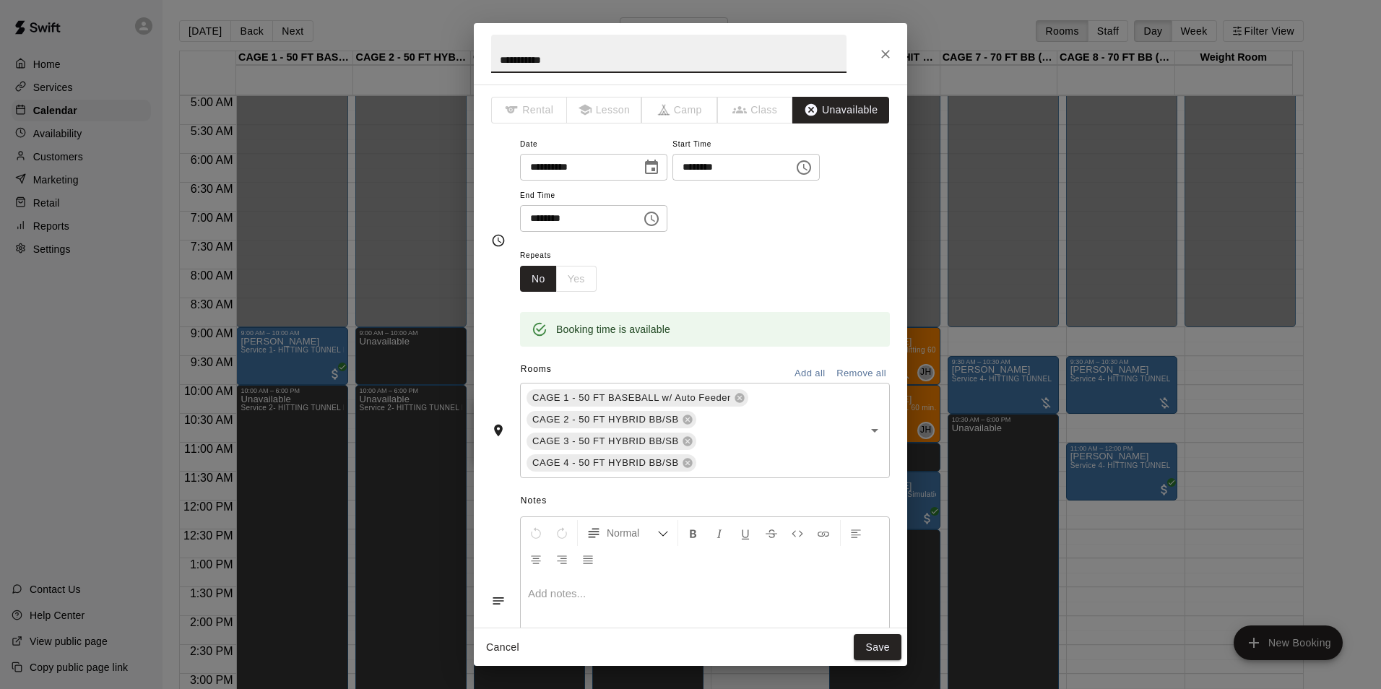
drag, startPoint x: 558, startPoint y: 56, endPoint x: 472, endPoint y: 29, distance: 90.9
click at [454, 45] on div "**********" at bounding box center [690, 344] width 1381 height 689
type input "**********"
click at [886, 650] on button "Save" at bounding box center [878, 647] width 48 height 27
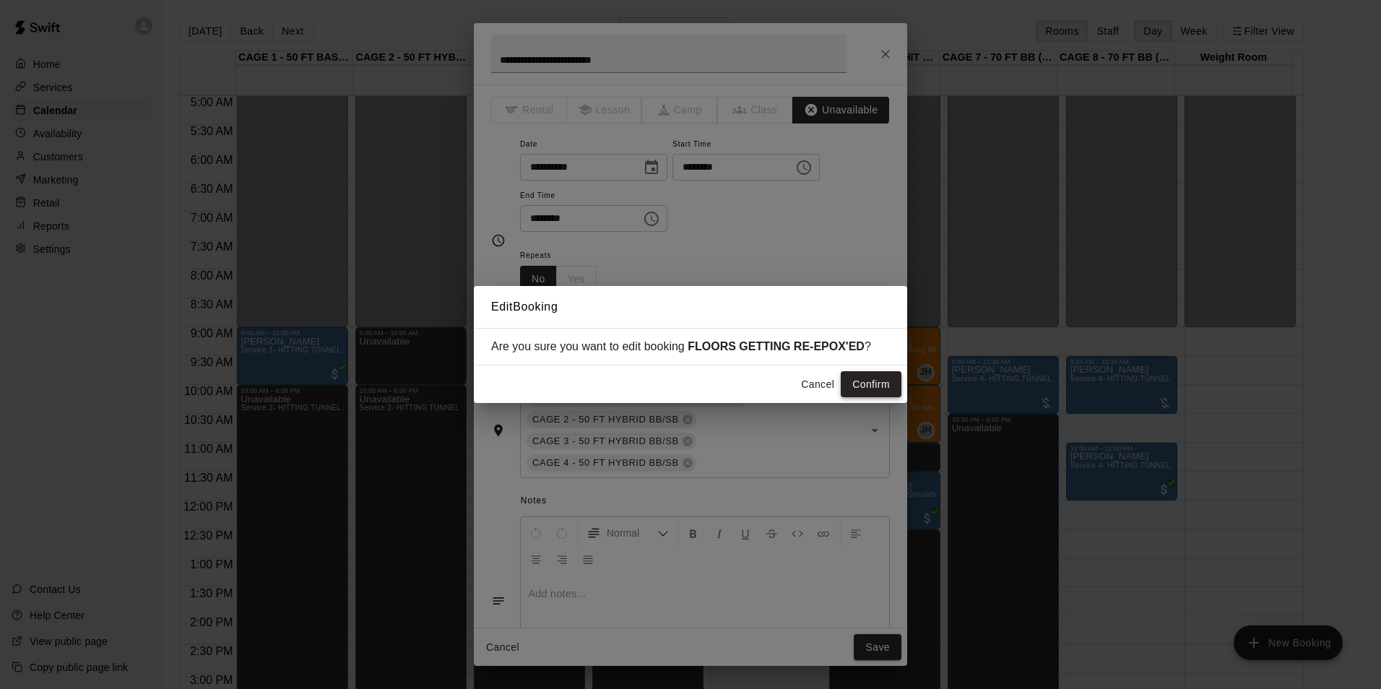
click at [867, 388] on button "Confirm" at bounding box center [871, 384] width 61 height 27
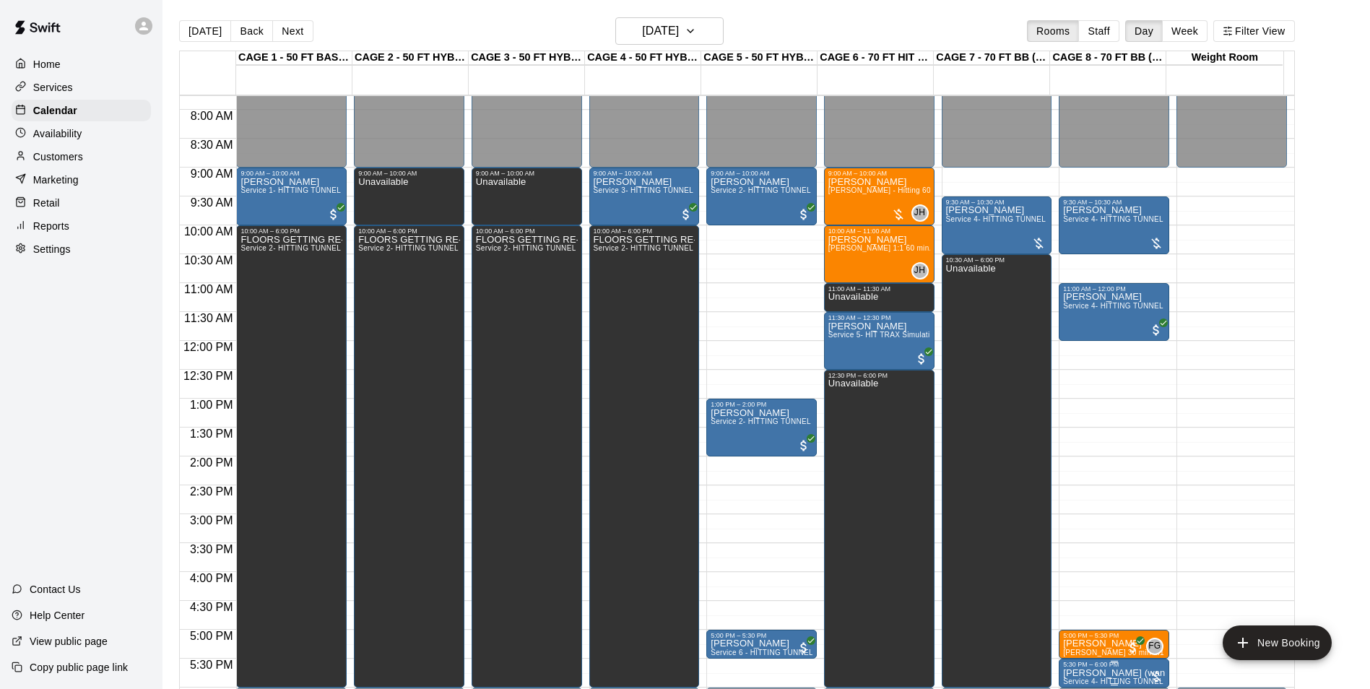
scroll to position [433, 0]
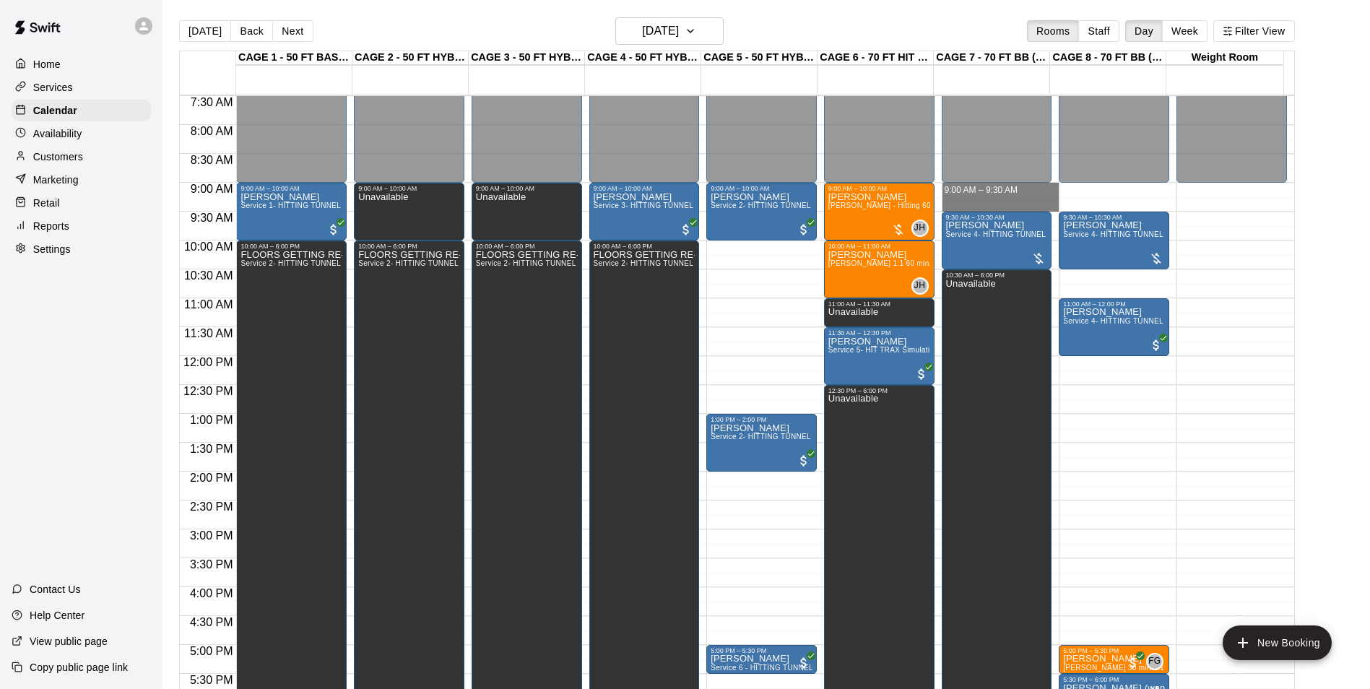
drag, startPoint x: 1008, startPoint y: 188, endPoint x: 1004, endPoint y: 204, distance: 17.2
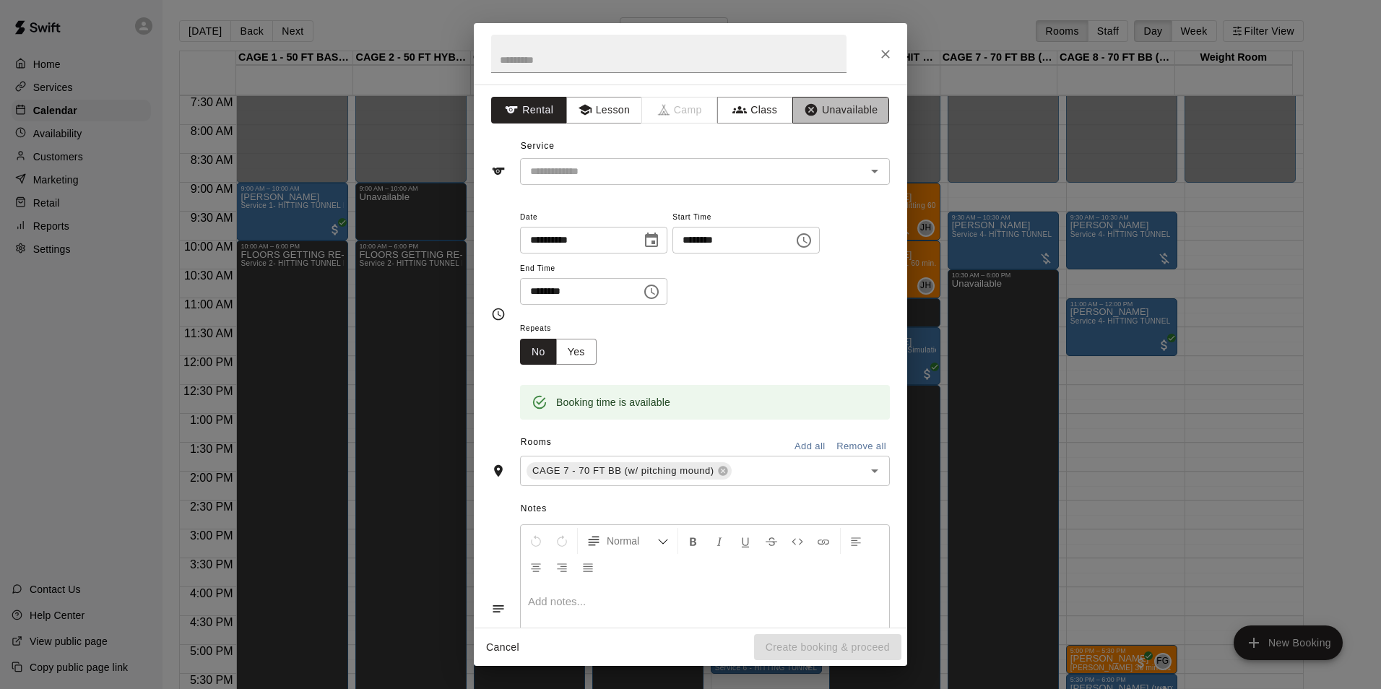
click at [857, 116] on button "Unavailable" at bounding box center [840, 110] width 97 height 27
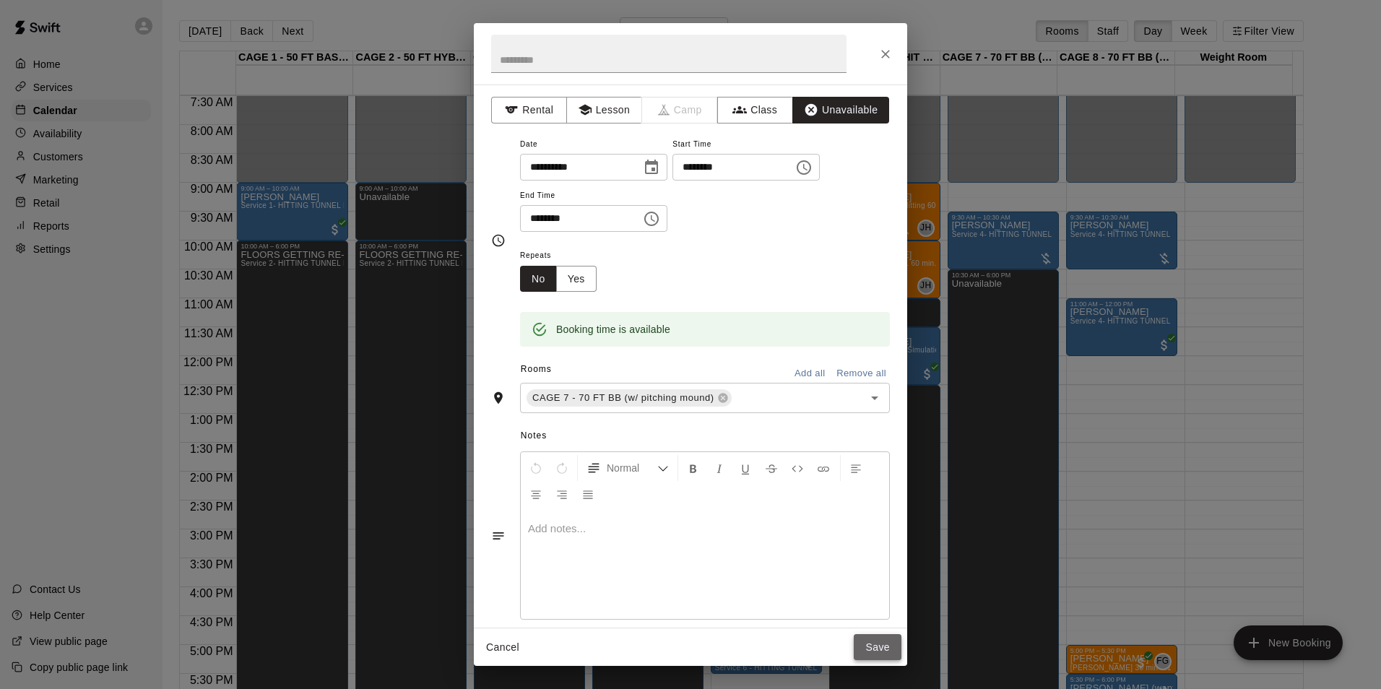
click at [880, 645] on button "Save" at bounding box center [878, 647] width 48 height 27
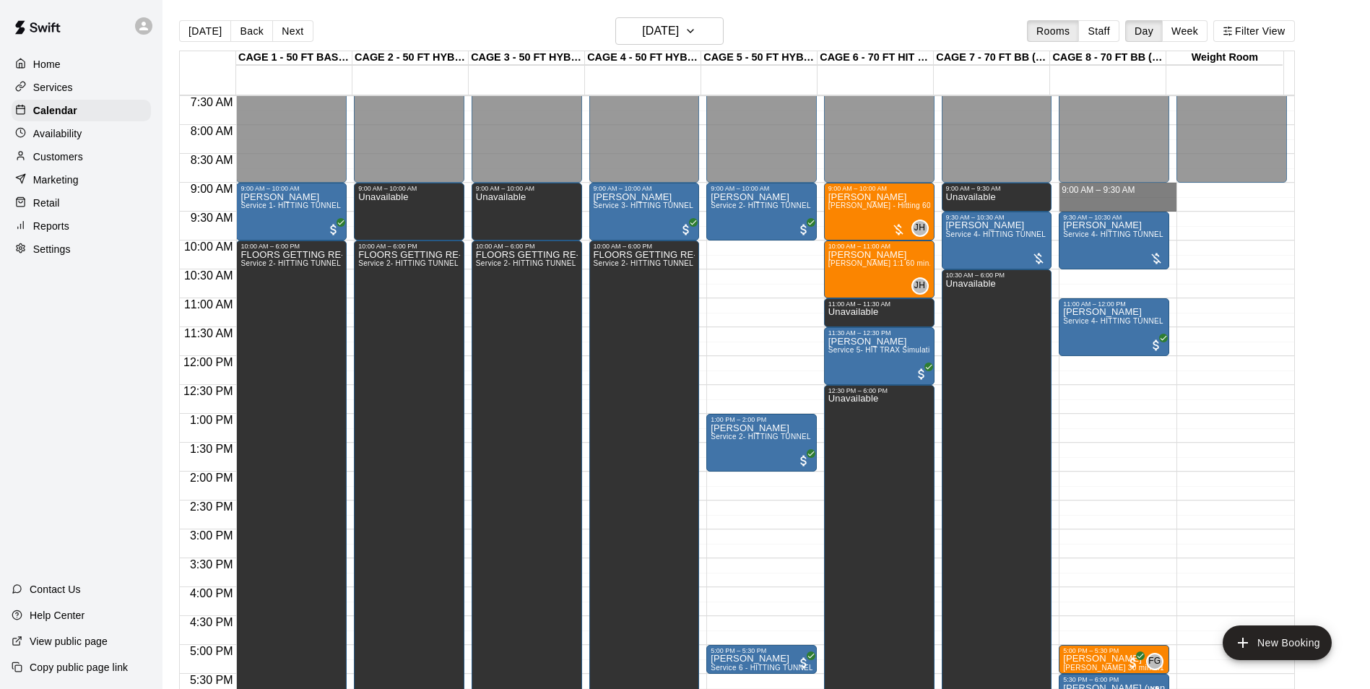
drag, startPoint x: 1095, startPoint y: 188, endPoint x: 1093, endPoint y: 205, distance: 17.4
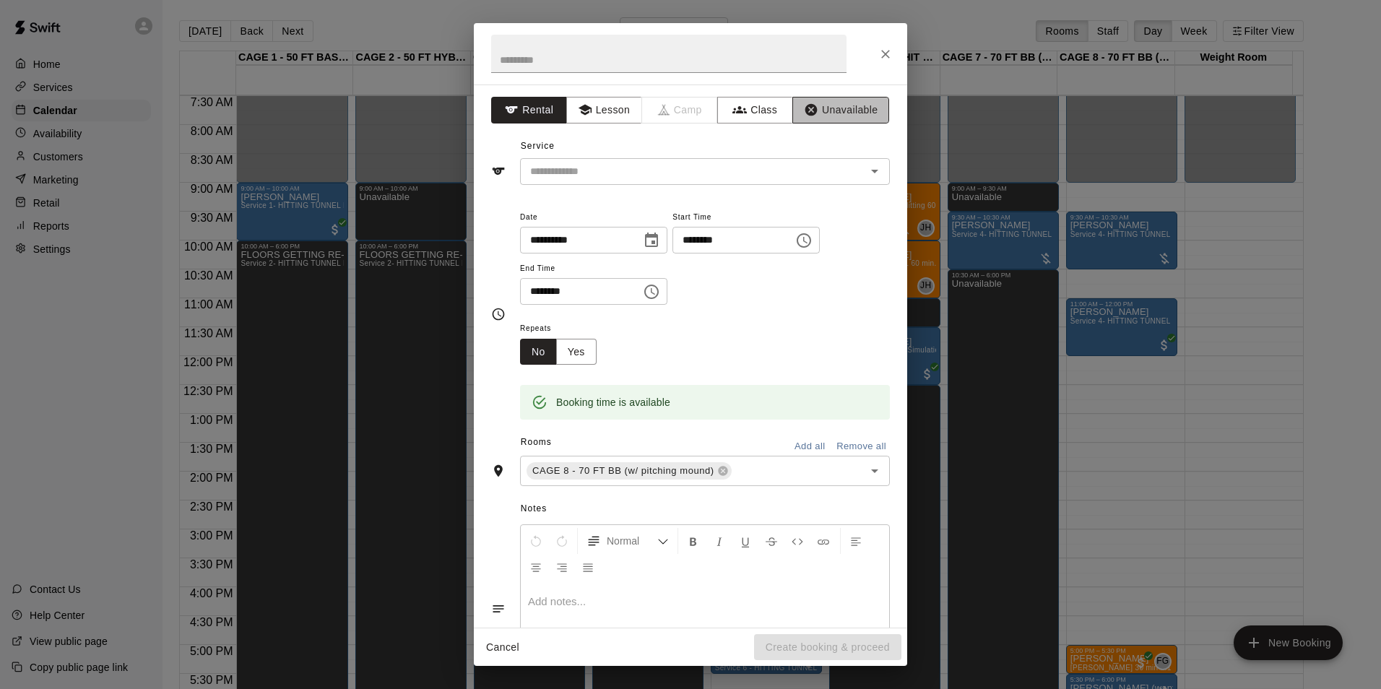
click at [841, 108] on button "Unavailable" at bounding box center [840, 110] width 97 height 27
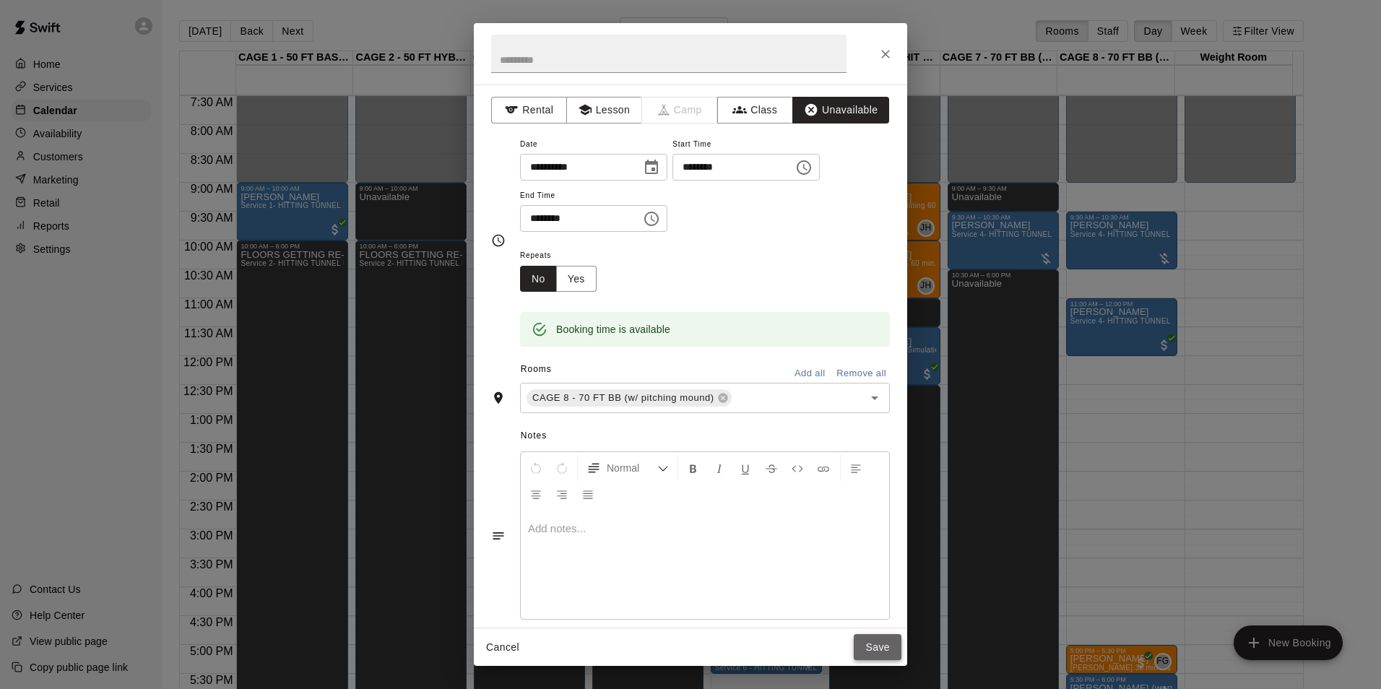
click at [881, 643] on button "Save" at bounding box center [878, 647] width 48 height 27
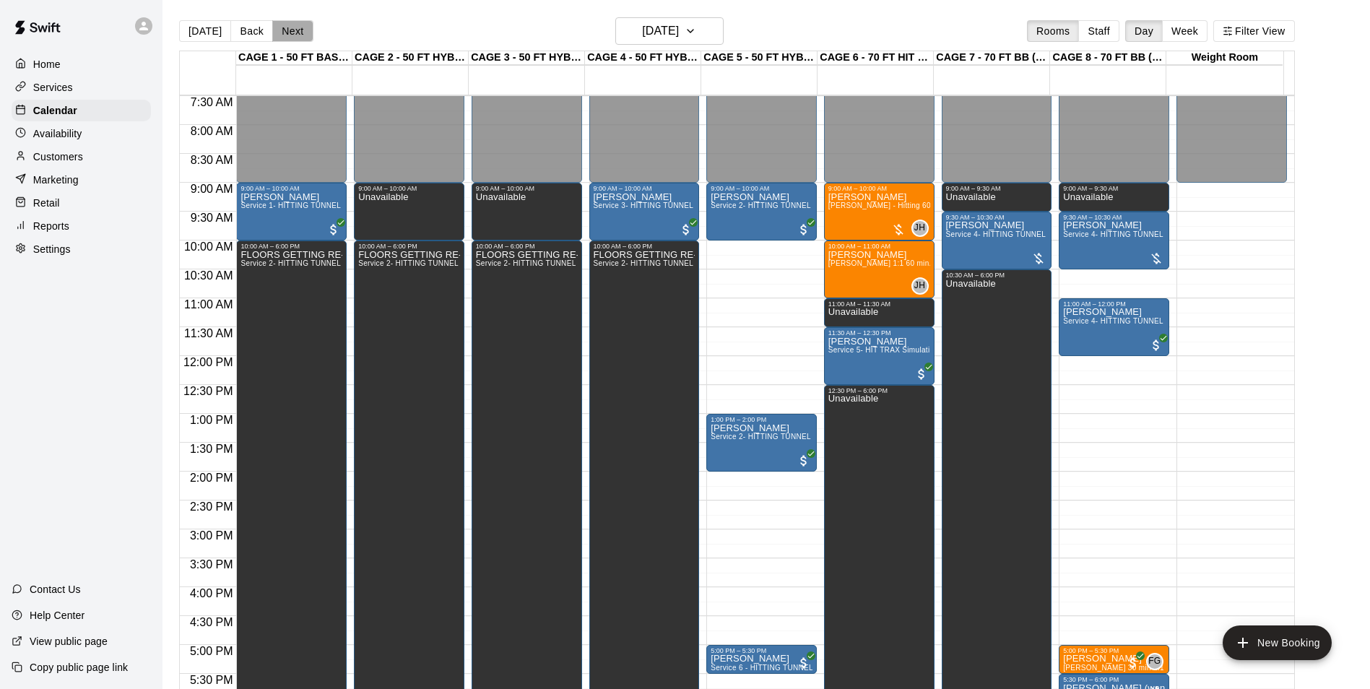
click at [282, 33] on button "Next" at bounding box center [292, 31] width 40 height 22
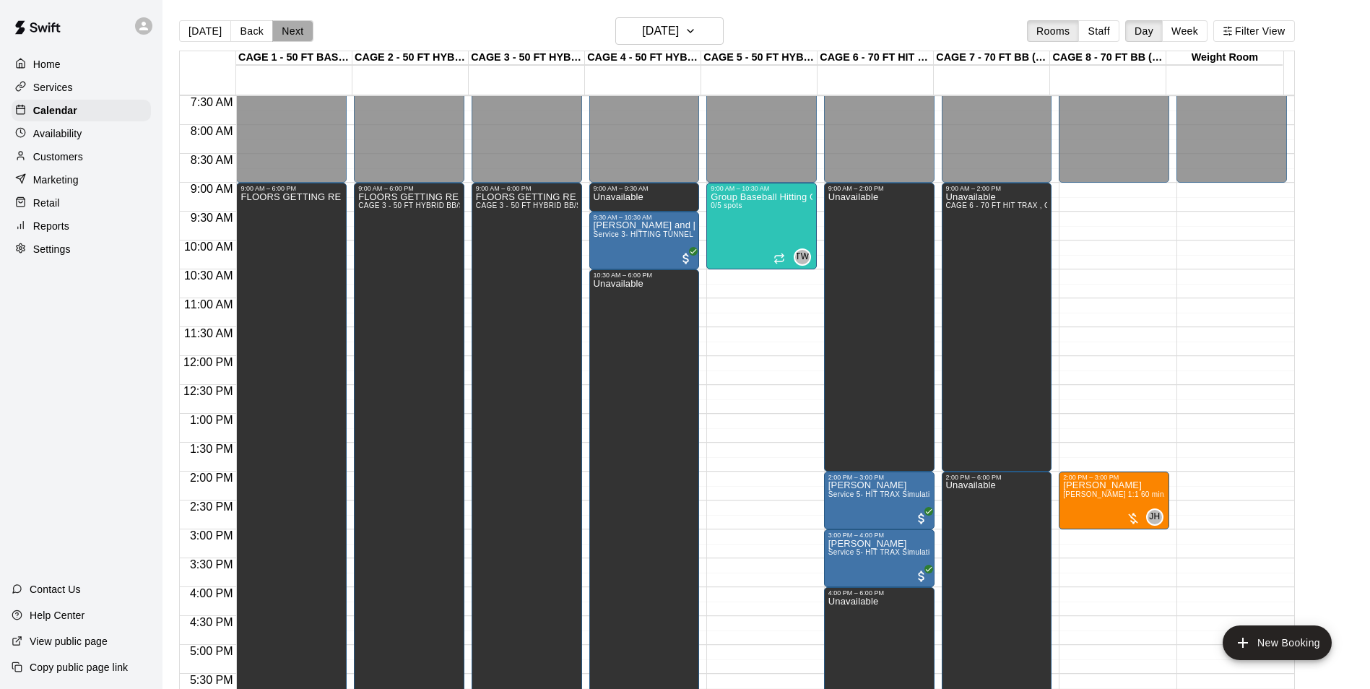
click at [282, 33] on button "Next" at bounding box center [292, 31] width 40 height 22
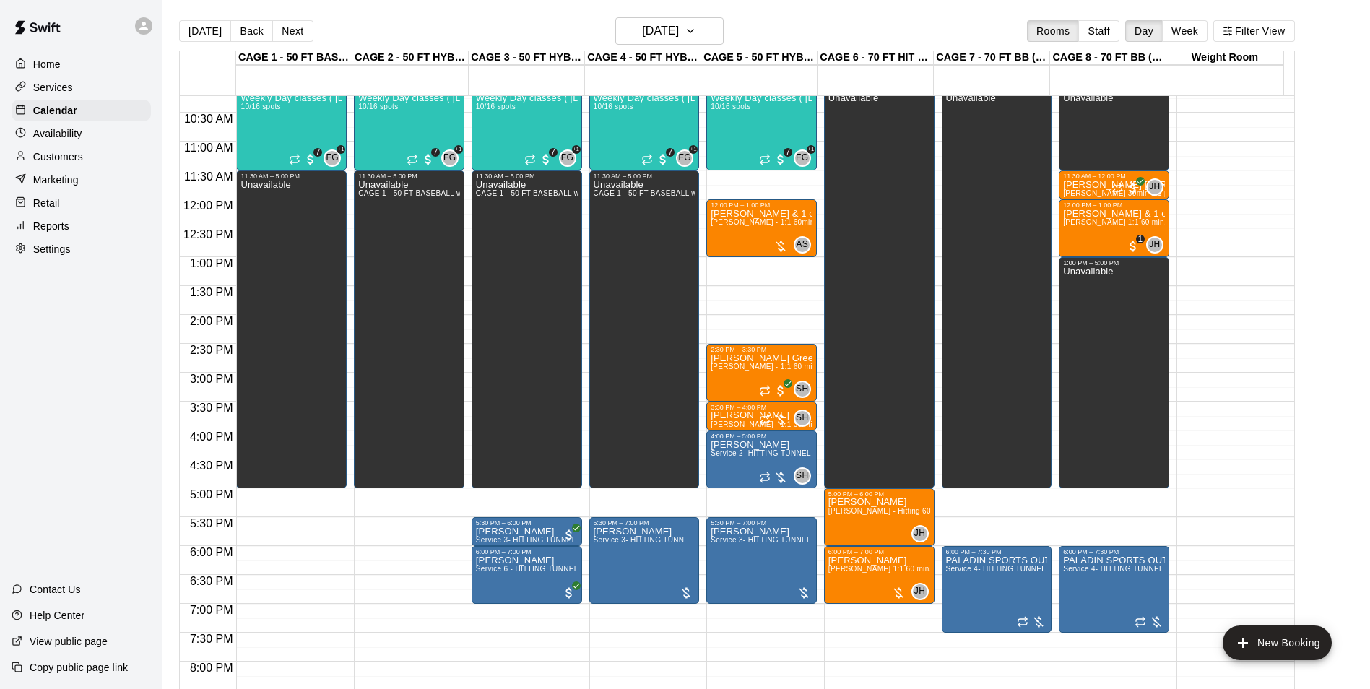
scroll to position [562, 0]
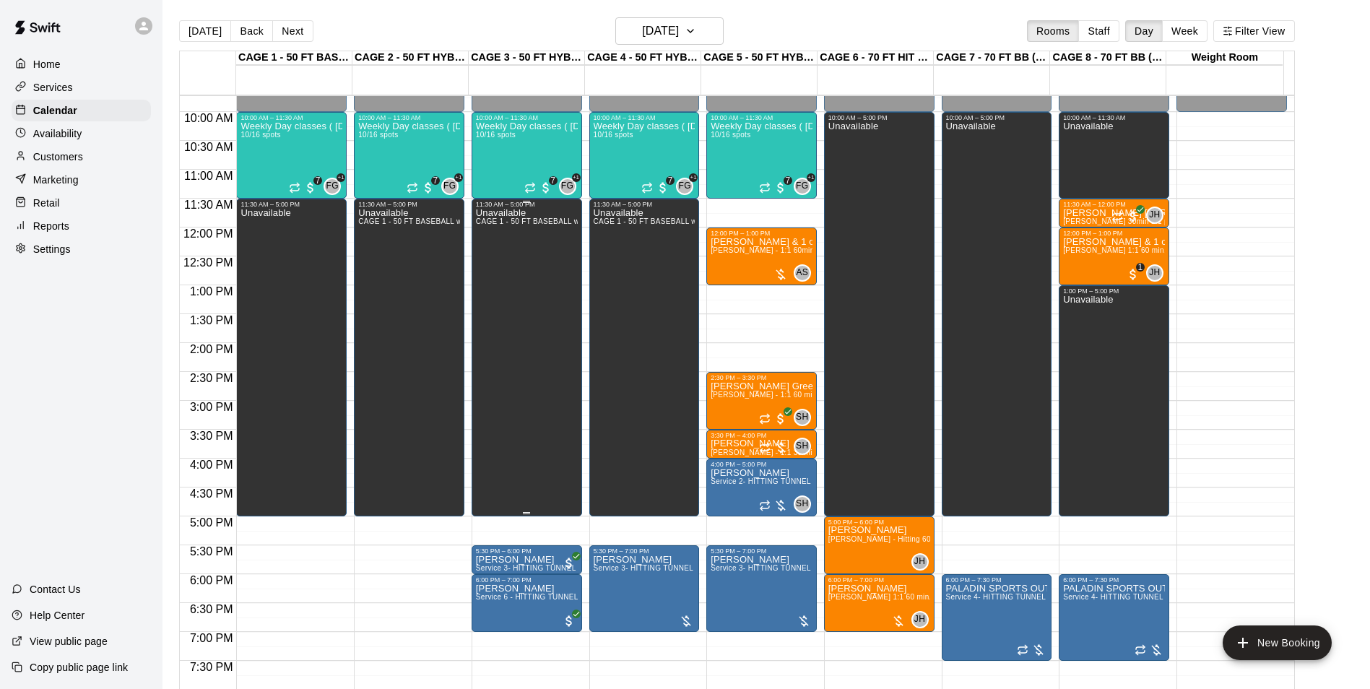
click at [522, 277] on div "Unavailable CAGE 1 - 50 FT BASEBALL w/ Auto Feeder, CAGE 2 - 50 FT HYBRID BB/SB…" at bounding box center [527, 552] width 102 height 689
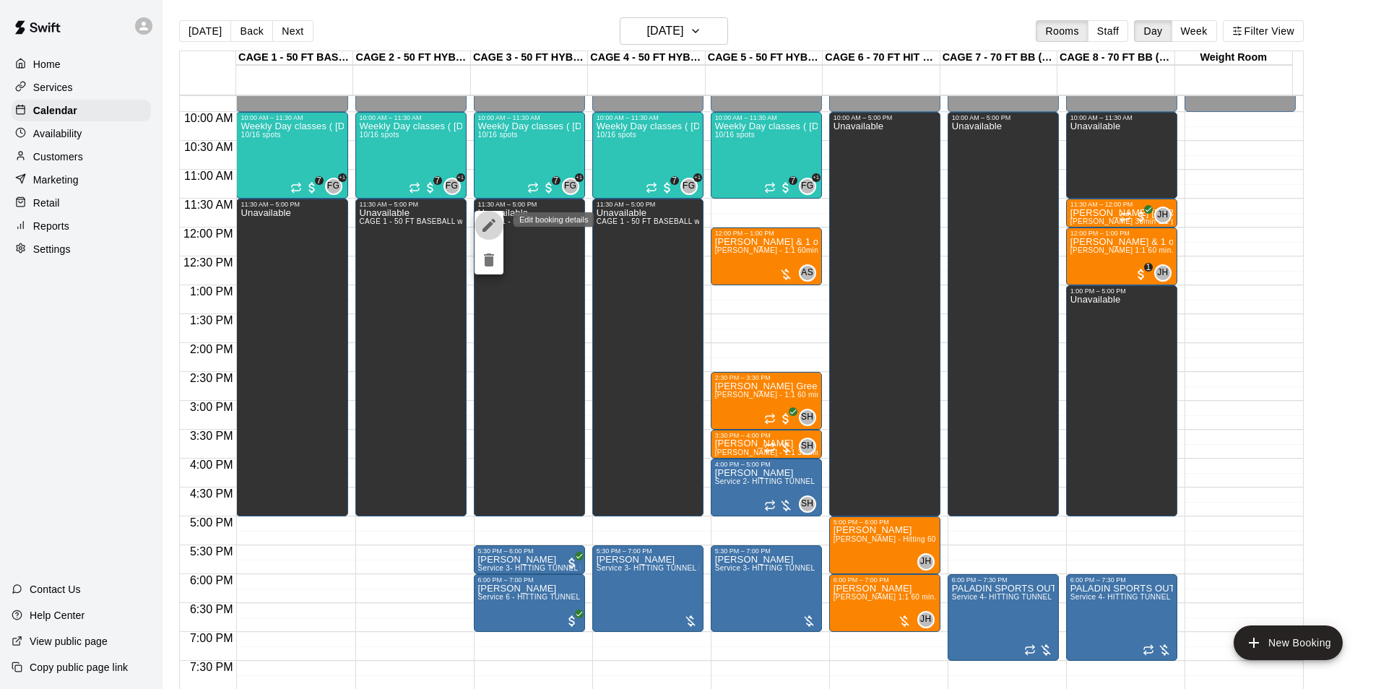
click at [487, 220] on icon "edit" at bounding box center [488, 225] width 17 height 17
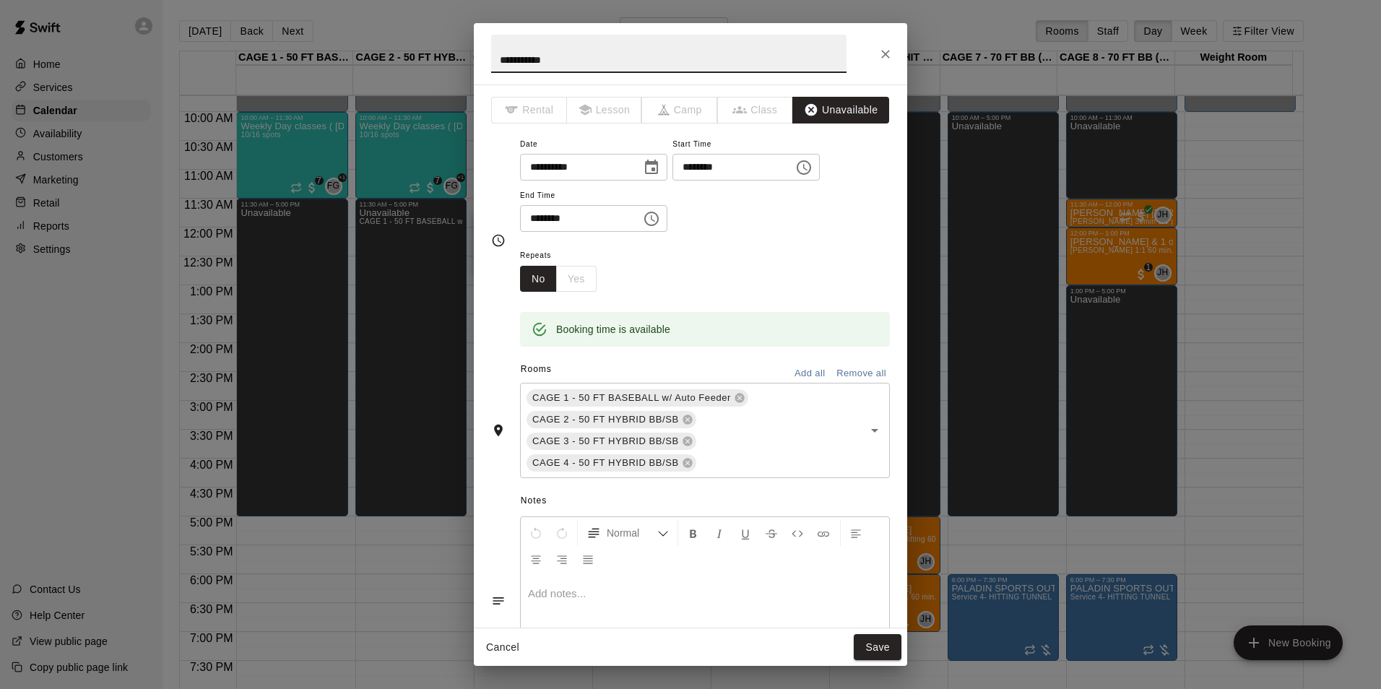
drag, startPoint x: 623, startPoint y: 60, endPoint x: 430, endPoint y: 24, distance: 196.2
click at [430, 24] on div "**********" at bounding box center [690, 344] width 1381 height 689
type input "**********"
click at [891, 649] on button "Save" at bounding box center [878, 647] width 48 height 27
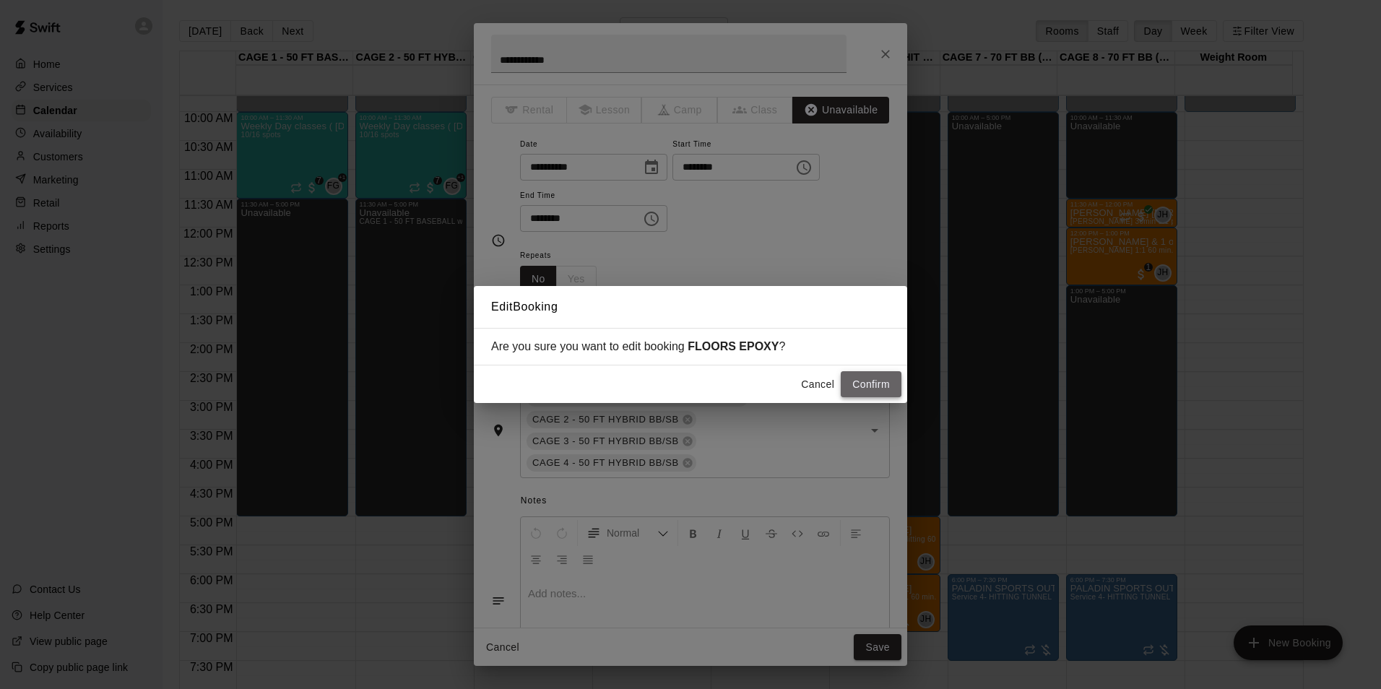
click at [865, 388] on button "Confirm" at bounding box center [871, 384] width 61 height 27
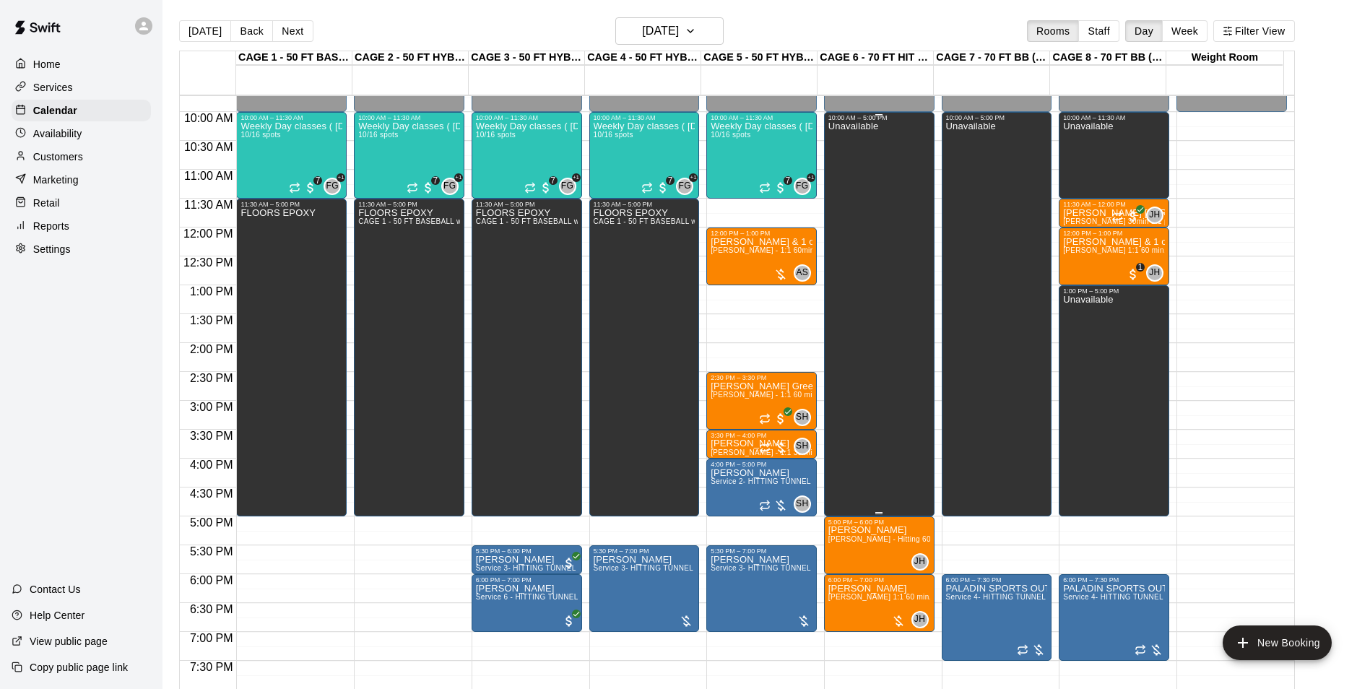
click at [879, 190] on div "Unavailable" at bounding box center [879, 465] width 102 height 689
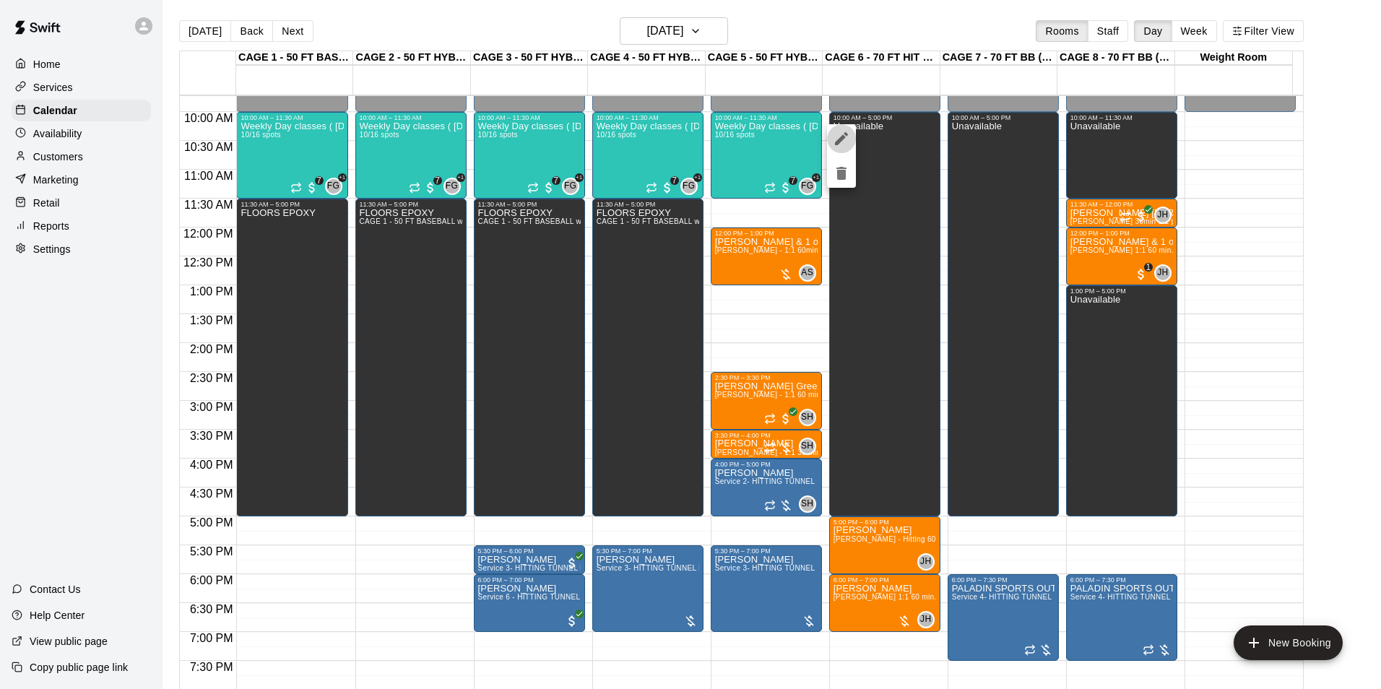
click at [839, 134] on icon "edit" at bounding box center [841, 138] width 17 height 17
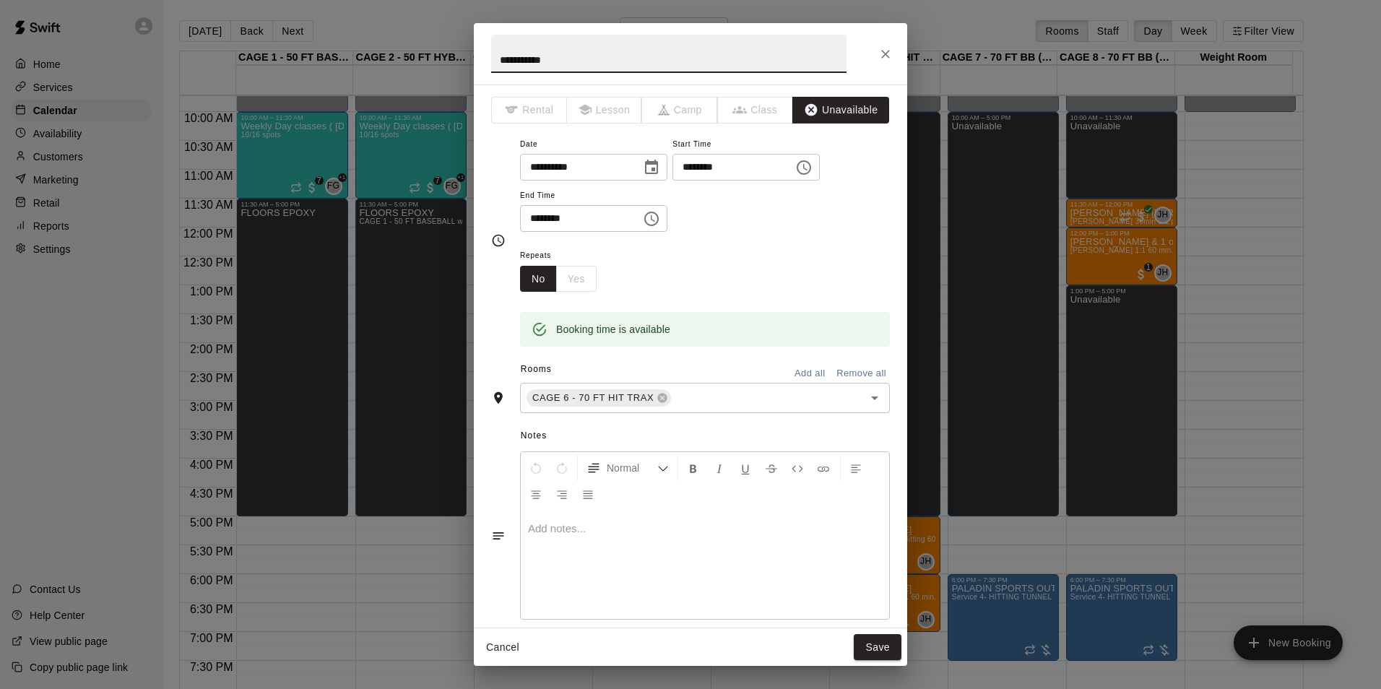
drag, startPoint x: 644, startPoint y: 50, endPoint x: 406, endPoint y: 32, distance: 239.0
click at [406, 32] on div "**********" at bounding box center [690, 344] width 1381 height 689
type input "**********"
click at [883, 647] on button "Save" at bounding box center [878, 647] width 48 height 27
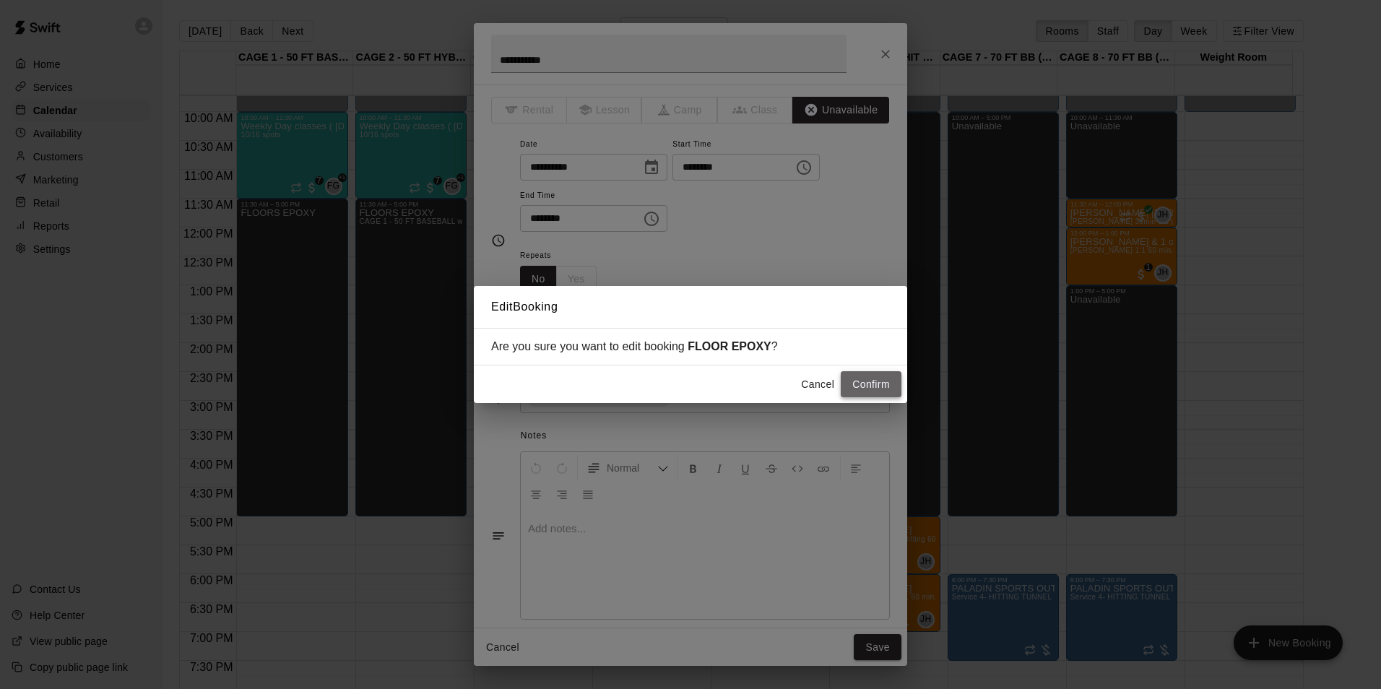
click at [871, 379] on button "Confirm" at bounding box center [871, 384] width 61 height 27
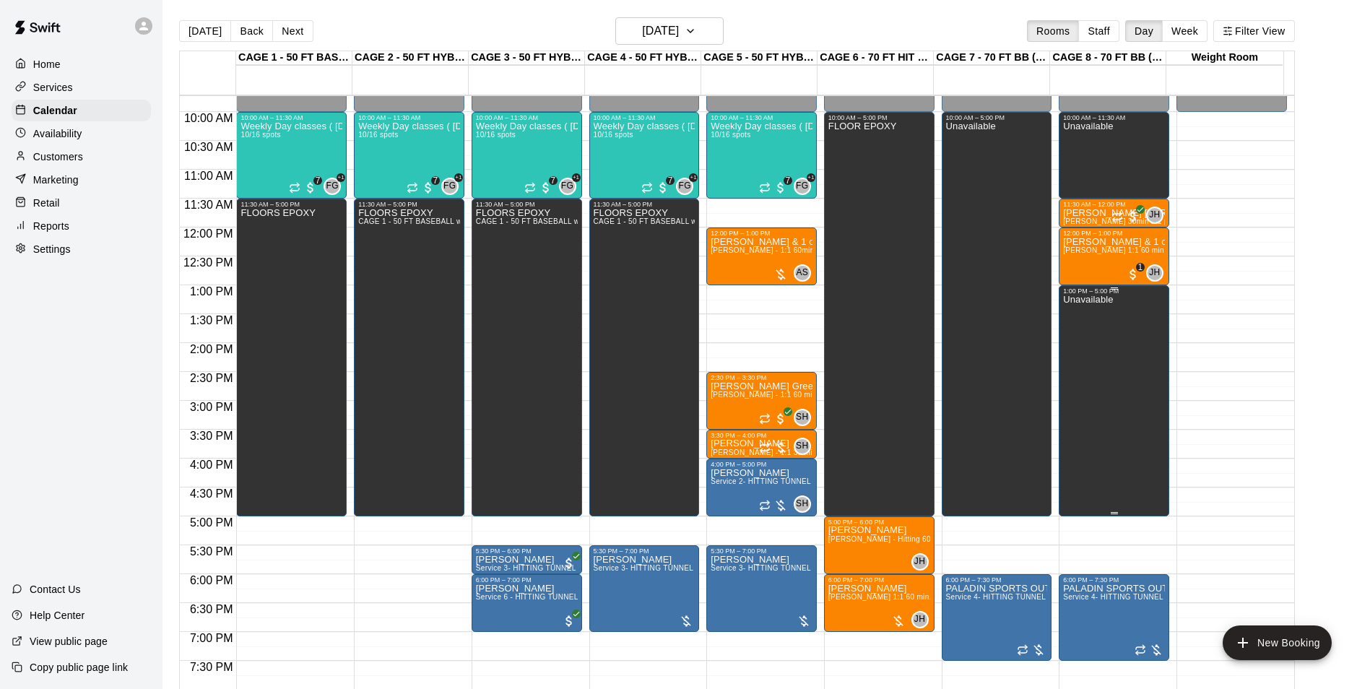
click at [1086, 337] on div "Unavailable" at bounding box center [1088, 639] width 50 height 689
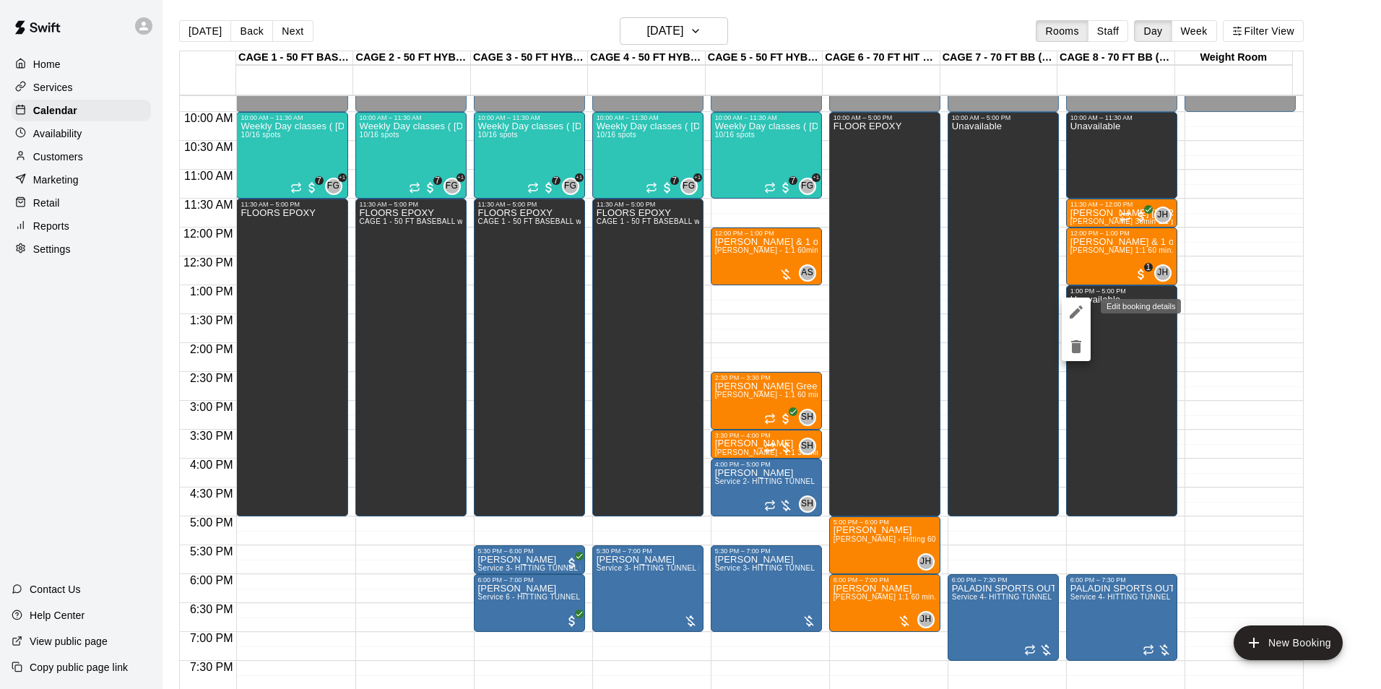
click at [1077, 311] on icon "edit" at bounding box center [1076, 312] width 13 height 13
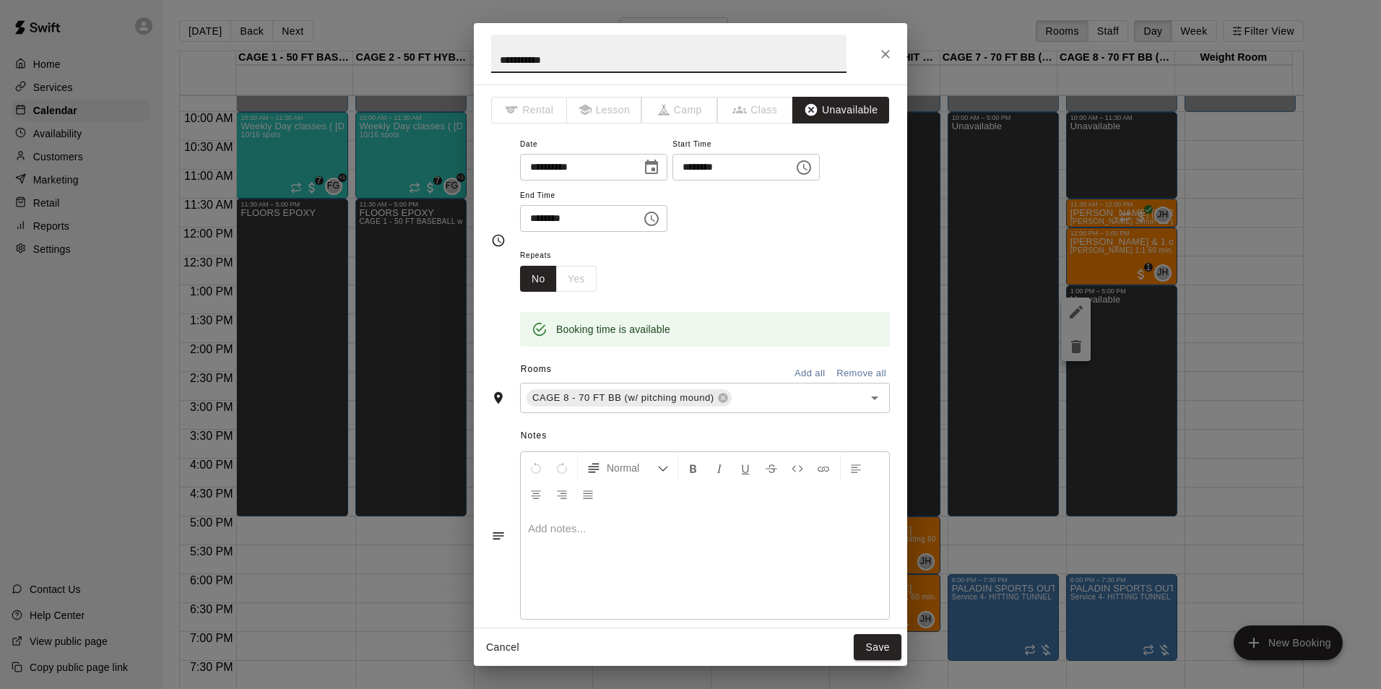
drag, startPoint x: 567, startPoint y: 57, endPoint x: 492, endPoint y: 56, distance: 75.1
click at [492, 56] on input "**********" at bounding box center [668, 54] width 355 height 38
type input "*****"
click at [878, 638] on button "Save" at bounding box center [878, 647] width 48 height 27
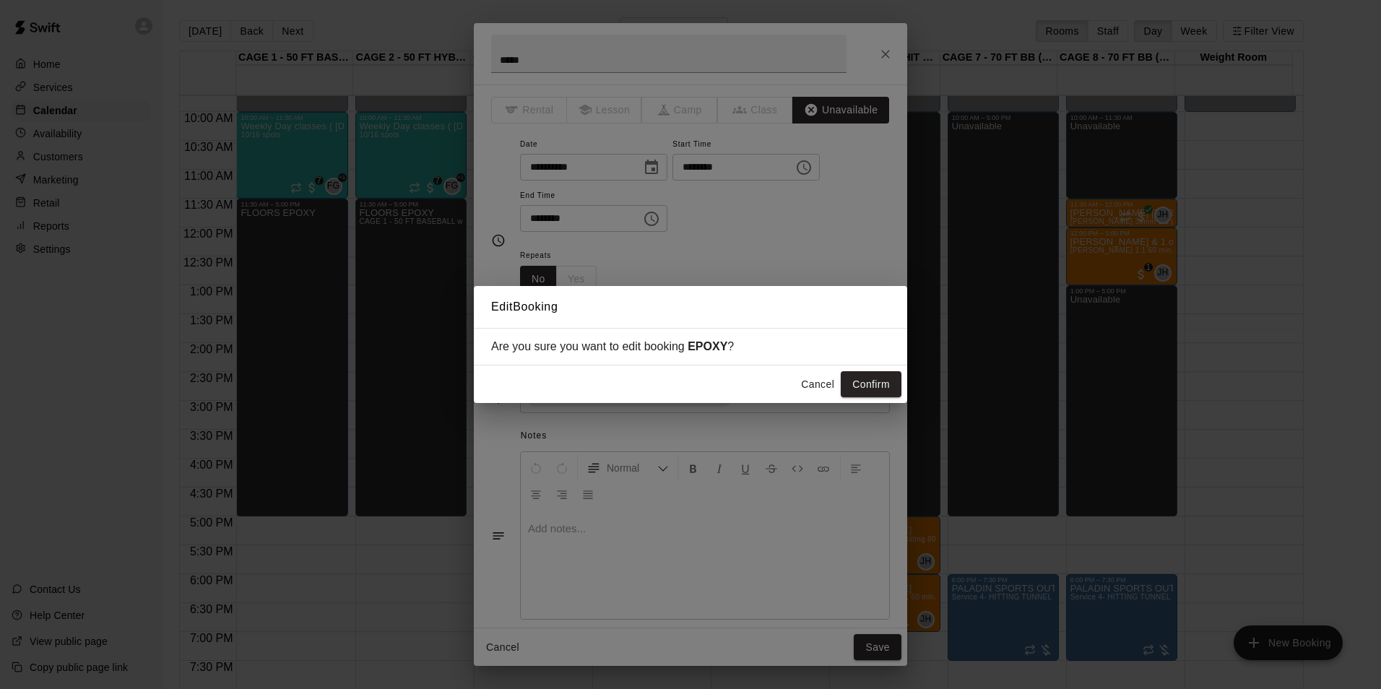
click at [874, 368] on div "Cancel Confirm" at bounding box center [690, 384] width 433 height 38
click at [865, 381] on button "Confirm" at bounding box center [871, 384] width 61 height 27
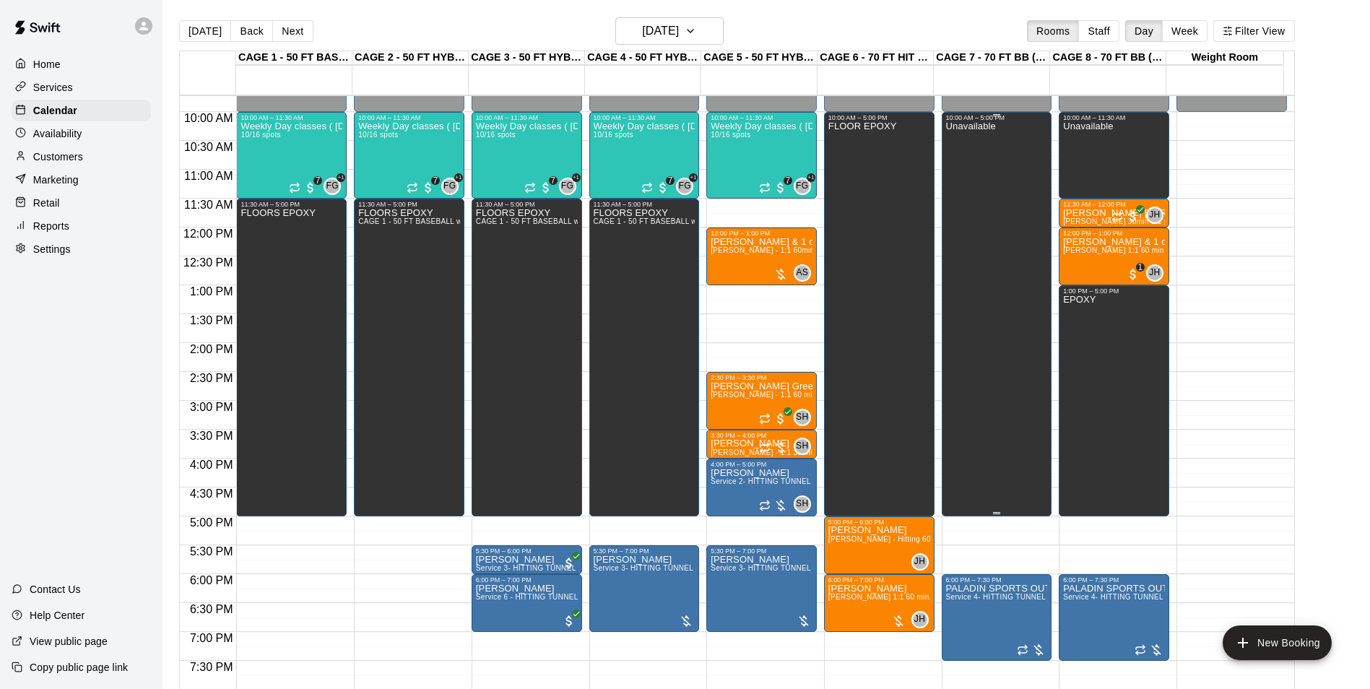
click at [980, 166] on div "Unavailable" at bounding box center [971, 465] width 50 height 689
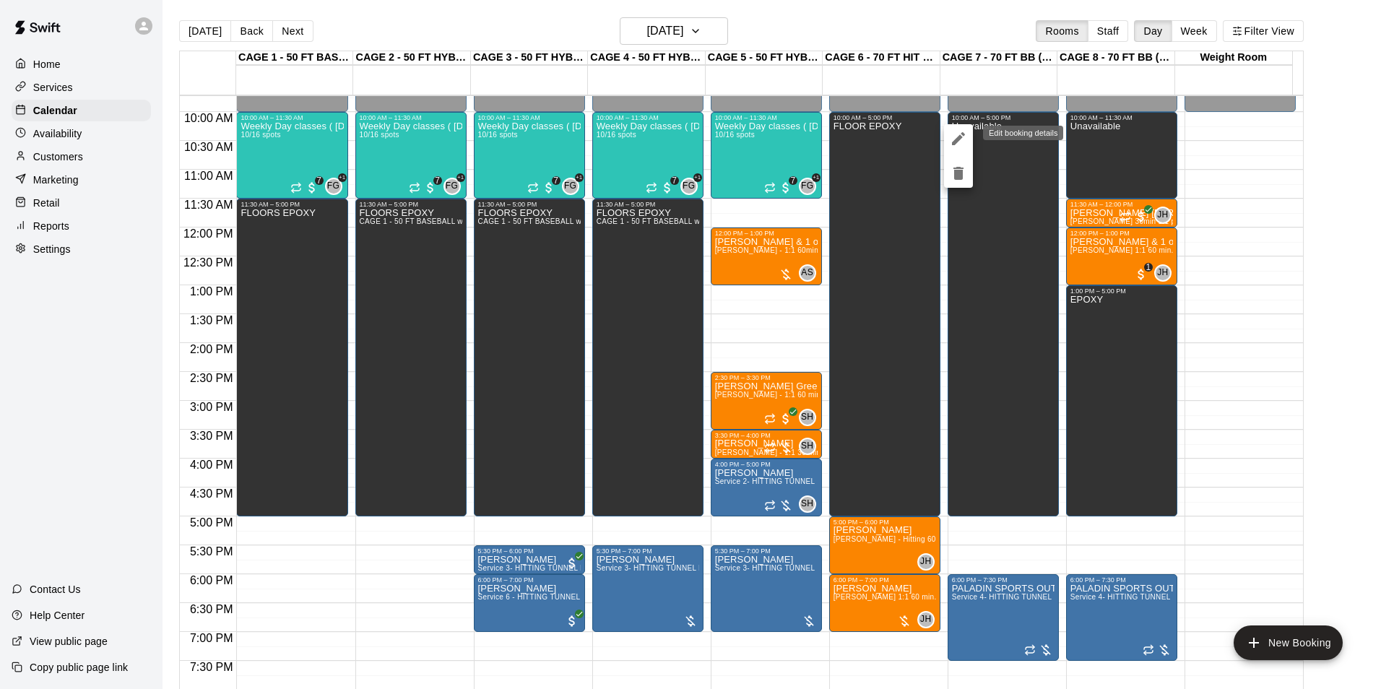
click at [961, 137] on icon "edit" at bounding box center [958, 138] width 13 height 13
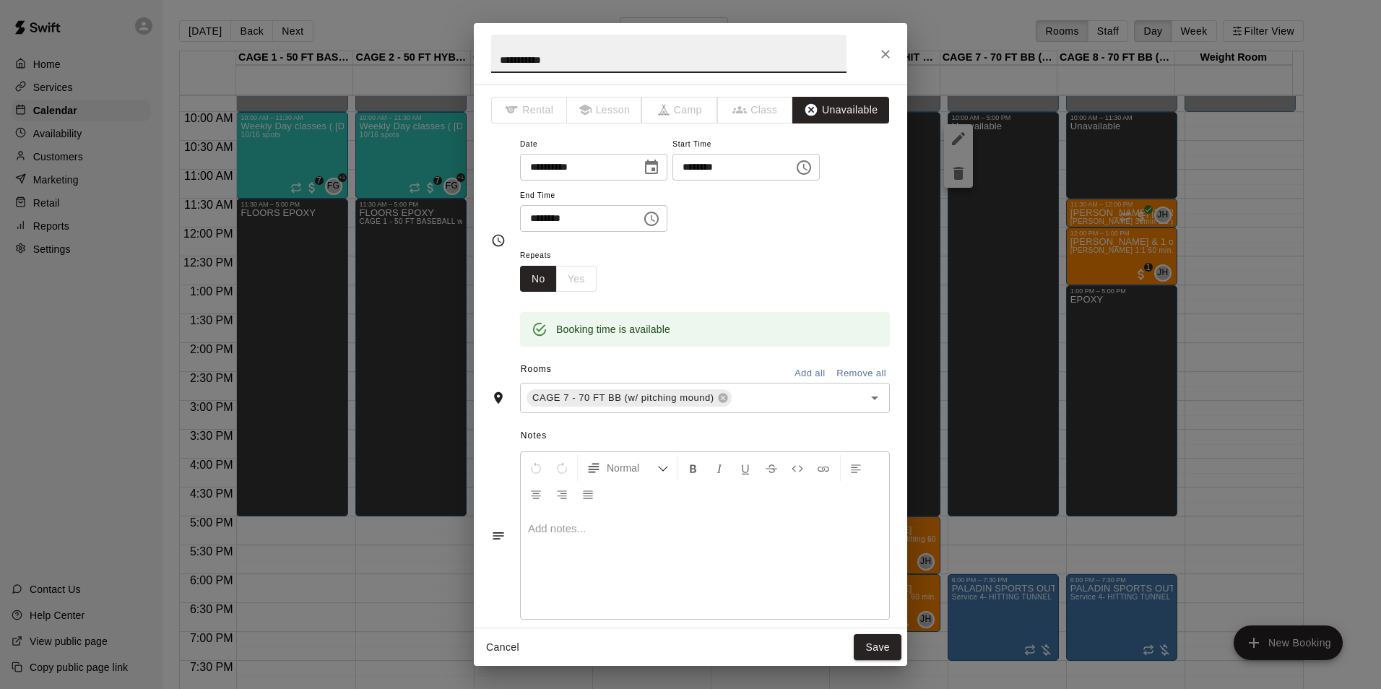
drag, startPoint x: 560, startPoint y: 56, endPoint x: 398, endPoint y: 39, distance: 162.6
click at [398, 39] on div "**********" at bounding box center [690, 344] width 1381 height 689
type input "*****"
click at [879, 638] on button "Save" at bounding box center [878, 647] width 48 height 27
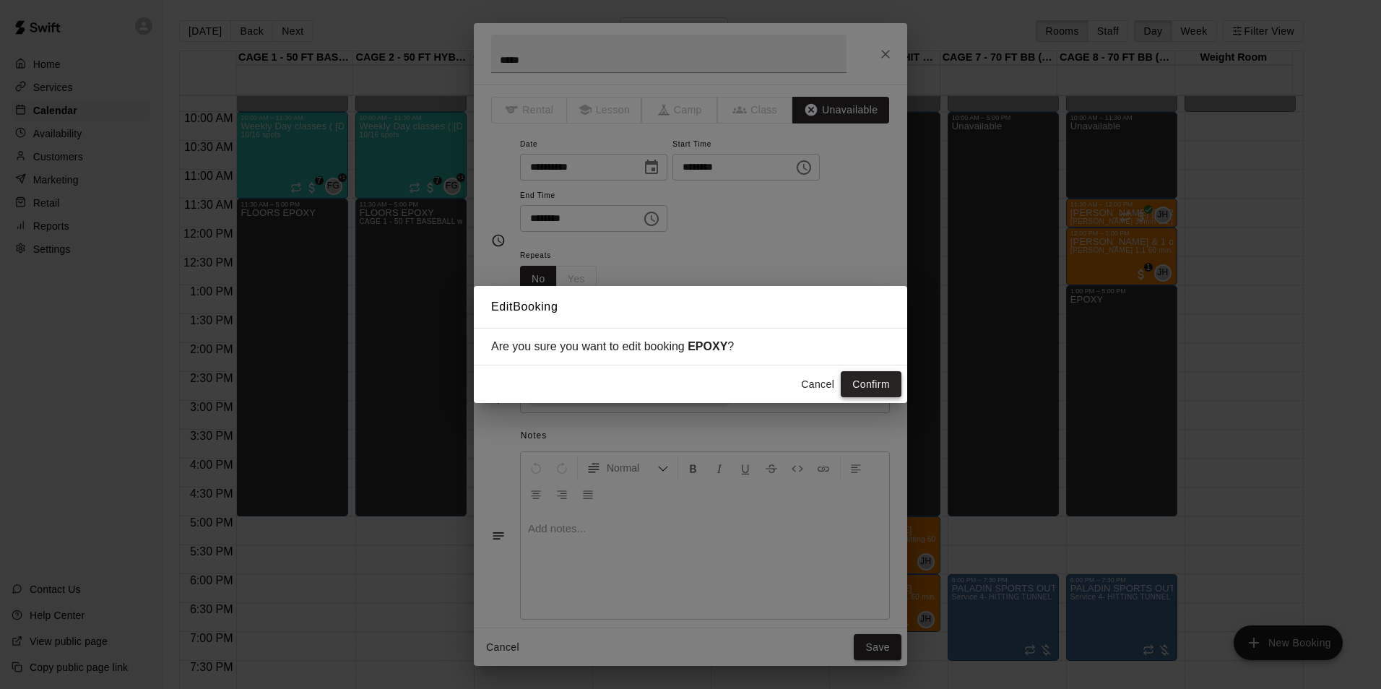
click at [864, 383] on button "Confirm" at bounding box center [871, 384] width 61 height 27
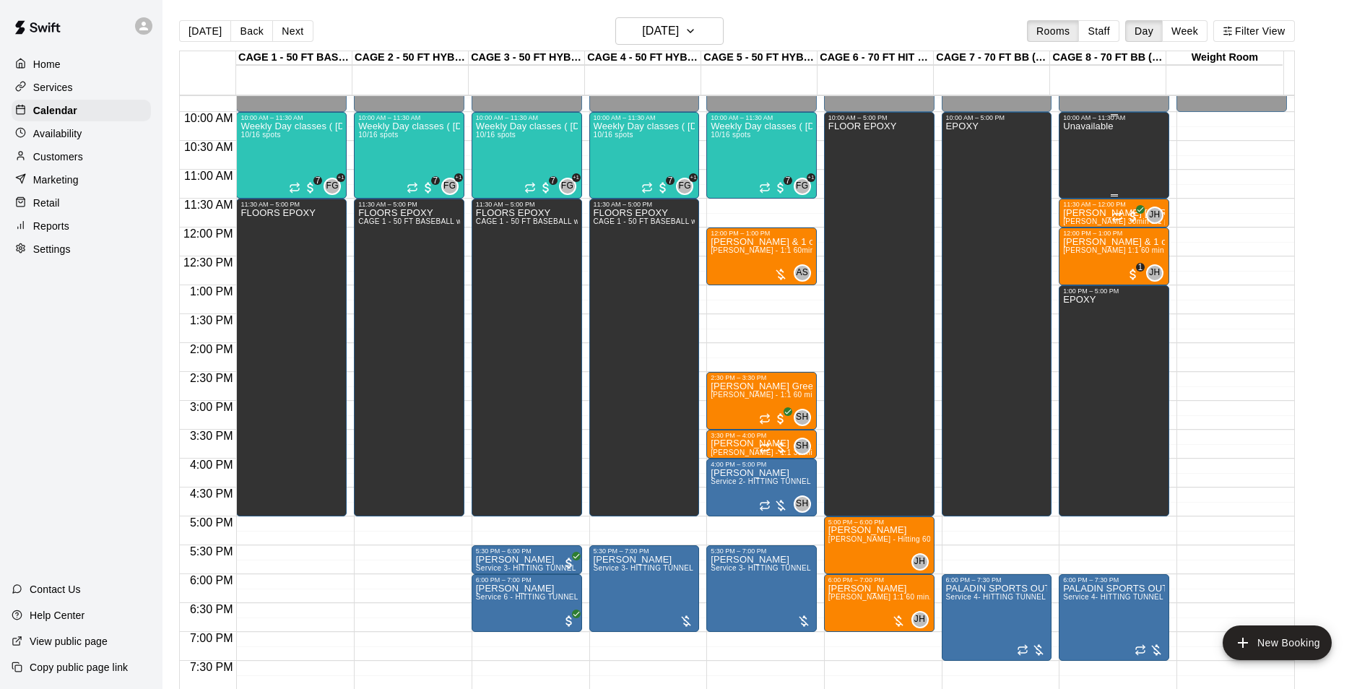
click at [1104, 138] on div "Unavailable" at bounding box center [1088, 465] width 50 height 689
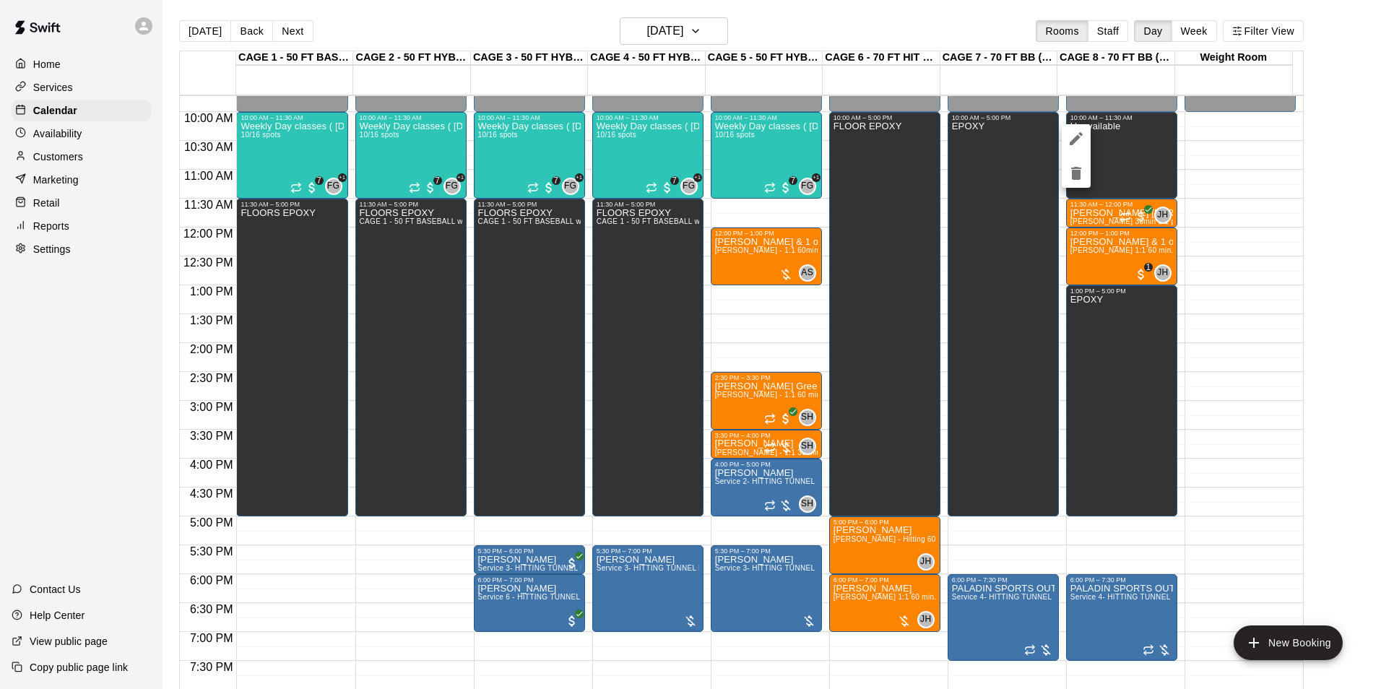
click at [1089, 332] on div at bounding box center [690, 344] width 1381 height 689
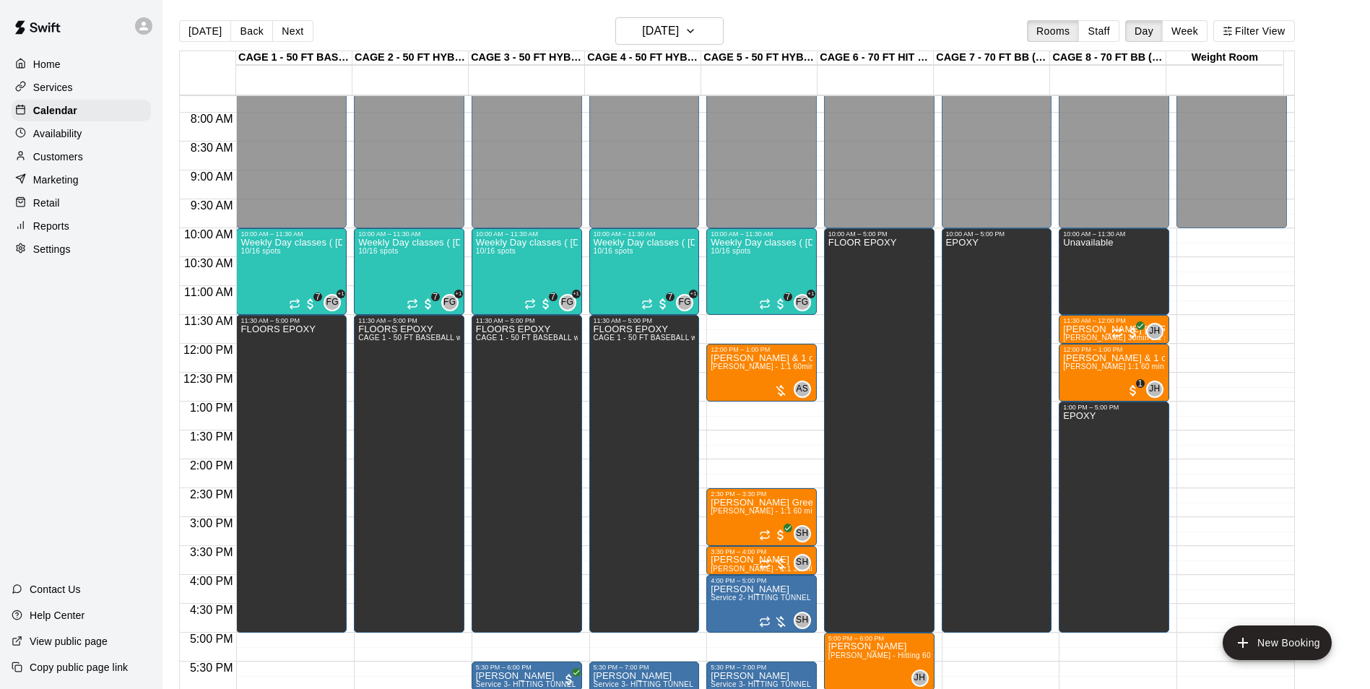
scroll to position [490, 0]
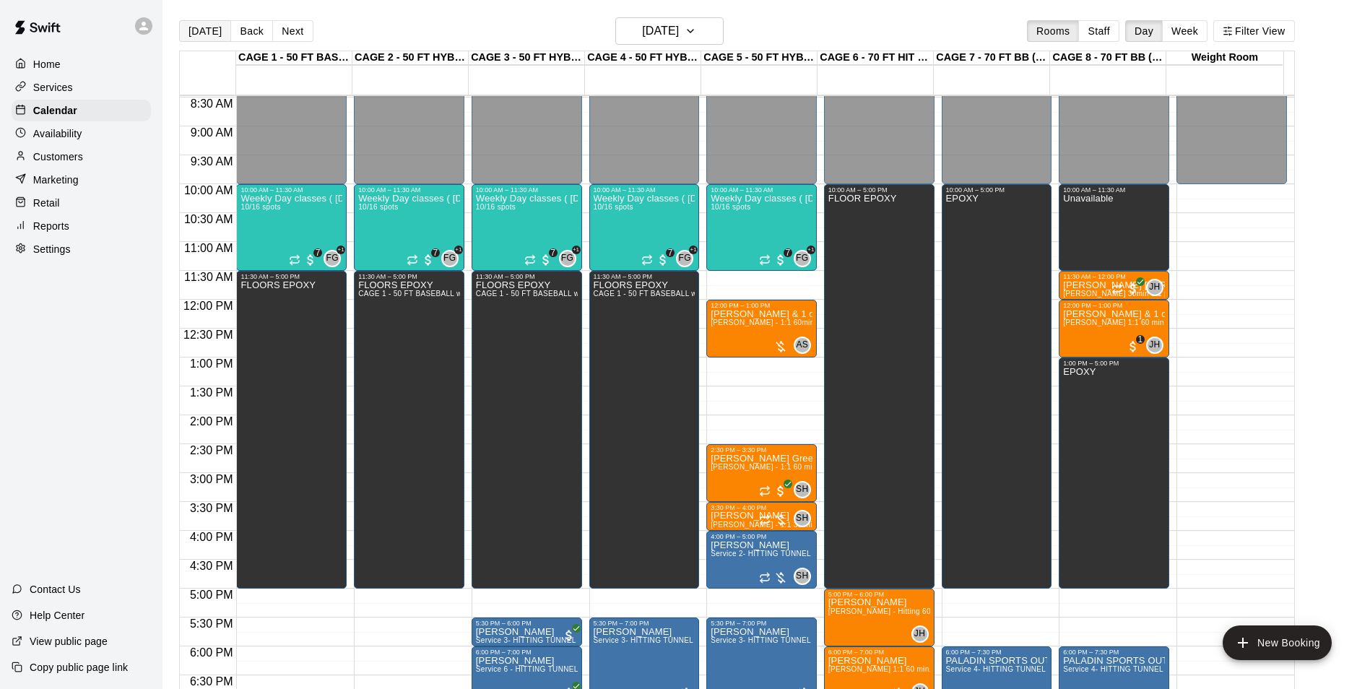
click at [200, 29] on button "[DATE]" at bounding box center [205, 31] width 52 height 22
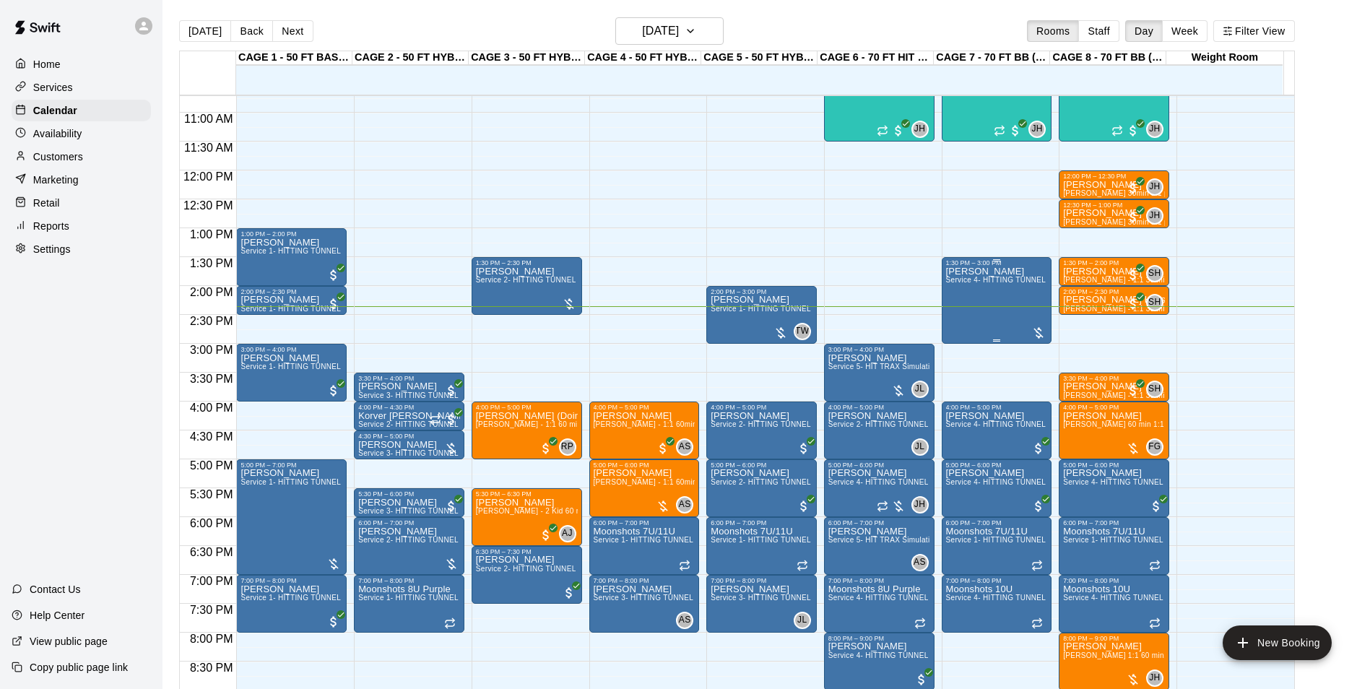
scroll to position [634, 0]
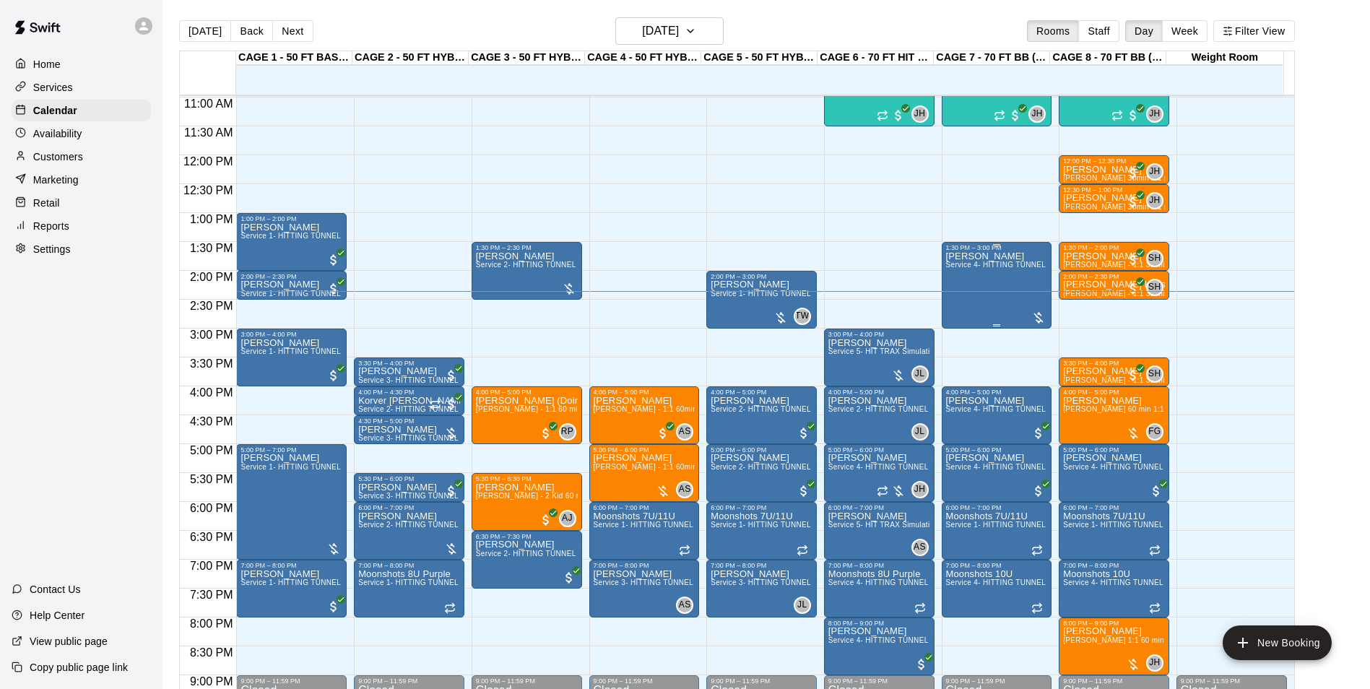
click at [1006, 290] on div "[PERSON_NAME] Service 4- HITTING TUNNEL RENTAL - 70ft Baseball" at bounding box center [997, 595] width 102 height 689
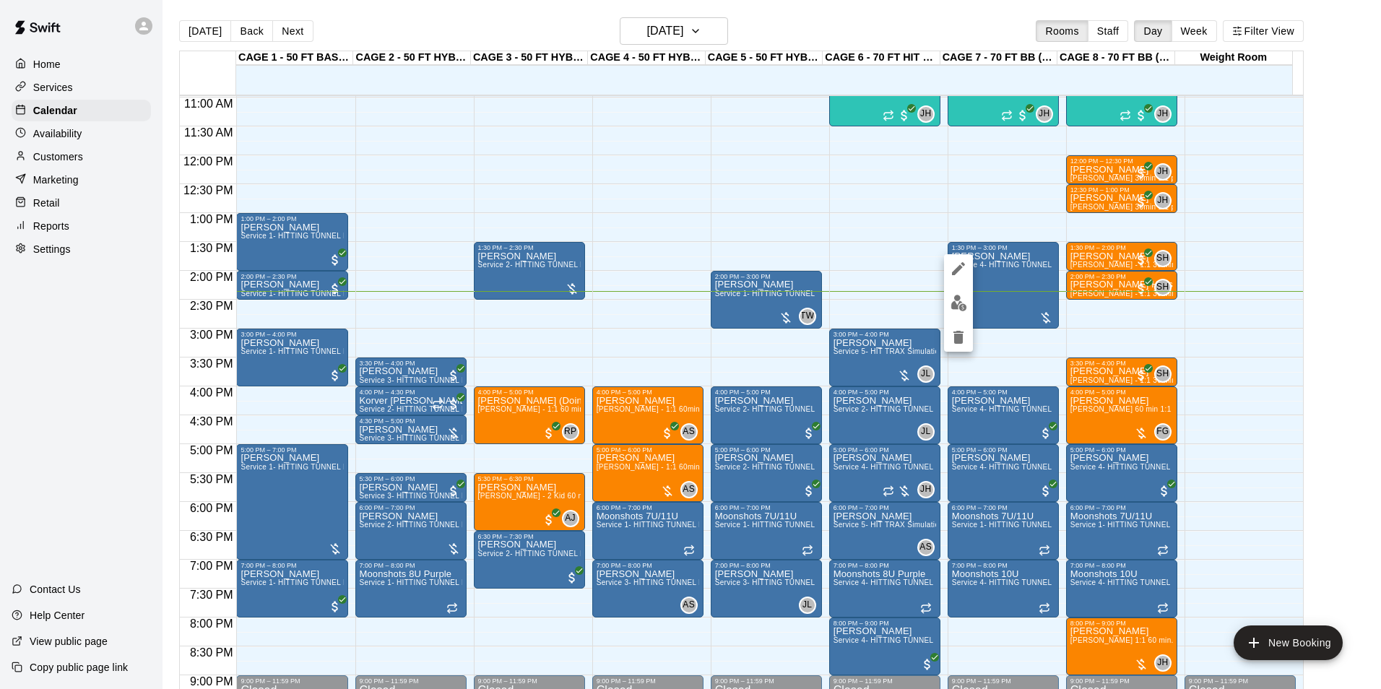
click at [958, 298] on img "edit" at bounding box center [958, 303] width 17 height 17
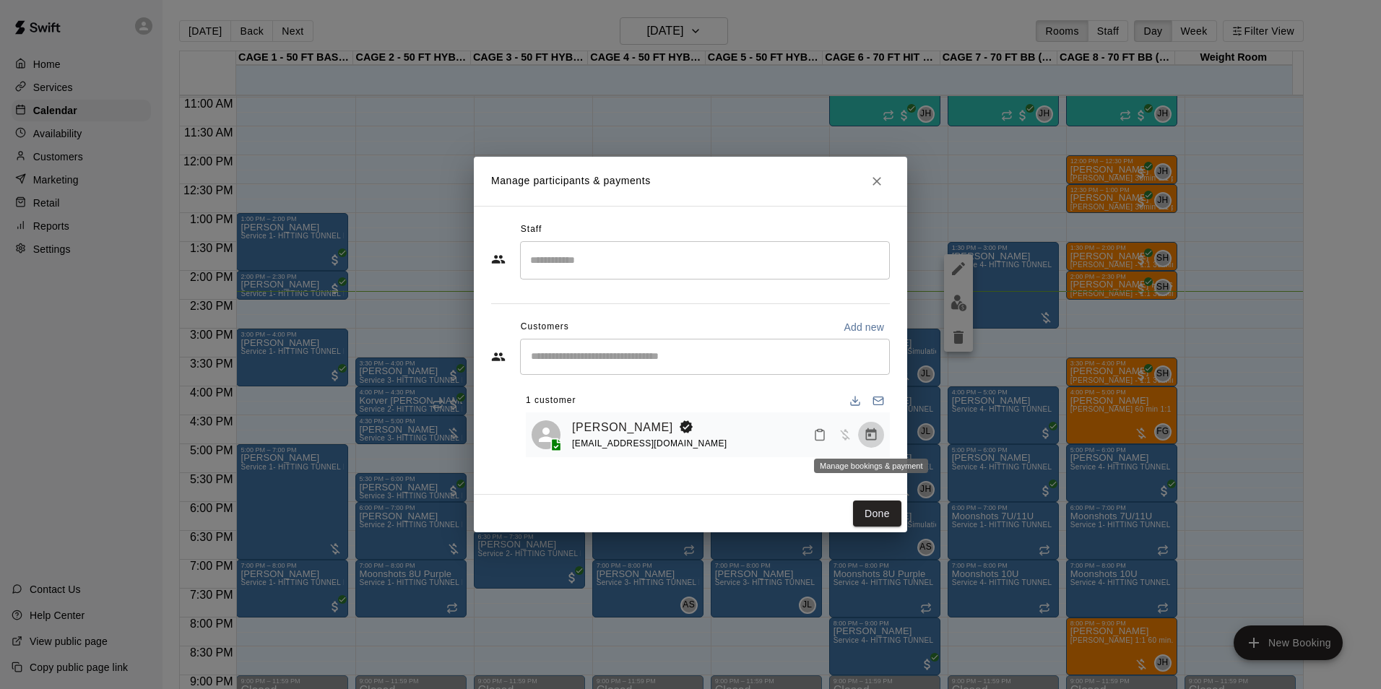
click at [863, 433] on button "Manage bookings & payment" at bounding box center [871, 435] width 26 height 26
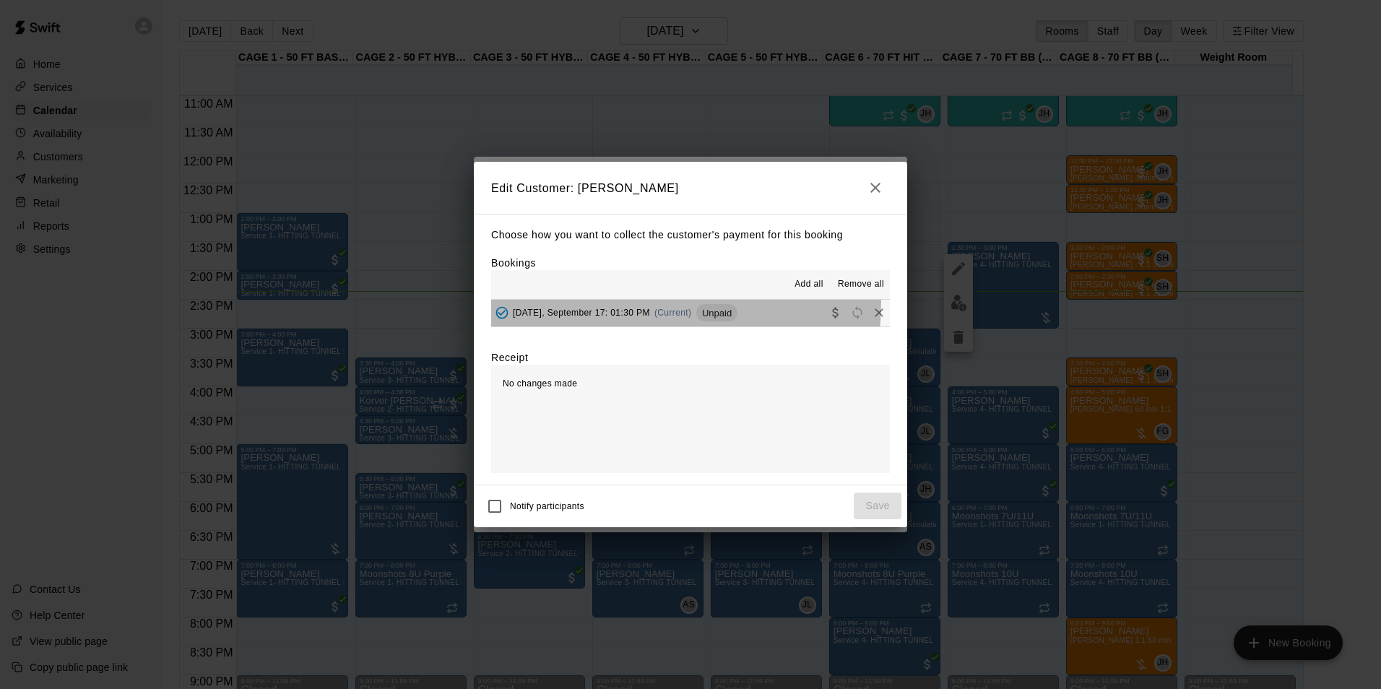
click at [581, 302] on button "[DATE], September 17: 01:30 PM (Current) Unpaid" at bounding box center [690, 313] width 399 height 27
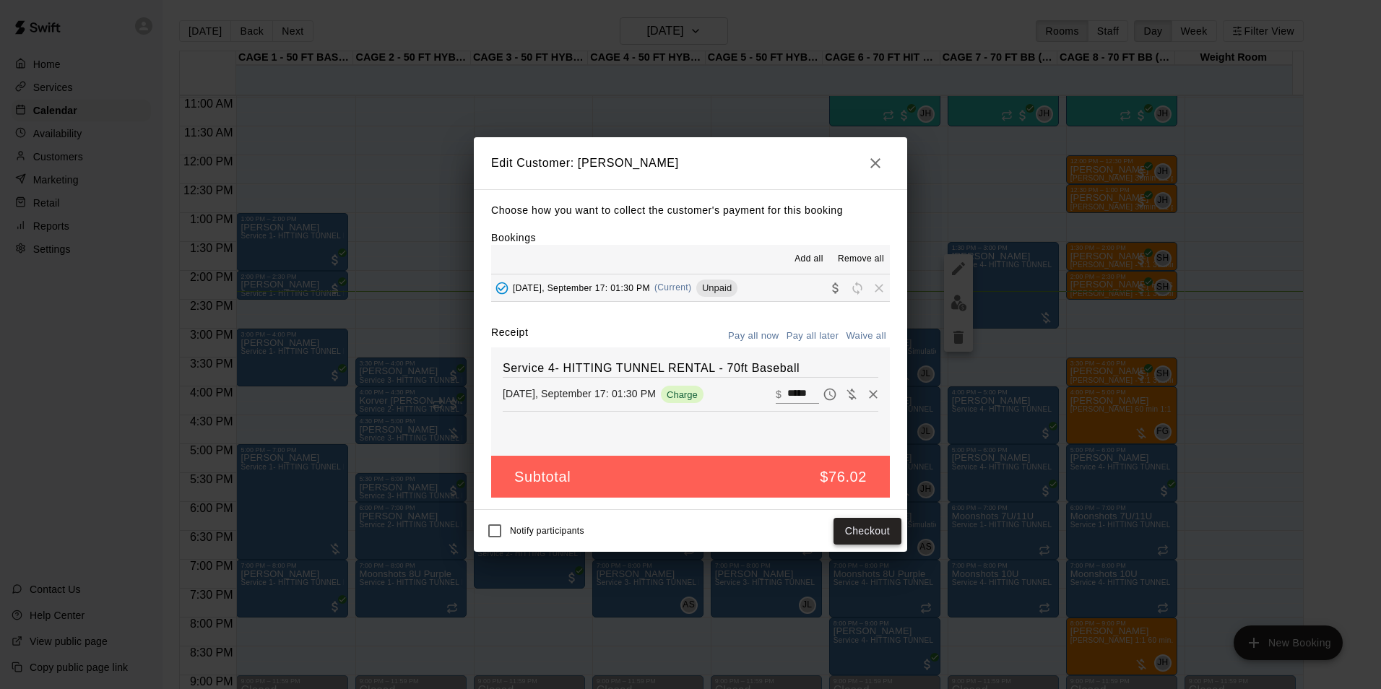
click at [862, 529] on button "Checkout" at bounding box center [867, 531] width 68 height 27
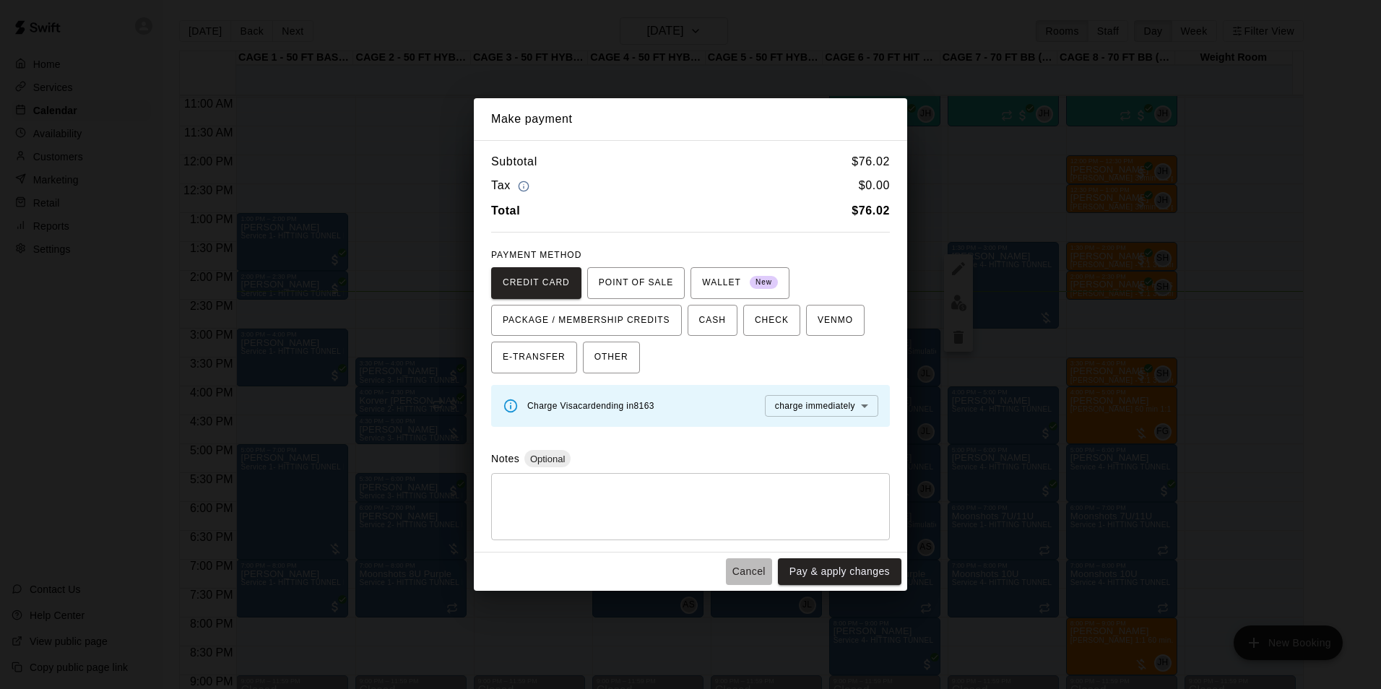
click at [759, 567] on button "Cancel" at bounding box center [749, 571] width 46 height 27
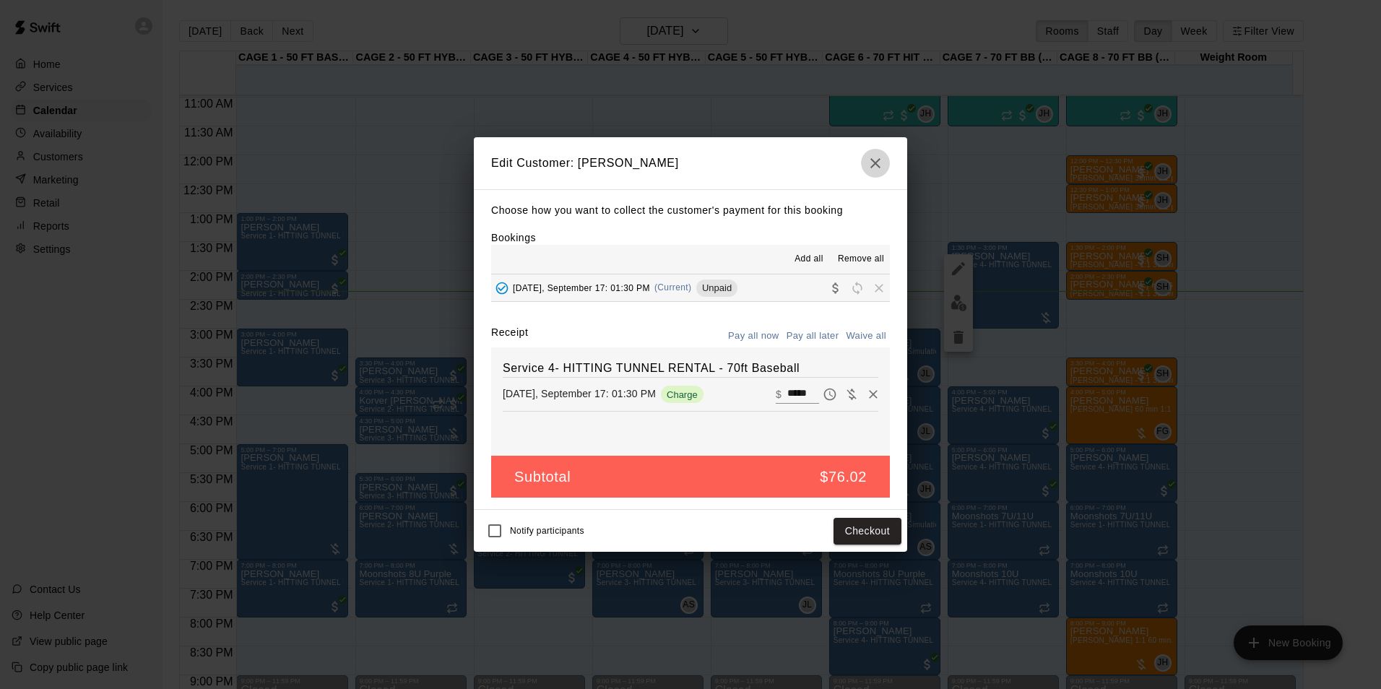
click at [878, 163] on icon "button" at bounding box center [875, 163] width 17 height 17
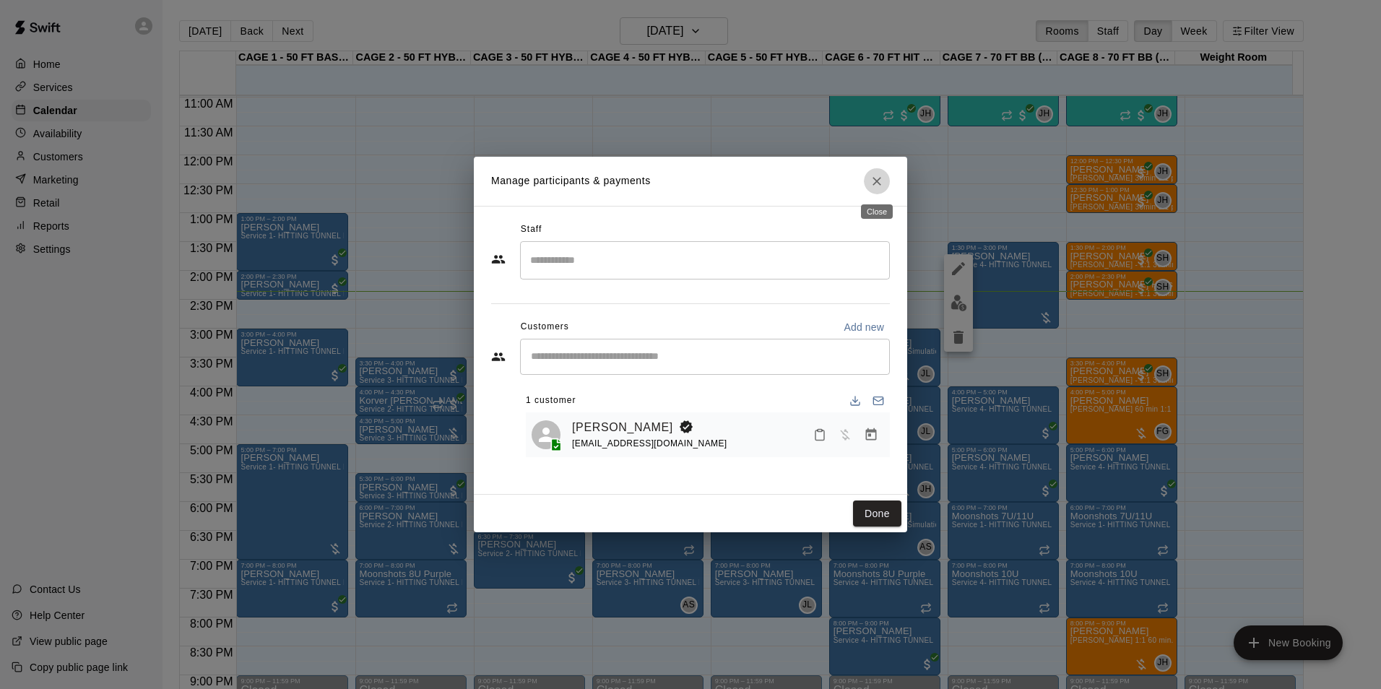
click at [876, 178] on icon "Close" at bounding box center [877, 181] width 14 height 14
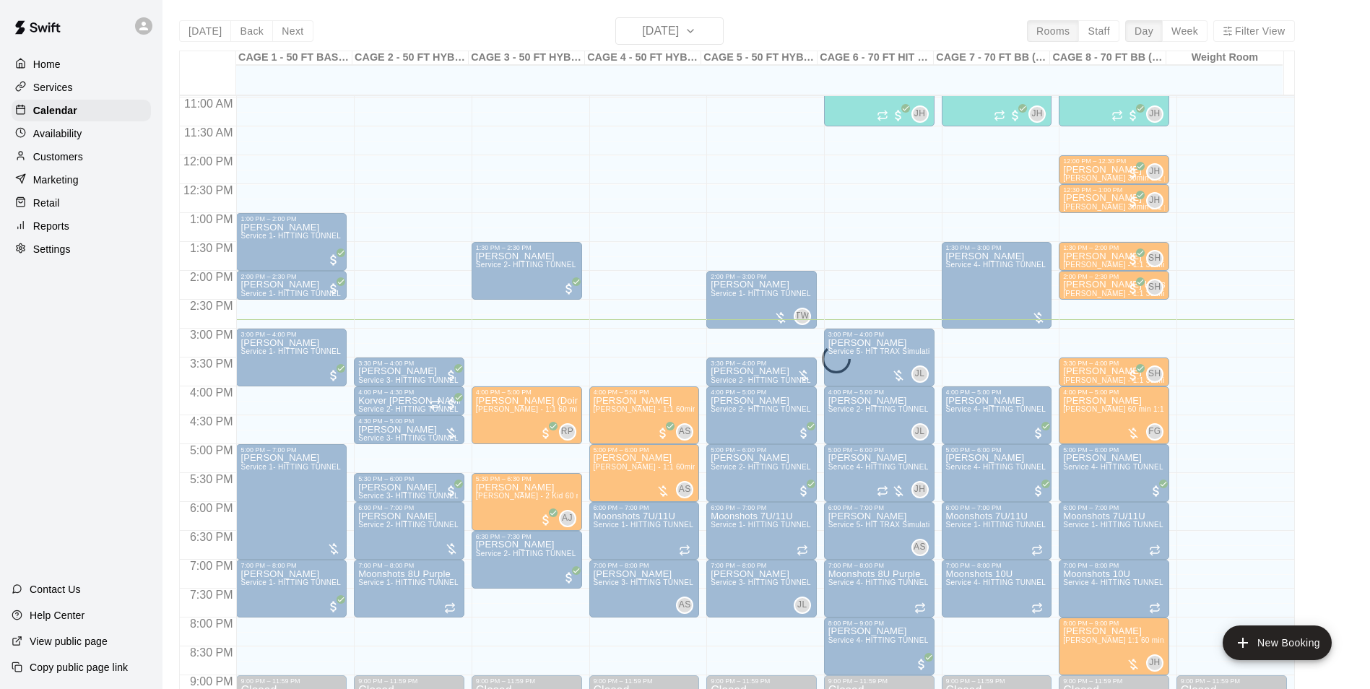
click at [285, 33] on div "[DATE] Back [DATE][DATE] Rooms Staff Day Week Filter View CAGE 1 - 50 FT BASEBA…" at bounding box center [737, 361] width 1116 height 689
click at [208, 38] on div "[DATE] Back [DATE][DATE] Rooms Staff Day Week Filter View CAGE 1 - 50 FT BASEBA…" at bounding box center [737, 361] width 1116 height 689
click at [212, 32] on div "[DATE] Back [DATE][DATE] Rooms Staff Day Week Filter View CAGE 1 - 50 FT BASEBA…" at bounding box center [737, 361] width 1116 height 689
